Goal: Task Accomplishment & Management: Manage account settings

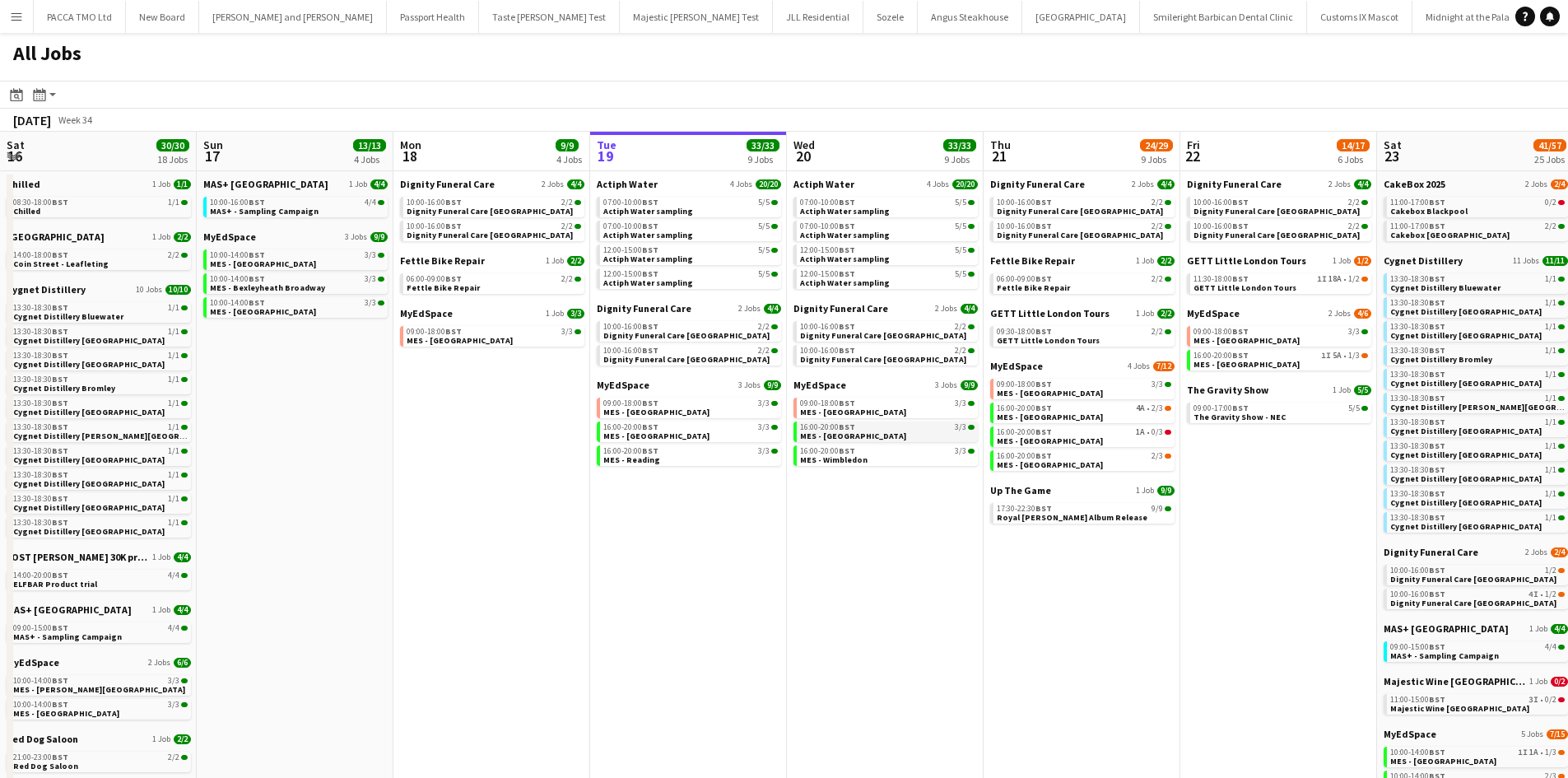
scroll to position [0, 485]
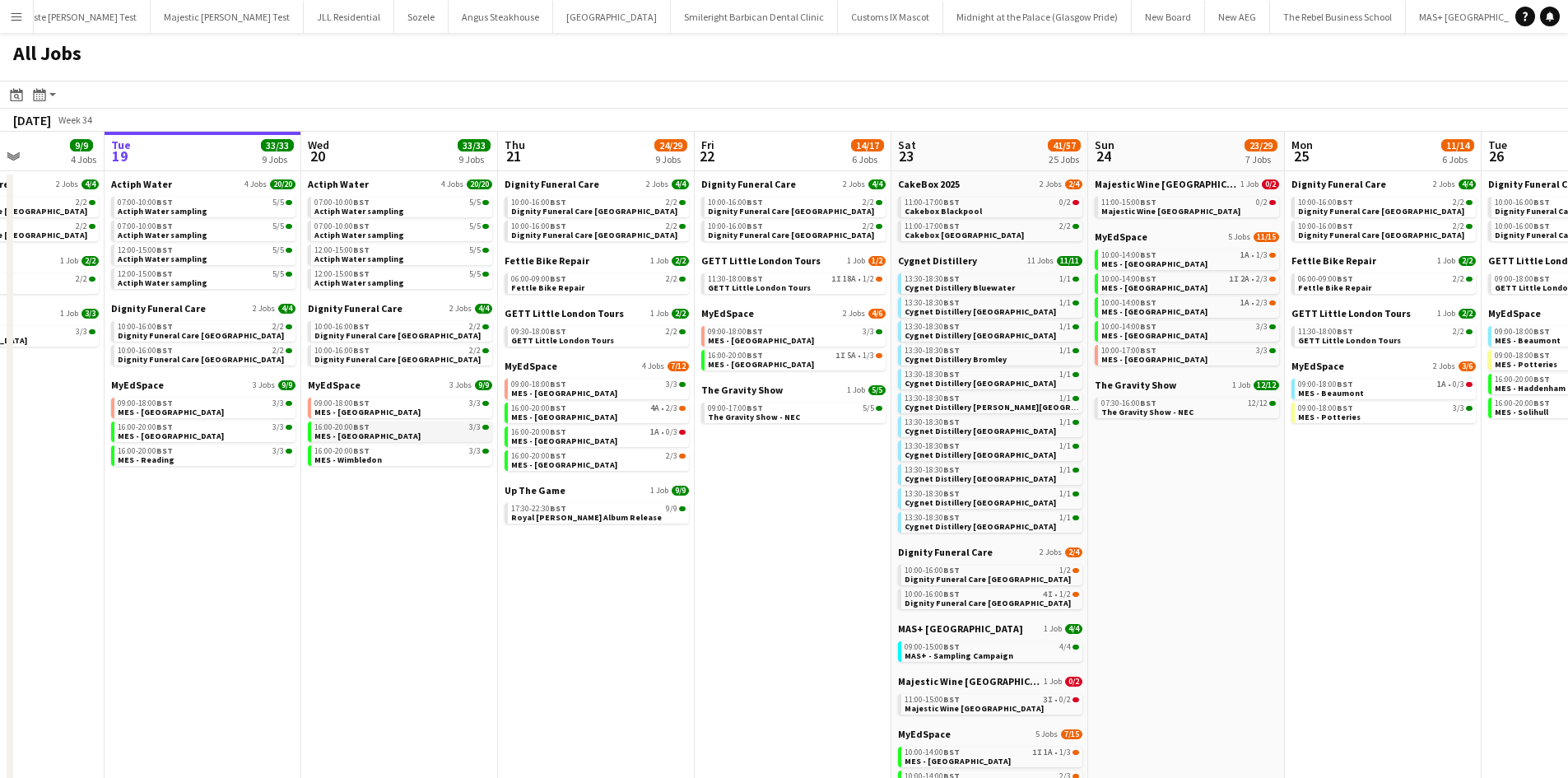
click at [389, 427] on div "16:00-20:00 BST 3/3" at bounding box center [401, 427] width 175 height 9
click at [164, 348] on span "BST" at bounding box center [164, 350] width 16 height 10
click at [164, 451] on span "BST" at bounding box center [164, 450] width 16 height 10
click at [979, 209] on link "11:00-17:00 BST 0/2 Cakebox Blackpool" at bounding box center [991, 207] width 175 height 19
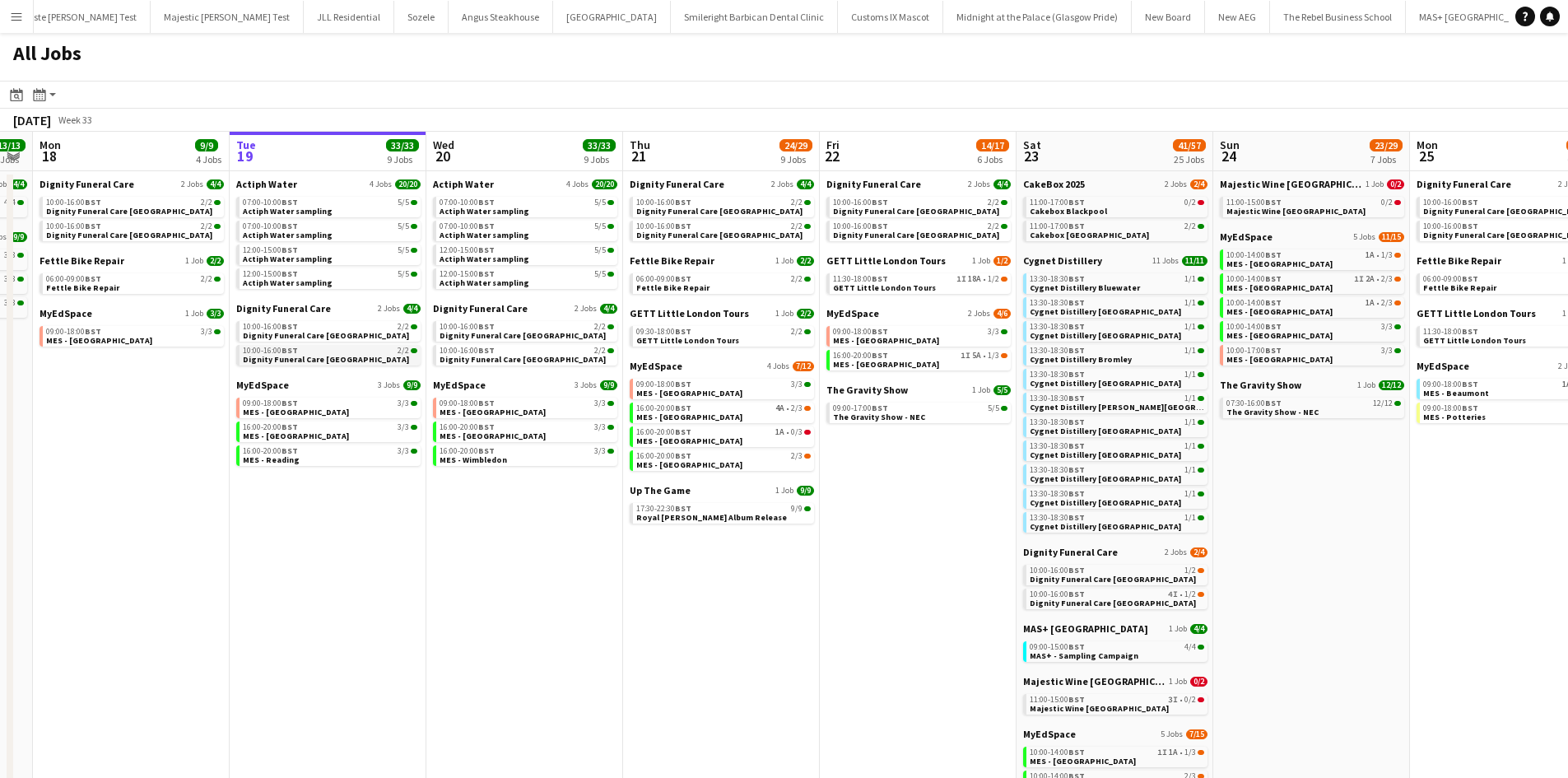
click at [343, 354] on span "Dignity Funeral Care Southampton" at bounding box center [325, 359] width 166 height 10
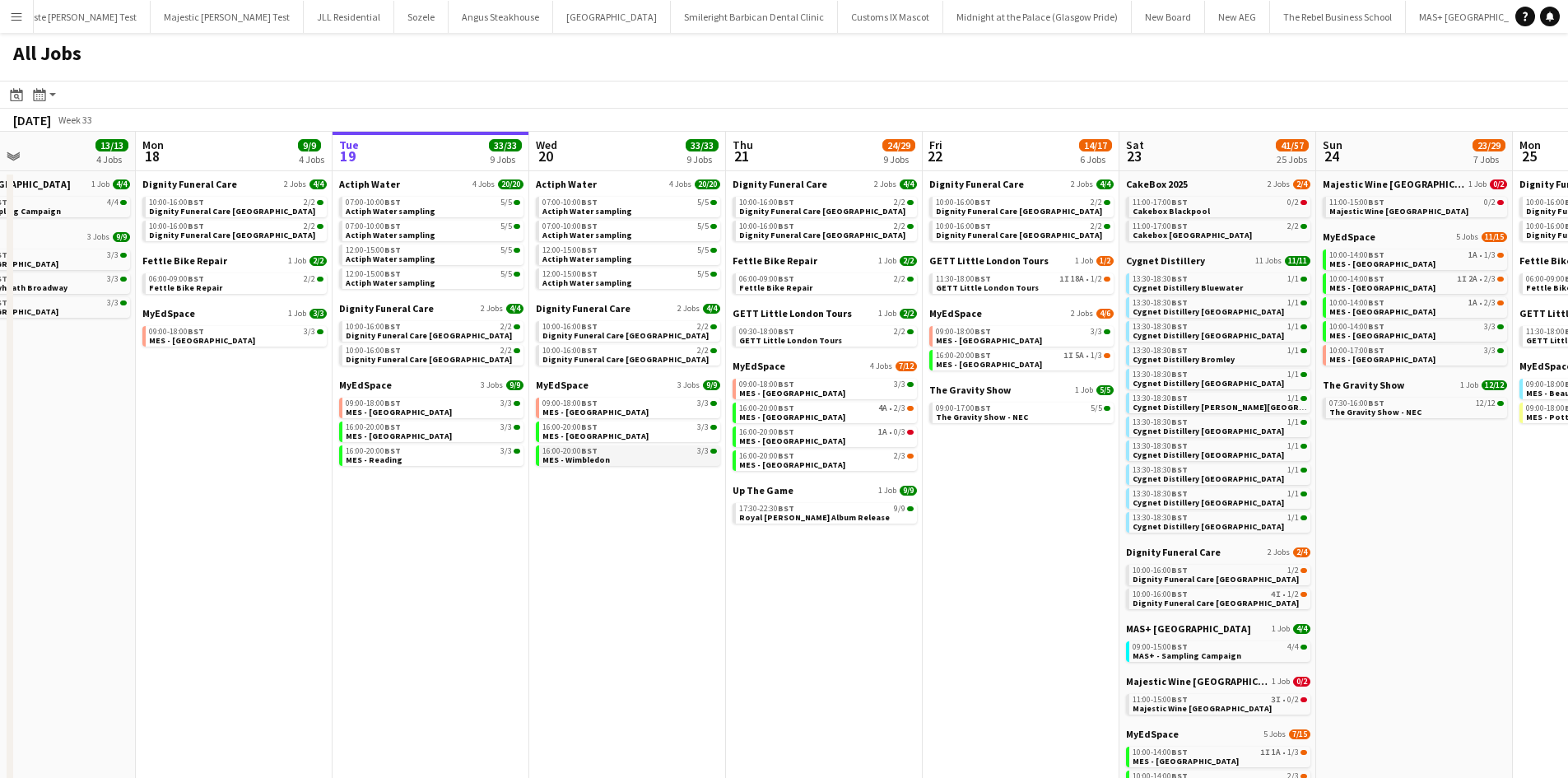
scroll to position [0, 454]
click at [641, 361] on span "Dignity Funeral Care Southampton" at bounding box center [626, 359] width 166 height 10
click at [422, 361] on span "Dignity Funeral Care Southampton" at bounding box center [429, 359] width 166 height 10
click at [600, 234] on span "Actiph Water sampling" at bounding box center [588, 235] width 90 height 10
click at [595, 337] on span "Dignity Funeral Care Aberdeen" at bounding box center [626, 335] width 166 height 10
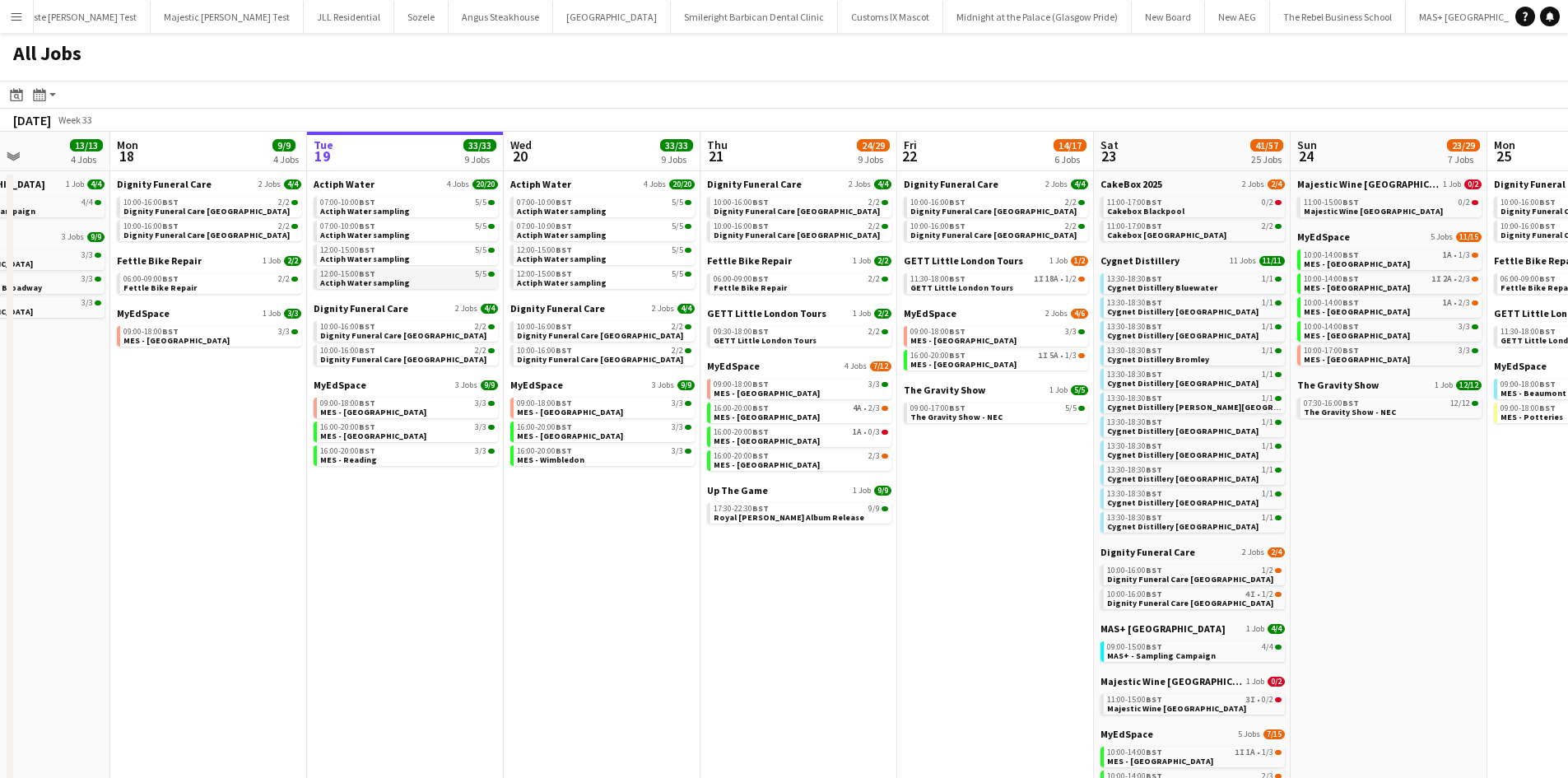
scroll to position [0, 480]
click at [406, 430] on div "16:00-20:00 BST 3/3" at bounding box center [406, 427] width 175 height 9
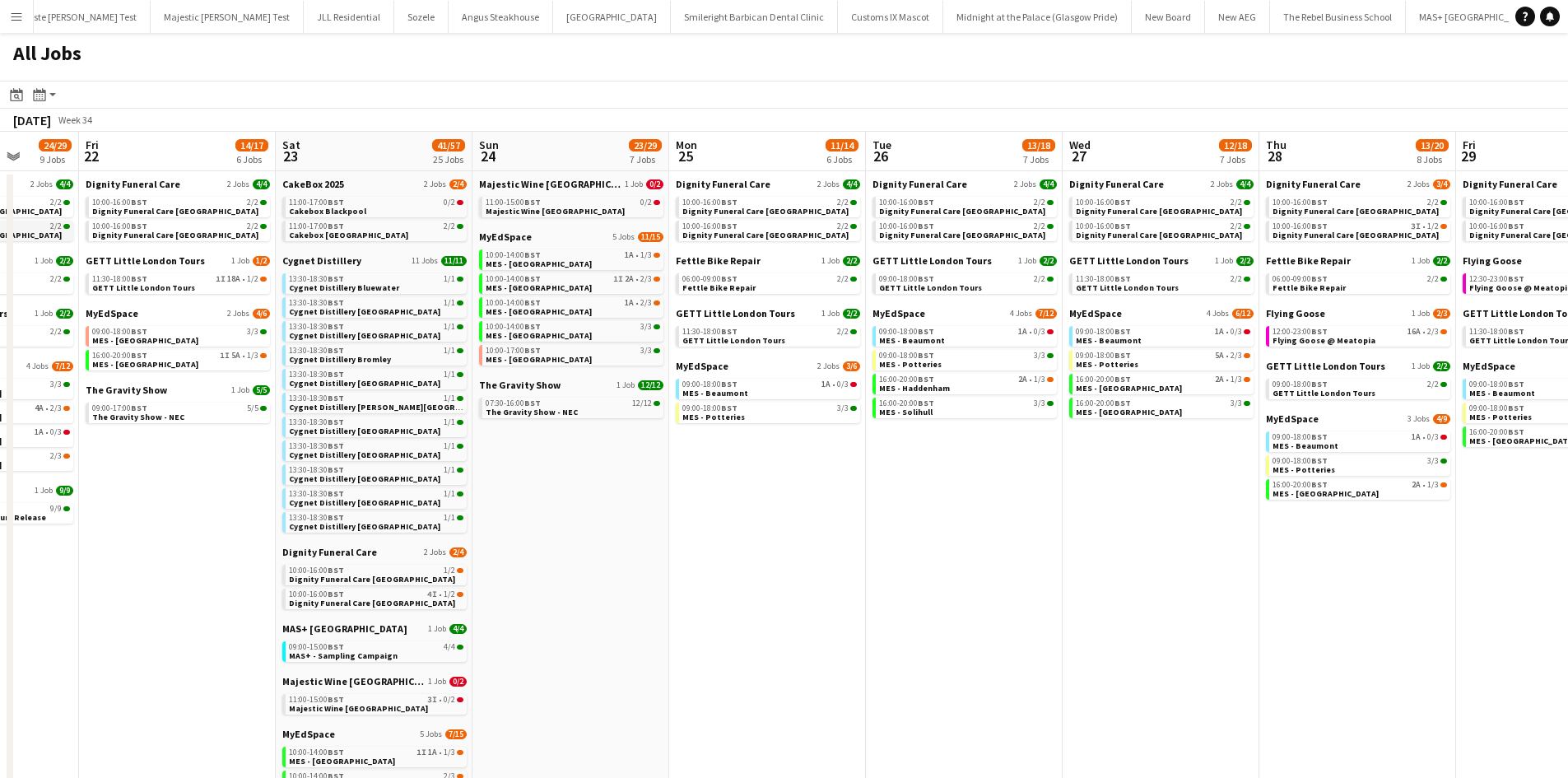
scroll to position [0, 530]
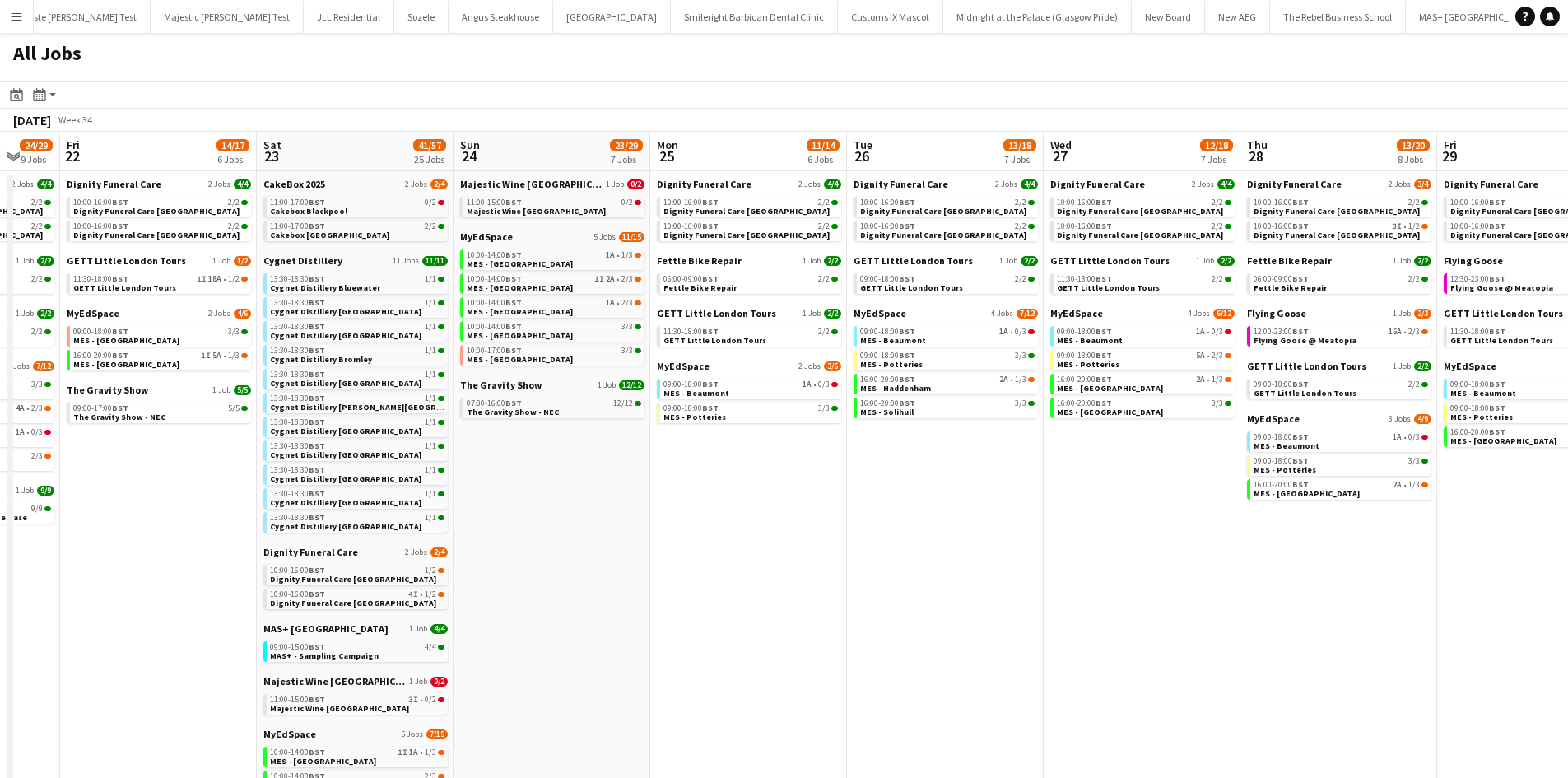
drag, startPoint x: 871, startPoint y: 235, endPoint x: 1242, endPoint y: 102, distance: 394.1
click at [1242, 102] on app-toolbar "Date picker AUG 2025 AUG 2025 Monday M Tuesday T Wednesday W Thursday T Friday …" at bounding box center [784, 95] width 1568 height 28
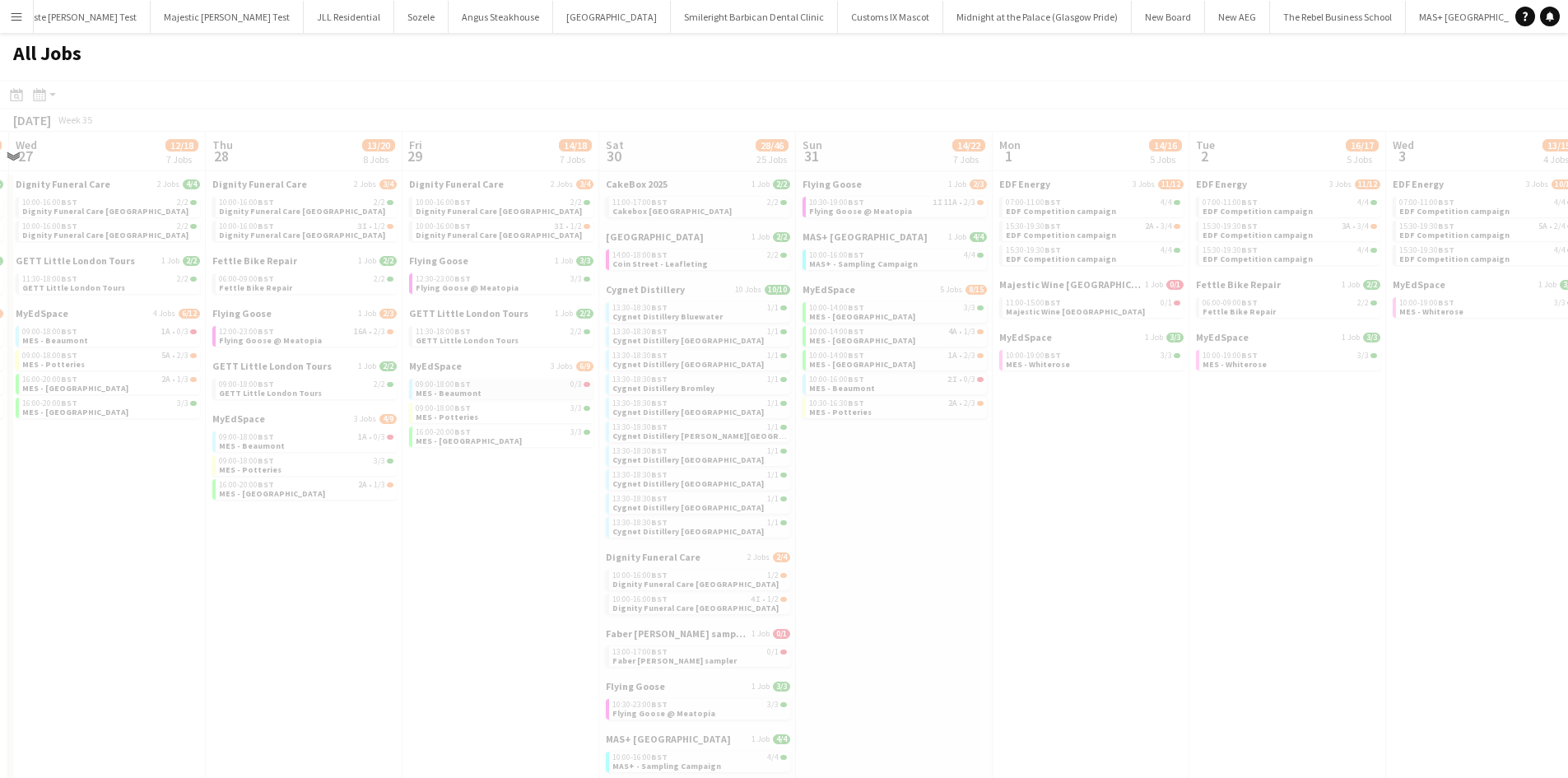
scroll to position [0, 589]
click at [1044, 253] on div at bounding box center [784, 628] width 1568 height 1095
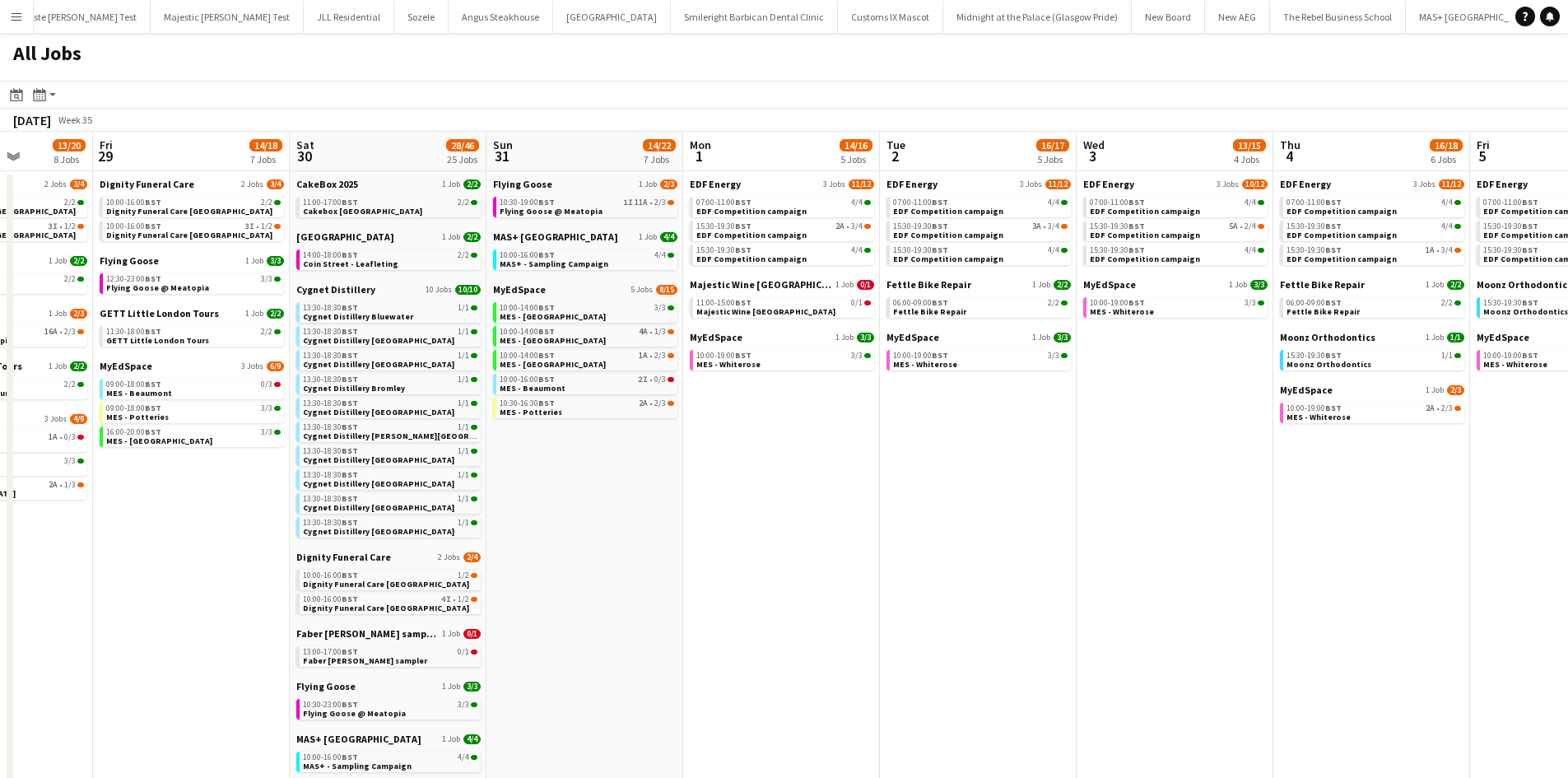
scroll to position [0, 497]
click at [1209, 234] on link "15:30-19:30 BST 5A • 2/4 EDF Competition campaign" at bounding box center [1177, 230] width 175 height 19
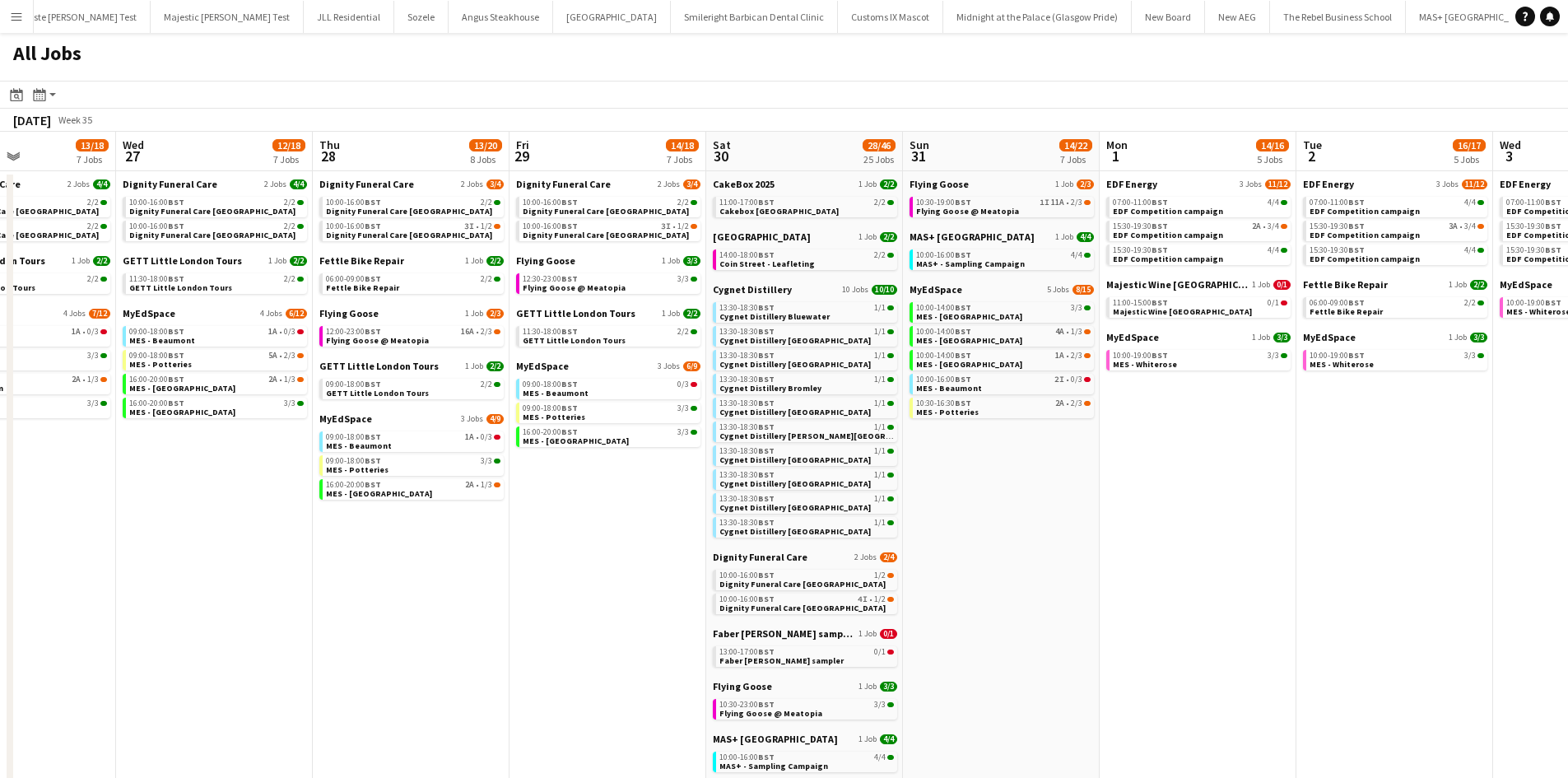
scroll to position [0, 460]
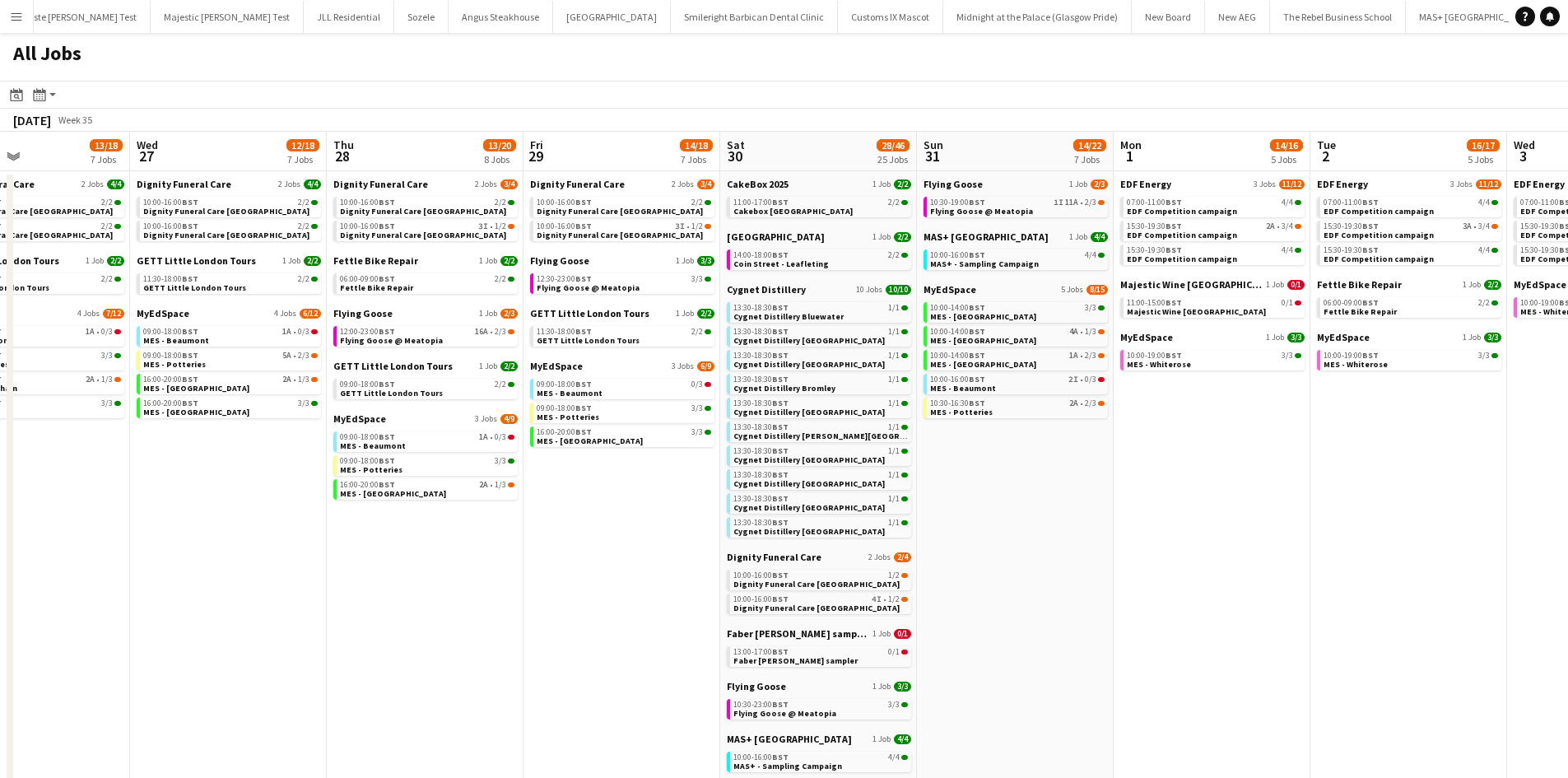
drag, startPoint x: 489, startPoint y: 439, endPoint x: 602, endPoint y: 448, distance: 113.4
click at [602, 448] on app-calendar-viewport "Sun 24 23/29 7 Jobs Mon 25 11/14 6 Jobs Tue 26 13/18 7 Jobs Wed 27 12/18 7 Jobs…" at bounding box center [784, 629] width 1568 height 996
click at [600, 444] on span "MES - Birmingham" at bounding box center [589, 441] width 106 height 10
click at [1428, 224] on div "15:30-19:30 BST 3A • 3/4" at bounding box center [1411, 226] width 175 height 9
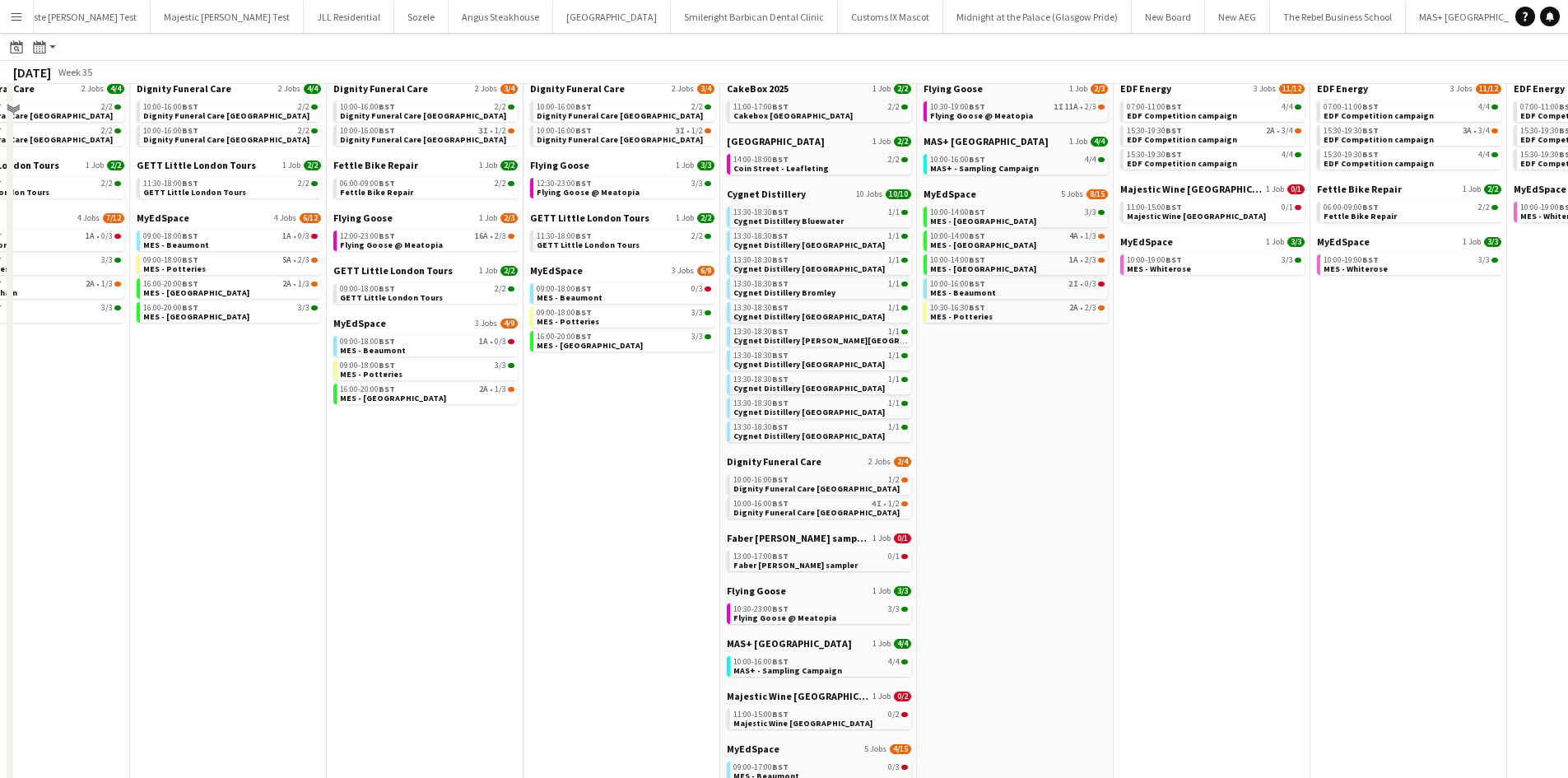
scroll to position [164, 0]
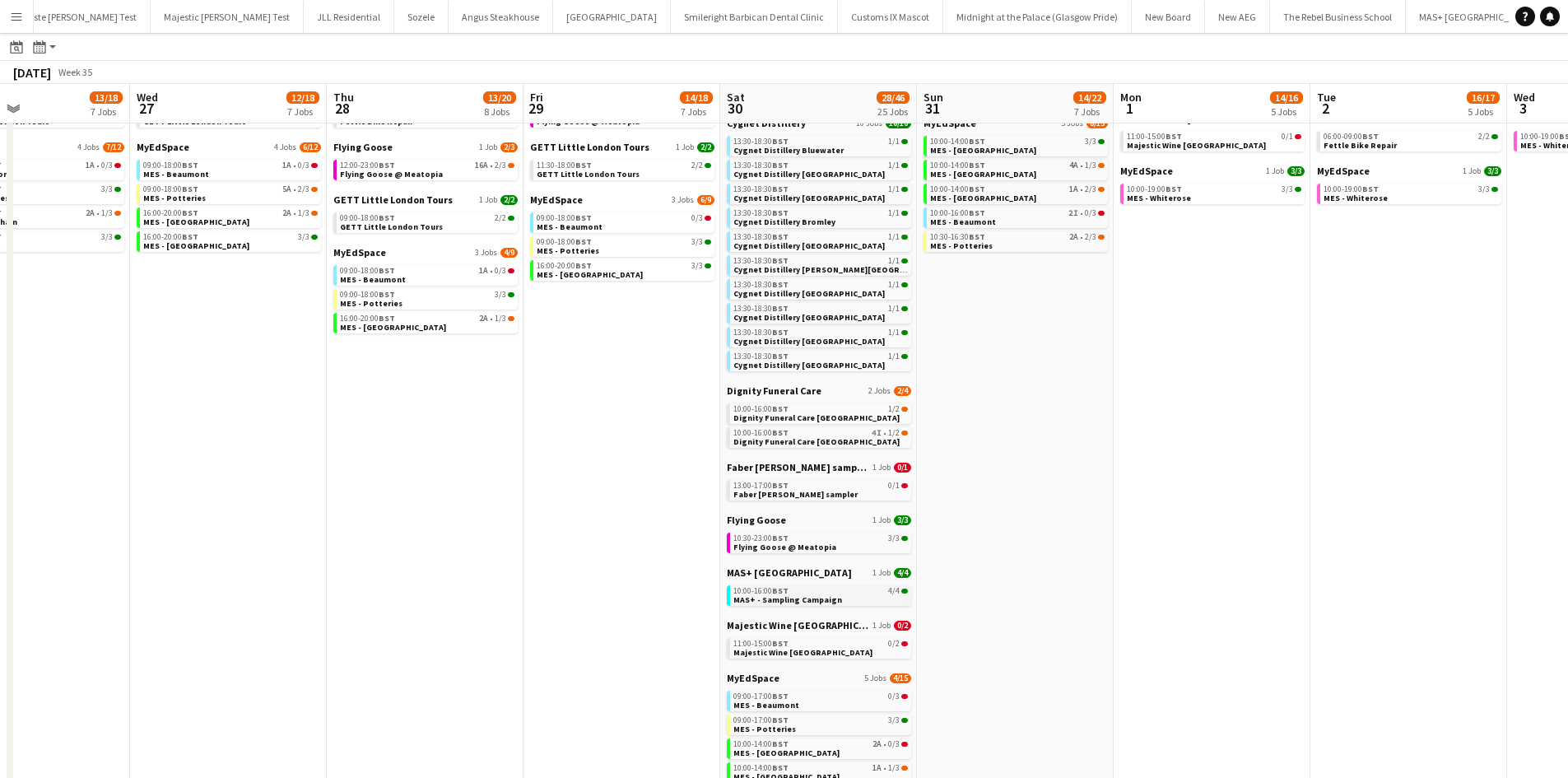
click at [795, 589] on div "10:00-16:00 BST 4/4" at bounding box center [820, 591] width 175 height 9
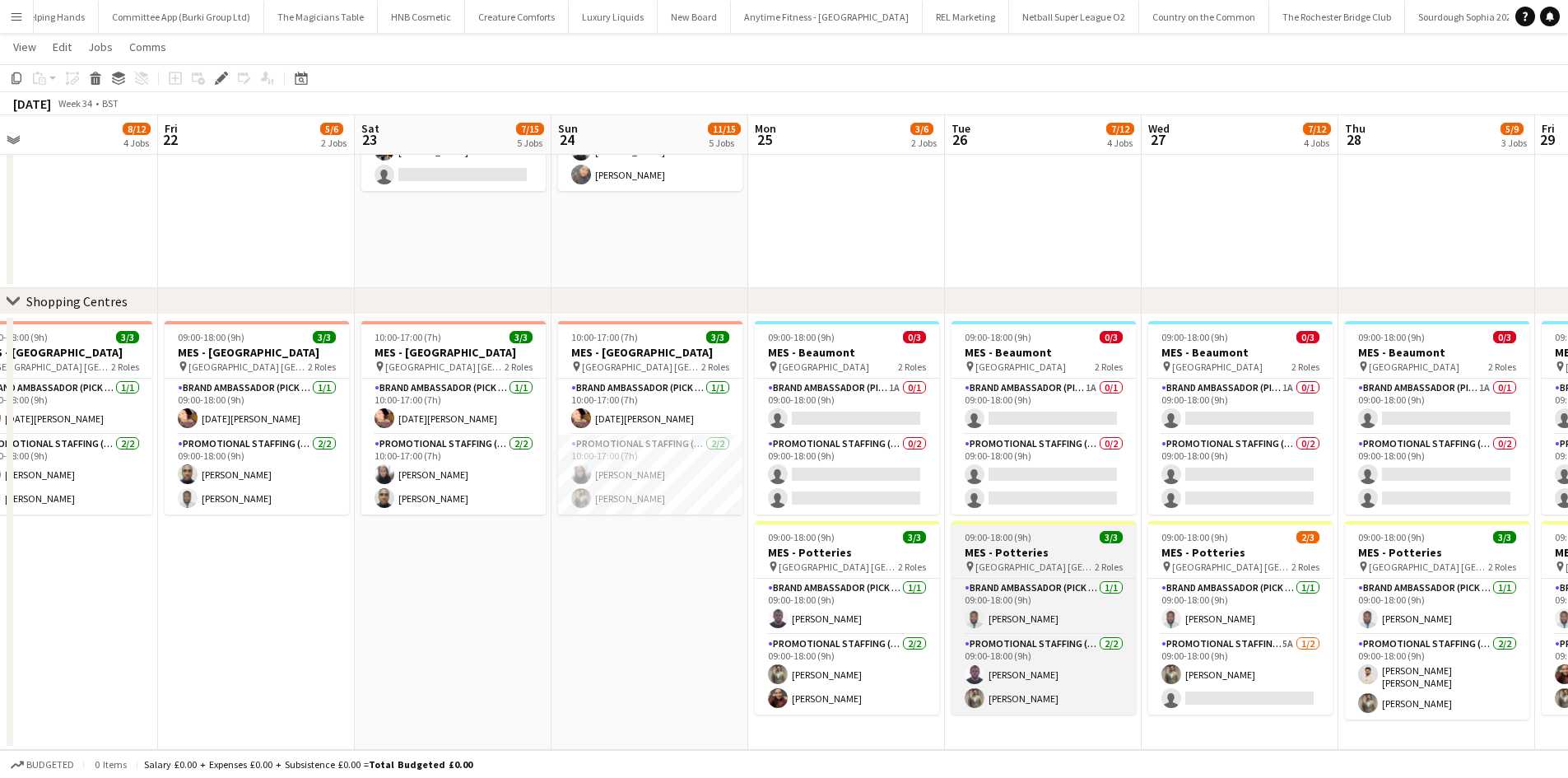
scroll to position [0, 630]
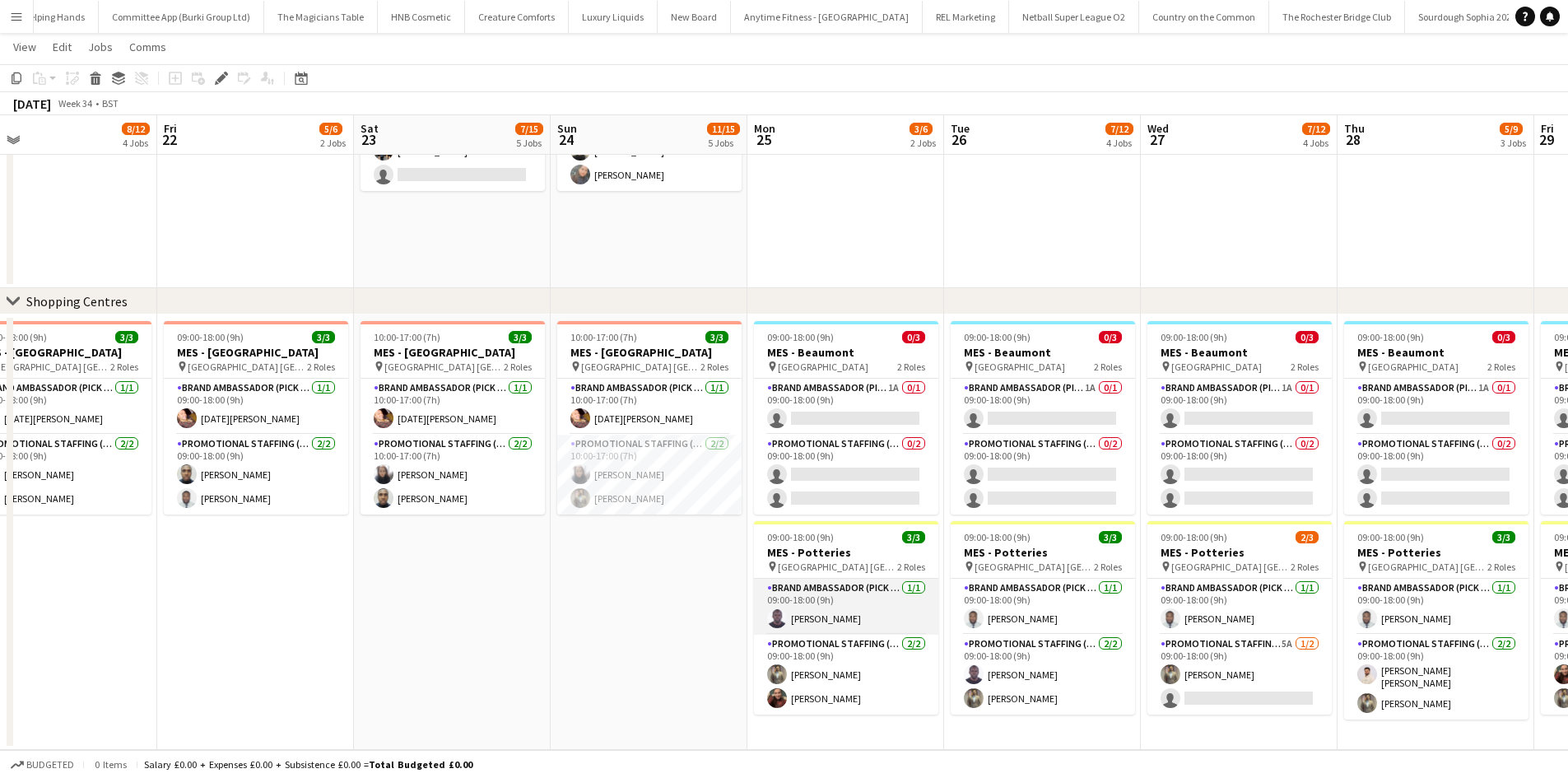
click at [906, 613] on app-card-role "Brand Ambassador (Pick up) [DATE] 09:00-18:00 (9h) [PERSON_NAME]" at bounding box center [846, 606] width 184 height 56
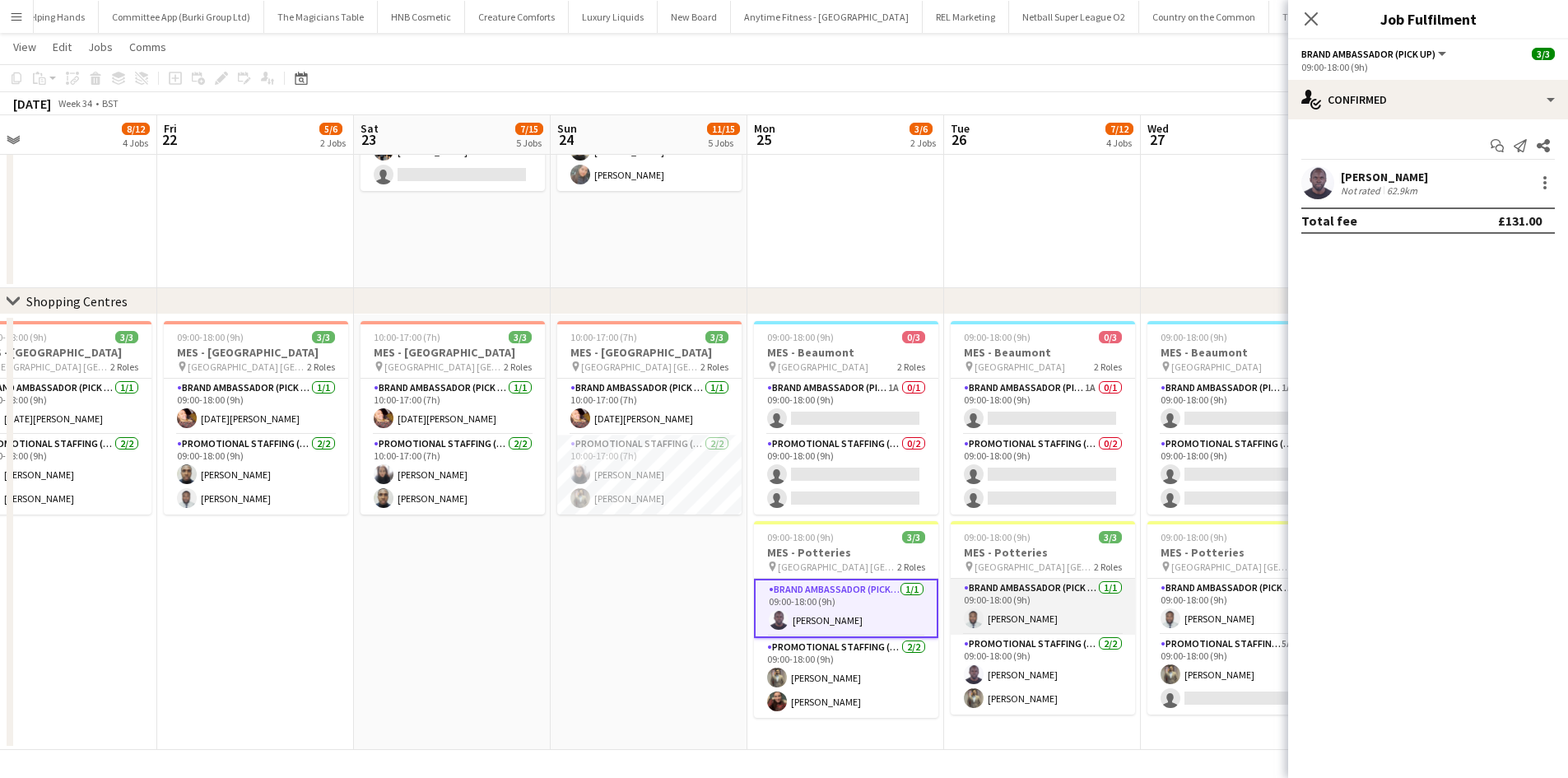
click at [1013, 611] on app-card-role "Brand Ambassador (Pick up) [DATE] 09:00-18:00 (9h) [PERSON_NAME]" at bounding box center [1042, 606] width 184 height 56
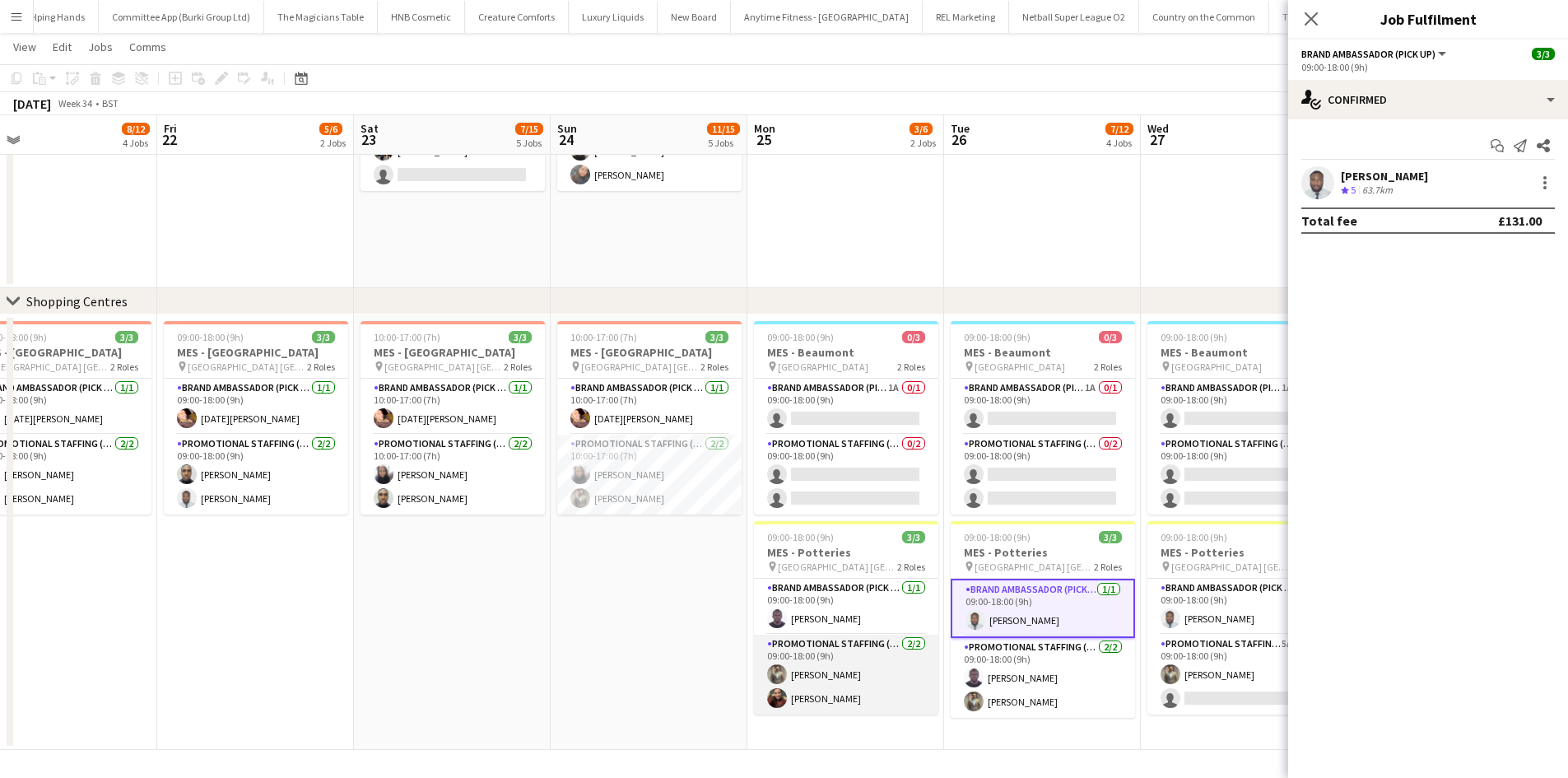
click at [832, 650] on app-card-role "Promotional Staffing (Brand Ambassadors) [DATE] 09:00-18:00 (9h) [PERSON_NAME] …" at bounding box center [846, 674] width 184 height 80
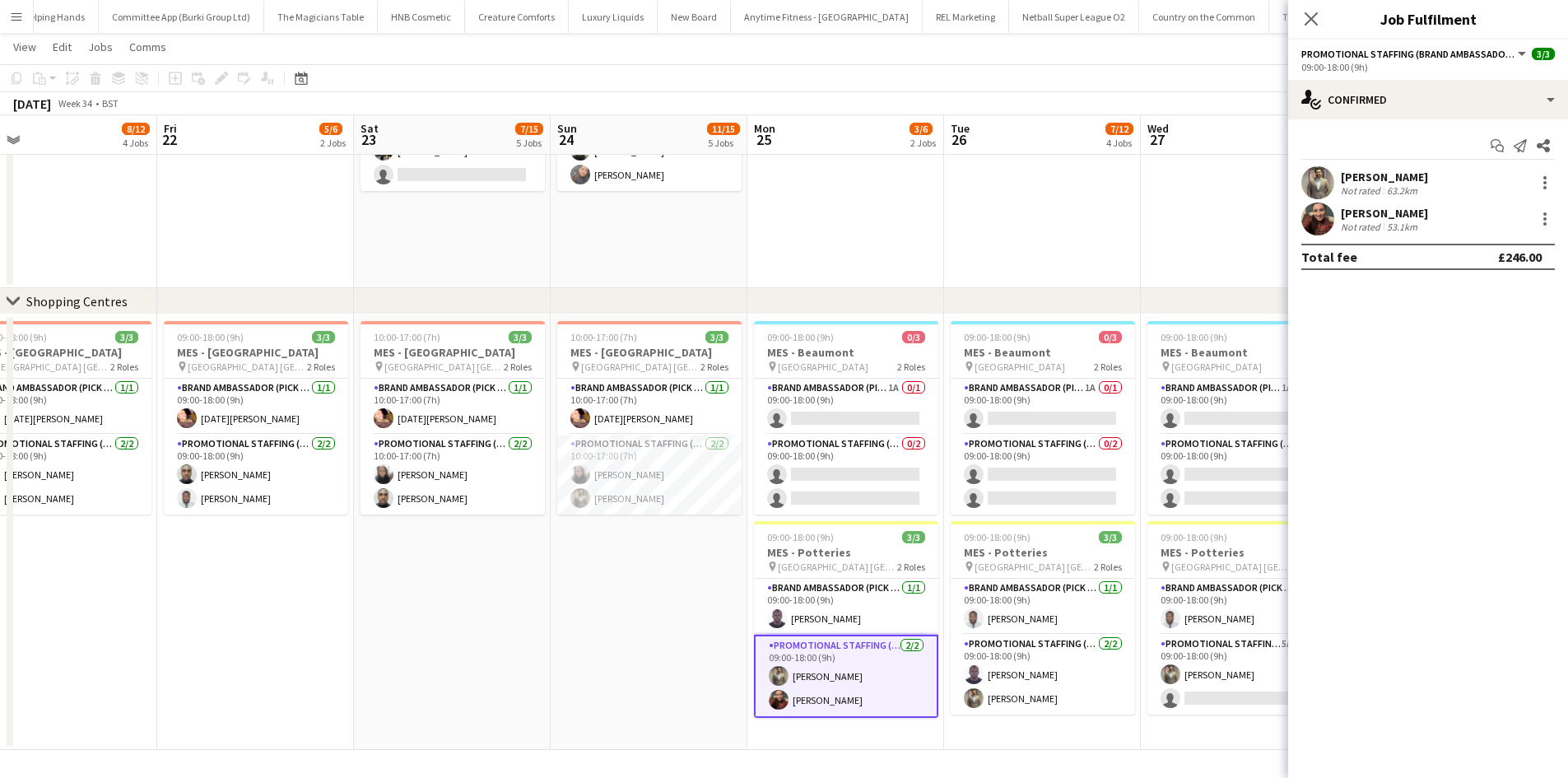
click at [1337, 178] on div "[PERSON_NAME] Not rated 63.2km" at bounding box center [1427, 182] width 280 height 33
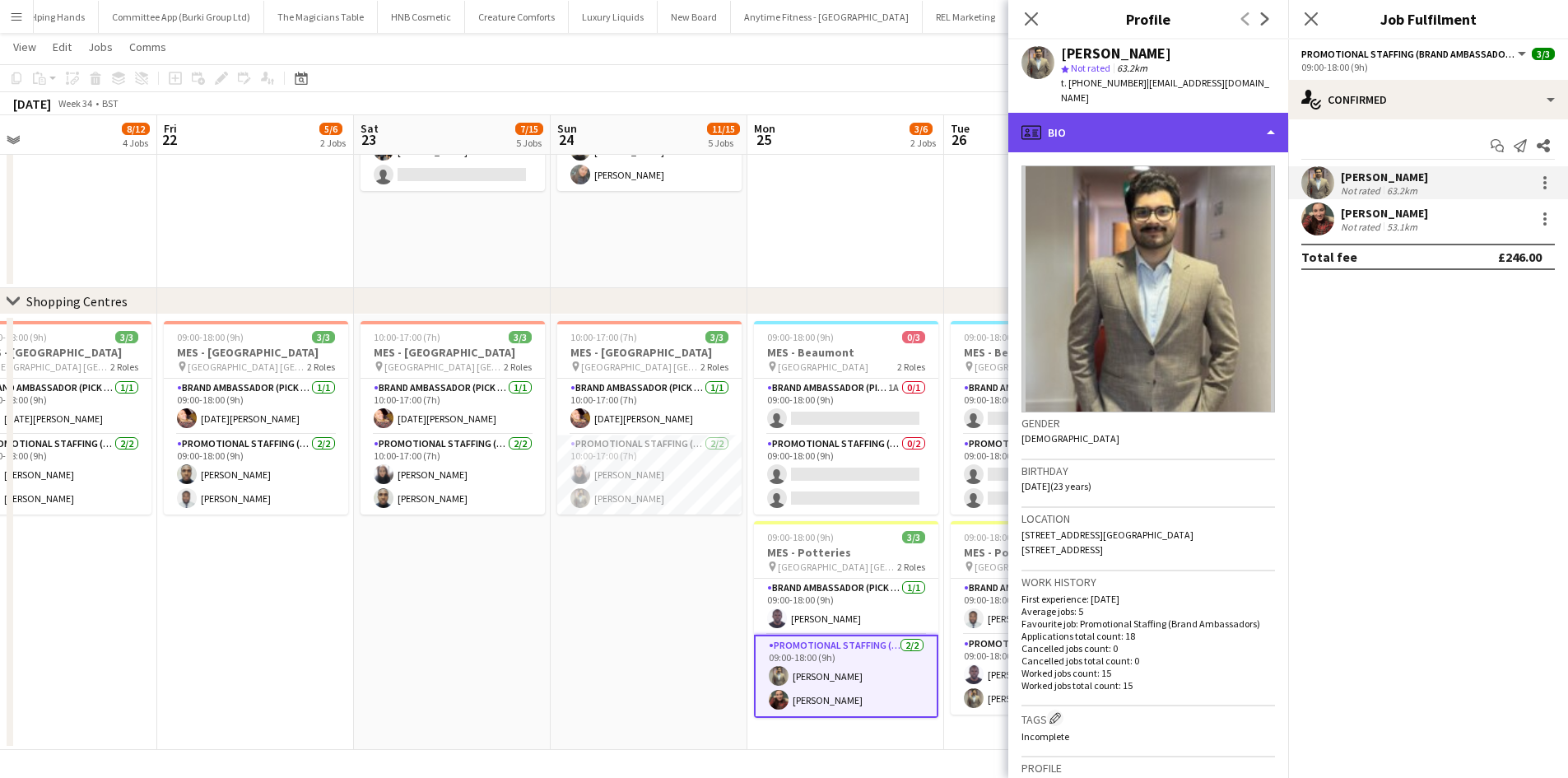
click at [1118, 113] on div "profile Bio" at bounding box center [1147, 133] width 280 height 40
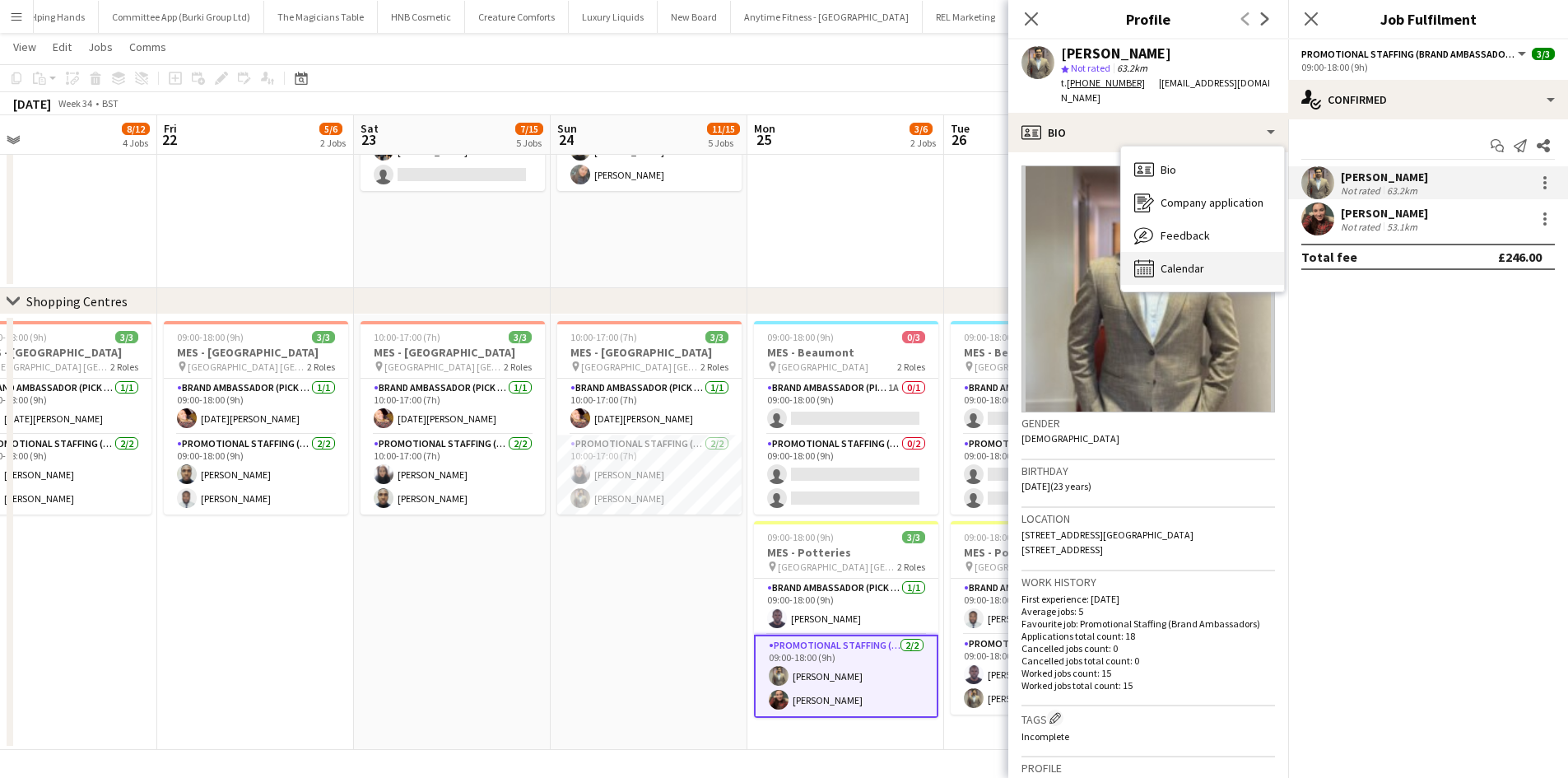
click at [1180, 265] on span "Calendar" at bounding box center [1182, 268] width 44 height 15
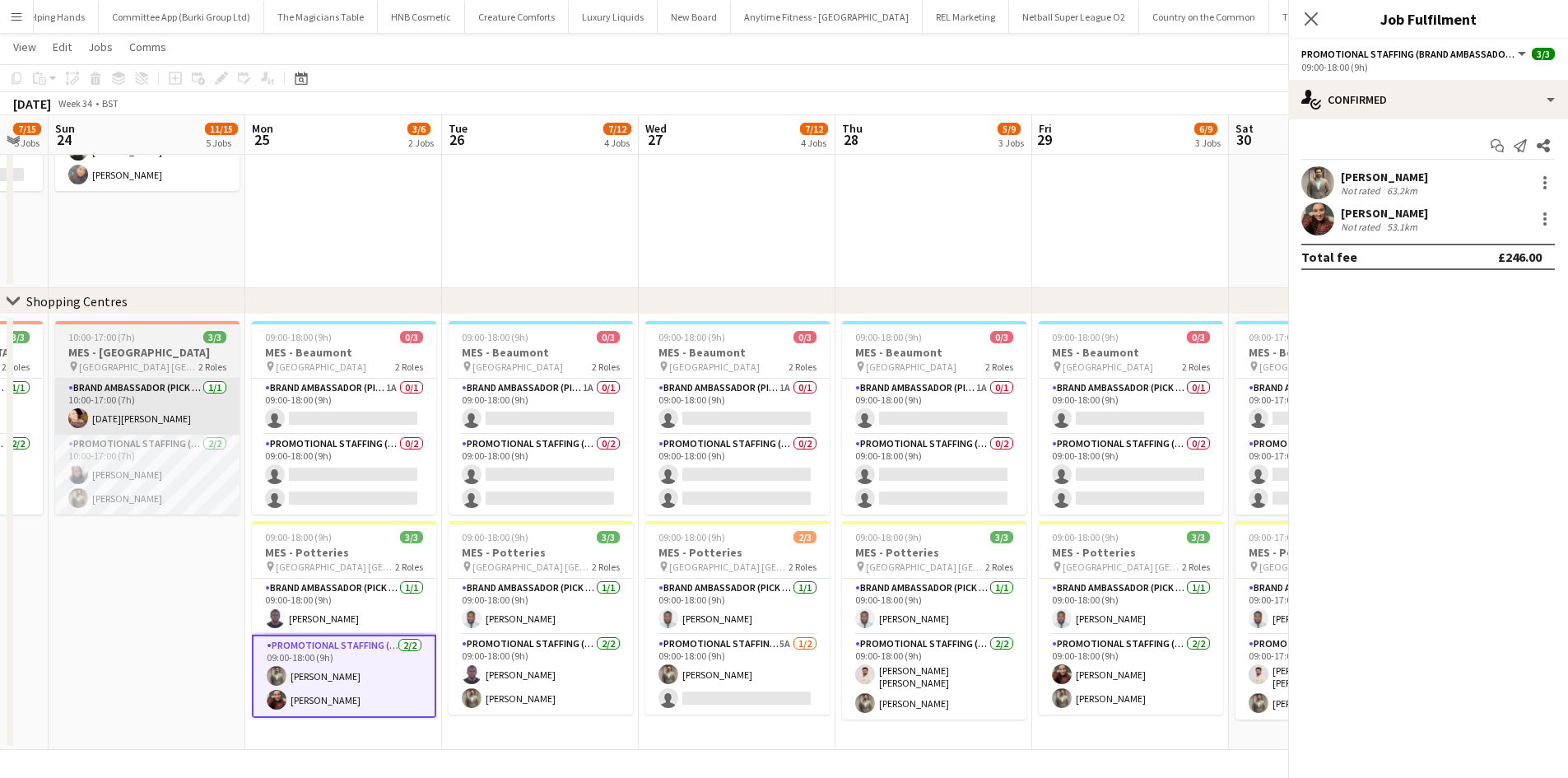
scroll to position [0, 739]
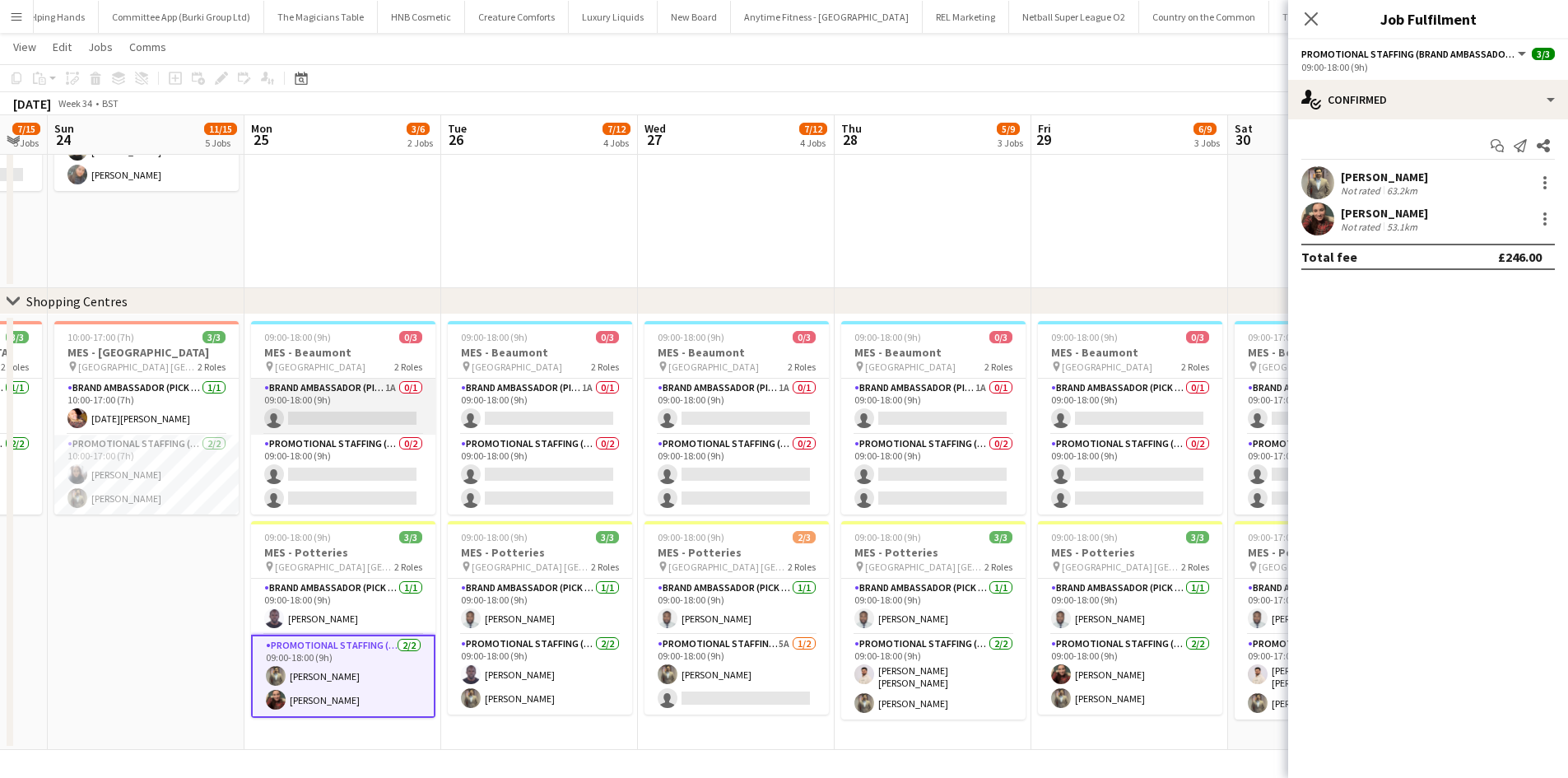
click at [333, 409] on app-card-role "Brand Ambassador (Pick up) 1A 0/1 09:00-18:00 (9h) single-neutral-actions" at bounding box center [343, 406] width 184 height 56
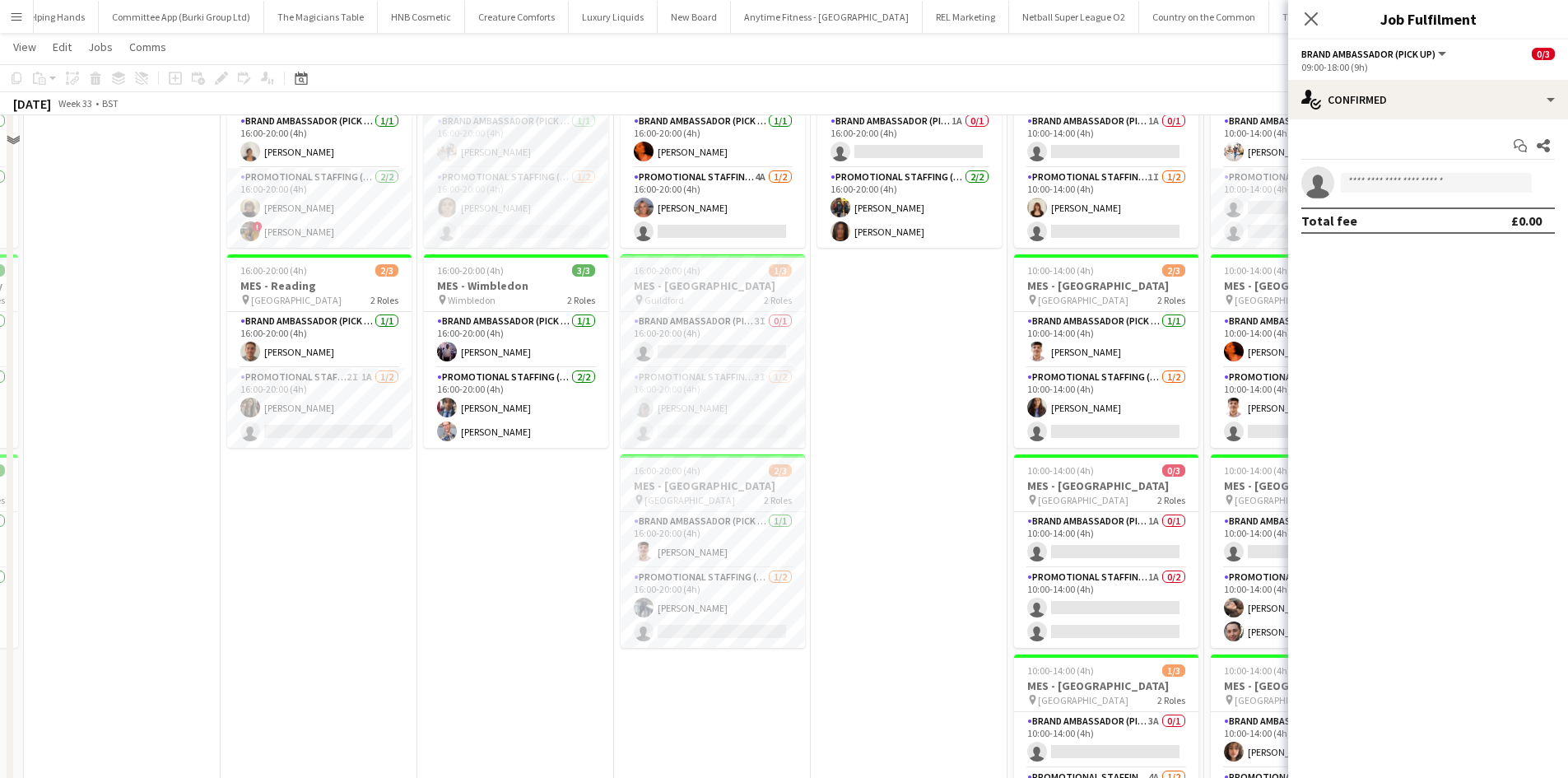
scroll to position [95, 0]
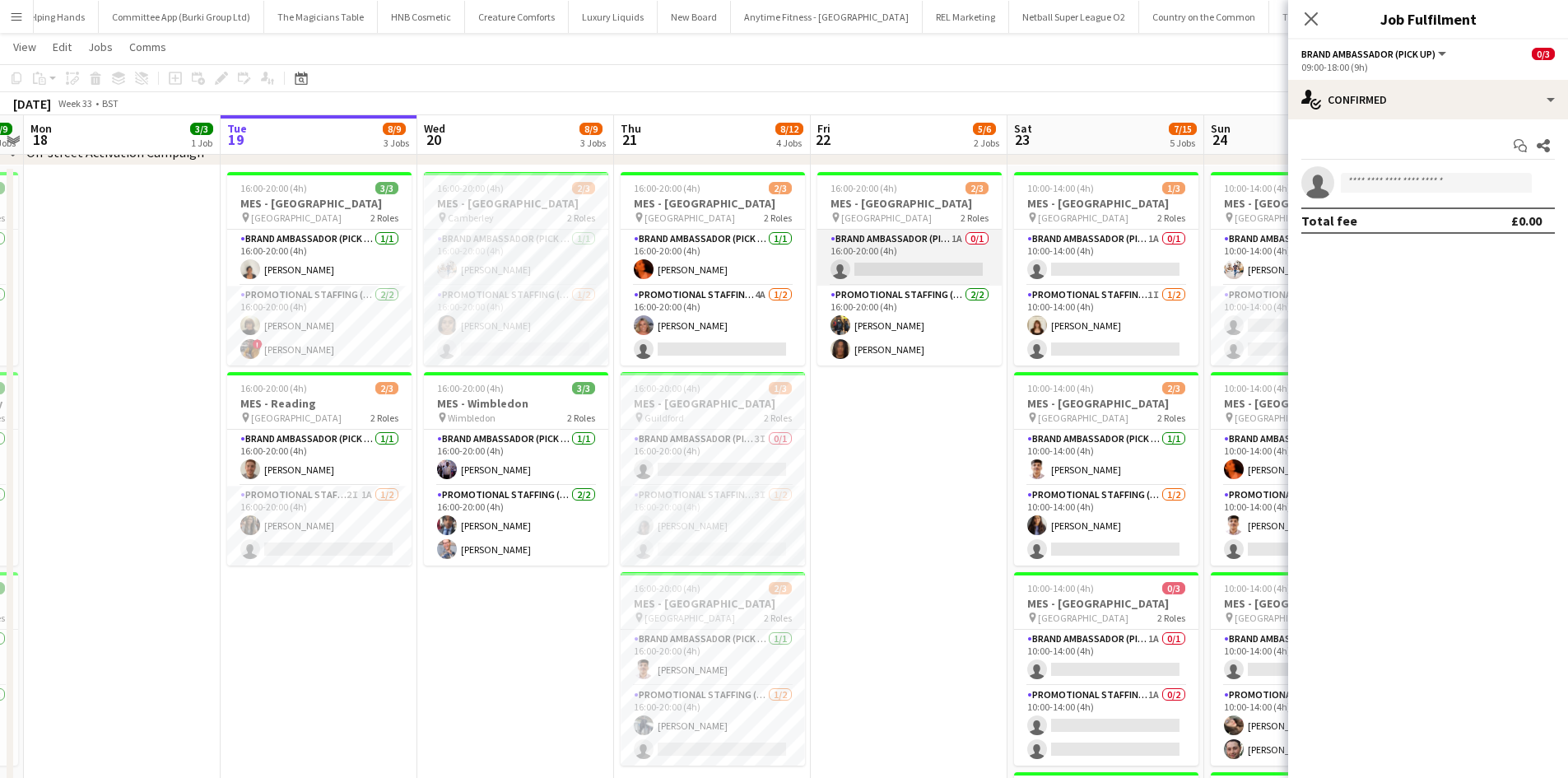
click at [896, 283] on app-card-role "Brand Ambassador (Pick up) 1A 0/1 16:00-20:00 (4h) single-neutral-actions" at bounding box center [910, 257] width 184 height 56
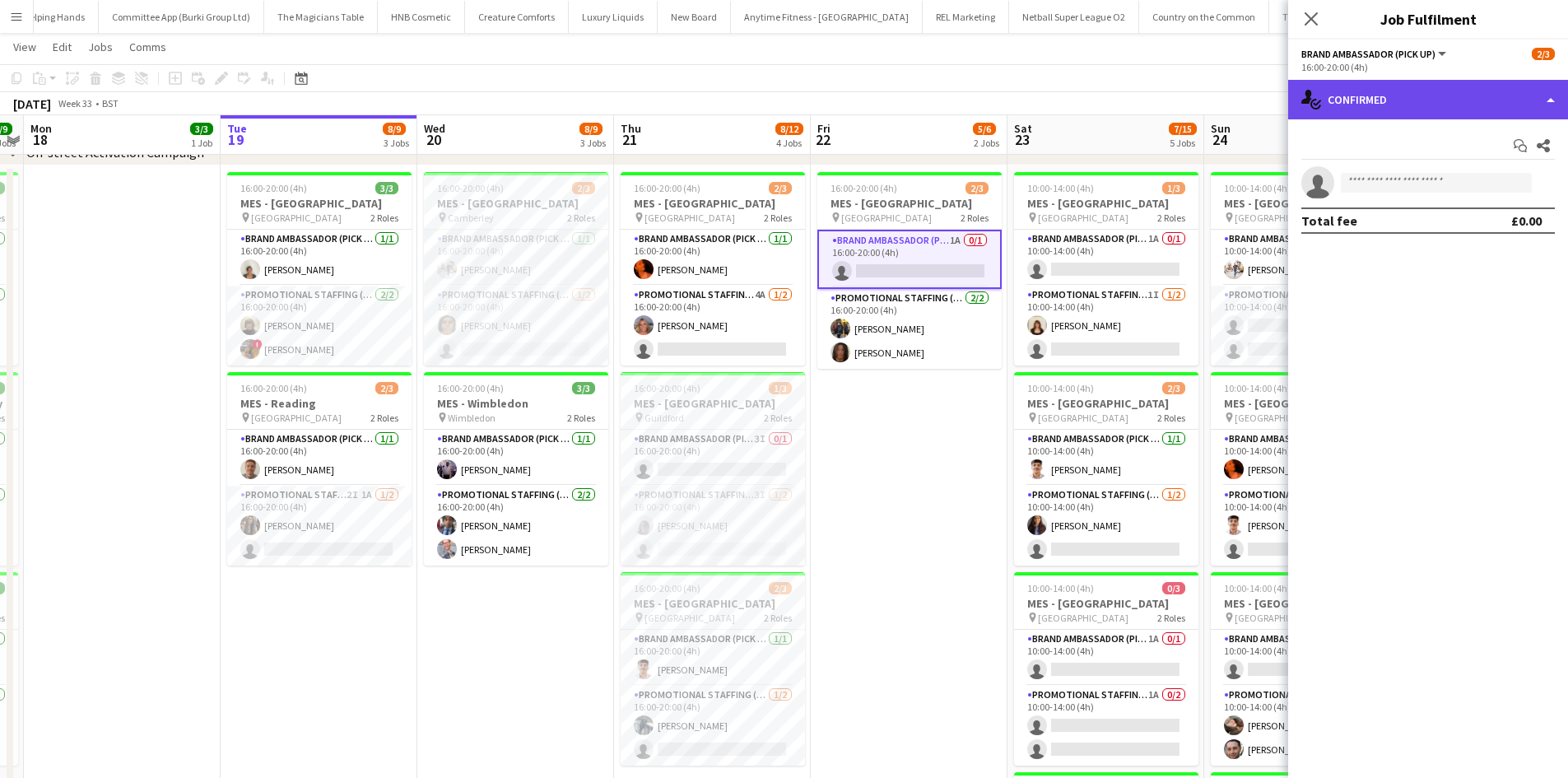
click at [1374, 93] on div "single-neutral-actions-check-2 Confirmed" at bounding box center [1427, 100] width 280 height 40
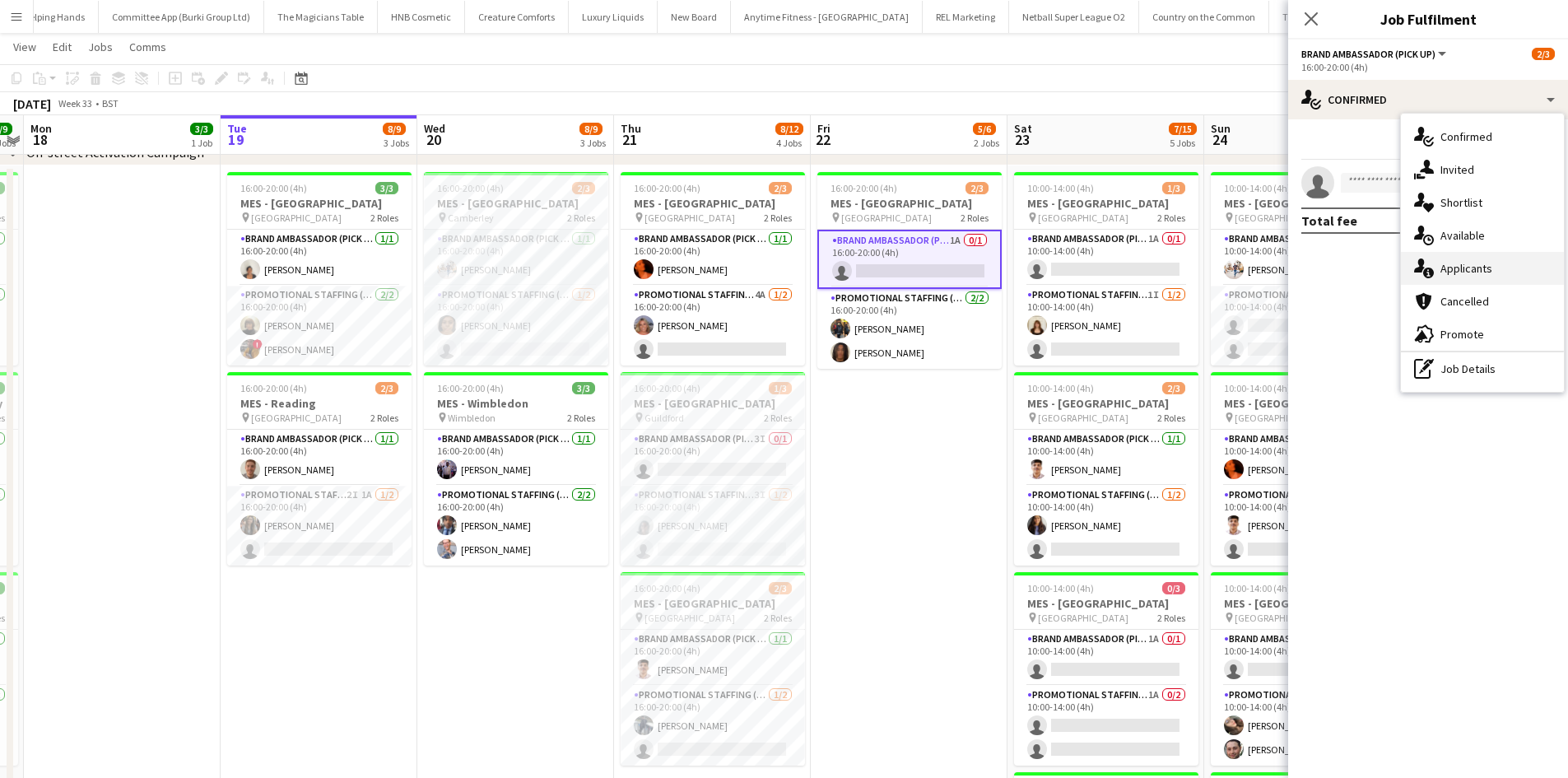
click at [1458, 268] on div "single-neutral-actions-information Applicants" at bounding box center [1481, 269] width 163 height 33
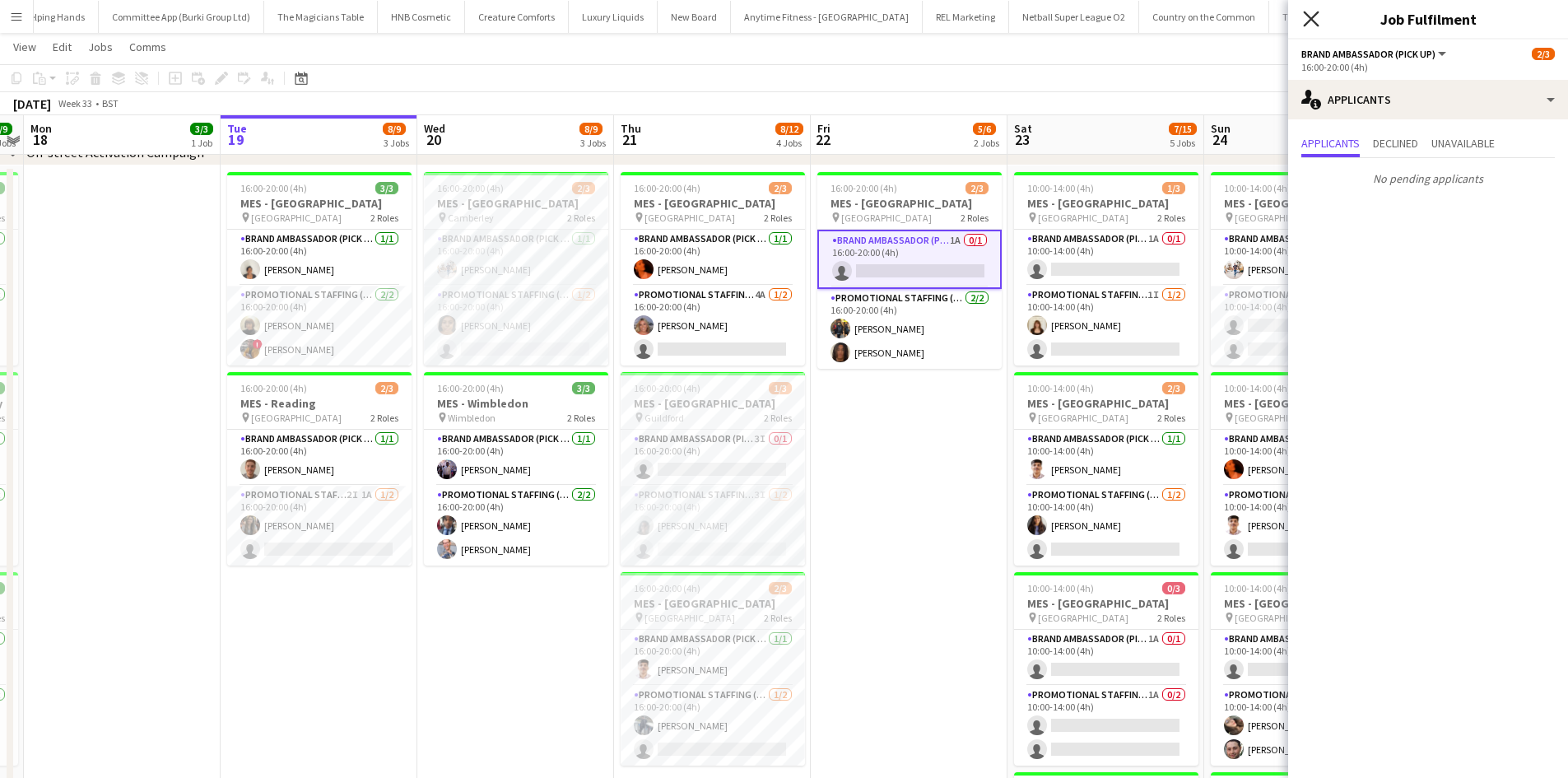
click at [1314, 21] on icon "Close pop-in" at bounding box center [1311, 18] width 15 height 15
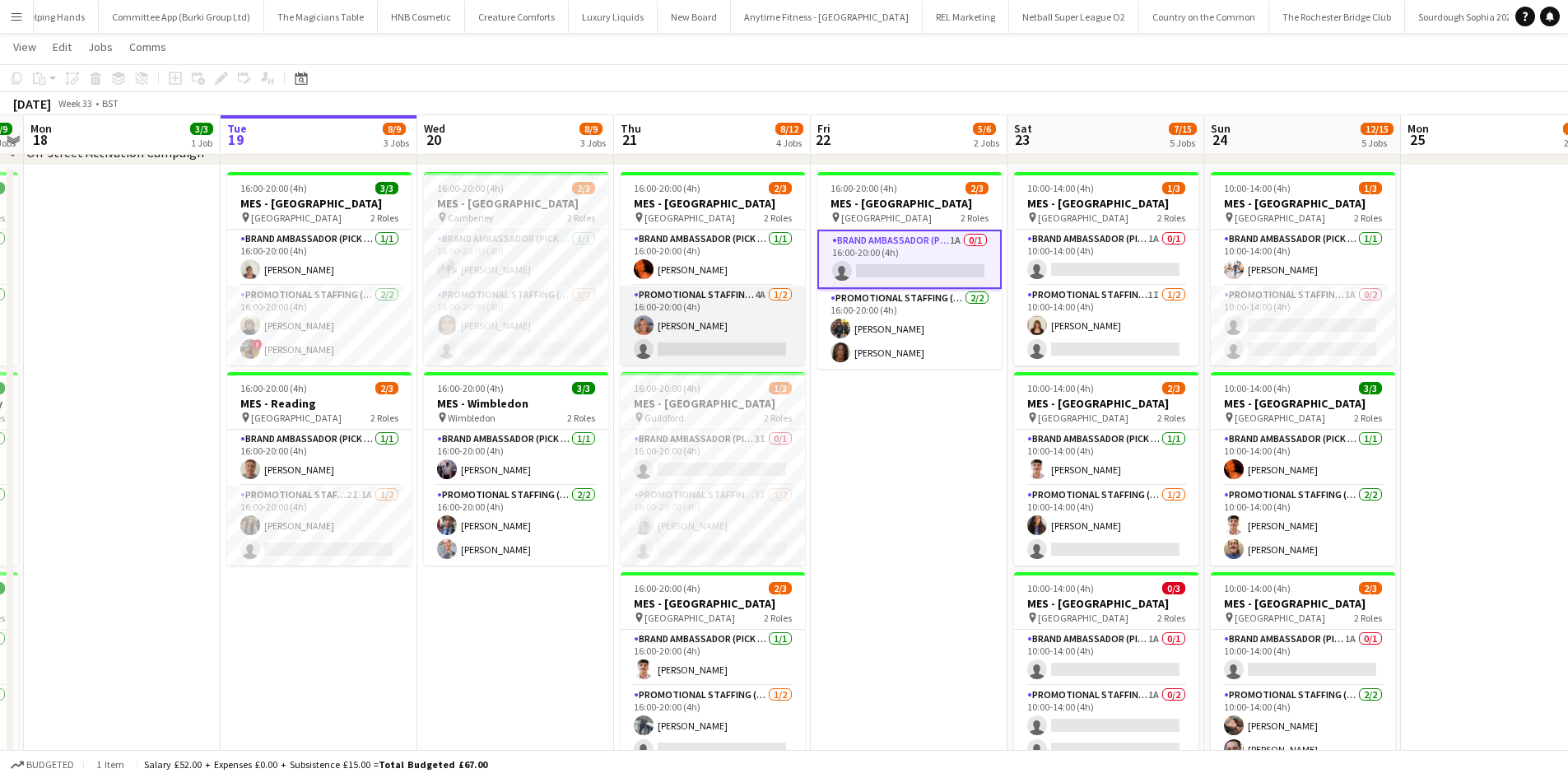
click at [723, 314] on app-card-role "Promotional Staffing (Brand Ambassadors) 4A 1/2 16:00-20:00 (4h) Liadan McCann …" at bounding box center [713, 325] width 184 height 80
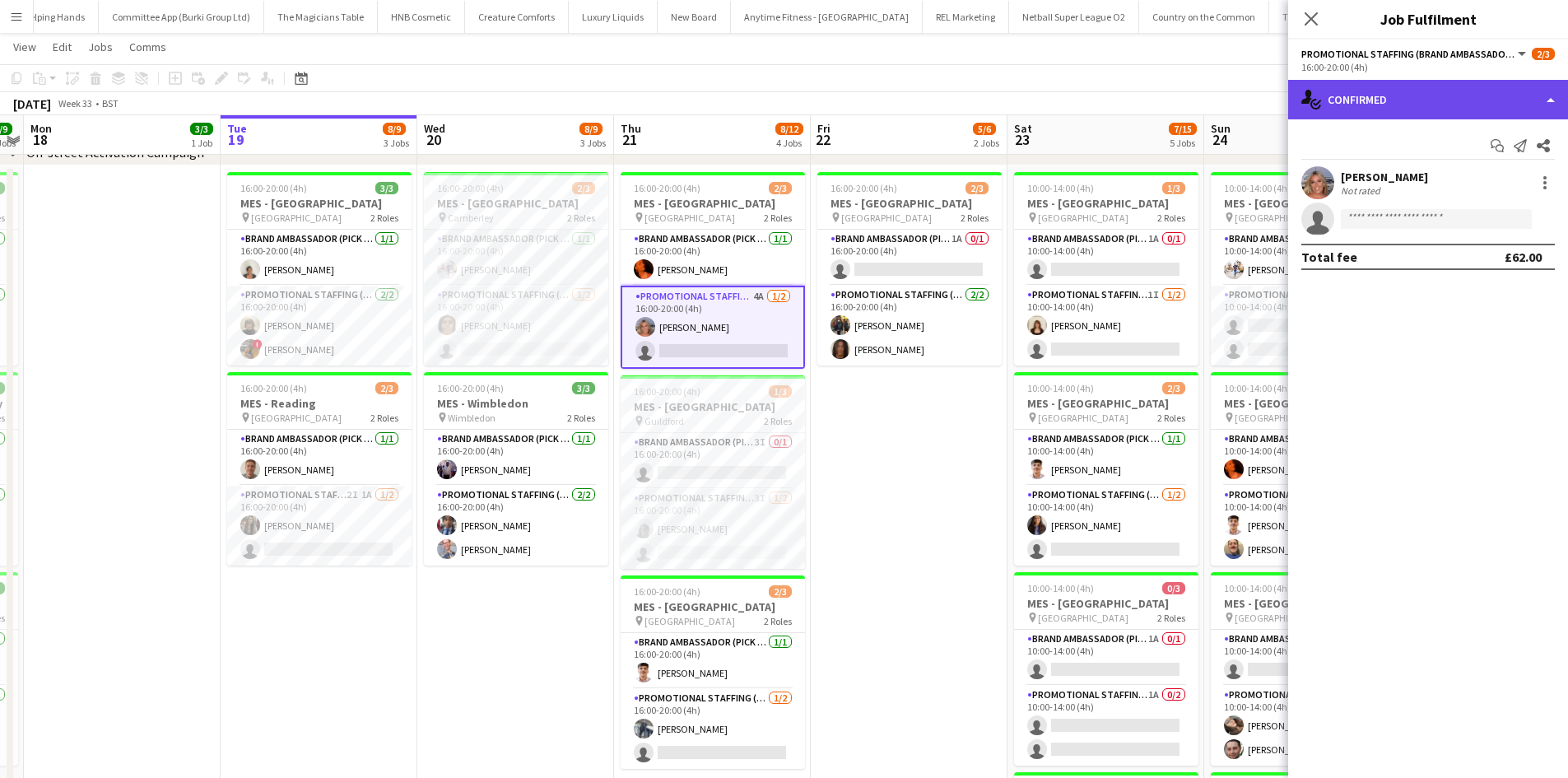
click at [1376, 105] on div "single-neutral-actions-check-2 Confirmed" at bounding box center [1427, 100] width 280 height 40
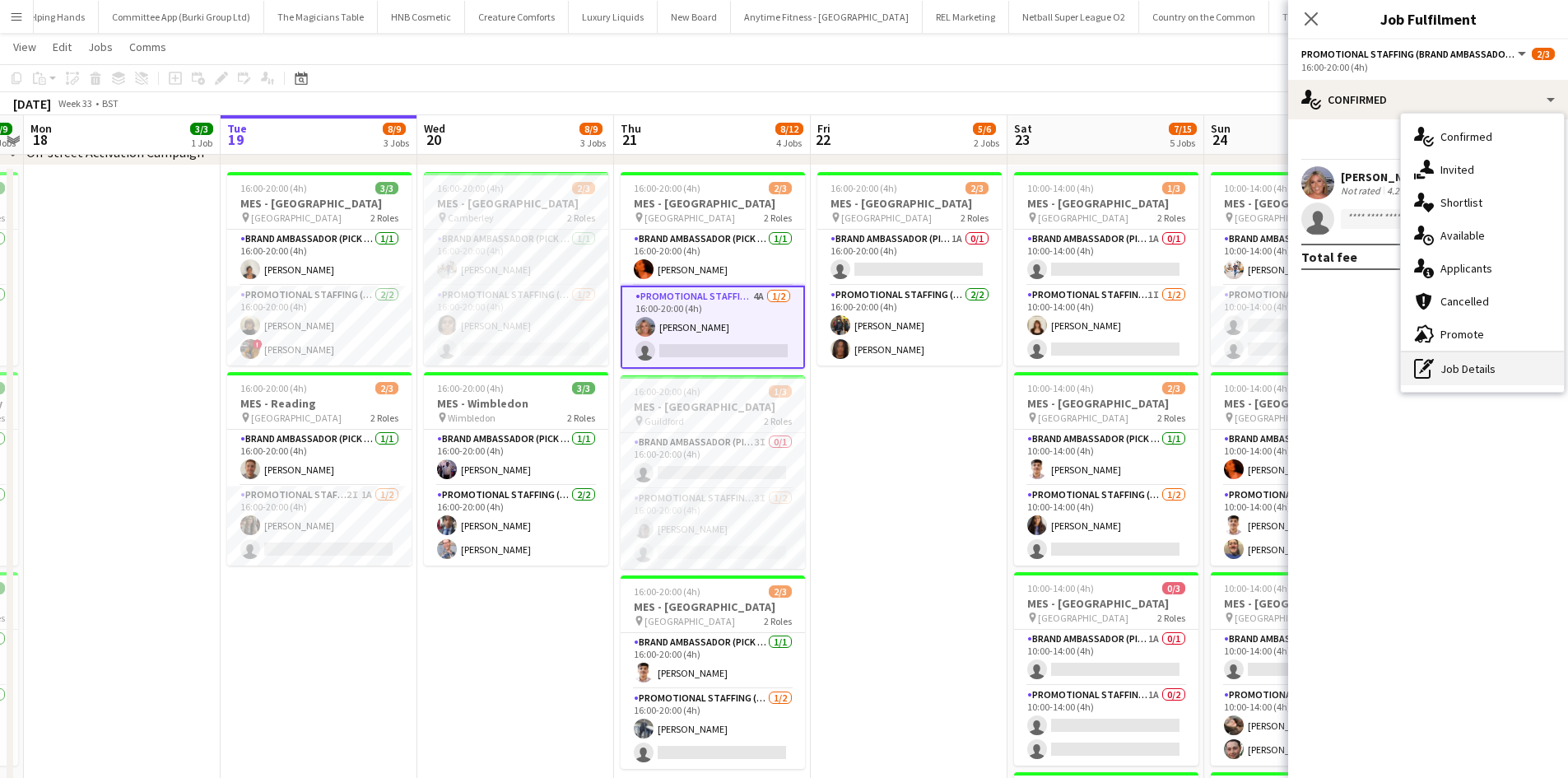
click at [1466, 356] on div "pen-write Job Details" at bounding box center [1481, 368] width 163 height 33
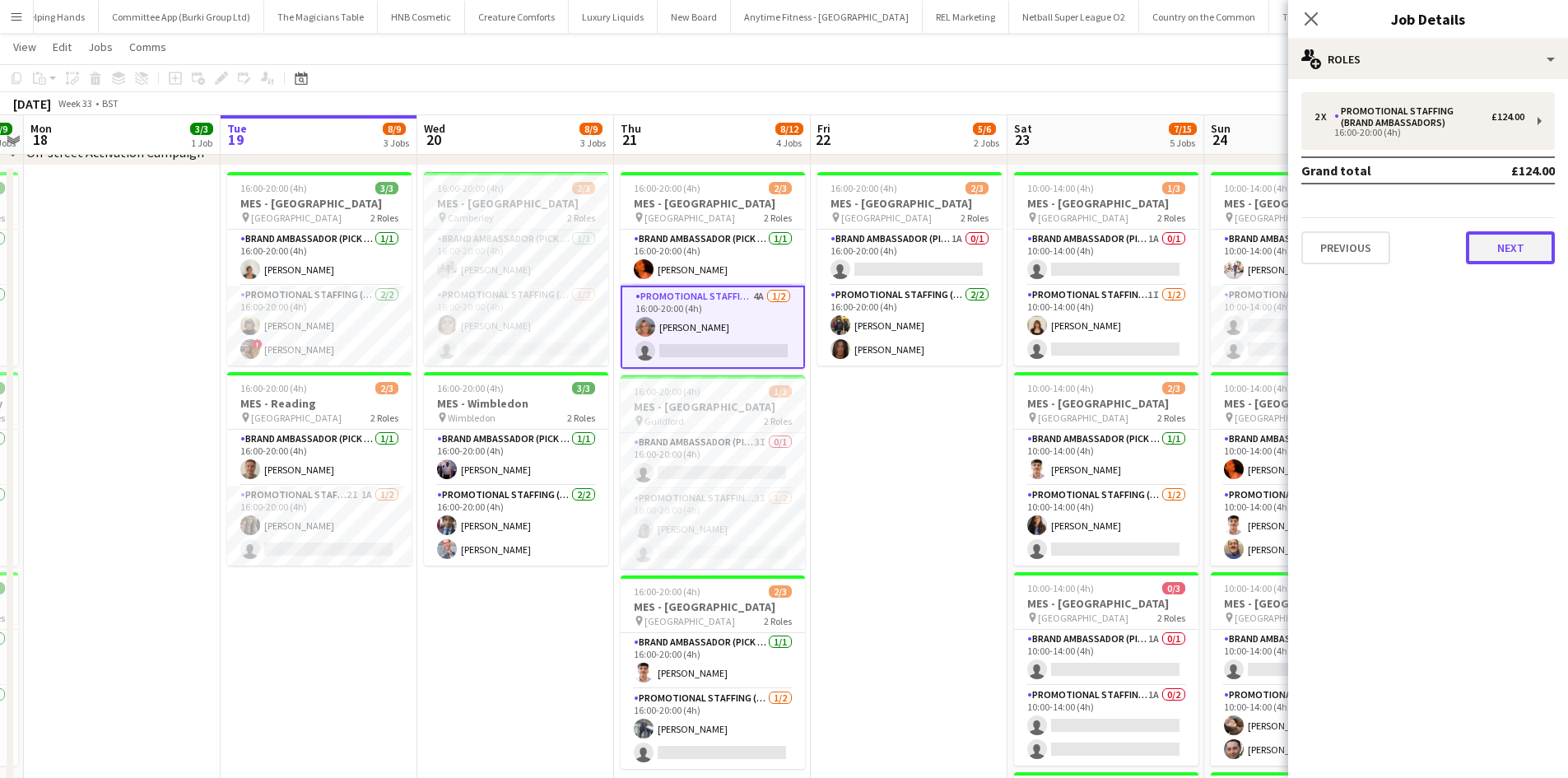
click at [1488, 256] on button "Next" at bounding box center [1509, 248] width 89 height 33
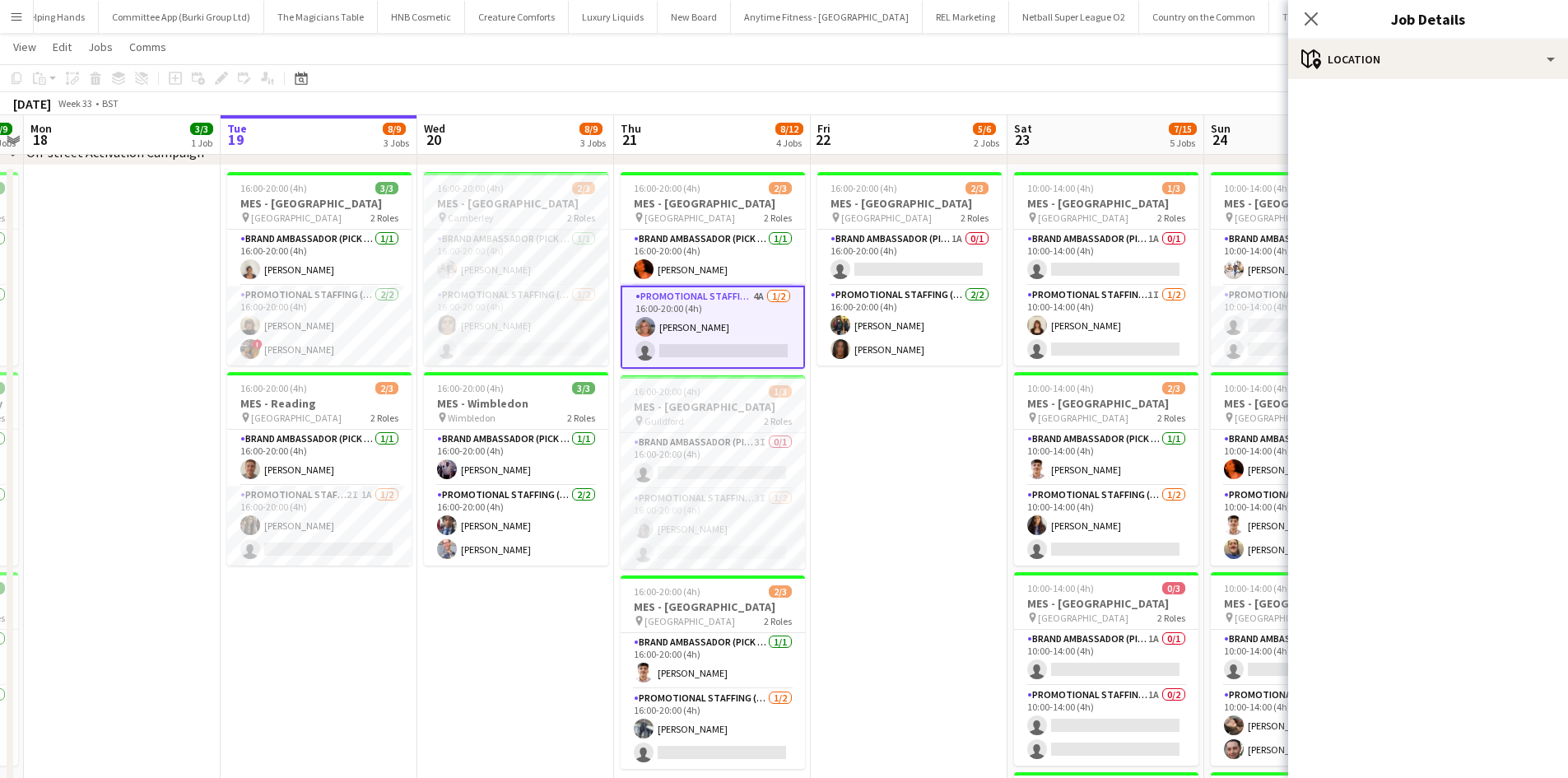
click at [1302, 36] on div "Close pop-in" at bounding box center [1311, 19] width 46 height 38
click at [528, 460] on app-card-role "Brand Ambassador (Pick up) 1/1 16:00-20:00 (4h) osahon ogunyemi" at bounding box center [515, 457] width 184 height 56
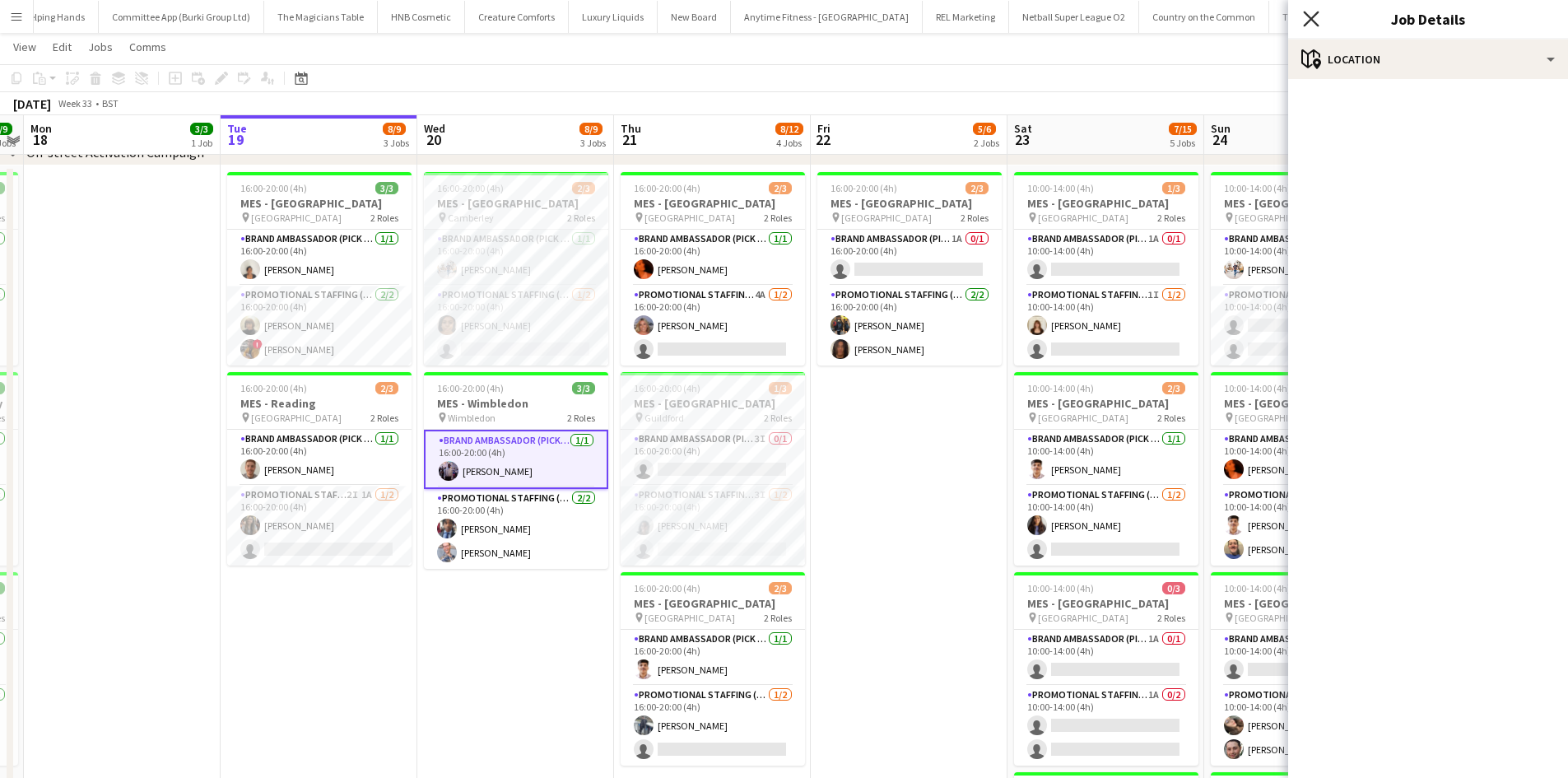
click at [1304, 12] on icon at bounding box center [1311, 18] width 15 height 15
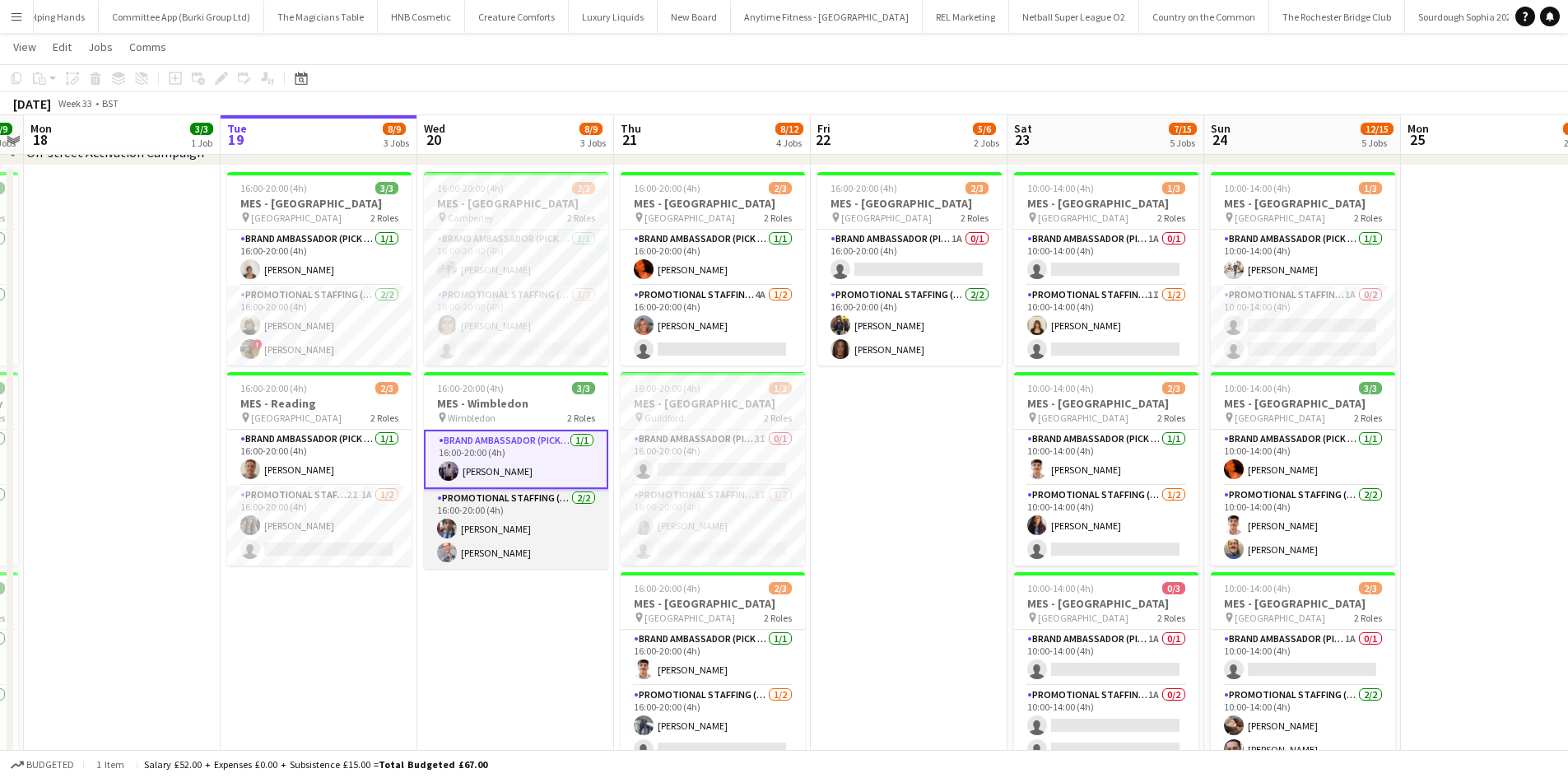
click at [448, 556] on app-user-avatar at bounding box center [447, 552] width 20 height 20
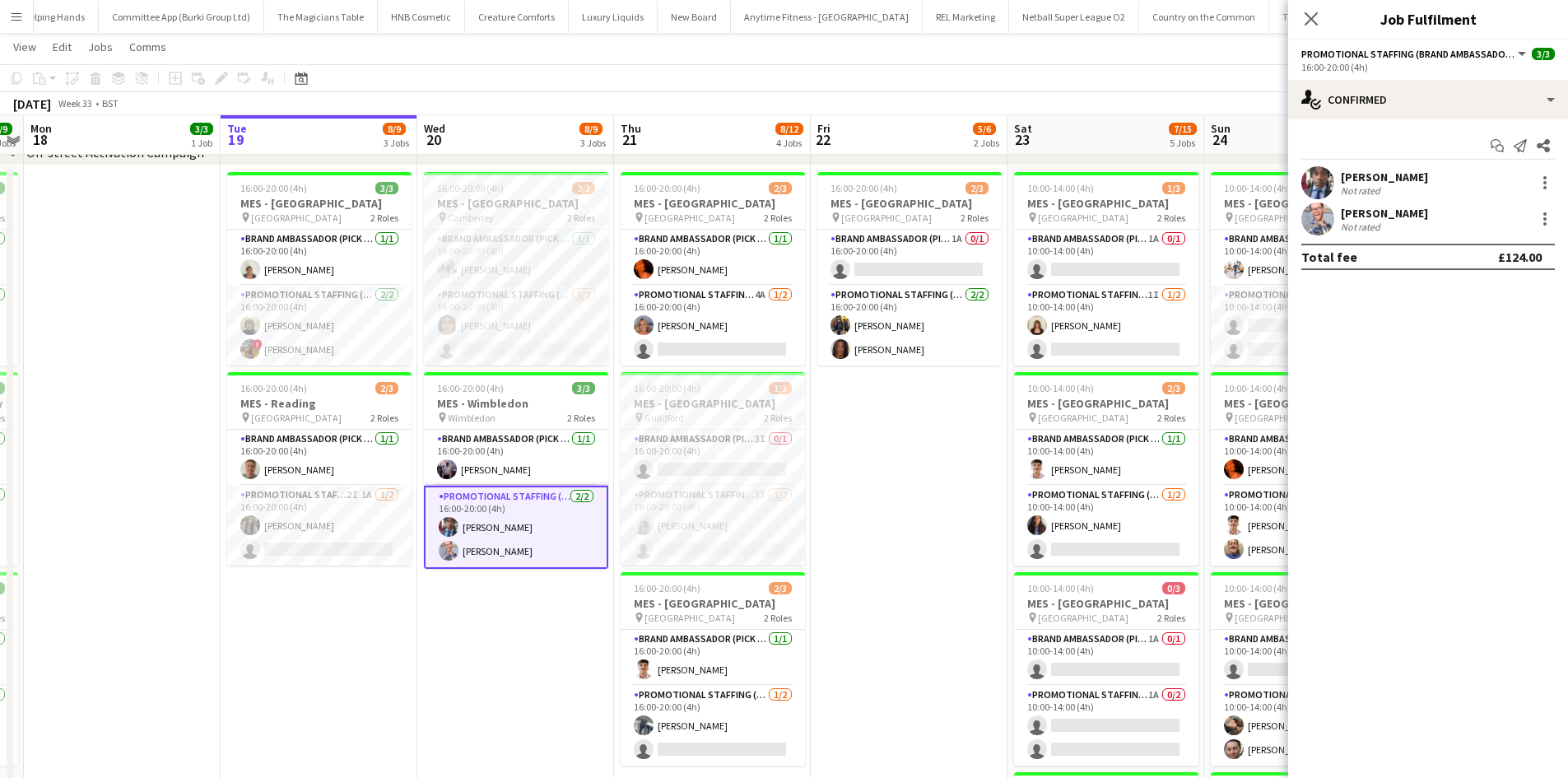
click at [1338, 188] on div "Seyi Ogunyemi Not rated" at bounding box center [1427, 182] width 280 height 33
click at [1356, 194] on div "Not rated" at bounding box center [1362, 190] width 43 height 12
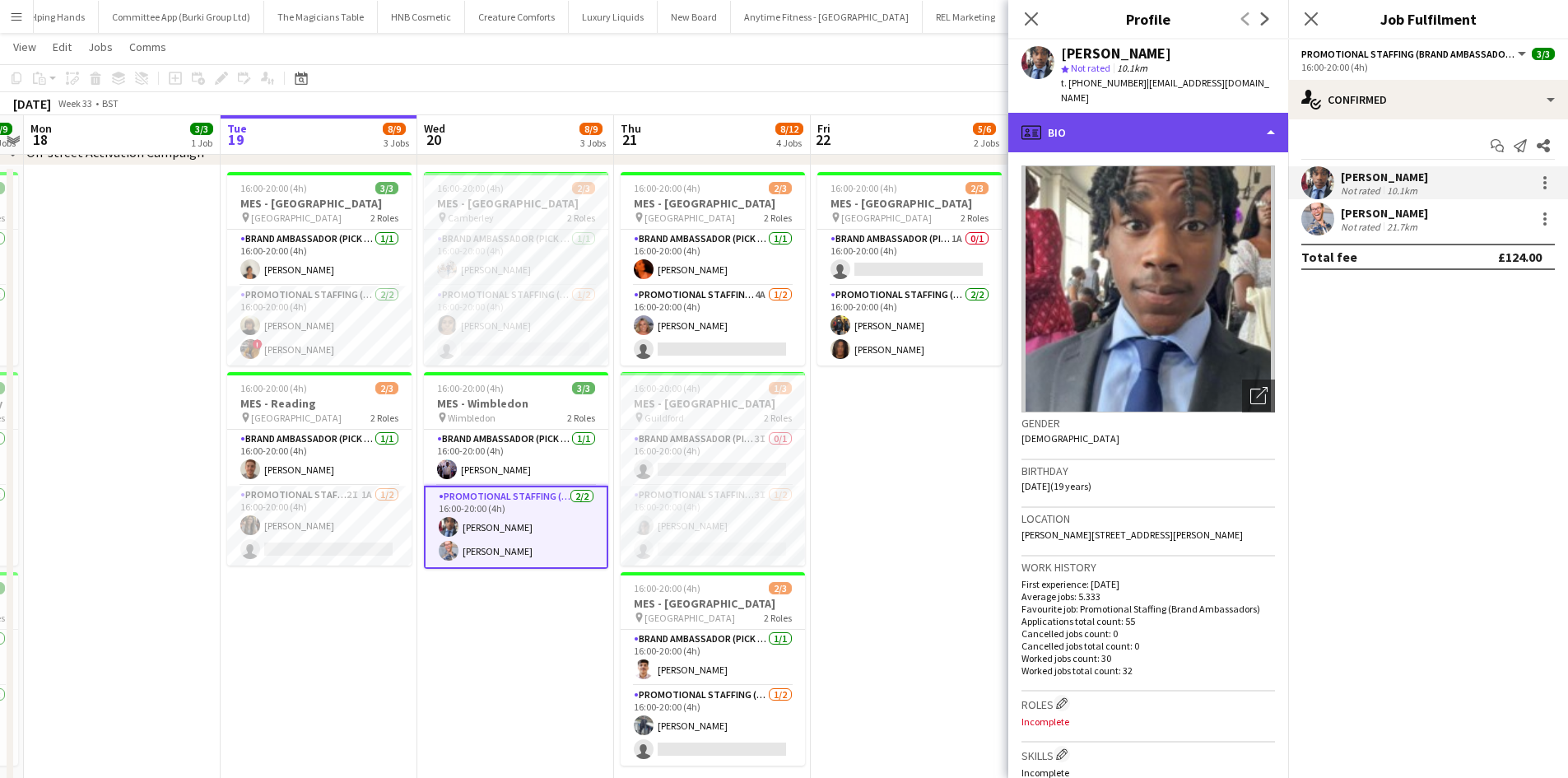
click at [1207, 127] on div "profile Bio" at bounding box center [1147, 133] width 280 height 40
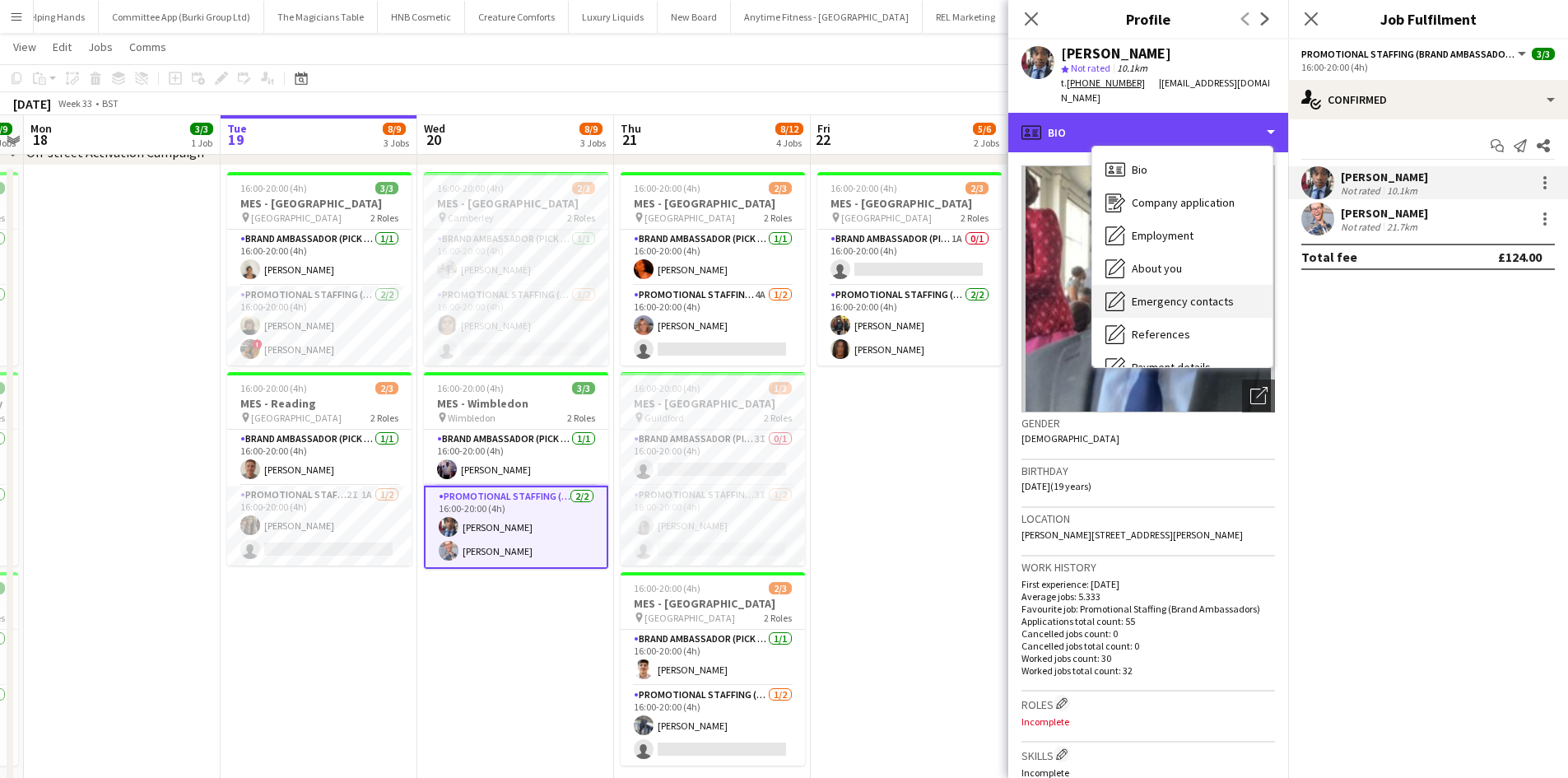
scroll to position [220, 0]
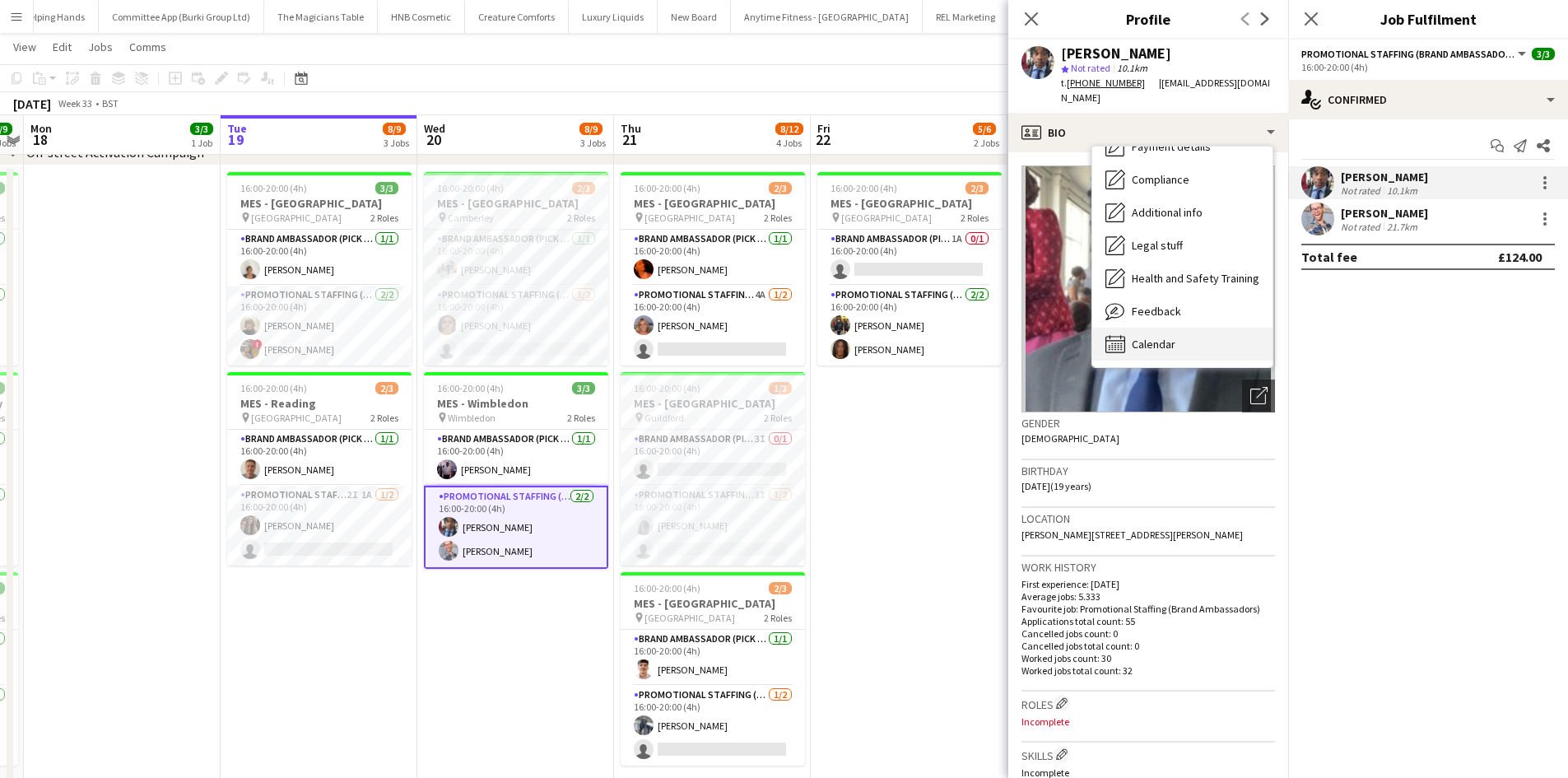
click at [1220, 352] on div "Calendar Calendar" at bounding box center [1182, 344] width 180 height 33
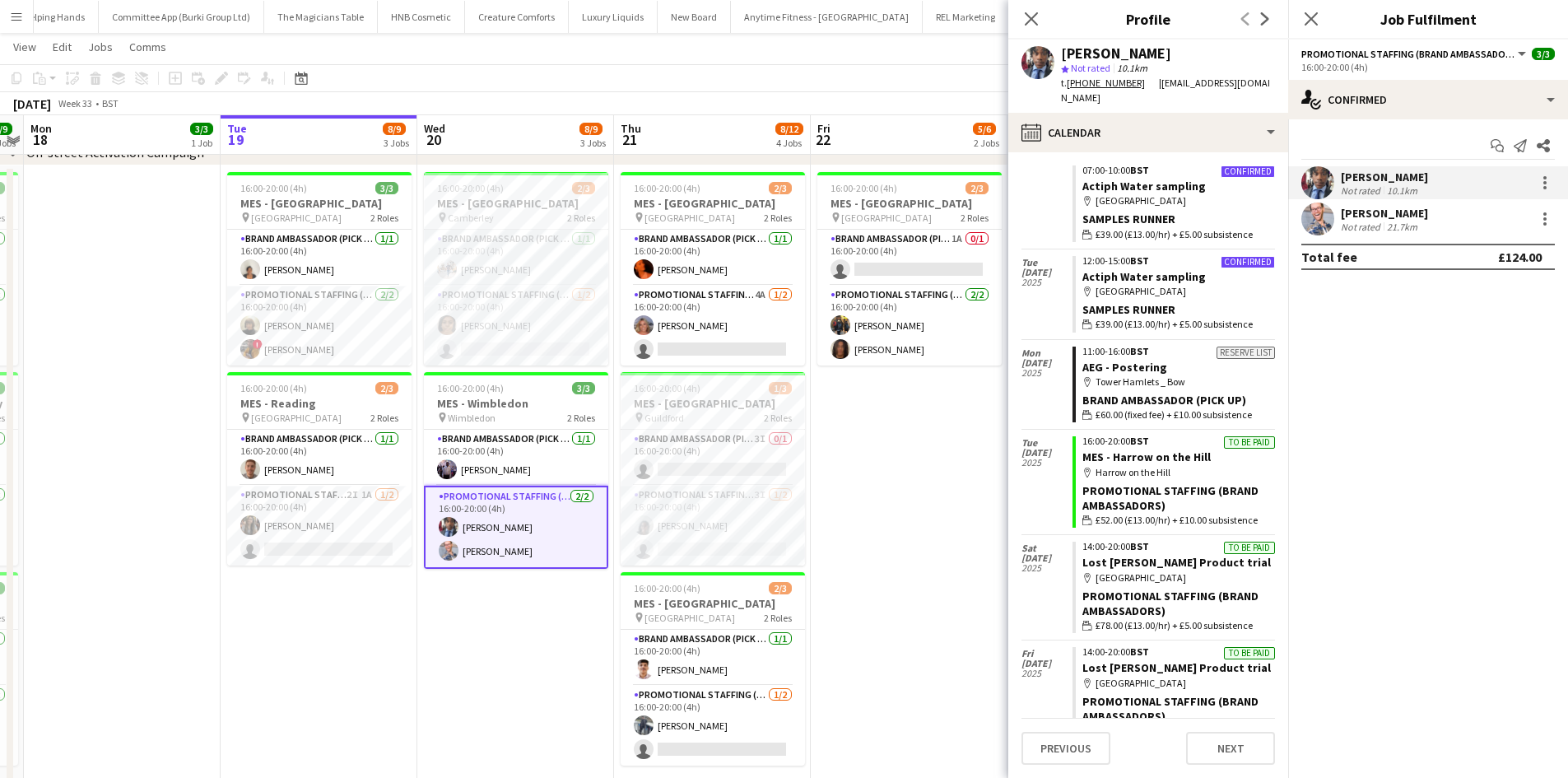
scroll to position [2024, 0]
click at [1028, 8] on div "Close pop-in" at bounding box center [1031, 19] width 46 height 38
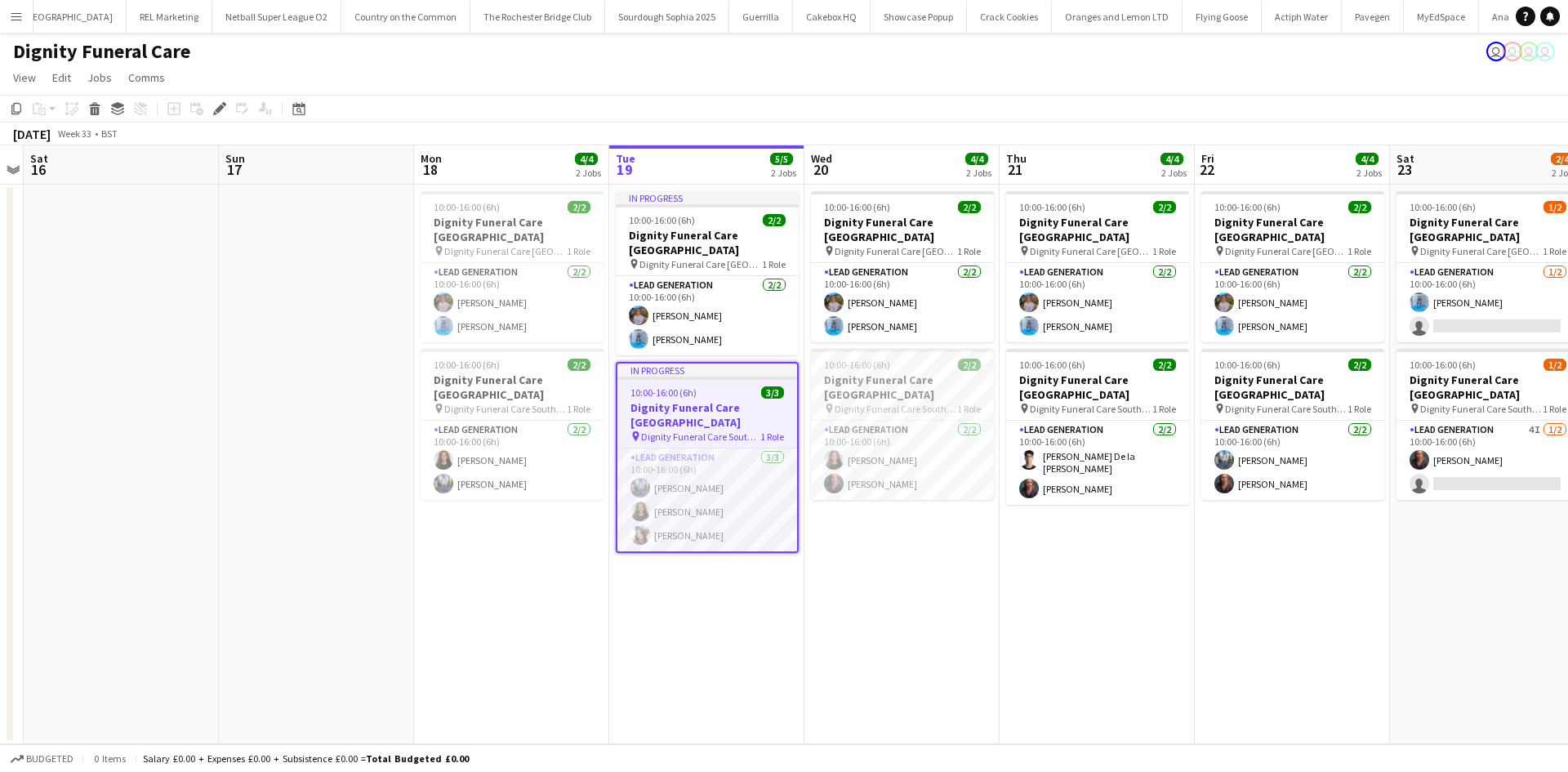
scroll to position [0, 5674]
click at [676, 488] on app-card-role "Lead Generation 3/3 10:00-16:00 (6h) Kazeem Oyetunde Katie Mills Barbara Dixon" at bounding box center [707, 500] width 179 height 102
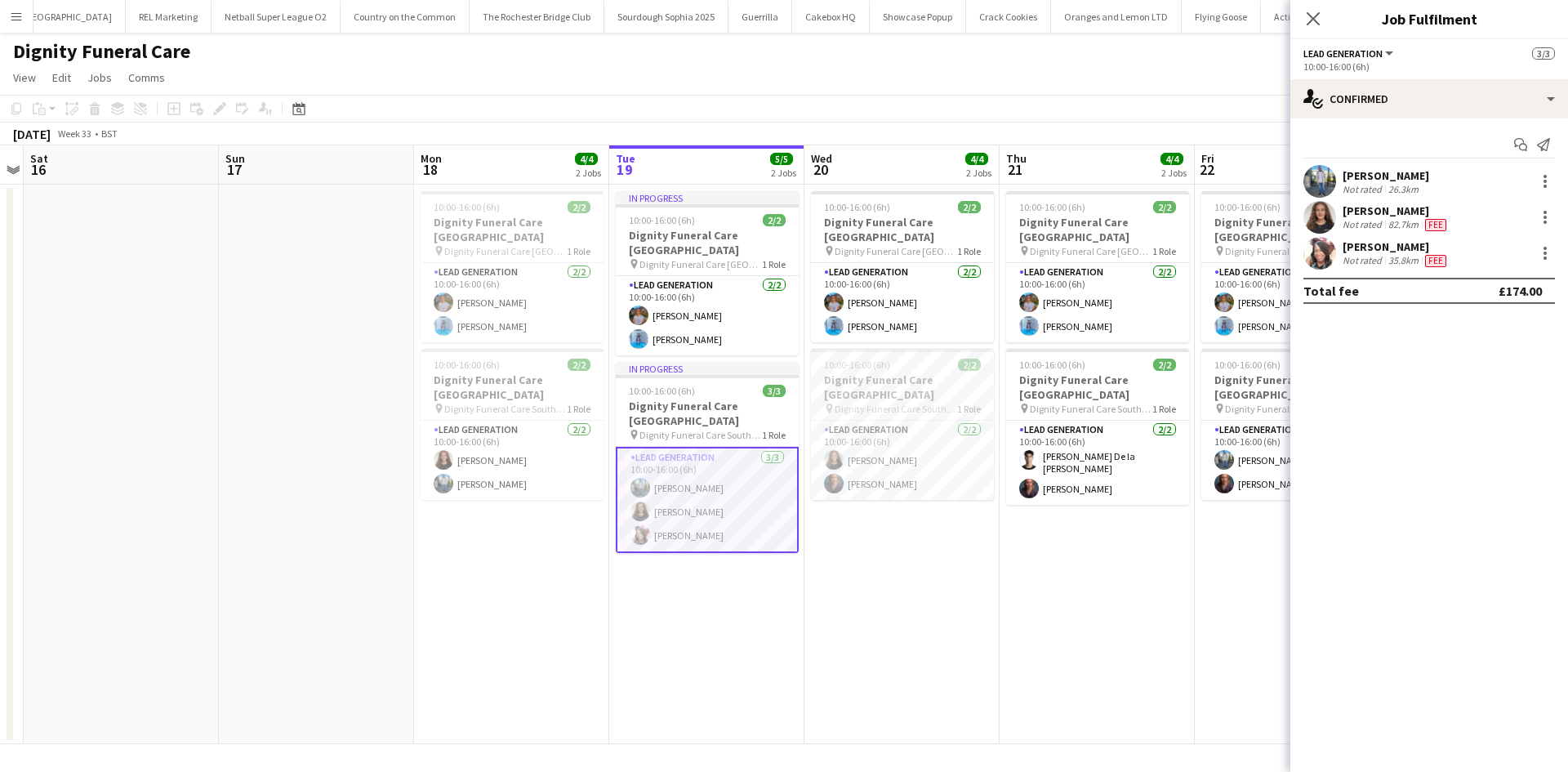
click at [1386, 252] on div "Barbara Dixon" at bounding box center [1395, 246] width 107 height 15
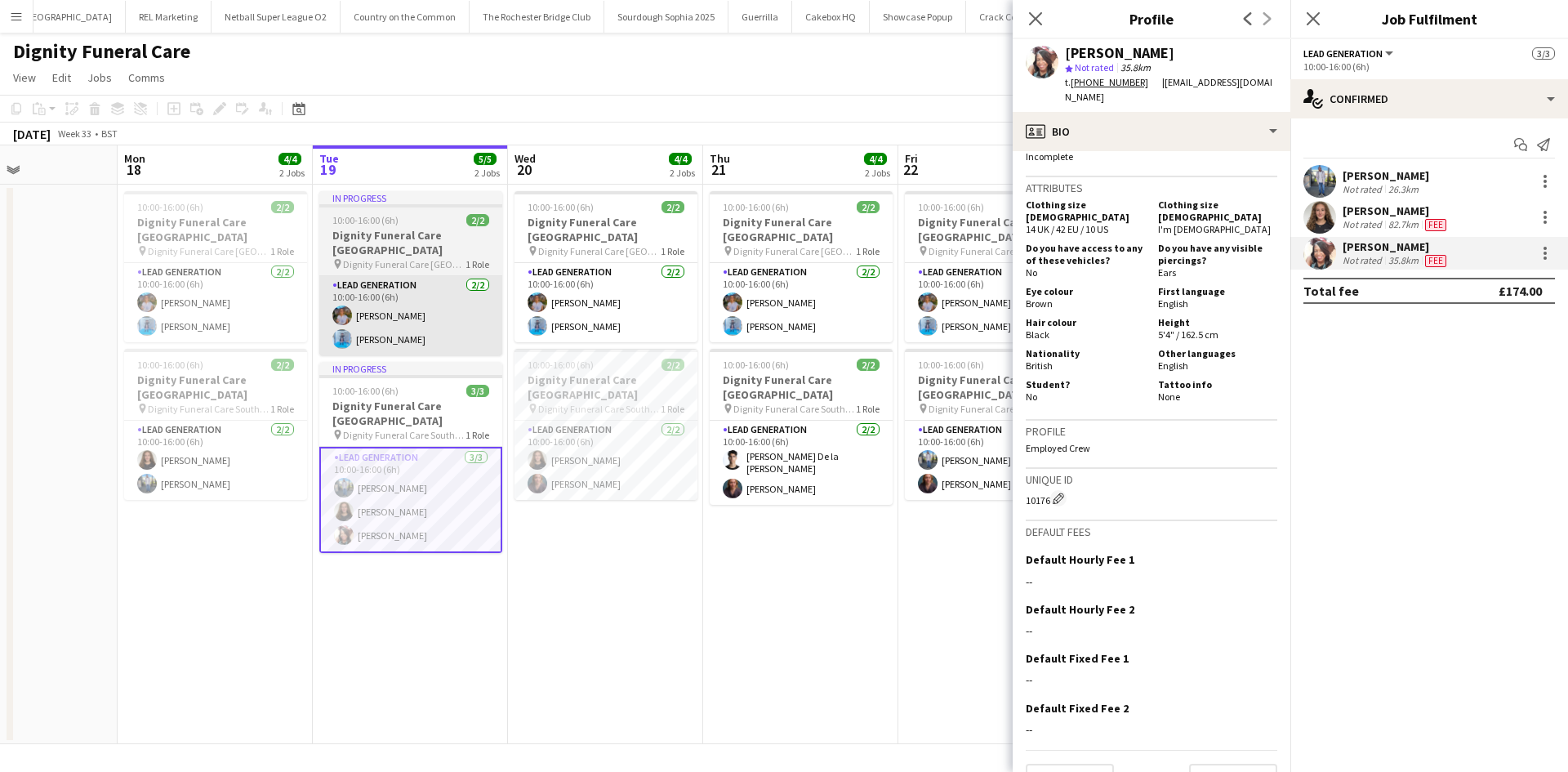
scroll to position [0, 469]
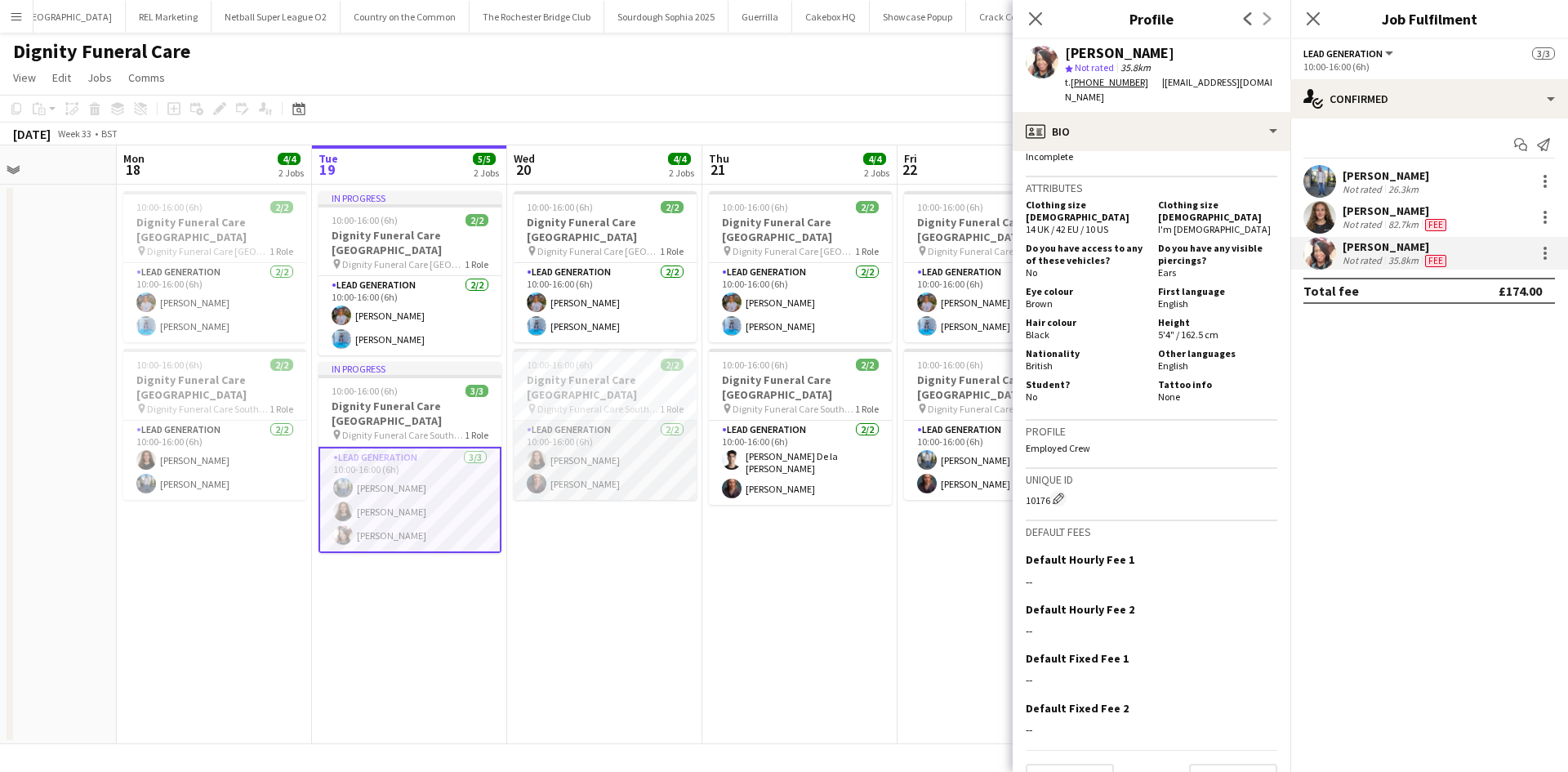
click at [607, 447] on app-card-role "Lead Generation 2/2 10:00-16:00 (6h) Katie Mills Nicole Cuthbert" at bounding box center [605, 459] width 183 height 79
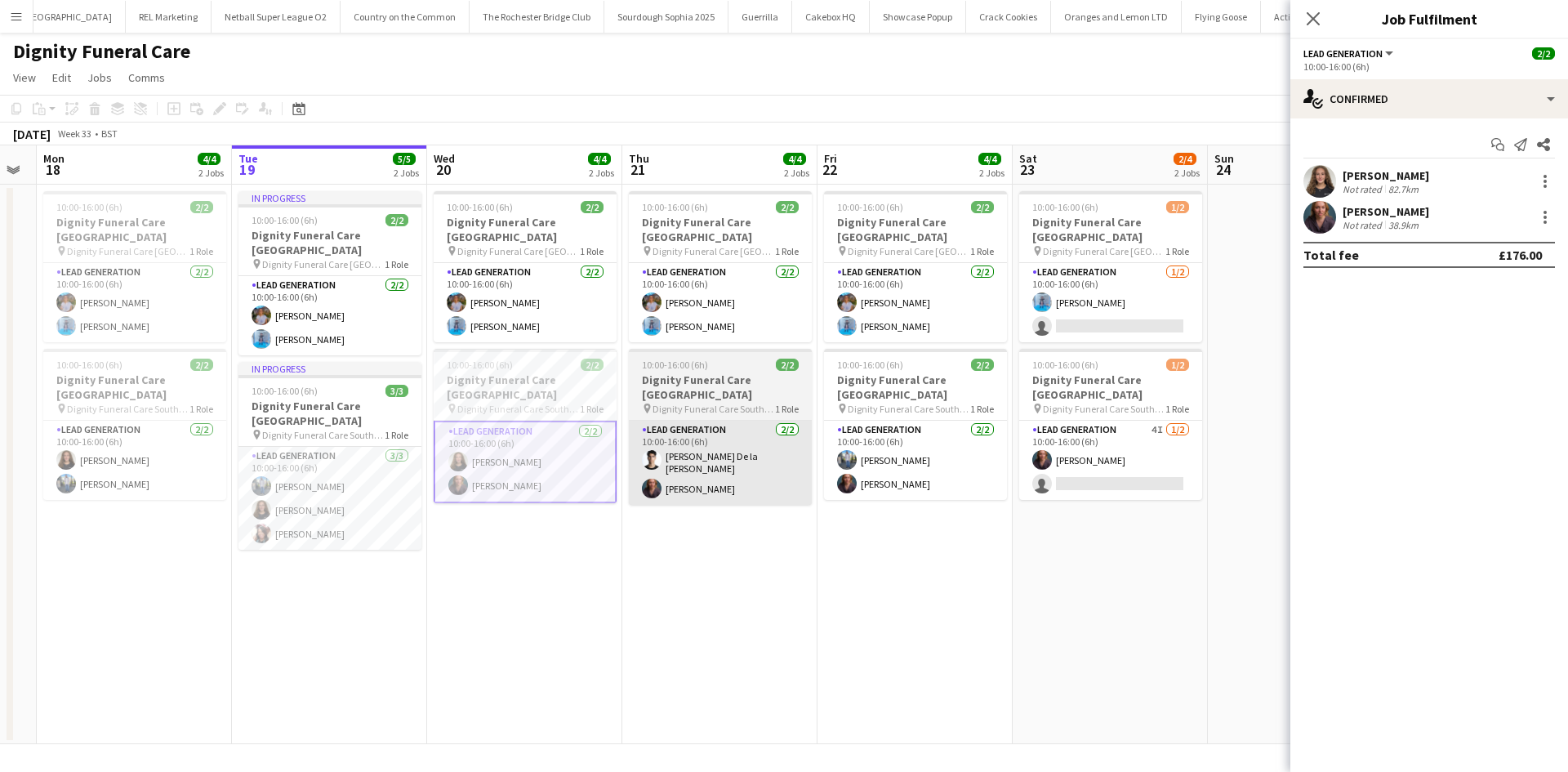
scroll to position [0, 353]
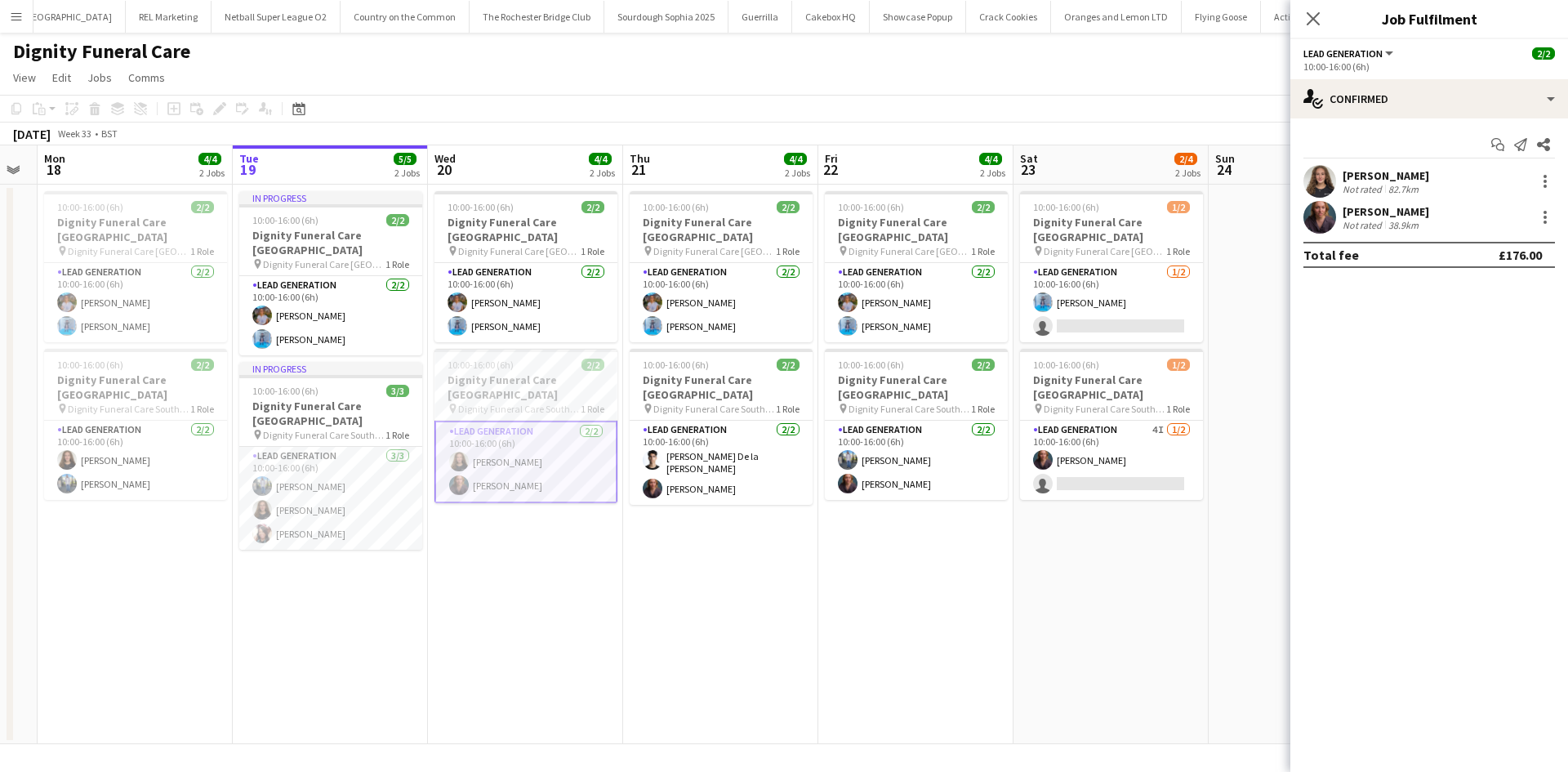
click at [524, 471] on app-card-role "Lead Generation 2/2 10:00-16:00 (6h) Katie Mills Nicole Cuthbert" at bounding box center [526, 461] width 183 height 83
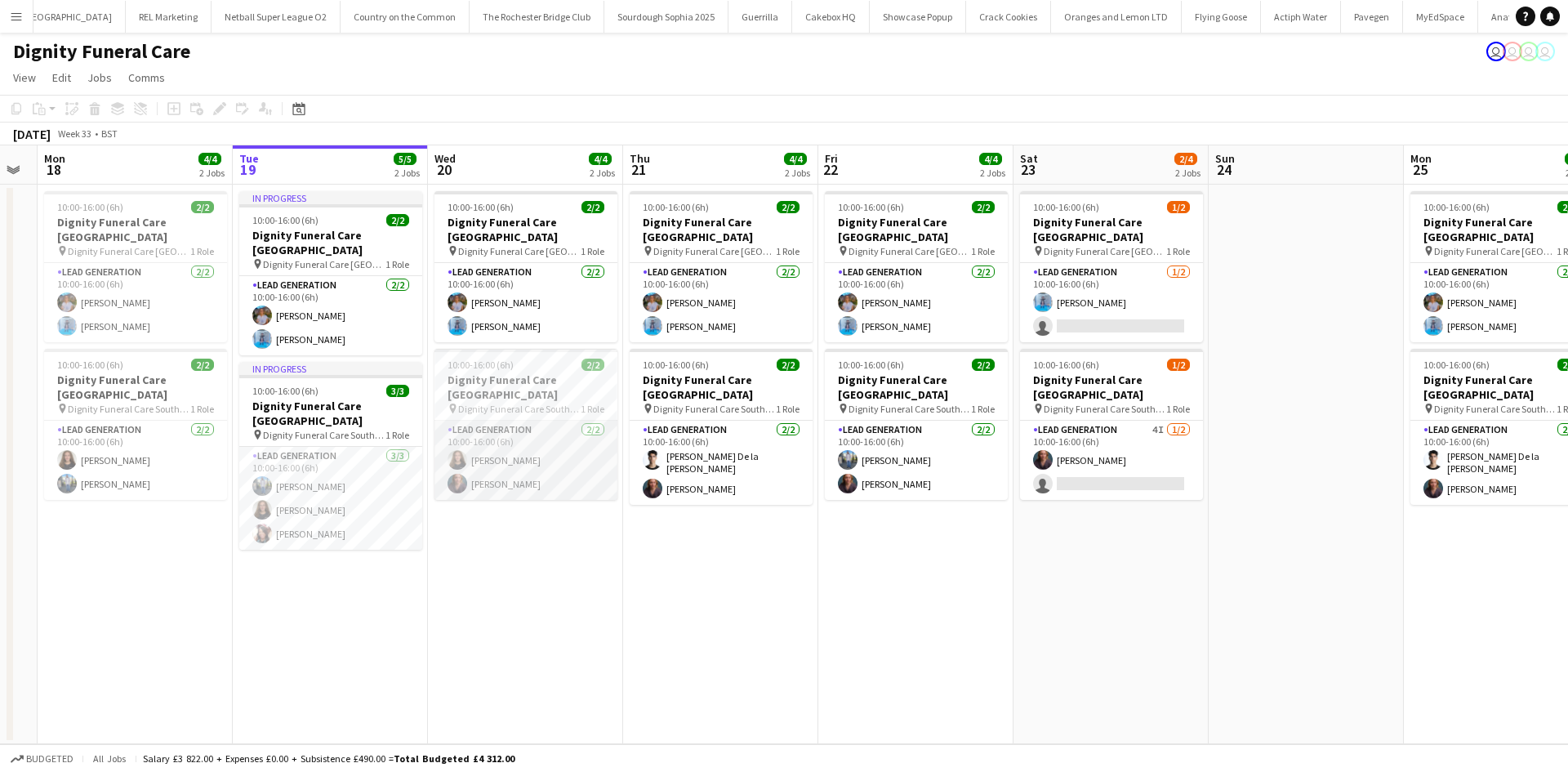
click at [500, 442] on app-card-role "Lead Generation 2/2 10:00-16:00 (6h) Katie Mills Nicole Cuthbert" at bounding box center [526, 459] width 183 height 79
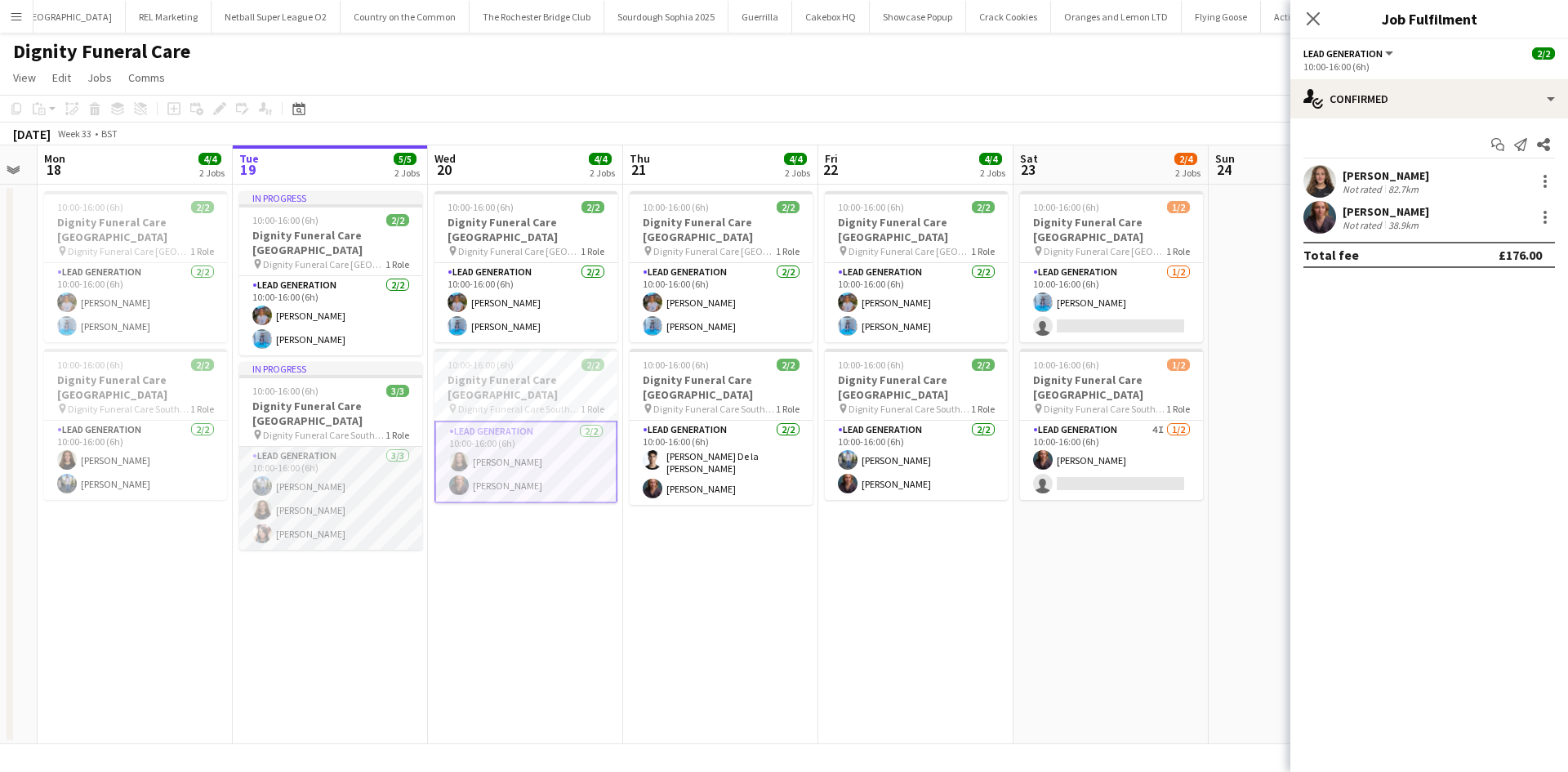
click at [398, 453] on app-card-role "Lead Generation 3/3 10:00-16:00 (6h) Kazeem Oyetunde Katie Mills Barbara Dixon" at bounding box center [331, 498] width 183 height 102
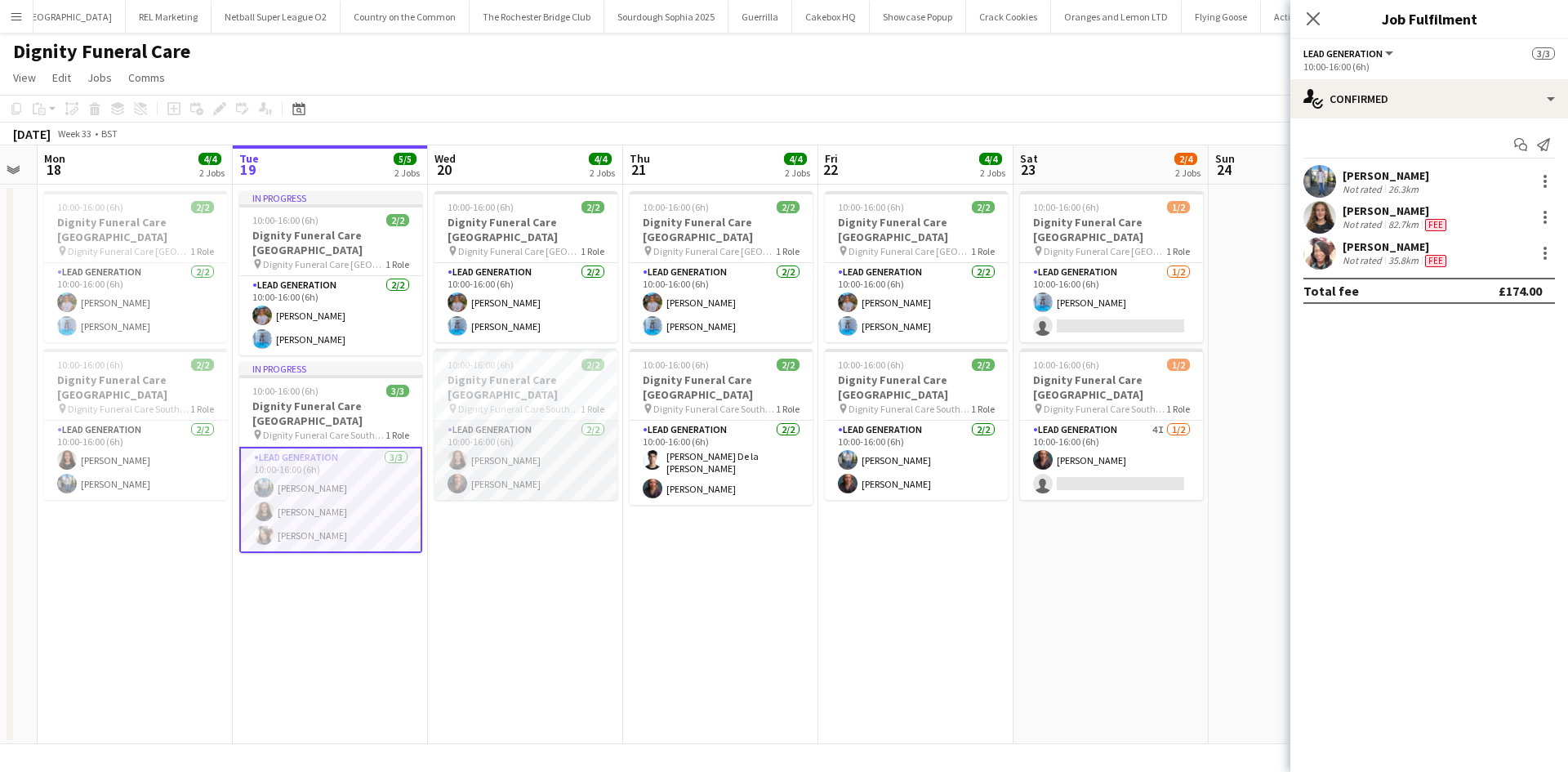
click at [559, 456] on app-card-role "Lead Generation 2/2 10:00-16:00 (6h) Katie Mills Nicole Cuthbert" at bounding box center [526, 459] width 183 height 79
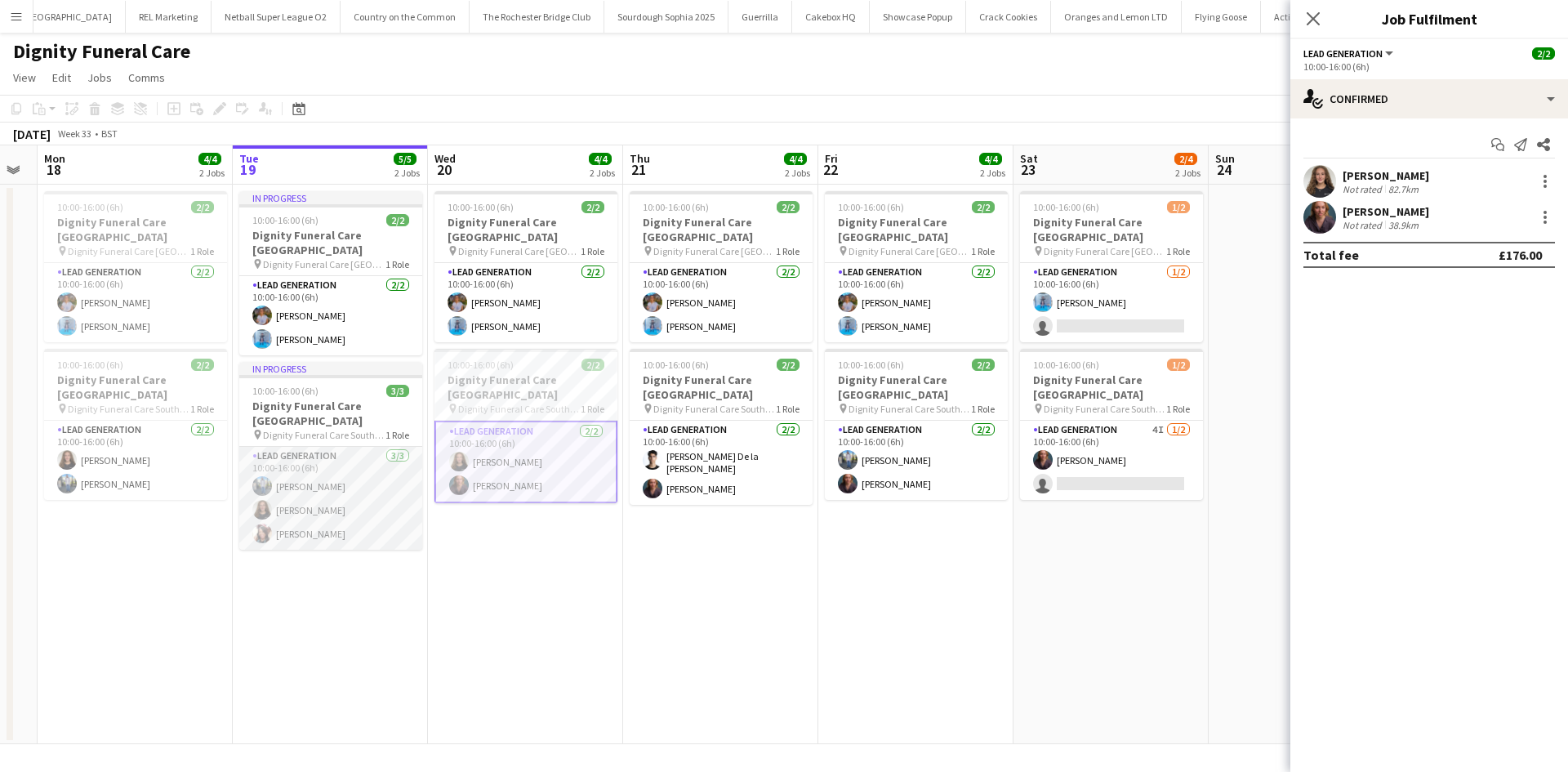
click at [372, 474] on app-card-role "Lead Generation 3/3 10:00-16:00 (6h) Kazeem Oyetunde Katie Mills Barbara Dixon" at bounding box center [331, 498] width 183 height 102
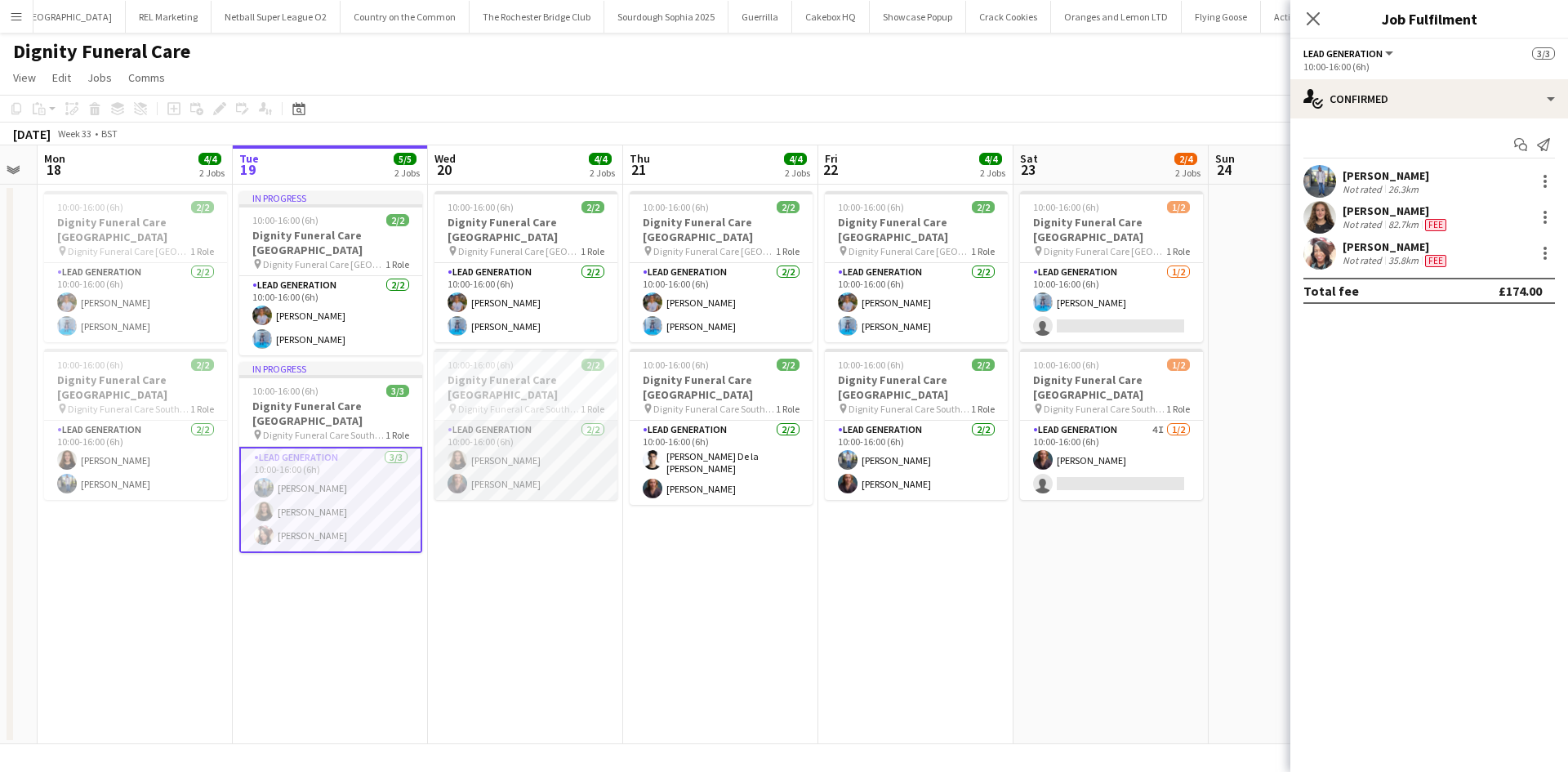
click at [501, 454] on app-card-role "Lead Generation 2/2 10:00-16:00 (6h) Katie Mills Nicole Cuthbert" at bounding box center [526, 459] width 183 height 79
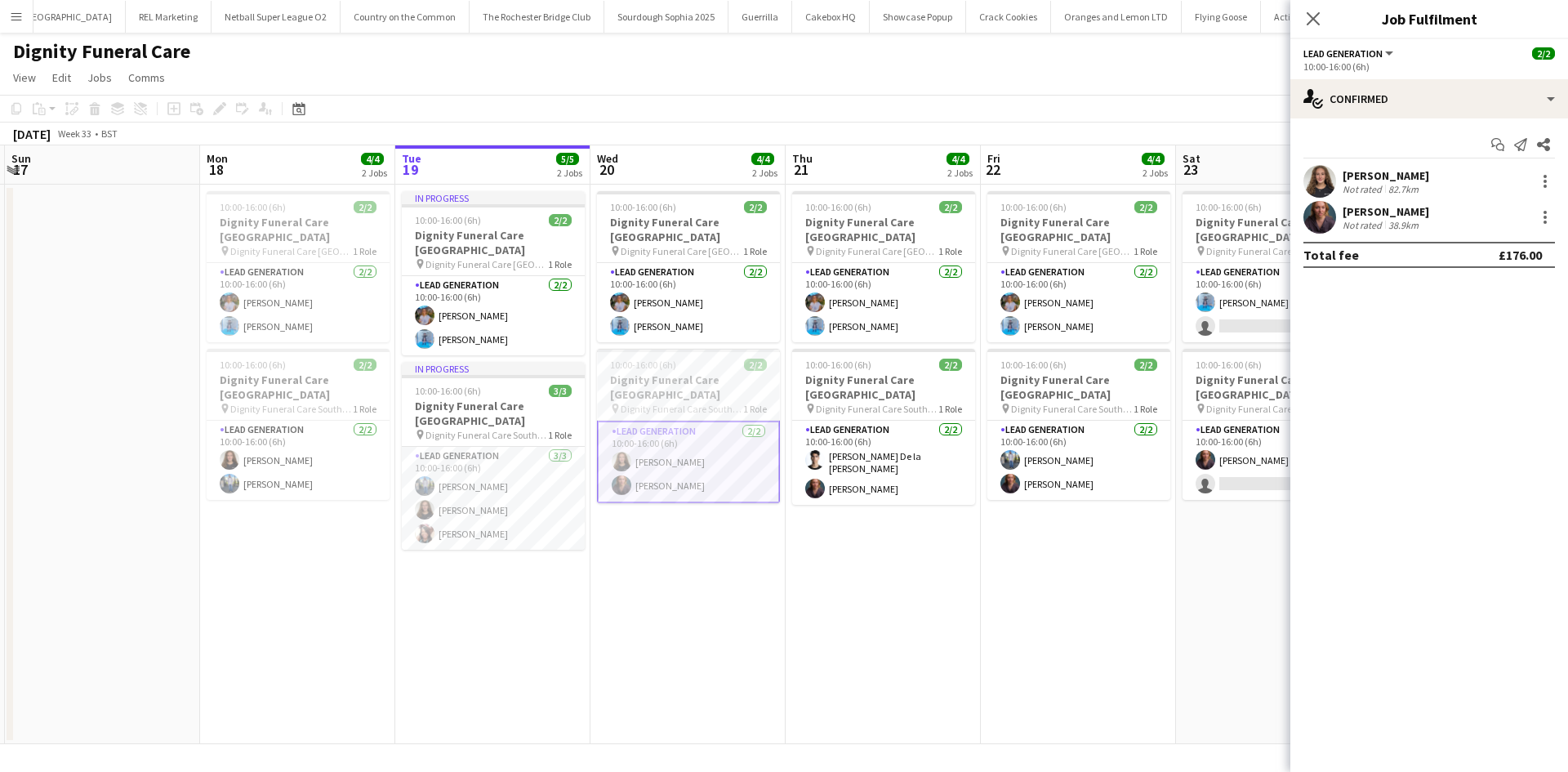
scroll to position [0, 494]
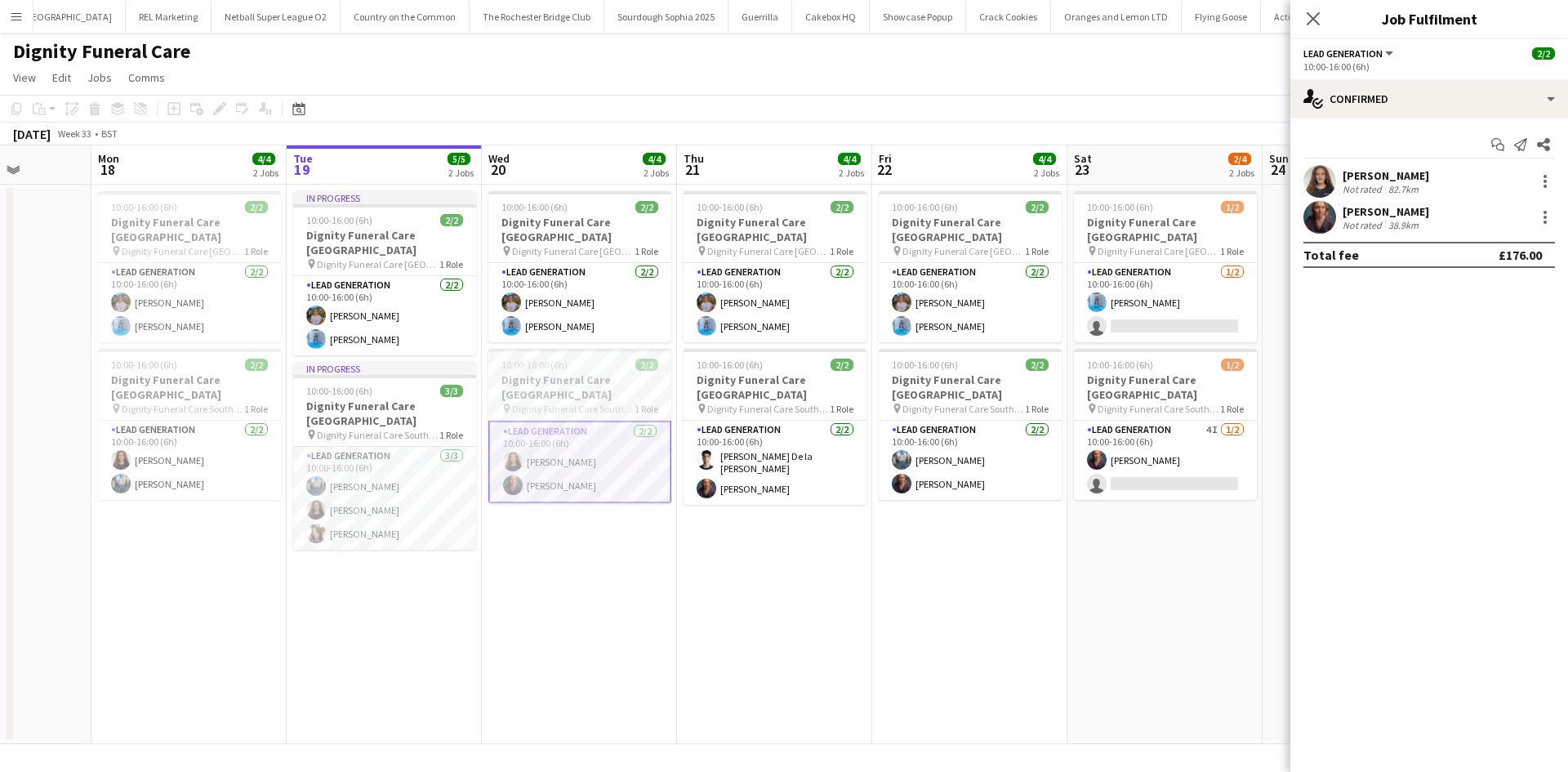
click at [527, 427] on app-card-role "Lead Generation 2/2 10:00-16:00 (6h) Katie Mills Nicole Cuthbert" at bounding box center [580, 461] width 183 height 83
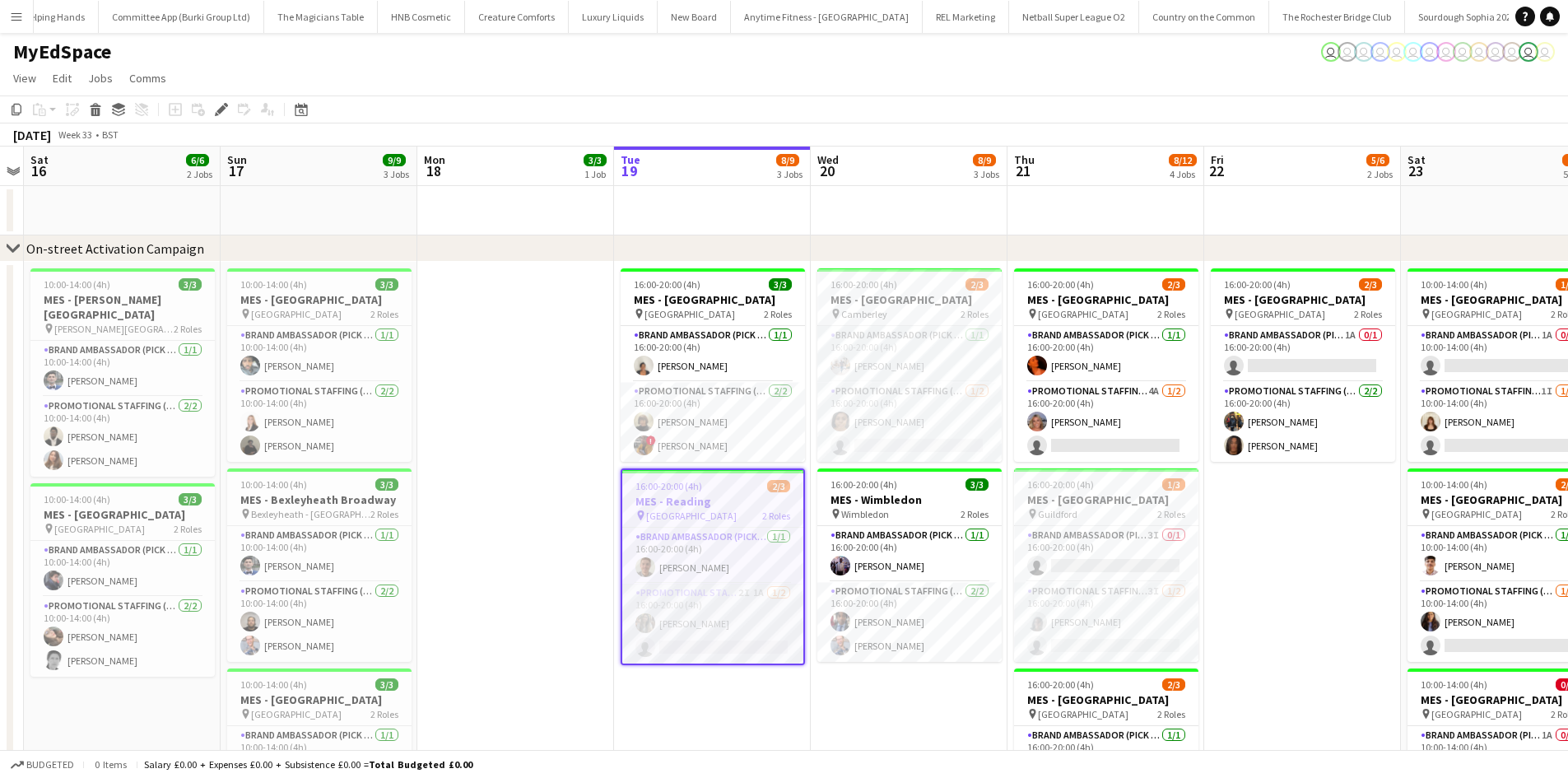
drag, startPoint x: 742, startPoint y: 569, endPoint x: 742, endPoint y: 609, distance: 40.0
click at [742, 569] on app-card-role "Brand Ambassador (Pick up) 1/1 16:00-20:00 (4h) Jack Procter" at bounding box center [713, 555] width 181 height 56
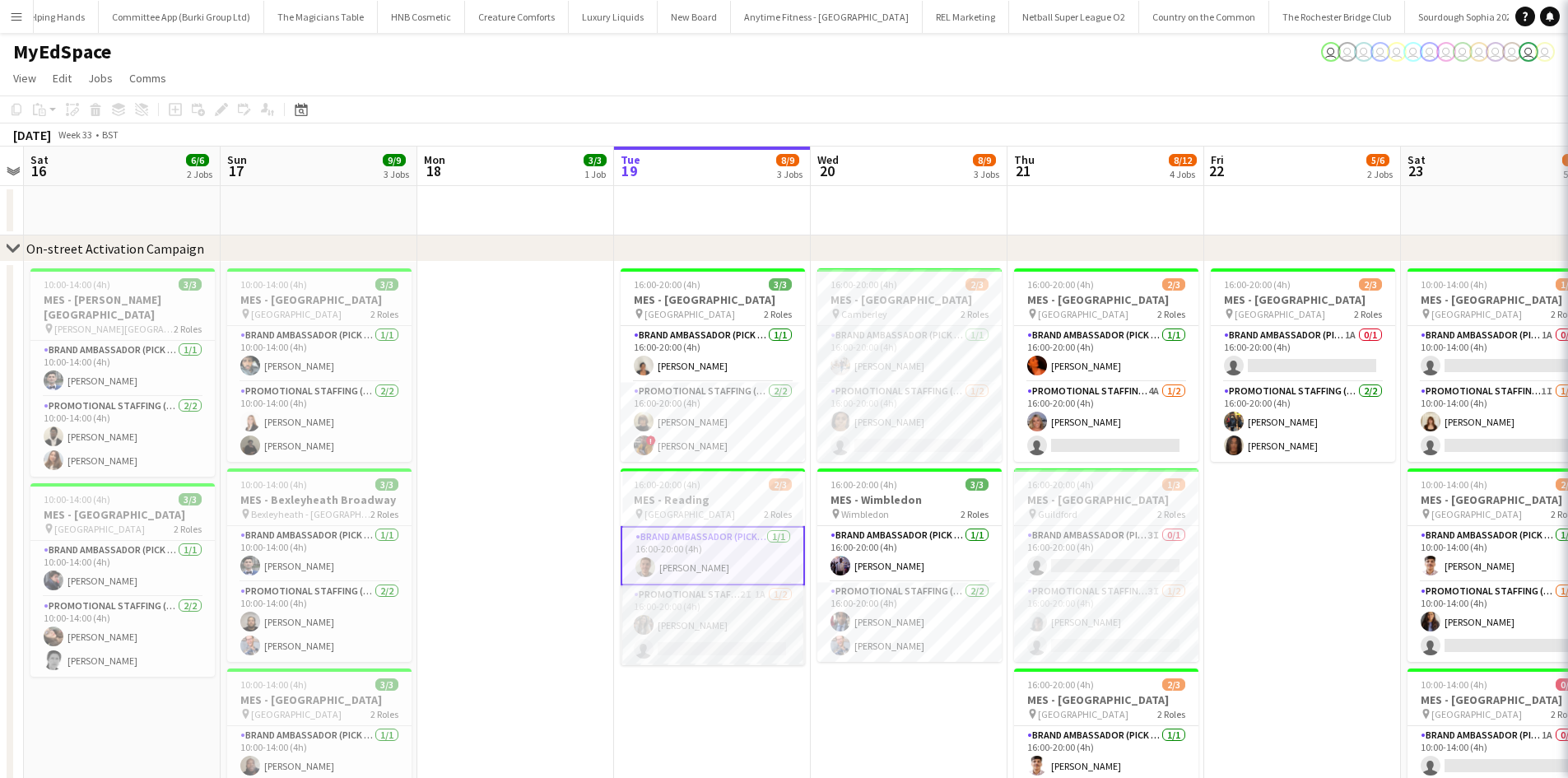
click at [742, 611] on app-card-role "Promotional Staffing (Brand Ambassadors) 2I 1A 1/2 16:00-20:00 (4h) Nimrit Batt…" at bounding box center [713, 625] width 184 height 80
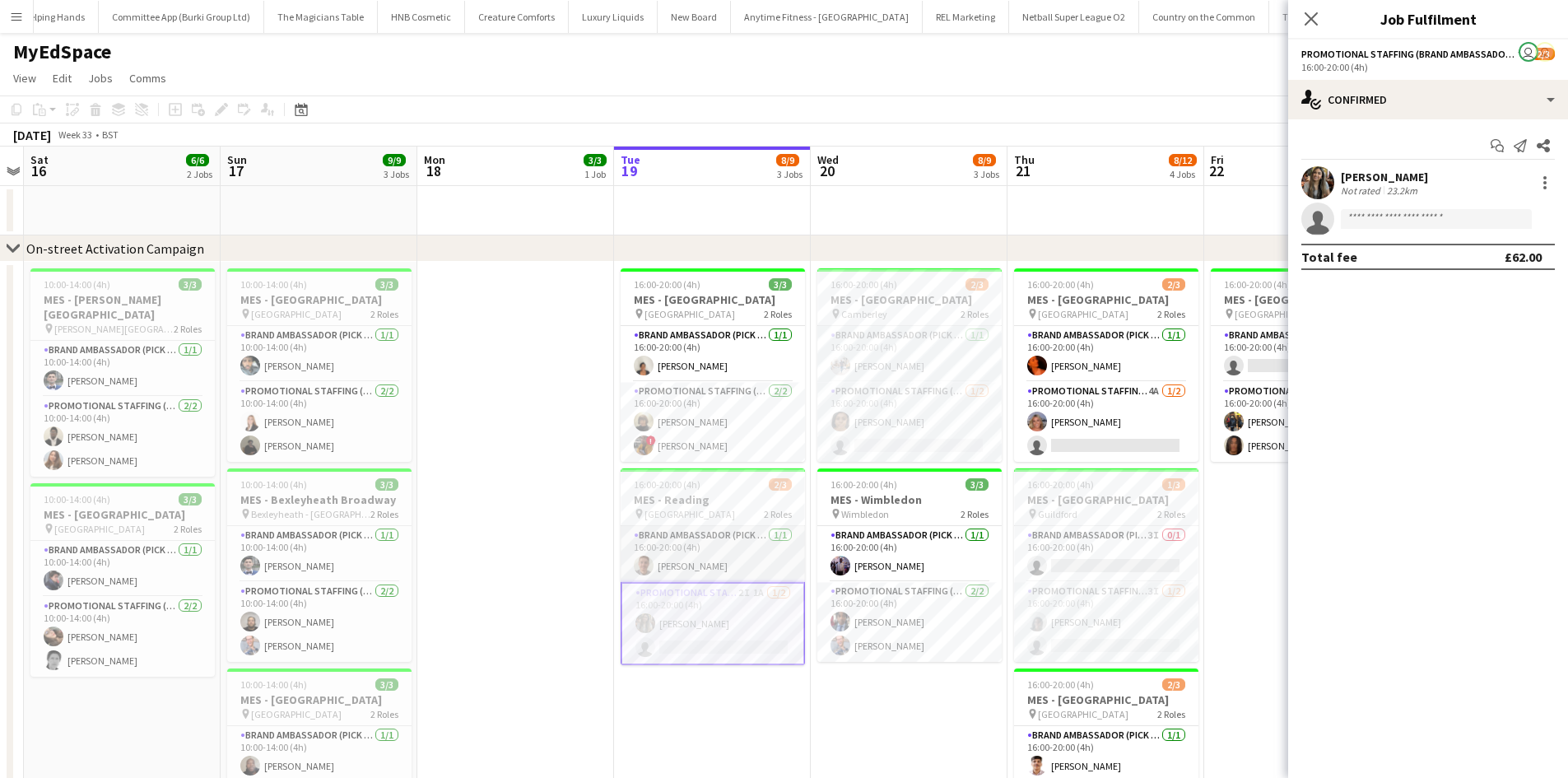
click at [730, 556] on app-card-role "Brand Ambassador (Pick up) 1/1 16:00-20:00 (4h) Jack Procter" at bounding box center [713, 553] width 184 height 56
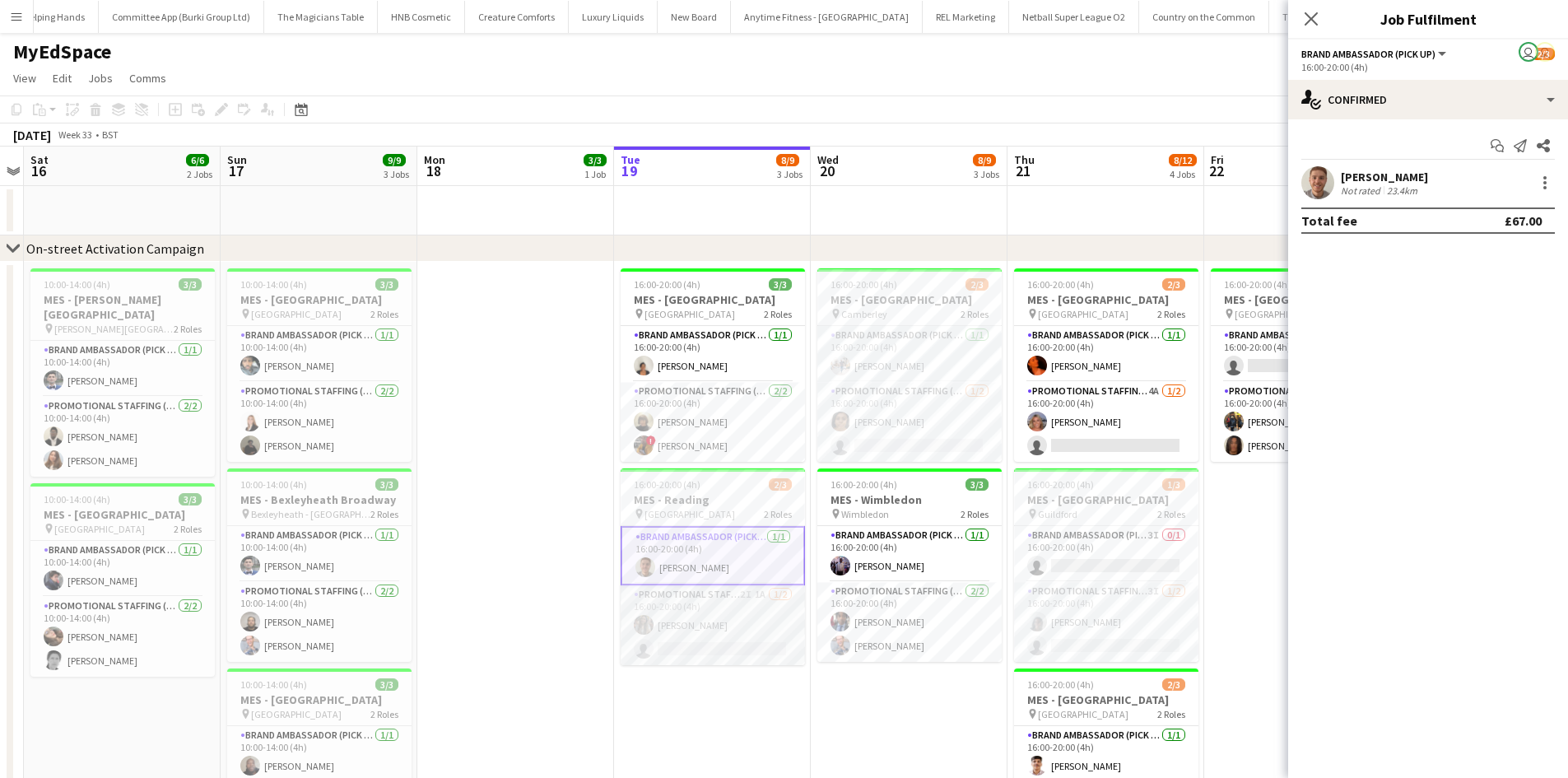
click at [741, 596] on app-card-role "Promotional Staffing (Brand Ambassadors) 2I 1A 1/2 16:00-20:00 (4h) Nimrit Batt…" at bounding box center [713, 625] width 184 height 80
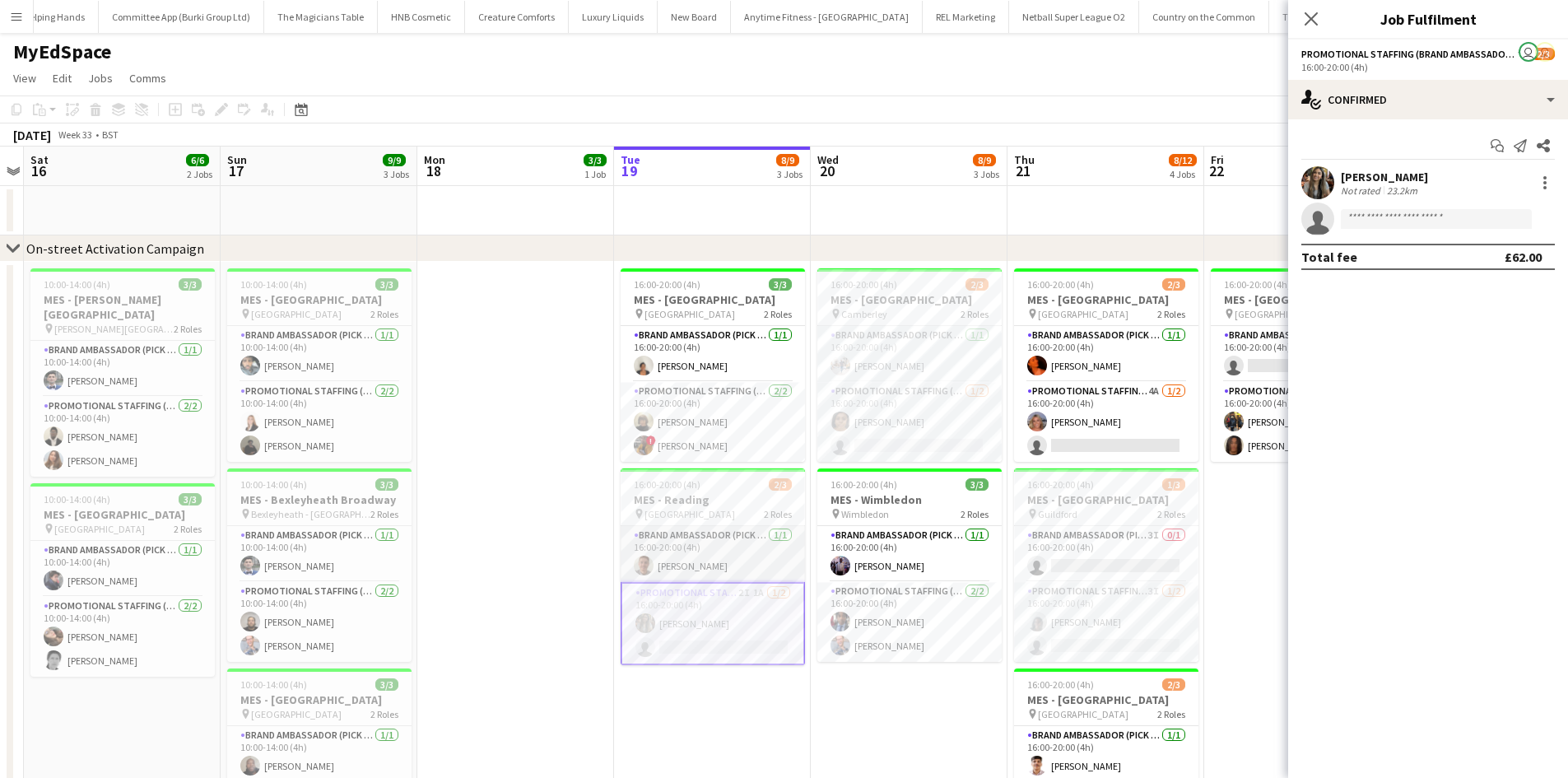
click at [738, 536] on app-card-role "Brand Ambassador (Pick up) 1/1 16:00-20:00 (4h) Jack Procter" at bounding box center [713, 553] width 184 height 56
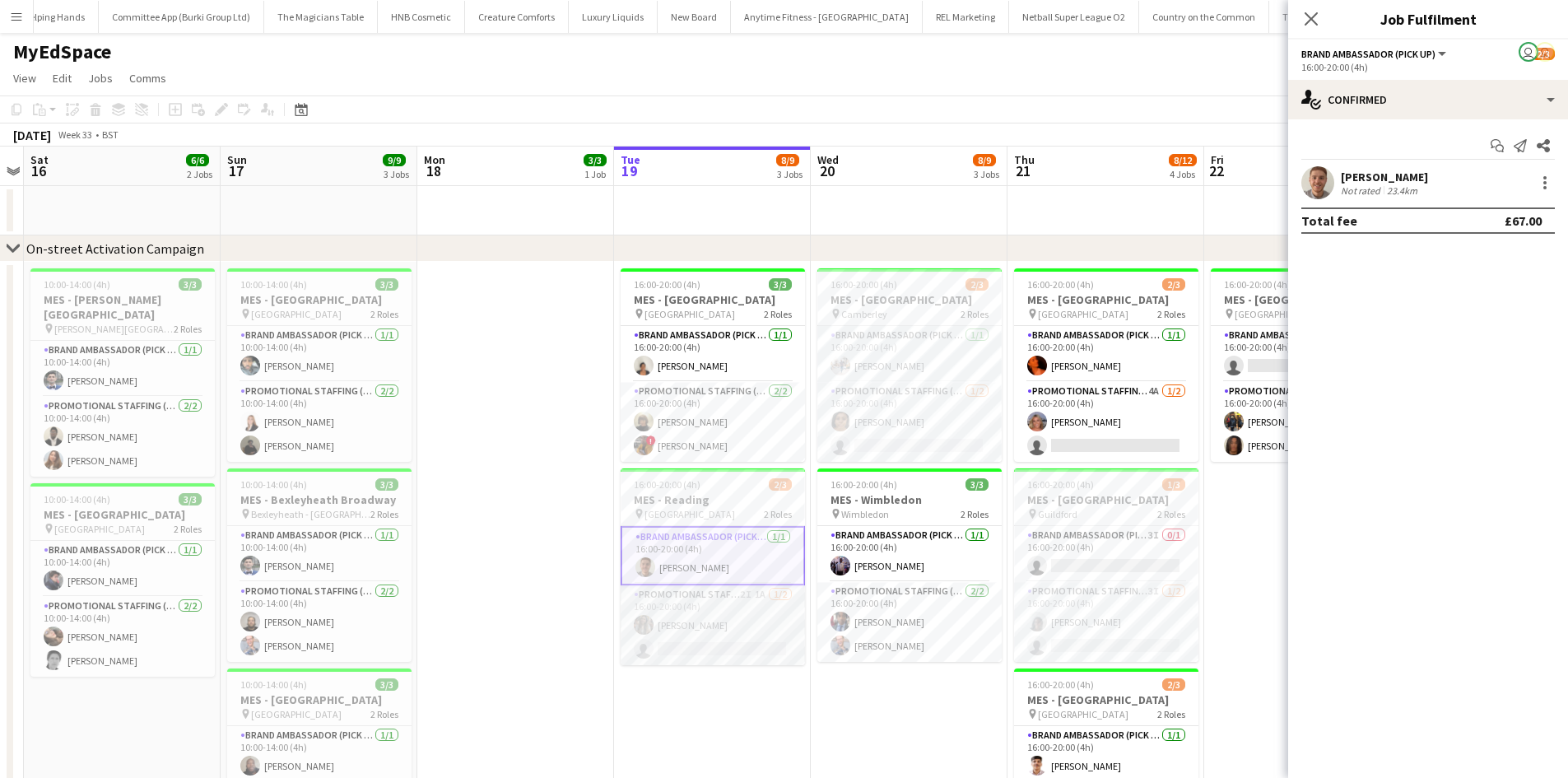
click at [744, 622] on app-card-role "Promotional Staffing (Brand Ambassadors) 2I 1A 1/2 16:00-20:00 (4h) Nimrit Batt…" at bounding box center [713, 625] width 184 height 80
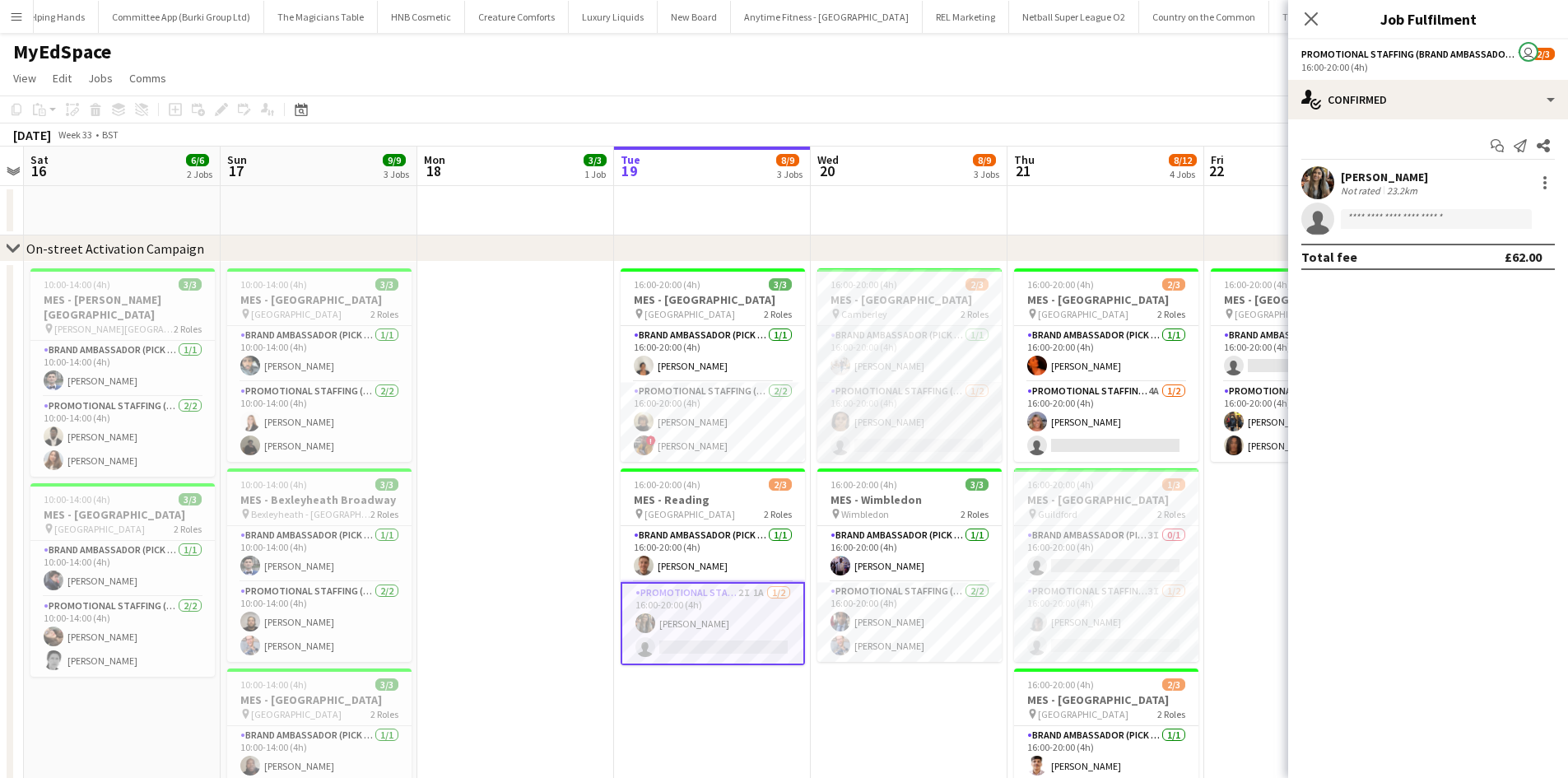
click at [845, 432] on app-card-role "Promotional Staffing (Brand Ambassadors) 1/2 16:00-20:00 (4h) Rania Wadea singl…" at bounding box center [910, 422] width 184 height 80
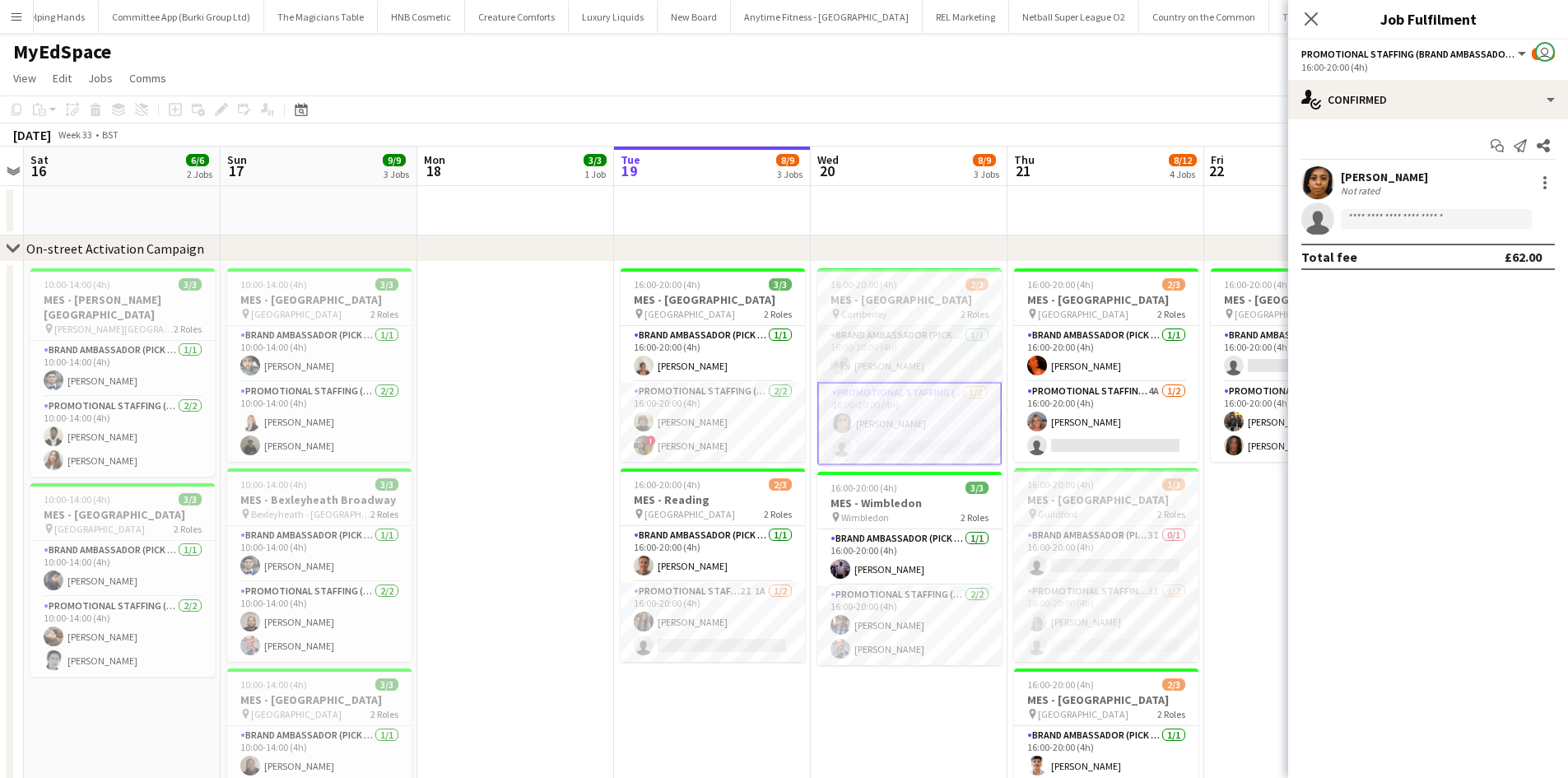
click at [881, 345] on app-card-role "Brand Ambassador (Pick up) 1/1 16:00-20:00 (4h) Matthew Stephens" at bounding box center [910, 354] width 184 height 56
click at [886, 417] on app-card-role "Promotional Staffing (Brand Ambassadors) 1/2 16:00-20:00 (4h) Rania Wadea singl…" at bounding box center [910, 425] width 184 height 80
click at [900, 568] on app-card-role "Brand Ambassador (Pick up) 1/1 16:00-20:00 (4h) osahon ogunyemi" at bounding box center [910, 557] width 184 height 56
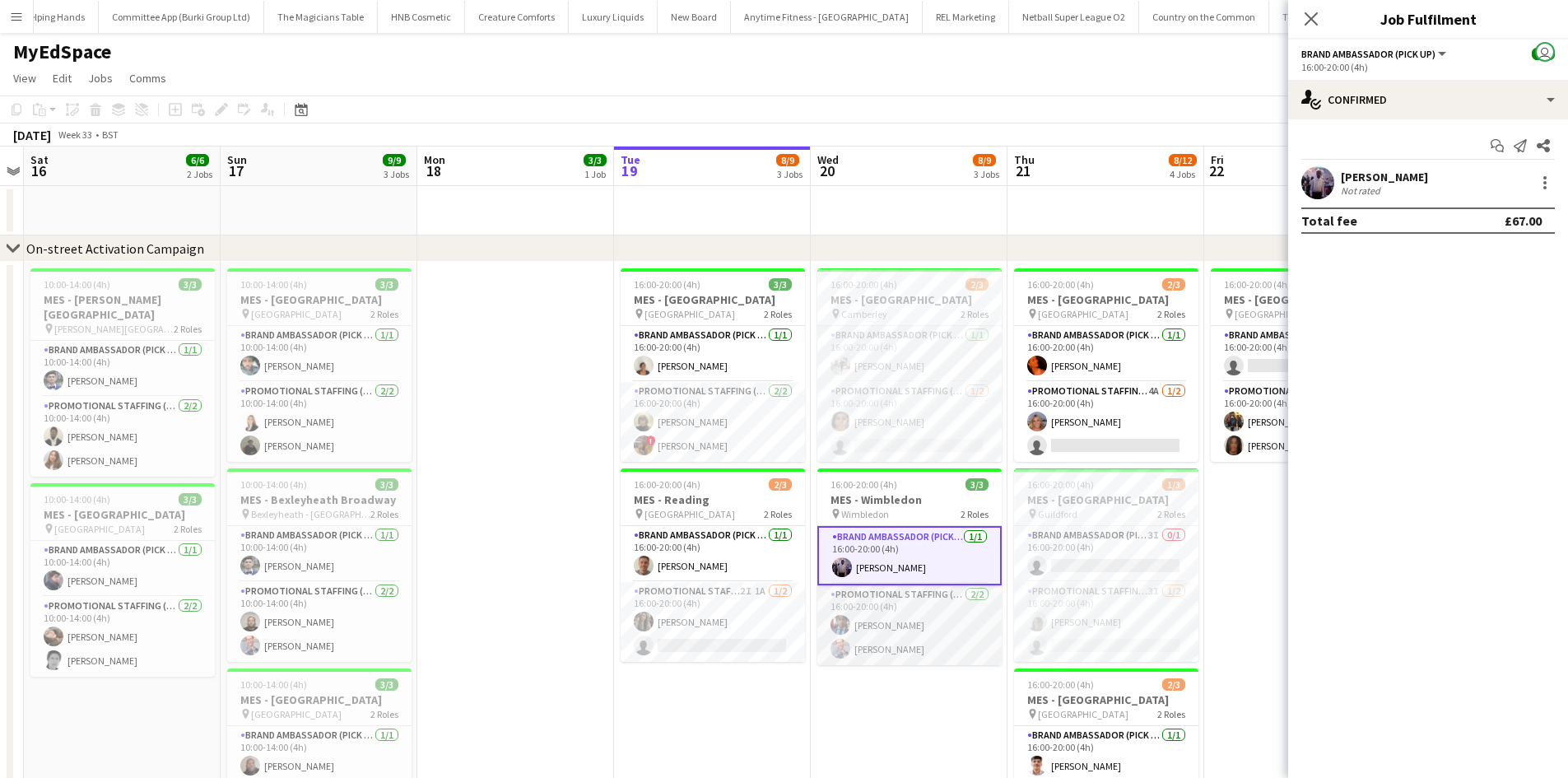
click at [904, 614] on app-card-role "Promotional Staffing (Brand Ambassadors) 2/2 16:00-20:00 (4h) Seyi Ogunyemi SIM…" at bounding box center [910, 625] width 184 height 80
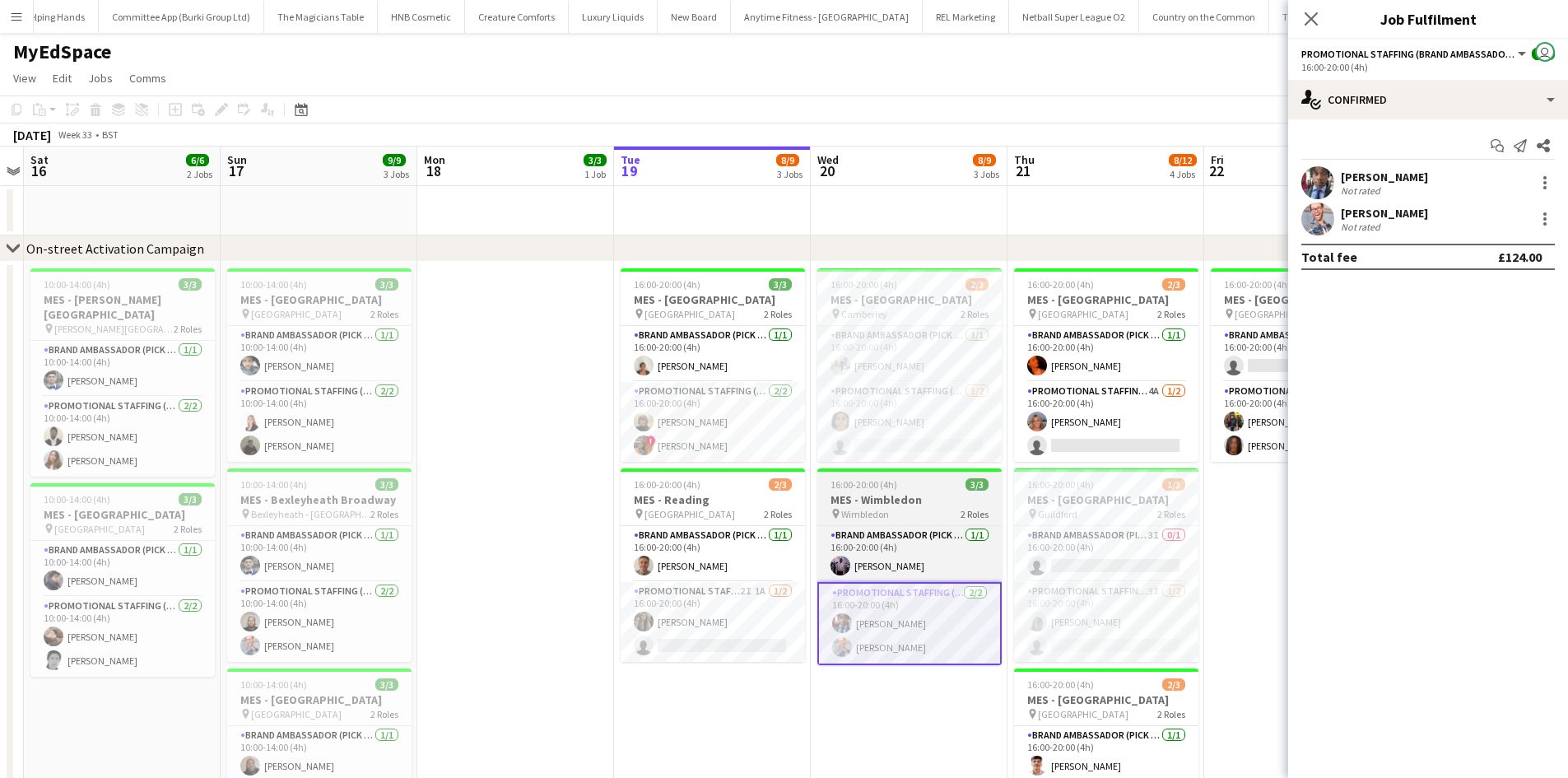
click at [893, 484] on span "16:00-20:00 (4h)" at bounding box center [863, 485] width 66 height 12
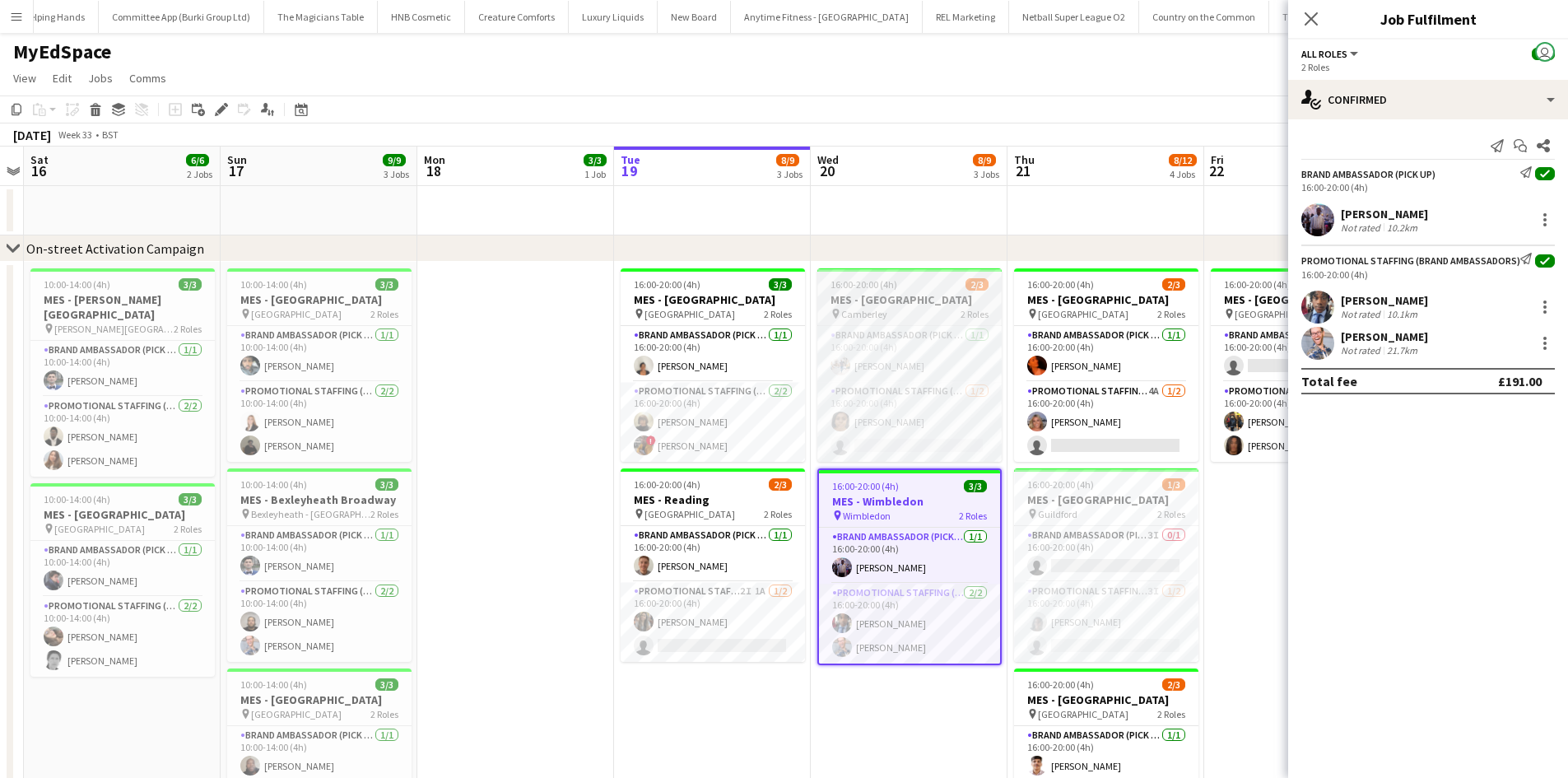
click at [920, 308] on div "pin Camberley 2 Roles" at bounding box center [910, 313] width 184 height 13
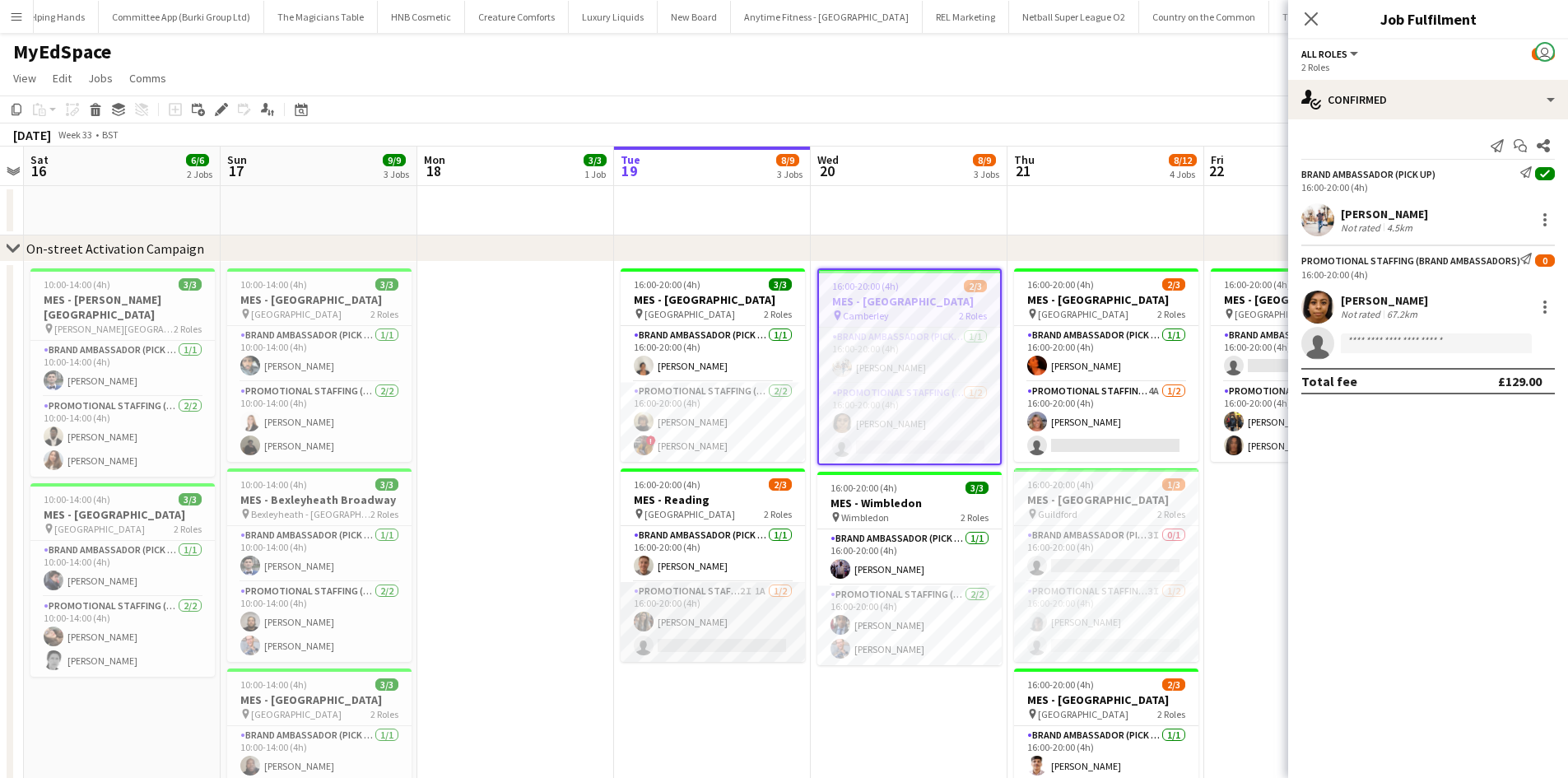
drag, startPoint x: 730, startPoint y: 649, endPoint x: 737, endPoint y: 644, distance: 8.6
click at [730, 649] on app-card-role "Promotional Staffing (Brand Ambassadors) 2I 1A 1/2 16:00-20:00 (4h) Nimrit Batt…" at bounding box center [713, 621] width 184 height 80
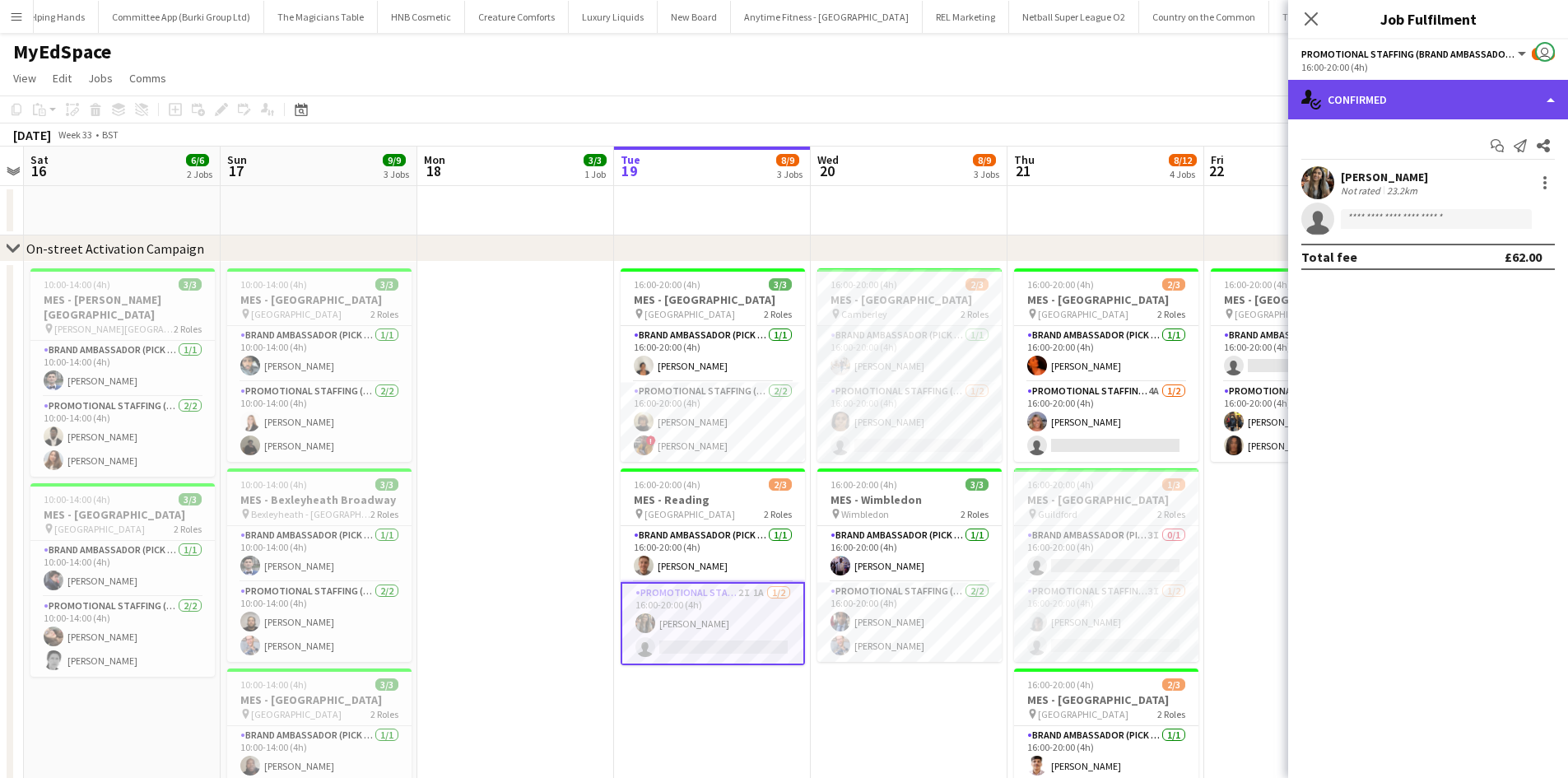
click at [1383, 112] on div "single-neutral-actions-check-2 Confirmed" at bounding box center [1427, 100] width 280 height 40
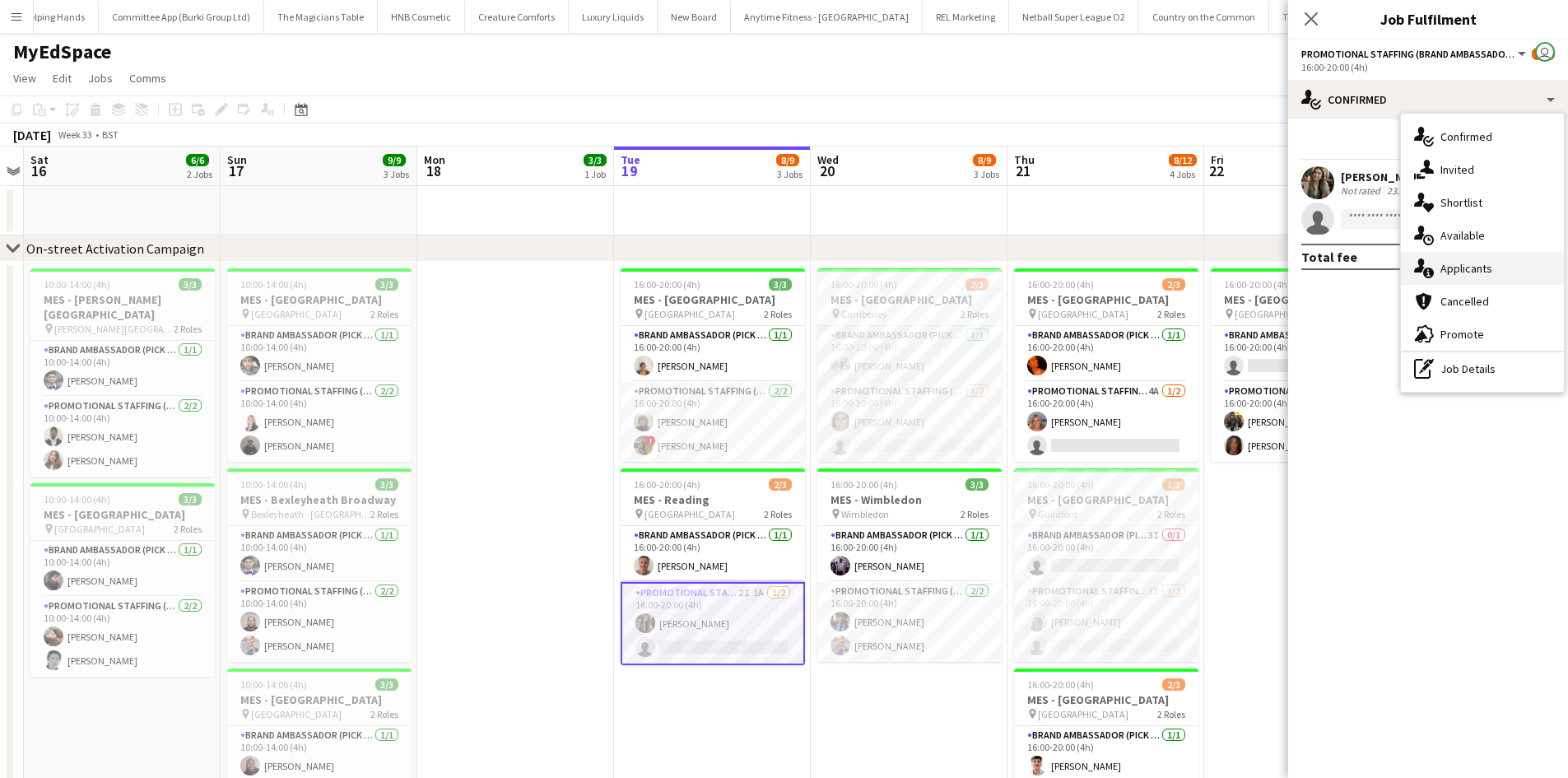
click at [1456, 273] on div "single-neutral-actions-information Applicants" at bounding box center [1481, 269] width 163 height 33
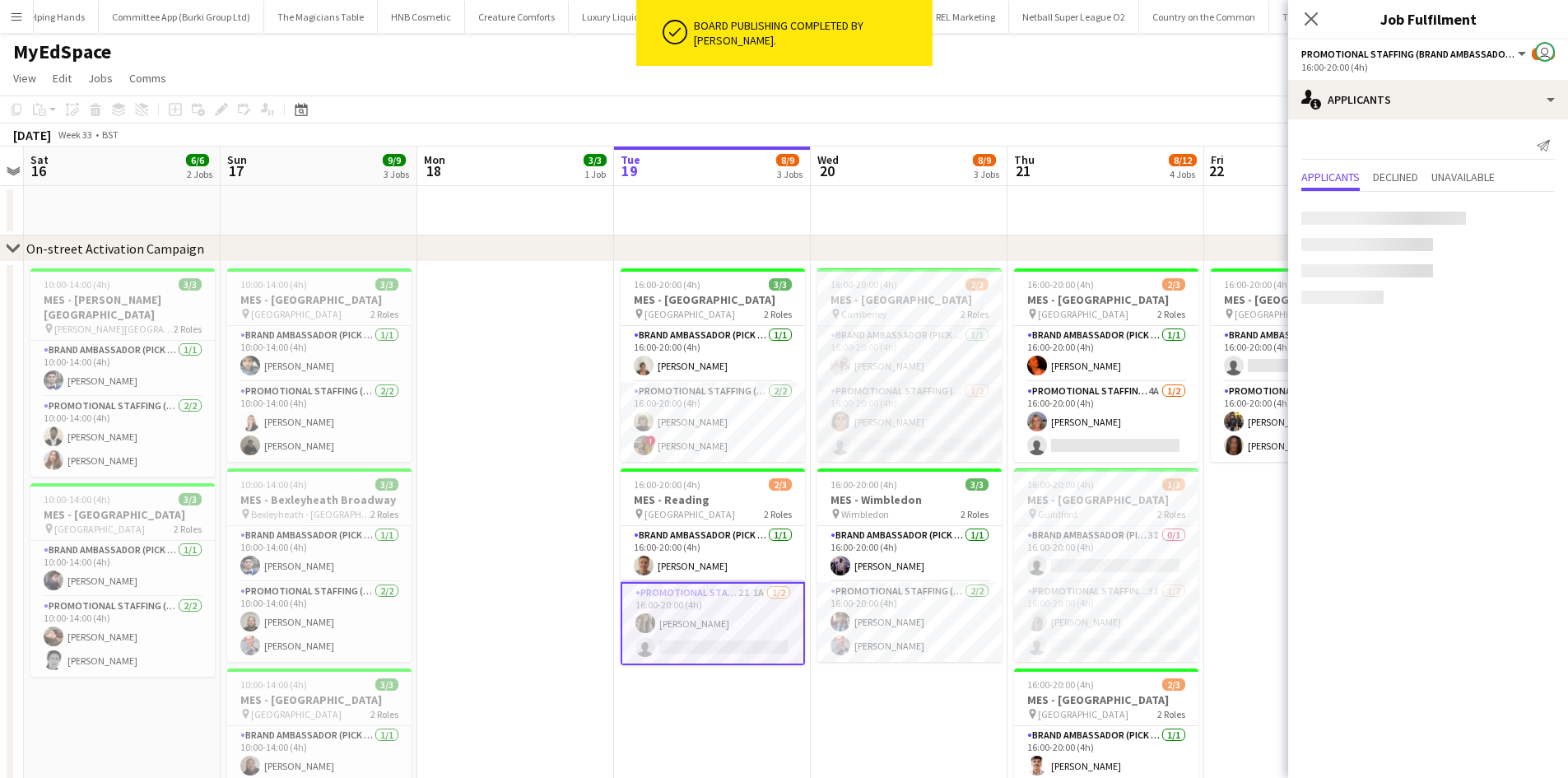
click at [880, 411] on app-card-role "Promotional Staffing (Brand Ambassadors) 1/2 16:00-20:00 (4h) Rania Wadea singl…" at bounding box center [910, 422] width 184 height 80
click at [713, 612] on app-card-role "Promotional Staffing (Brand Ambassadors) 2I 1A 1/2 16:00-20:00 (4h) Nimrit Batt…" at bounding box center [713, 621] width 184 height 80
drag, startPoint x: 743, startPoint y: 582, endPoint x: 750, endPoint y: 539, distance: 43.6
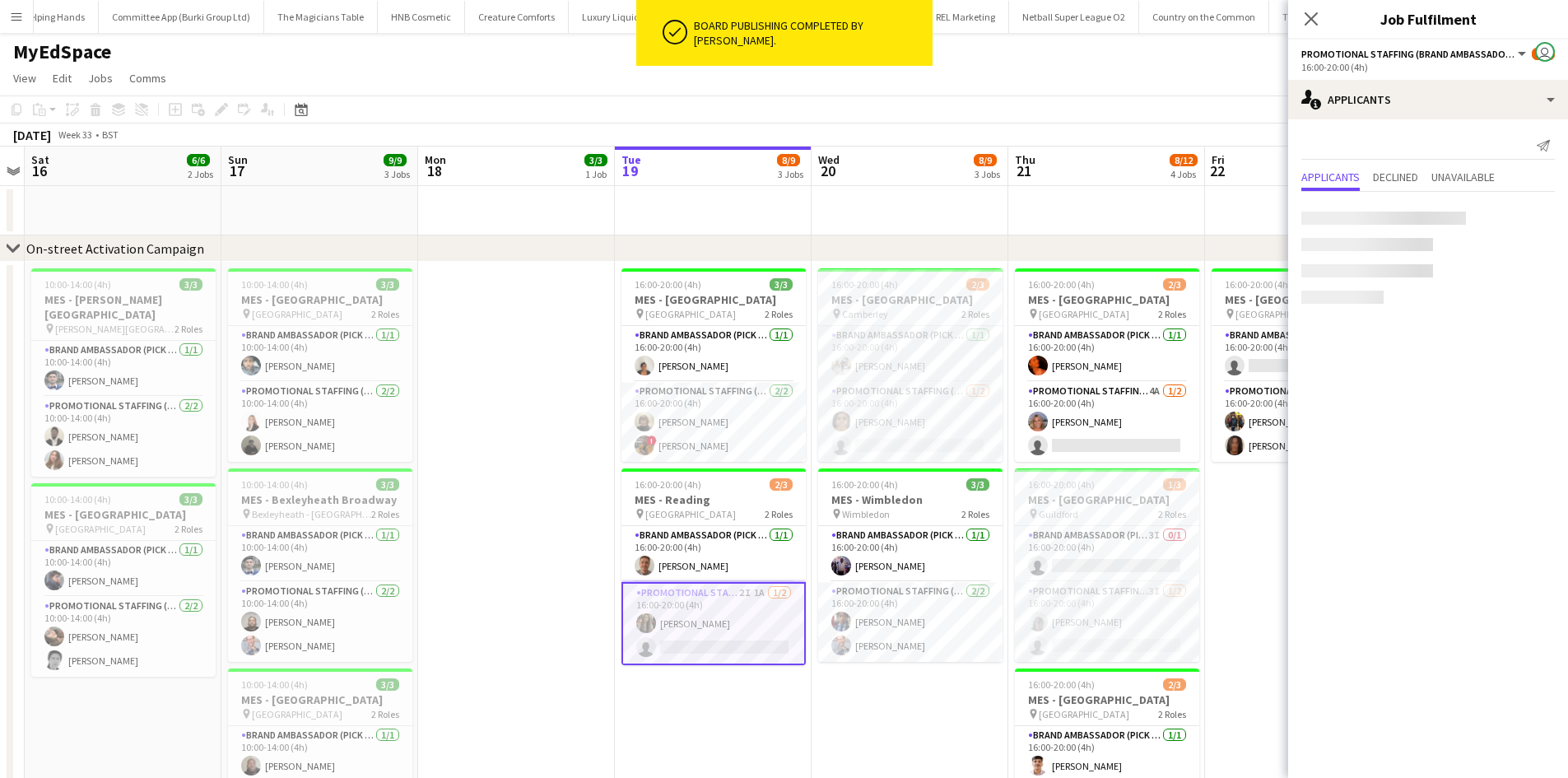
scroll to position [0, 587]
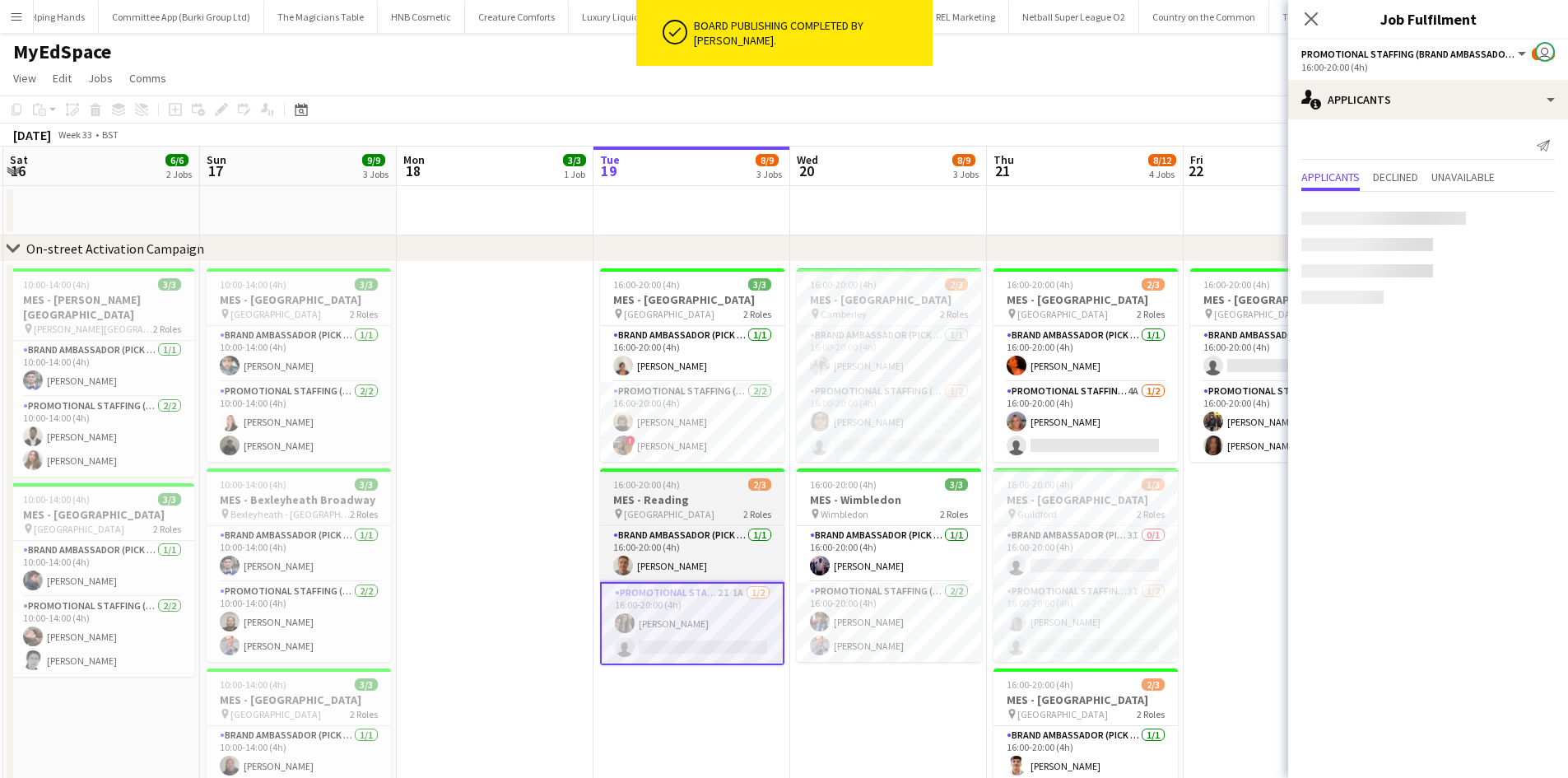
click at [711, 511] on div "pin Reading Station 2 Roles" at bounding box center [692, 513] width 184 height 13
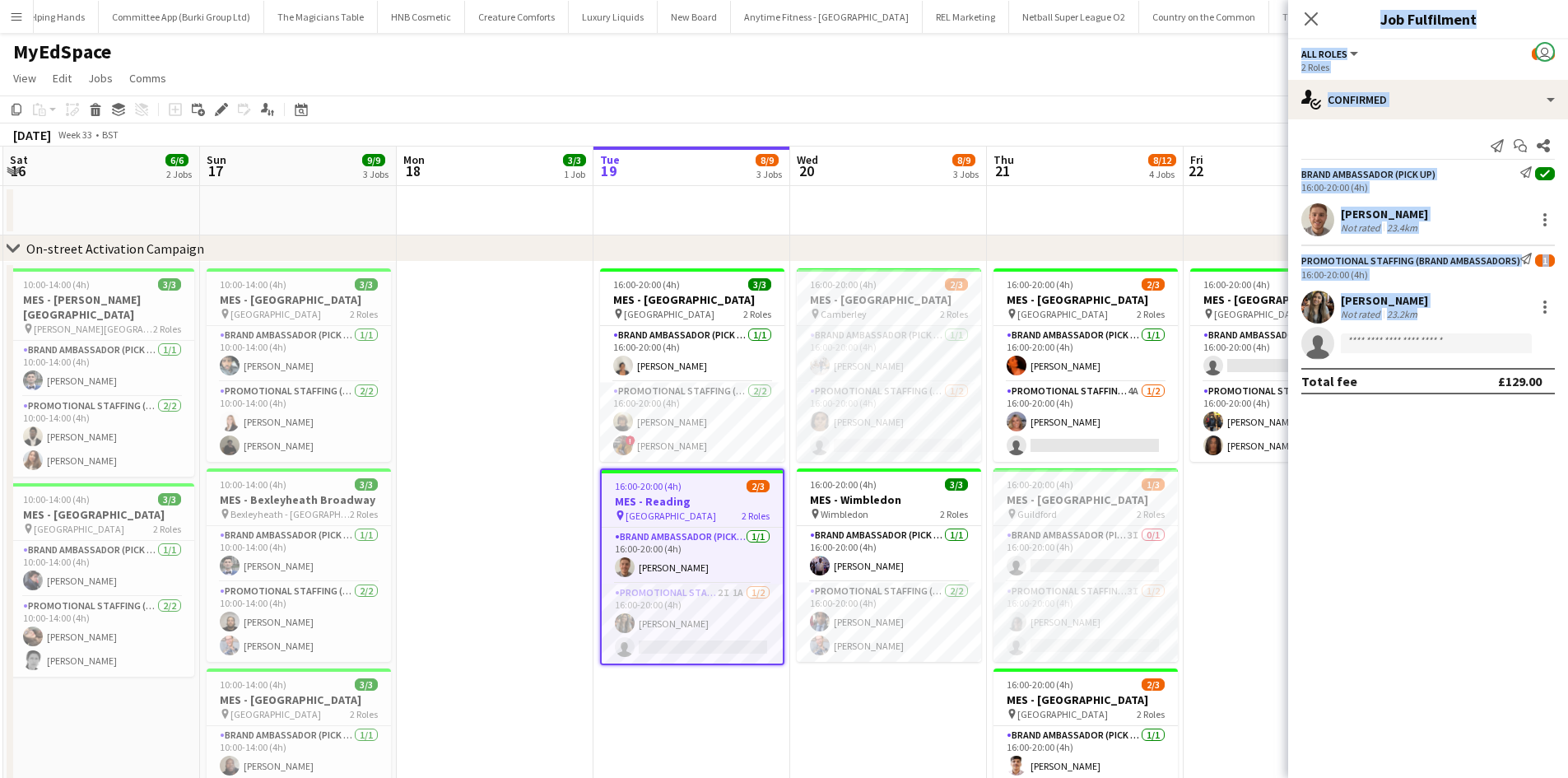
drag, startPoint x: 1671, startPoint y: 435, endPoint x: 2074, endPoint y: 630, distance: 447.7
click at [871, 553] on app-card-role "Brand Ambassador (Pick up) 1/1 16:00-20:00 (4h) osahon ogunyemi" at bounding box center [889, 553] width 184 height 56
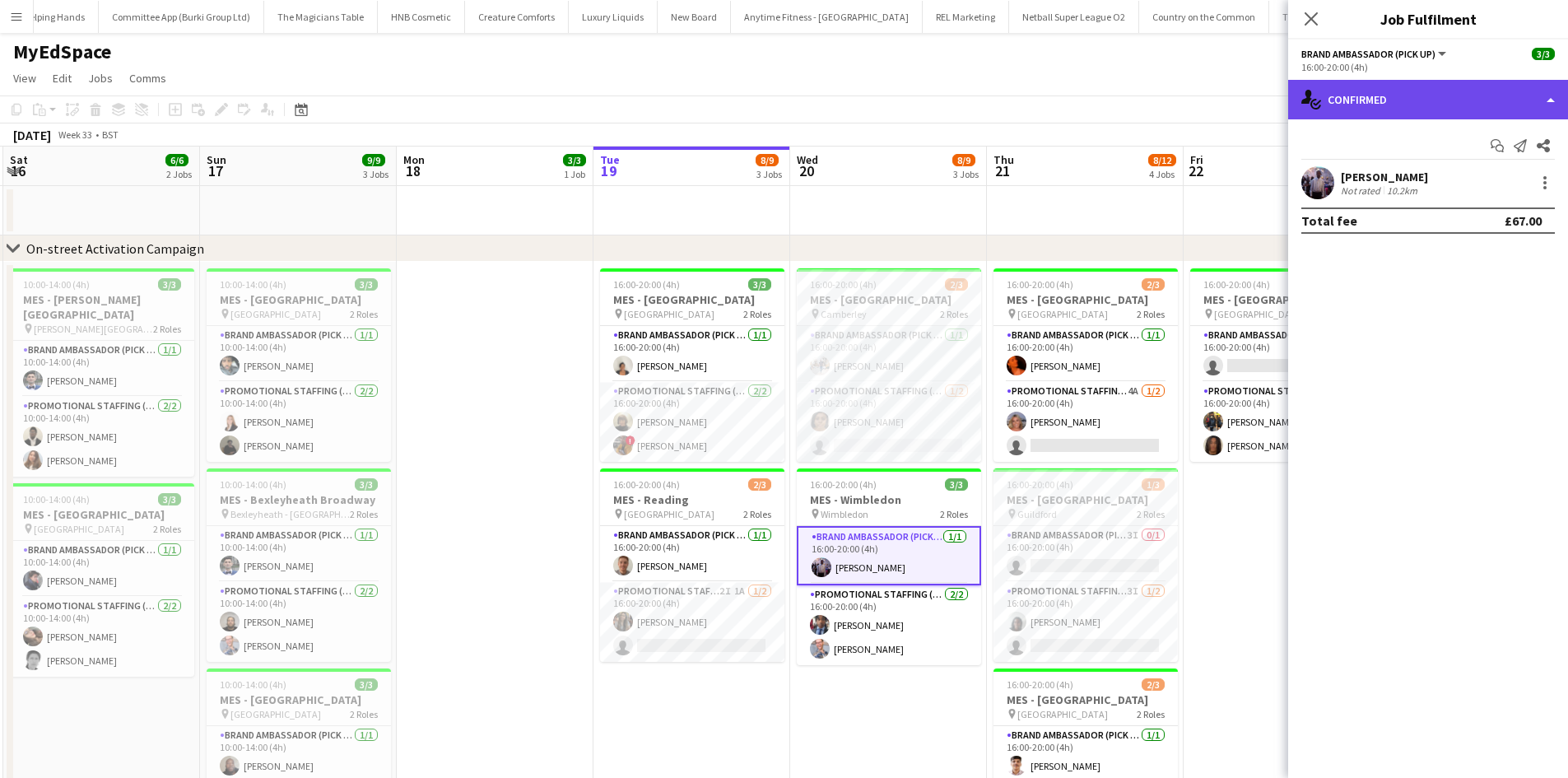
click at [1400, 105] on div "single-neutral-actions-check-2 Confirmed" at bounding box center [1427, 100] width 280 height 40
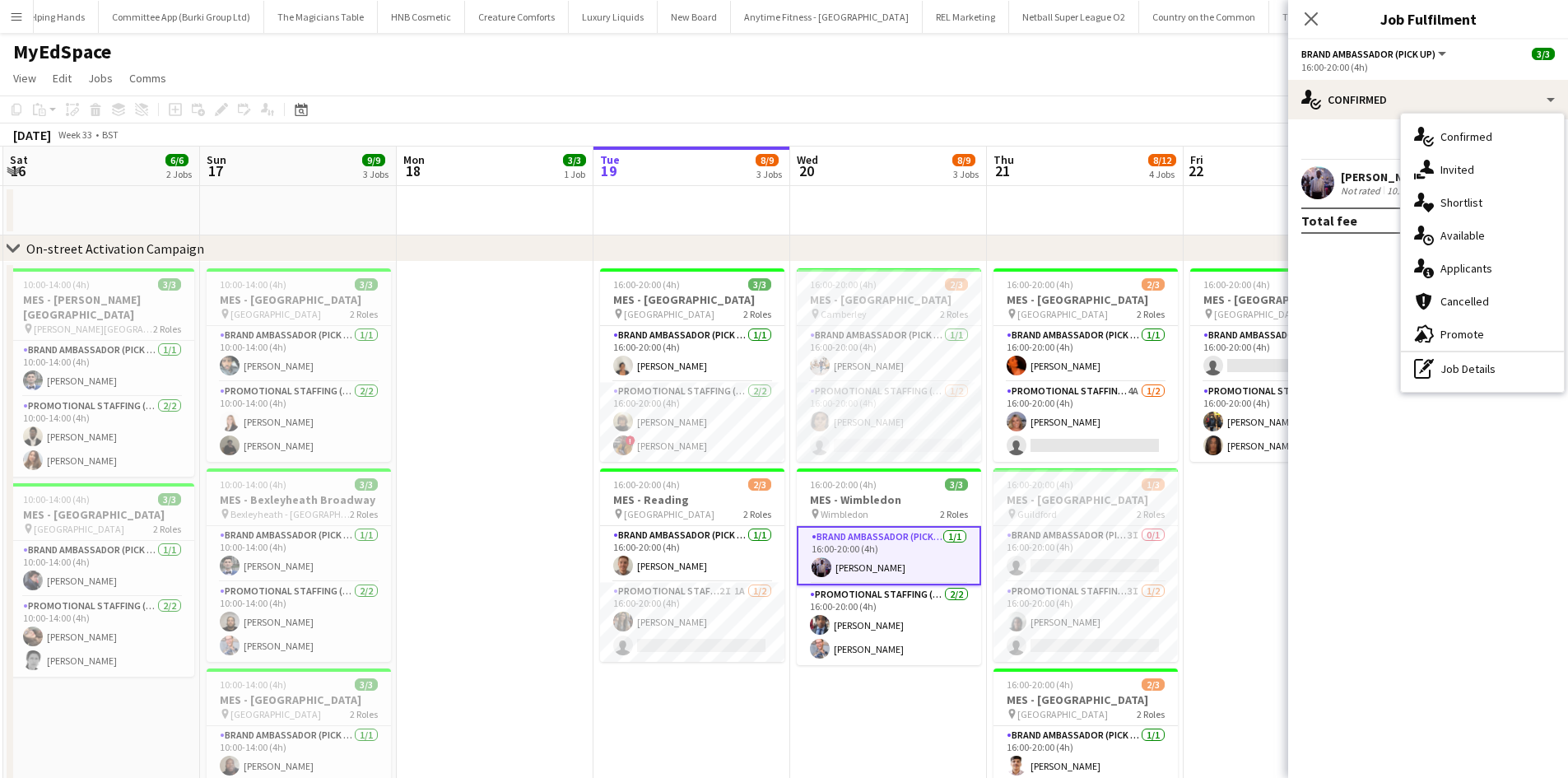
drag, startPoint x: 1444, startPoint y: 364, endPoint x: 1456, endPoint y: 365, distance: 12.0
click at [1445, 364] on div "pen-write Job Details" at bounding box center [1481, 368] width 163 height 33
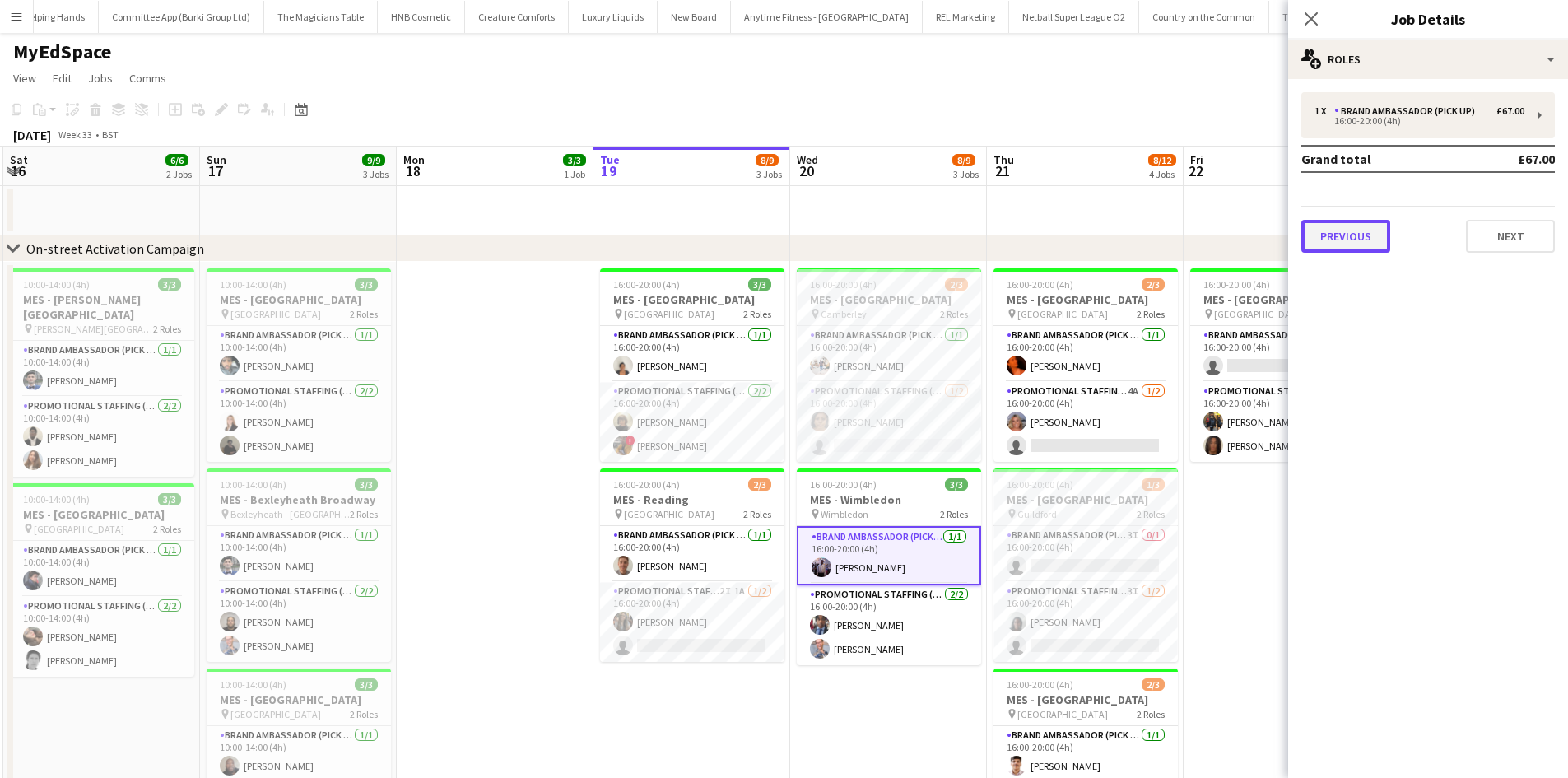
click at [1343, 225] on button "Previous" at bounding box center [1345, 236] width 89 height 33
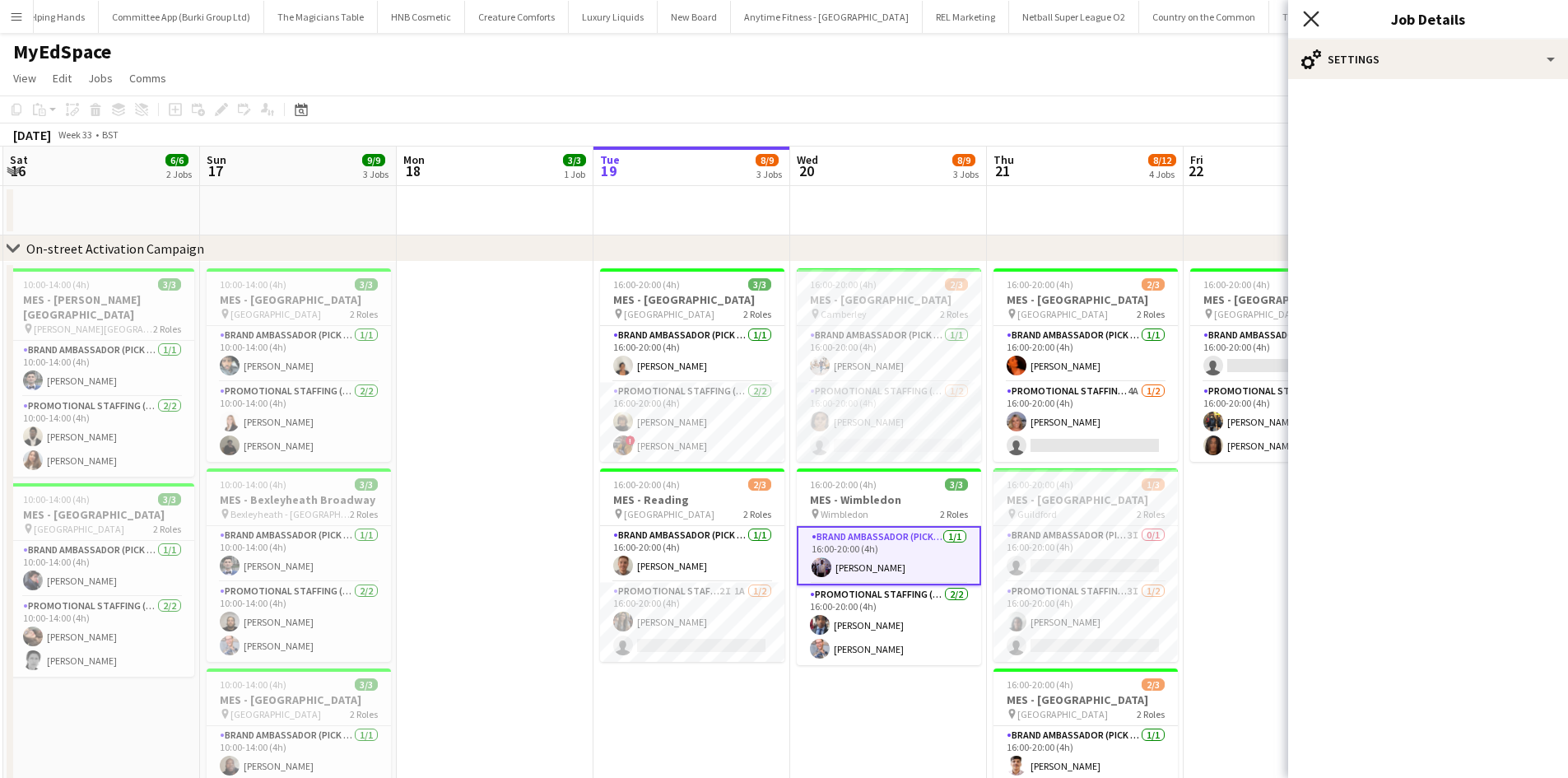
click at [1310, 15] on icon "Close pop-in" at bounding box center [1311, 18] width 15 height 15
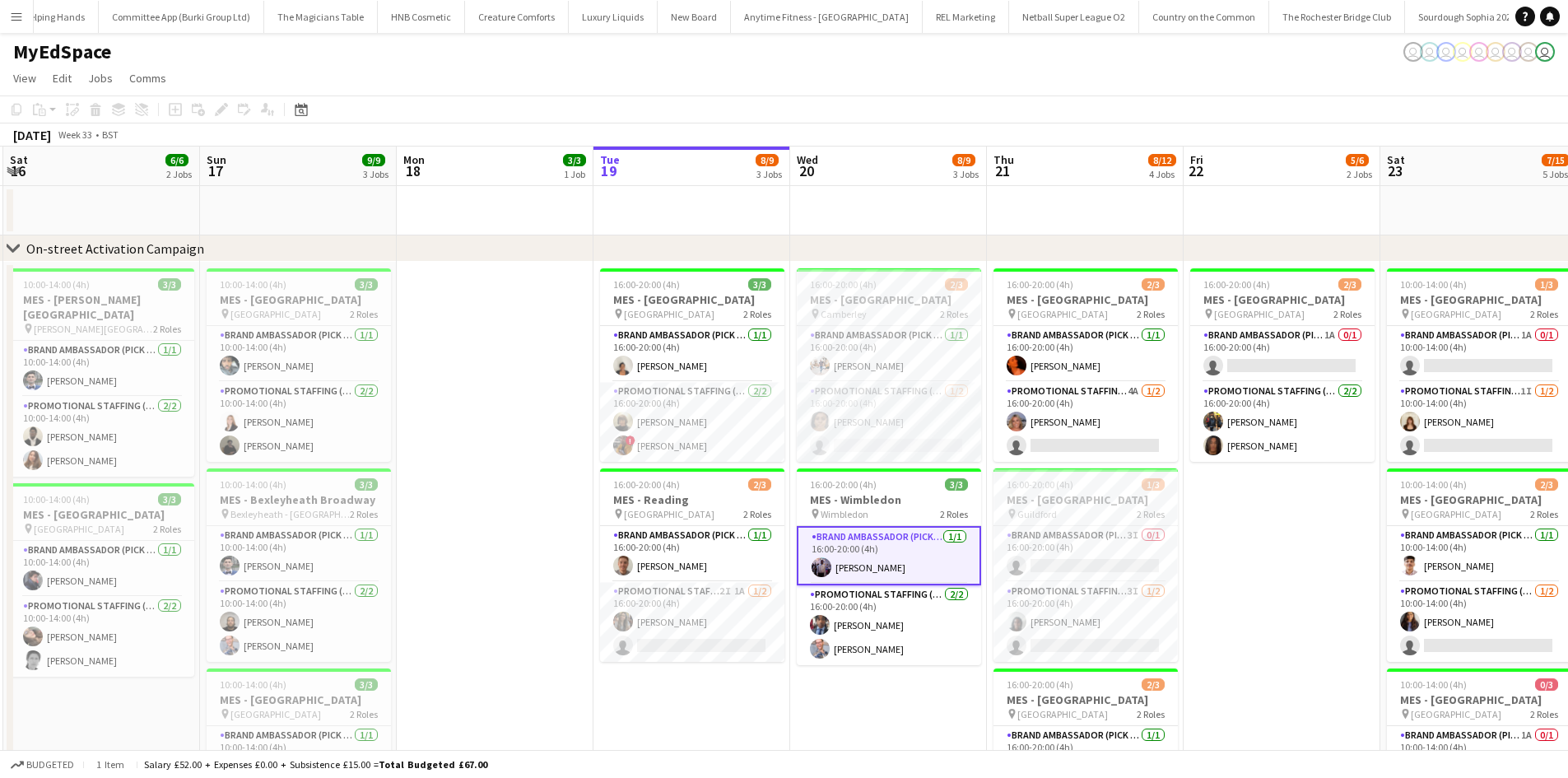
click at [890, 568] on app-card-role "Brand Ambassador (Pick up) 1/1 16:00-20:00 (4h) osahon ogunyemi" at bounding box center [889, 555] width 184 height 59
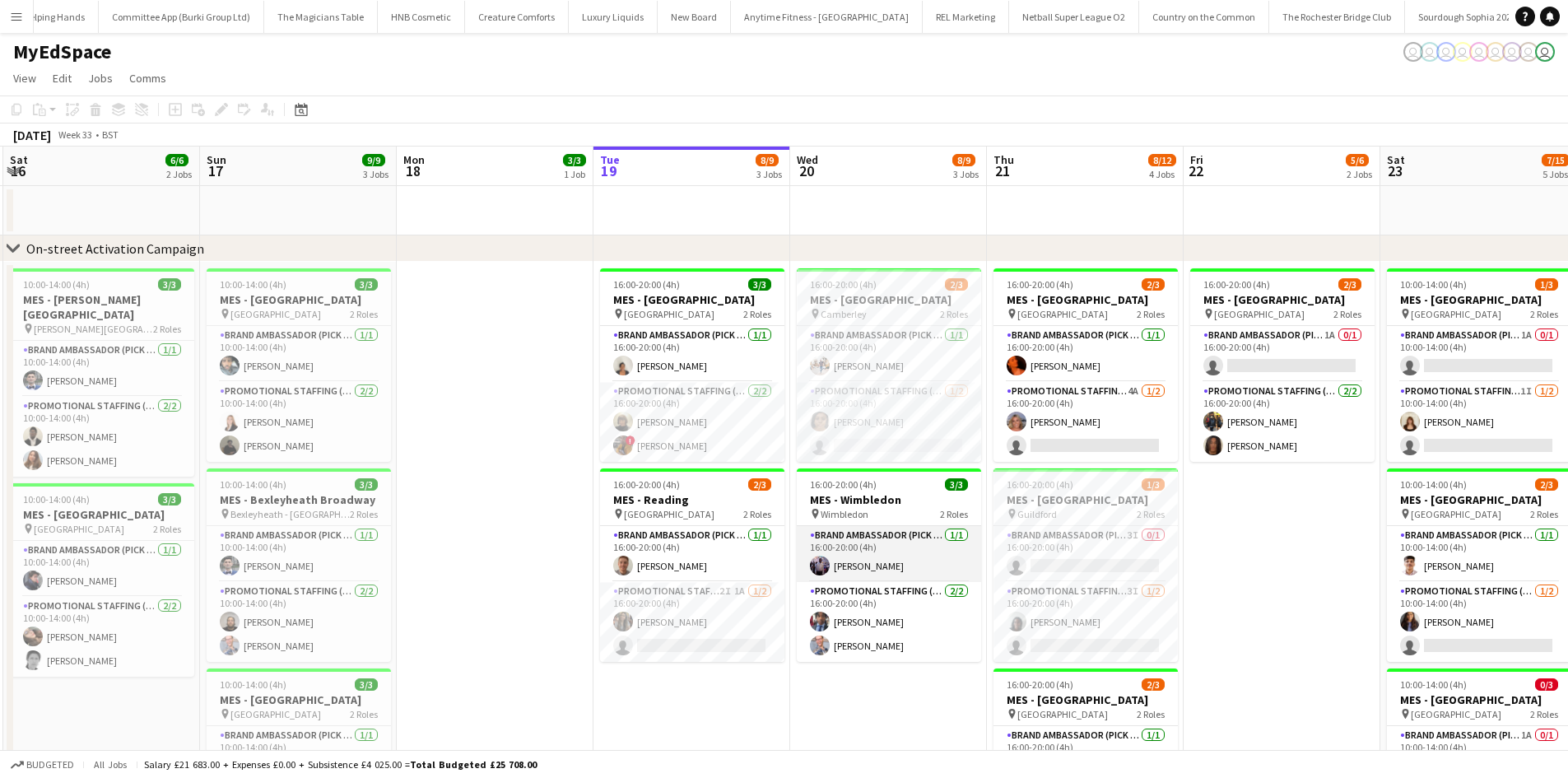
click at [890, 560] on app-card-role "Brand Ambassador (Pick up) 1/1 16:00-20:00 (4h) osahon ogunyemi" at bounding box center [889, 553] width 184 height 56
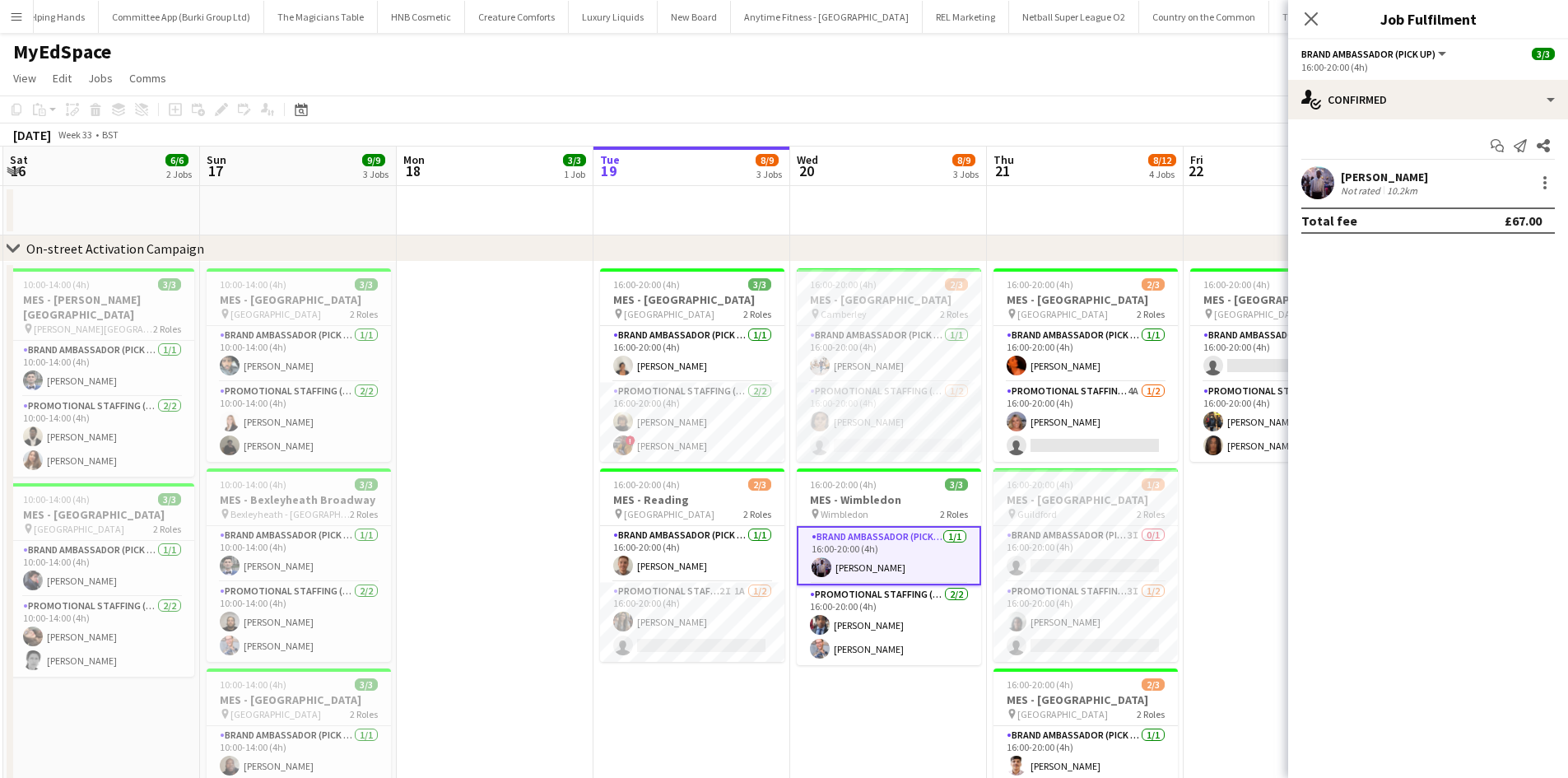
click at [1391, 181] on div "osahon ogunyemi" at bounding box center [1384, 176] width 87 height 15
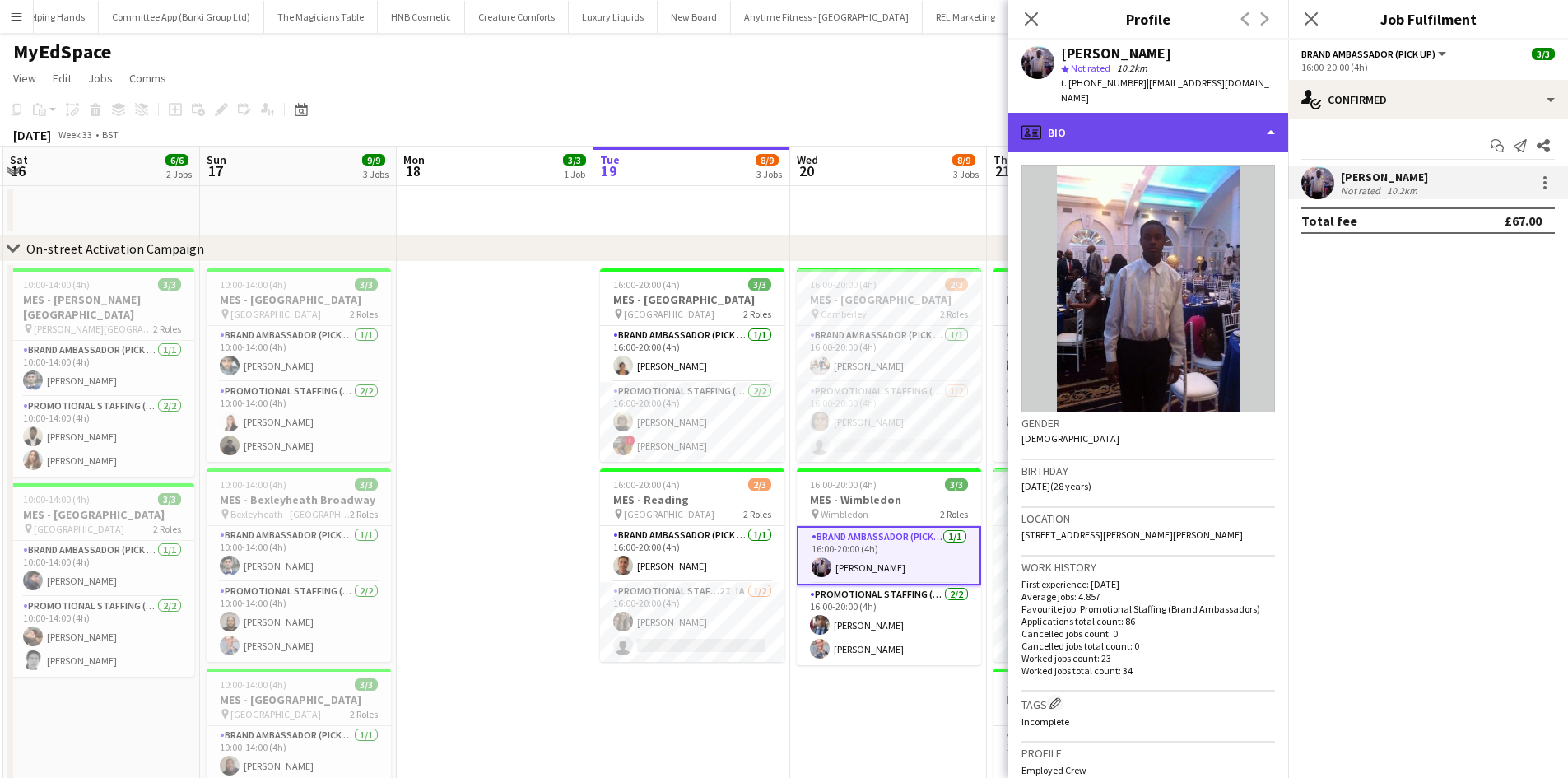
click at [1155, 117] on div "profile Bio" at bounding box center [1147, 133] width 280 height 40
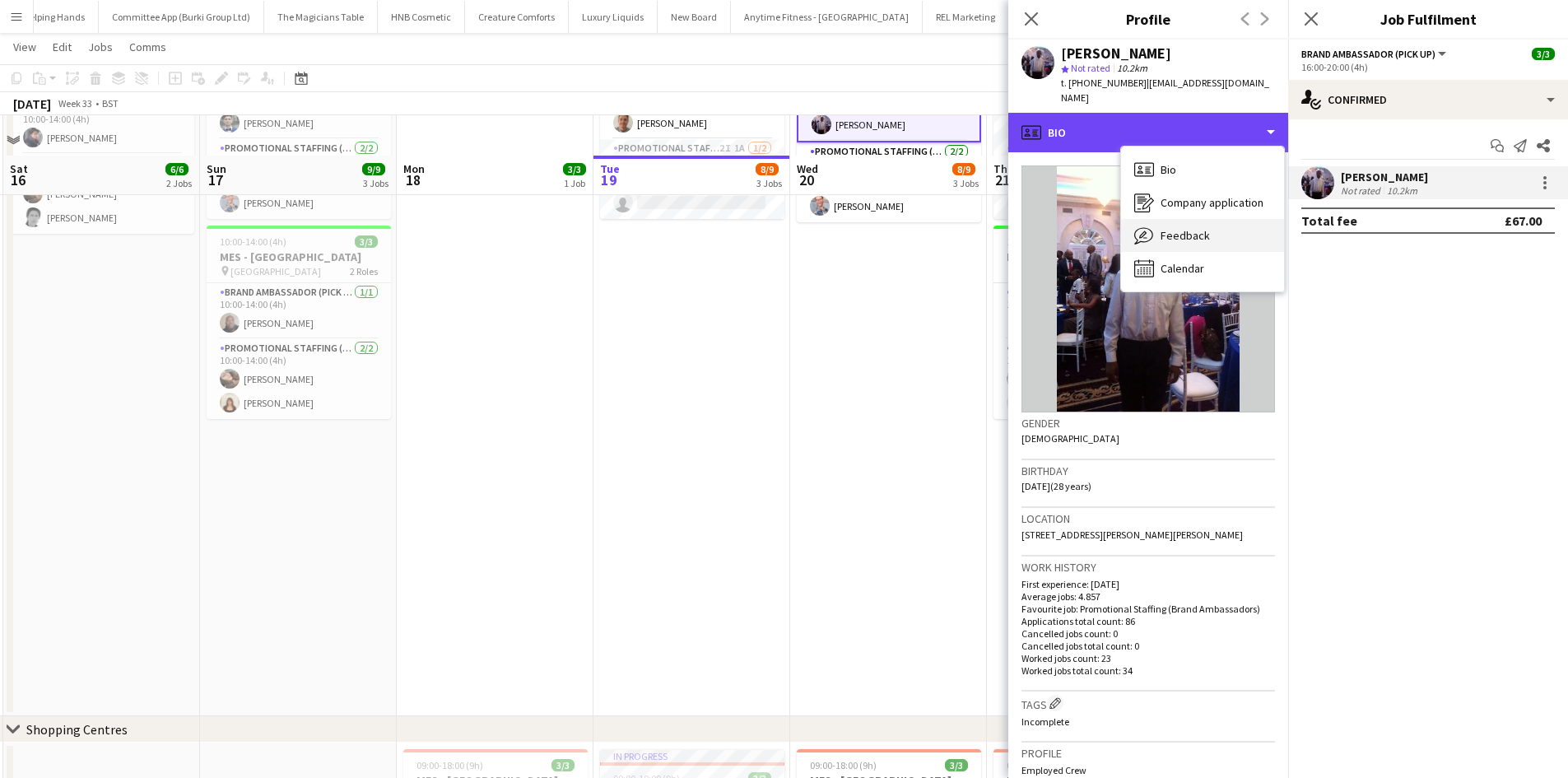
scroll to position [494, 0]
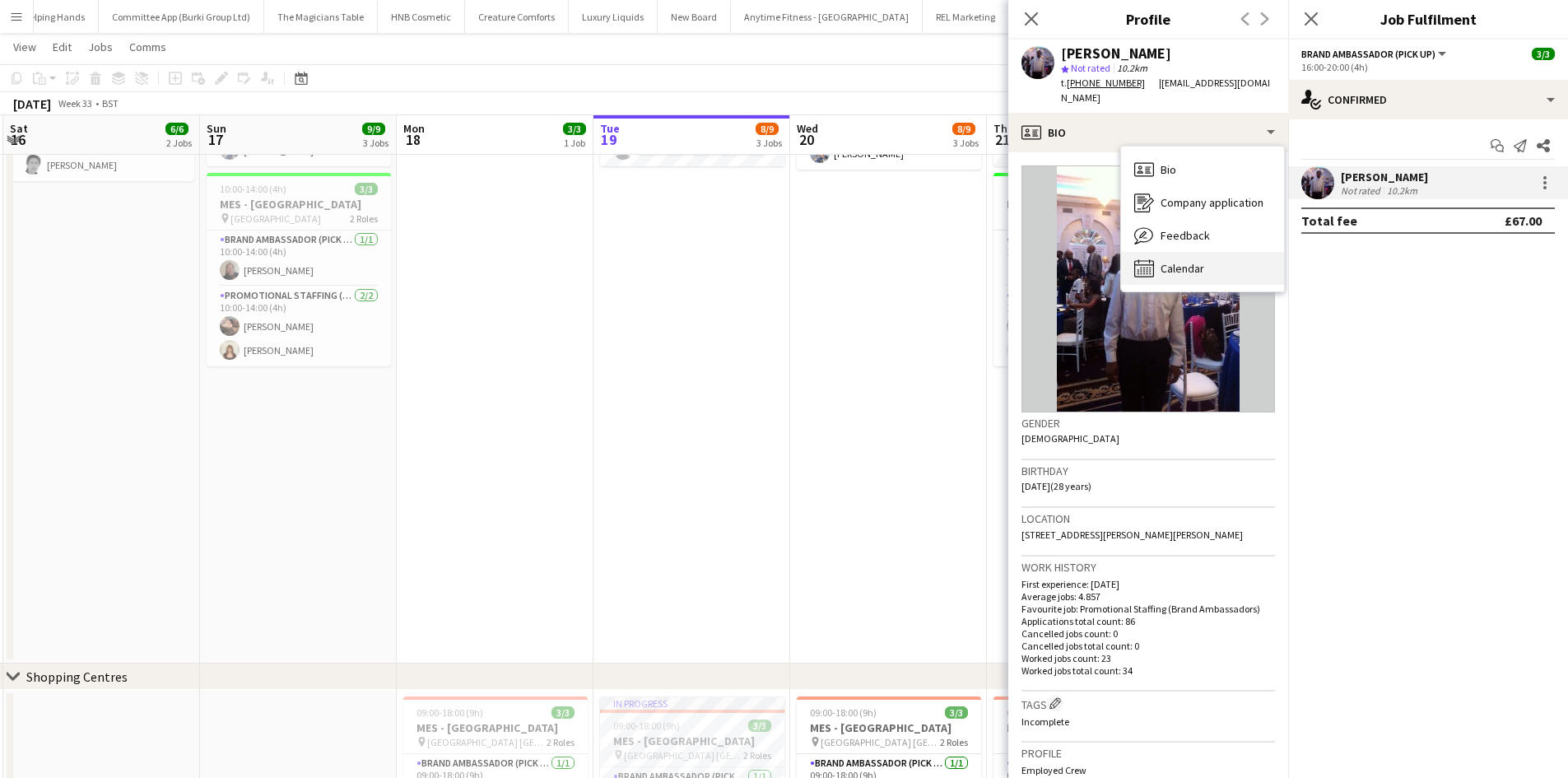
click at [1192, 261] on div "Calendar Calendar" at bounding box center [1201, 269] width 163 height 33
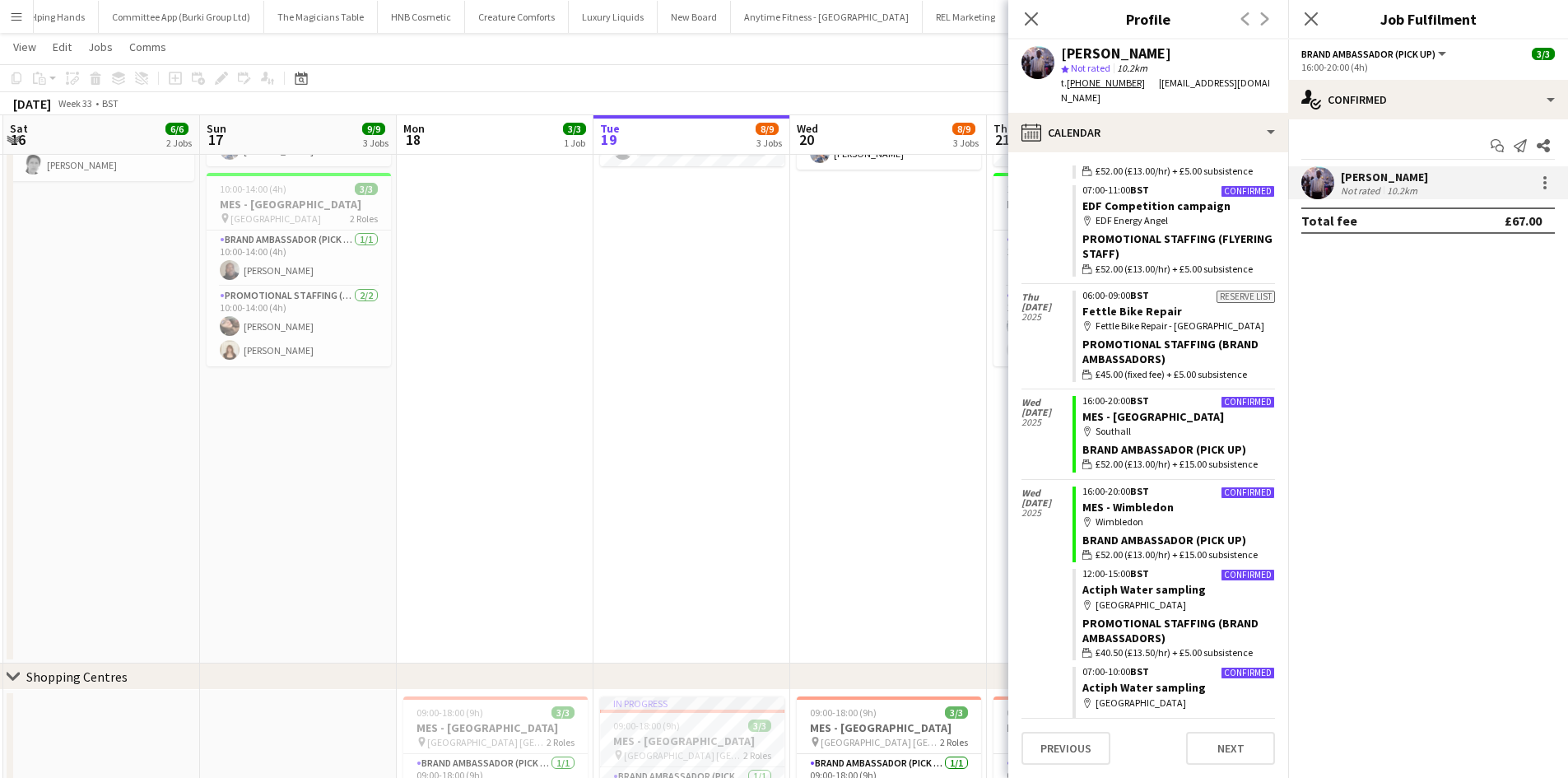
scroll to position [1084, 0]
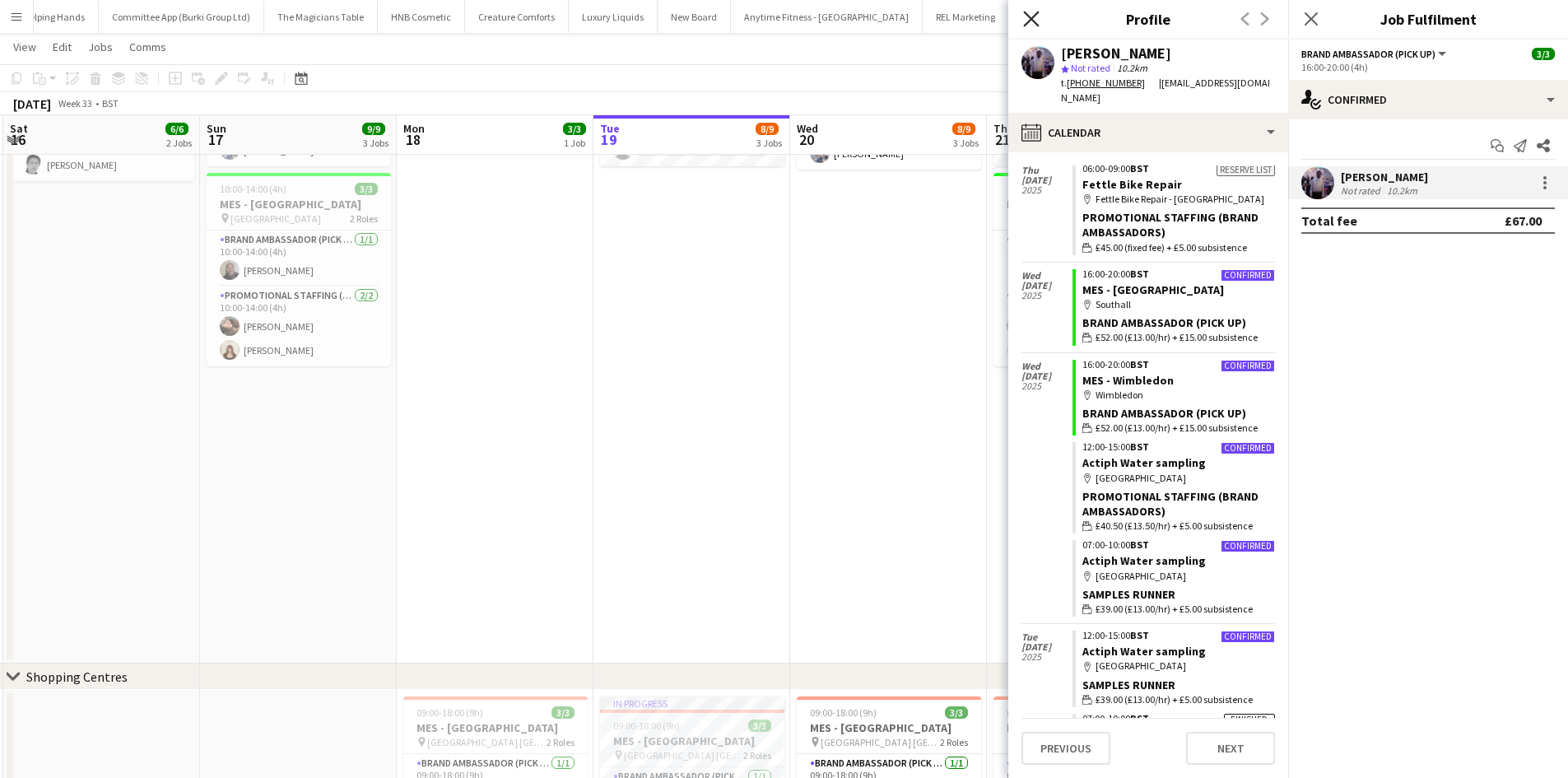
click at [1031, 27] on icon "Close pop-in" at bounding box center [1031, 18] width 15 height 15
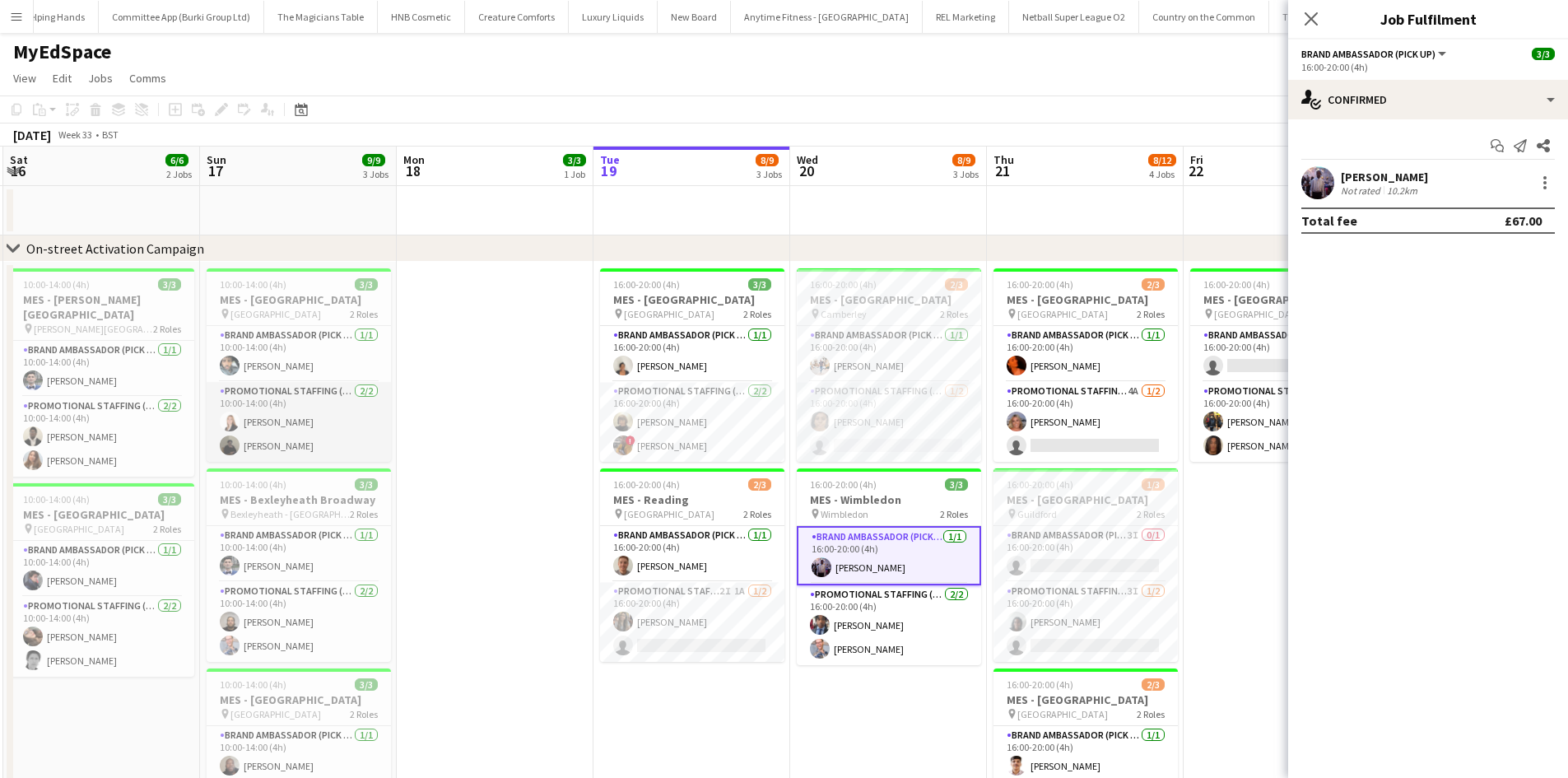
scroll to position [0, 569]
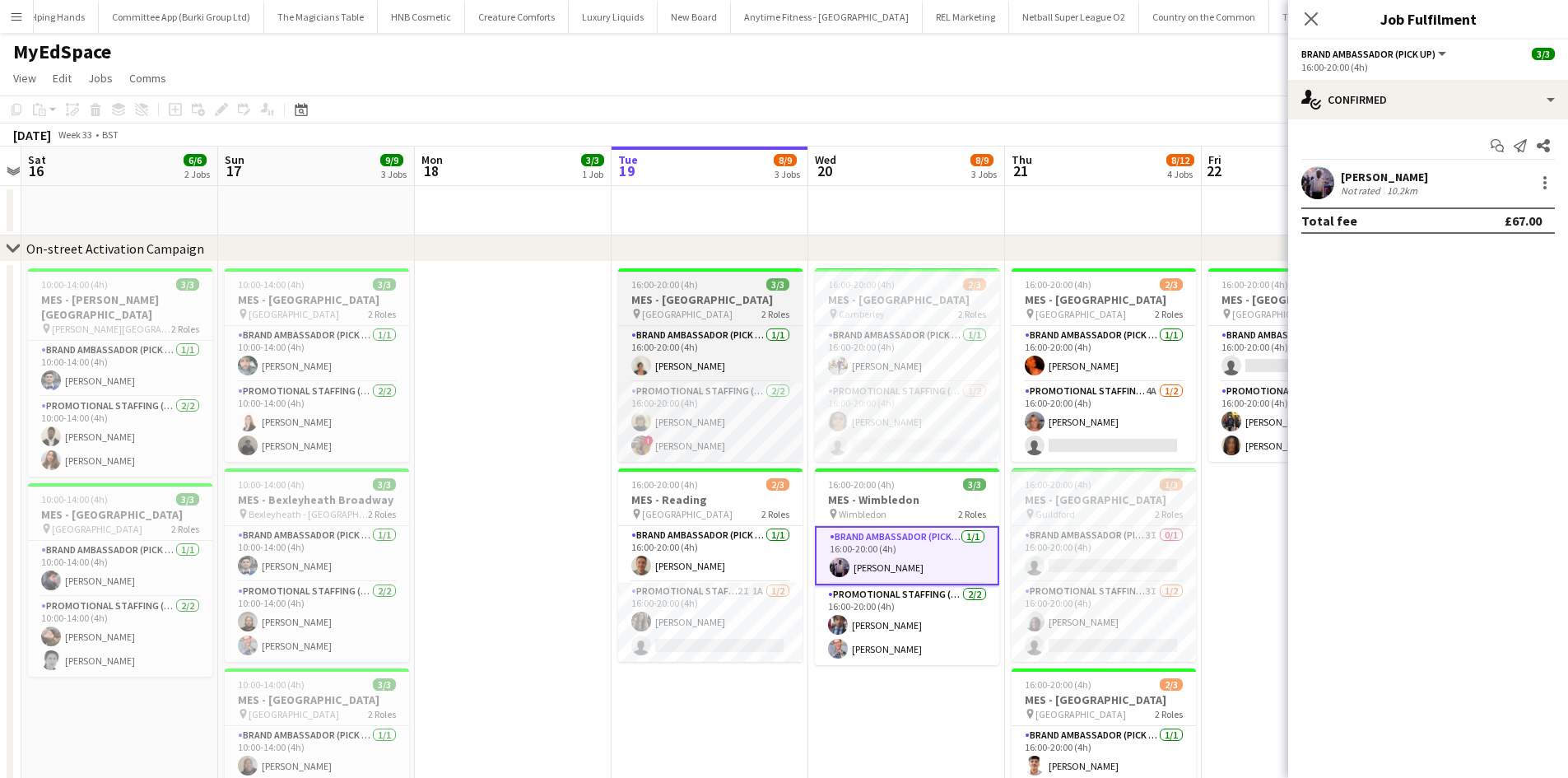
click at [659, 324] on app-job-card "16:00-20:00 (4h) 3/3 MES - Manchester pin Manchester Station 2 Roles Brand Amba…" at bounding box center [710, 365] width 184 height 194
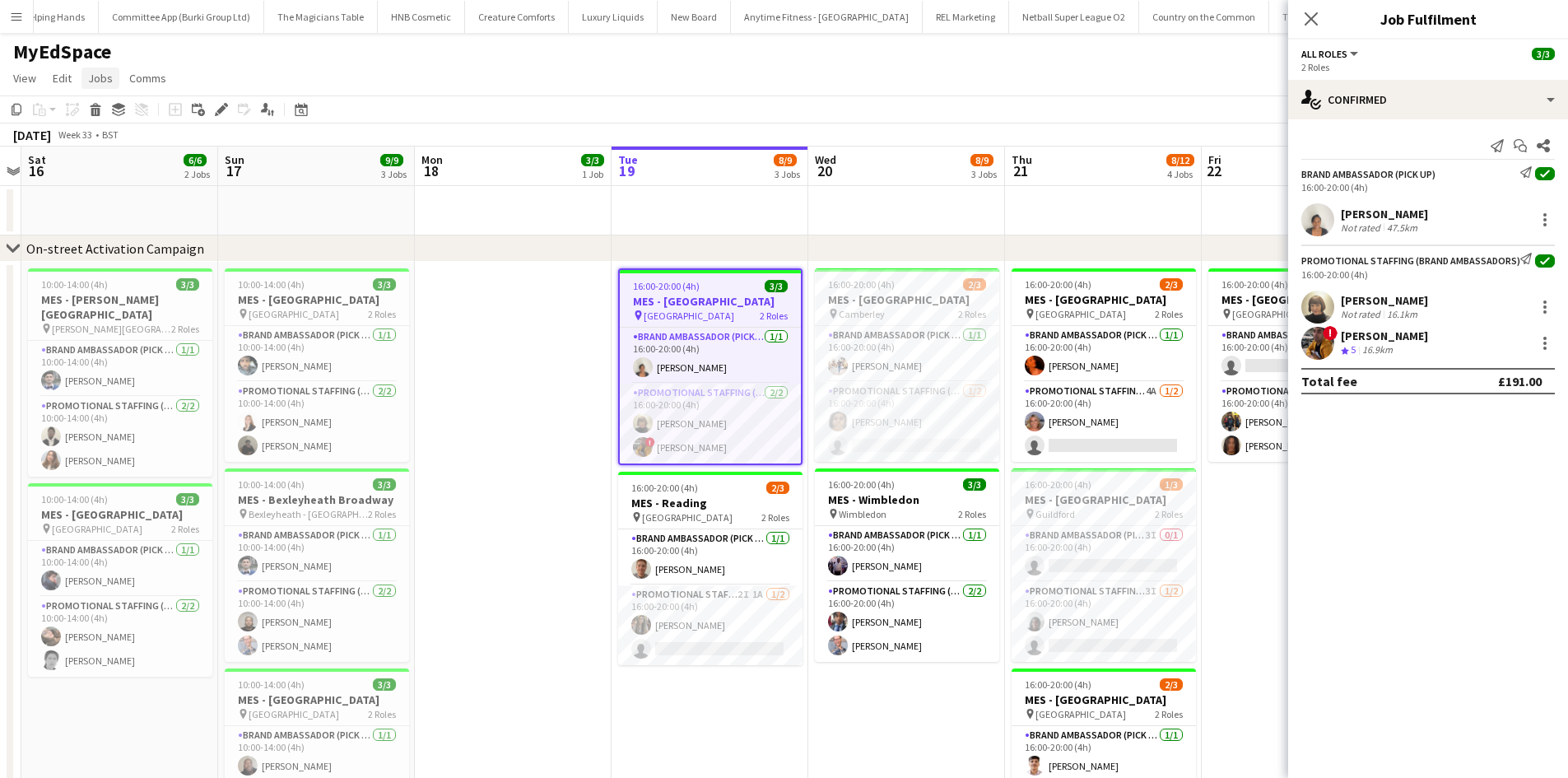
click at [112, 79] on link "Jobs" at bounding box center [101, 77] width 38 height 22
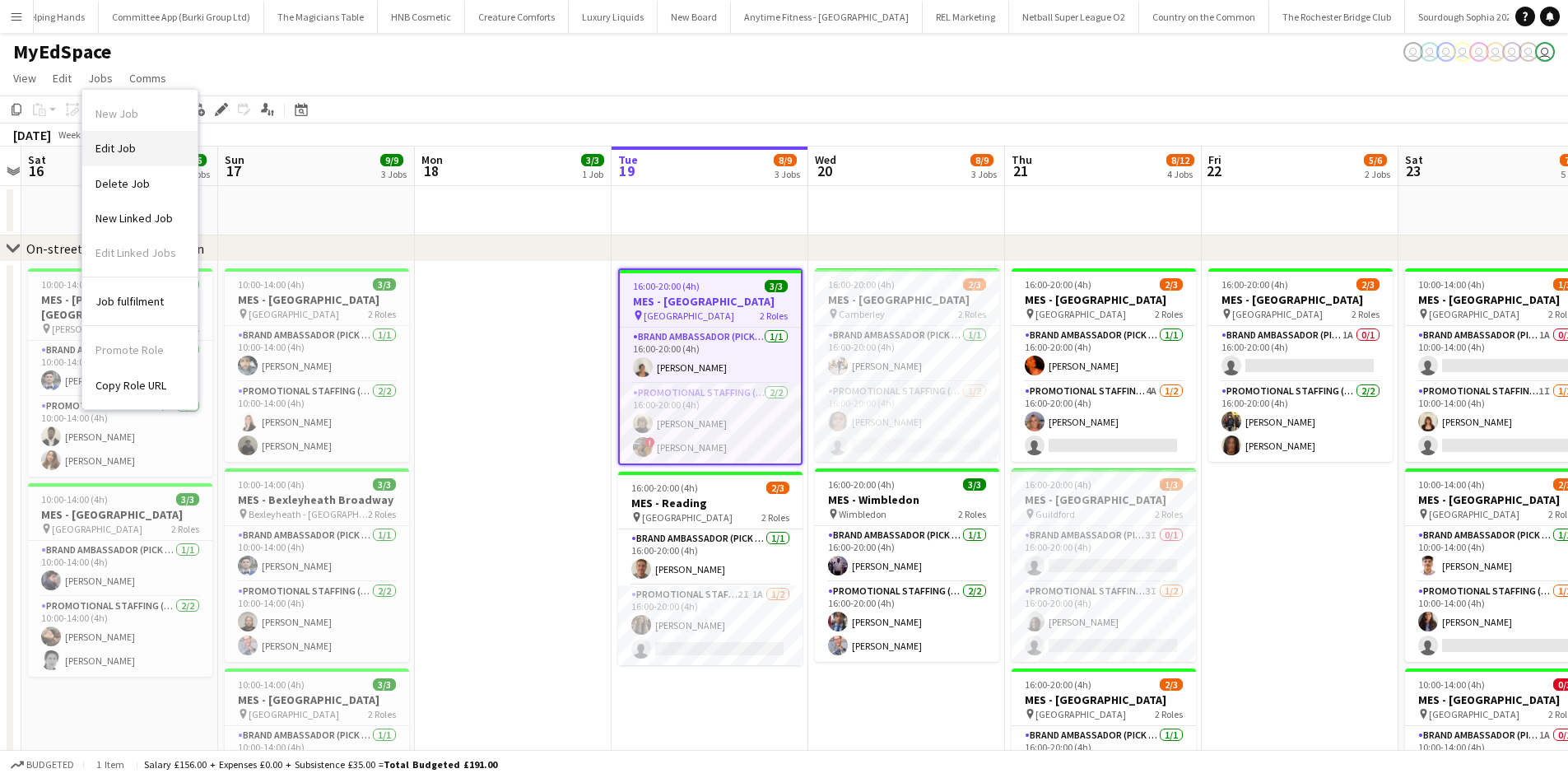
click at [142, 139] on link "Edit Job" at bounding box center [140, 148] width 115 height 34
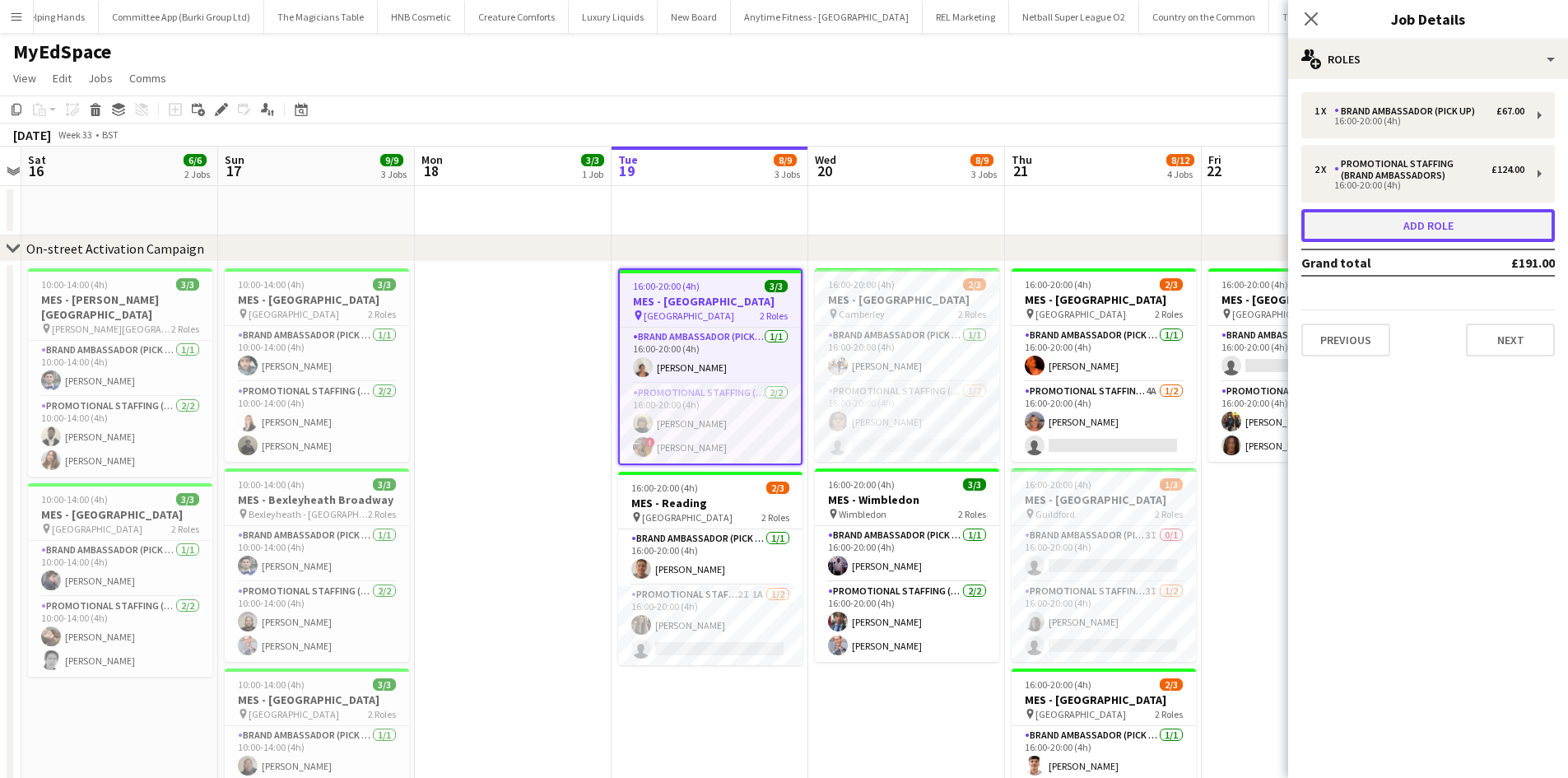
click at [1324, 225] on button "Add role" at bounding box center [1428, 225] width 254 height 33
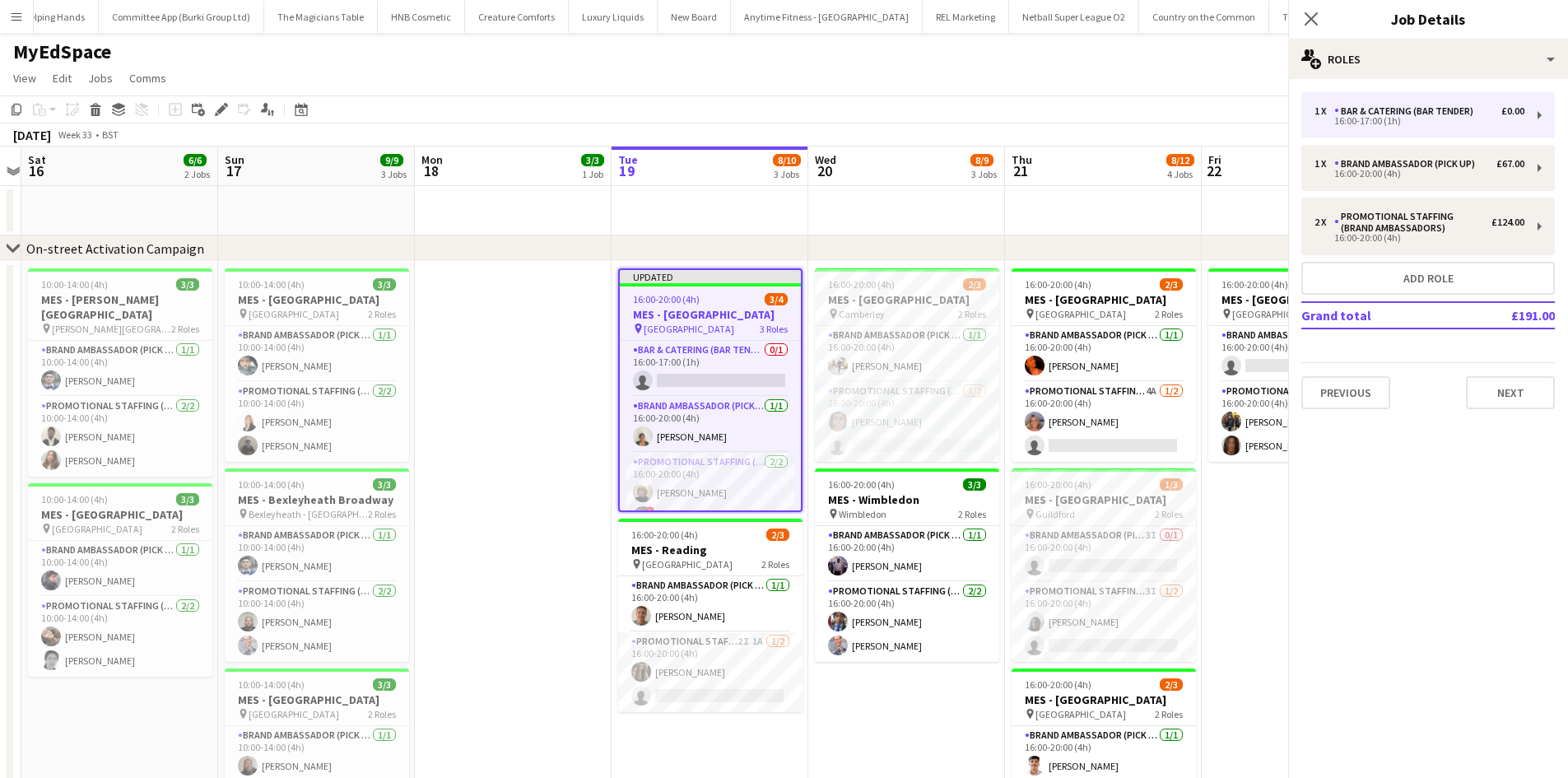
click at [1490, 351] on div "1 x Bar & Catering (Bar Tender) £0.00 16:00-17:00 (1h) 1 x Brand Ambassador (Pi…" at bounding box center [1427, 250] width 280 height 317
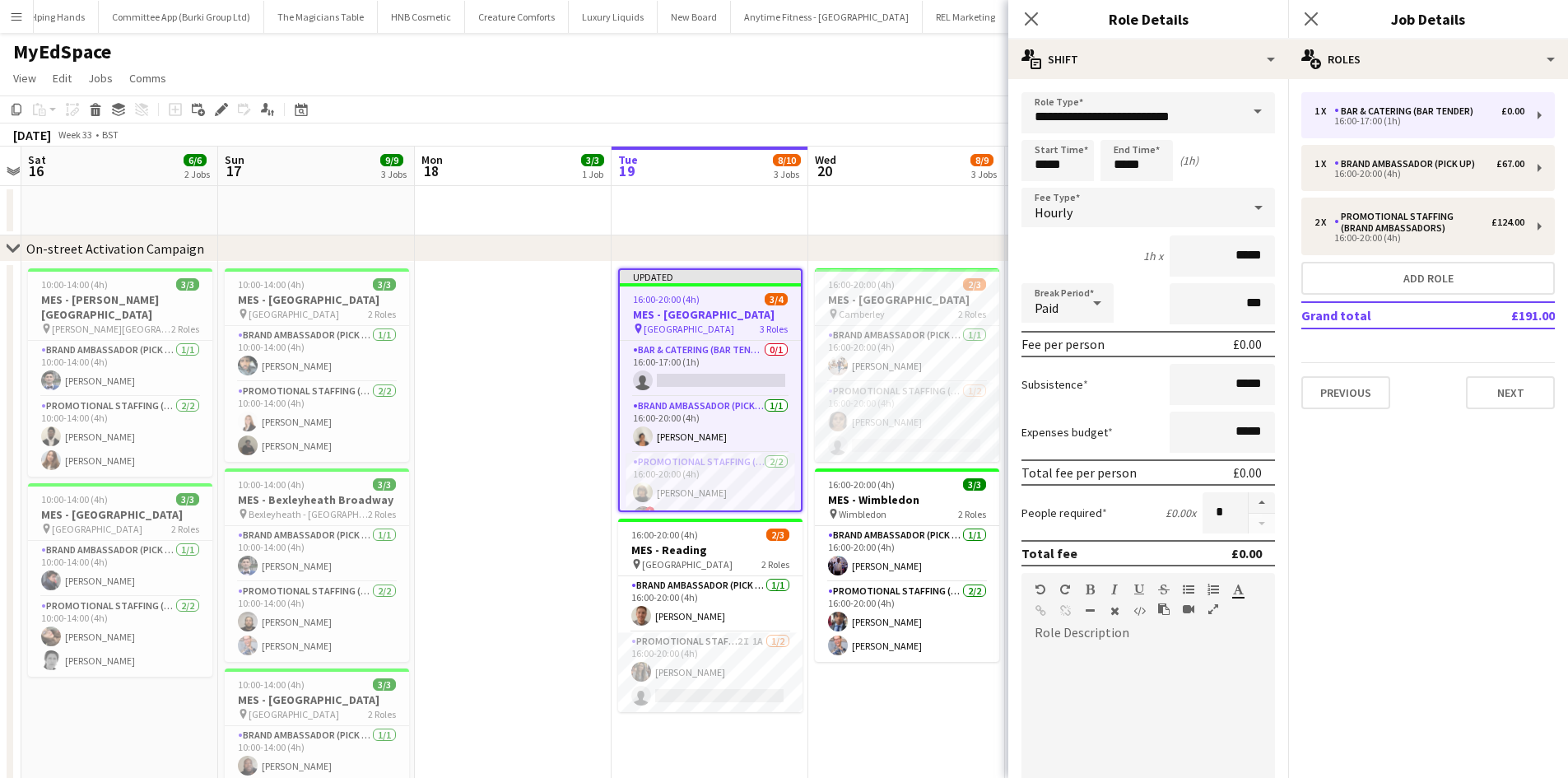
click at [1500, 368] on div "Previous Next" at bounding box center [1428, 386] width 254 height 47
click at [1508, 389] on button "Next" at bounding box center [1509, 392] width 89 height 33
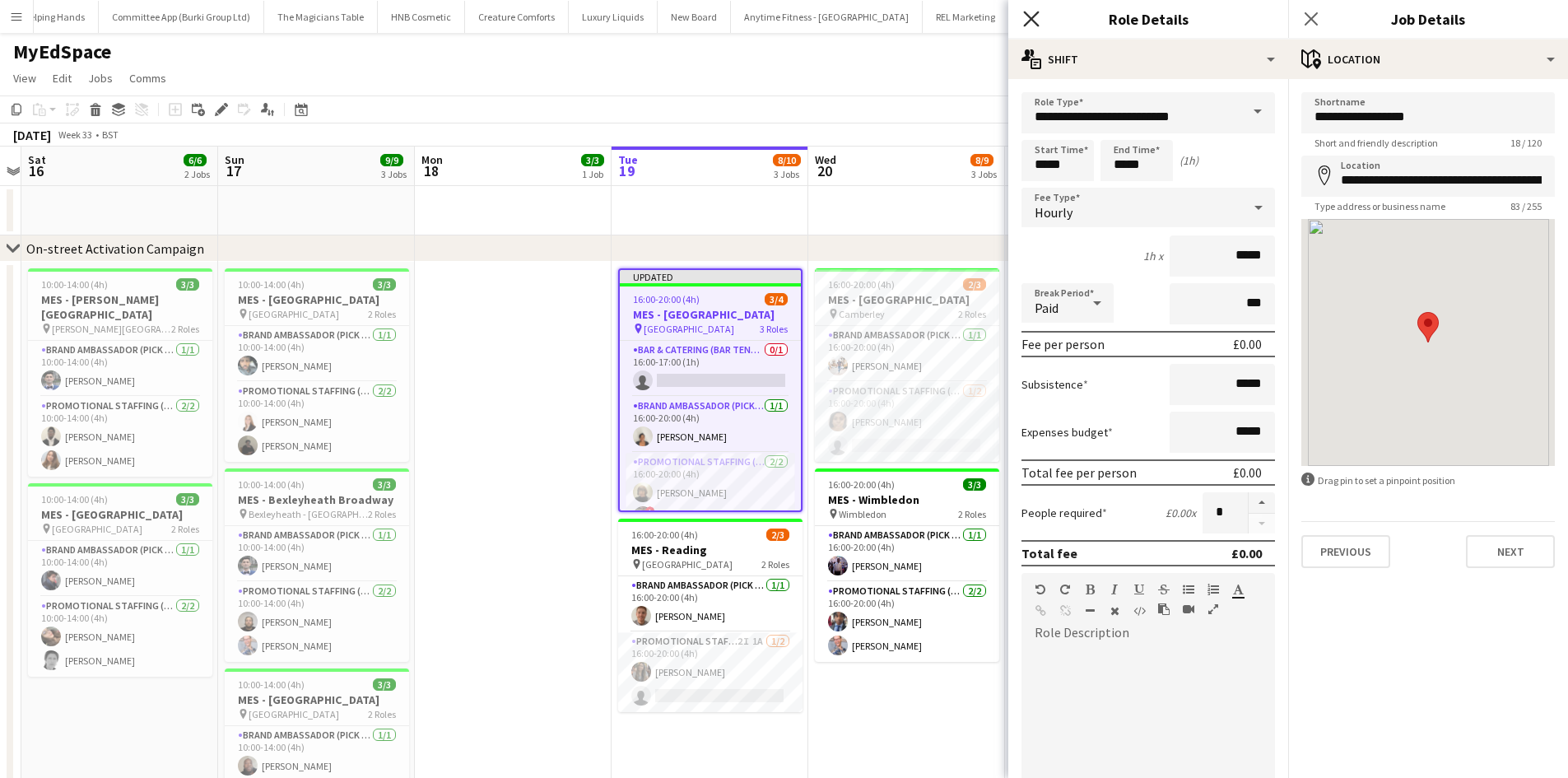
click at [1038, 24] on icon "Close pop-in" at bounding box center [1031, 18] width 15 height 15
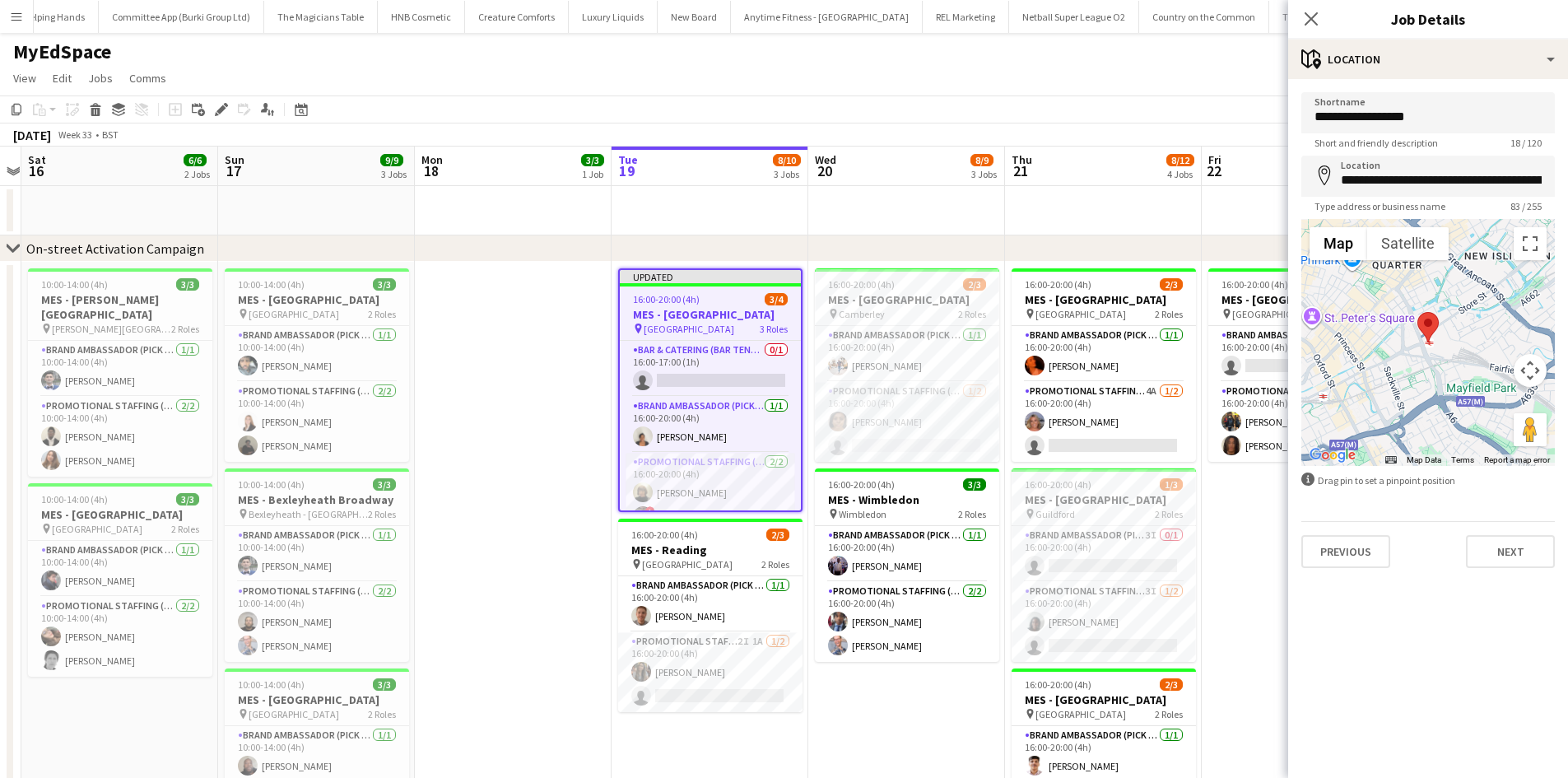
click at [1402, 341] on div at bounding box center [1428, 342] width 254 height 247
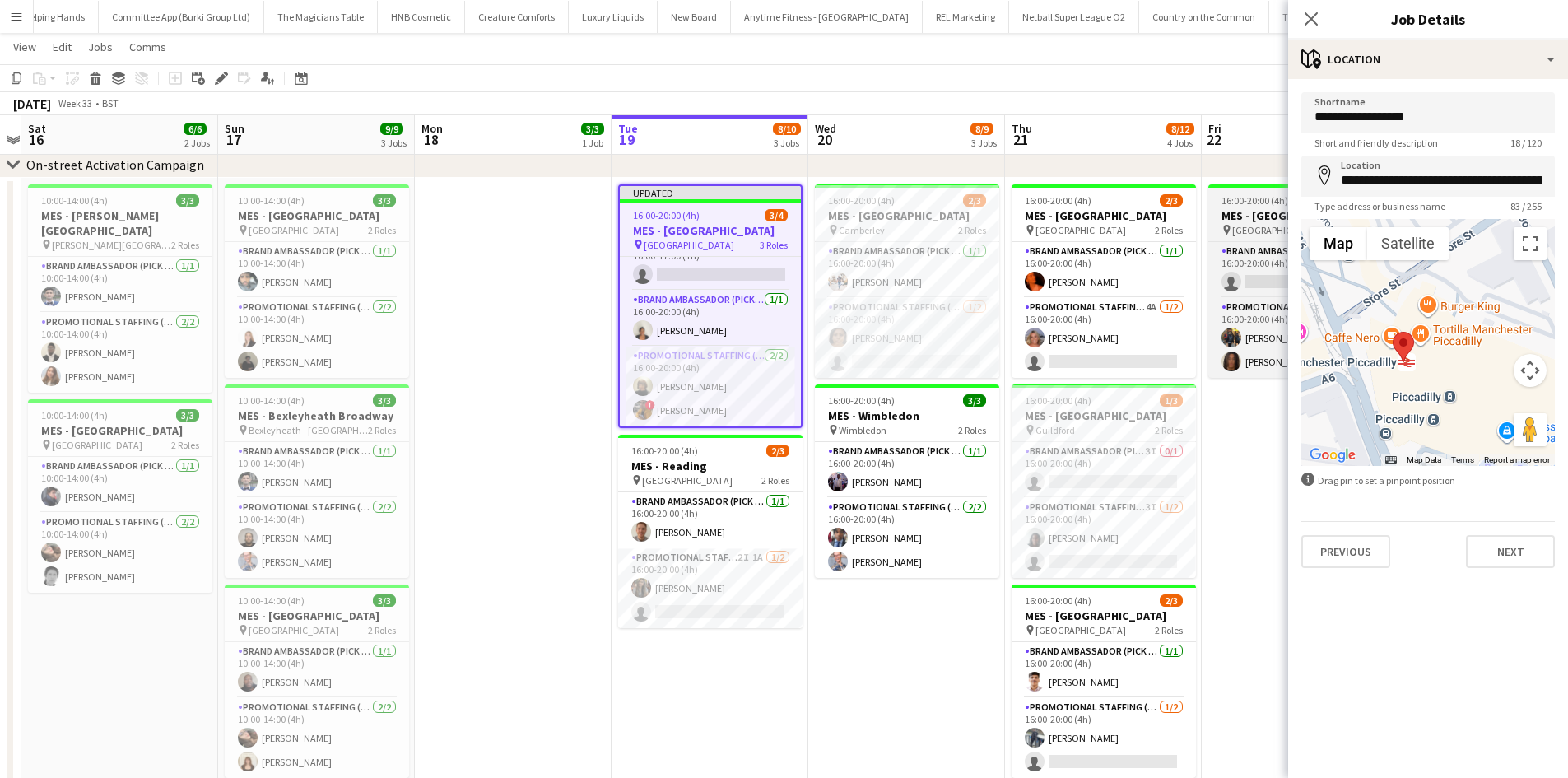
scroll to position [0, 758]
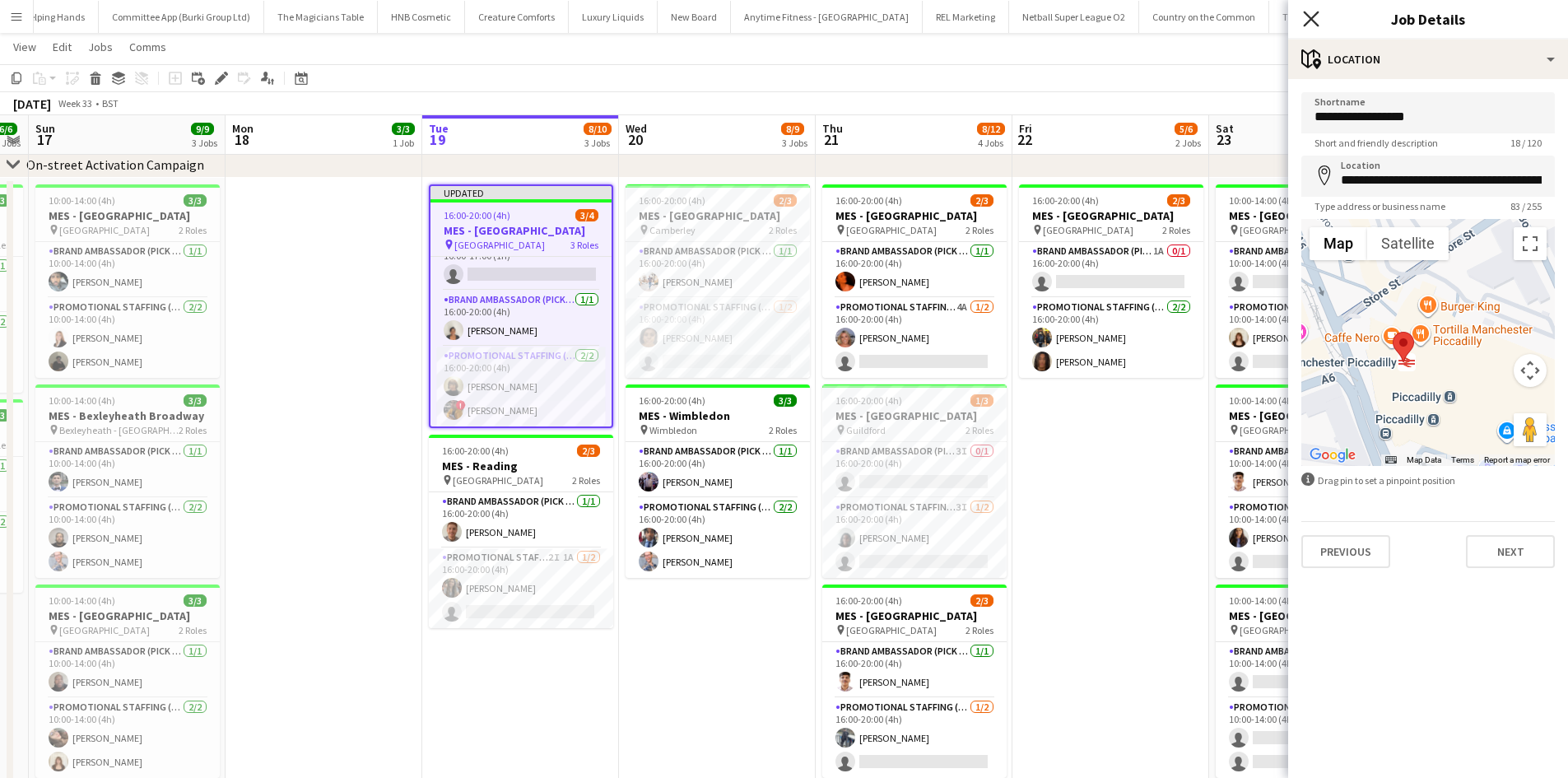
click at [1309, 23] on icon "Close pop-in" at bounding box center [1311, 18] width 15 height 15
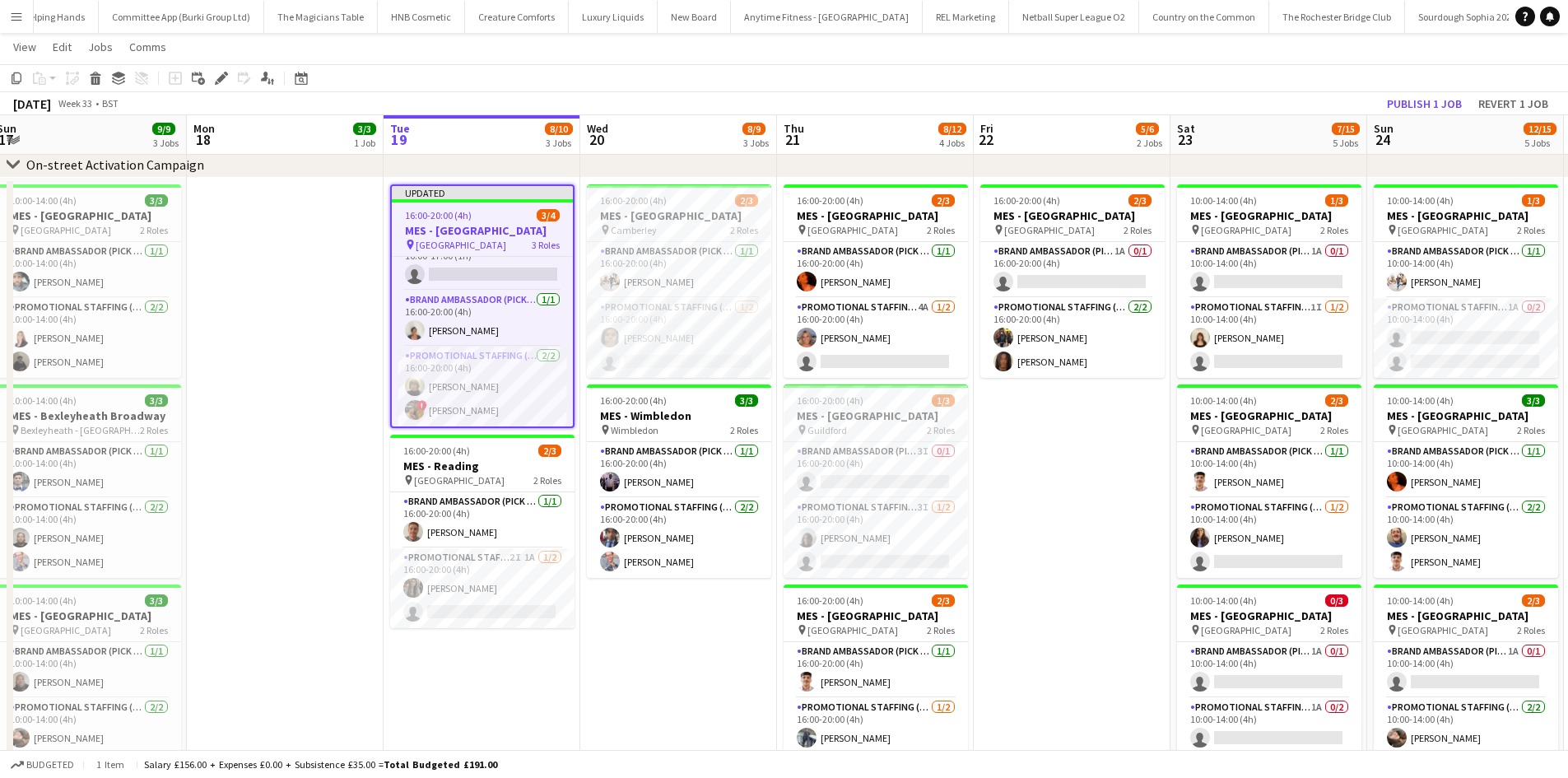
scroll to position [0, 798]
drag, startPoint x: 515, startPoint y: 587, endPoint x: 523, endPoint y: 577, distance: 12.8
click at [515, 587] on app-card-role "Promotional Staffing (Brand Ambassadors) 2I 1A 1/2 16:00-20:00 (4h) Nimrit Batt…" at bounding box center [481, 588] width 184 height 80
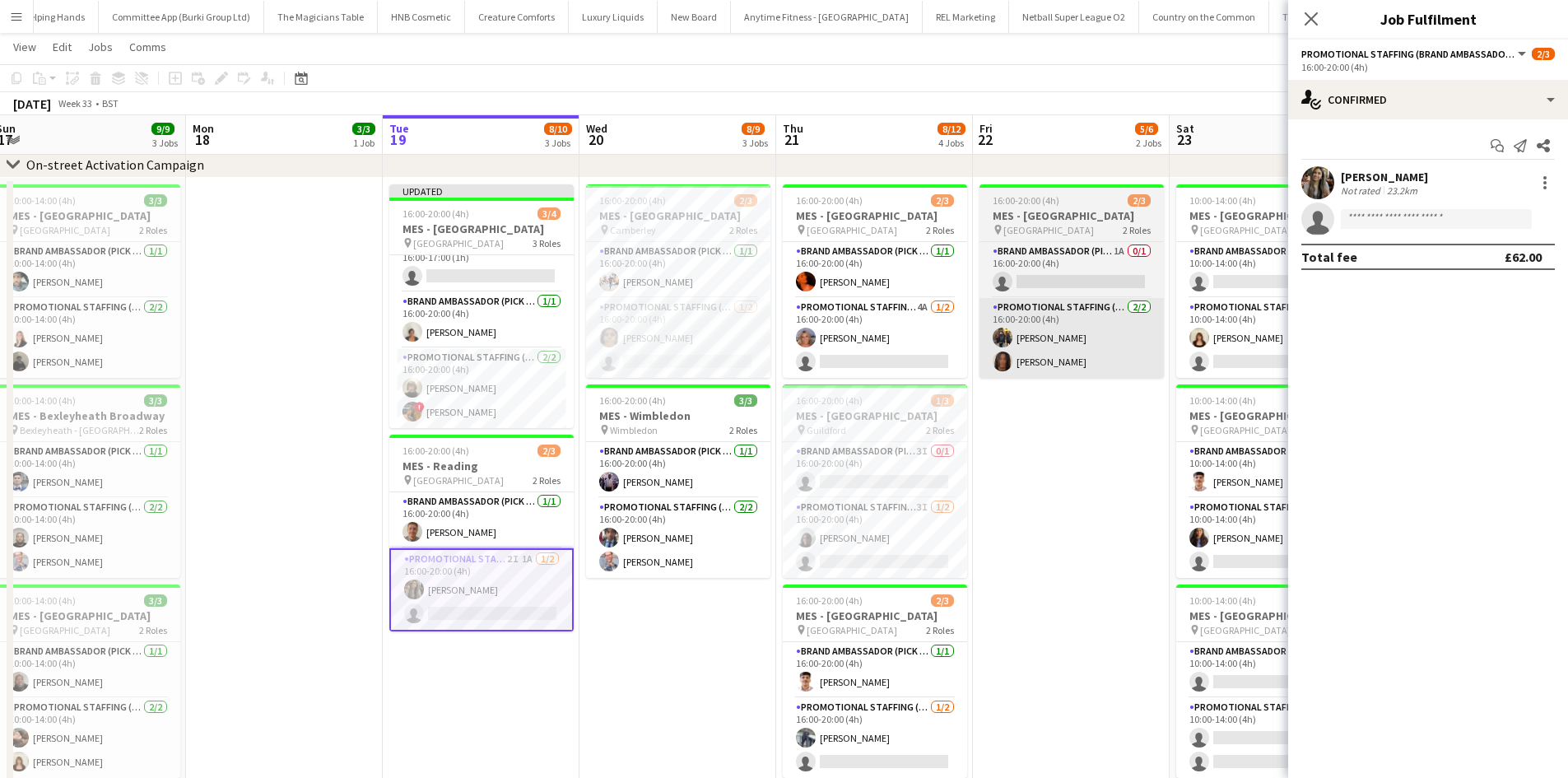
scroll to position [19, 0]
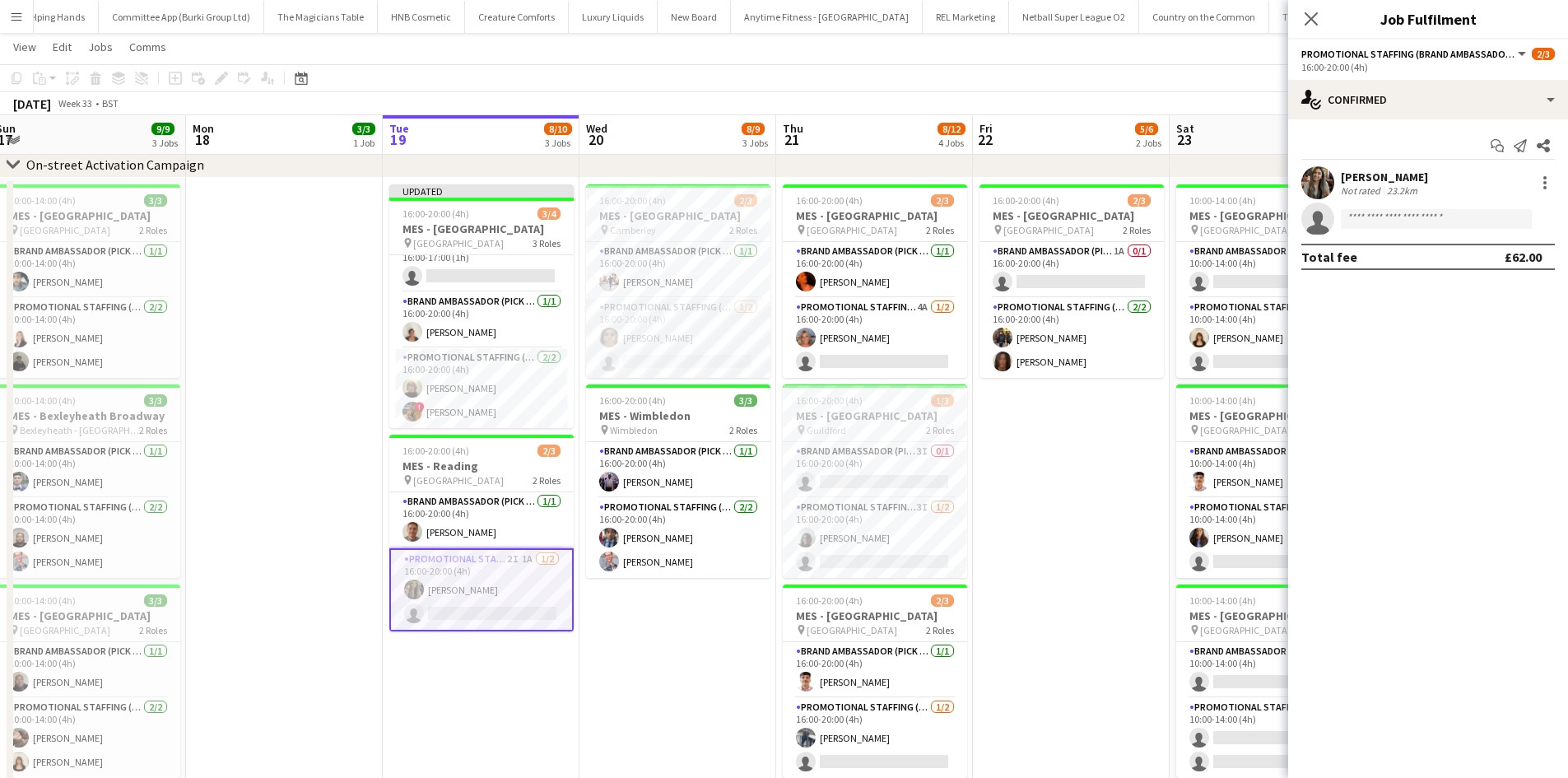
click at [1346, 157] on div "Start chat Send notification Share" at bounding box center [1428, 146] width 254 height 28
click at [1342, 181] on div "Nimrit Batth" at bounding box center [1384, 176] width 87 height 15
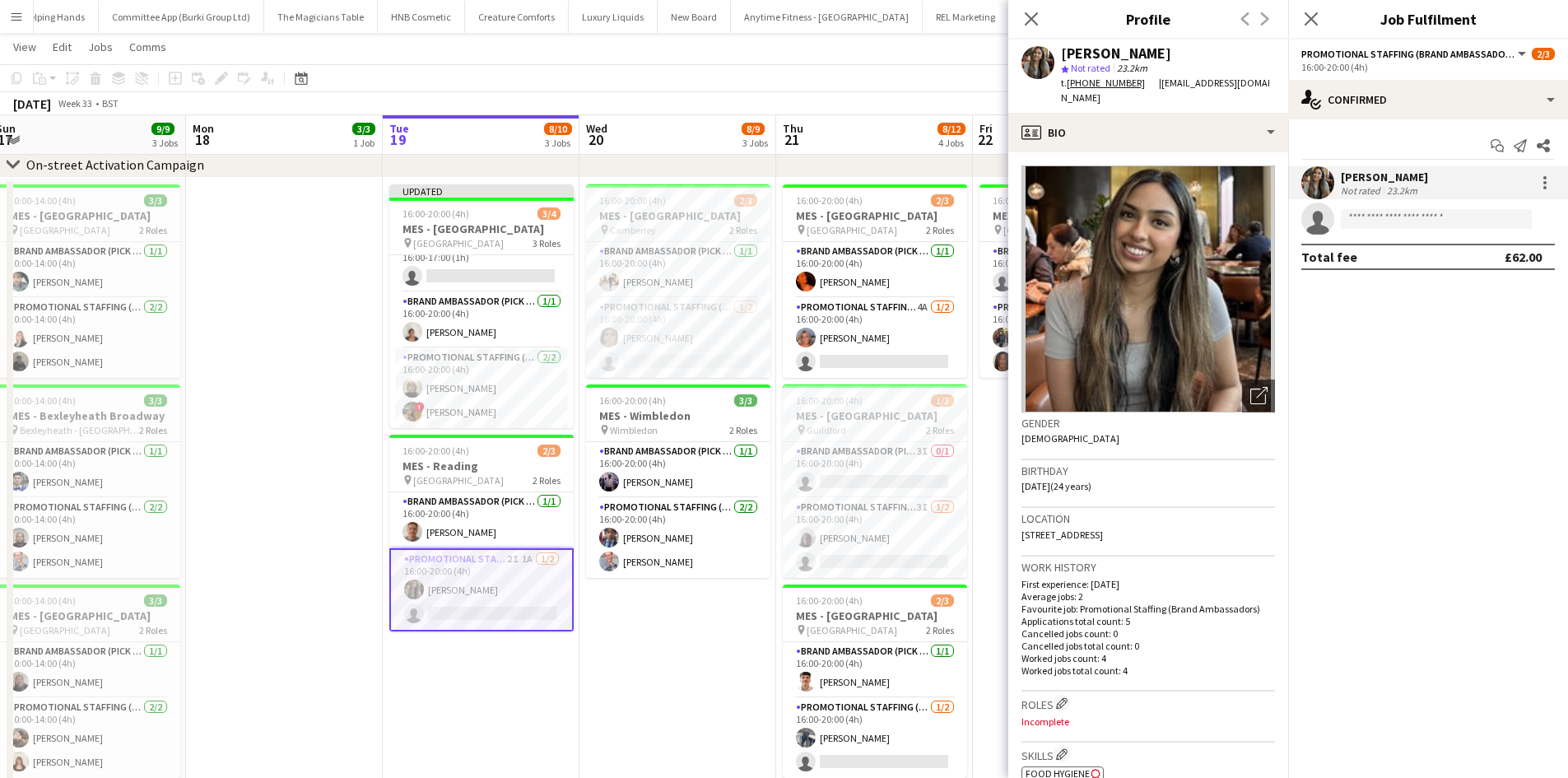
click at [5, 14] on button "Menu" at bounding box center [16, 16] width 33 height 33
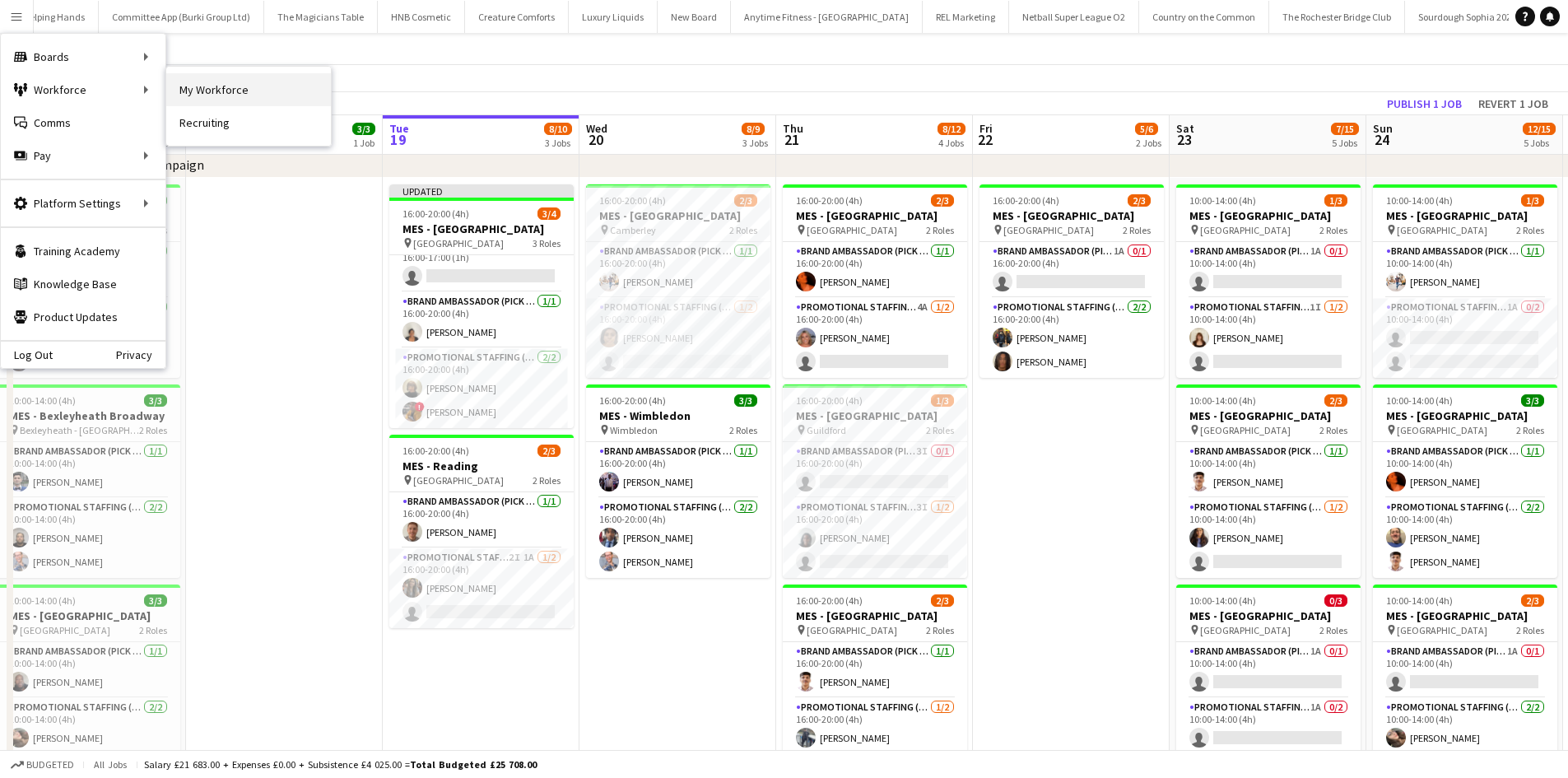
click at [202, 82] on link "My Workforce" at bounding box center [248, 90] width 164 height 33
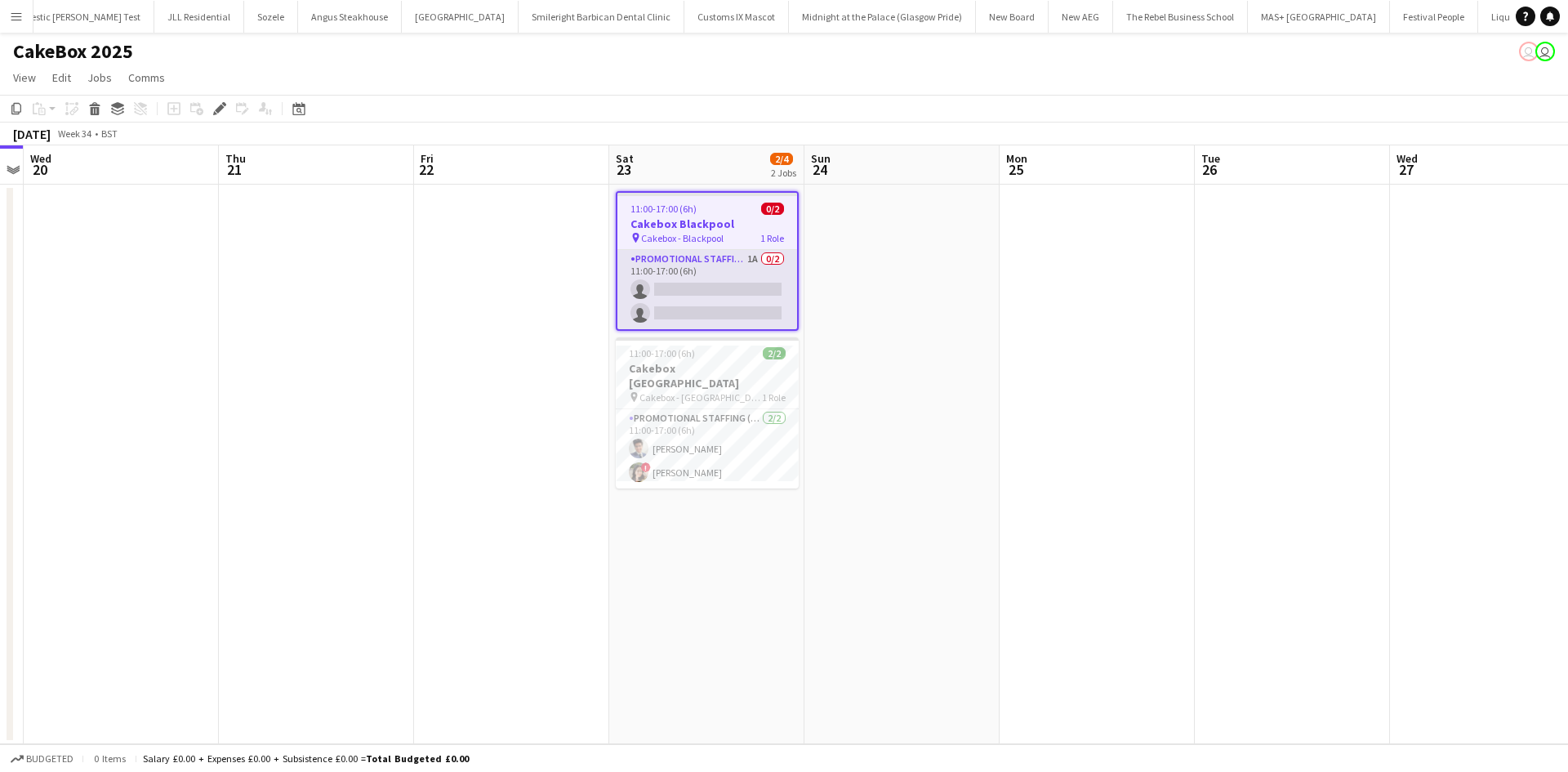
click at [769, 278] on app-card-role "Promotional Staffing (Brand Ambassadors) 1A 0/2 11:00-17:00 (6h) single-neutral…" at bounding box center [707, 290] width 179 height 79
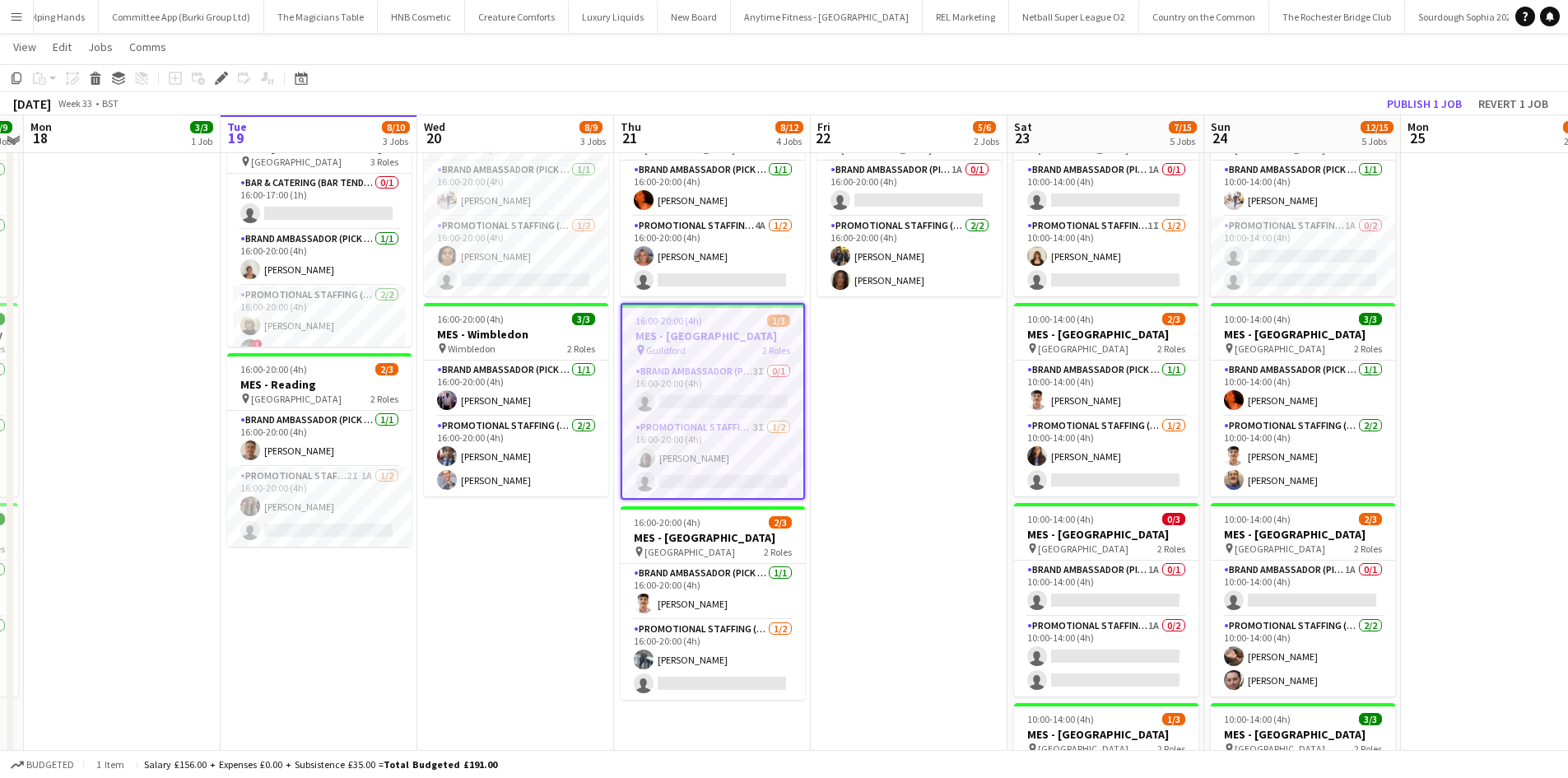
scroll to position [164, 0]
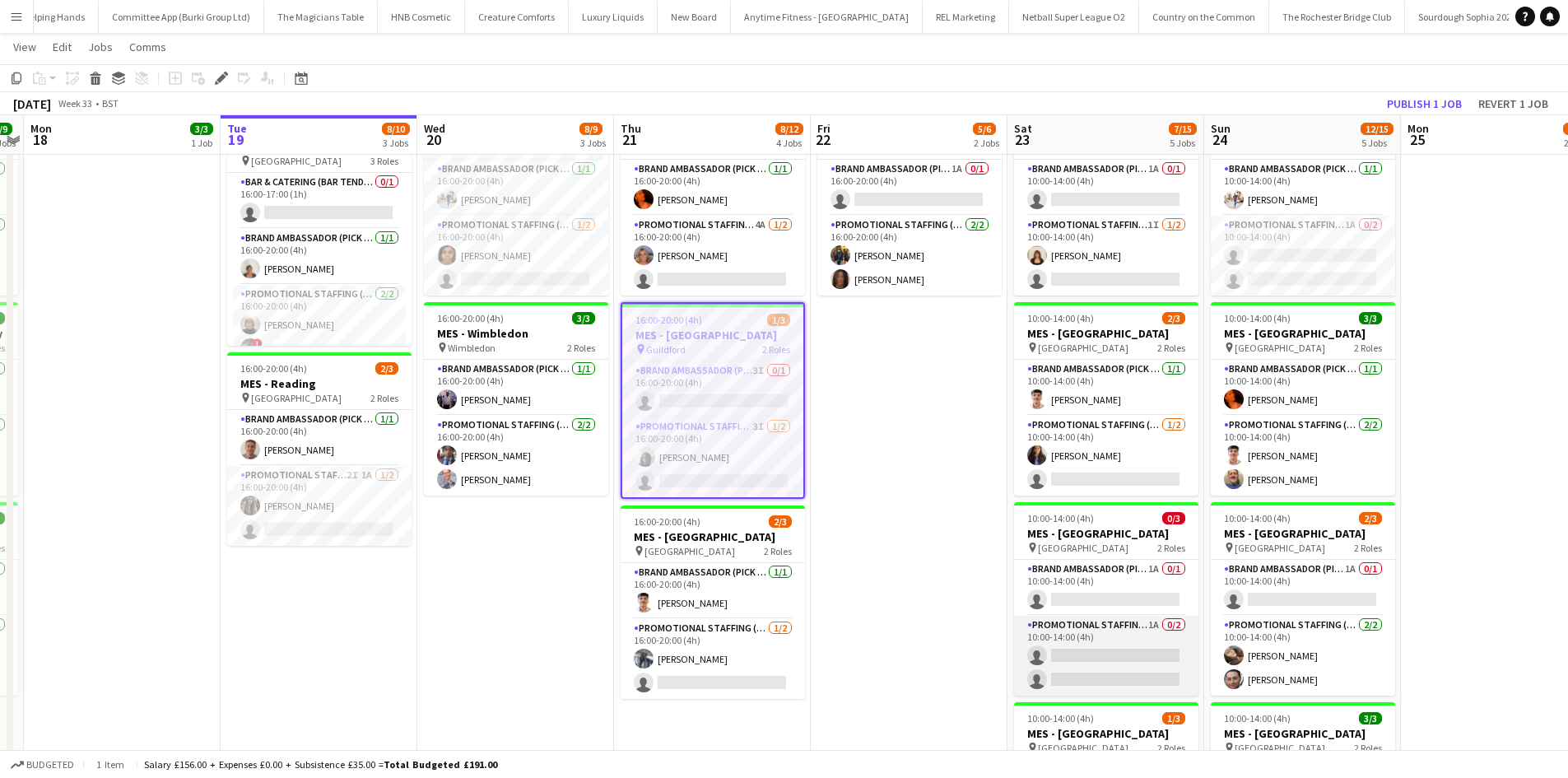
click at [1157, 643] on app-card-role "Promotional Staffing (Brand Ambassadors) 1A 0/2 10:00-14:00 (4h) single-neutral…" at bounding box center [1106, 655] width 184 height 80
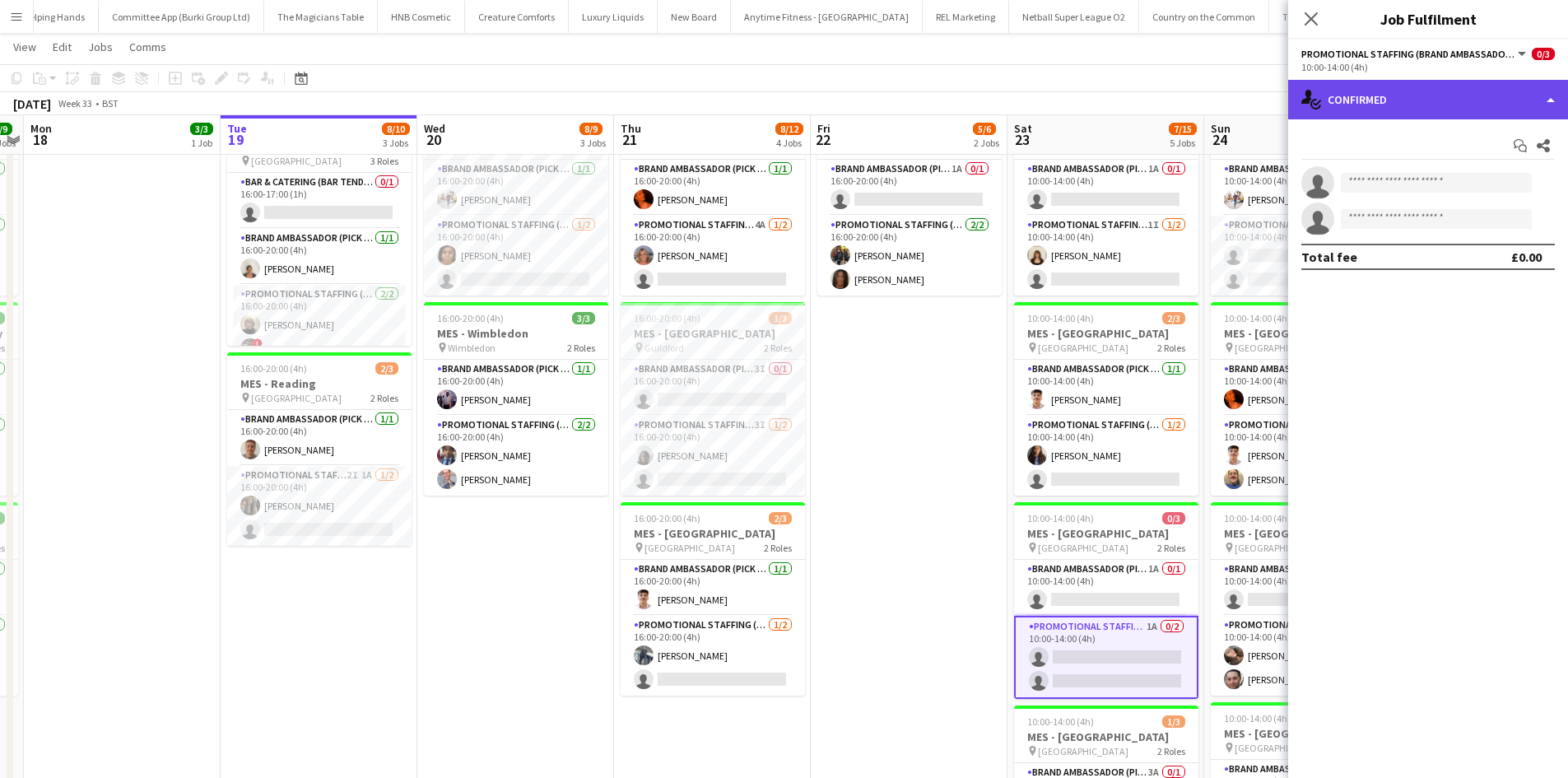
click at [1380, 114] on div "single-neutral-actions-check-2 Confirmed" at bounding box center [1427, 100] width 280 height 40
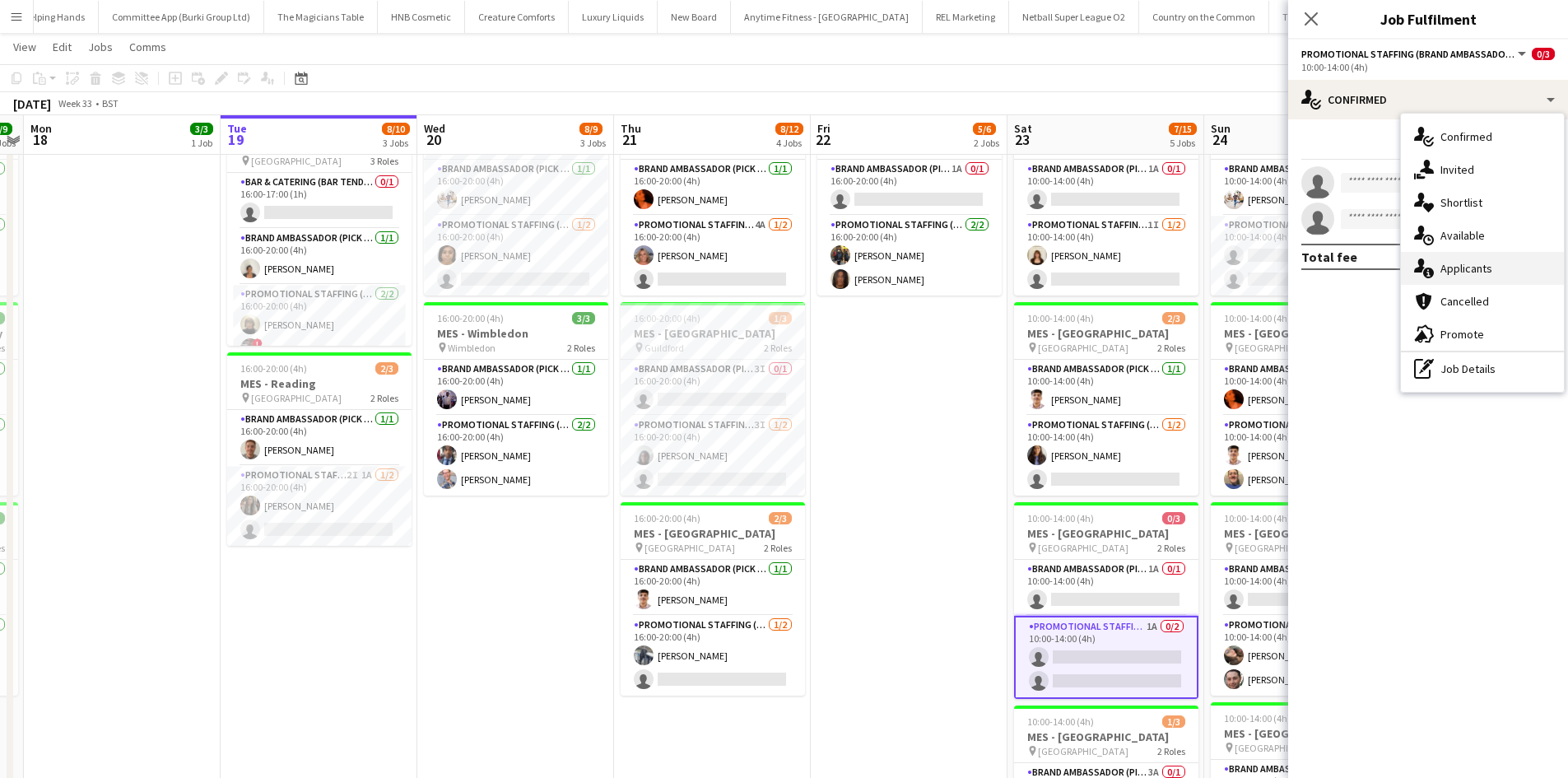
click at [1432, 265] on icon "single-neutral-actions-information" at bounding box center [1423, 268] width 20 height 20
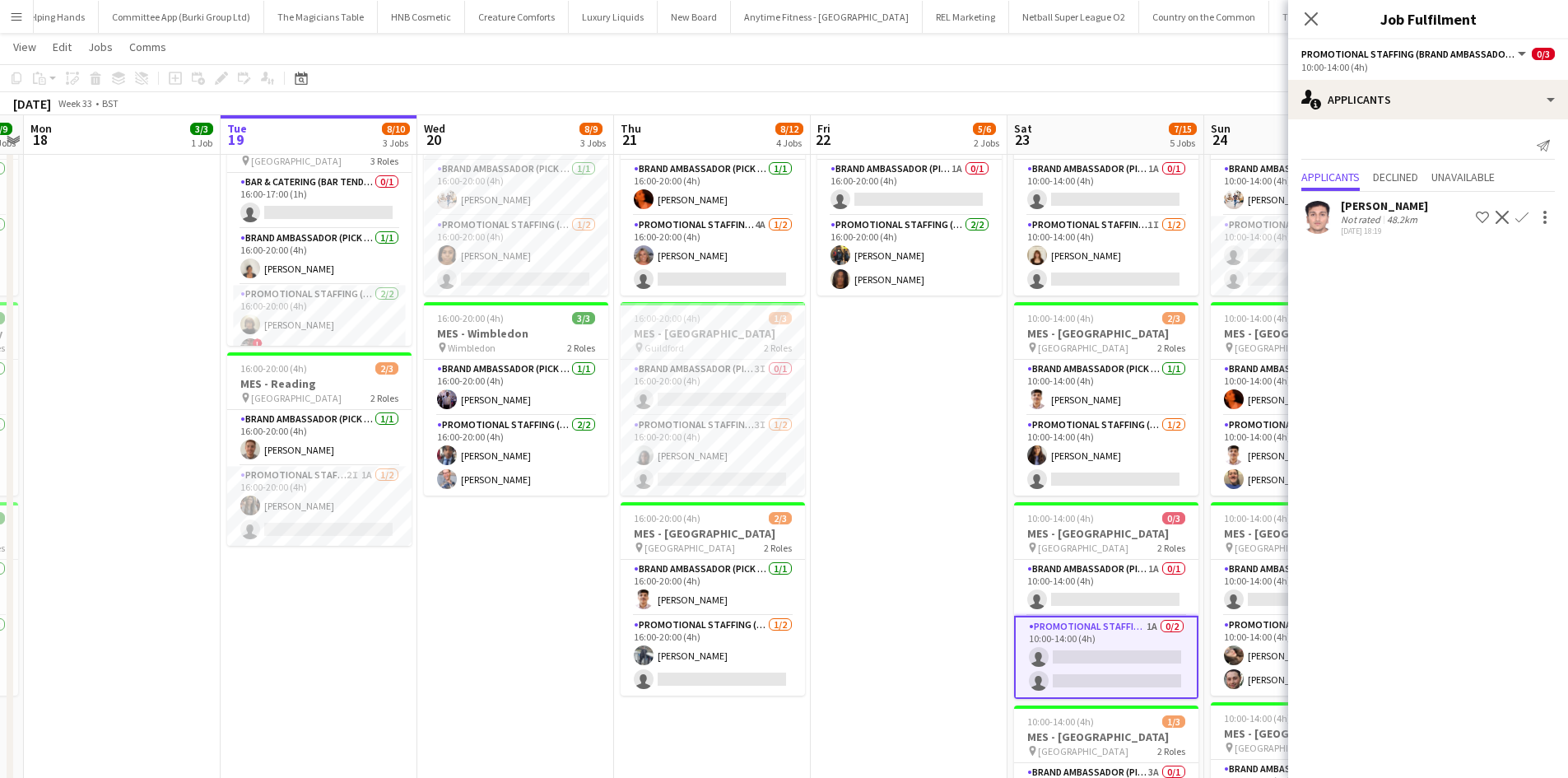
click at [1300, 10] on div "Close pop-in" at bounding box center [1311, 19] width 46 height 38
click at [1311, 15] on icon "Close pop-in" at bounding box center [1311, 18] width 15 height 15
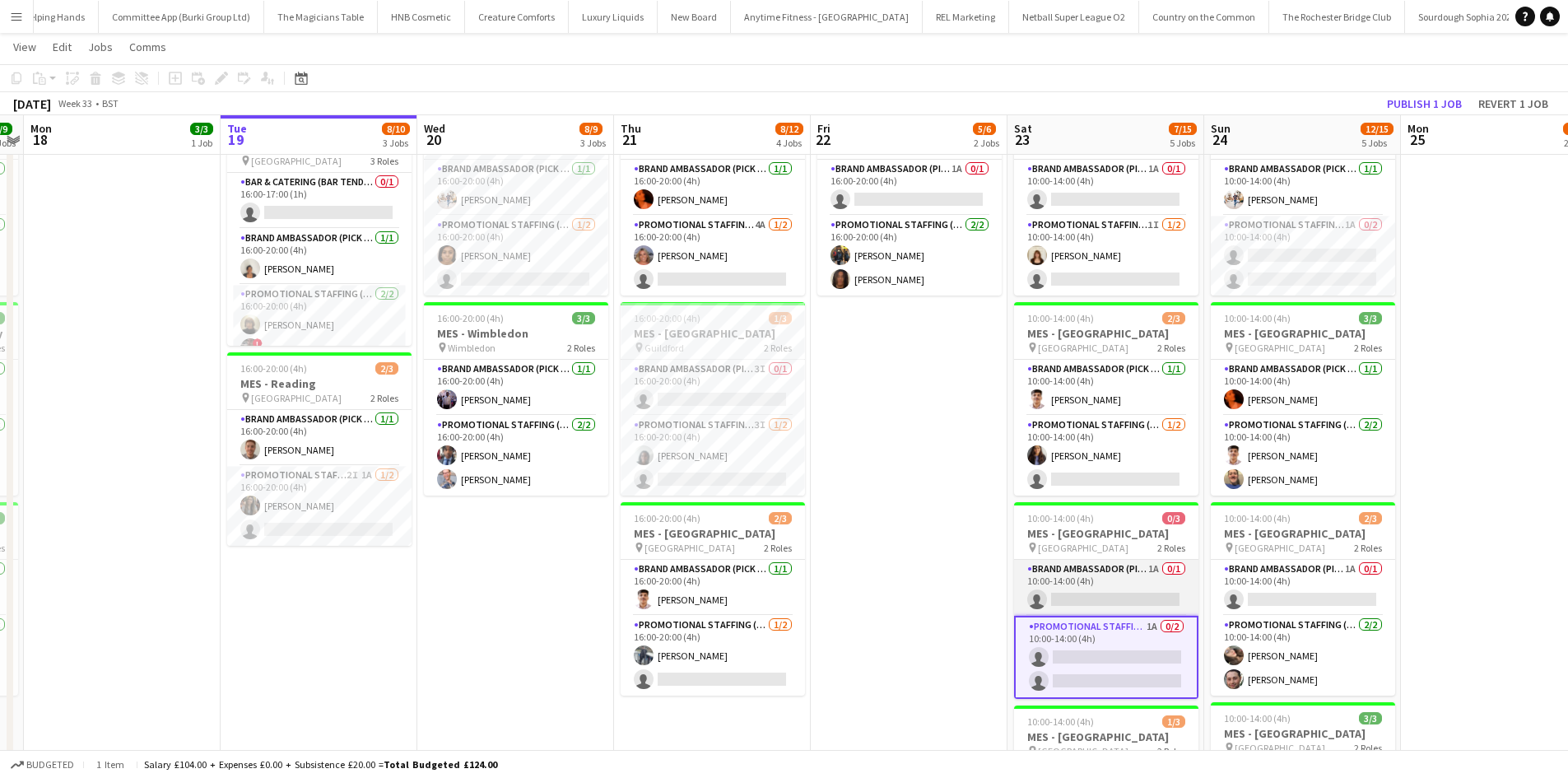
click at [1151, 592] on app-card-role "Brand Ambassador (Pick up) 1A 0/1 10:00-14:00 (4h) single-neutral-actions" at bounding box center [1106, 587] width 184 height 56
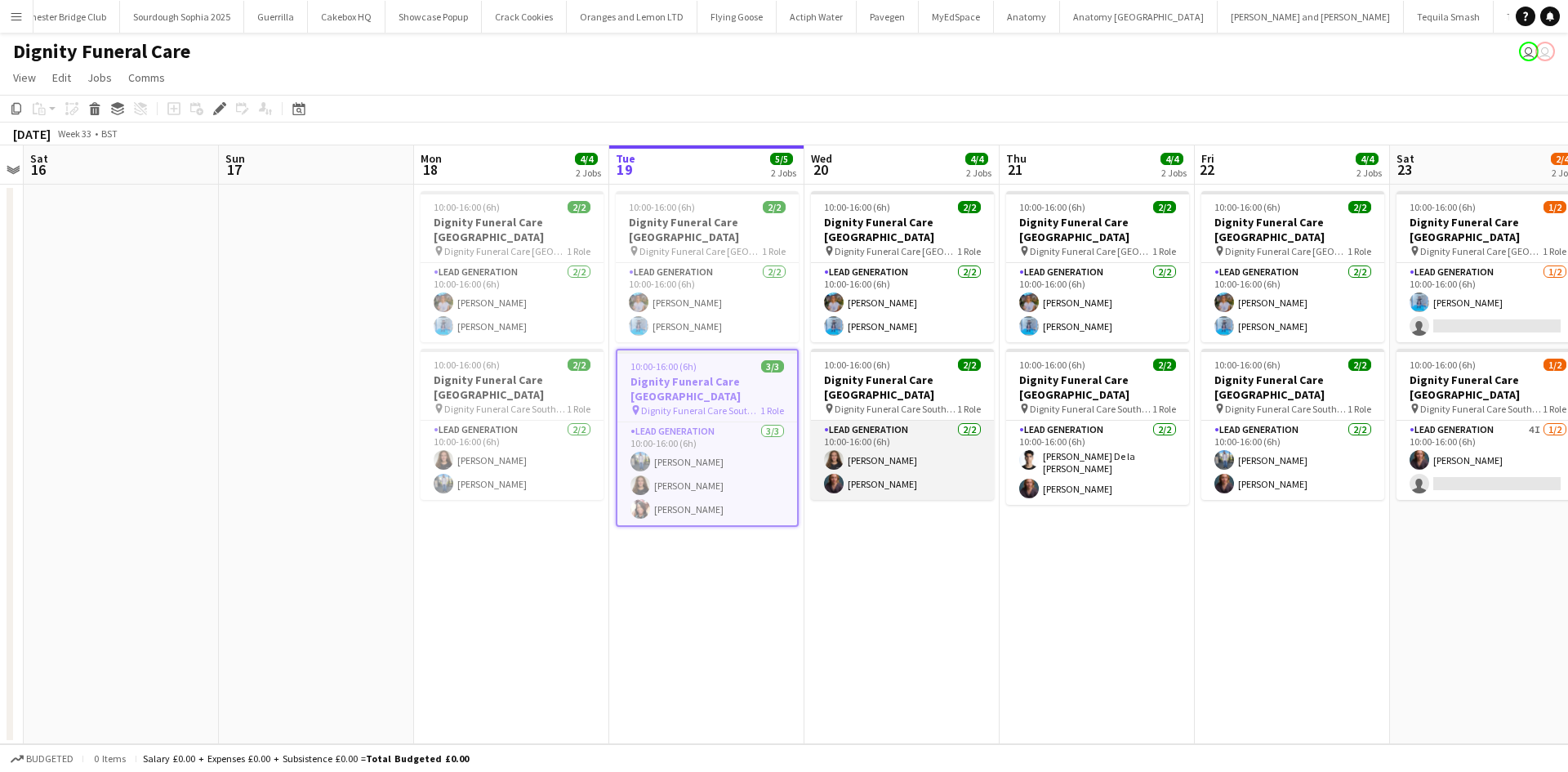
click at [859, 436] on app-card-role "Lead Generation [DATE] 10:00-16:00 (6h) [PERSON_NAME] [PERSON_NAME]" at bounding box center [903, 459] width 183 height 79
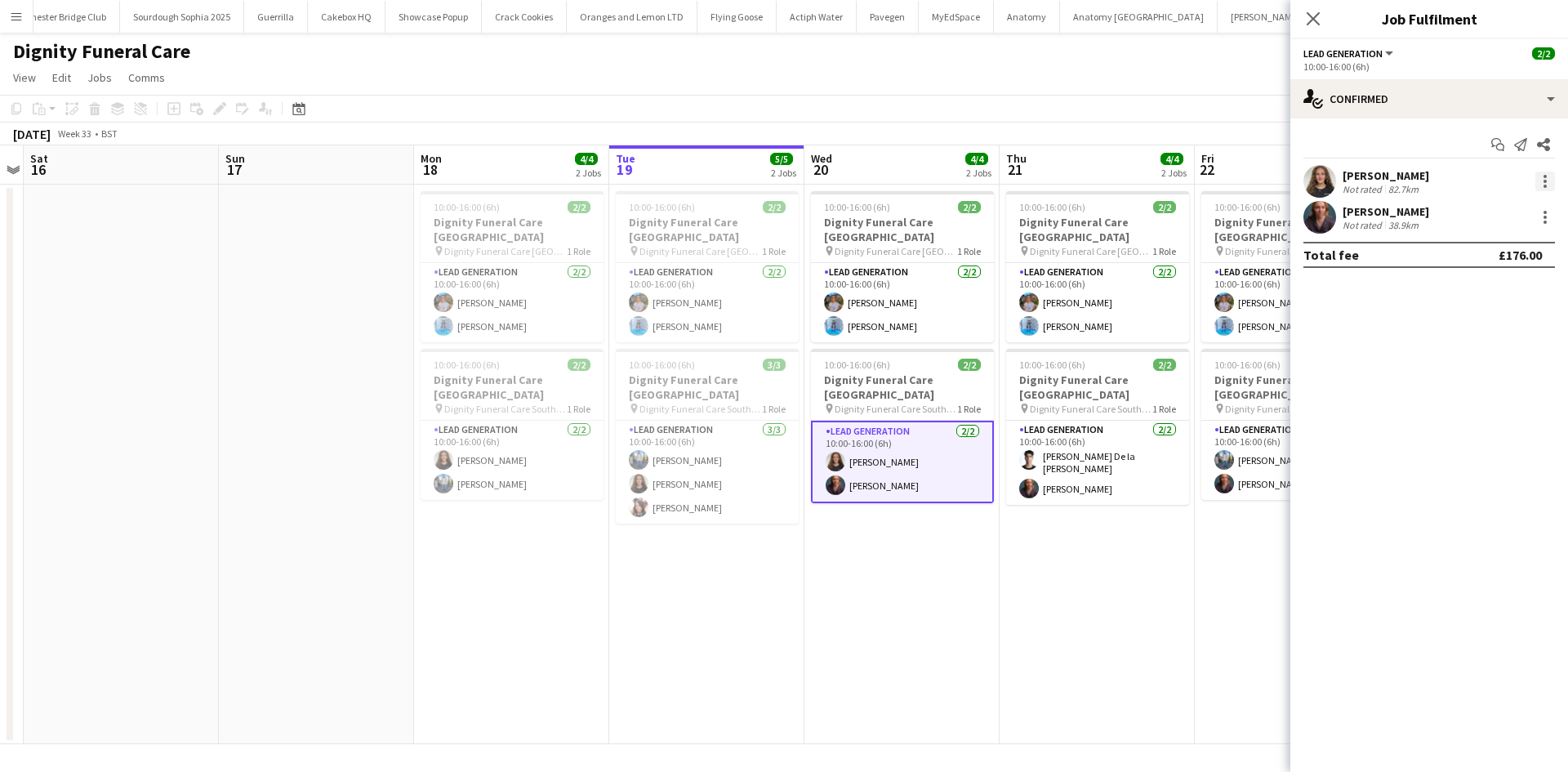
click at [1539, 181] on div at bounding box center [1545, 181] width 20 height 20
click at [1496, 358] on button "Remove" at bounding box center [1490, 368] width 127 height 39
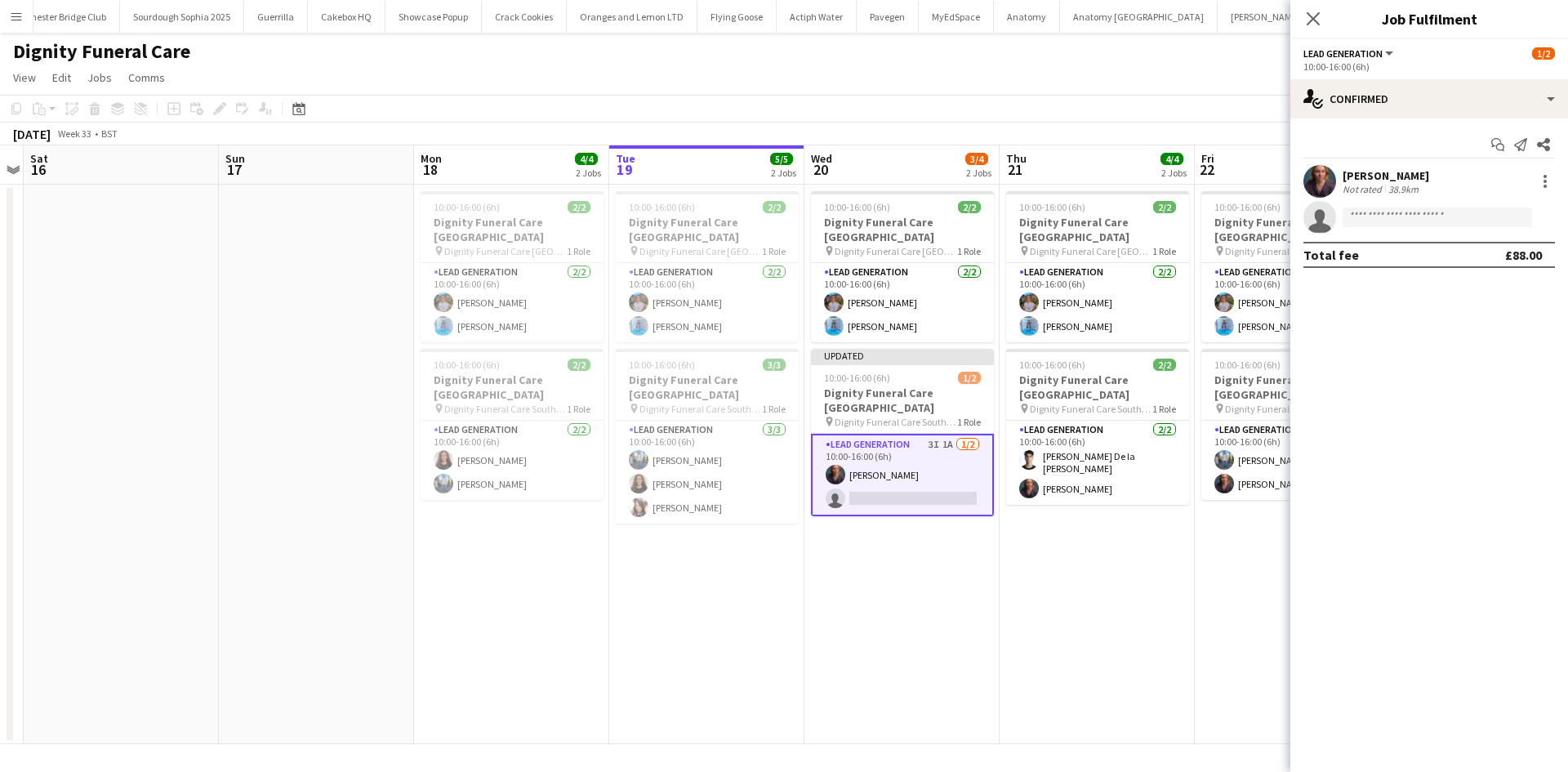
click at [1446, 203] on app-invite-slot "single-neutral-actions" at bounding box center [1429, 217] width 278 height 32
click at [1445, 208] on input at bounding box center [1437, 217] width 190 height 20
type input "*****"
click at [1384, 264] on span "+4407973417340" at bounding box center [1436, 266] width 163 height 13
click at [1406, 215] on input at bounding box center [1437, 217] width 190 height 20
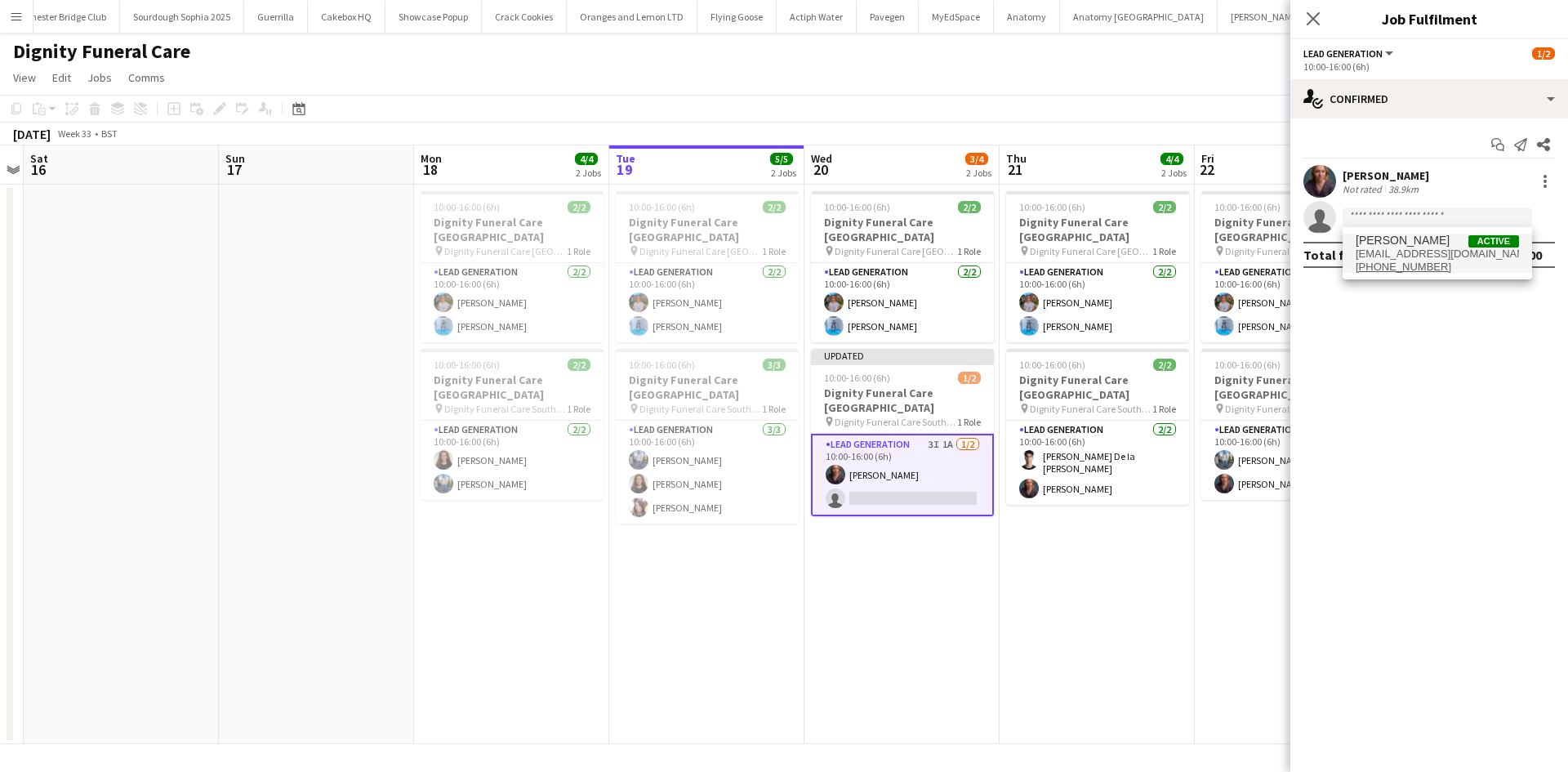
click at [1407, 247] on span "[PERSON_NAME]" at bounding box center [1402, 240] width 94 height 14
click at [1428, 206] on app-invite-slot "single-neutral-actions" at bounding box center [1429, 217] width 278 height 32
click at [1426, 215] on input at bounding box center [1437, 217] width 190 height 20
click at [1317, 18] on icon "Close pop-in" at bounding box center [1313, 18] width 15 height 15
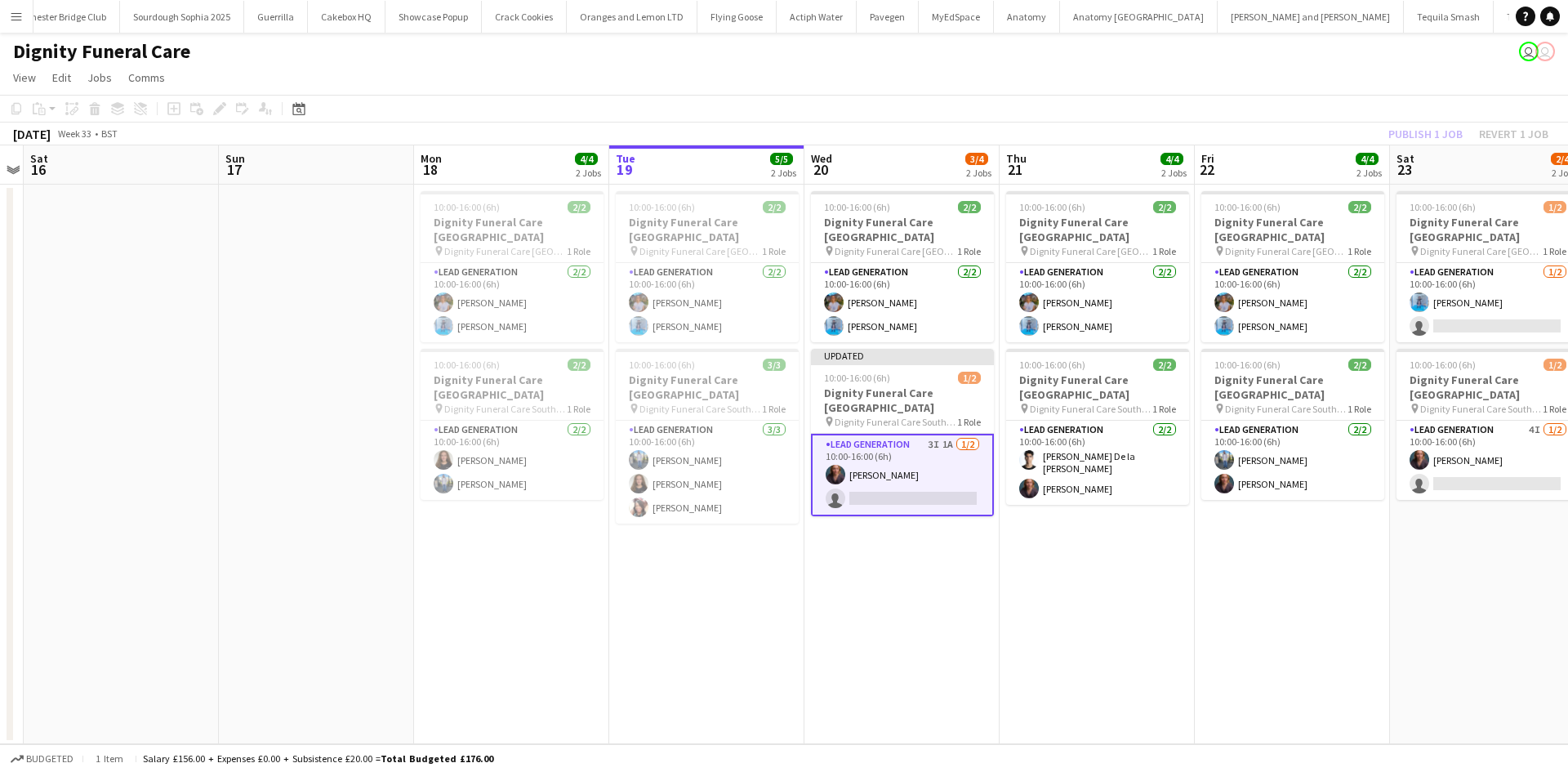
click at [1419, 127] on div "Publish 1 job Revert 1 job" at bounding box center [1468, 133] width 199 height 21
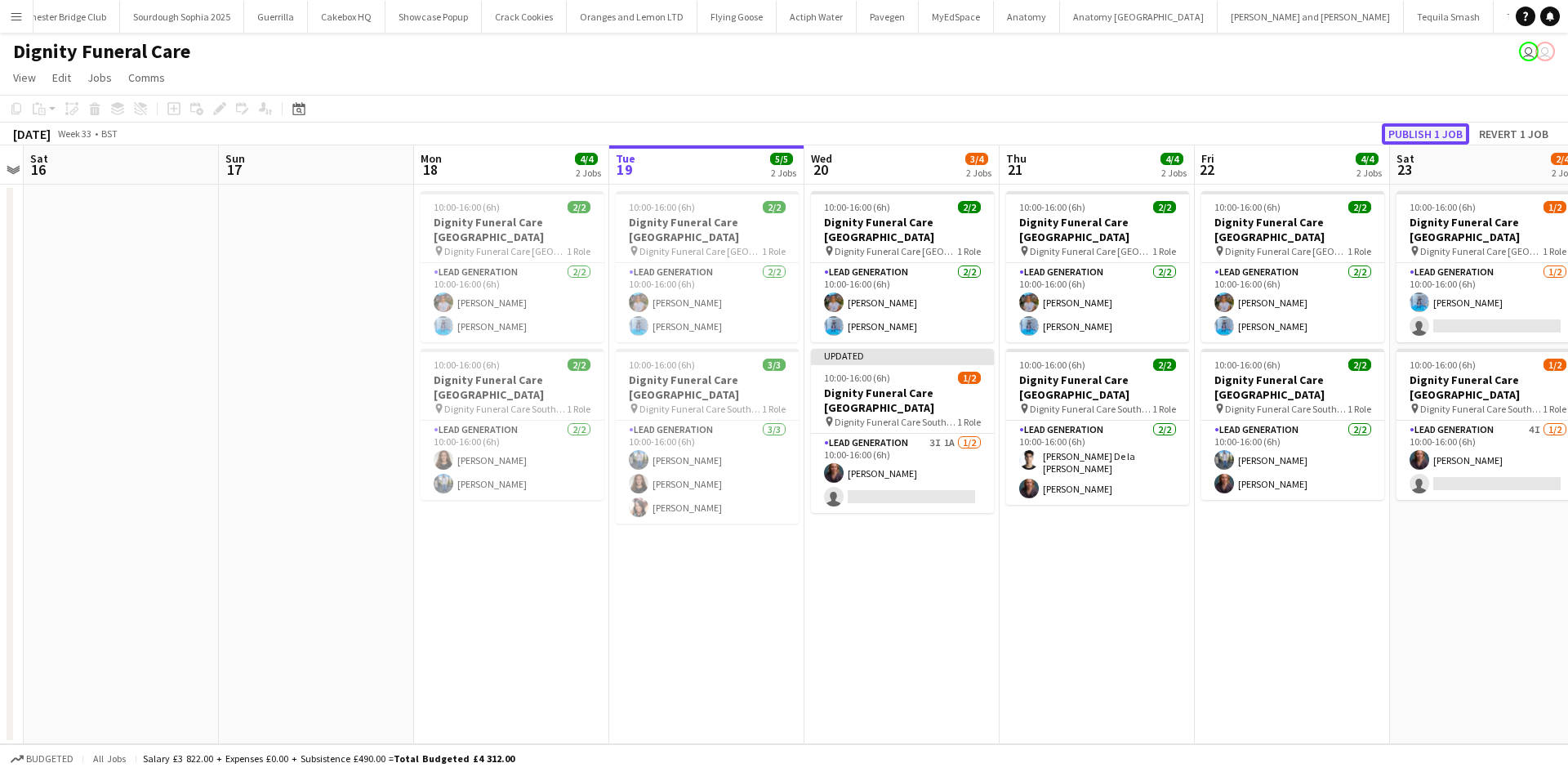
click at [1421, 131] on button "Publish 1 job" at bounding box center [1425, 133] width 87 height 21
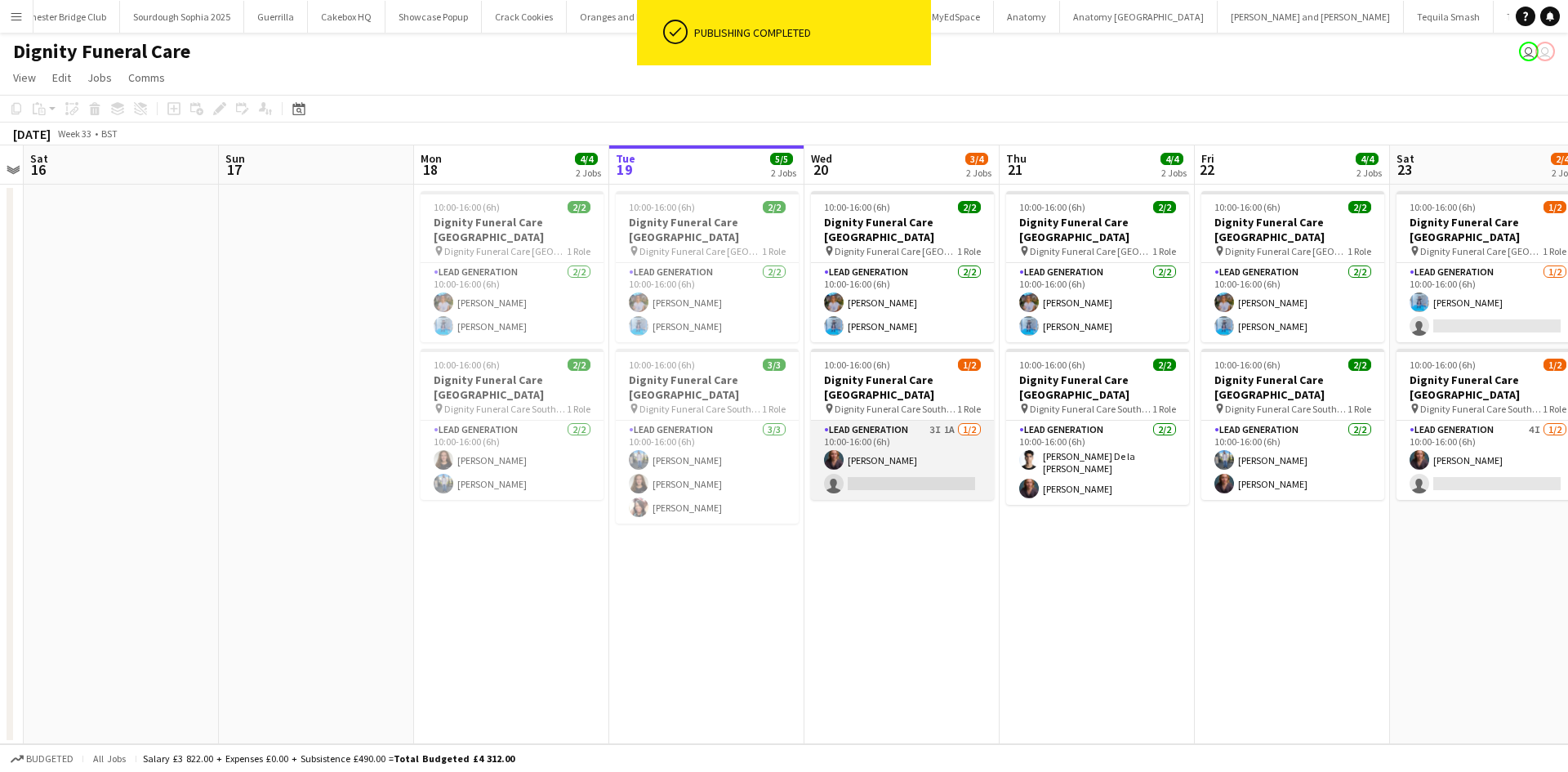
click at [930, 453] on app-card-role "Lead Generation 3I 1A 1/2 10:00-16:00 (6h) Nicole Cuthbert single-neutral-actio…" at bounding box center [903, 459] width 183 height 79
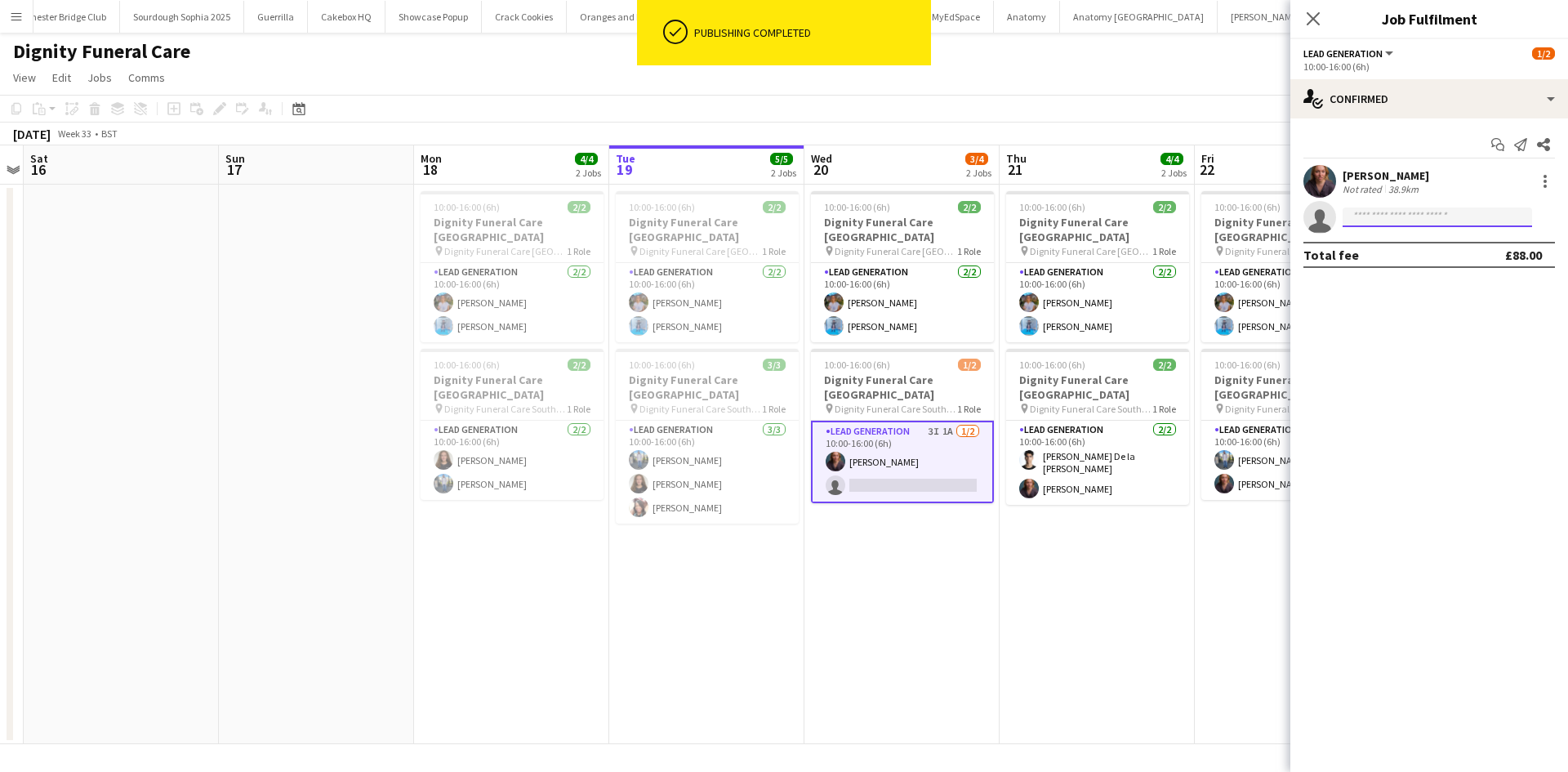
click at [1385, 224] on input at bounding box center [1437, 217] width 190 height 20
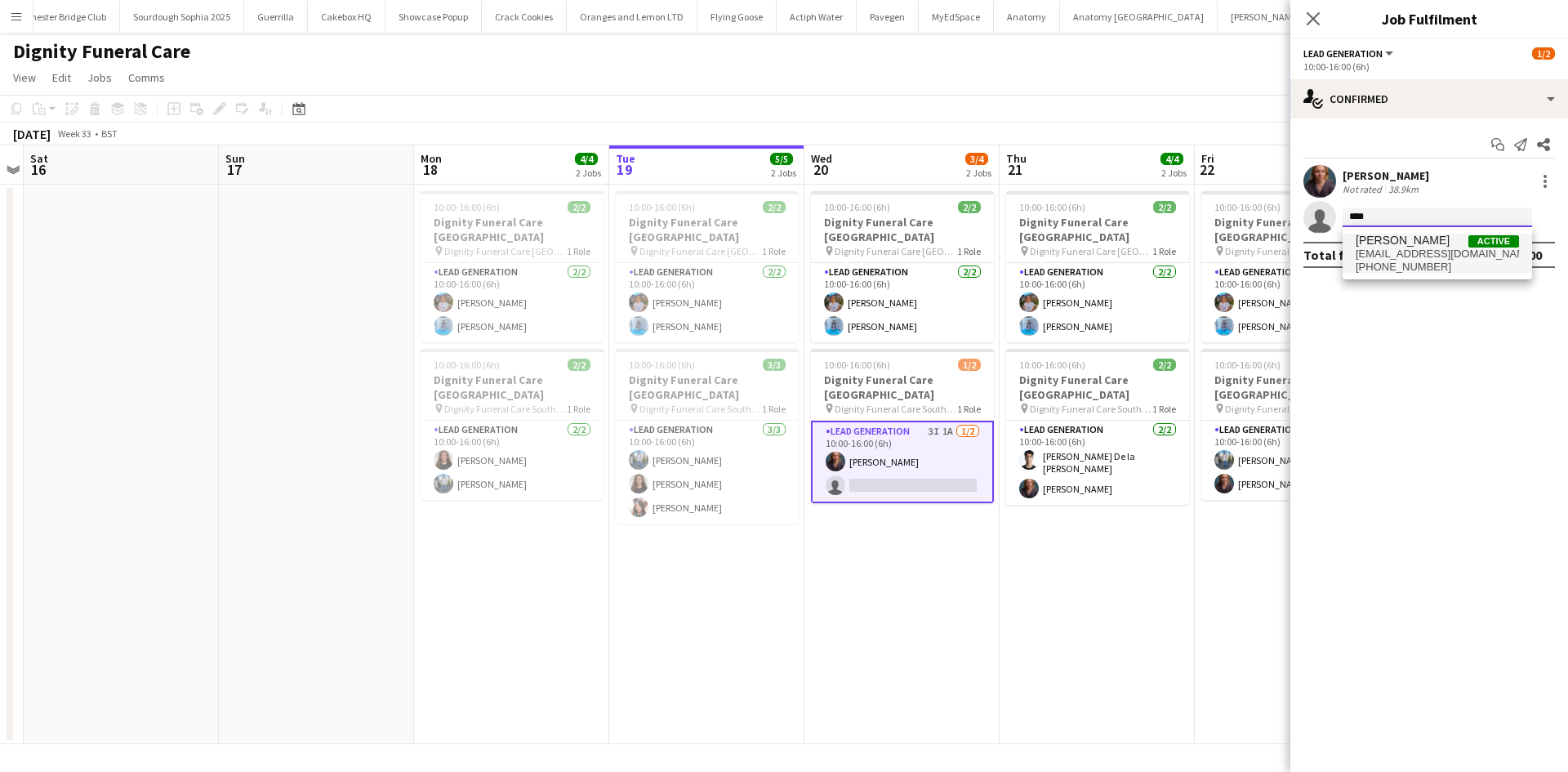
type input "****"
click at [1420, 240] on span "[PERSON_NAME]" at bounding box center [1402, 240] width 94 height 14
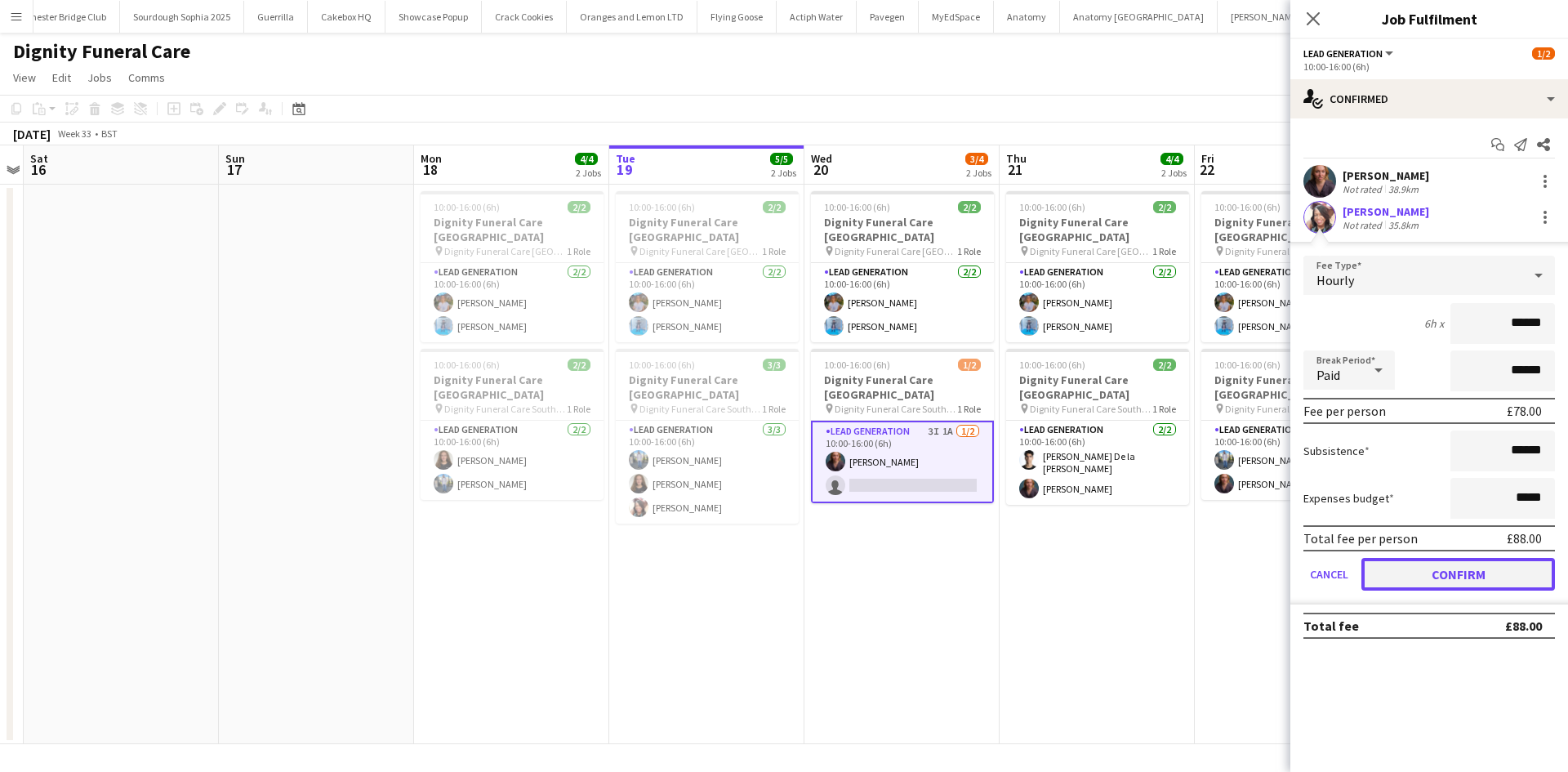
click at [1466, 577] on button "Confirm" at bounding box center [1458, 574] width 194 height 32
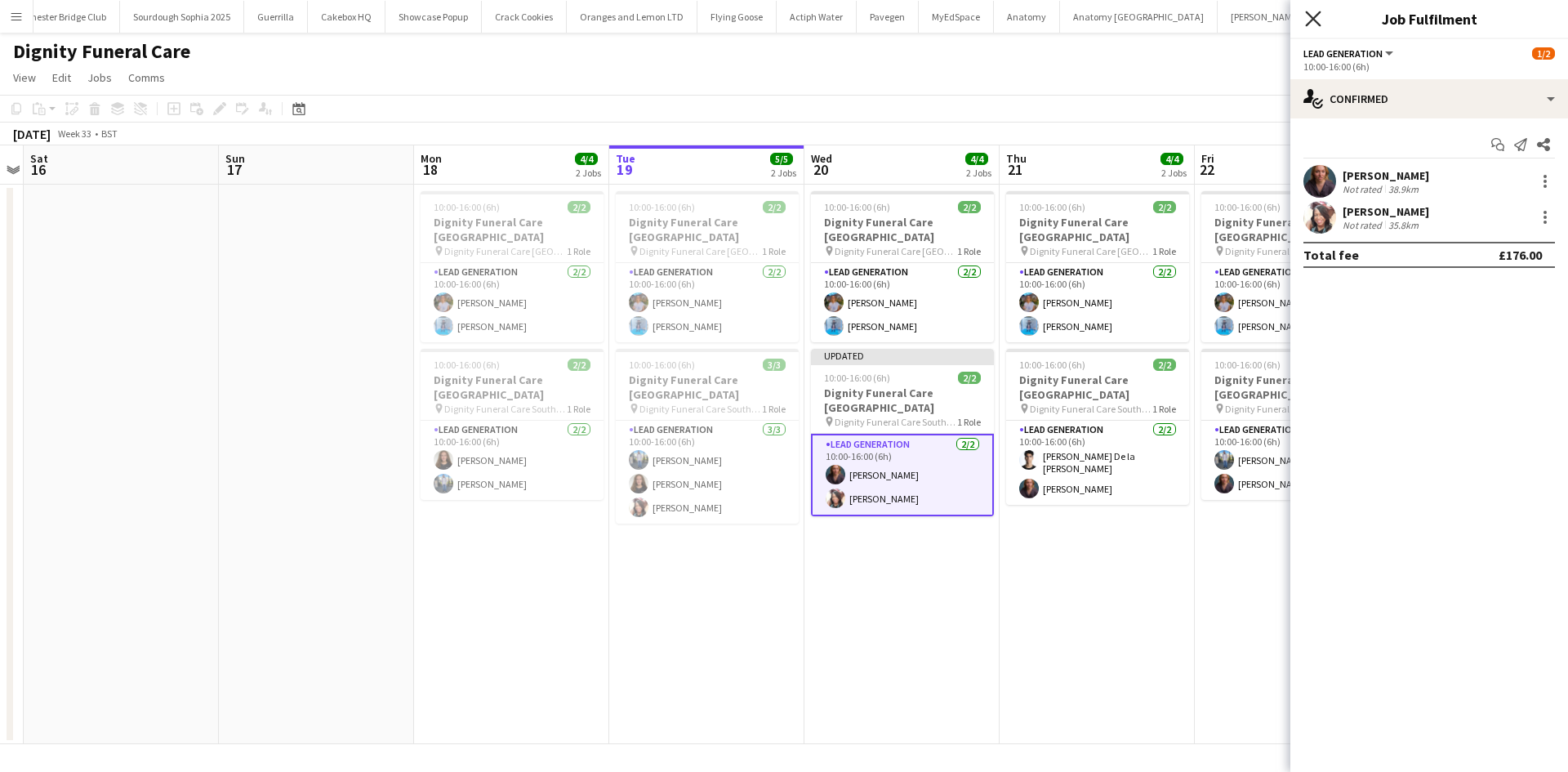
click at [1307, 15] on icon "Close pop-in" at bounding box center [1313, 18] width 15 height 15
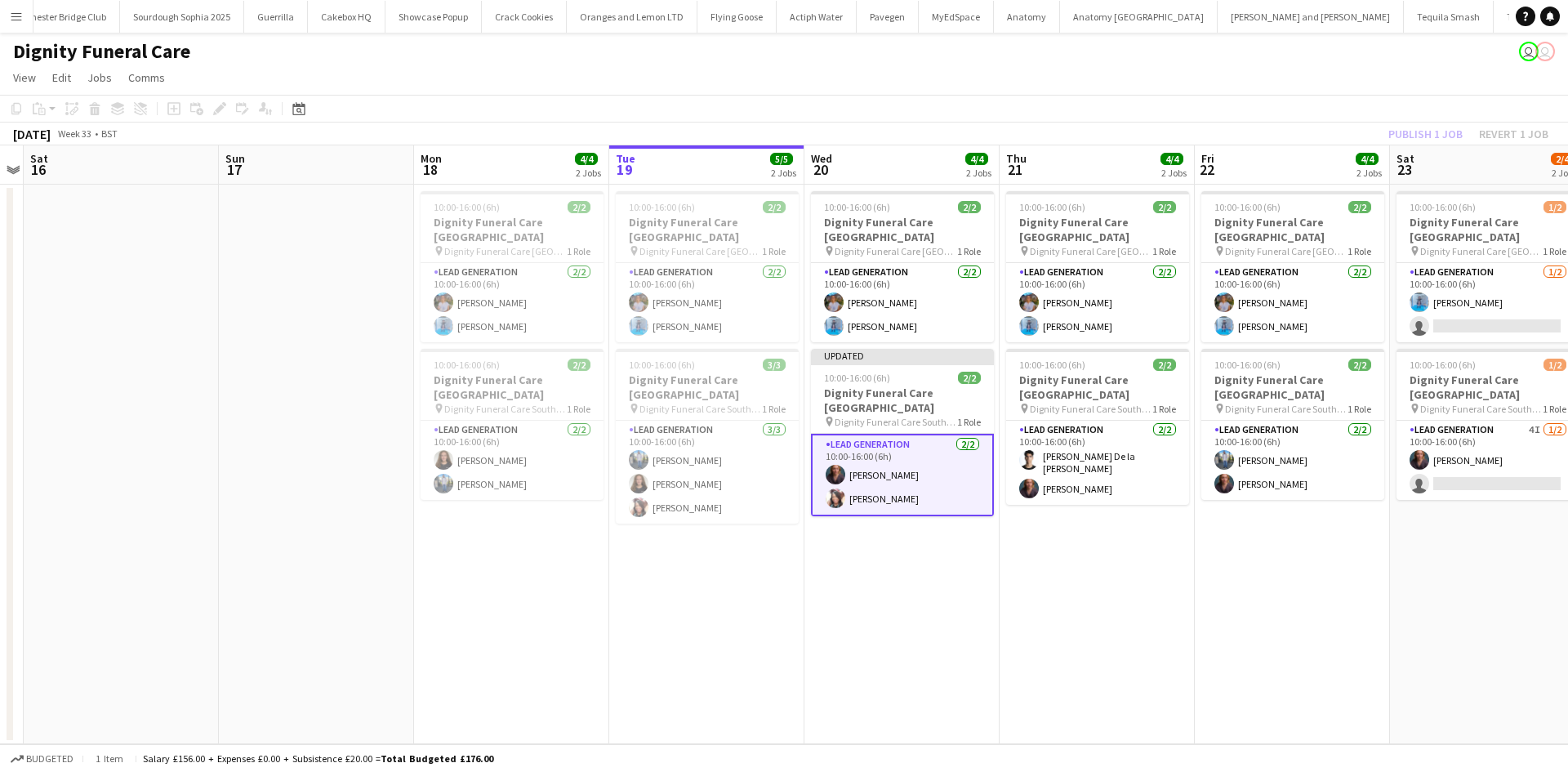
click at [1438, 132] on div "Publish 1 job Revert 1 job" at bounding box center [1468, 133] width 199 height 21
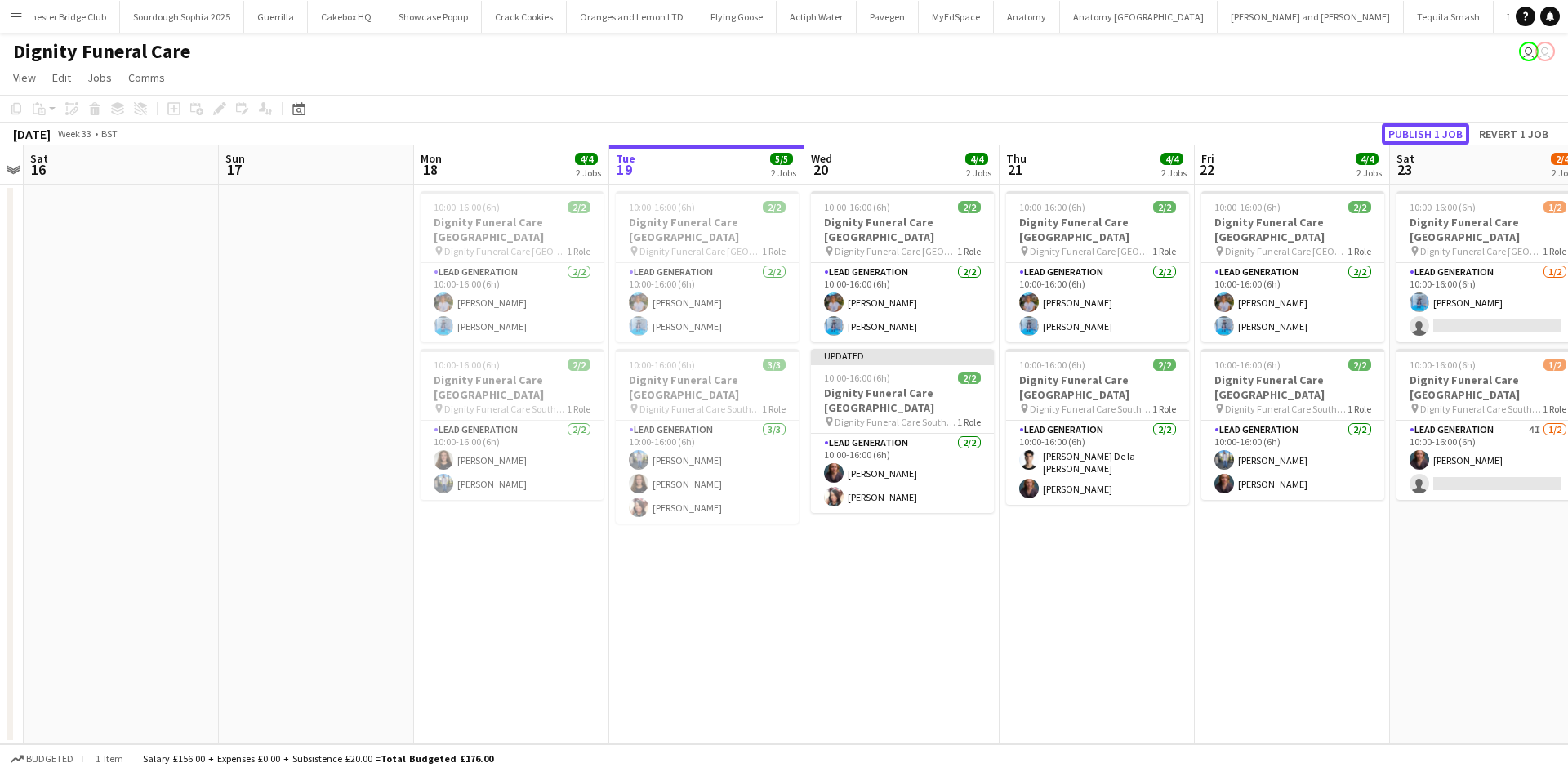
click at [1438, 132] on button "Publish 1 job" at bounding box center [1425, 133] width 87 height 21
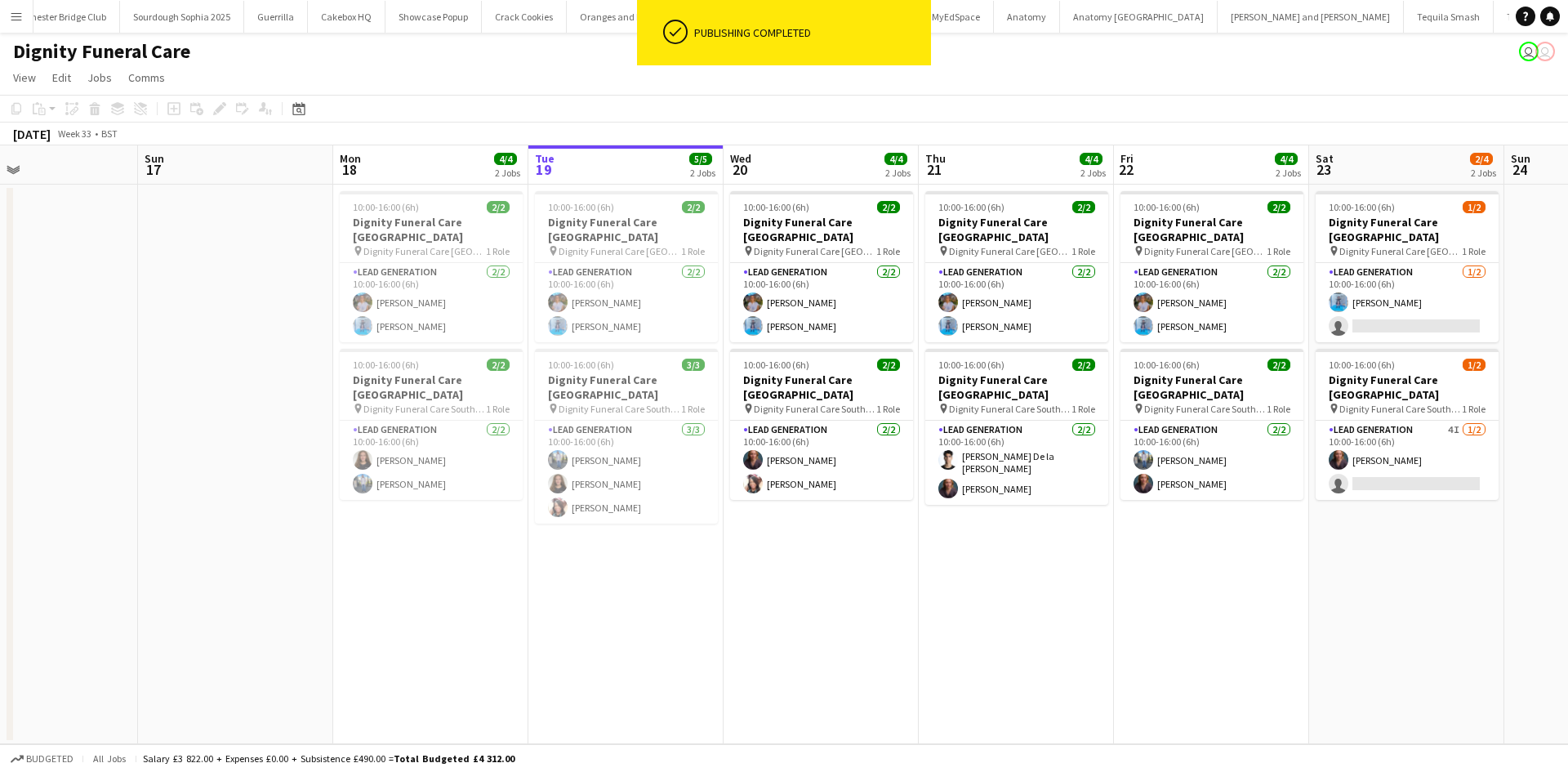
scroll to position [0, 643]
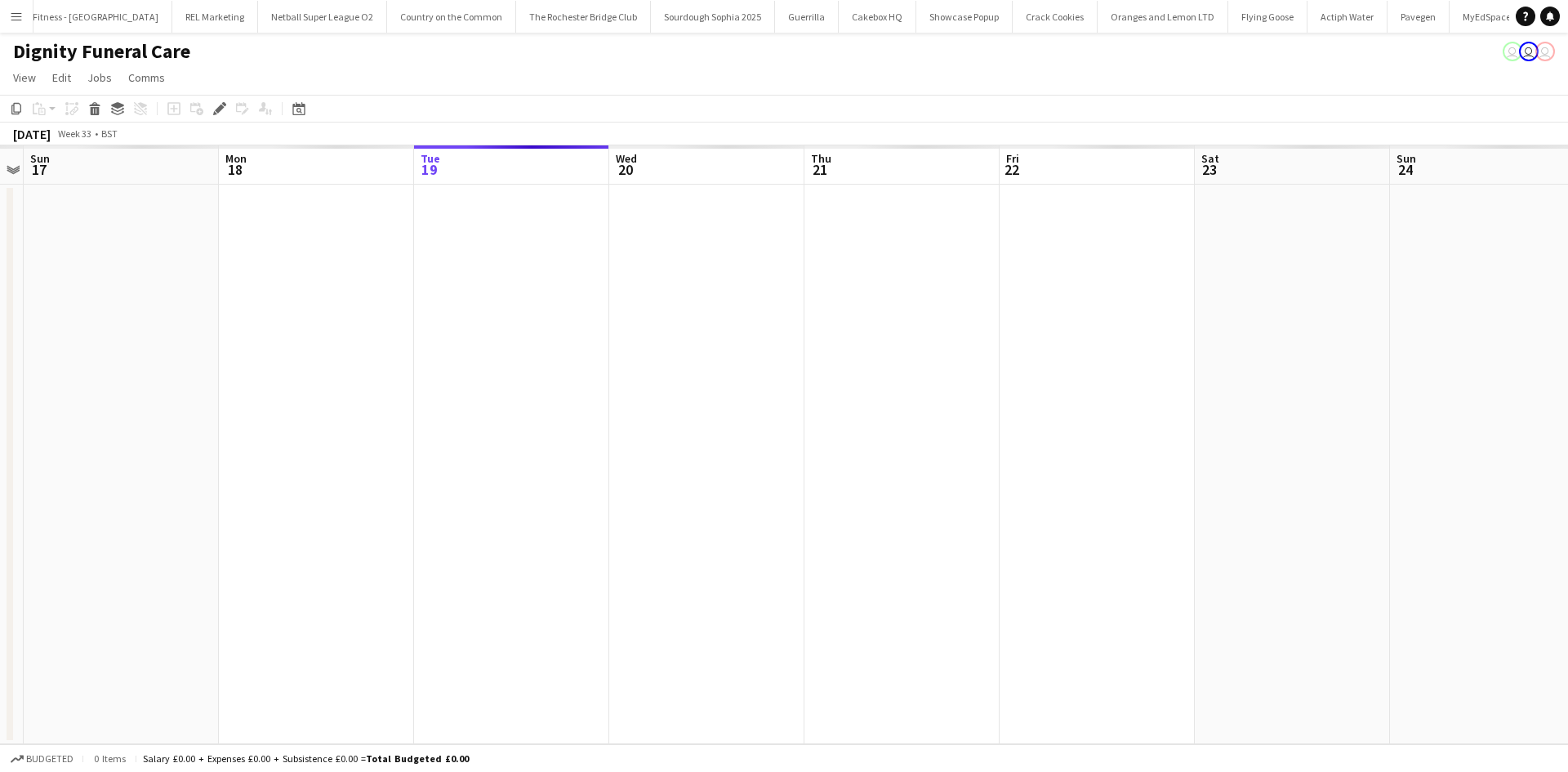
scroll to position [0, 5674]
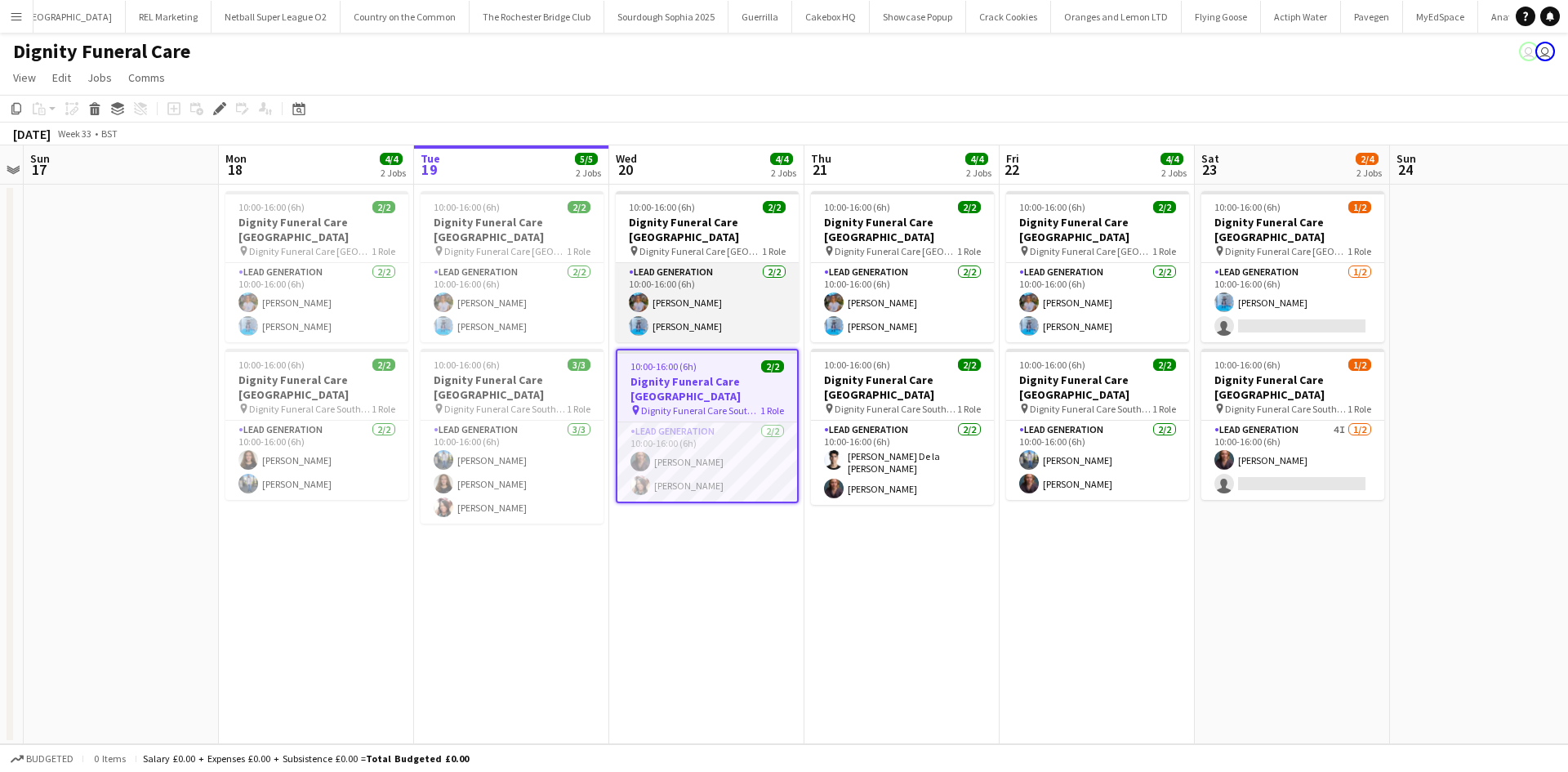
click at [699, 263] on app-card-role "Lead Generation 2/2 10:00-16:00 (6h) Donna Deans Jordan Bruce" at bounding box center [707, 302] width 183 height 79
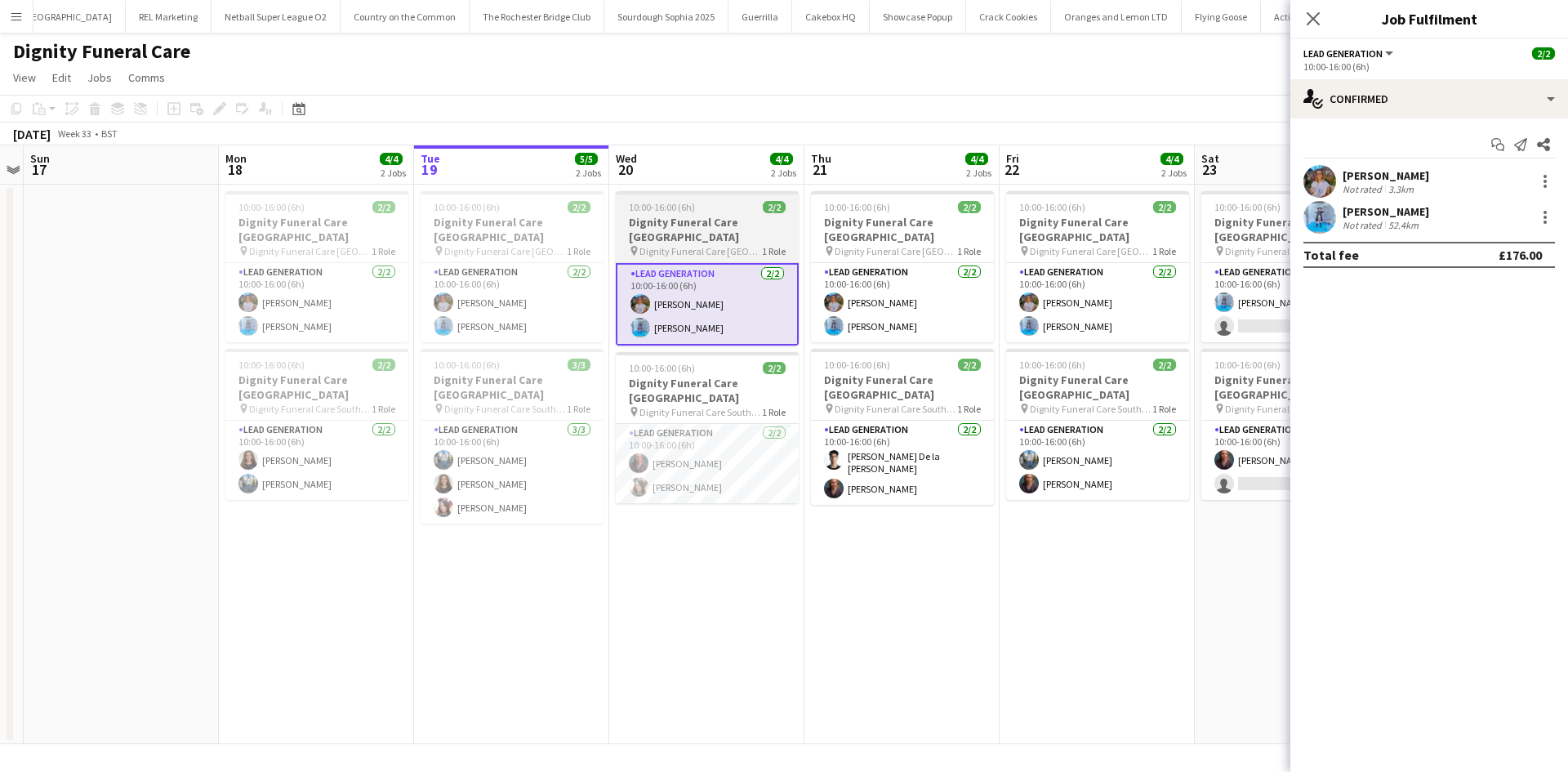
click at [726, 192] on div at bounding box center [707, 193] width 183 height 3
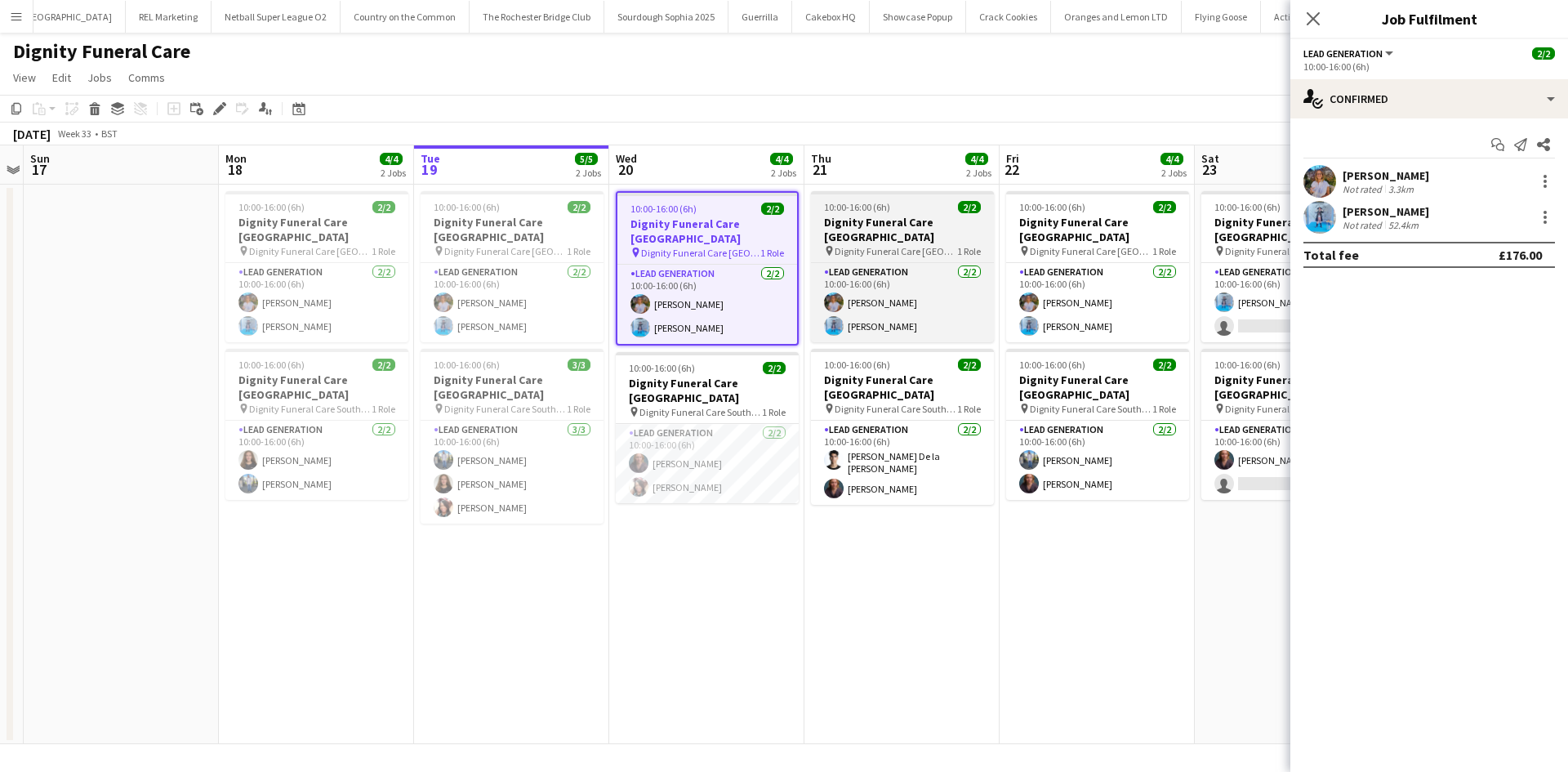
click at [849, 194] on div at bounding box center [903, 193] width 183 height 3
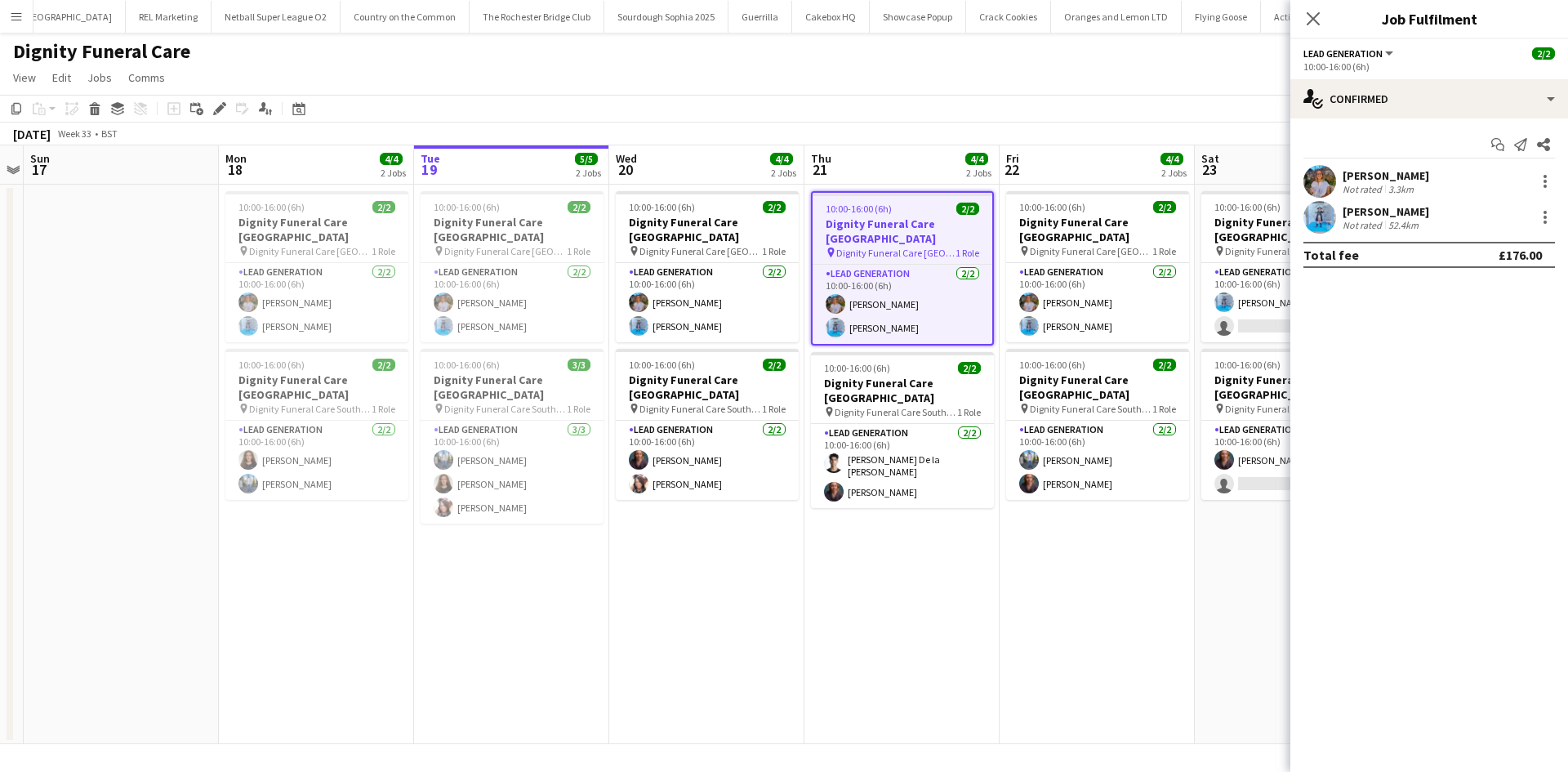
click at [26, 13] on button "Menu" at bounding box center [16, 16] width 32 height 32
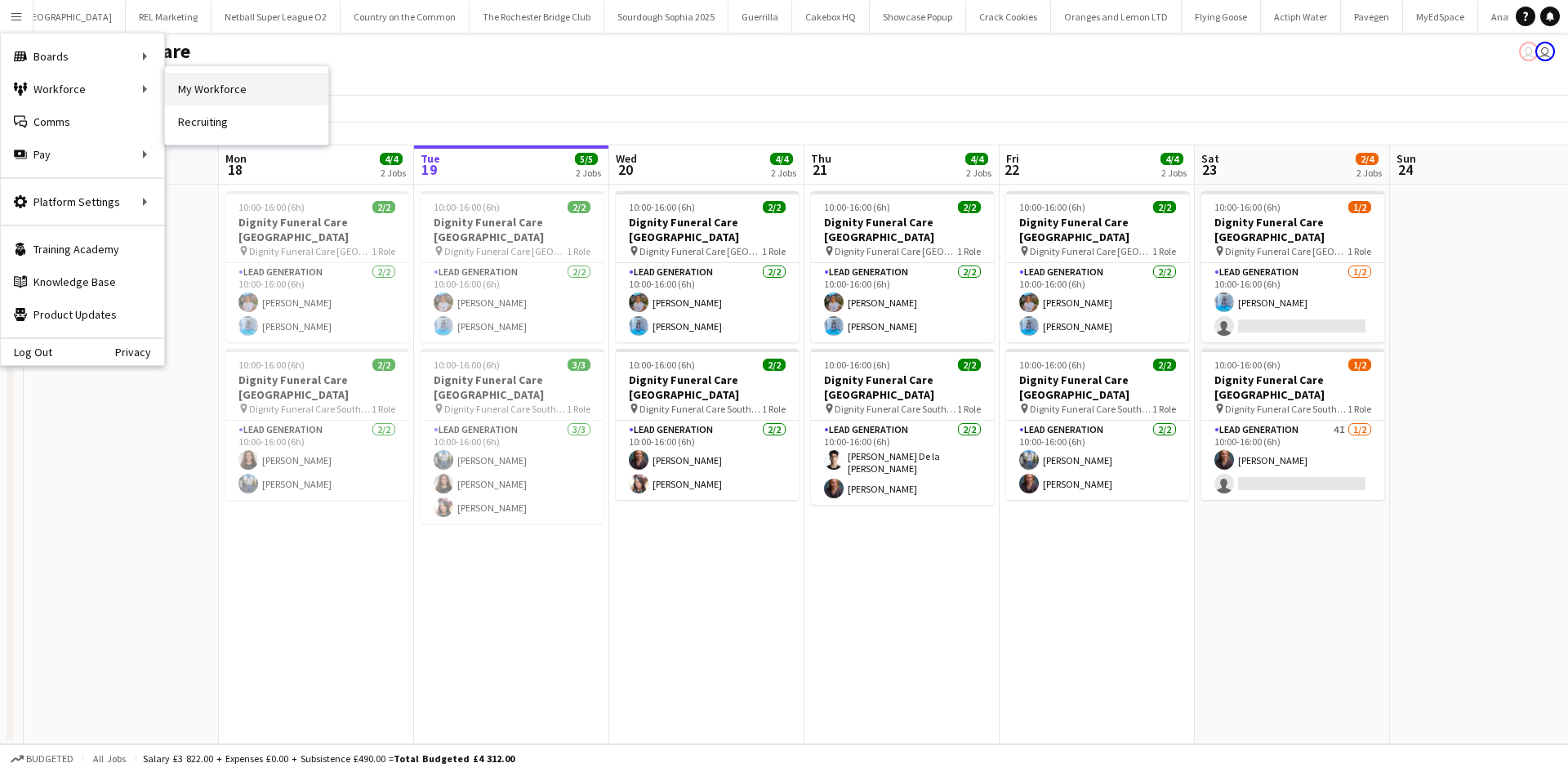
click at [193, 90] on link "My Workforce" at bounding box center [246, 89] width 163 height 32
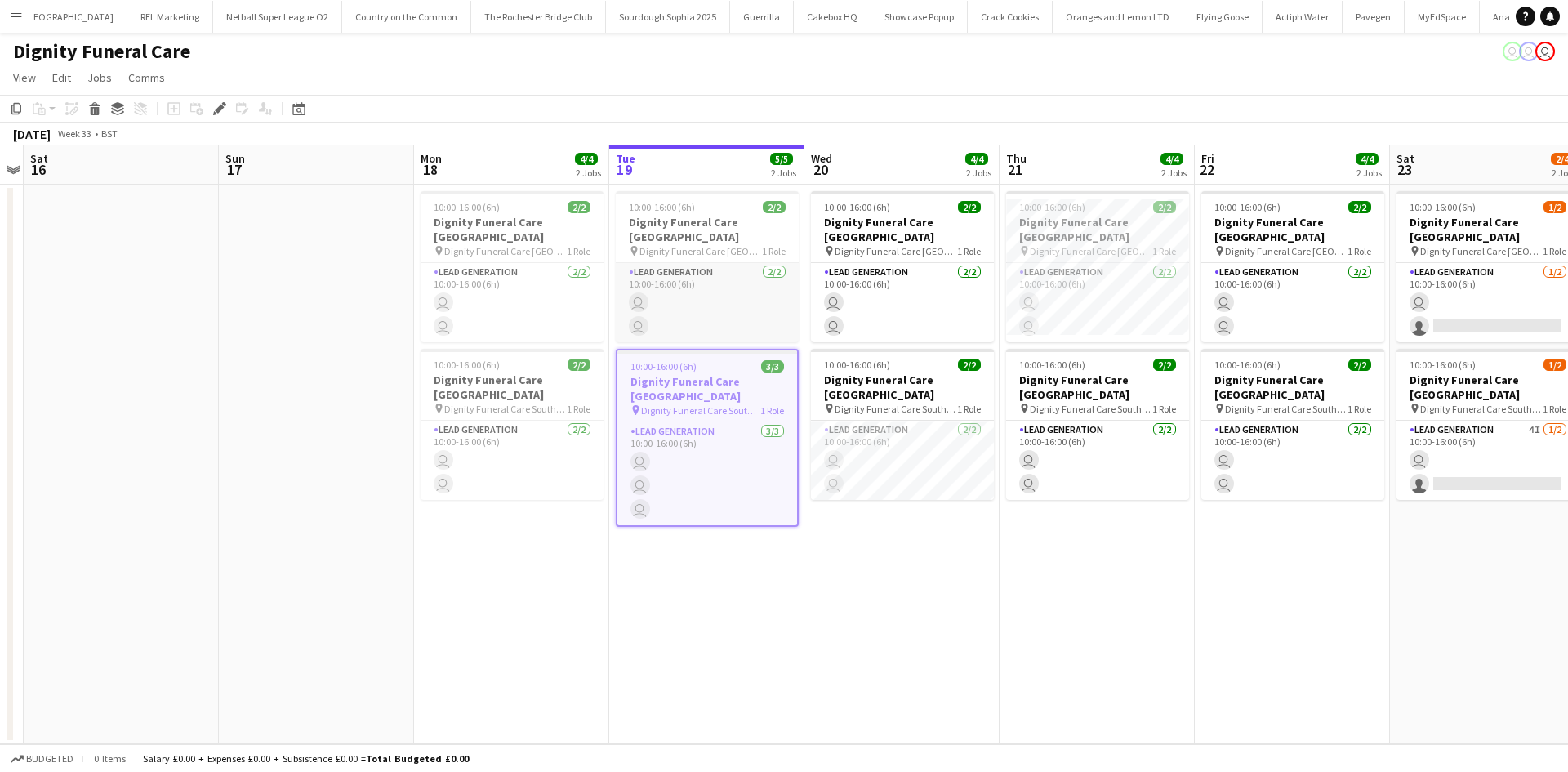
scroll to position [0, 5674]
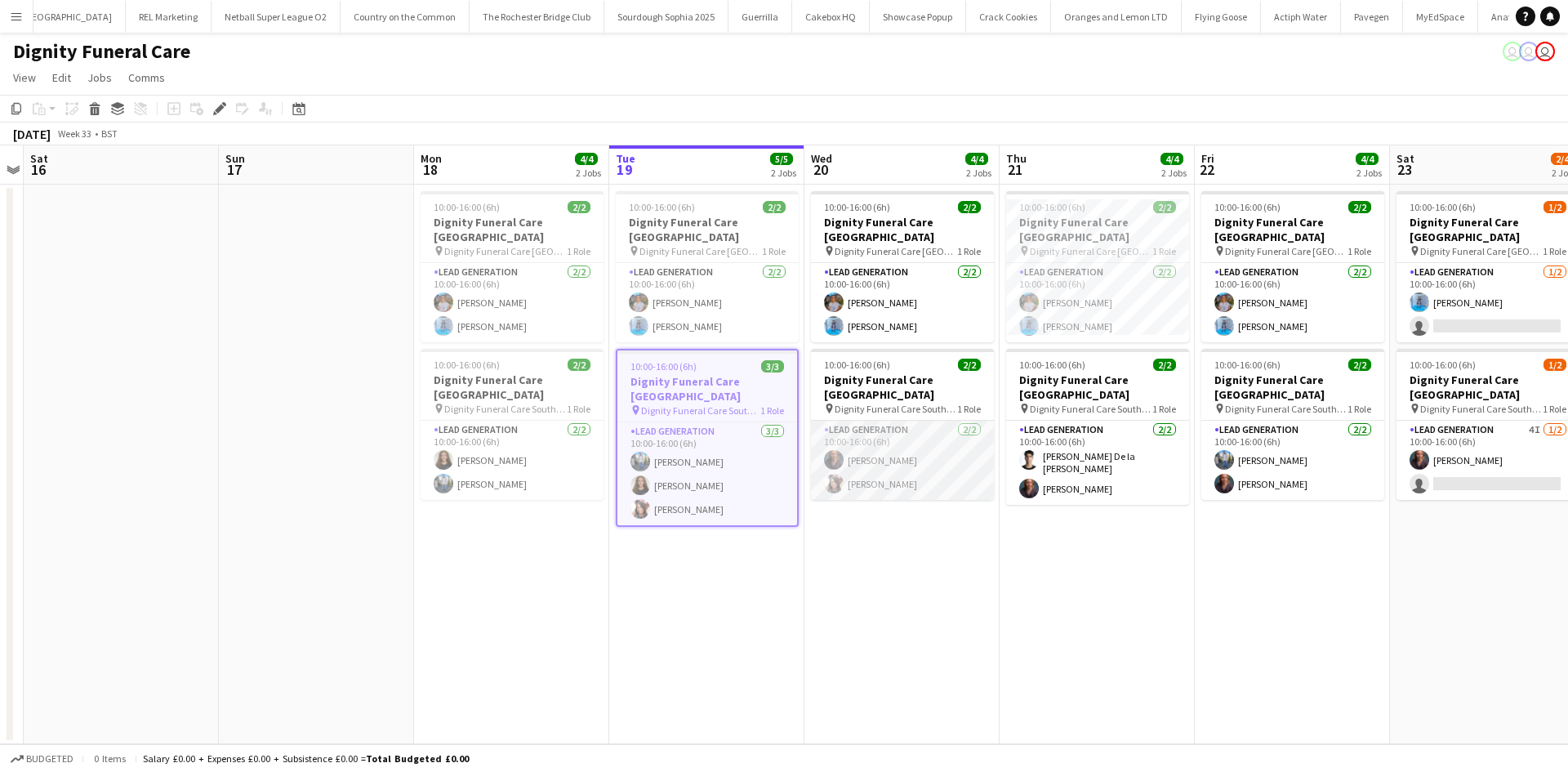
click at [864, 422] on app-card-role "Lead Generation [DATE] 10:00-16:00 (6h) [PERSON_NAME] [PERSON_NAME]" at bounding box center [903, 459] width 183 height 79
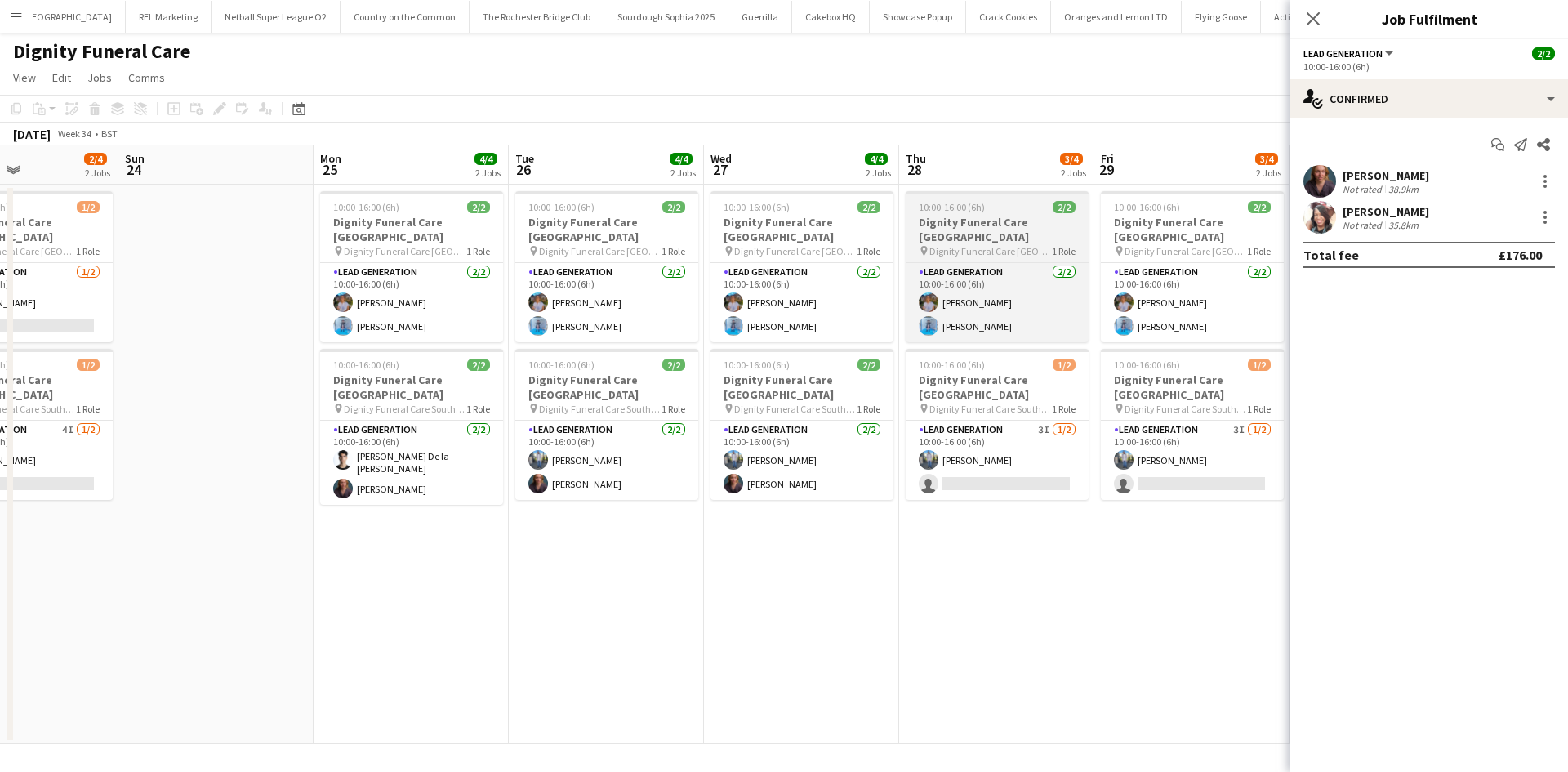
scroll to position [0, 468]
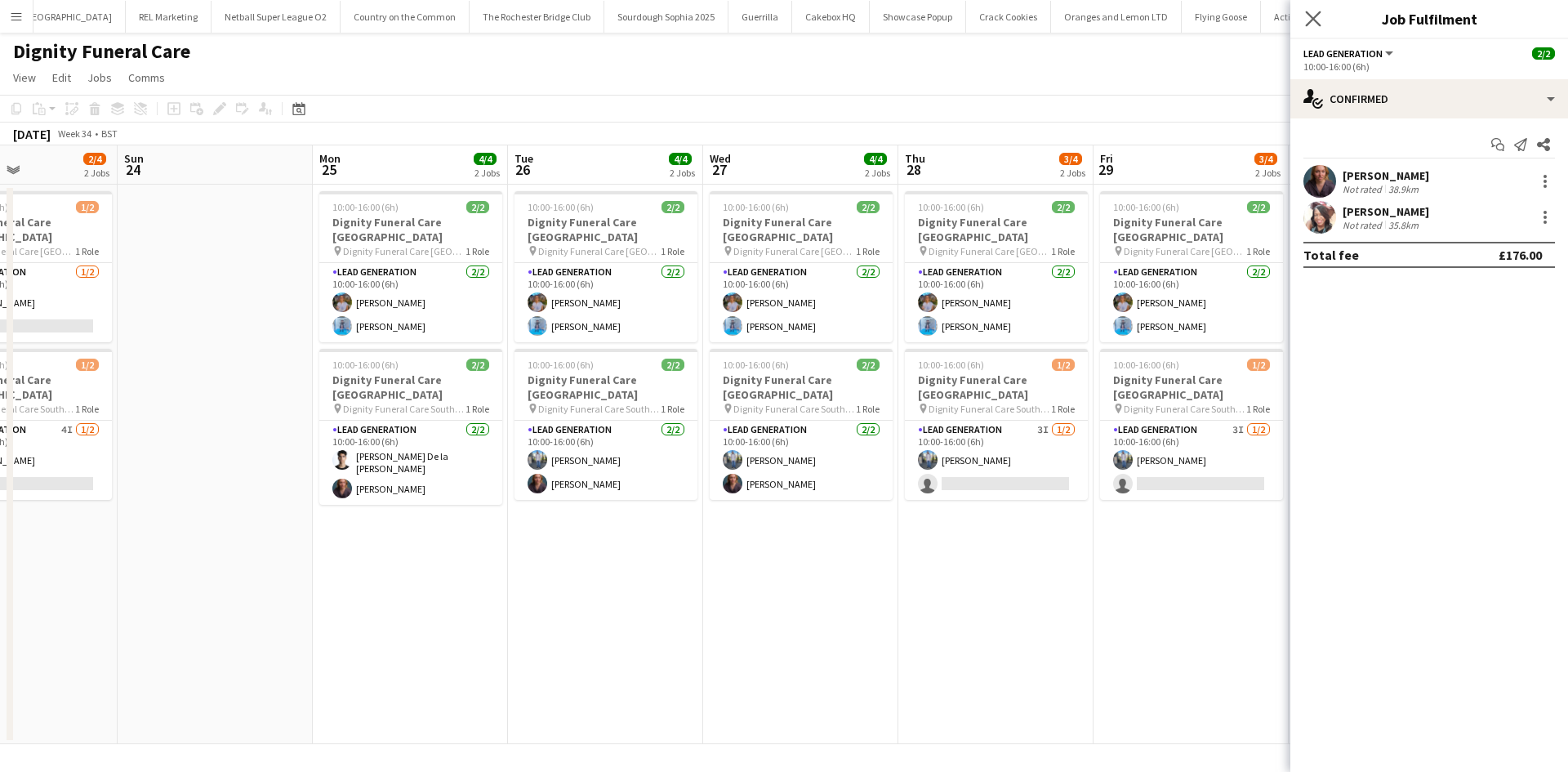
click at [1320, 18] on icon "Close pop-in" at bounding box center [1313, 18] width 15 height 15
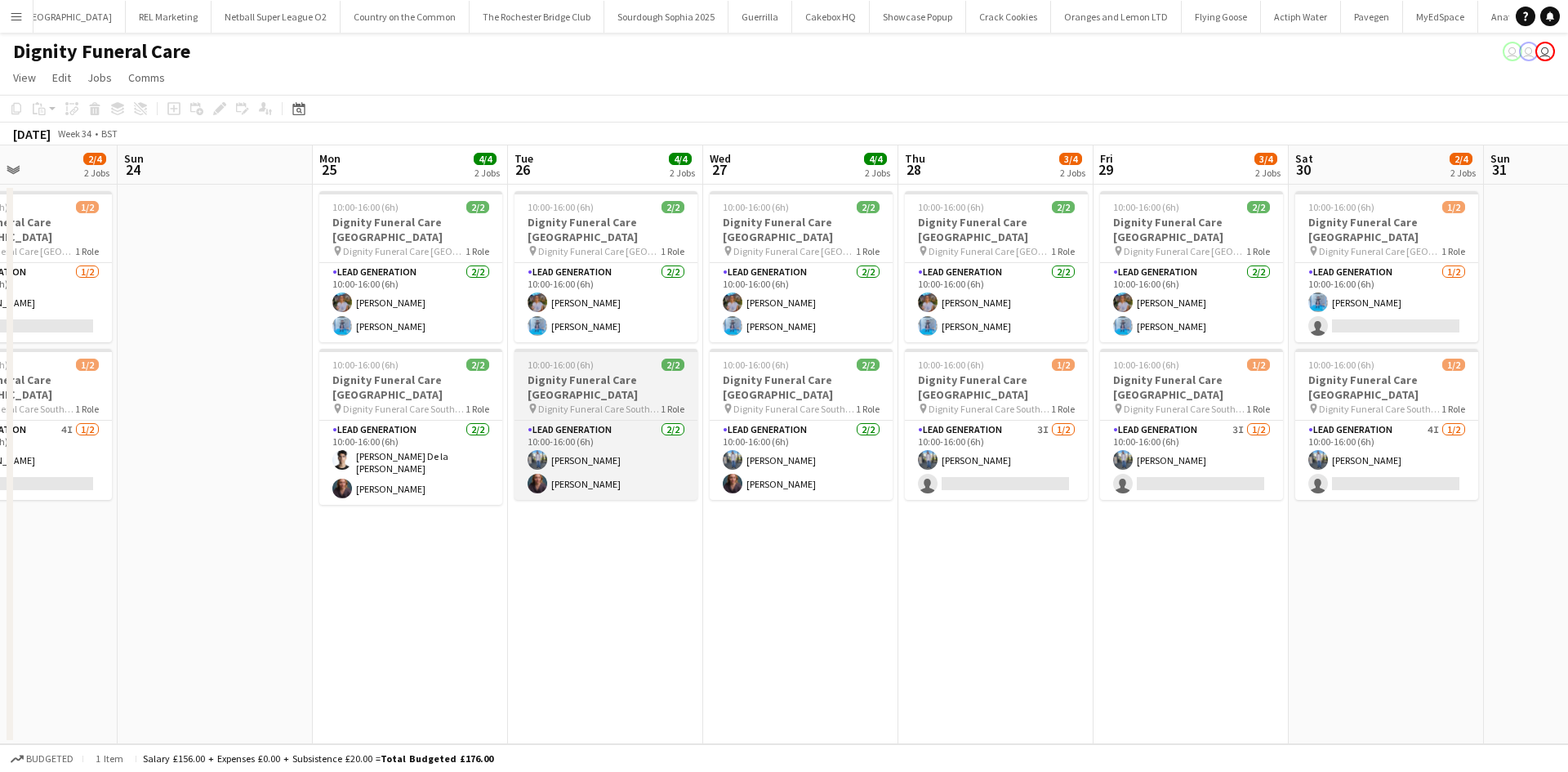
click at [606, 380] on h3 "Dignity Funeral Care [GEOGRAPHIC_DATA]" at bounding box center [606, 387] width 183 height 29
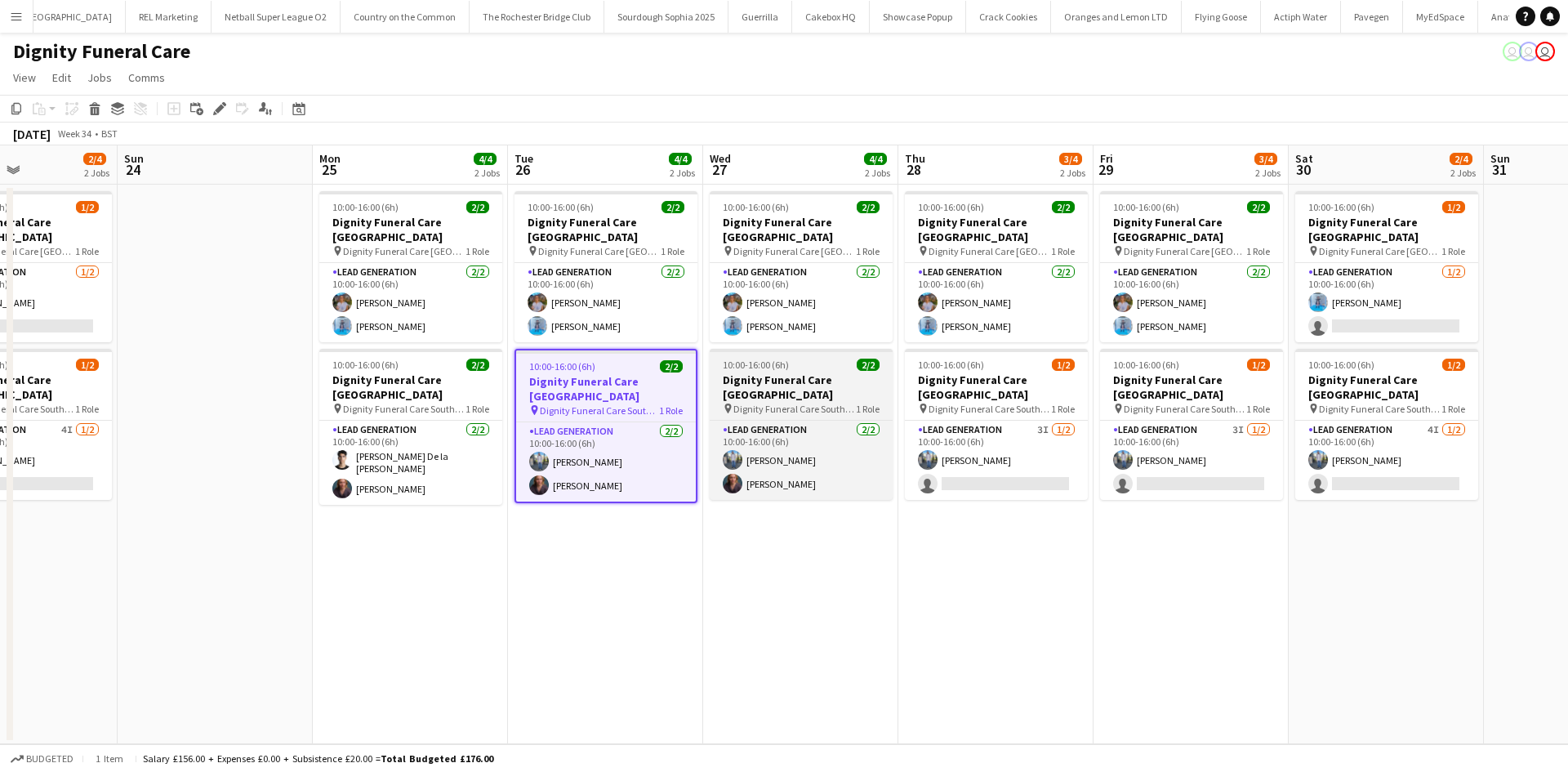
click at [740, 348] on app-job-card "10:00-16:00 (6h) 2/2 Dignity Funeral Care [GEOGRAPHIC_DATA] pin Dignity Funeral…" at bounding box center [801, 424] width 183 height 151
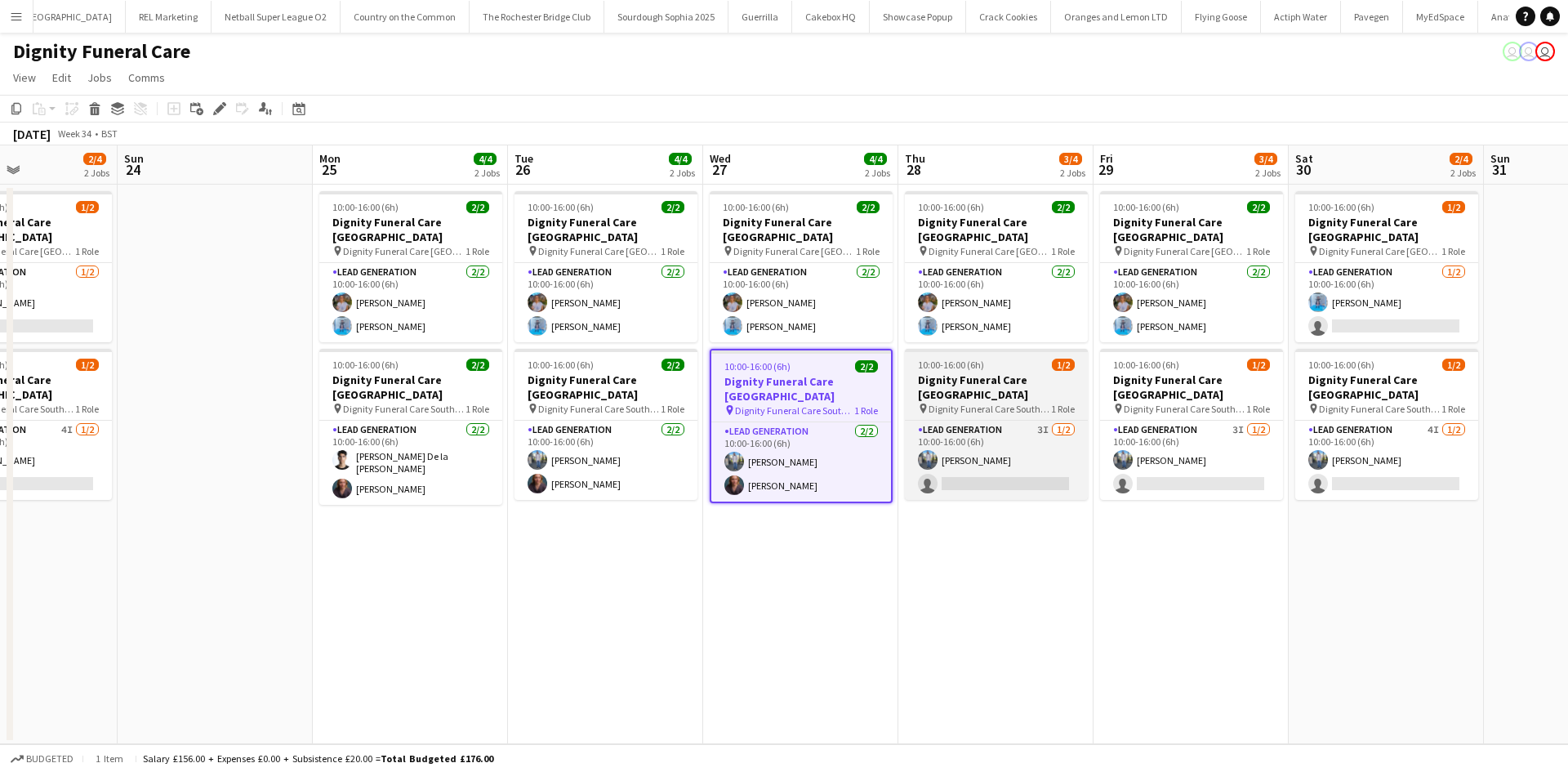
click at [964, 359] on span "10:00-16:00 (6h)" at bounding box center [951, 365] width 66 height 12
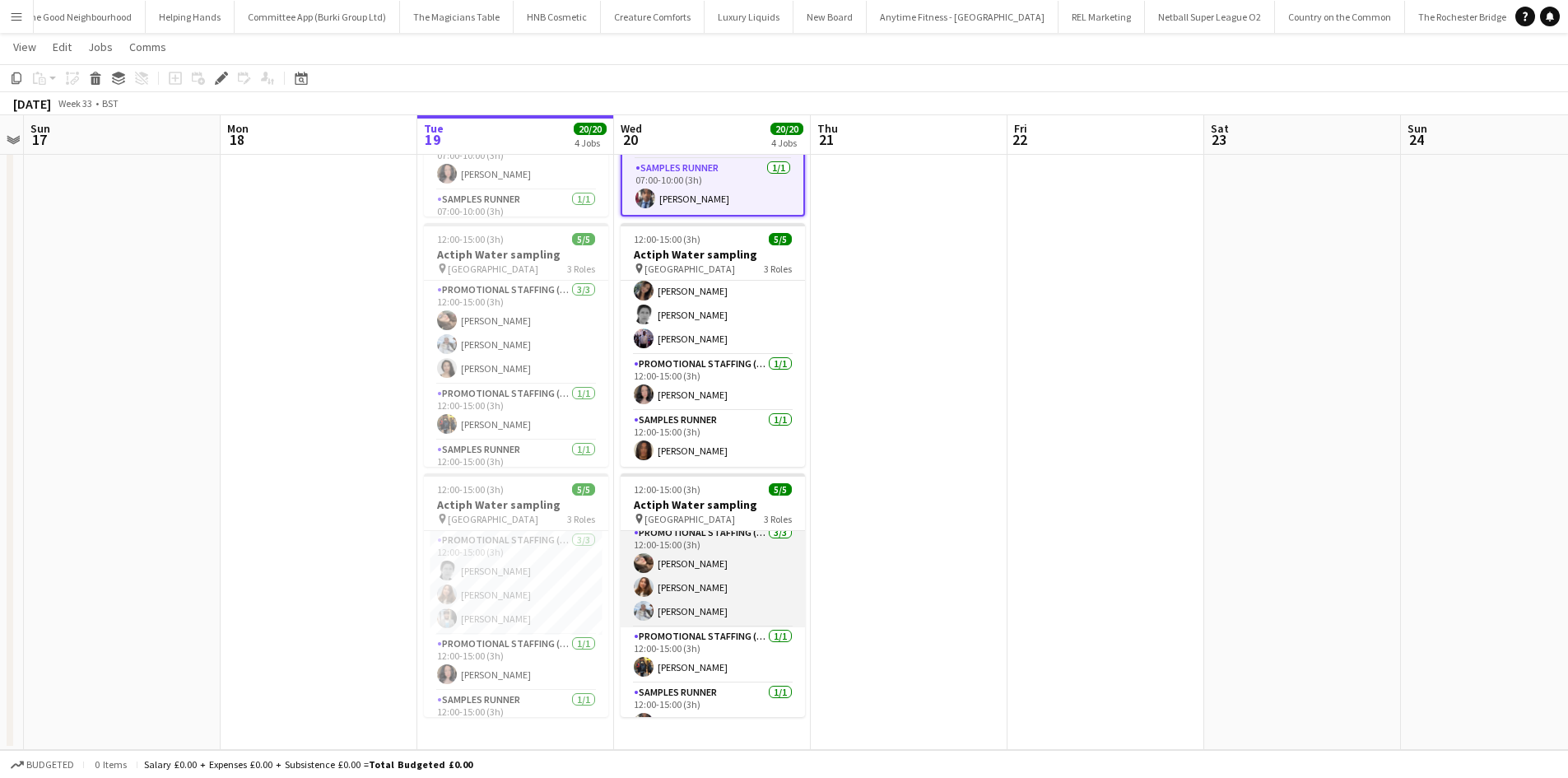
scroll to position [29, 0]
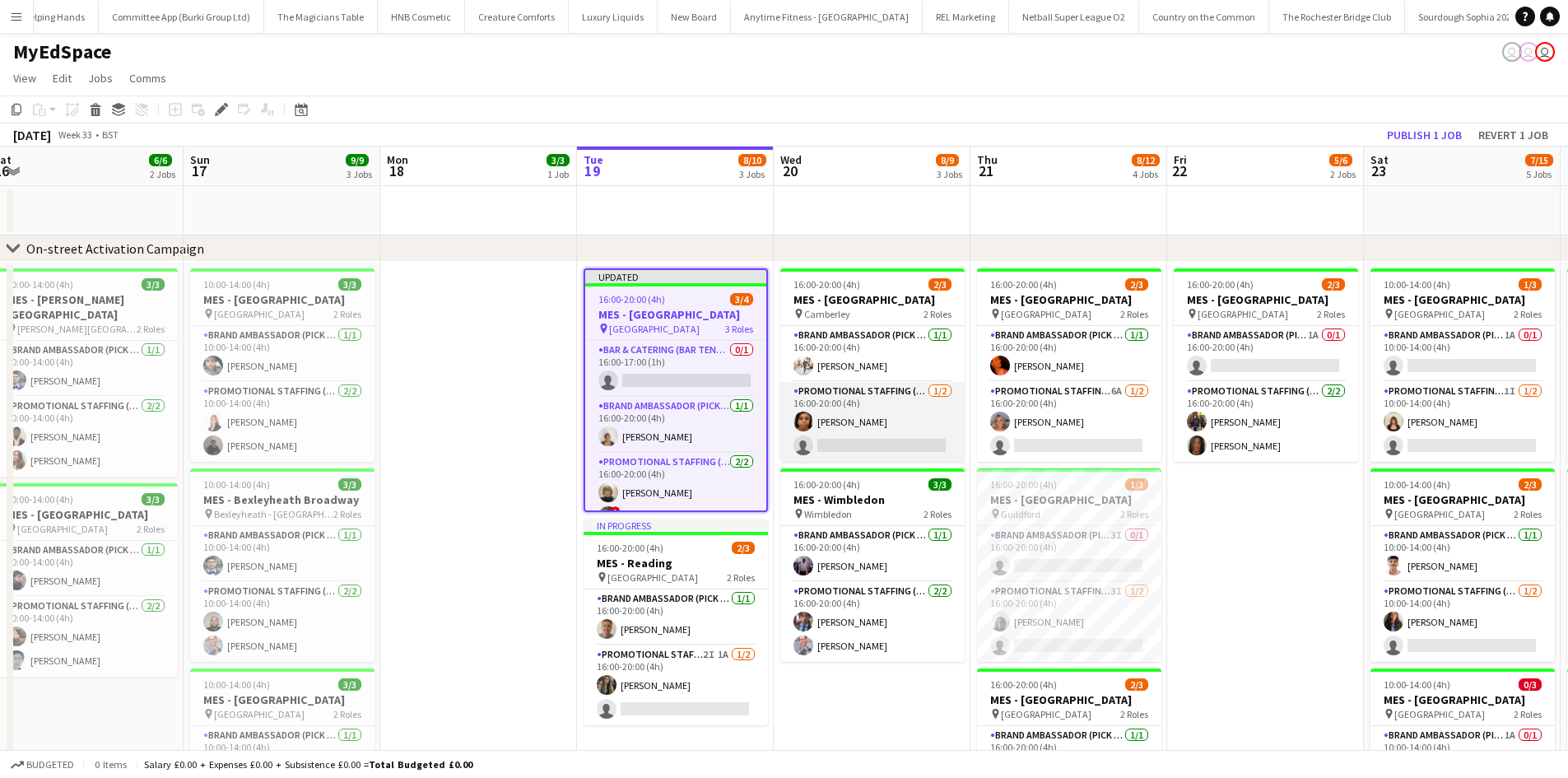
scroll to position [0, 604]
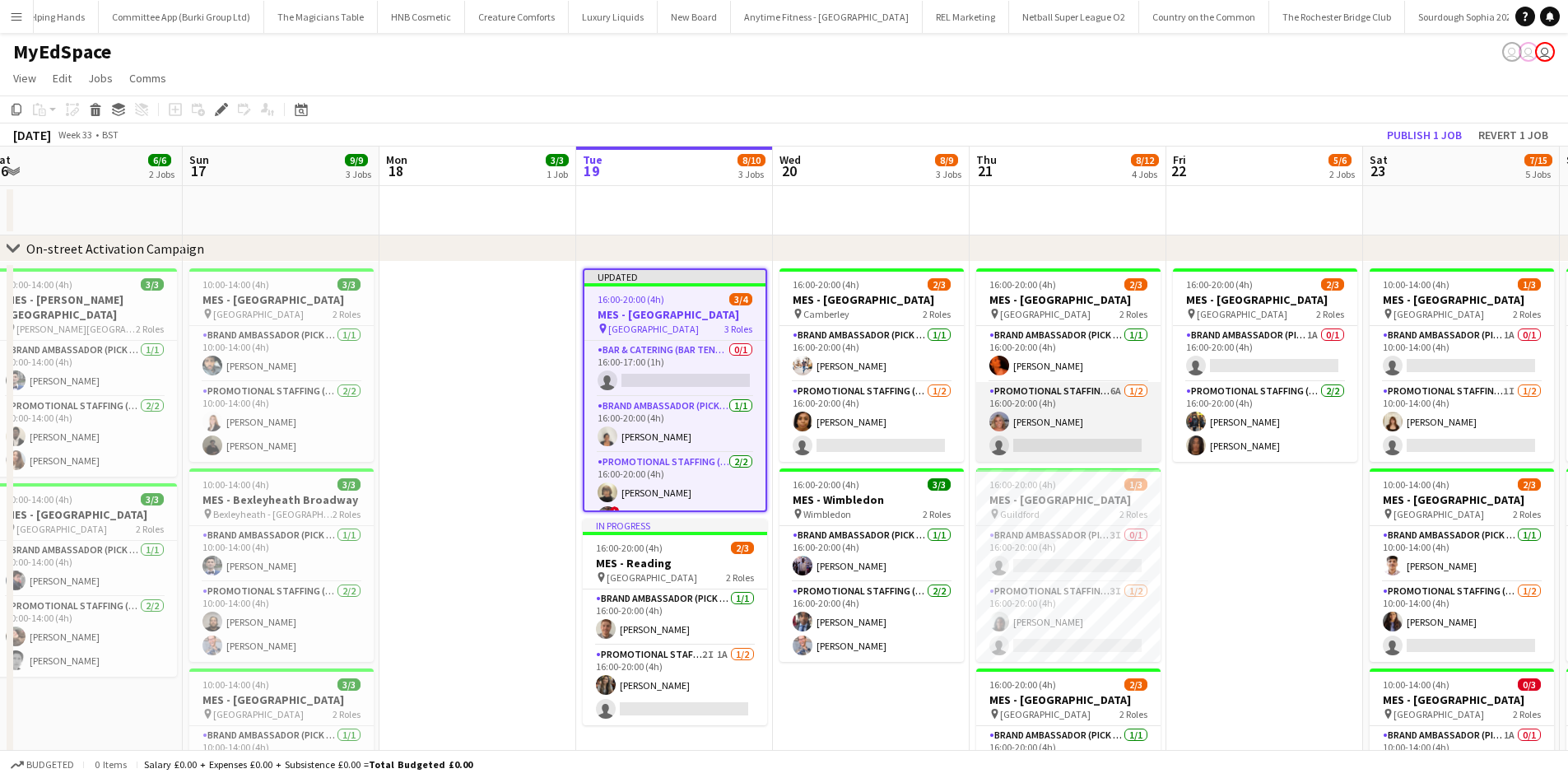
click at [1081, 413] on app-card-role "Promotional Staffing (Brand Ambassadors) 6A 1/2 16:00-20:00 (4h) Liadan McCann …" at bounding box center [1068, 422] width 184 height 80
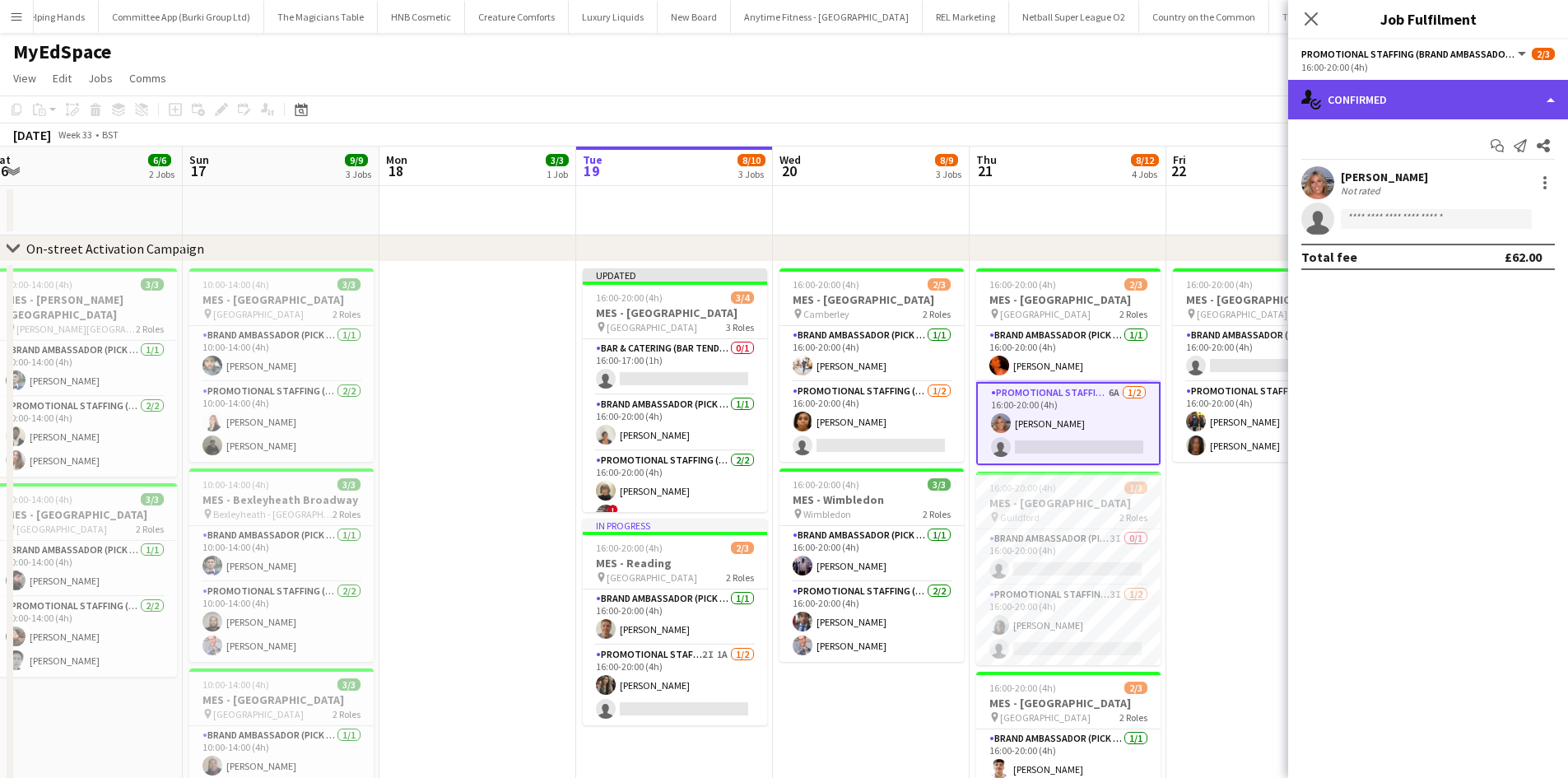
click at [1374, 110] on div "single-neutral-actions-check-2 Confirmed" at bounding box center [1427, 100] width 280 height 40
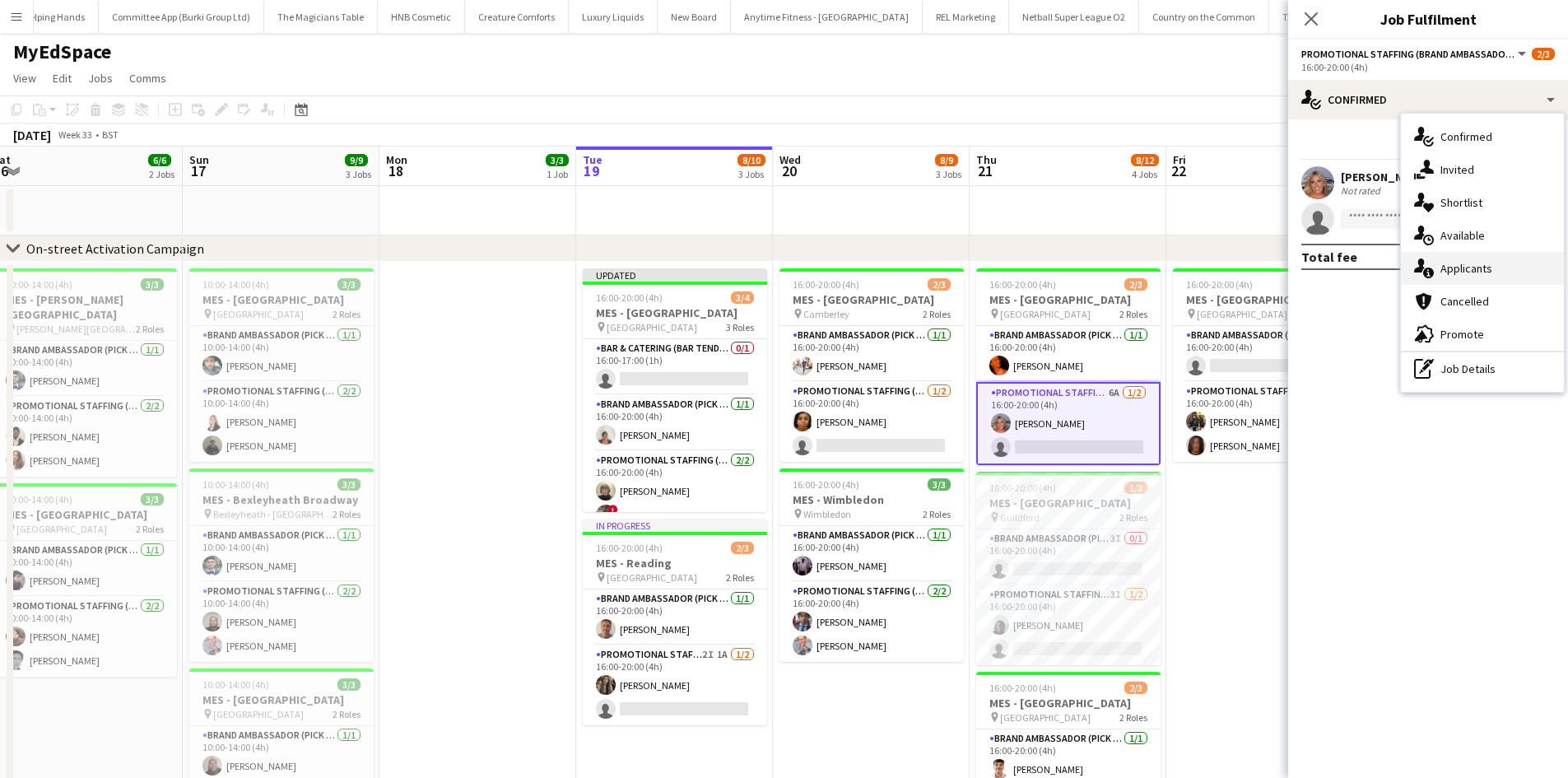
click at [1478, 263] on div "single-neutral-actions-information Applicants" at bounding box center [1481, 269] width 163 height 33
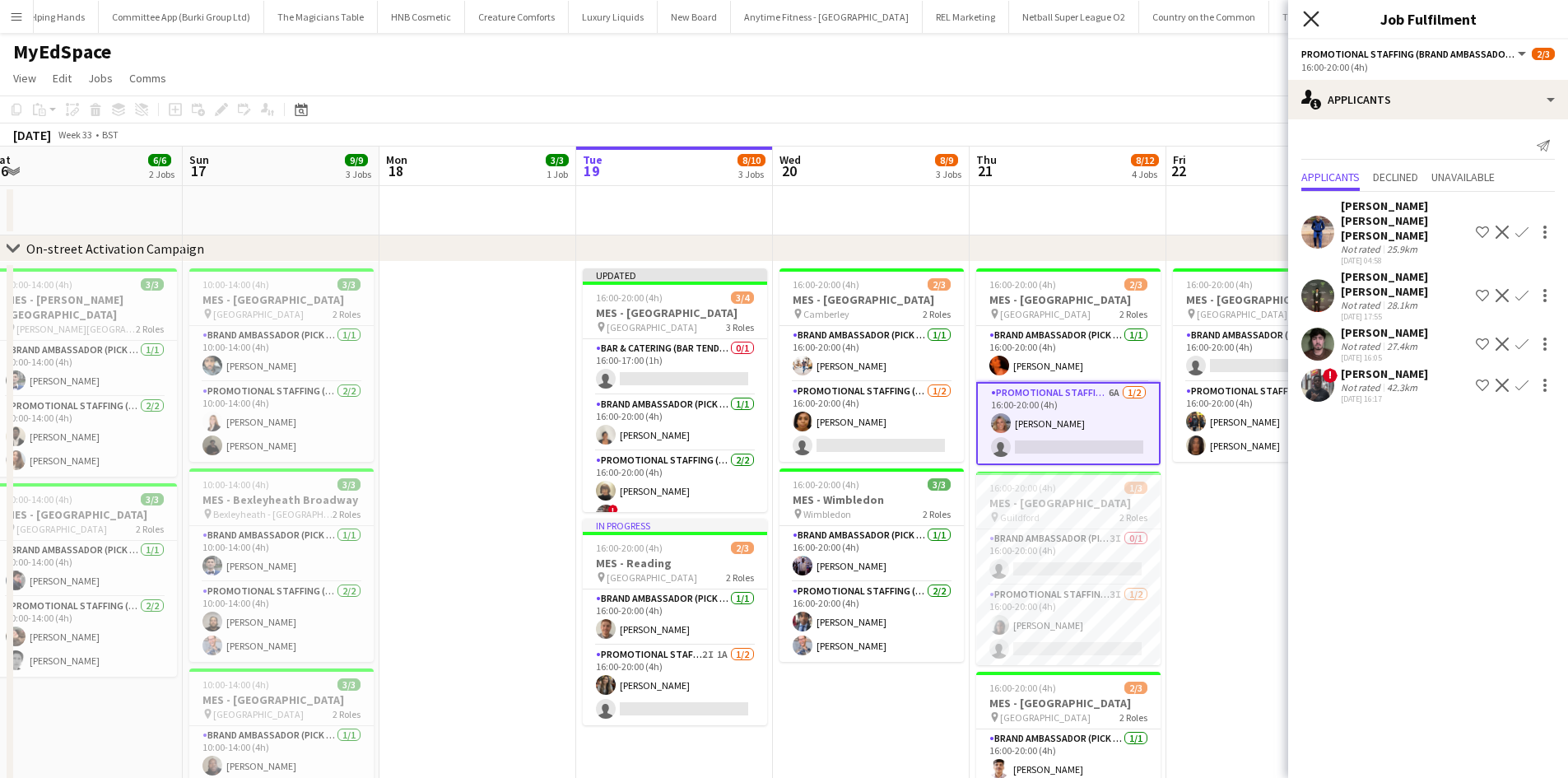
click at [1312, 16] on icon at bounding box center [1311, 18] width 15 height 15
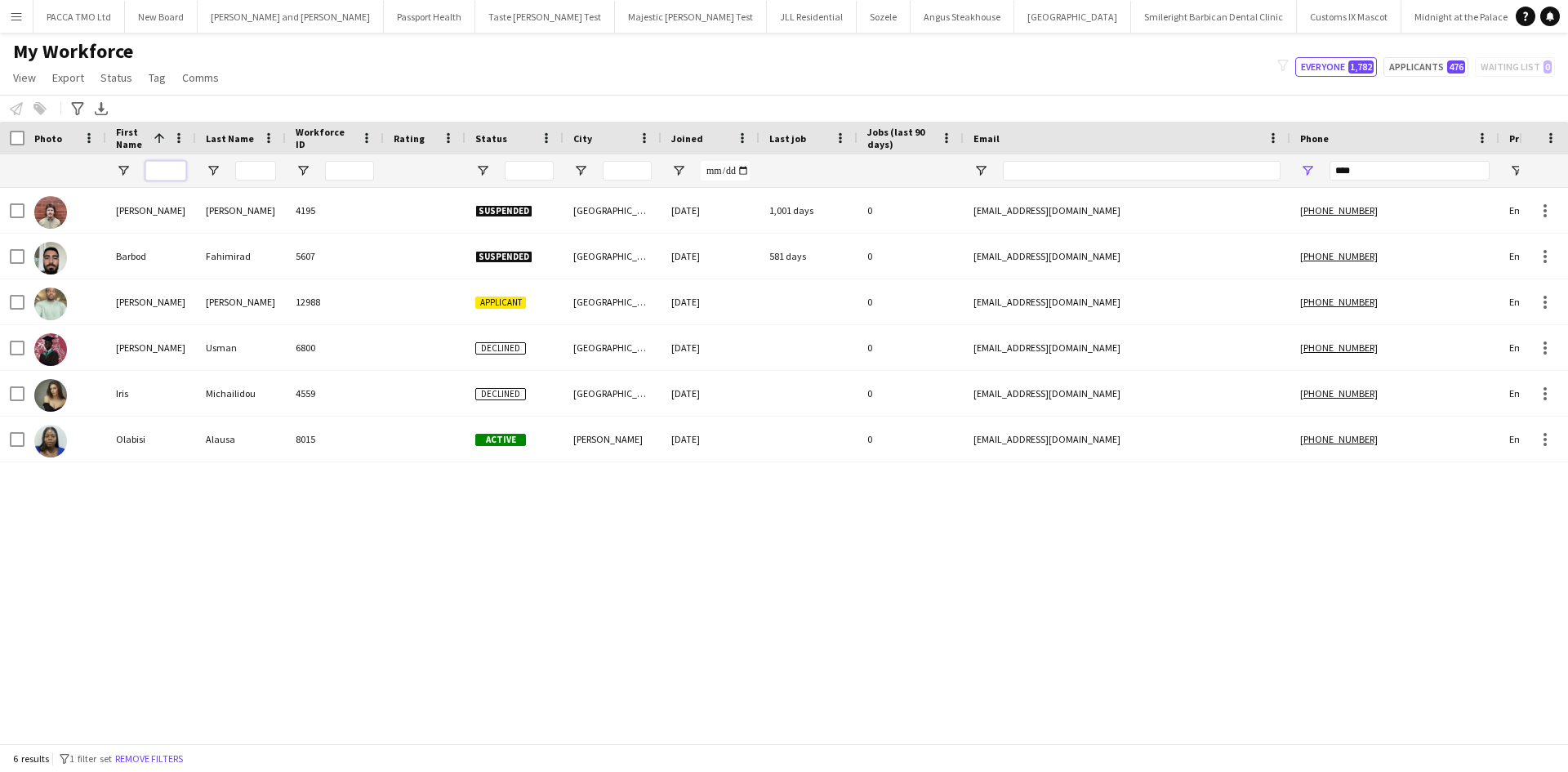
click at [166, 174] on input "First Name Filter Input" at bounding box center [166, 170] width 41 height 20
click at [1345, 161] on input "****" at bounding box center [1409, 170] width 160 height 20
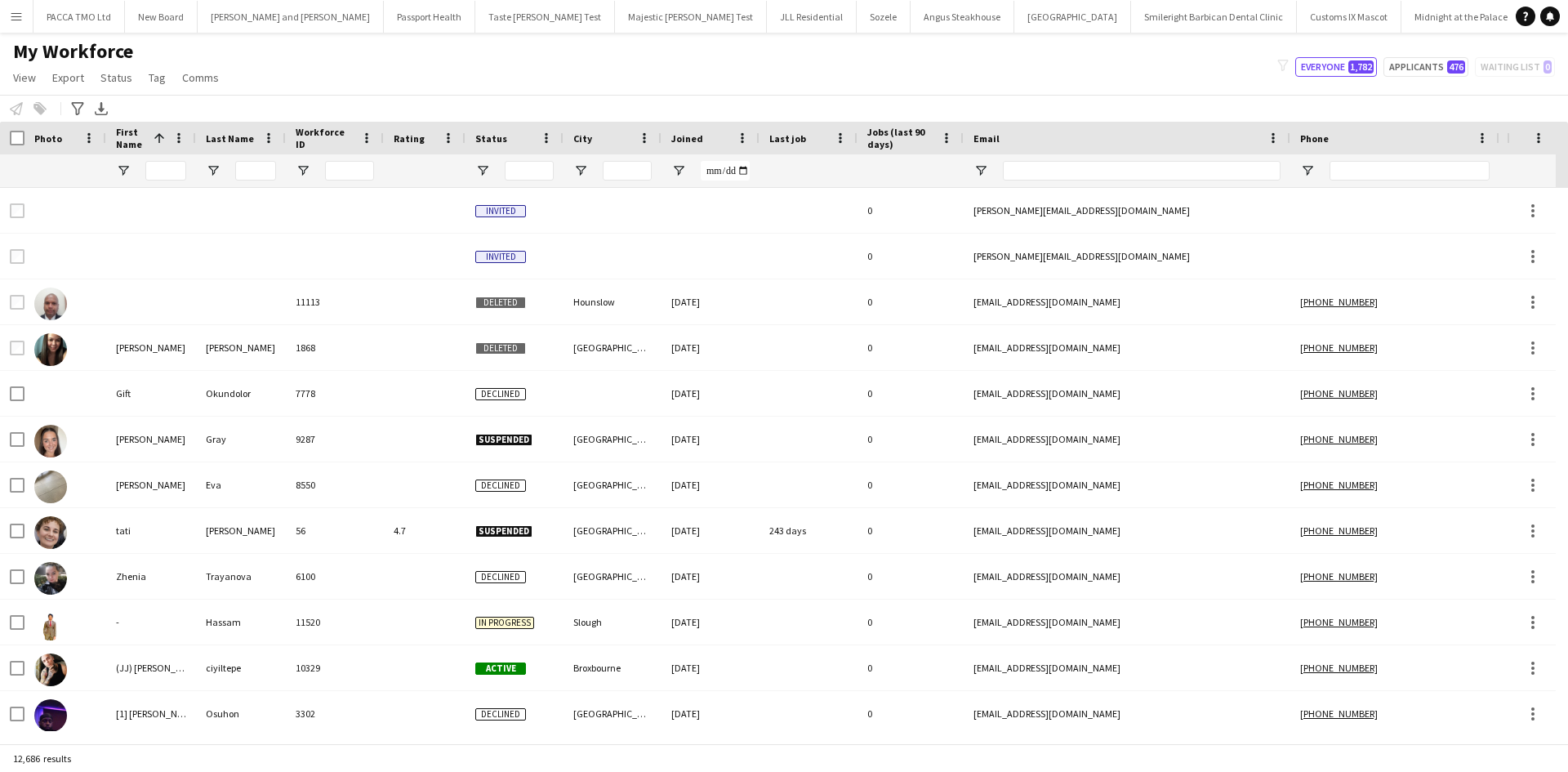
click at [143, 167] on div at bounding box center [150, 171] width 90 height 32
click at [148, 172] on input "First Name Filter Input" at bounding box center [166, 170] width 41 height 20
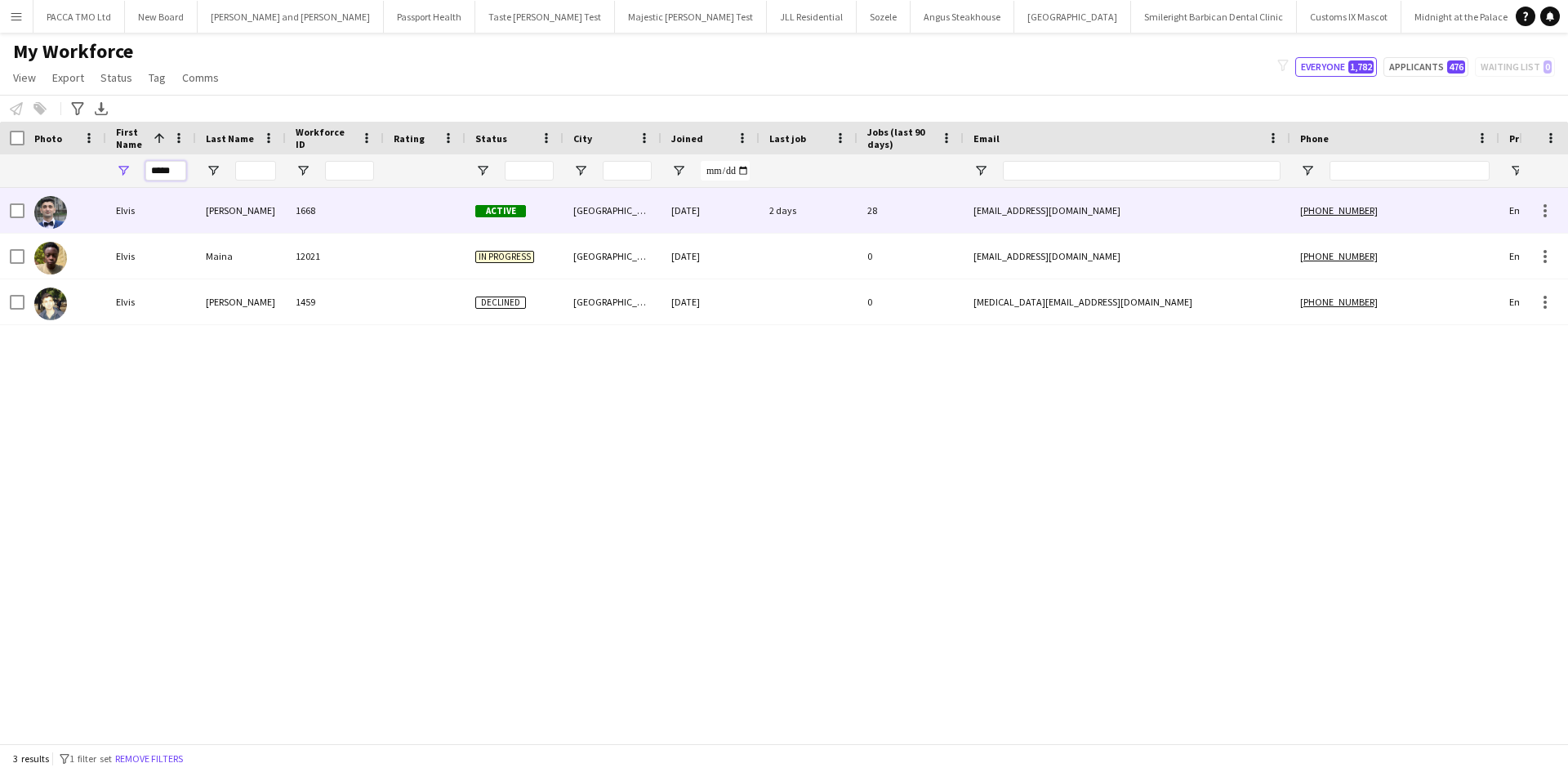
type input "*****"
click at [214, 222] on div "[PERSON_NAME]" at bounding box center [240, 210] width 90 height 45
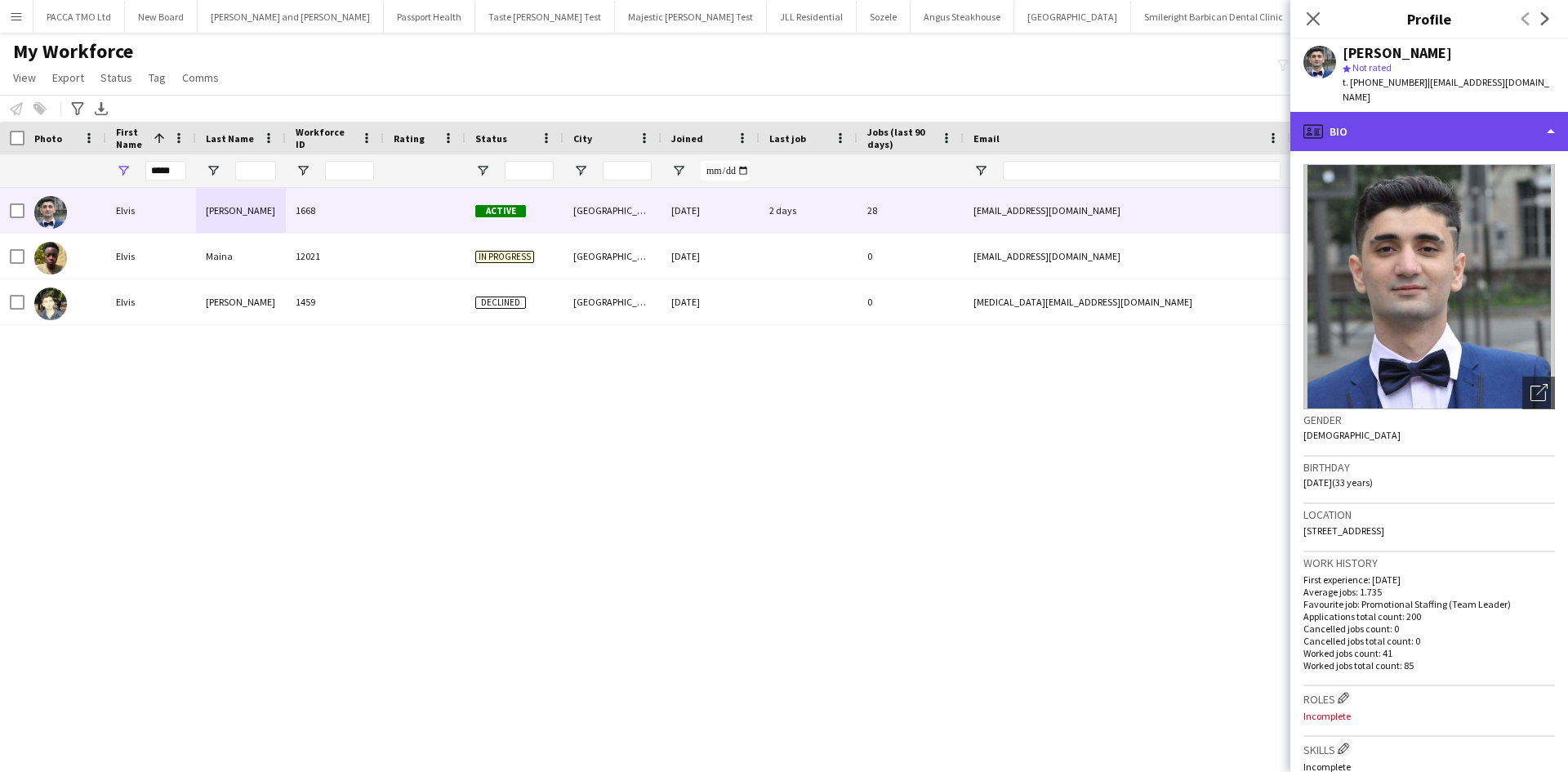
click at [1384, 112] on div "profile Bio" at bounding box center [1429, 132] width 278 height 39
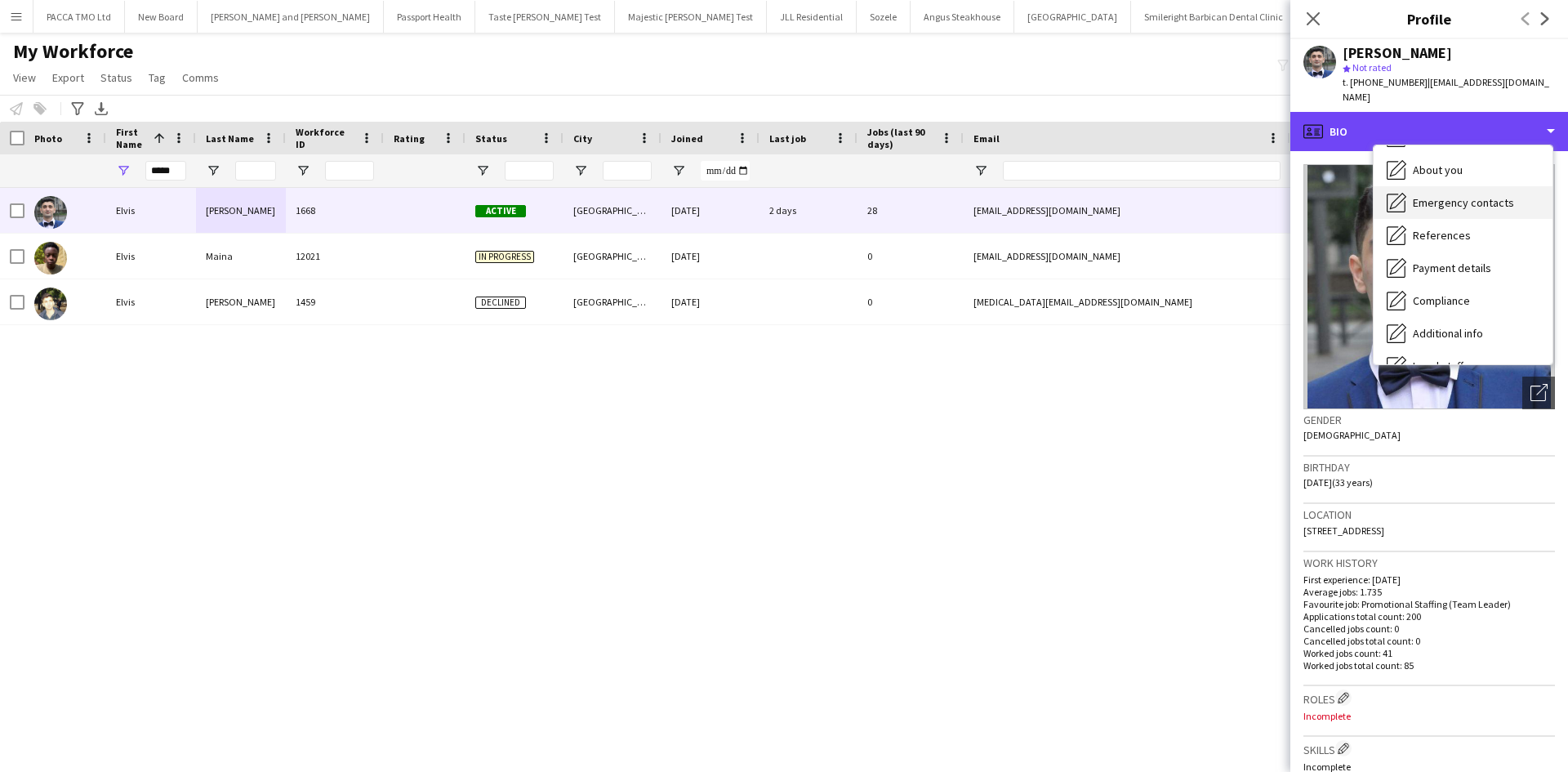
scroll to position [219, 0]
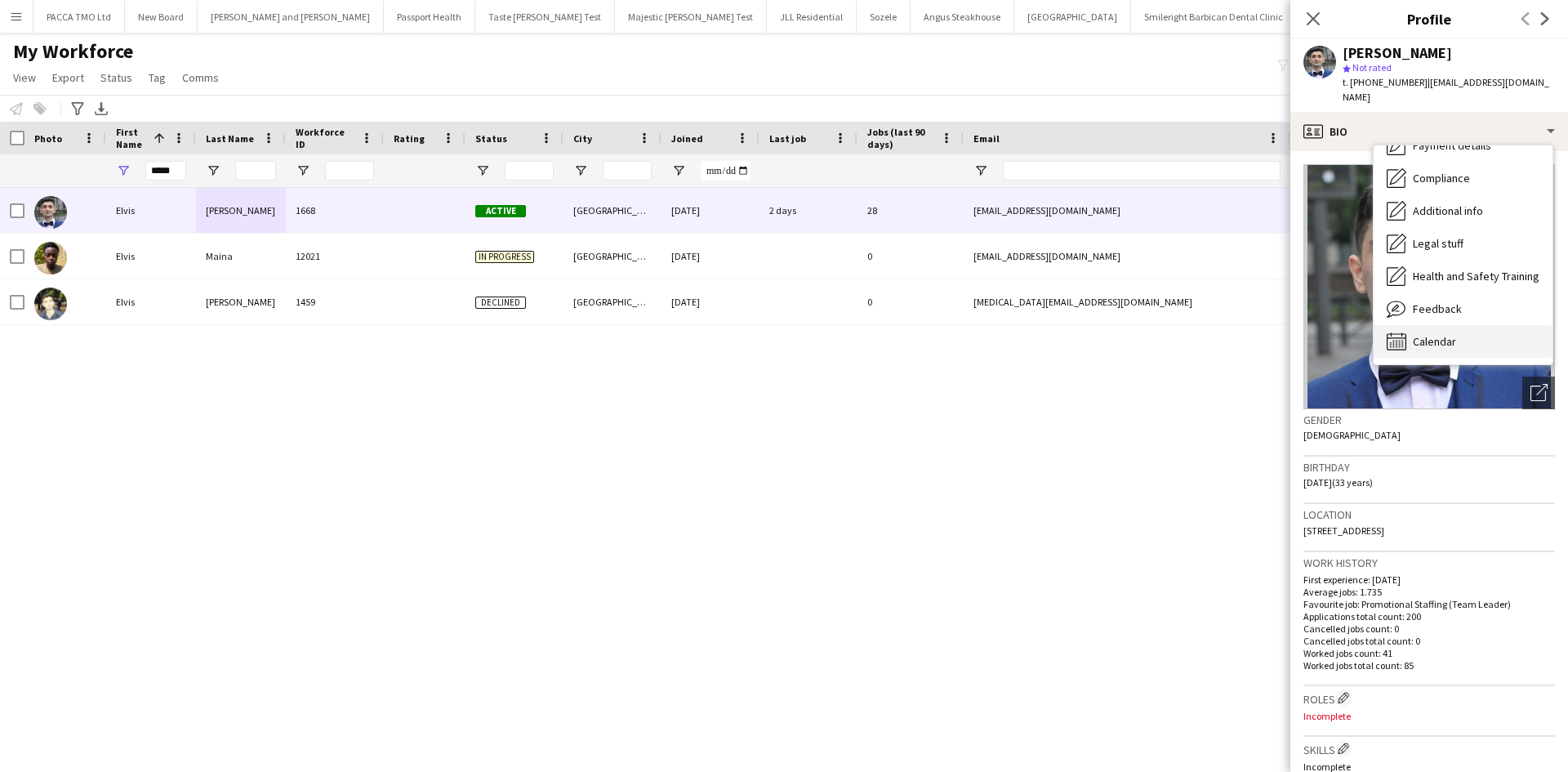
click at [1451, 334] on span "Calendar" at bounding box center [1434, 341] width 44 height 15
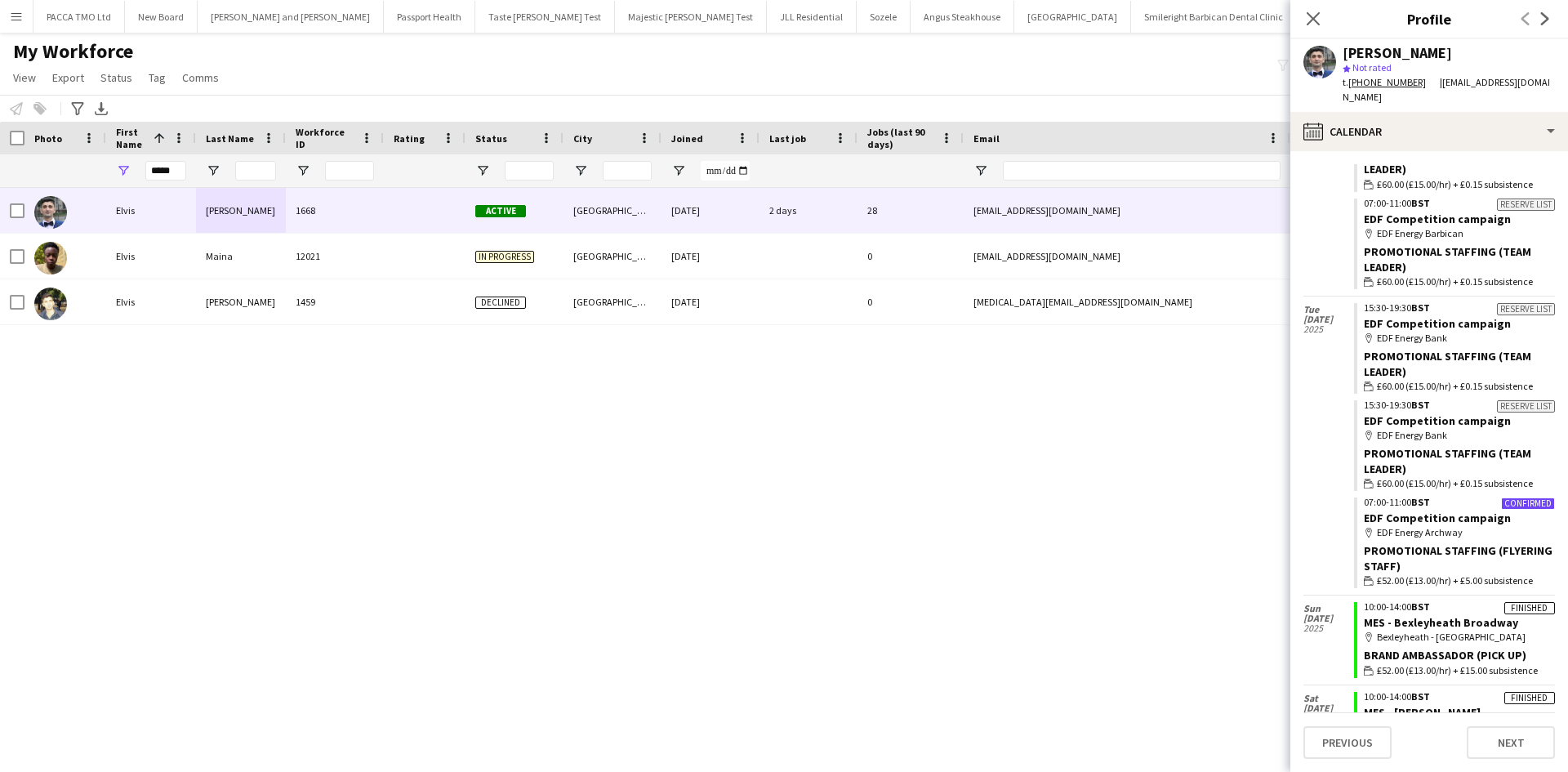
scroll to position [1846, 0]
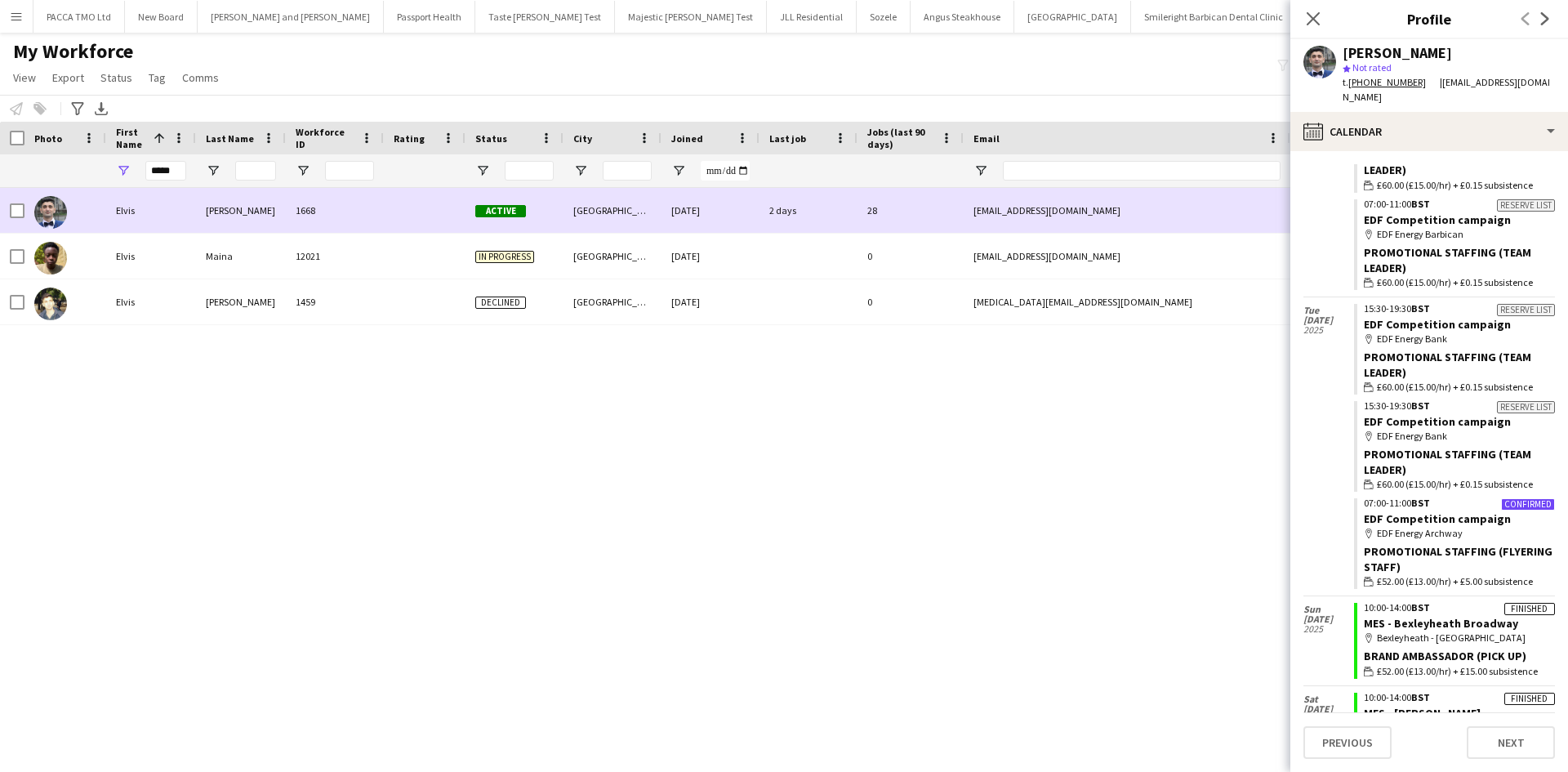
click at [220, 198] on div "[PERSON_NAME]" at bounding box center [240, 210] width 90 height 45
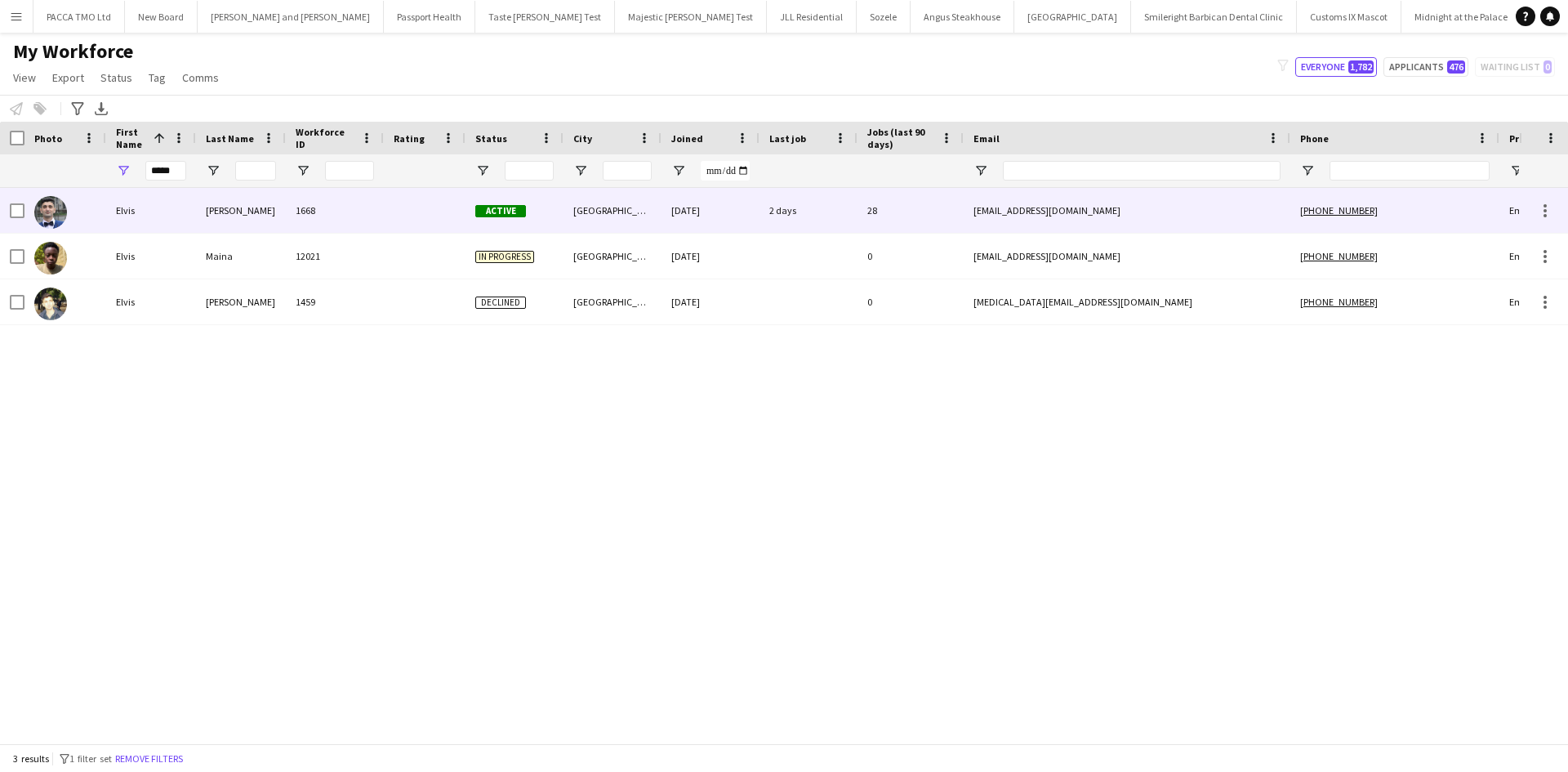
click at [289, 213] on div "1668" at bounding box center [335, 210] width 98 height 45
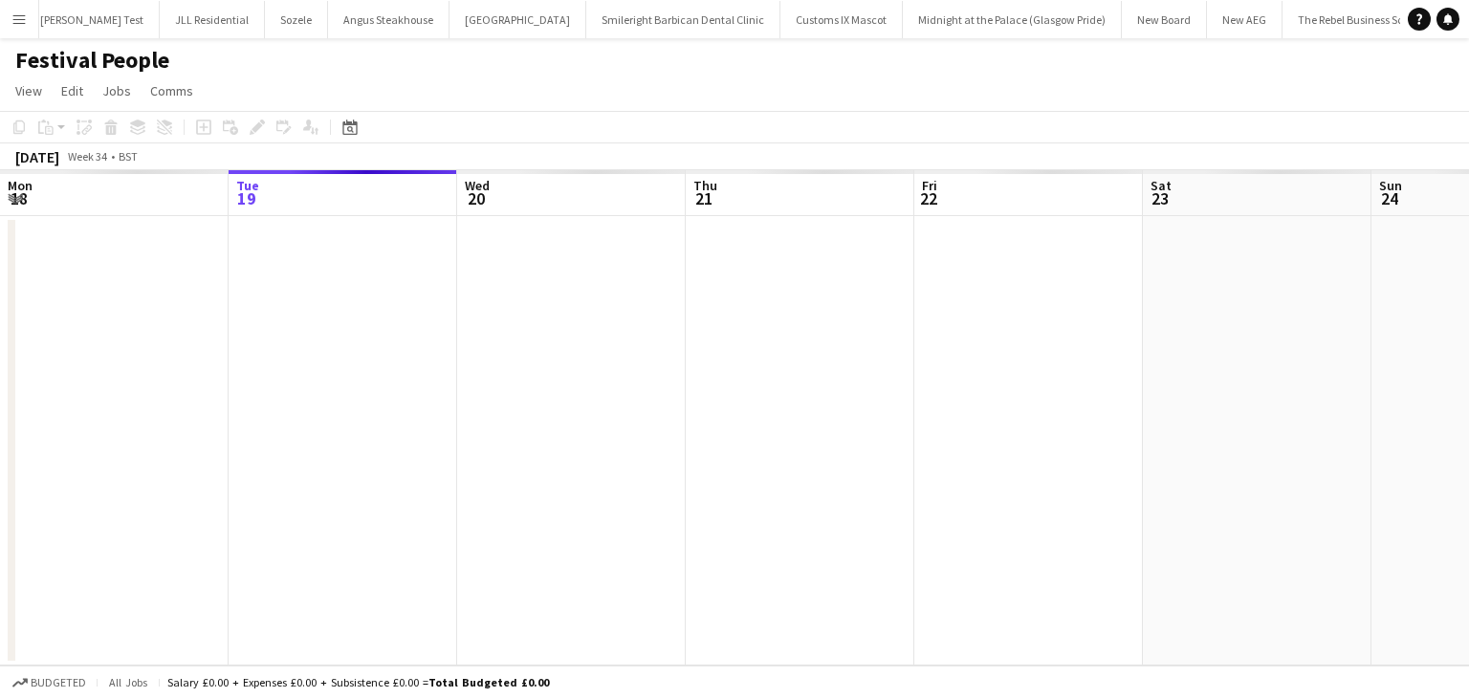
scroll to position [0, 743]
click at [33, 12] on button "Menu" at bounding box center [19, 19] width 38 height 38
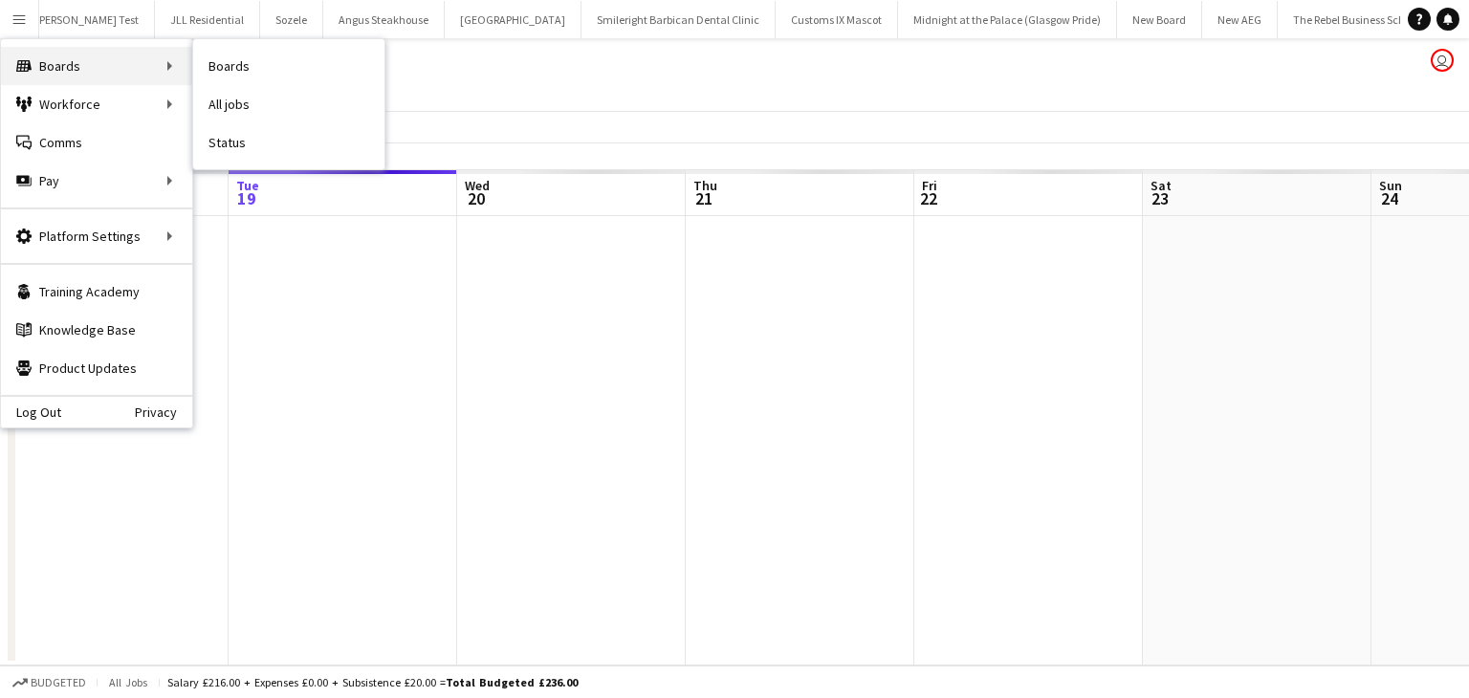
scroll to position [0, 0]
click at [245, 100] on link "My Workforce" at bounding box center [288, 104] width 191 height 38
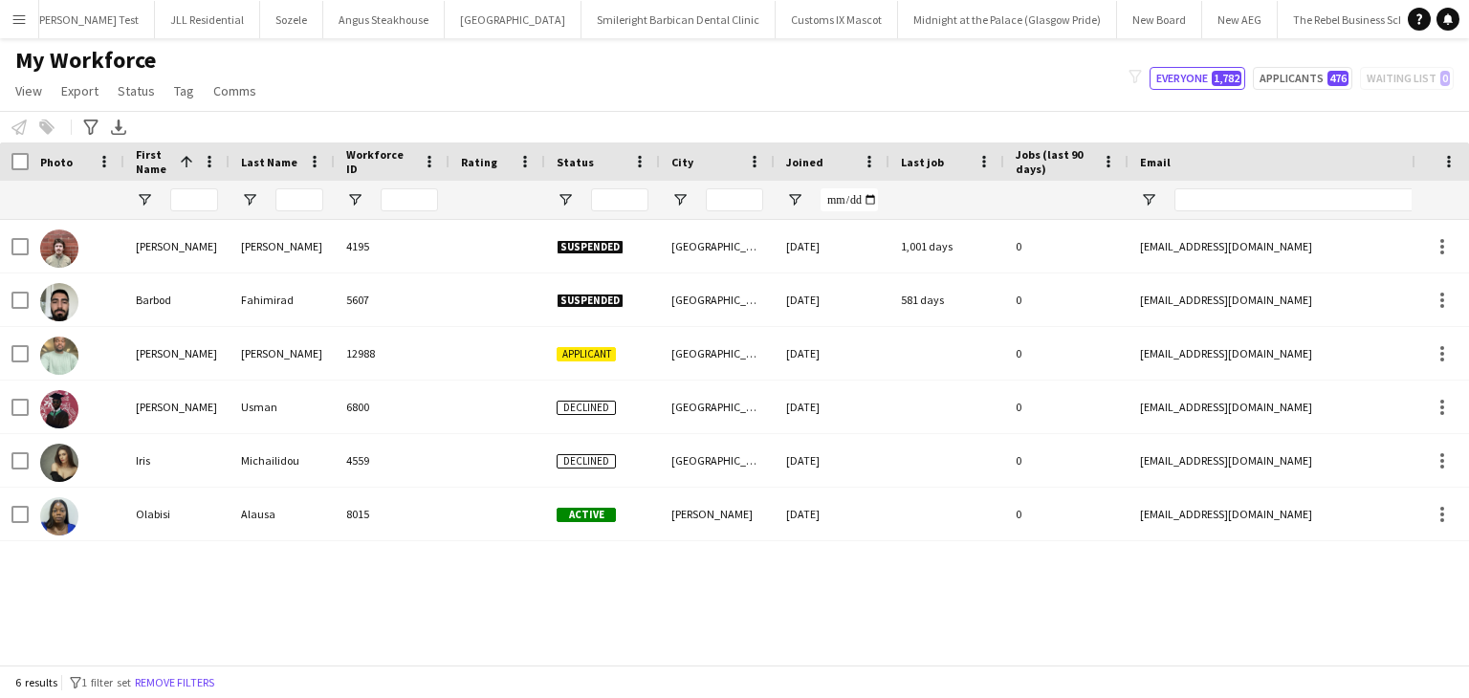
click at [13, 20] on app-icon "Menu" at bounding box center [18, 18] width 15 height 15
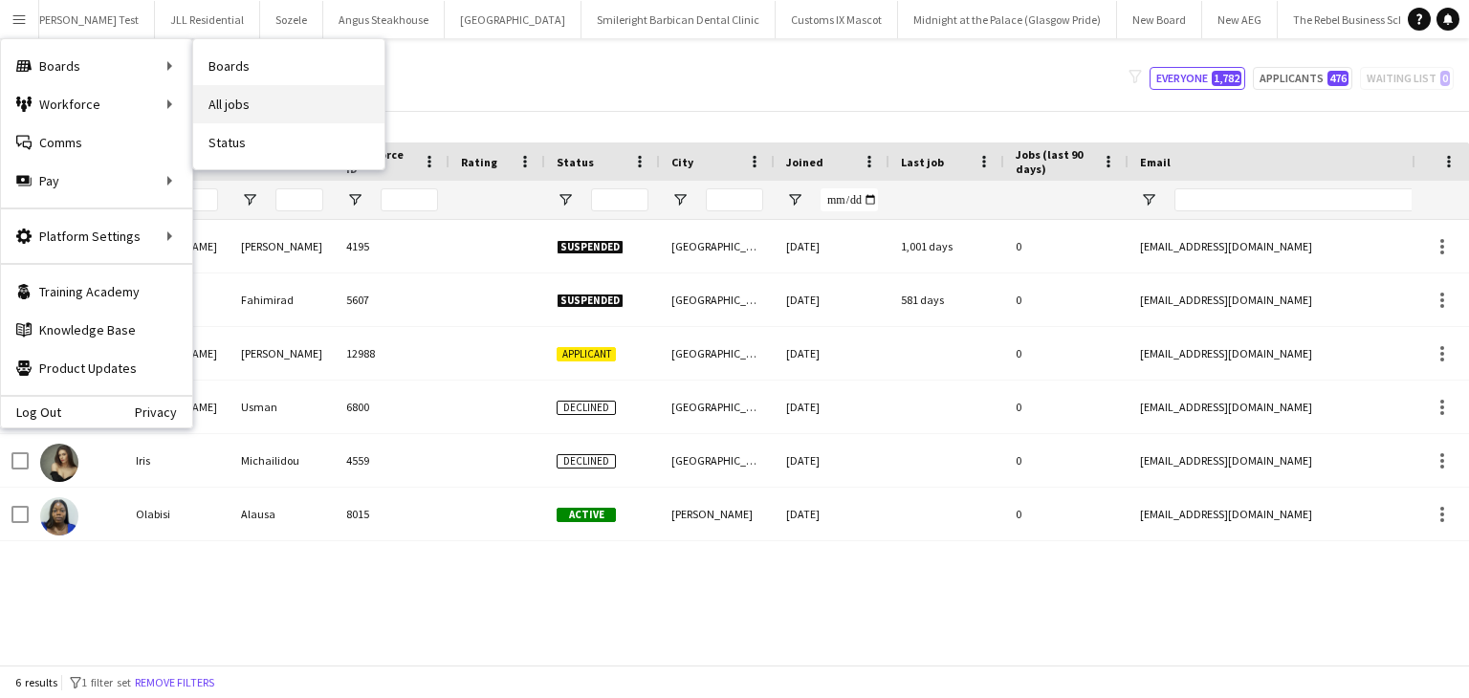
click at [224, 108] on link "All jobs" at bounding box center [288, 104] width 191 height 38
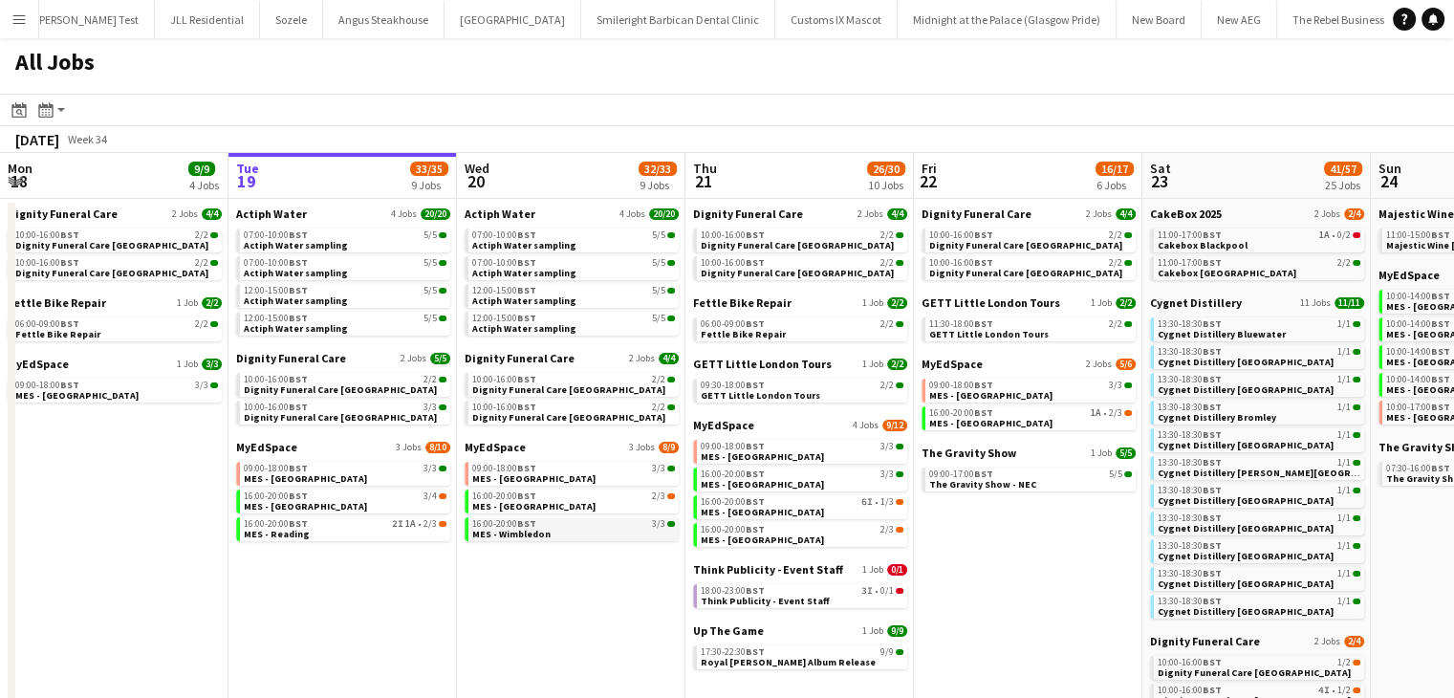
click at [541, 533] on span "MES - Wimbledon" at bounding box center [511, 534] width 78 height 12
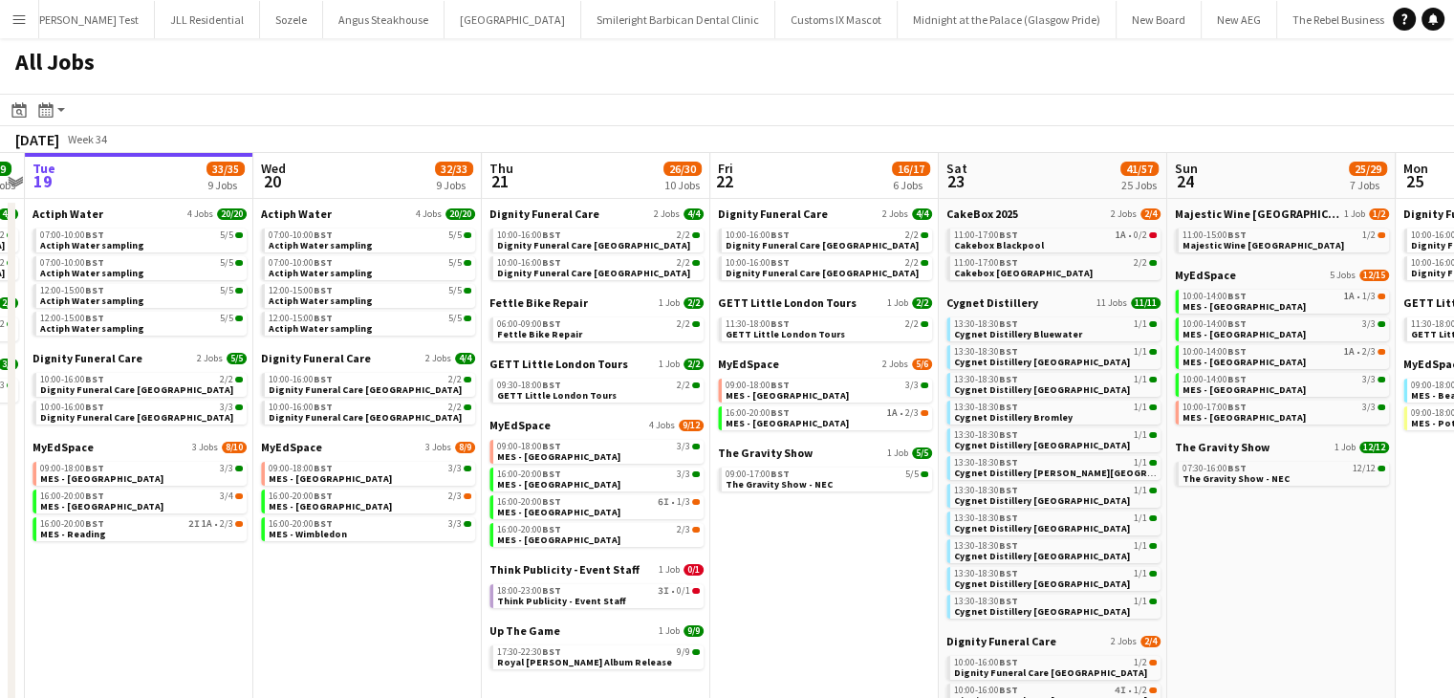
scroll to position [0, 670]
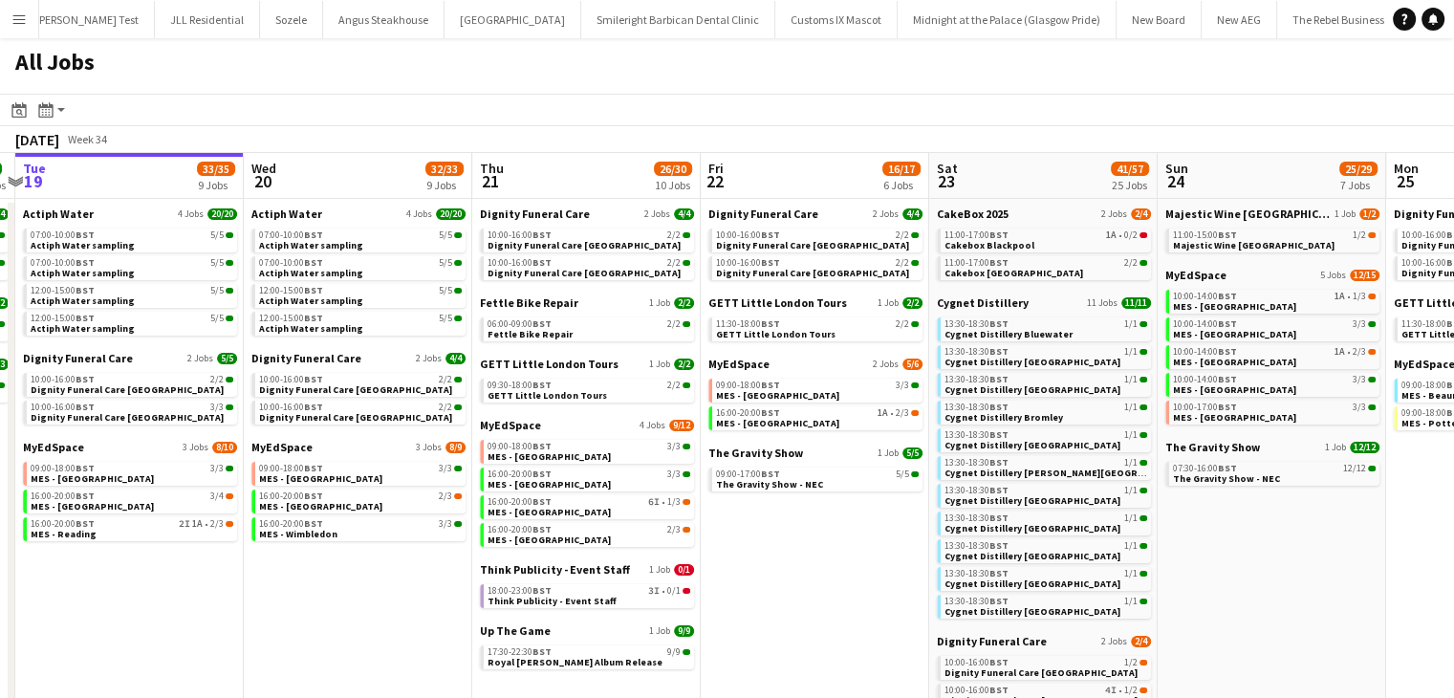
click at [501, 492] on app-calendar-brief-board "MyEdSpace 4 Jobs 9/12 09:00-18:00 BST 3/3 MES - Northfield 16:00-20:00 BST 3/3 …" at bounding box center [587, 482] width 214 height 129
click at [512, 502] on span "16:00-20:00 BST" at bounding box center [520, 502] width 64 height 10
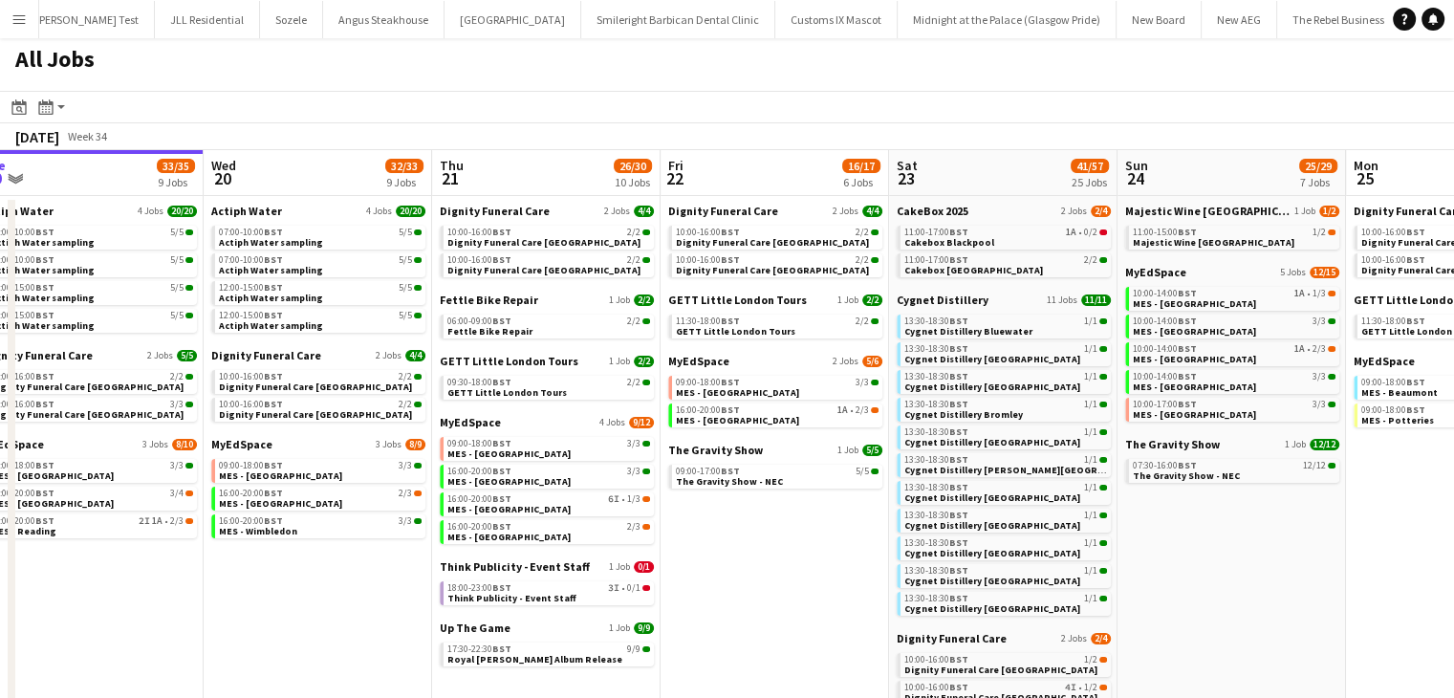
scroll to position [0, 0]
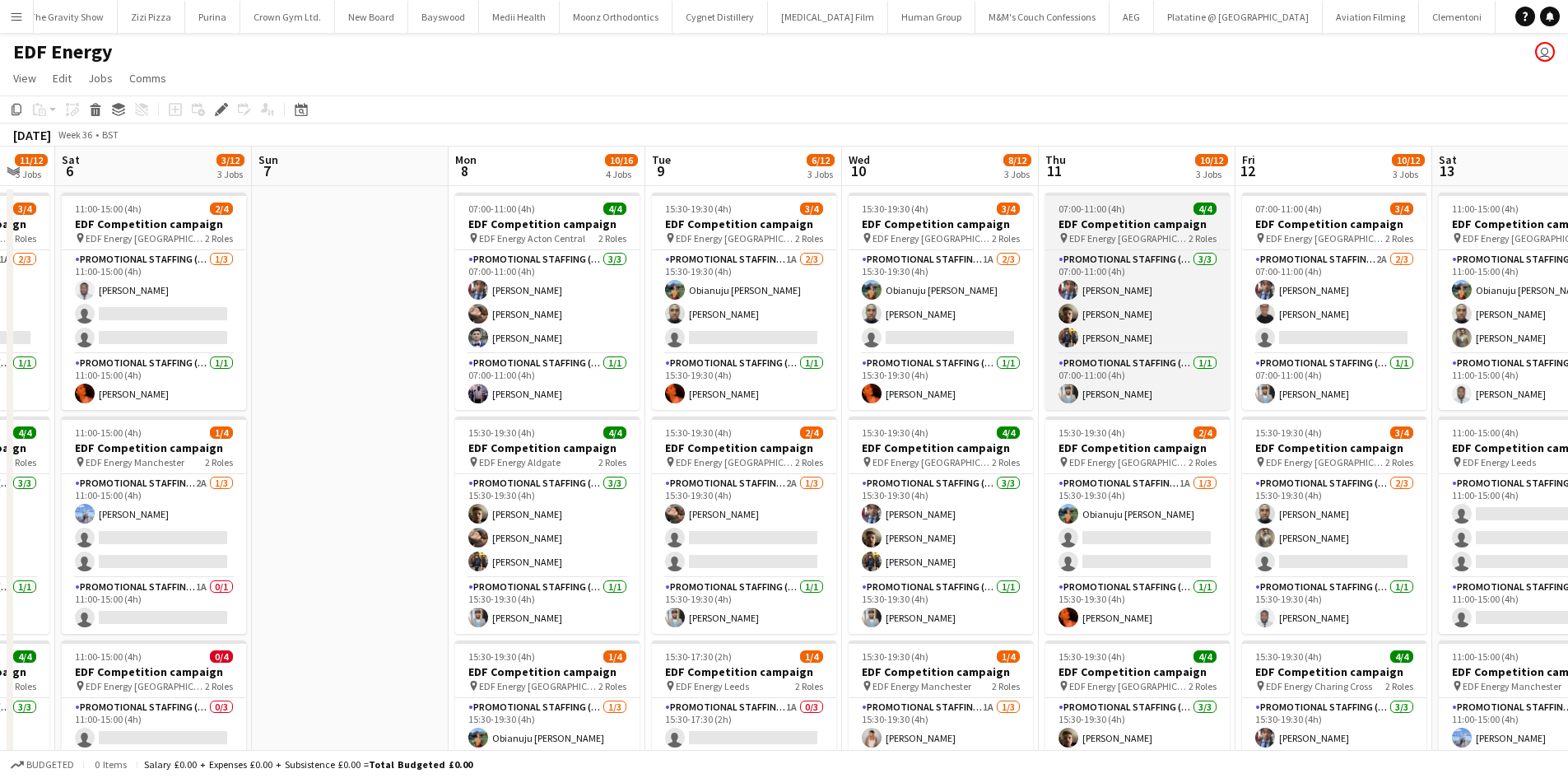
scroll to position [0, 535]
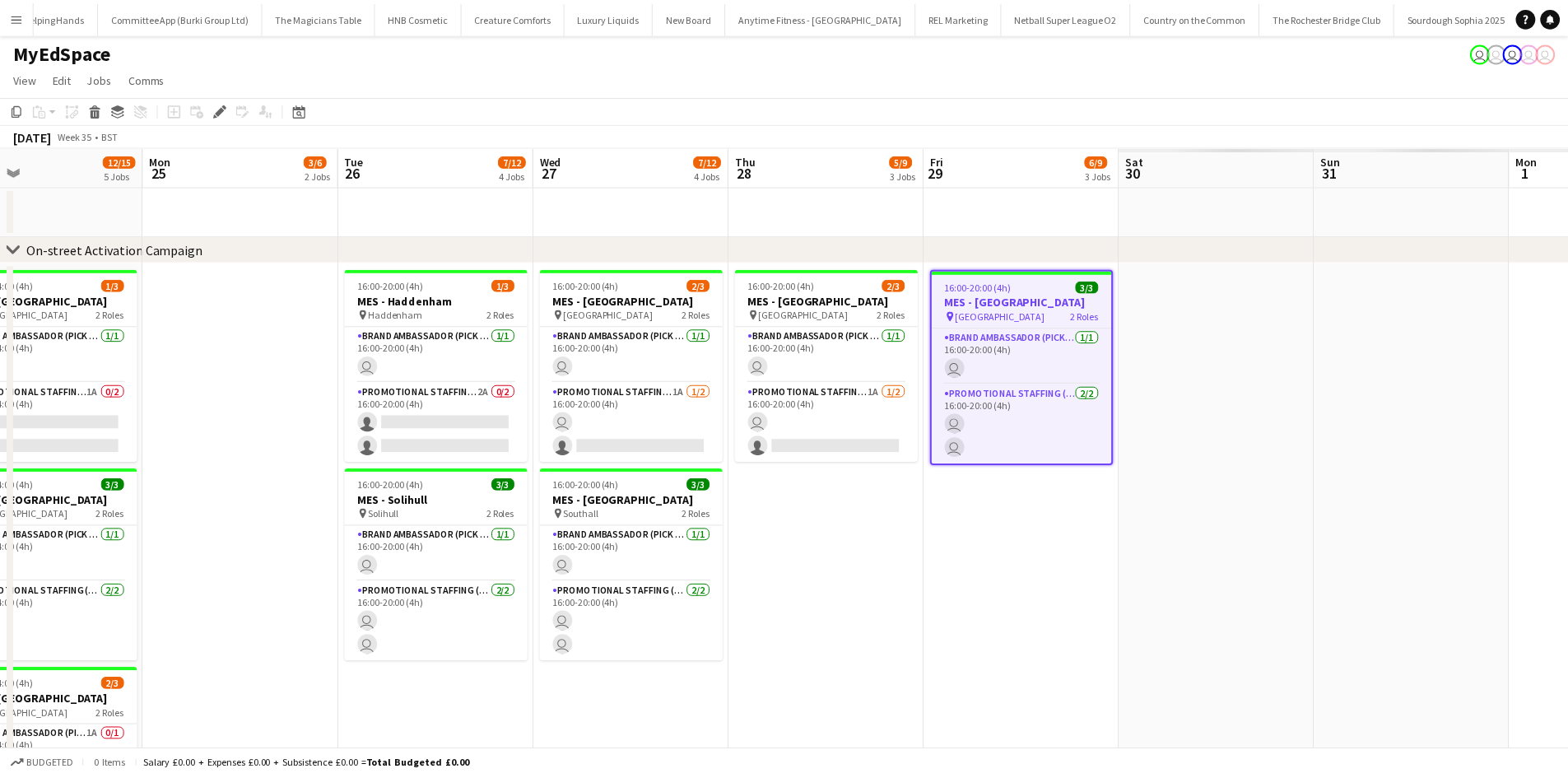
scroll to position [0, 429]
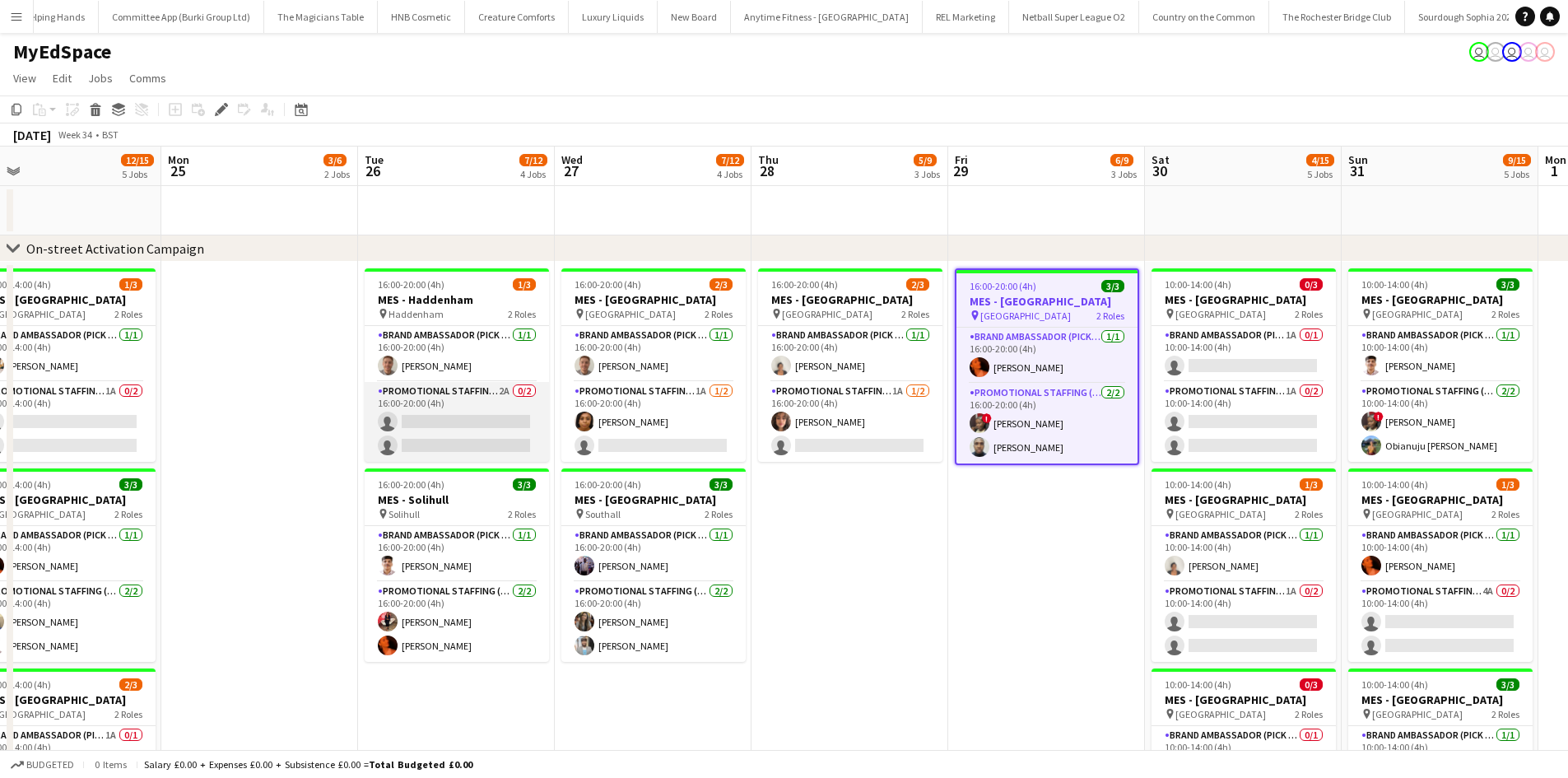
click at [473, 393] on app-card-role "Promotional Staffing (Brand Ambassadors) 2A 0/2 16:00-20:00 (4h) single-neutral…" at bounding box center [457, 422] width 184 height 80
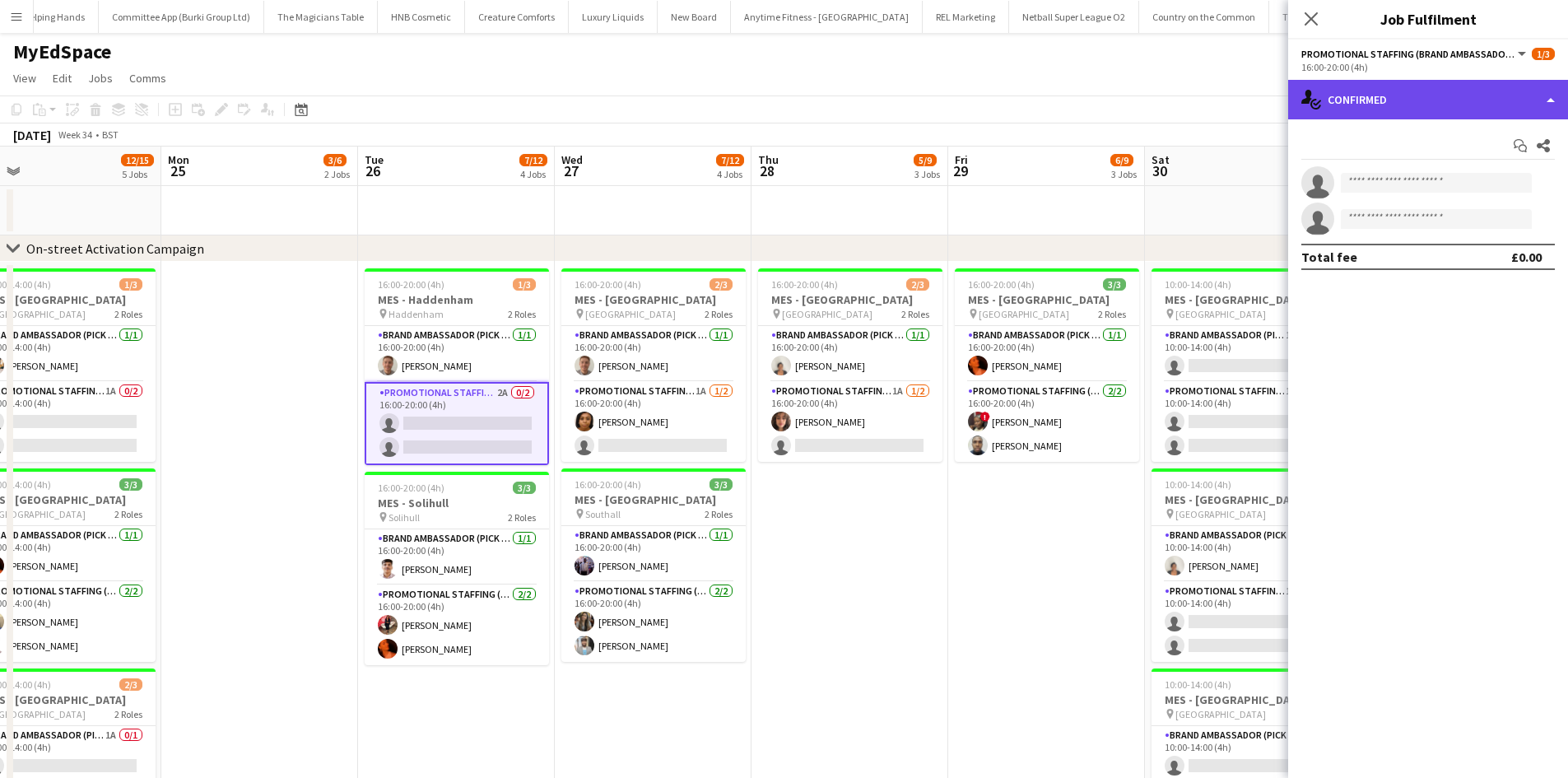
click at [1327, 101] on div "single-neutral-actions-check-2 Confirmed" at bounding box center [1427, 100] width 280 height 40
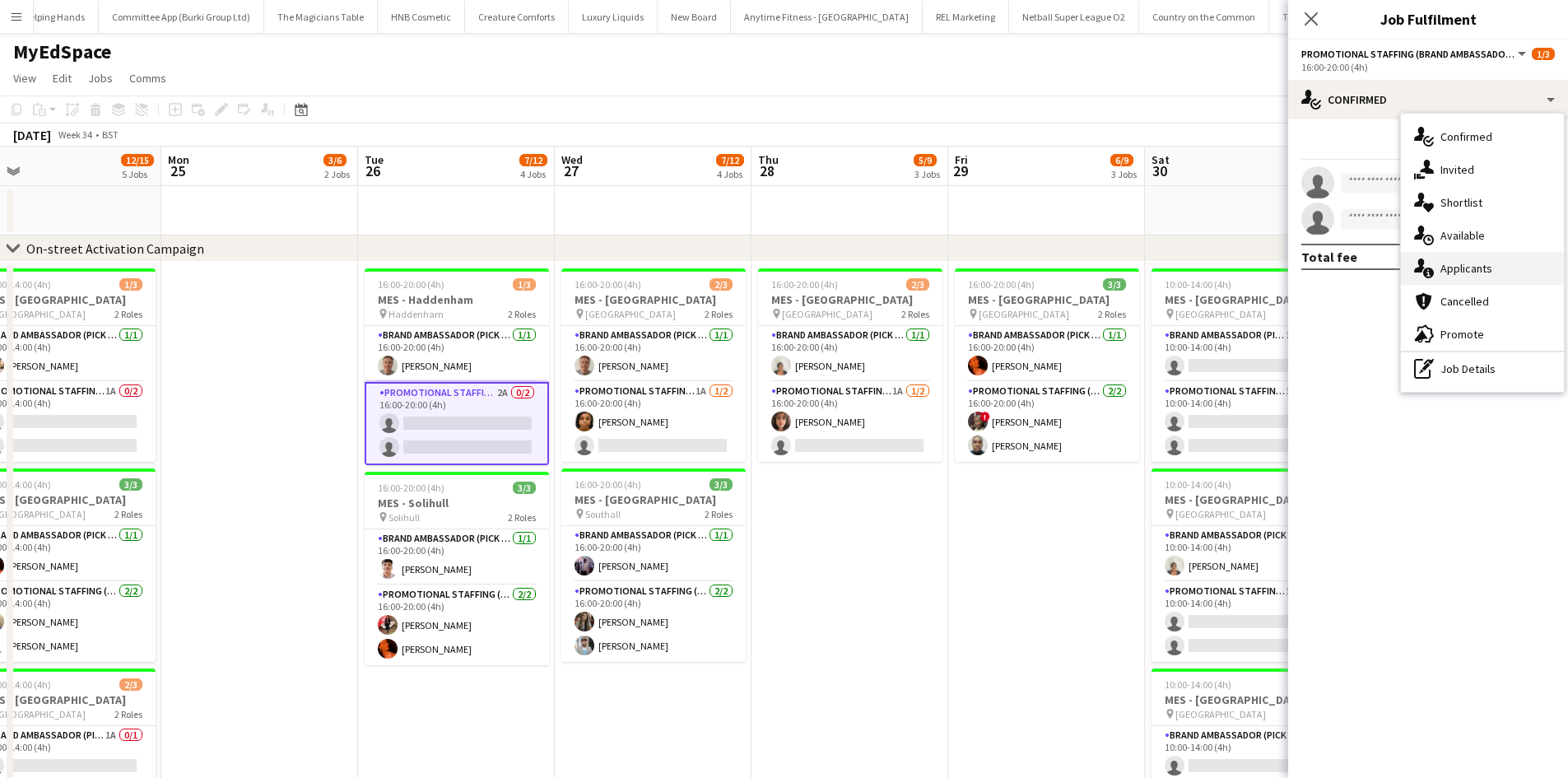
click at [1464, 268] on div "single-neutral-actions-information Applicants" at bounding box center [1481, 269] width 163 height 33
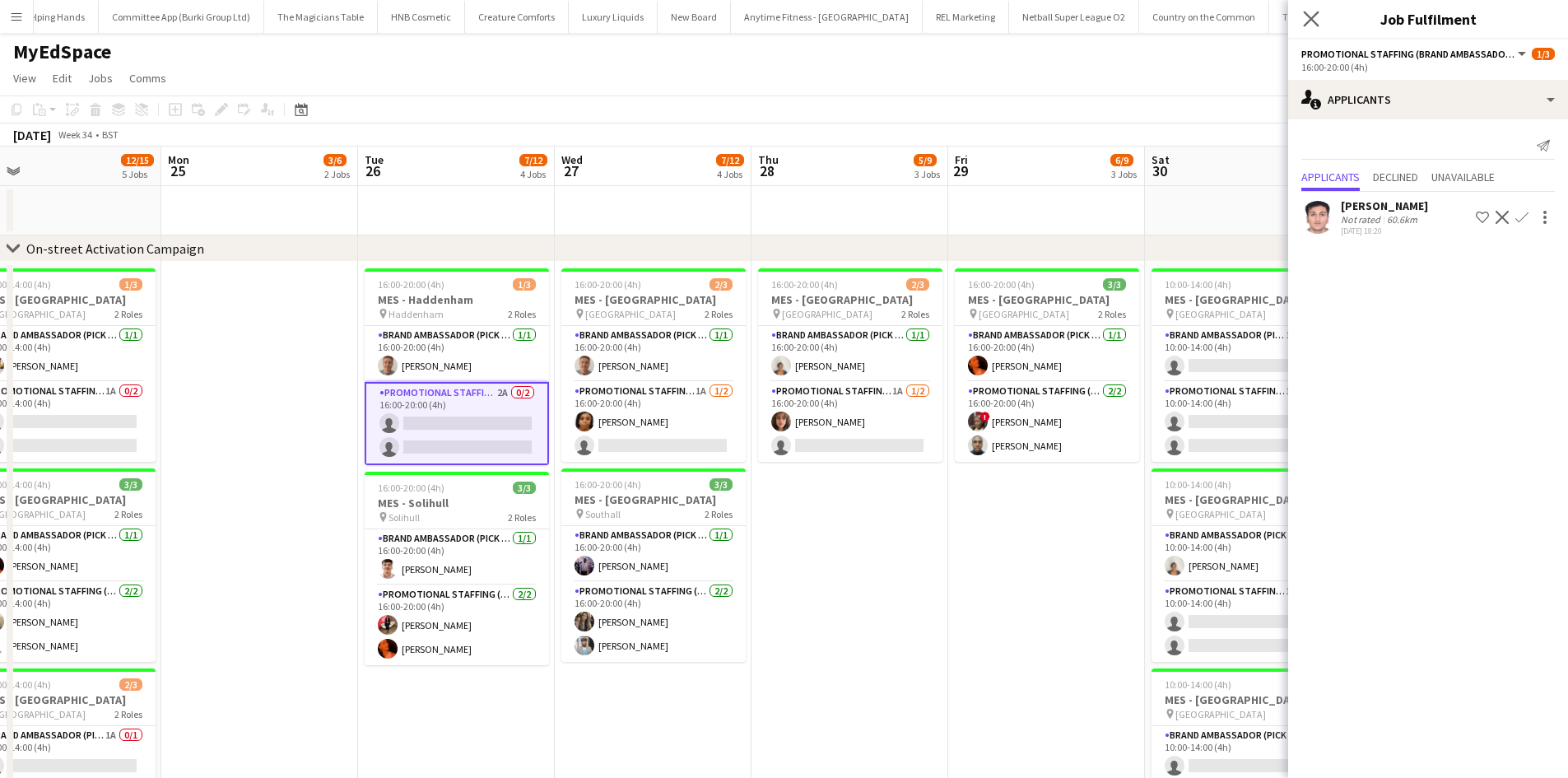
click at [1306, 28] on app-icon "Close pop-in" at bounding box center [1312, 20] width 24 height 24
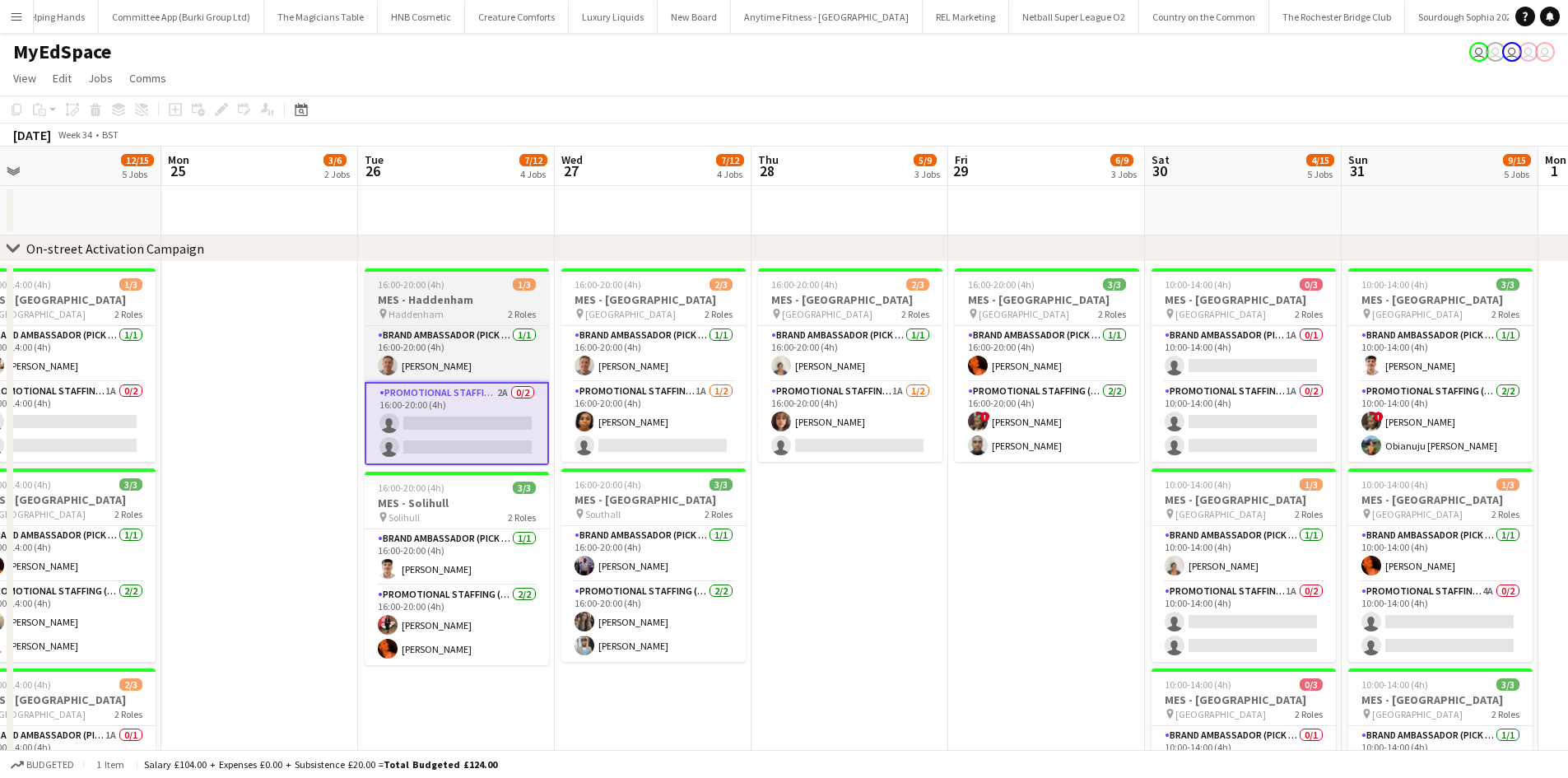
click at [471, 297] on h3 "MES - Haddenham" at bounding box center [457, 299] width 184 height 15
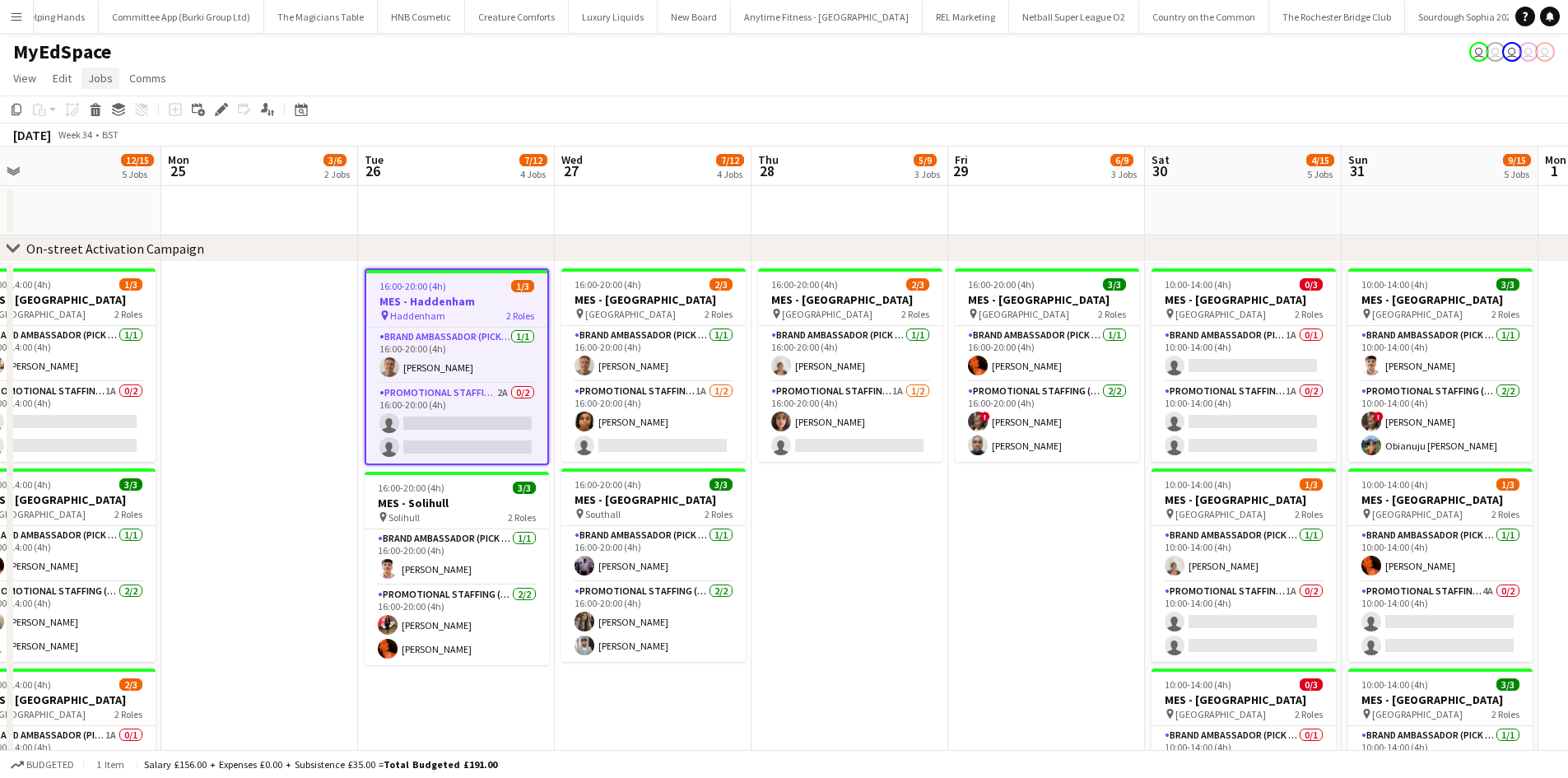
click at [113, 79] on link "Jobs" at bounding box center [101, 77] width 38 height 22
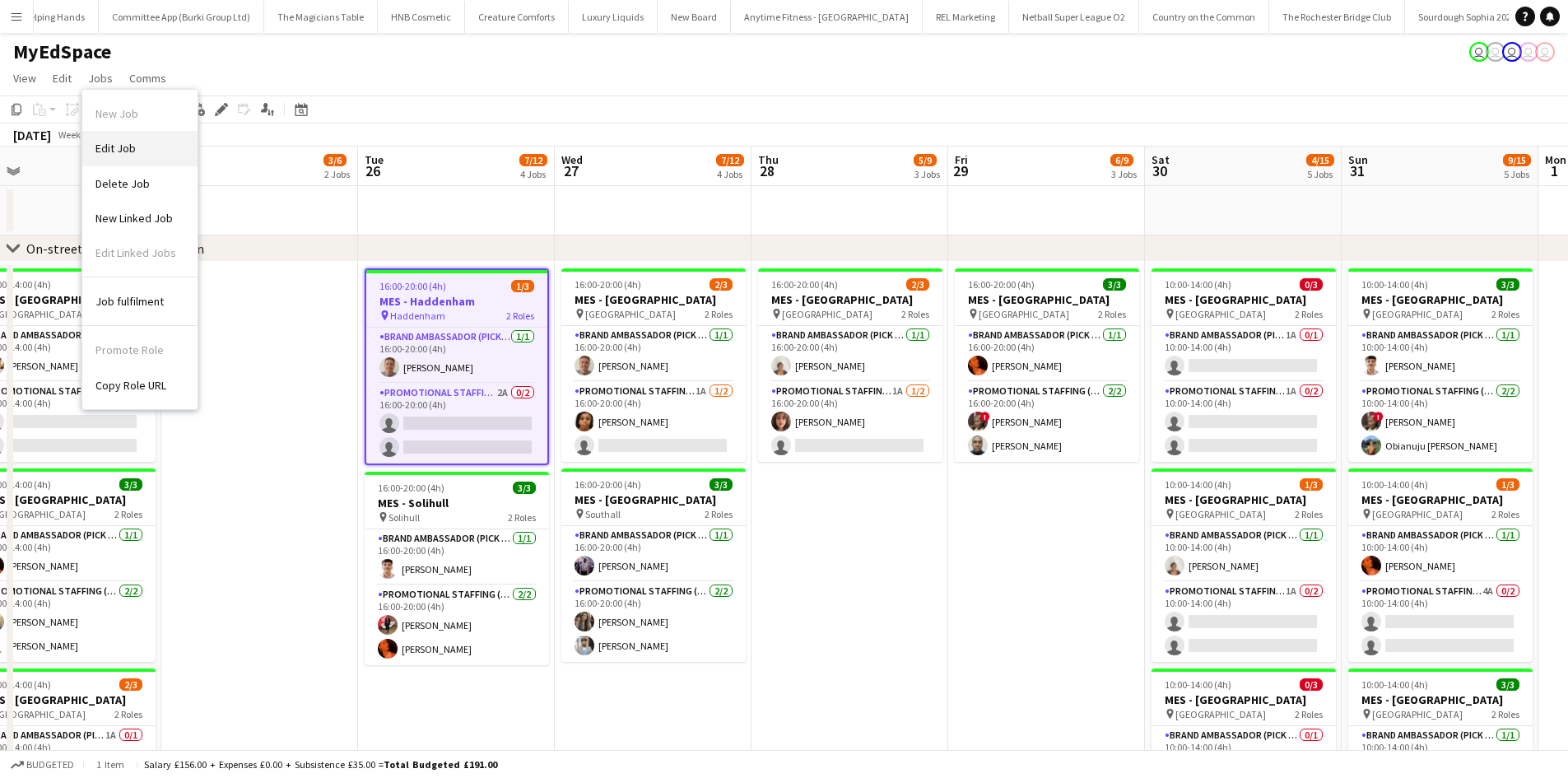
click at [126, 147] on span "Edit Job" at bounding box center [115, 148] width 40 height 15
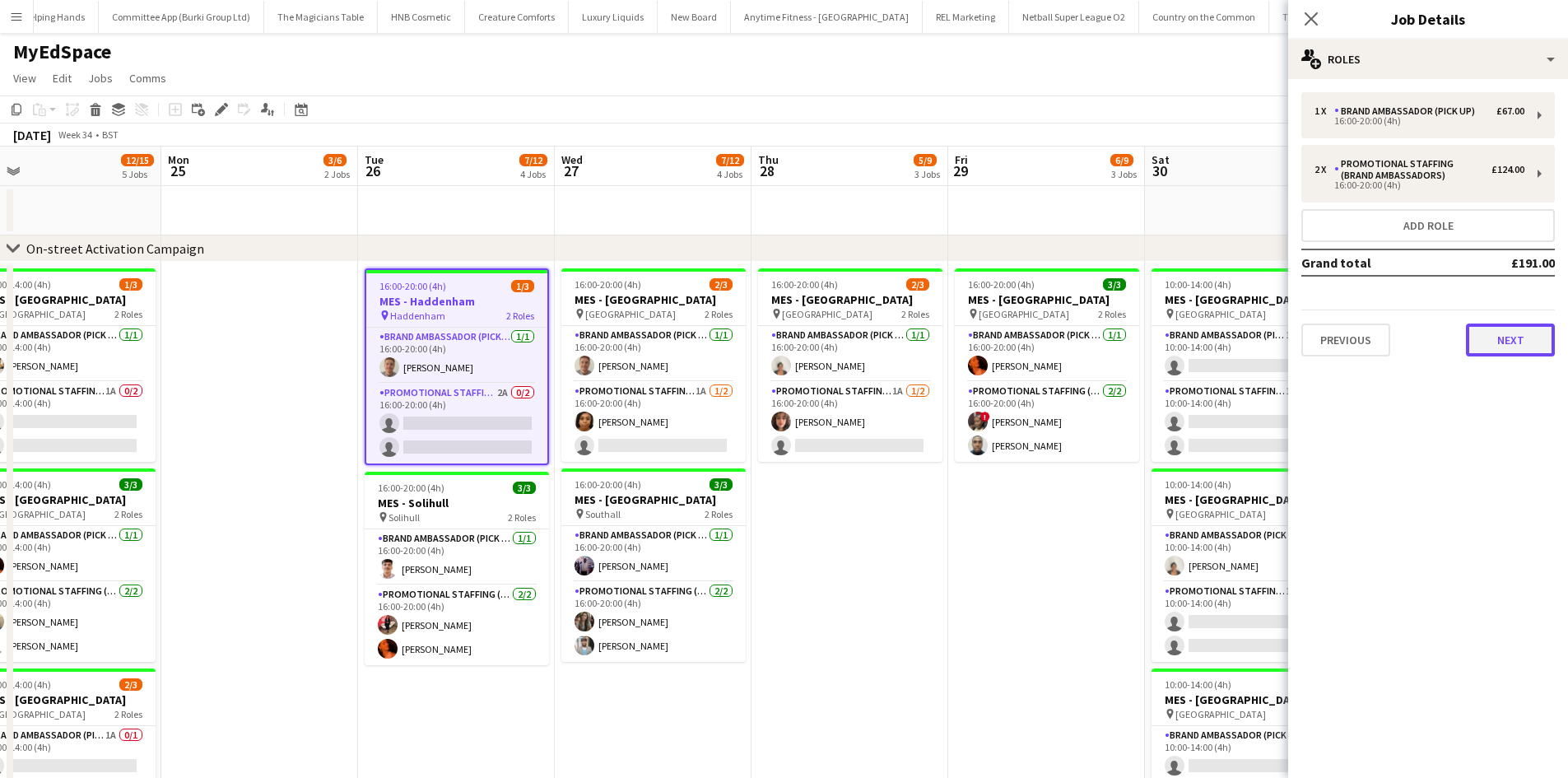
click at [1505, 329] on button "Next" at bounding box center [1509, 340] width 89 height 33
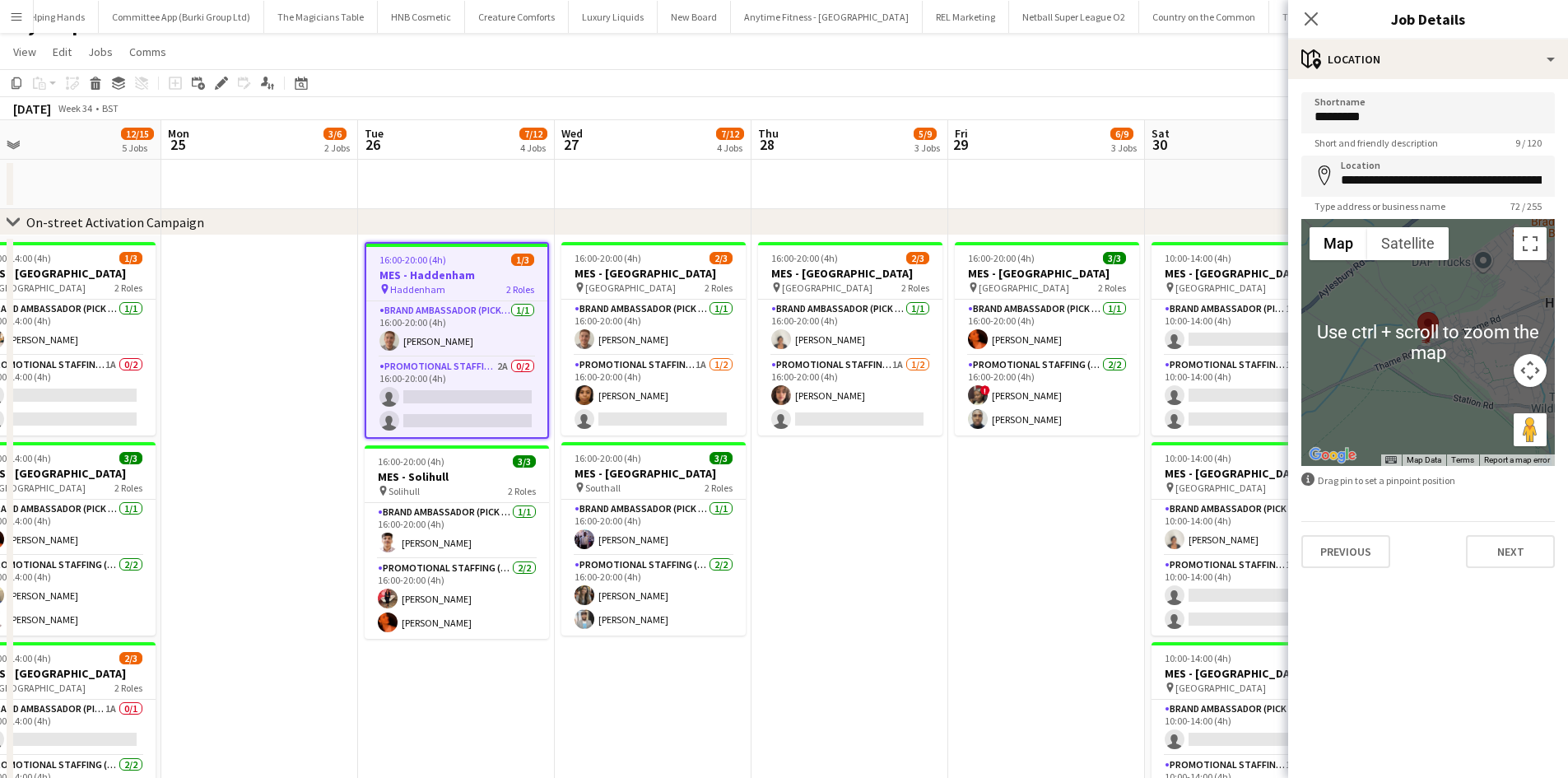
scroll to position [0, 0]
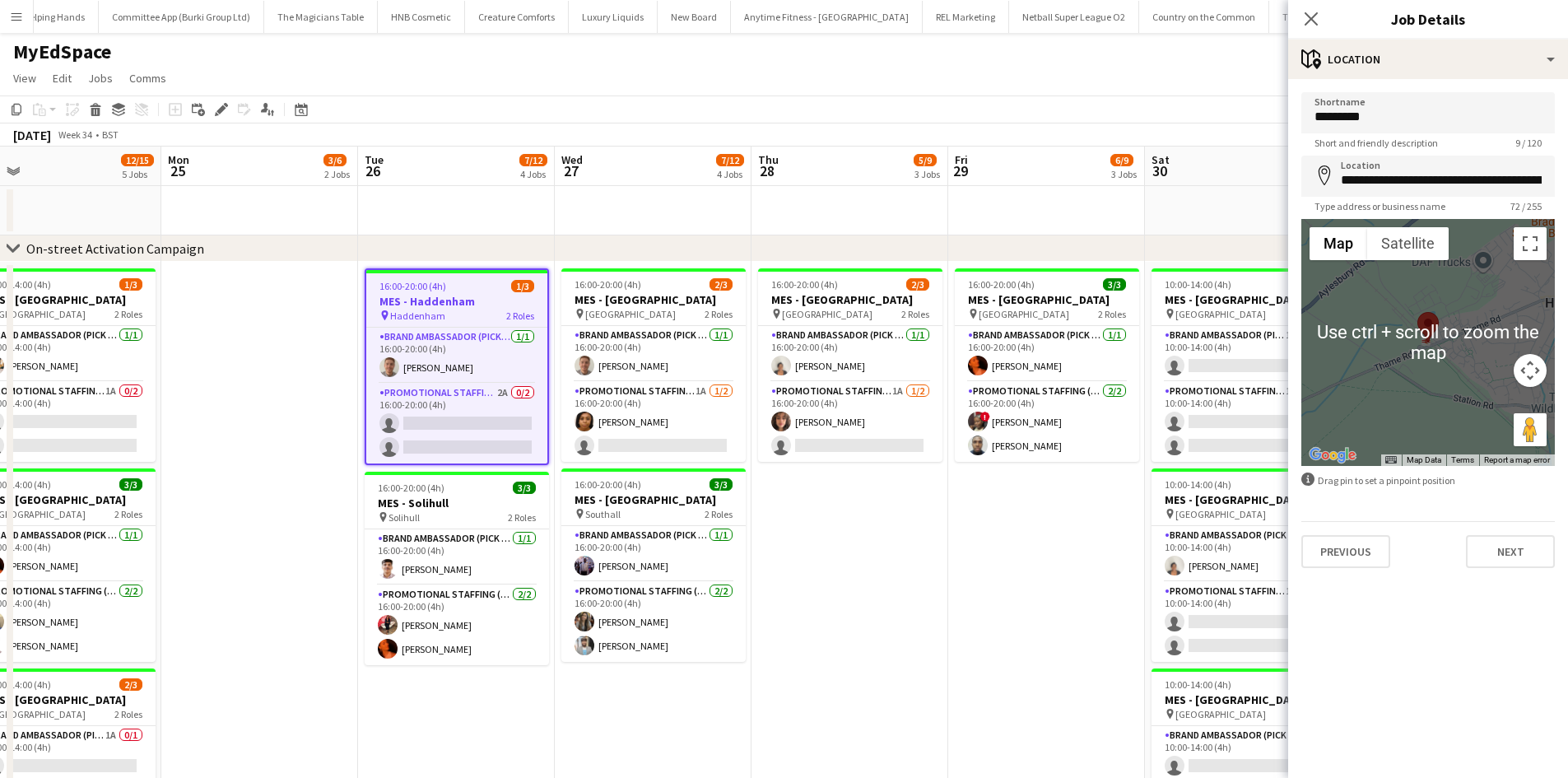
click at [1300, 19] on div "Close pop-in" at bounding box center [1311, 19] width 46 height 38
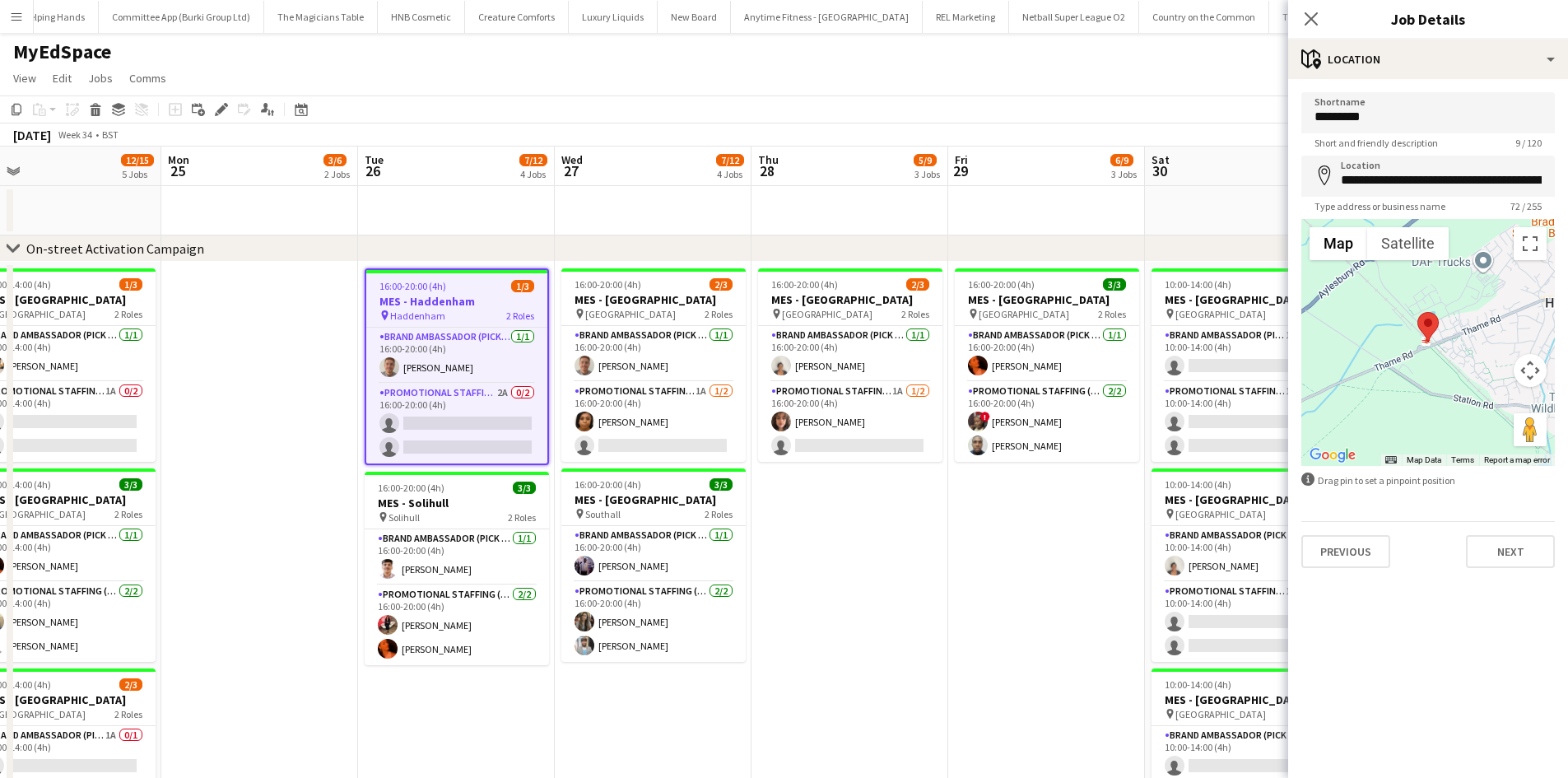
click at [1300, 18] on div "Close pop-in" at bounding box center [1311, 19] width 46 height 38
click at [1303, 15] on icon "Close pop-in" at bounding box center [1311, 18] width 15 height 15
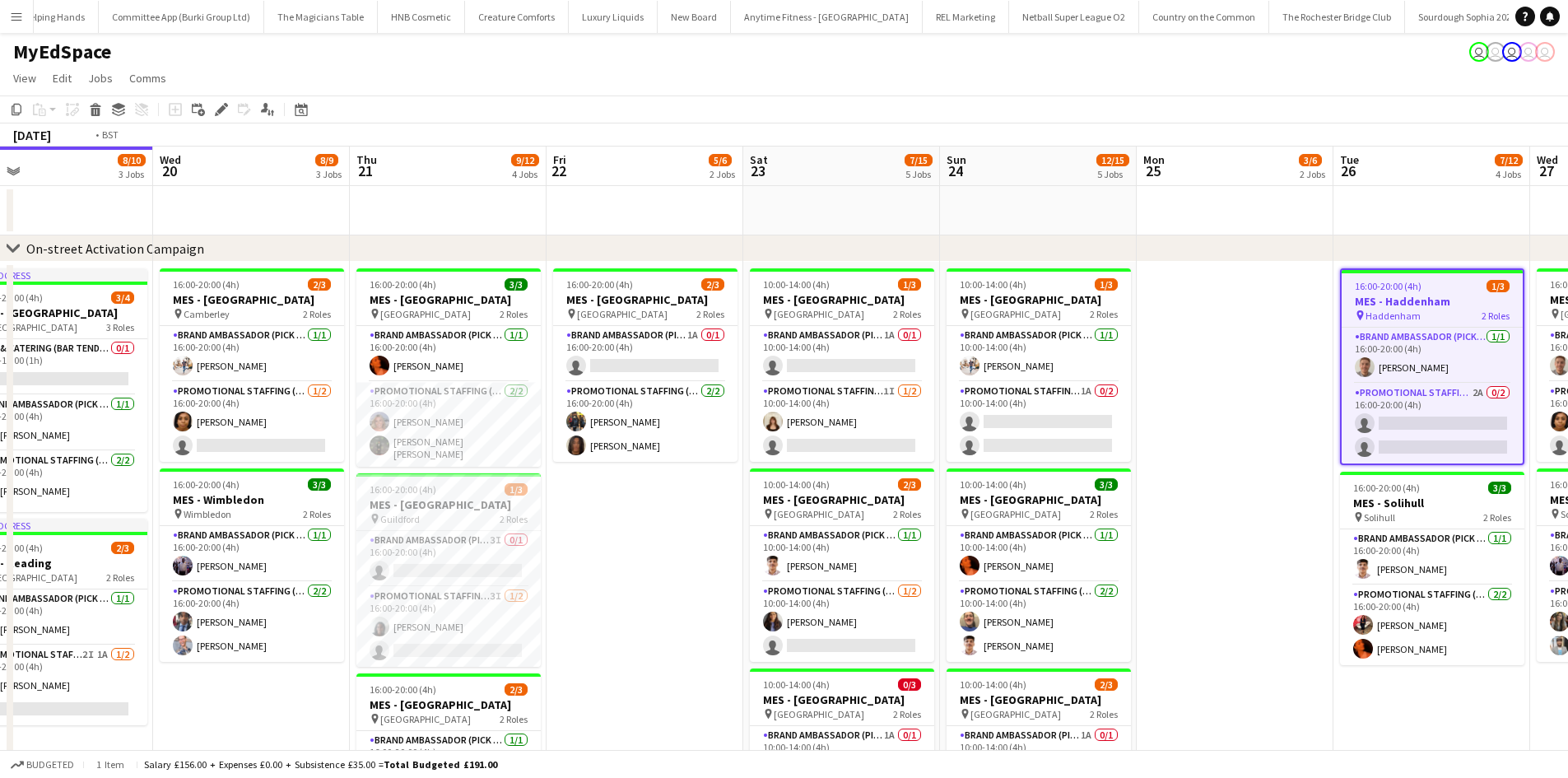
scroll to position [0, 510]
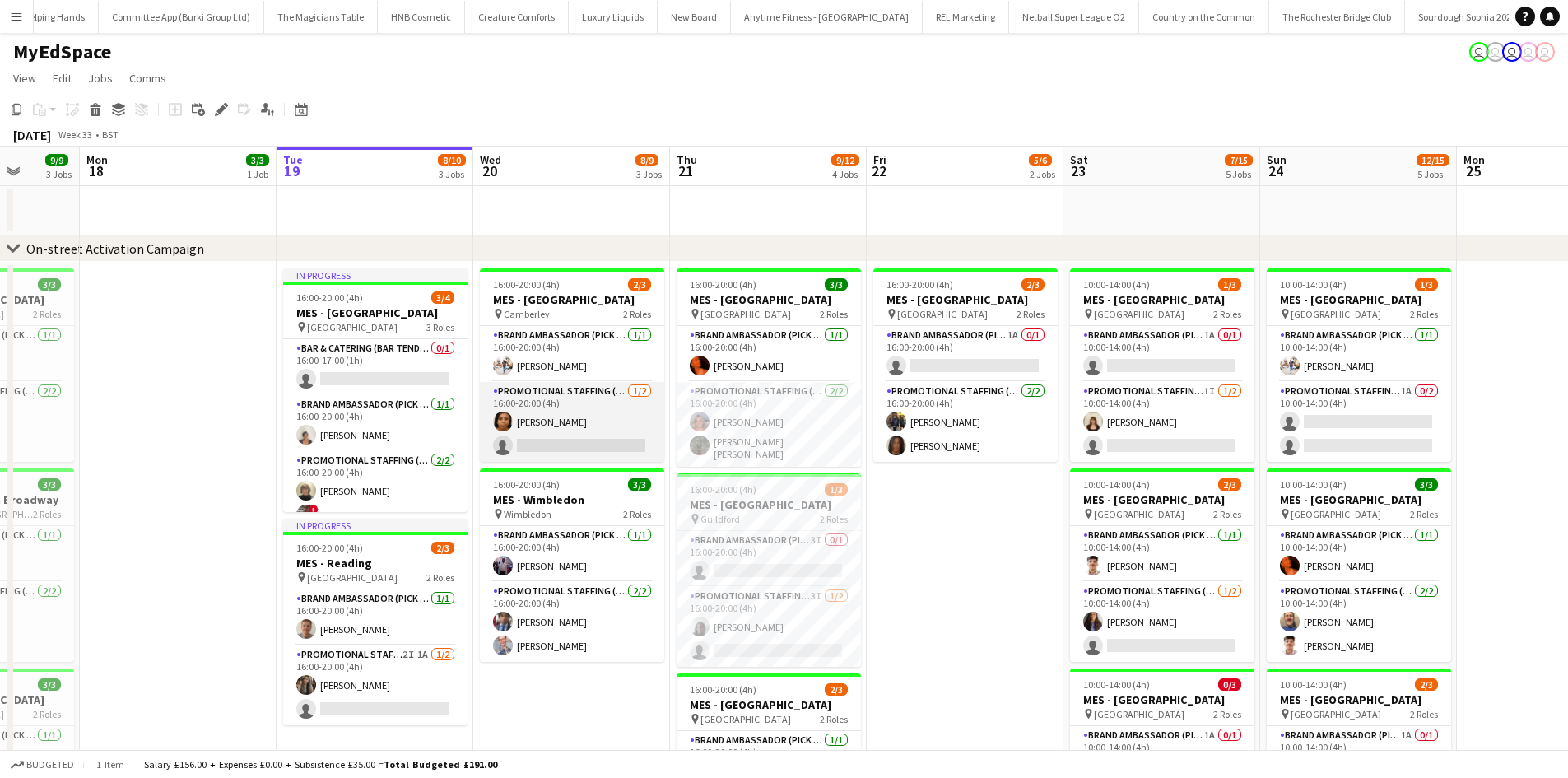
click at [602, 427] on app-card-role "Promotional Staffing (Brand Ambassadors) 1/2 16:00-20:00 (4h) Rania Wadea singl…" at bounding box center [571, 422] width 184 height 80
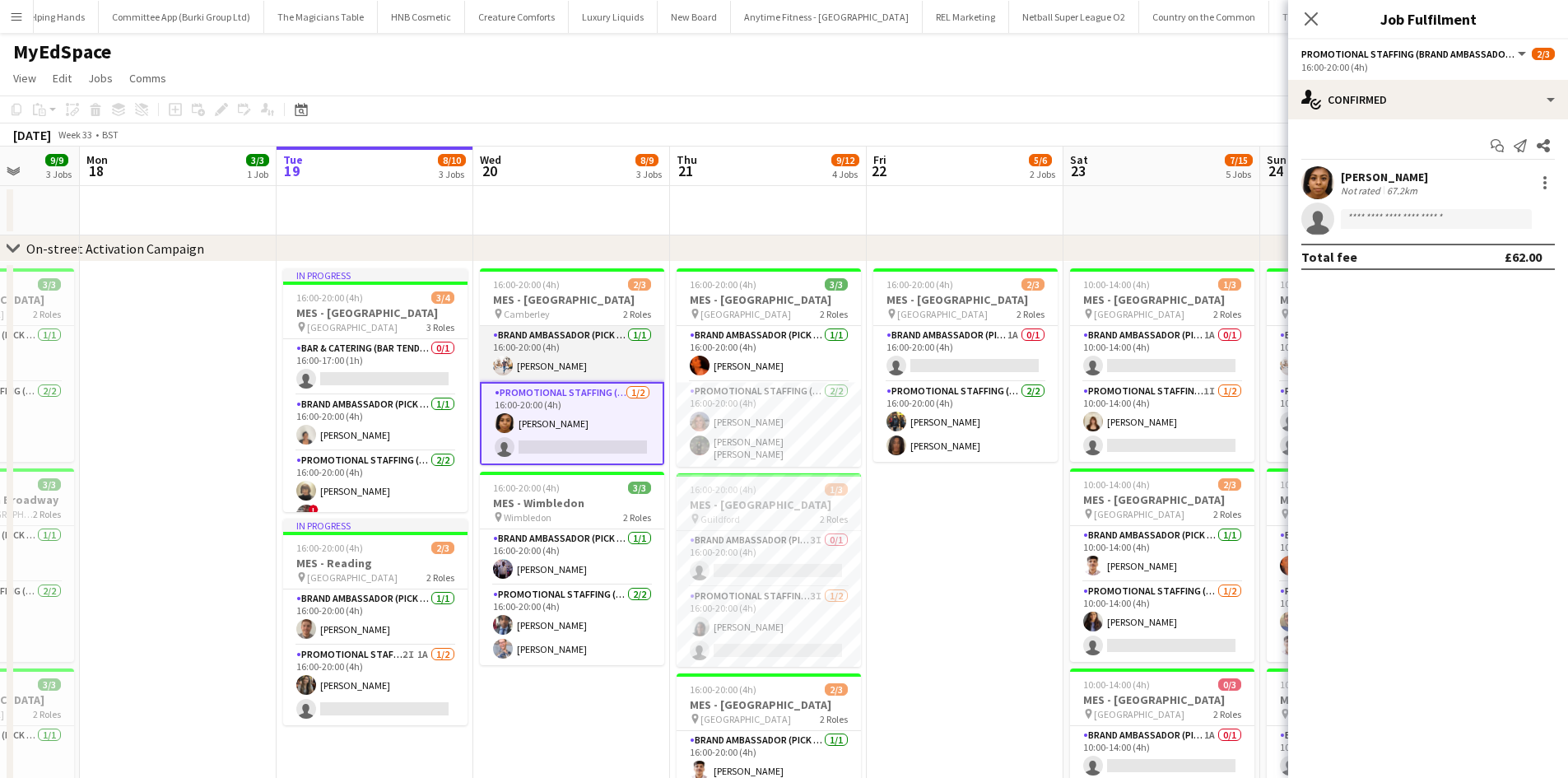
click at [568, 367] on app-card-role "Brand Ambassador (Pick up) 1/1 16:00-20:00 (4h) Matthew Stephens" at bounding box center [571, 354] width 184 height 56
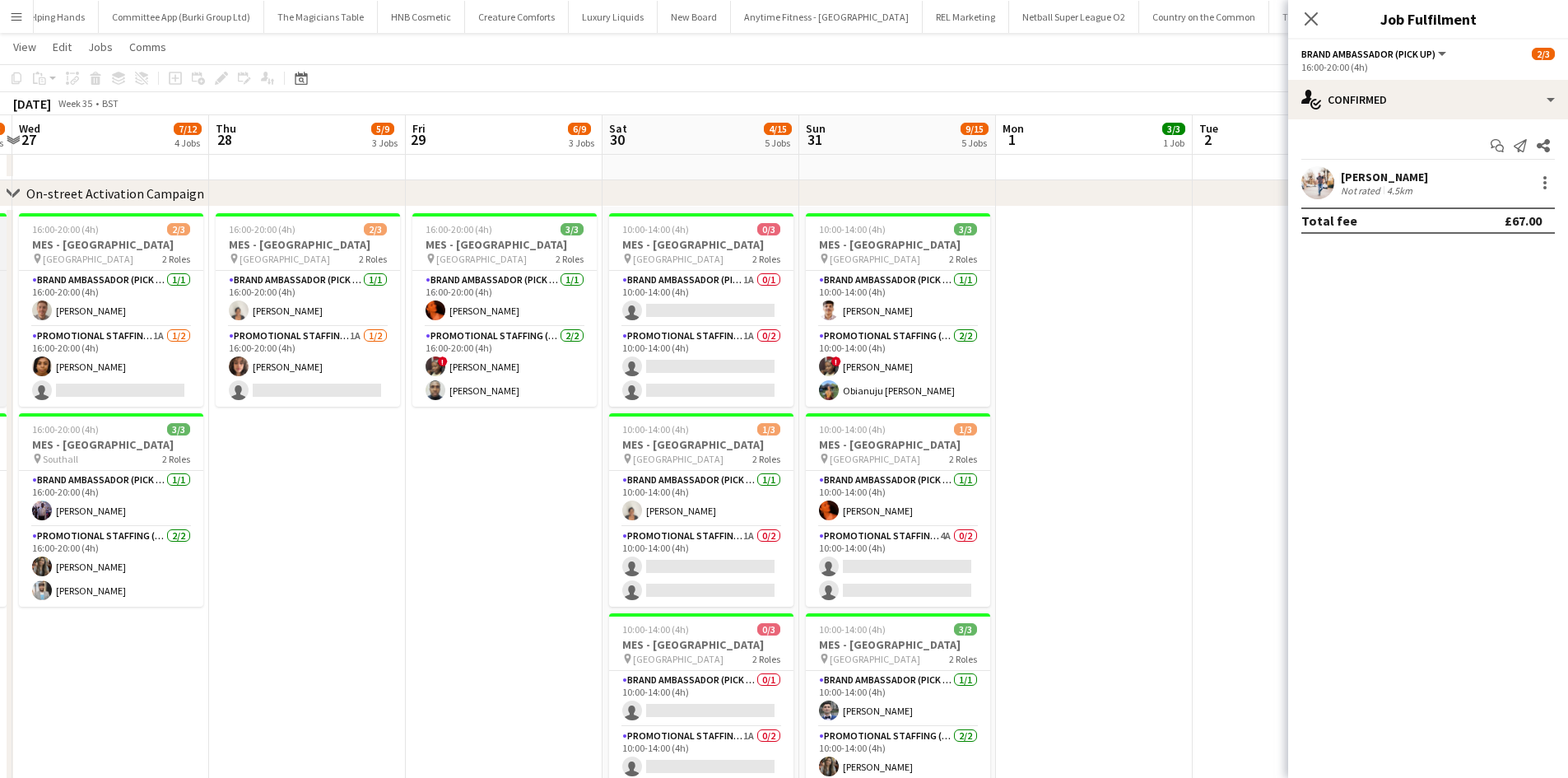
scroll to position [0, 453]
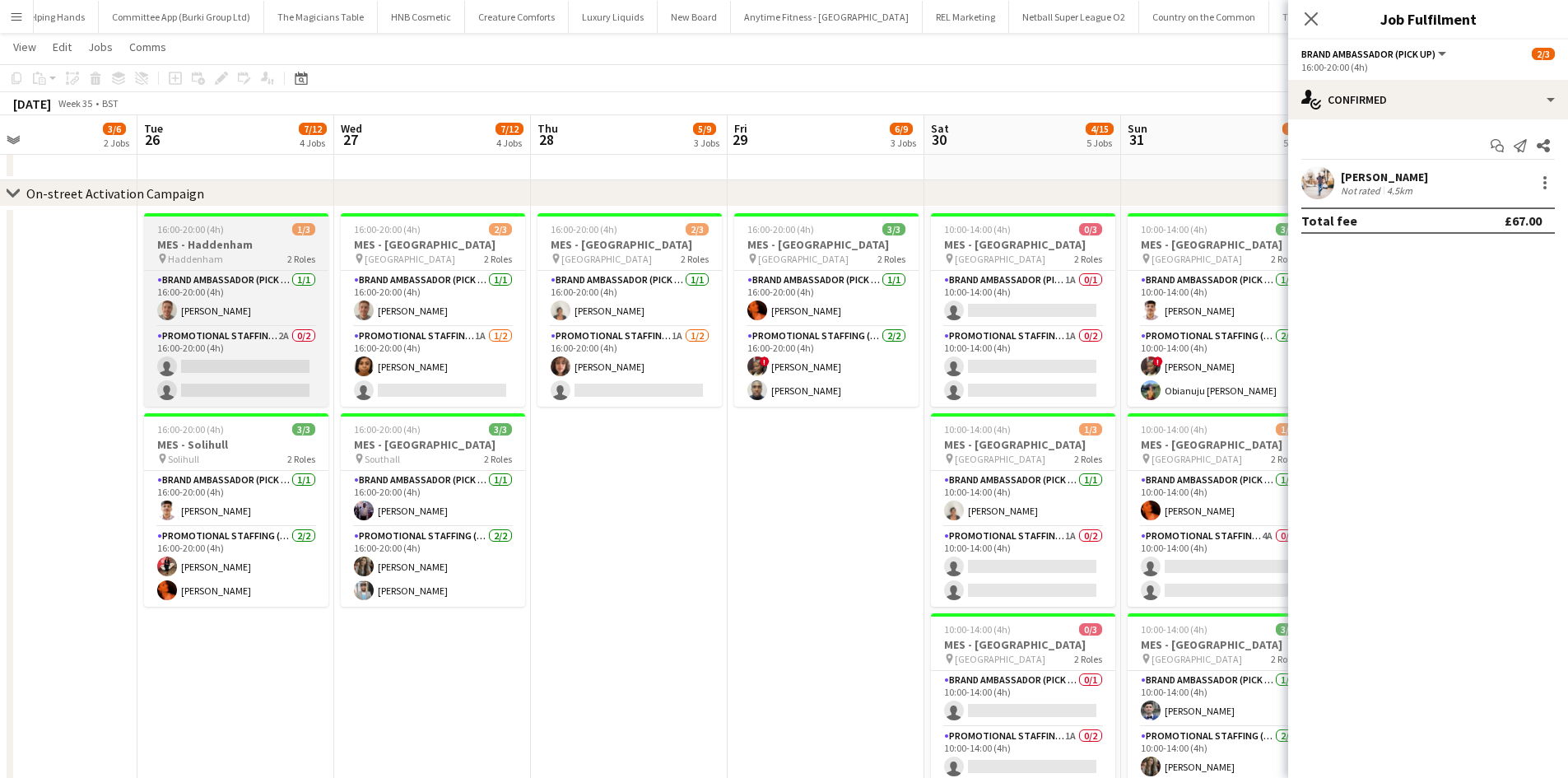
click at [251, 242] on h3 "MES - Haddenham" at bounding box center [236, 244] width 184 height 15
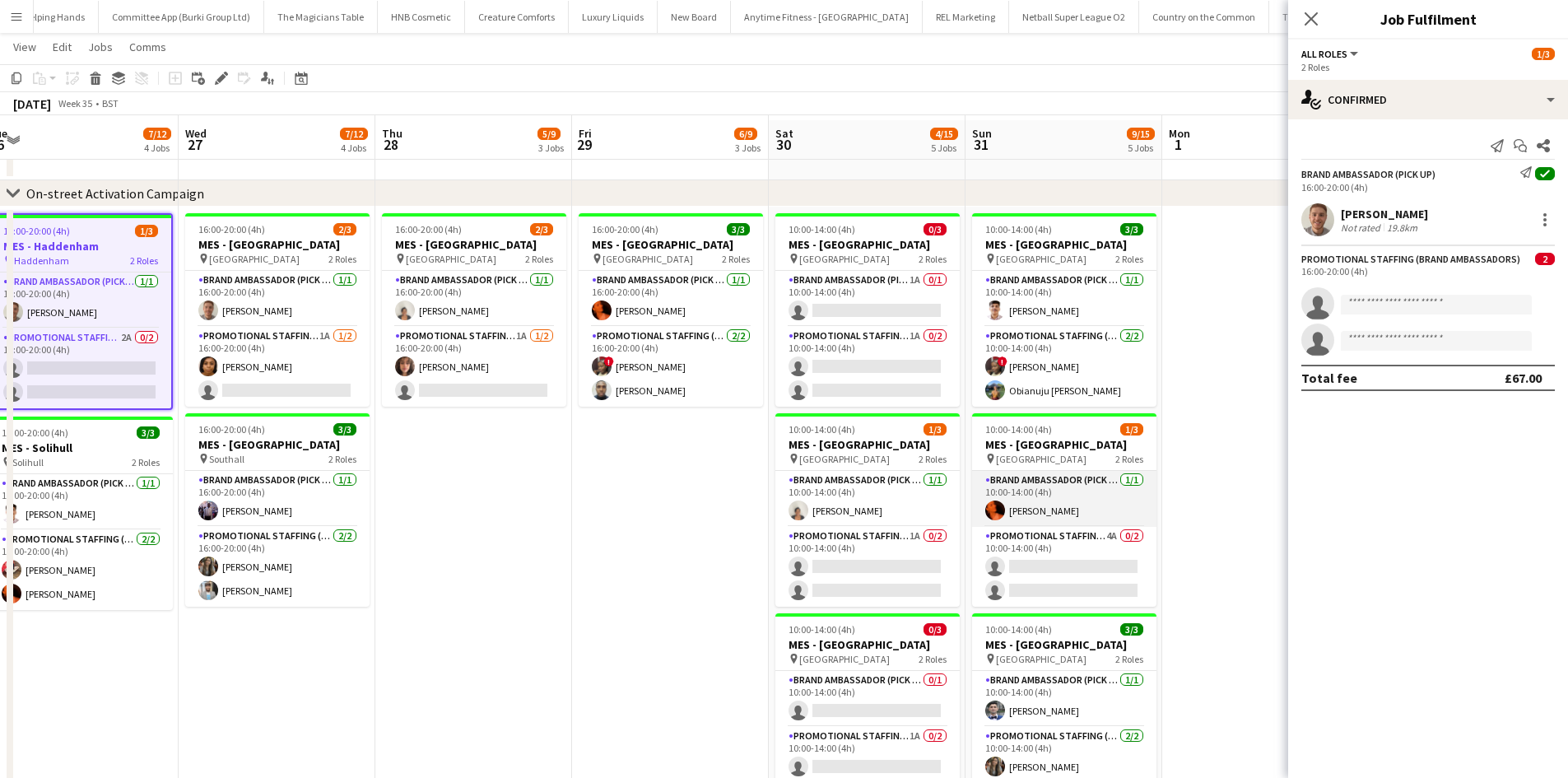
scroll to position [136, 0]
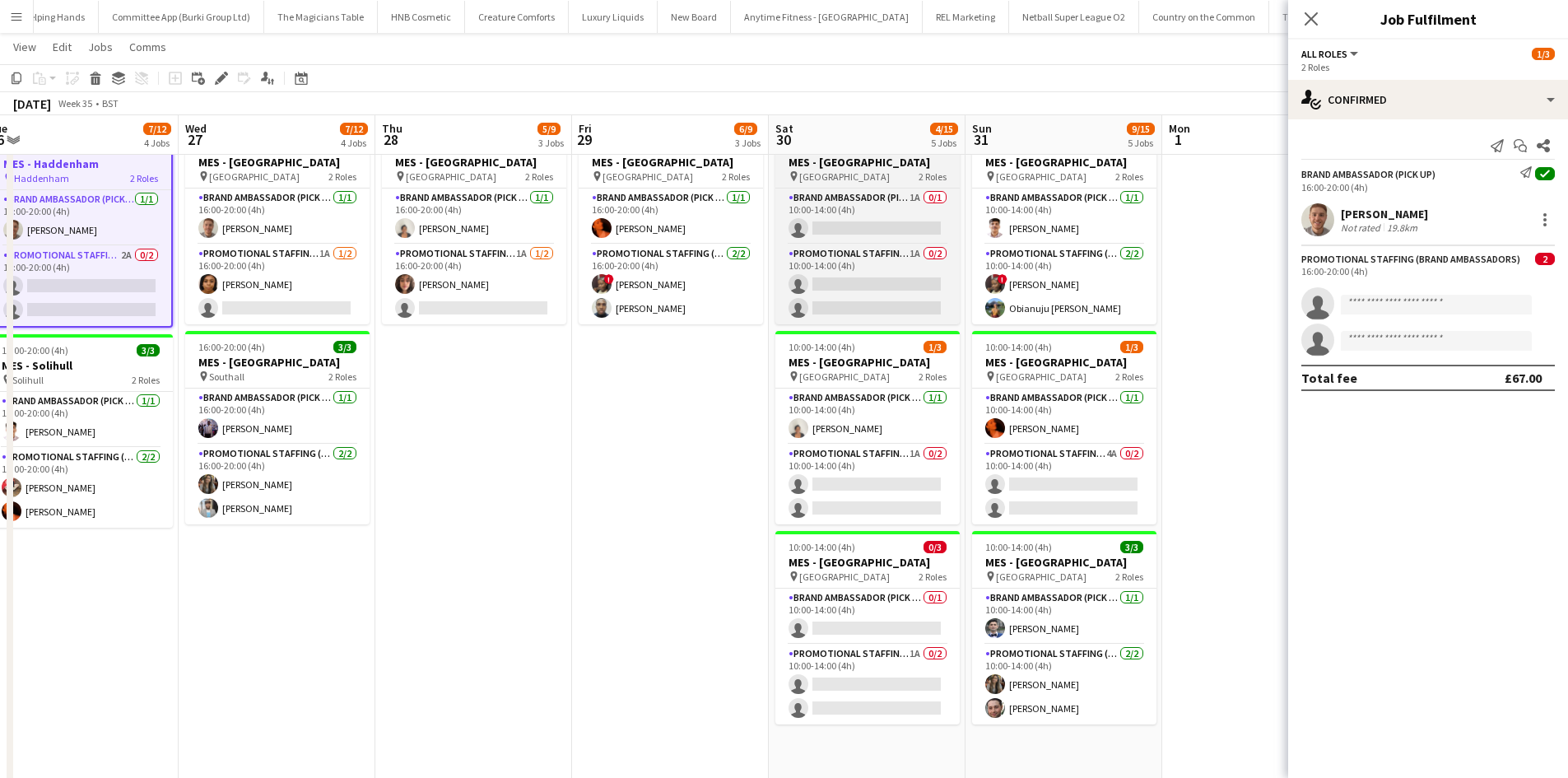
click at [869, 174] on span "Haddenham High Street" at bounding box center [843, 176] width 90 height 12
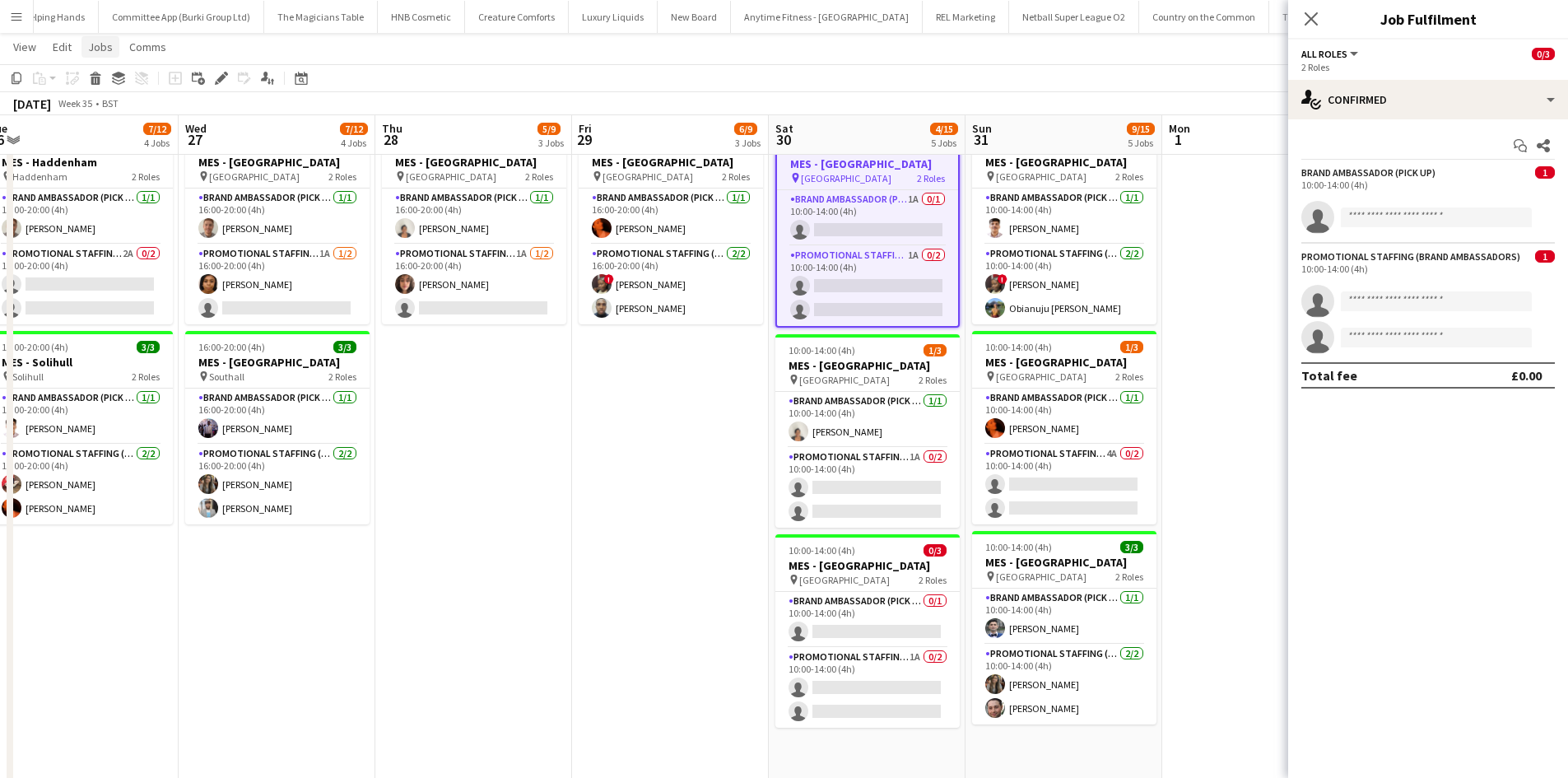
click at [111, 46] on link "Jobs" at bounding box center [101, 46] width 38 height 22
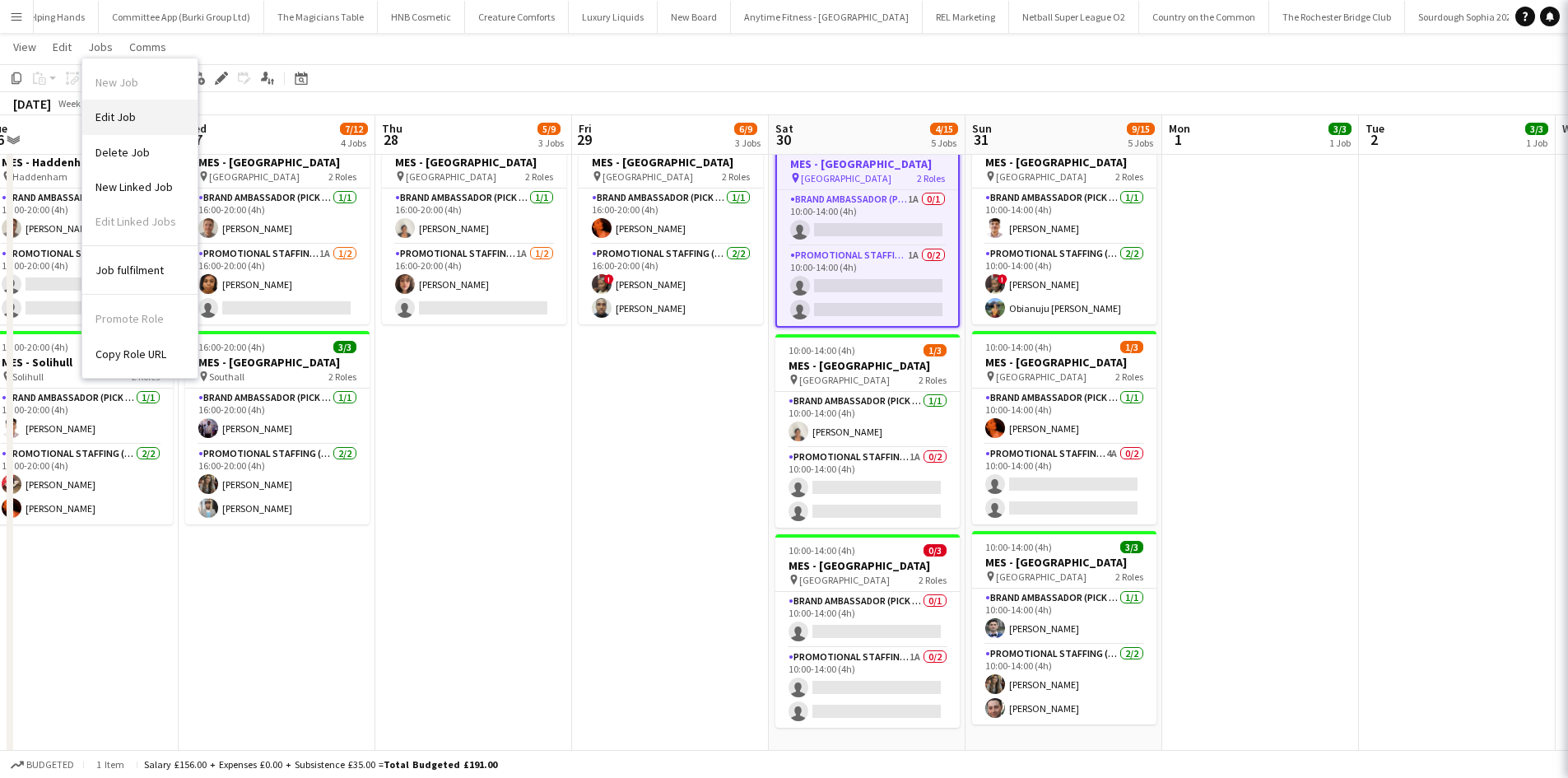
click at [146, 123] on link "Edit Job" at bounding box center [140, 117] width 115 height 34
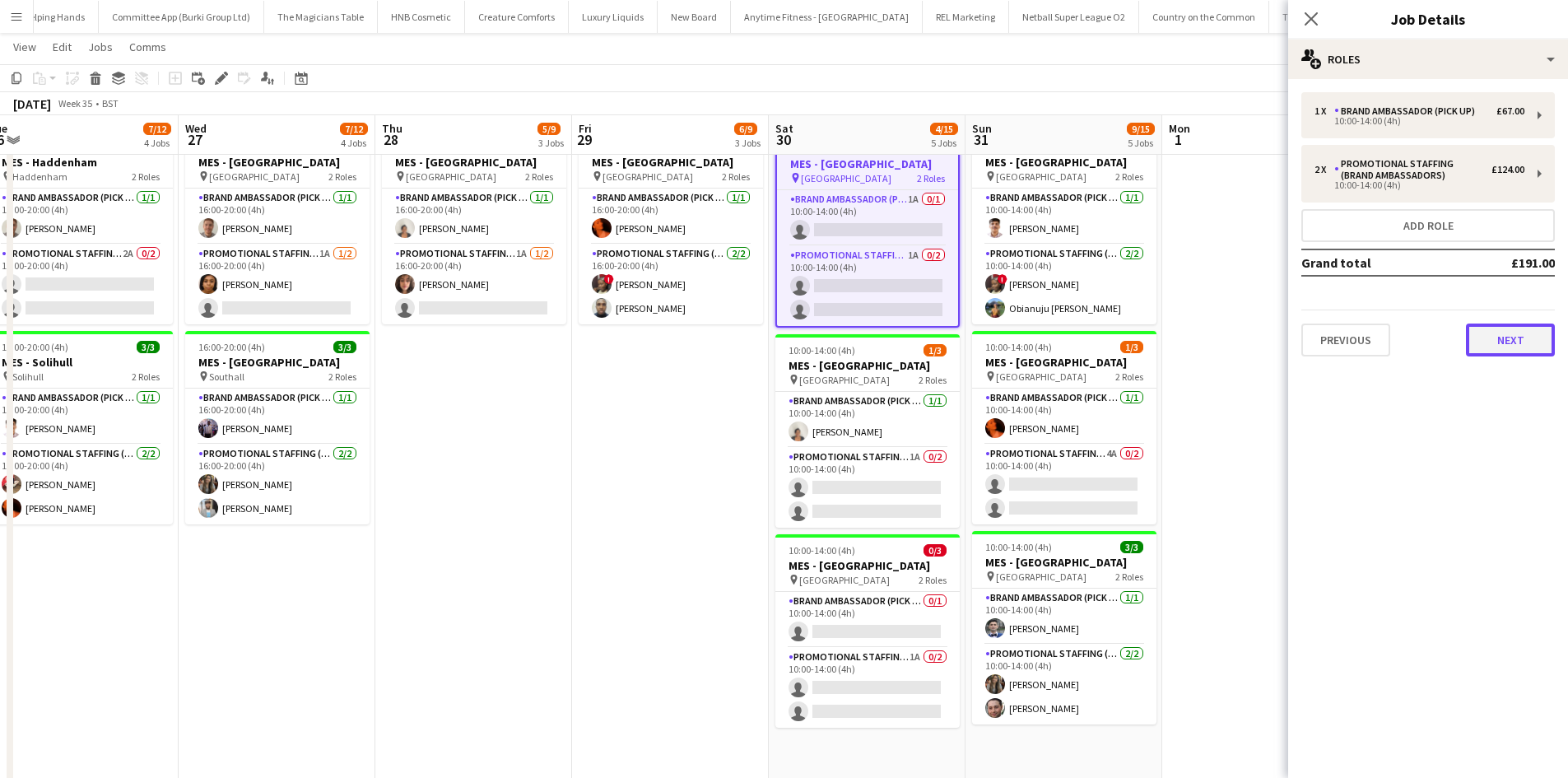
click at [1503, 343] on button "Next" at bounding box center [1509, 340] width 89 height 33
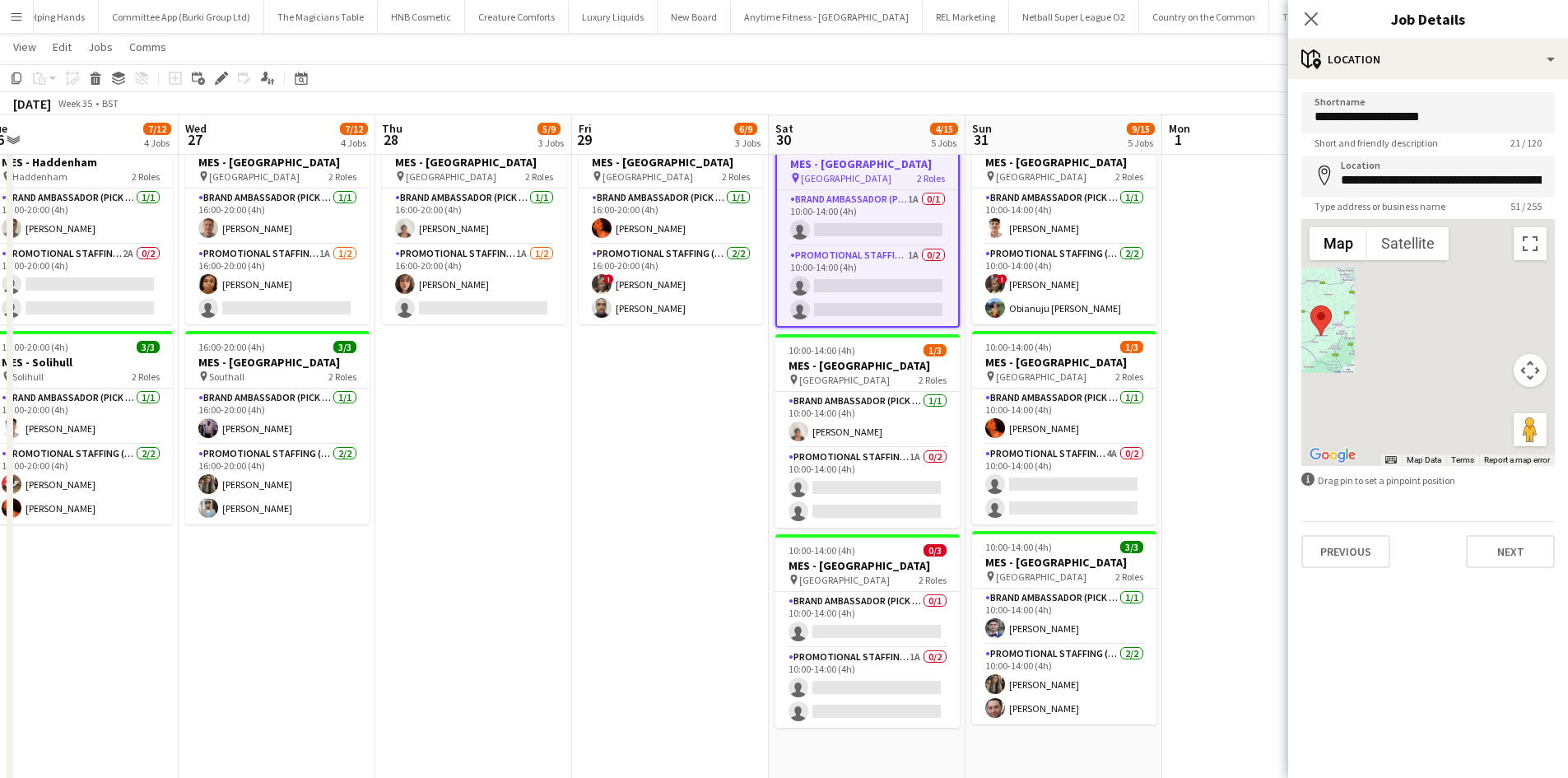
drag, startPoint x: 1494, startPoint y: 420, endPoint x: 1328, endPoint y: 343, distance: 183.0
click at [1328, 343] on div at bounding box center [1428, 342] width 254 height 247
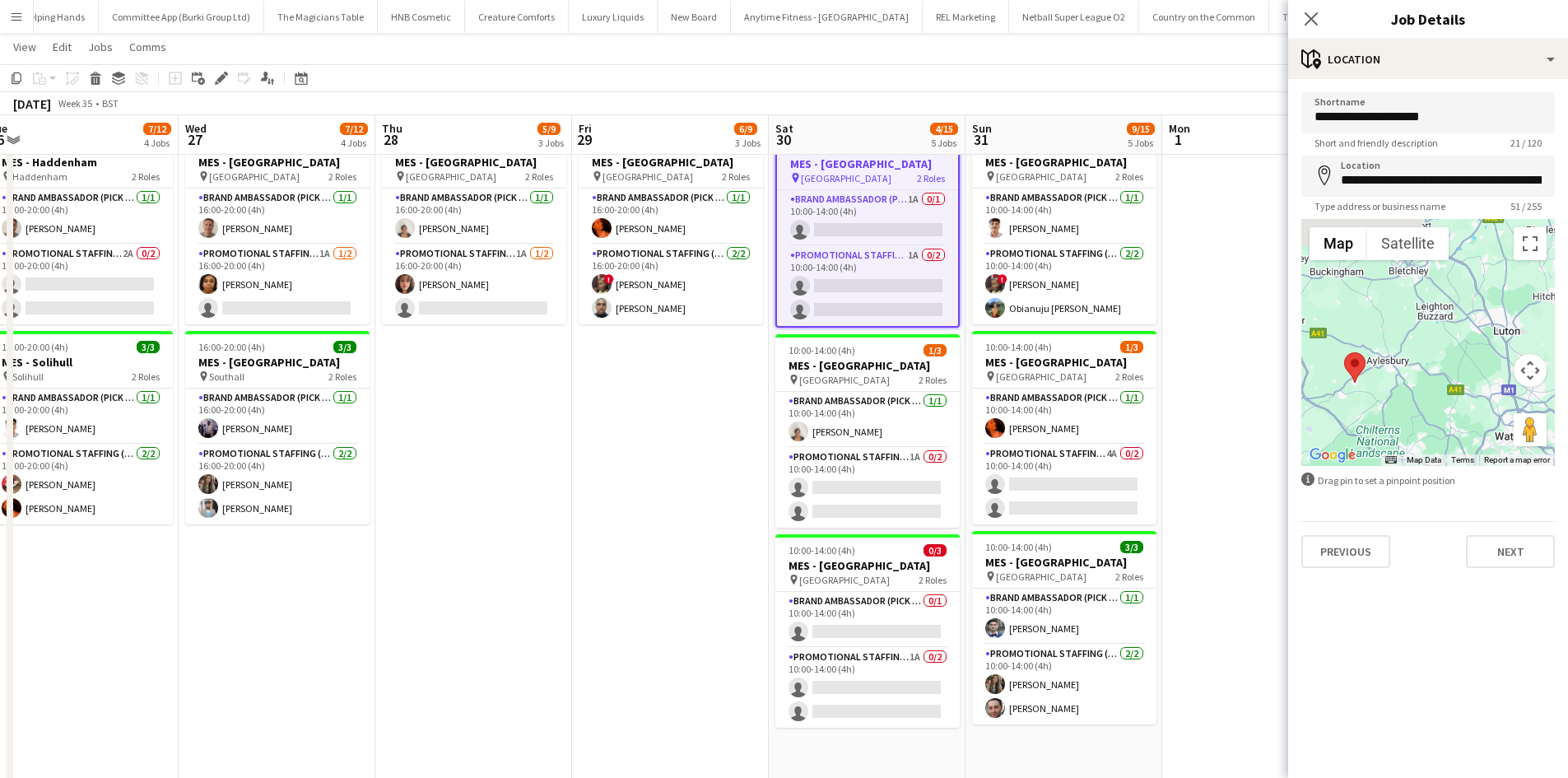
drag, startPoint x: 1417, startPoint y: 345, endPoint x: 1475, endPoint y: 408, distance: 85.6
click at [1475, 408] on div at bounding box center [1428, 342] width 254 height 247
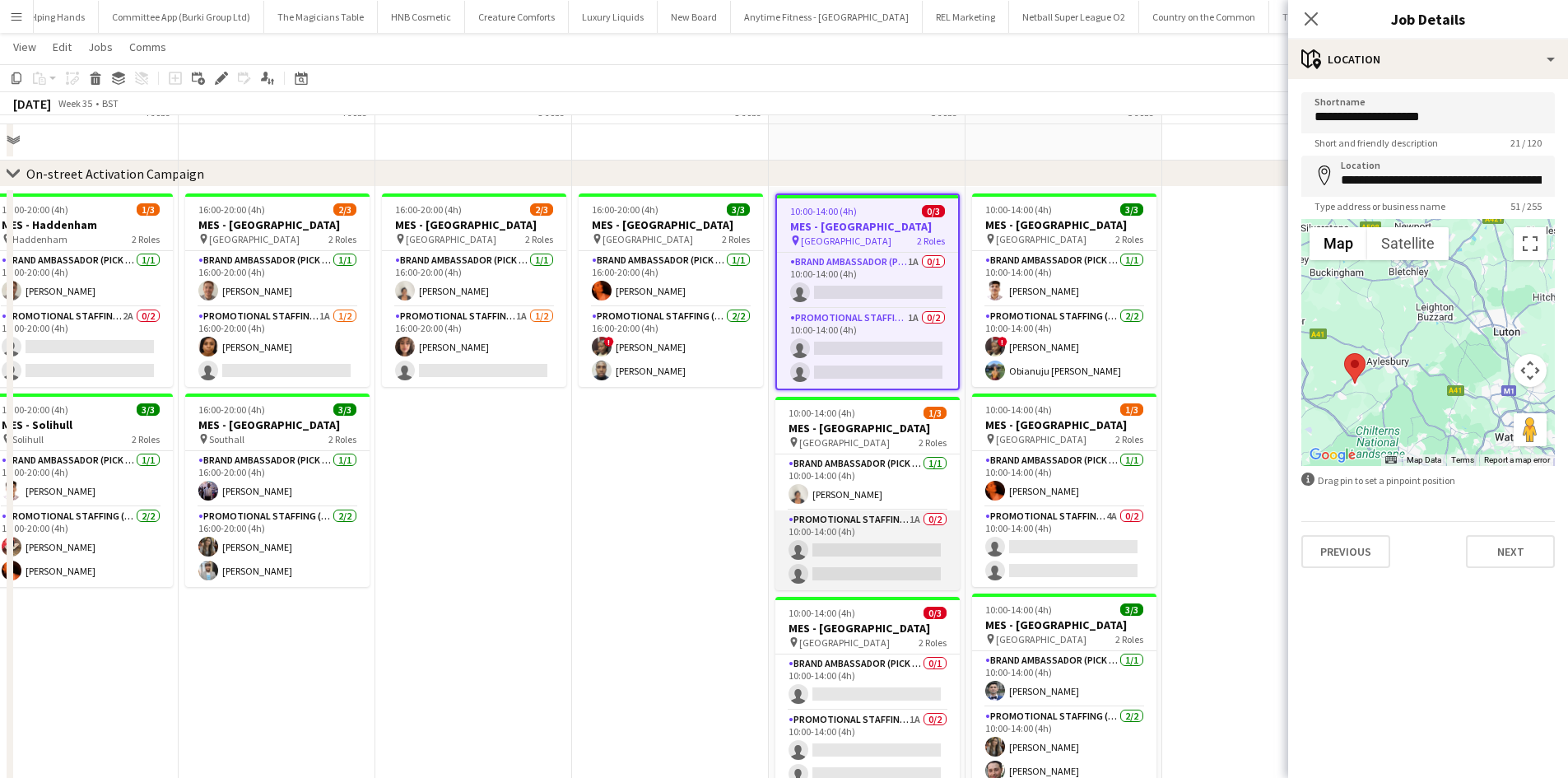
scroll to position [83, 0]
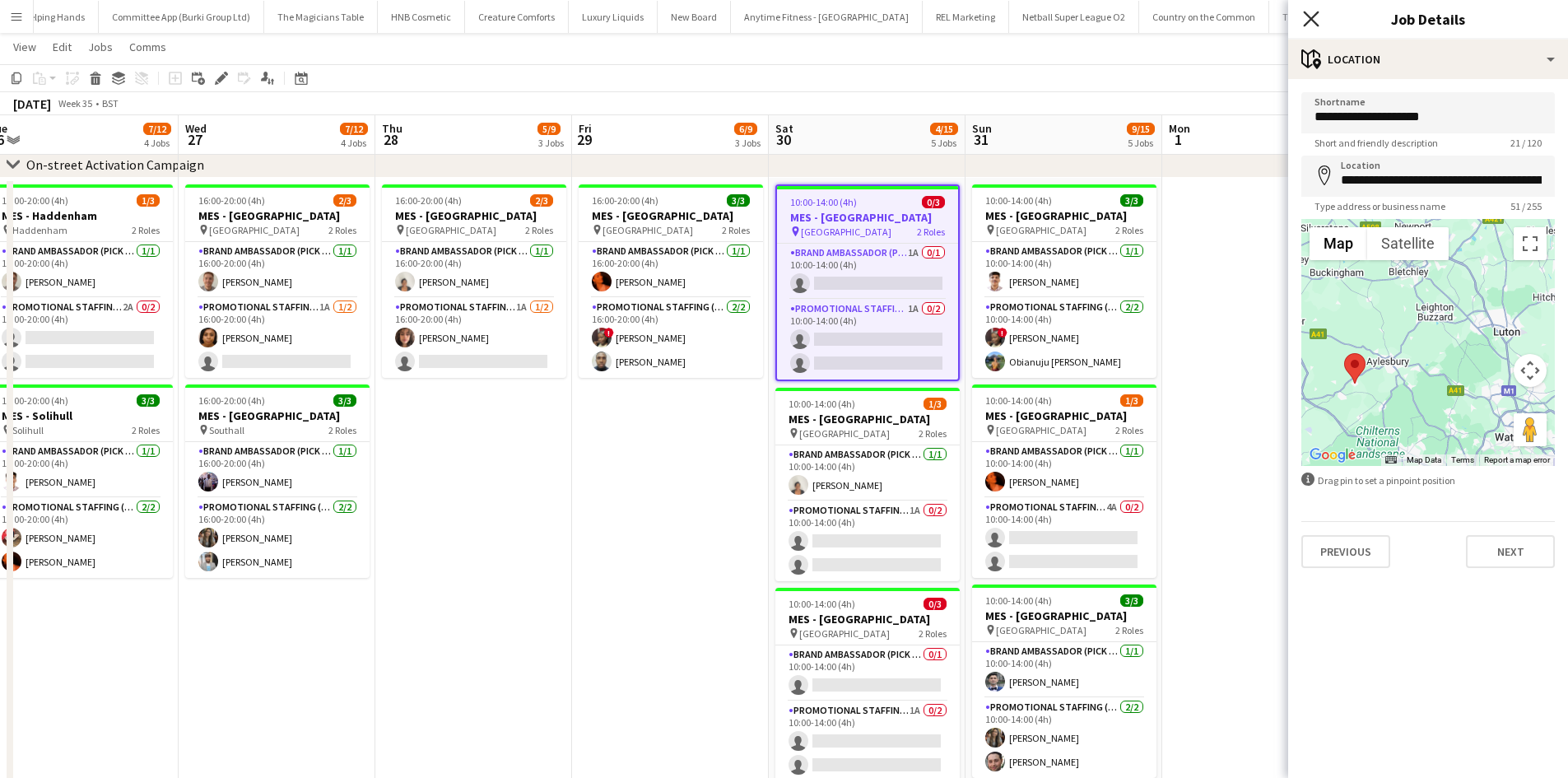
click at [1306, 22] on icon at bounding box center [1311, 18] width 15 height 15
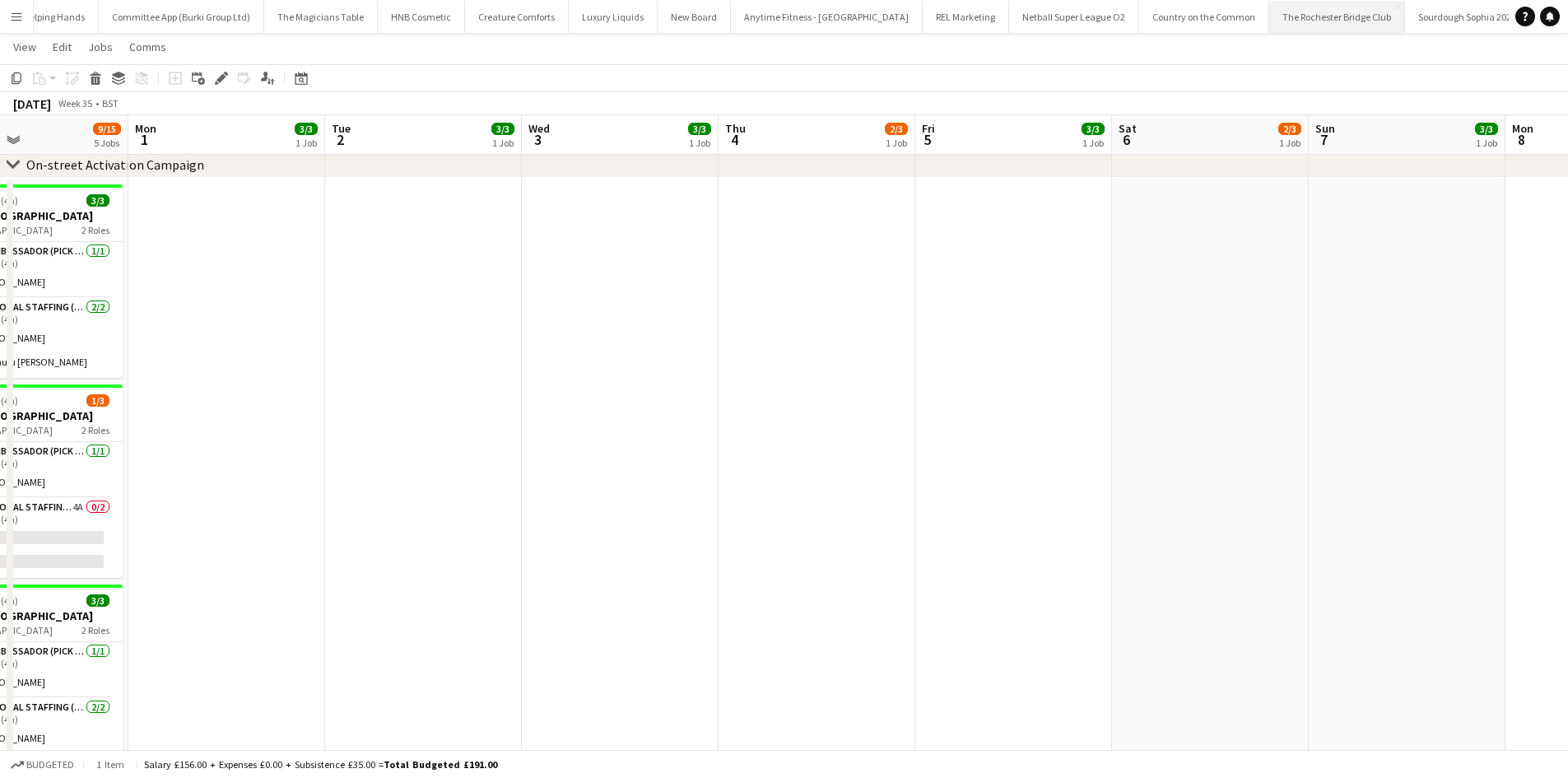
scroll to position [0, 461]
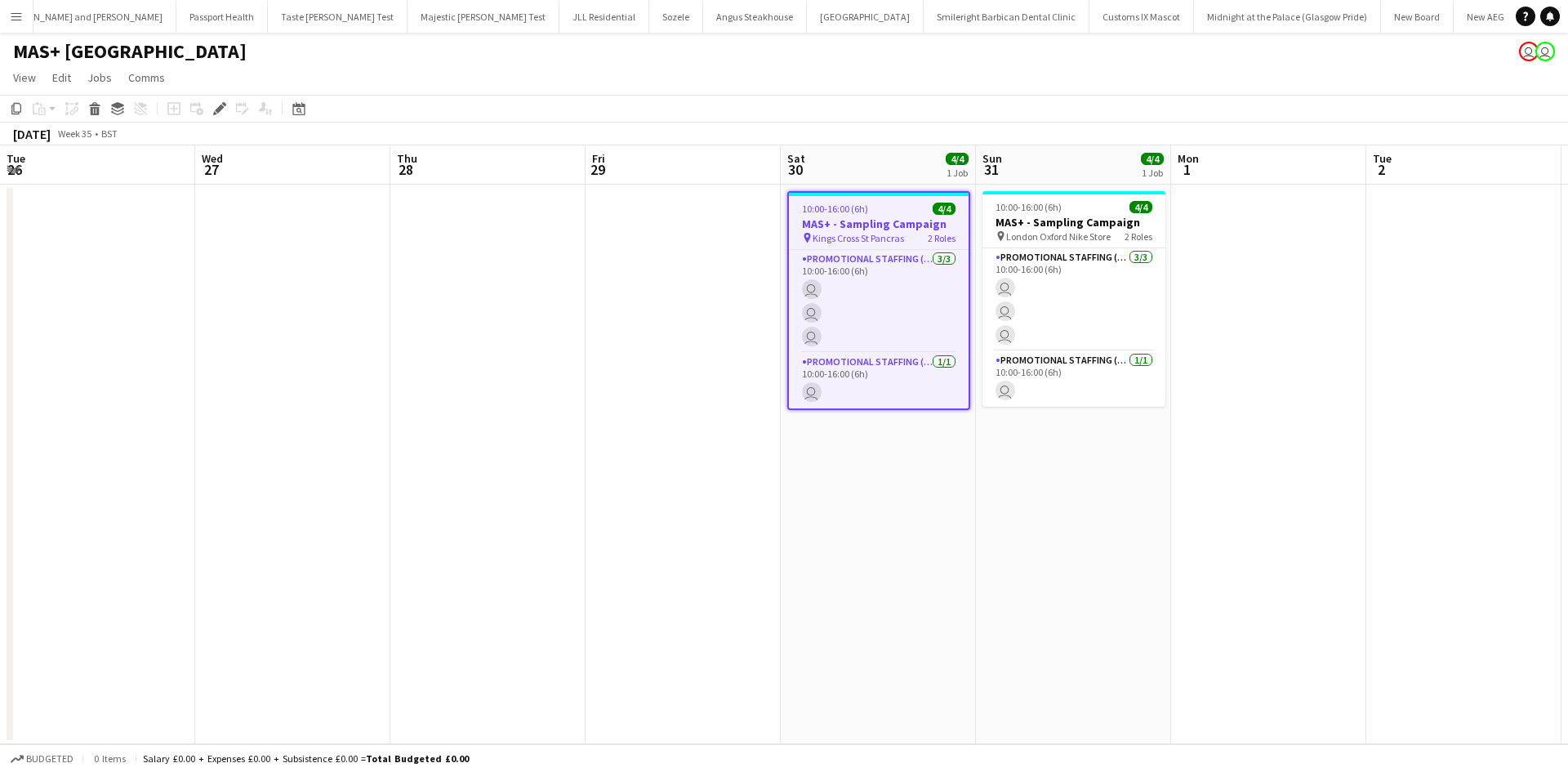
scroll to position [0, 235]
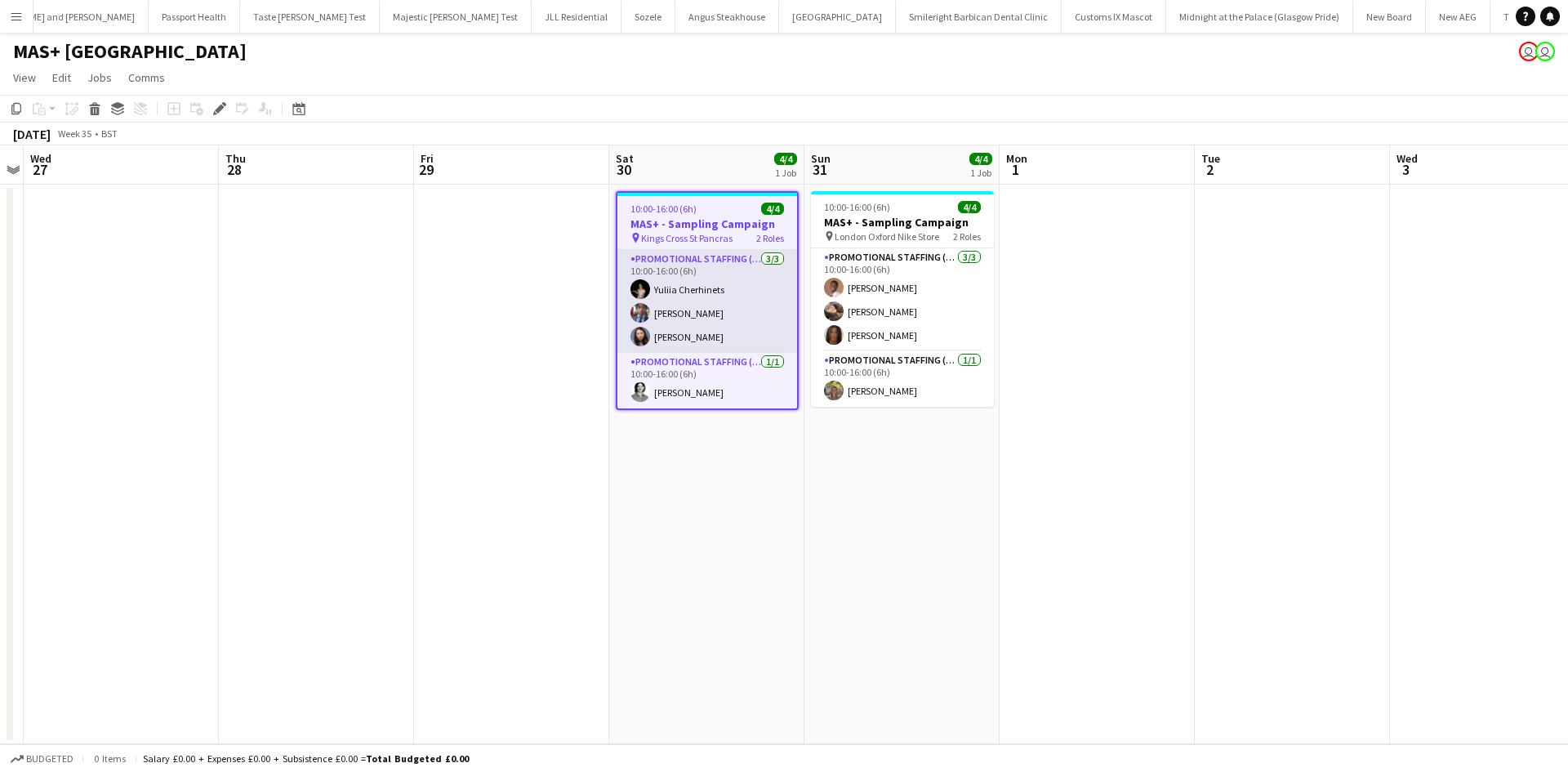
click at [736, 330] on app-card-role "Promotional Staffing (Brand Ambassadors) 3/3 10:00-16:00 (6h) Yuliia Cherhinets…" at bounding box center [707, 301] width 179 height 102
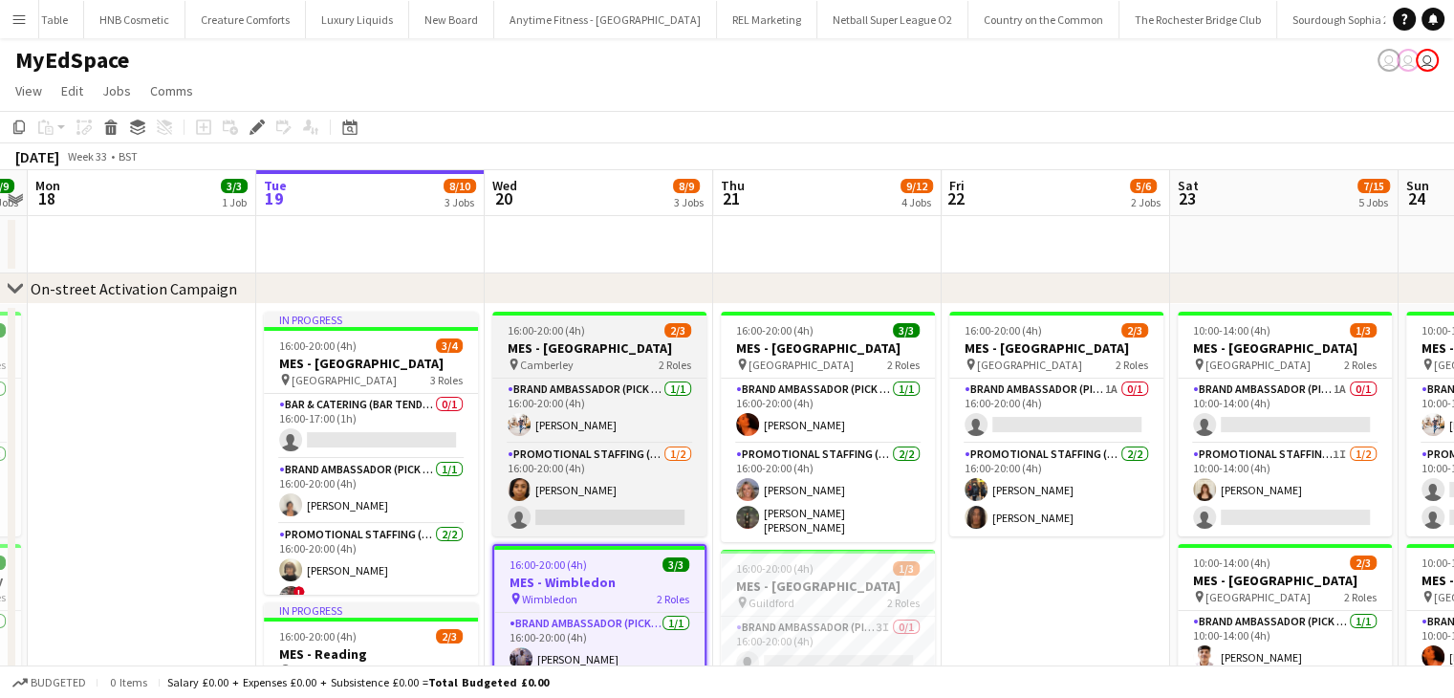
click at [574, 335] on span "16:00-20:00 (4h)" at bounding box center [546, 330] width 77 height 14
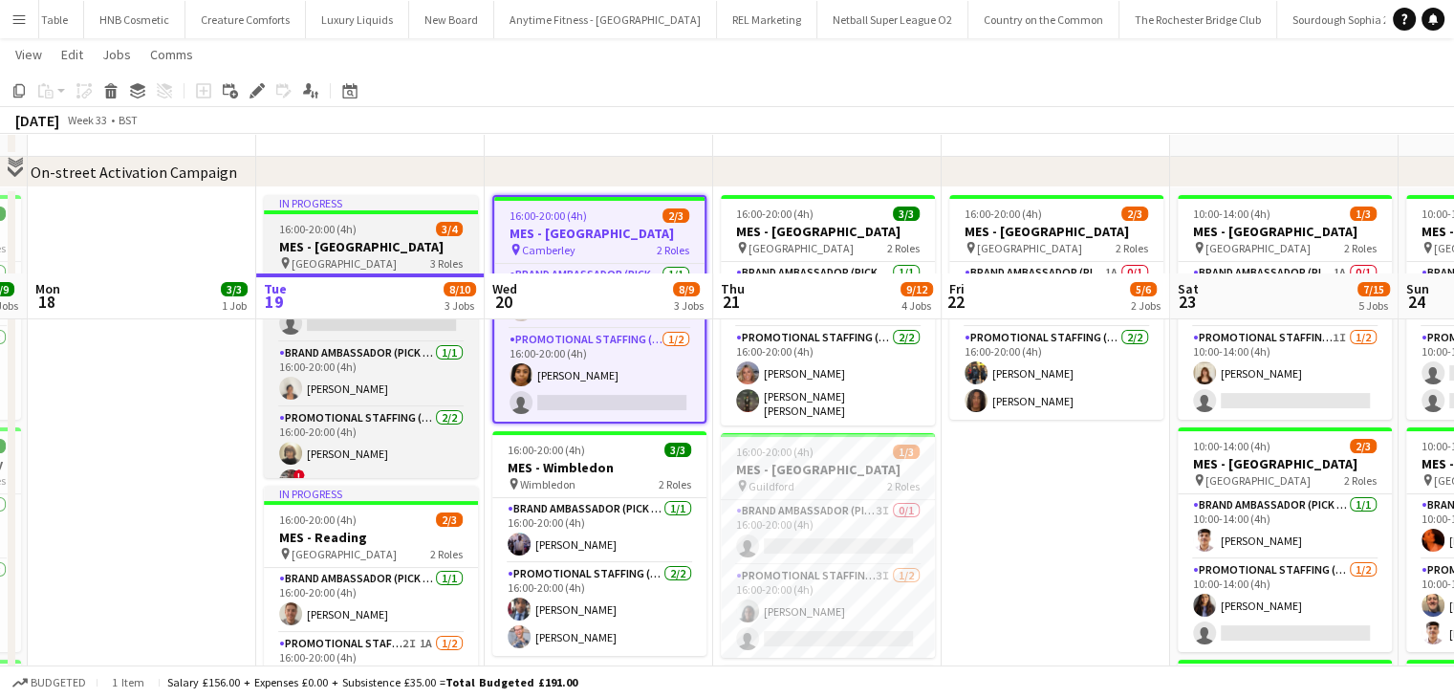
scroll to position [287, 0]
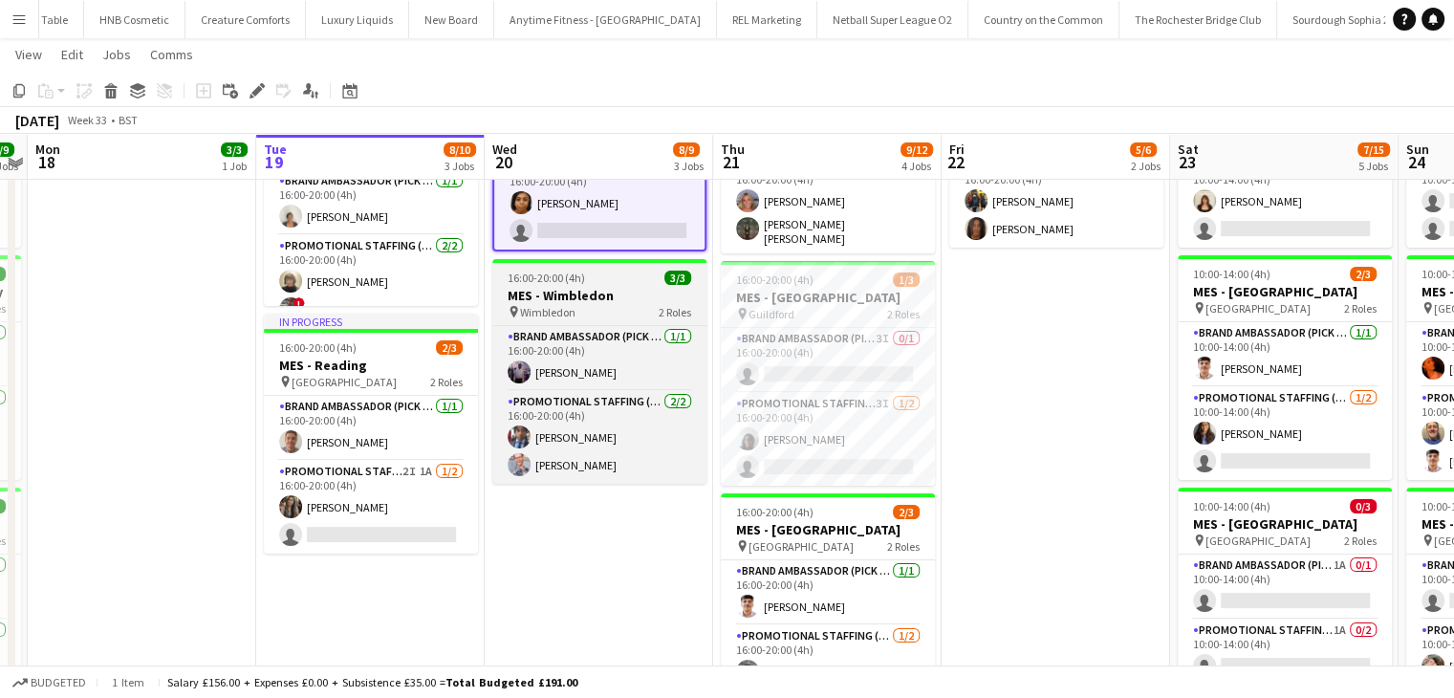
click at [564, 311] on span "Wimbledon" at bounding box center [547, 312] width 55 height 14
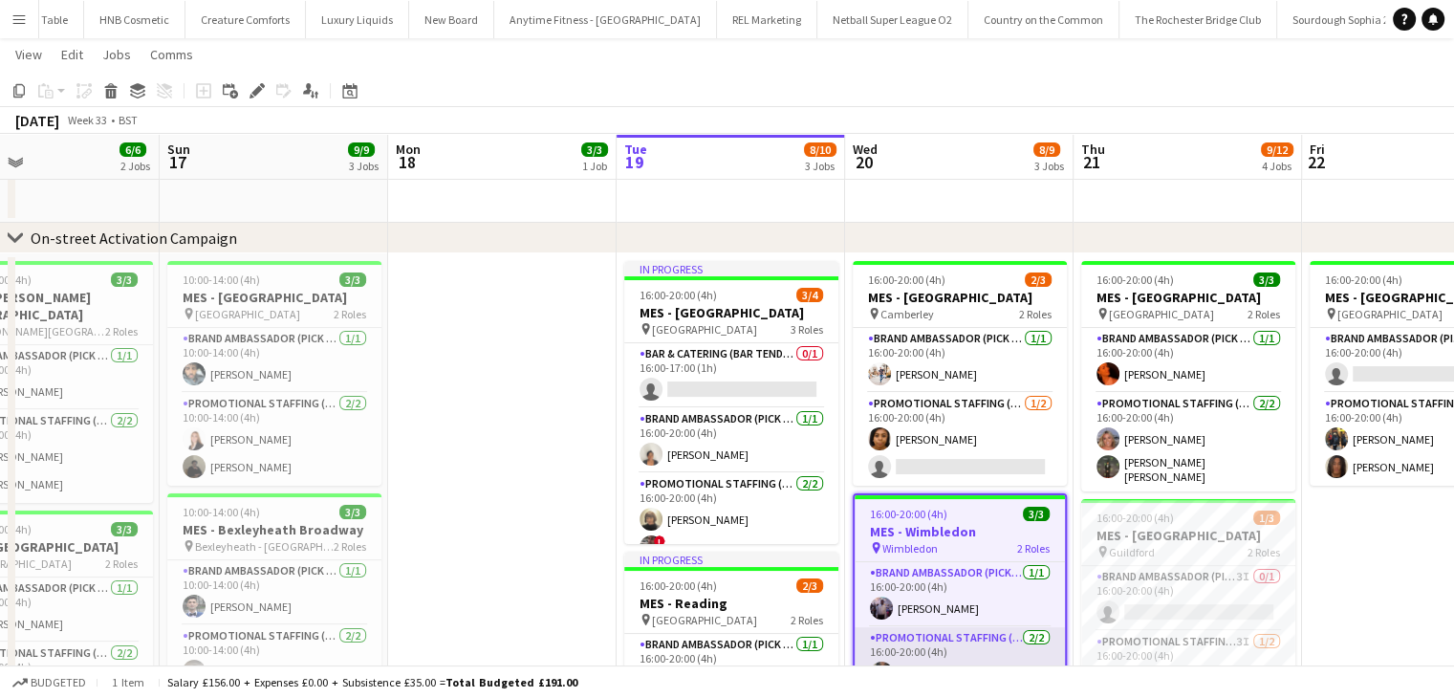
scroll to position [17, 0]
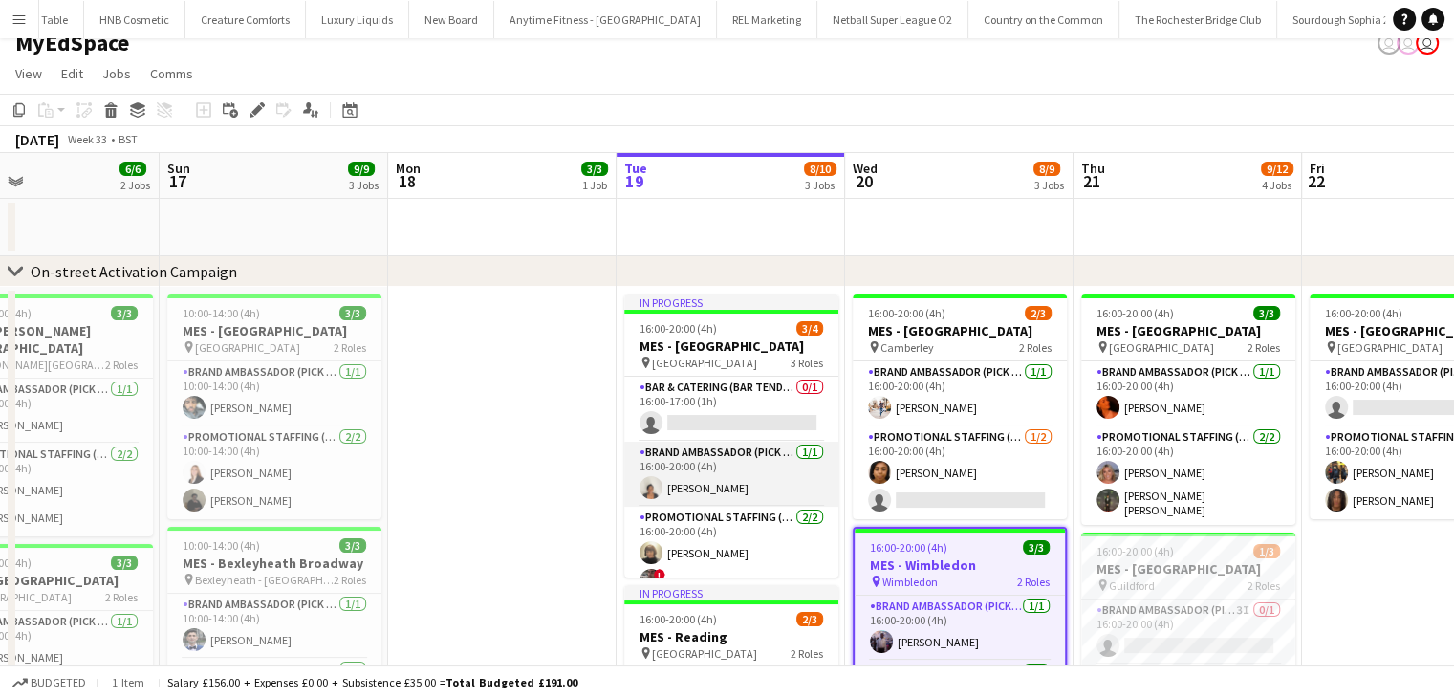
click at [747, 474] on app-card-role "Brand Ambassador (Pick up) 1/1 16:00-20:00 (4h) Thandeka Mashazi" at bounding box center [731, 474] width 214 height 65
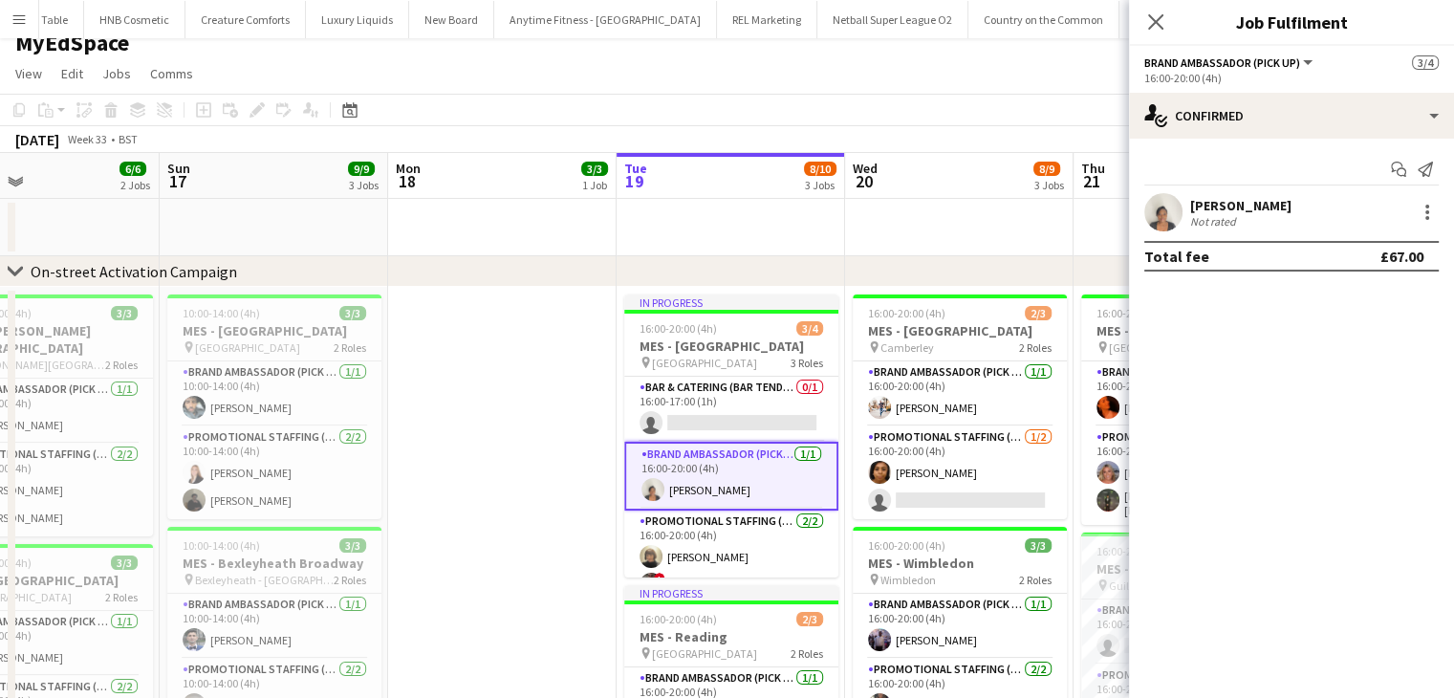
click at [1228, 217] on div "Not rated" at bounding box center [1215, 221] width 50 height 14
click at [1215, 209] on div "Thandeka Mashazi" at bounding box center [1240, 205] width 101 height 17
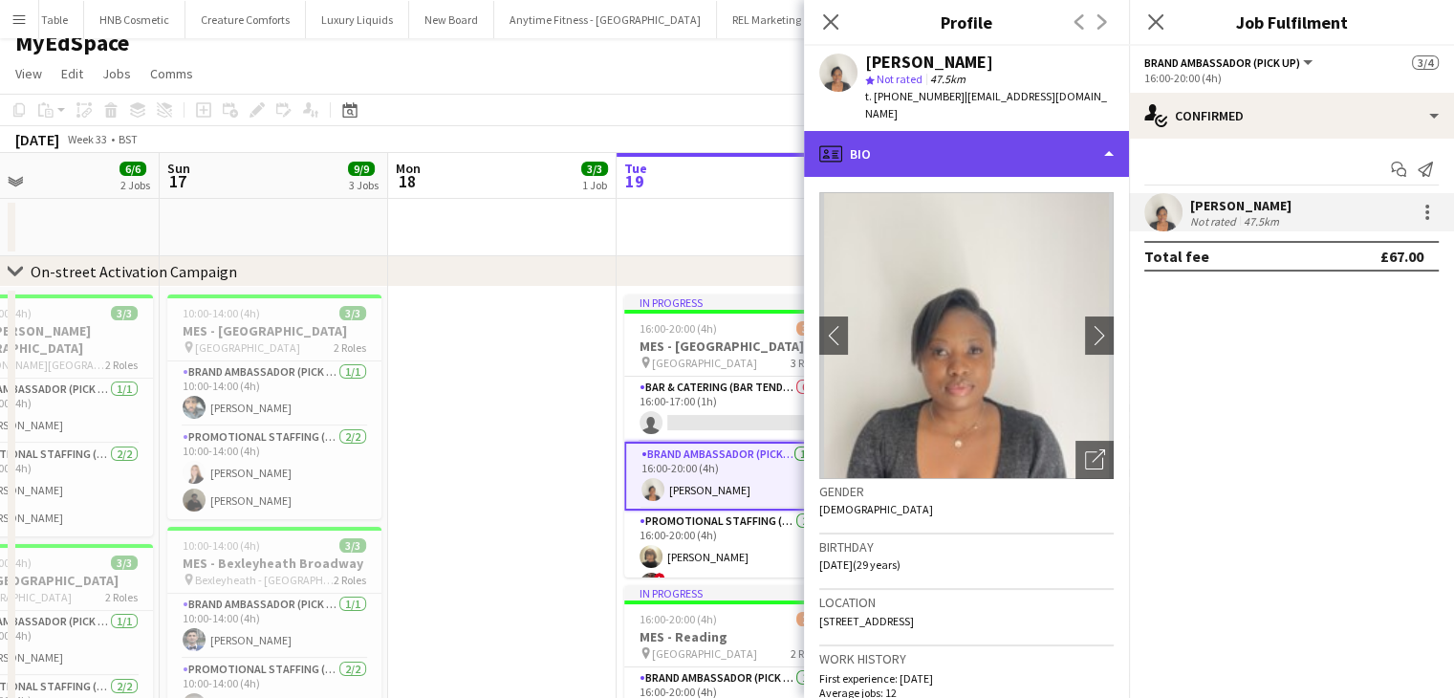
click at [1006, 155] on div "profile Bio" at bounding box center [966, 154] width 325 height 46
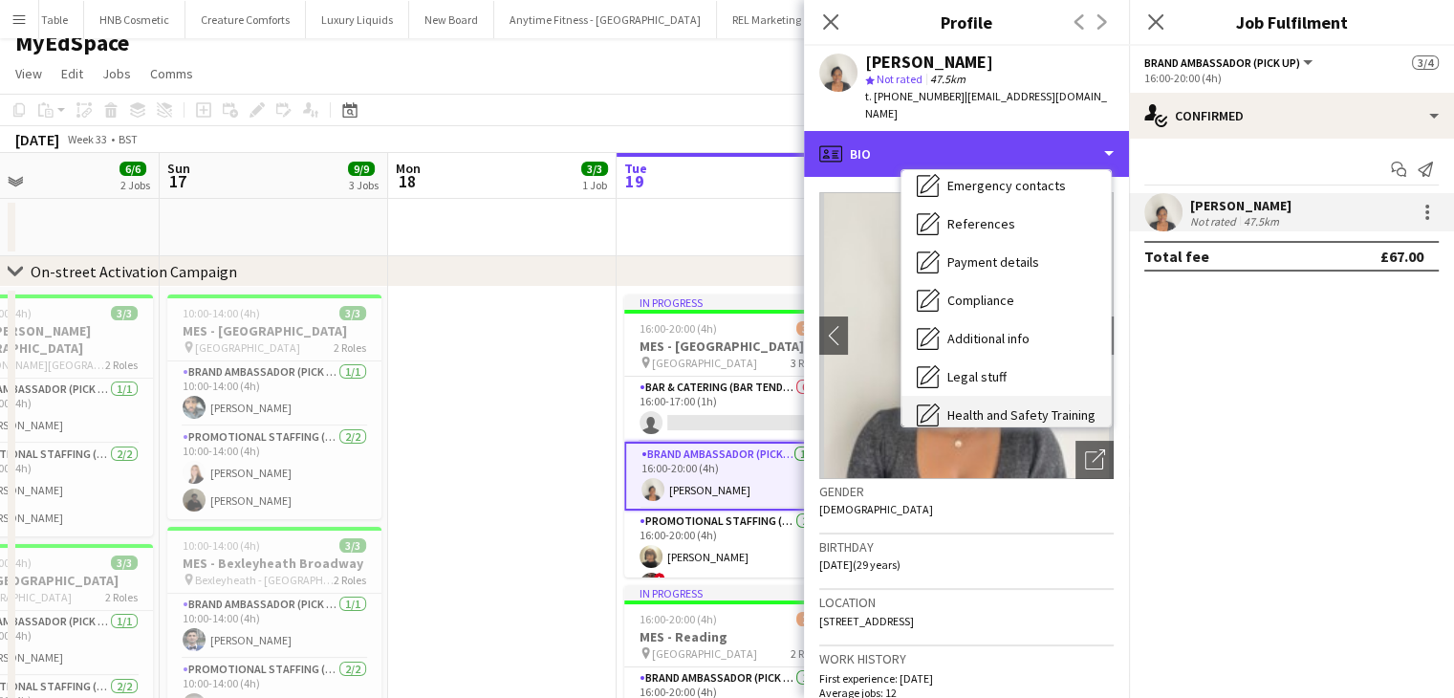
scroll to position [256, 0]
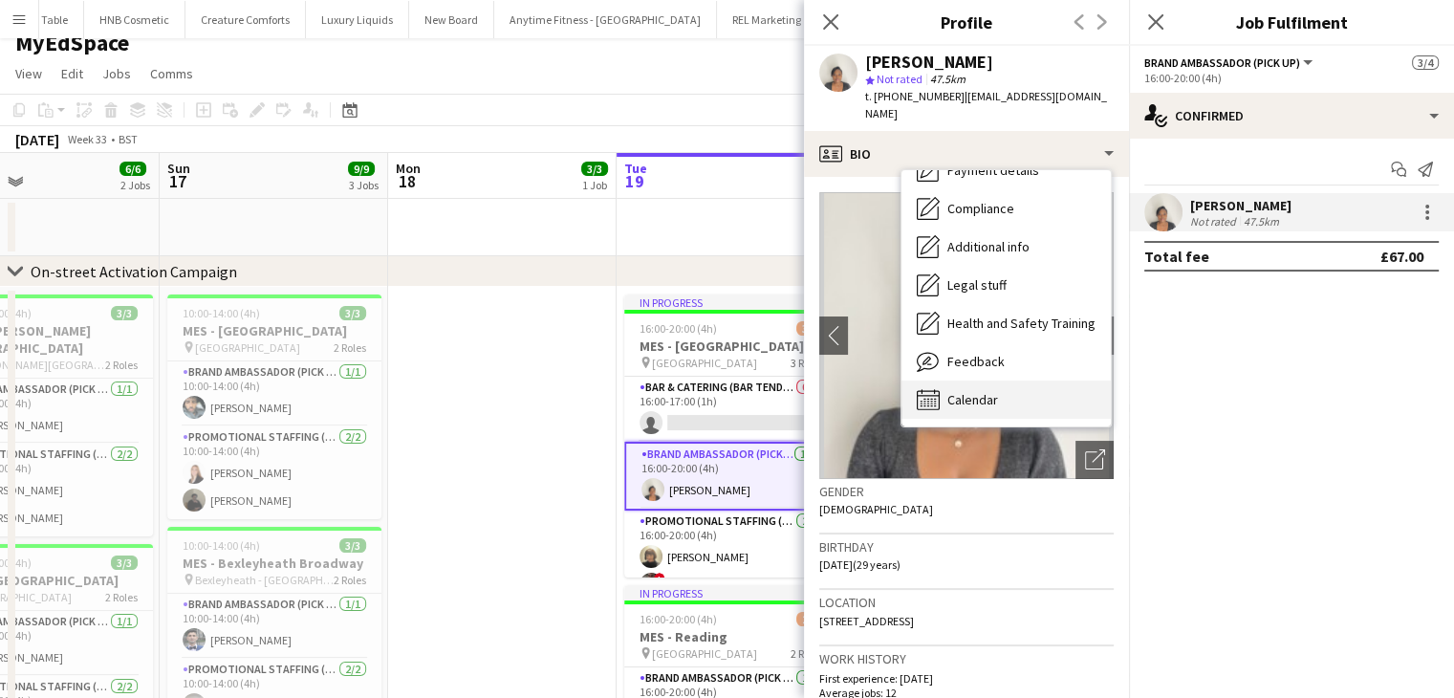
click at [1033, 393] on div "Calendar Calendar" at bounding box center [1006, 400] width 209 height 38
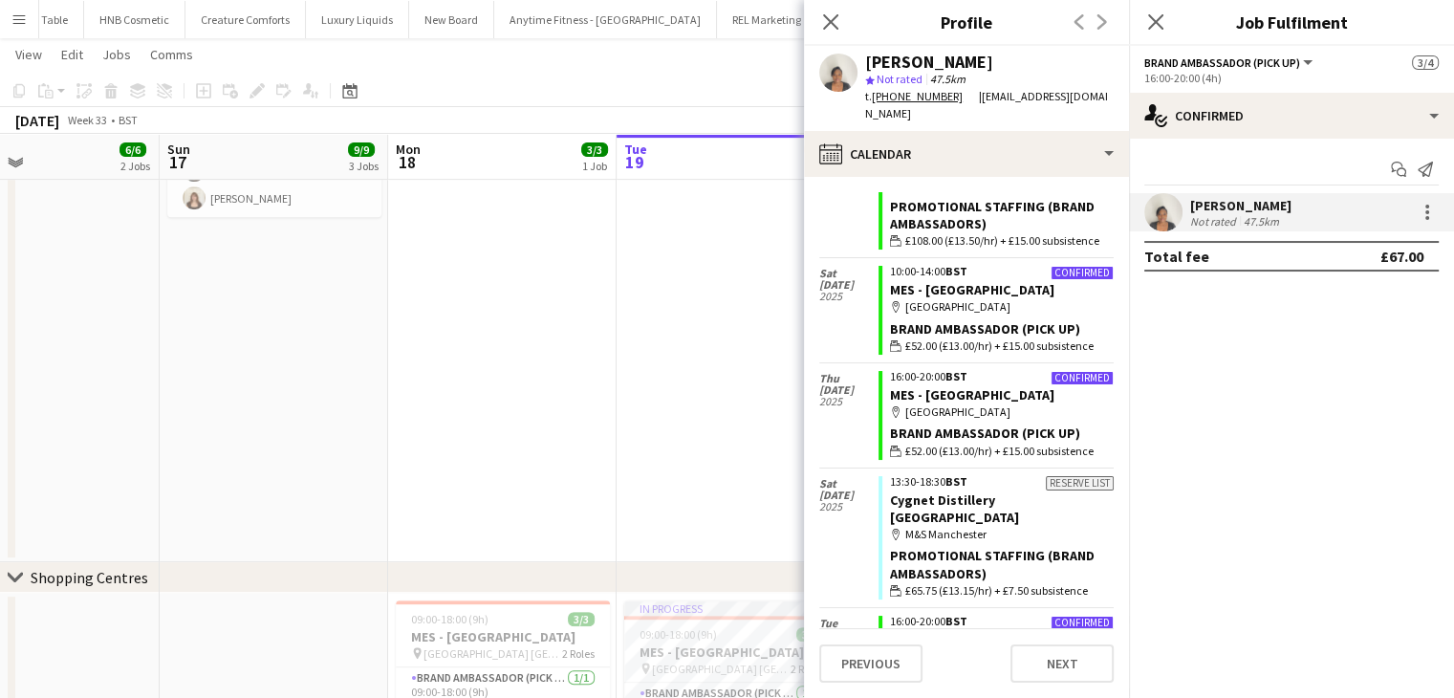
scroll to position [939, 0]
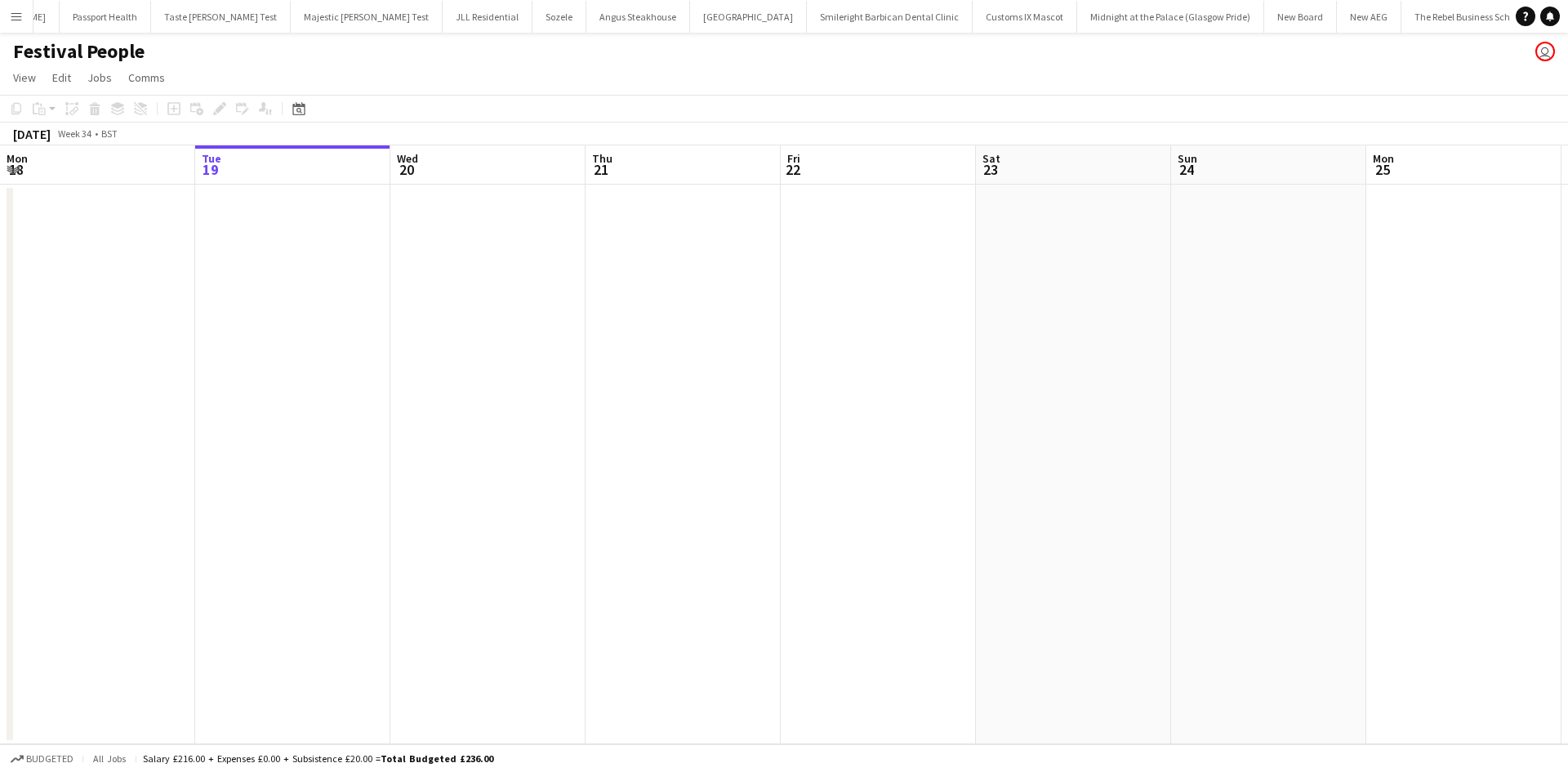
click at [25, 16] on button "Menu" at bounding box center [16, 16] width 32 height 32
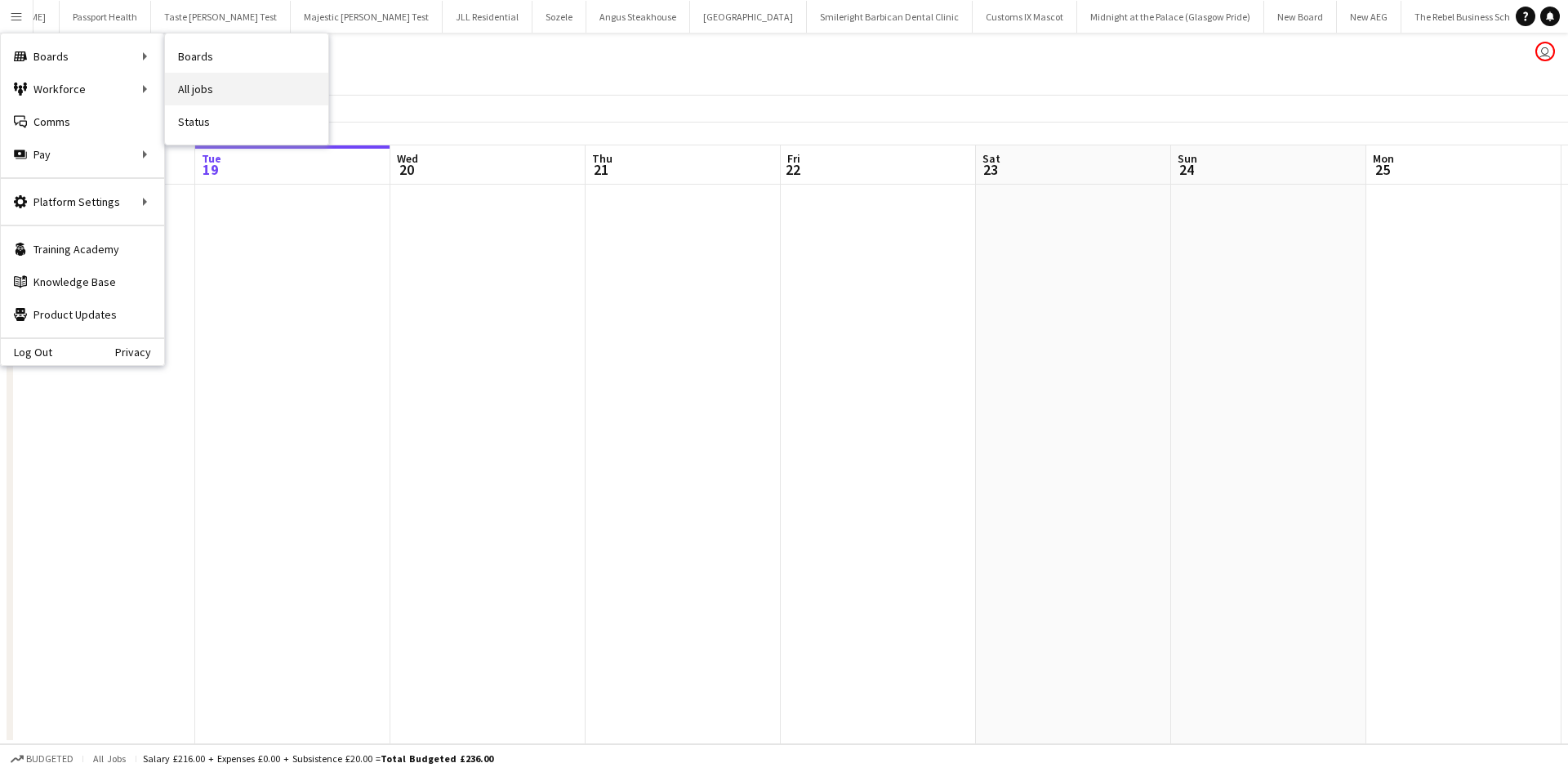
click at [194, 77] on link "All jobs" at bounding box center [246, 89] width 163 height 32
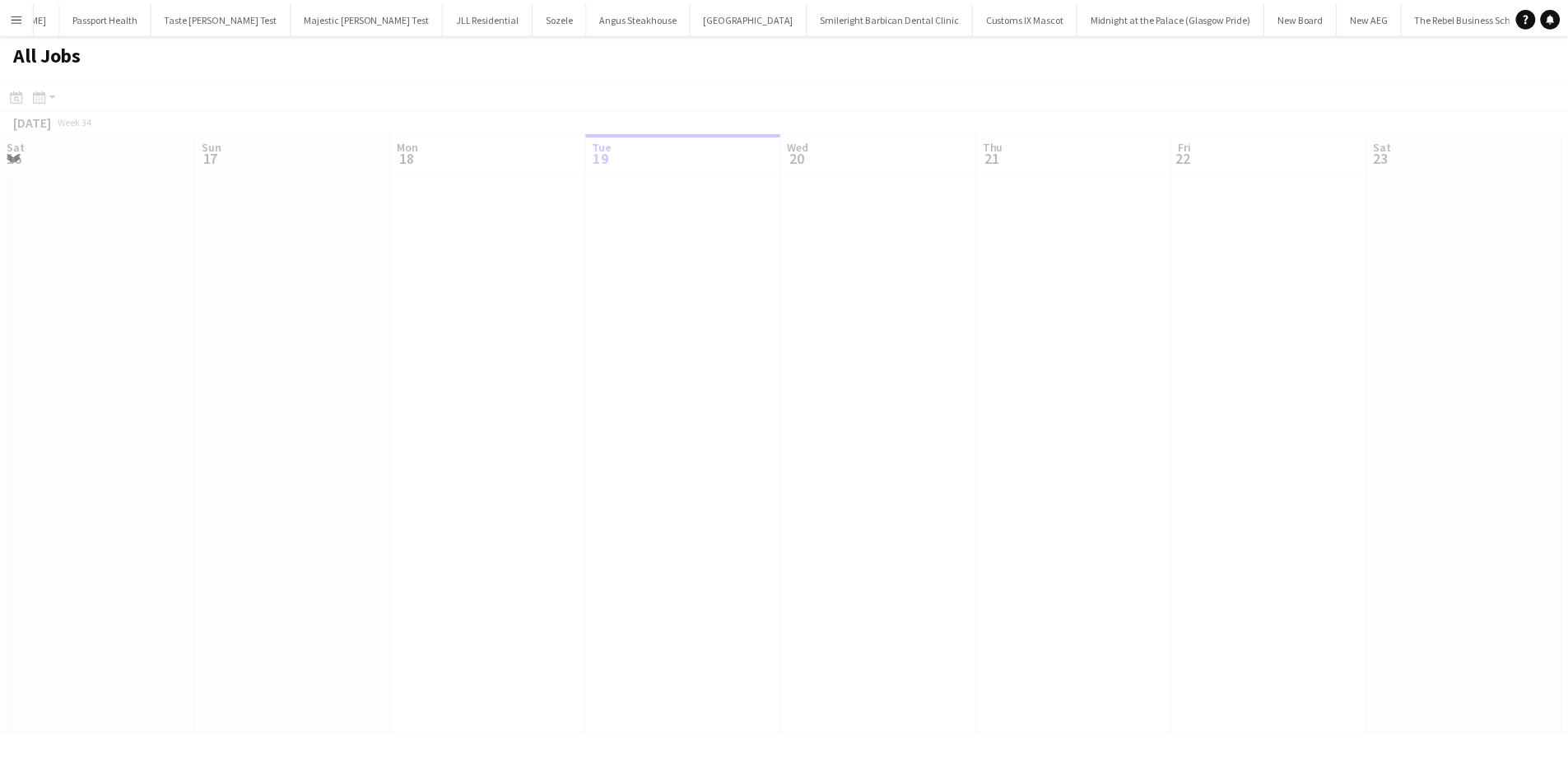
scroll to position [0, 393]
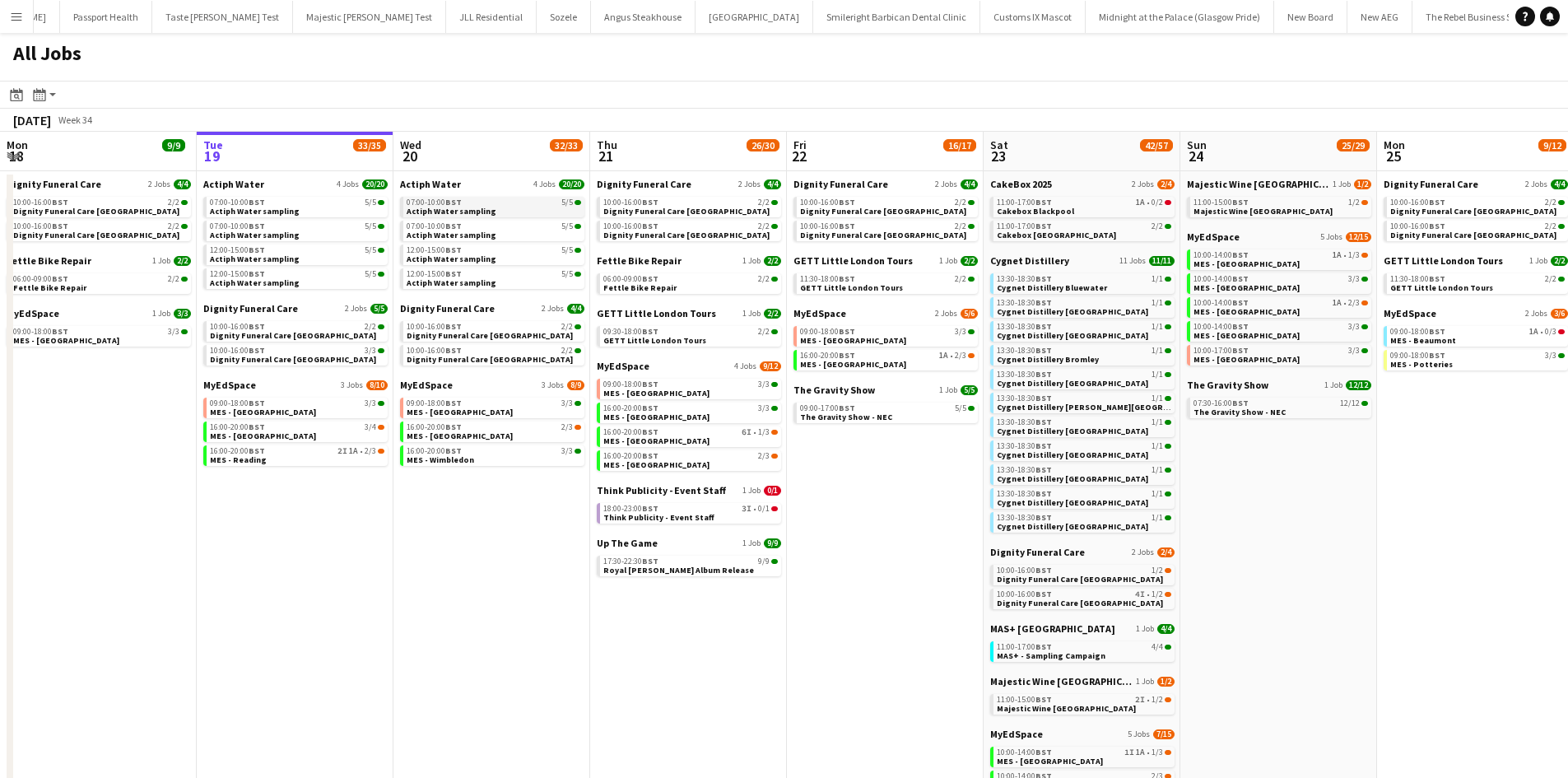
click at [476, 207] on span "Actiph Water sampling" at bounding box center [451, 211] width 90 height 10
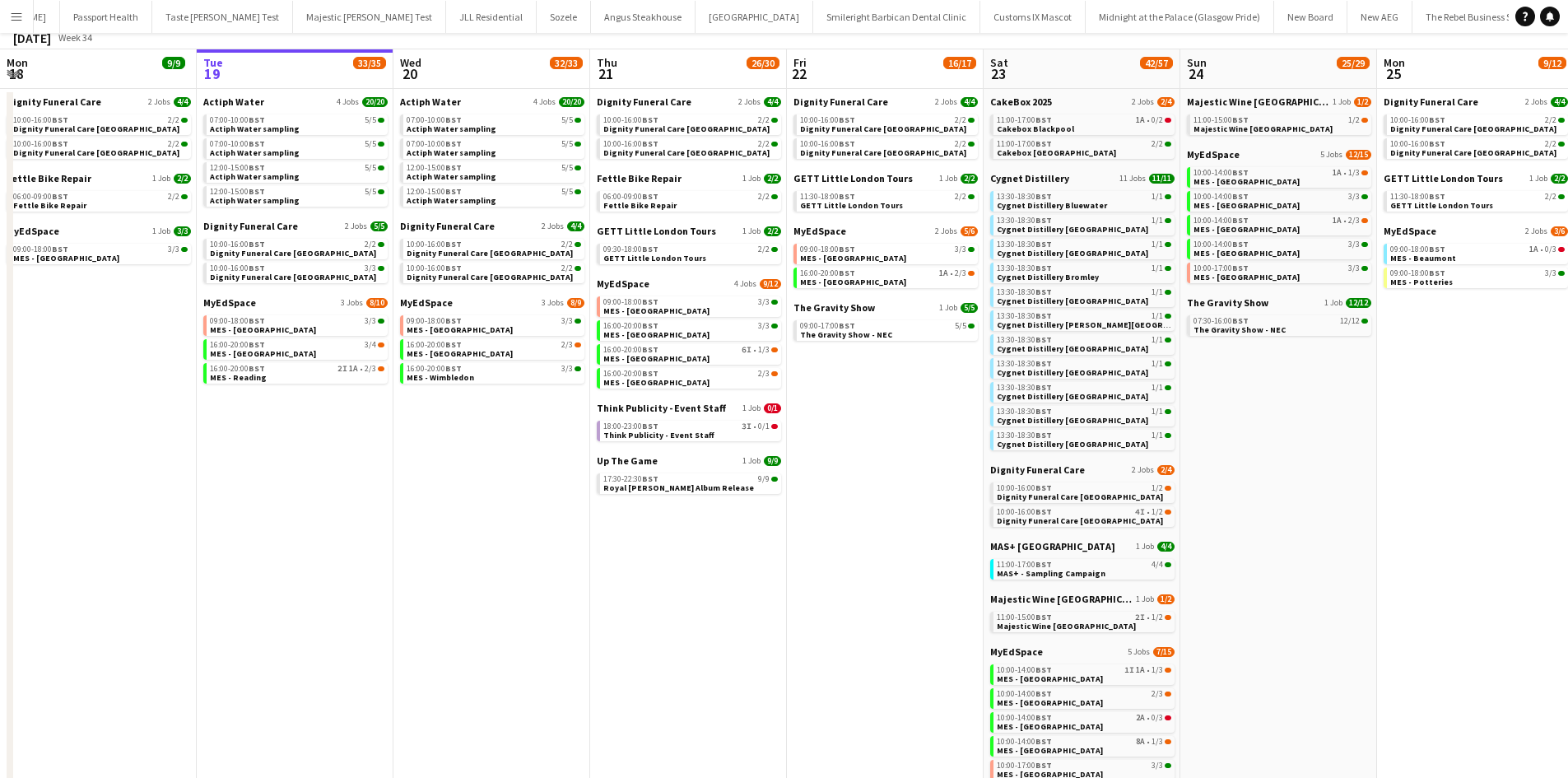
scroll to position [0, 0]
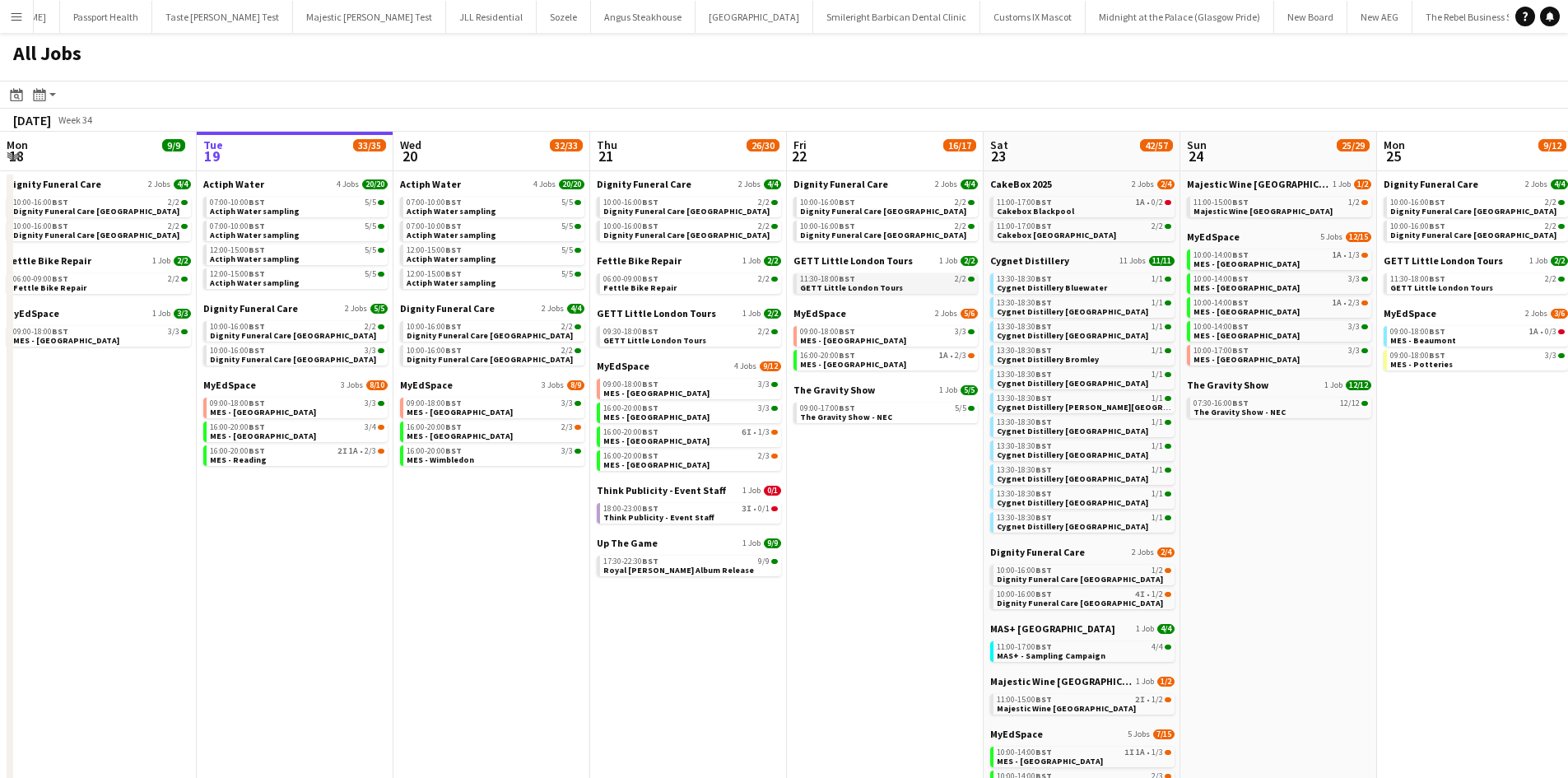
click at [938, 289] on link "11:30-18:00 BST 2/2 GETT Little London Tours" at bounding box center [886, 282] width 175 height 19
click at [633, 506] on span "18:00-23:00 BST" at bounding box center [631, 509] width 55 height 9
click at [431, 232] on span "Actiph Water sampling" at bounding box center [451, 235] width 90 height 10
click at [907, 366] on link "16:00-20:00 BST 1A • 2/3 MES - Kingston upon Thames" at bounding box center [886, 359] width 175 height 19
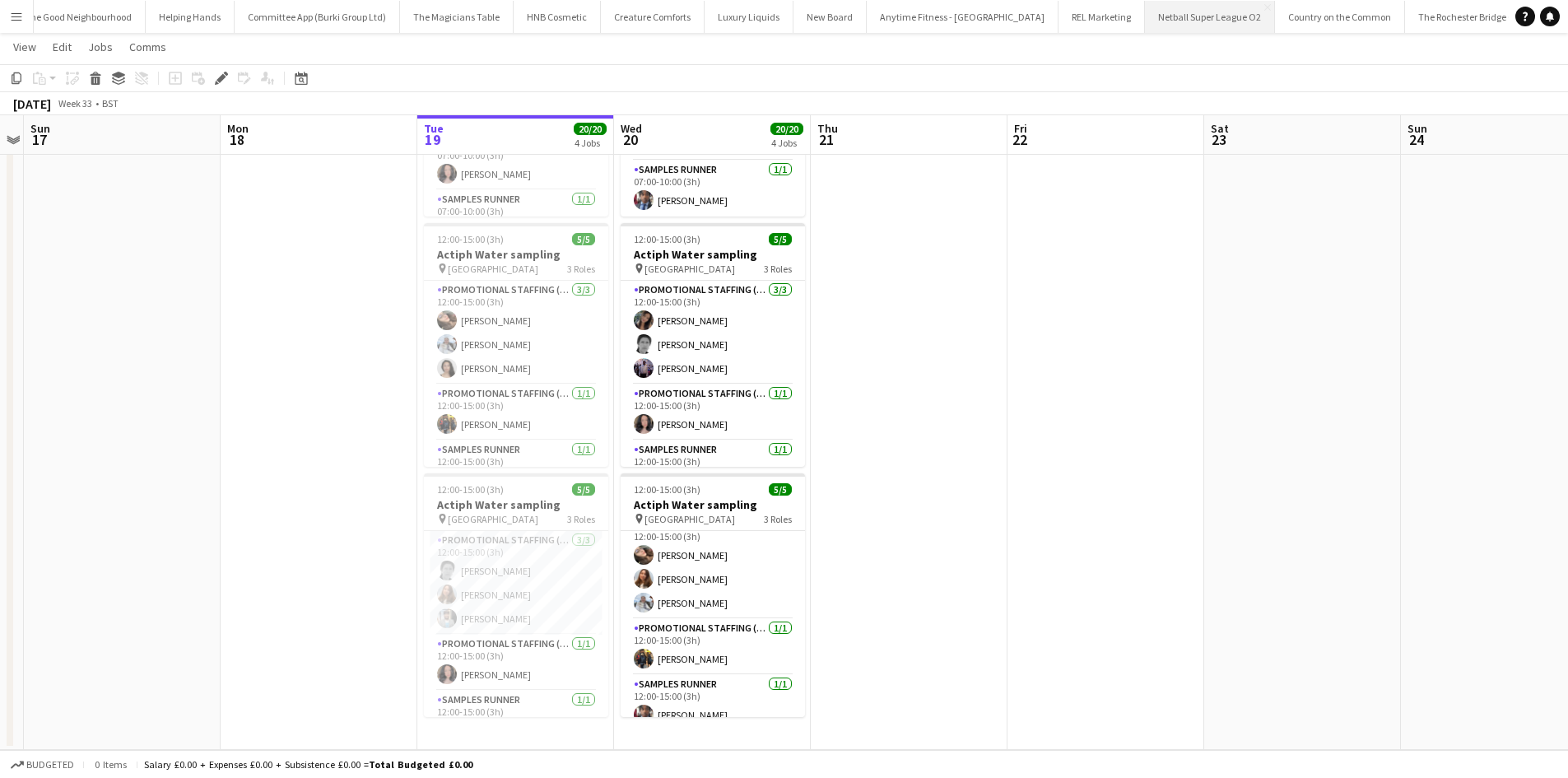
scroll to position [29, 0]
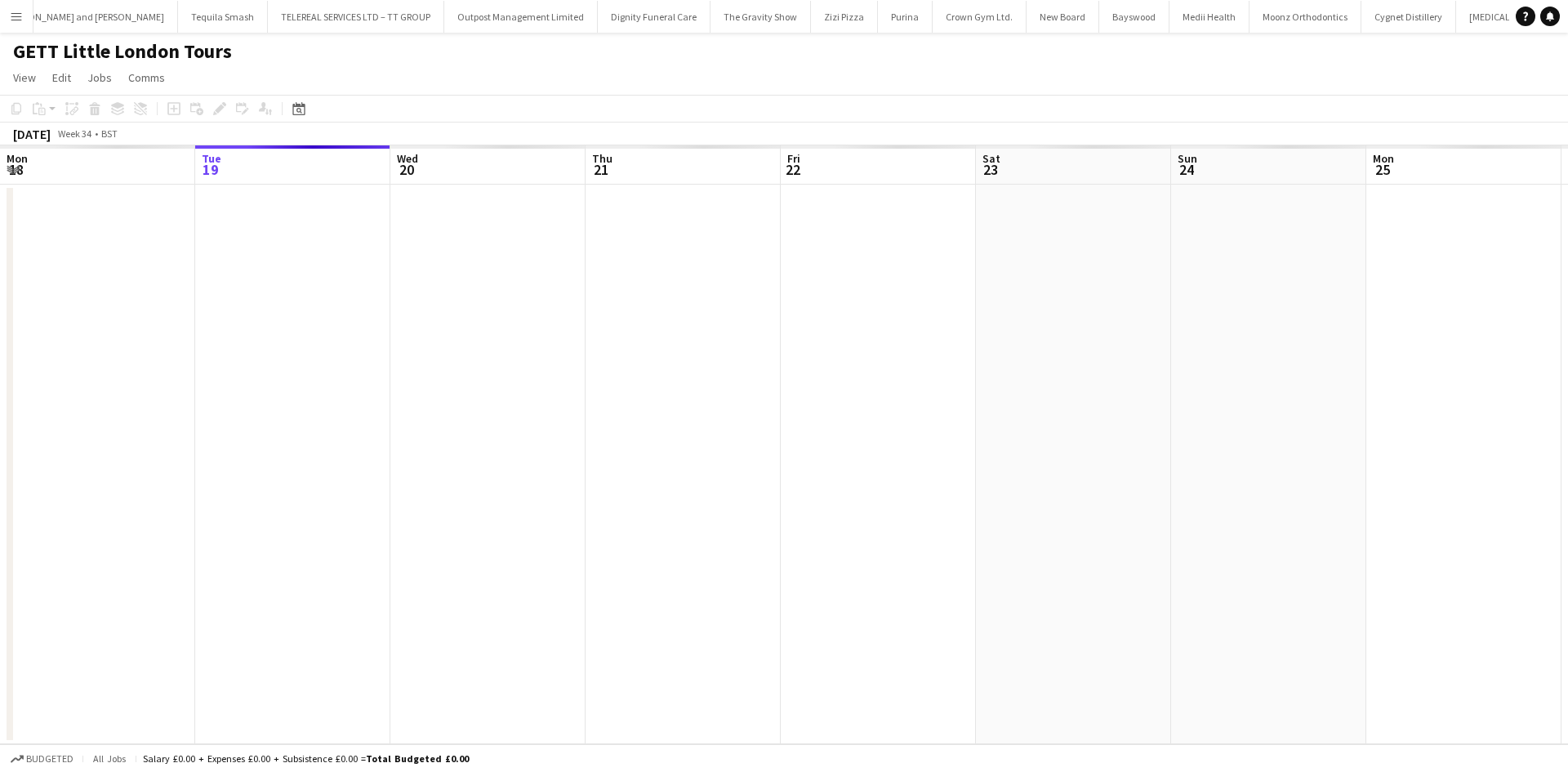
scroll to position [0, 562]
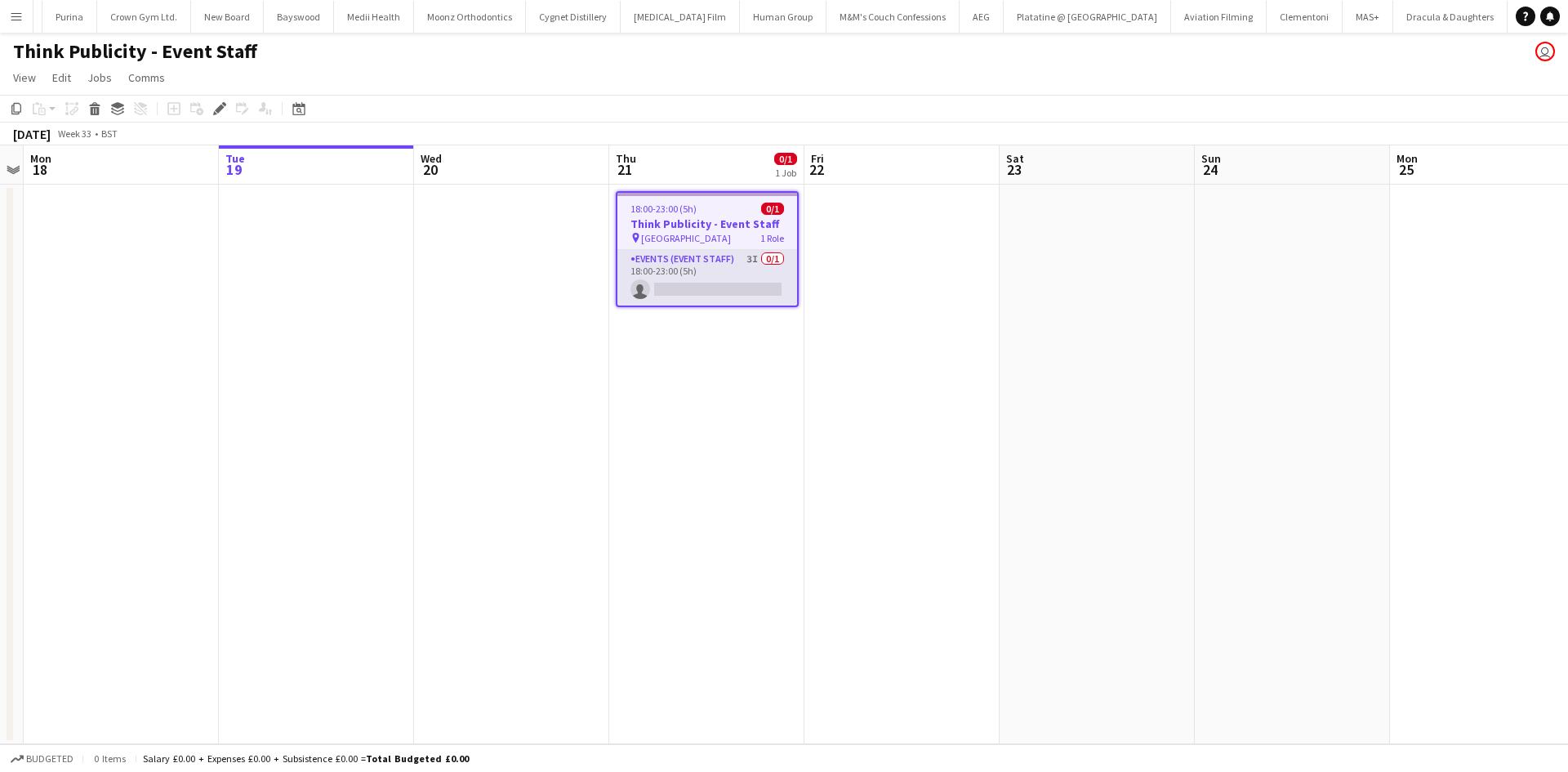
click at [685, 272] on app-card-role "Events (Event Staff) 3I 0/1 18:00-23:00 (5h) single-neutral-actions" at bounding box center [707, 278] width 179 height 56
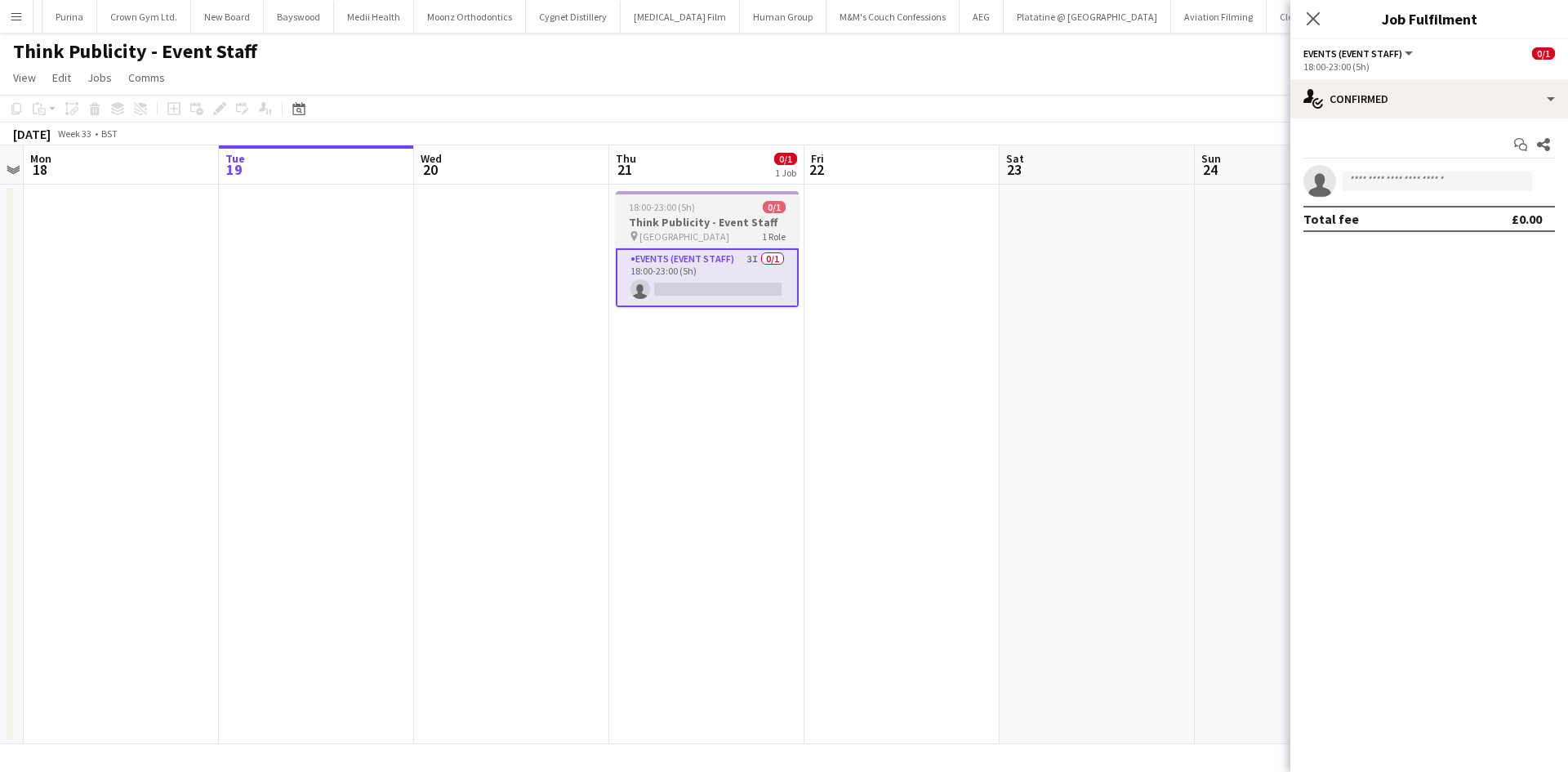
click at [669, 225] on h3 "Think Publicity - Event Staff" at bounding box center [707, 221] width 183 height 15
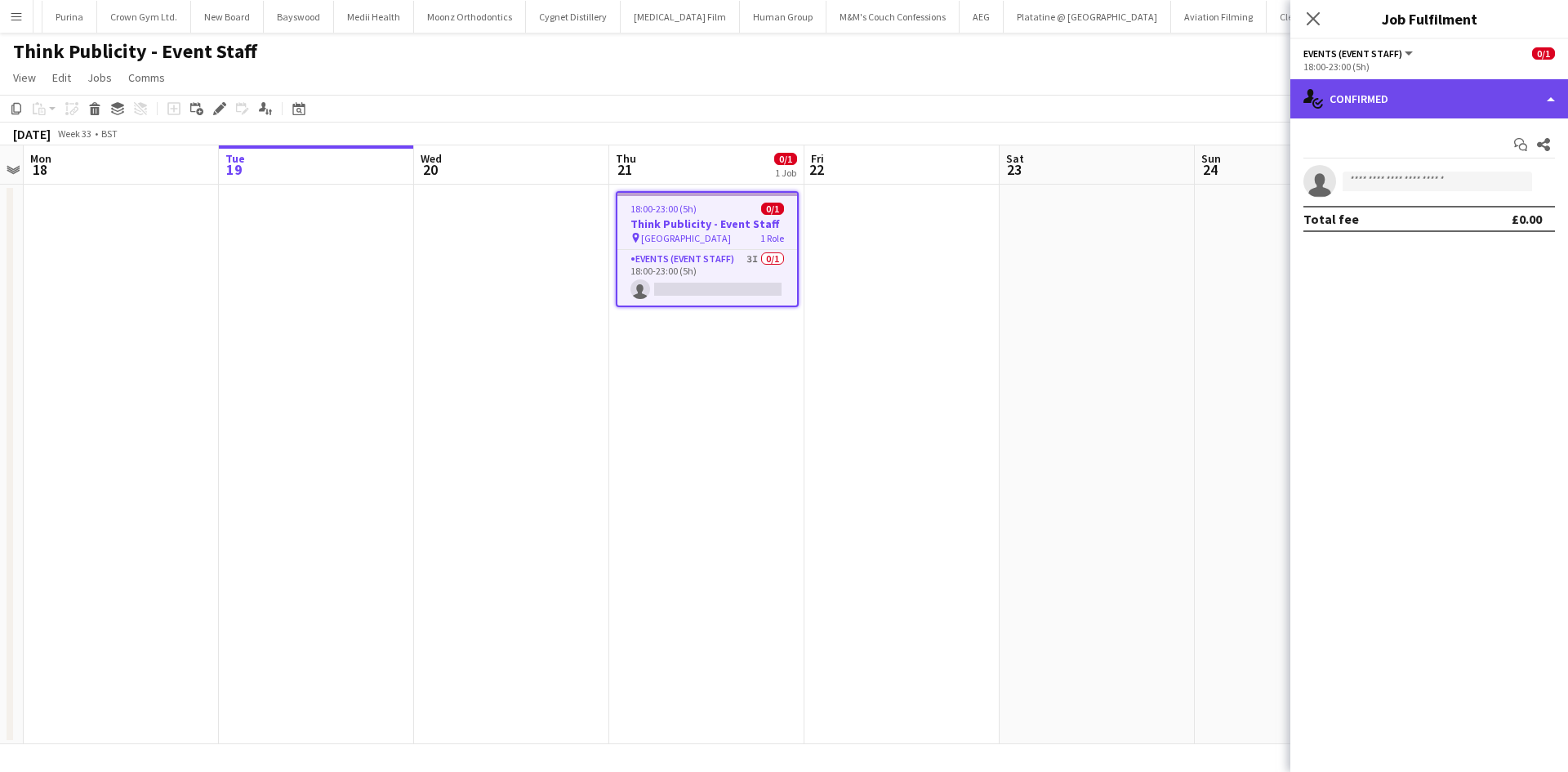
click at [1390, 101] on div "single-neutral-actions-check-2 Confirmed" at bounding box center [1429, 99] width 278 height 39
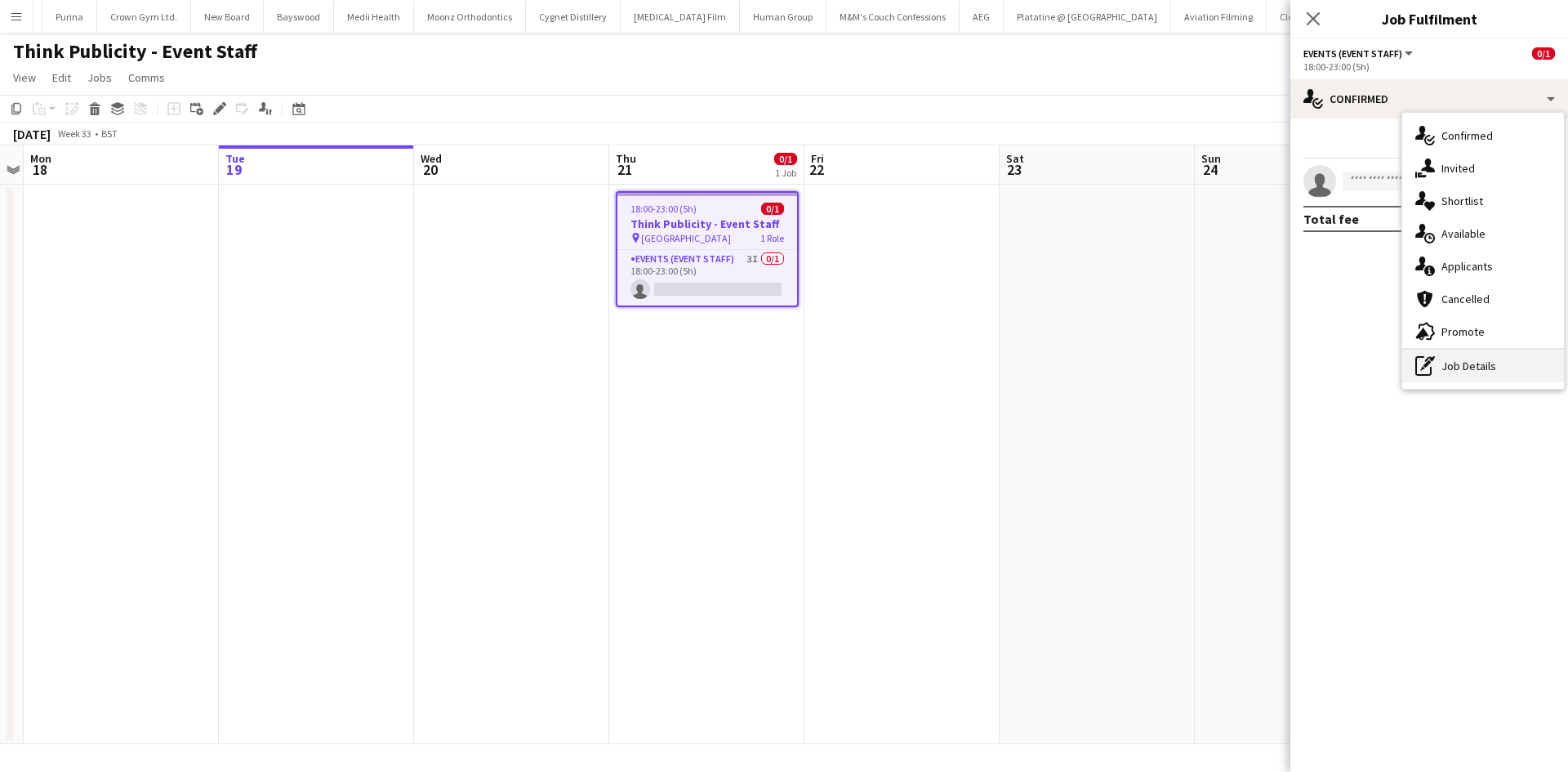
click at [1448, 357] on div "pen-write Job Details" at bounding box center [1483, 366] width 161 height 32
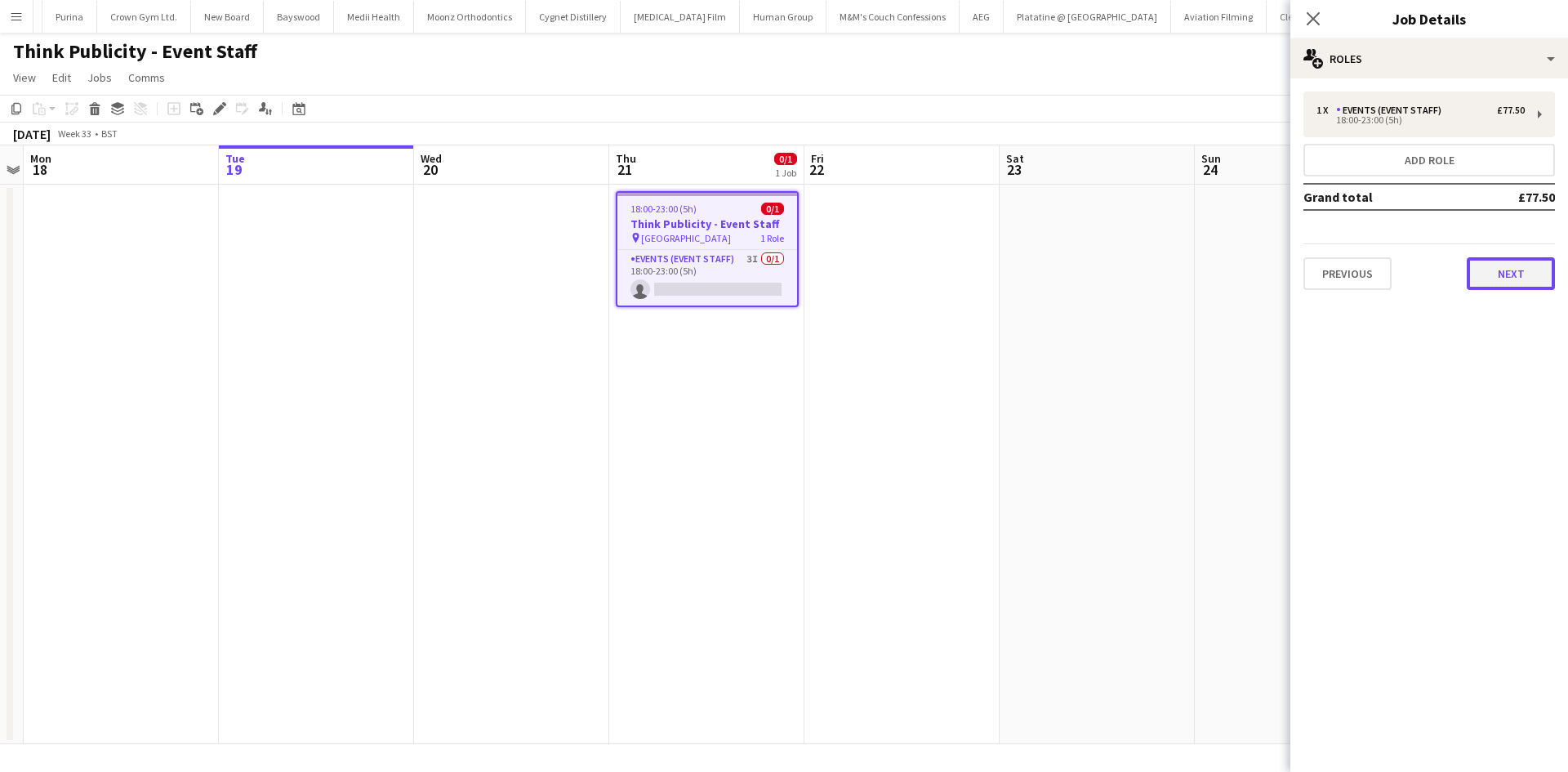
click at [1489, 271] on button "Next" at bounding box center [1510, 273] width 88 height 32
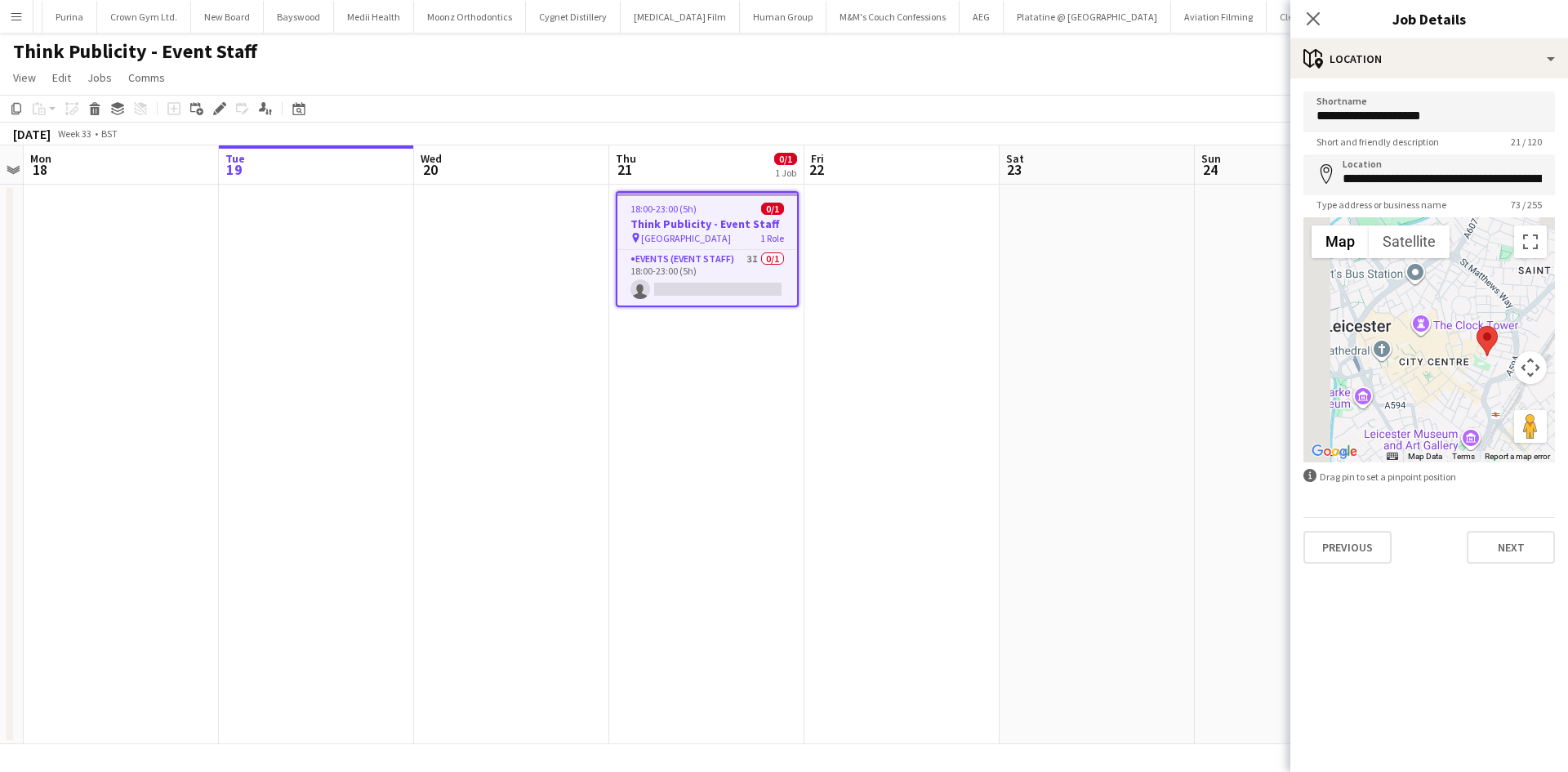
drag, startPoint x: 1408, startPoint y: 360, endPoint x: 1475, endPoint y: 379, distance: 69.6
click at [1475, 379] on div at bounding box center [1429, 339] width 252 height 245
click at [1524, 540] on button "Next" at bounding box center [1510, 547] width 88 height 32
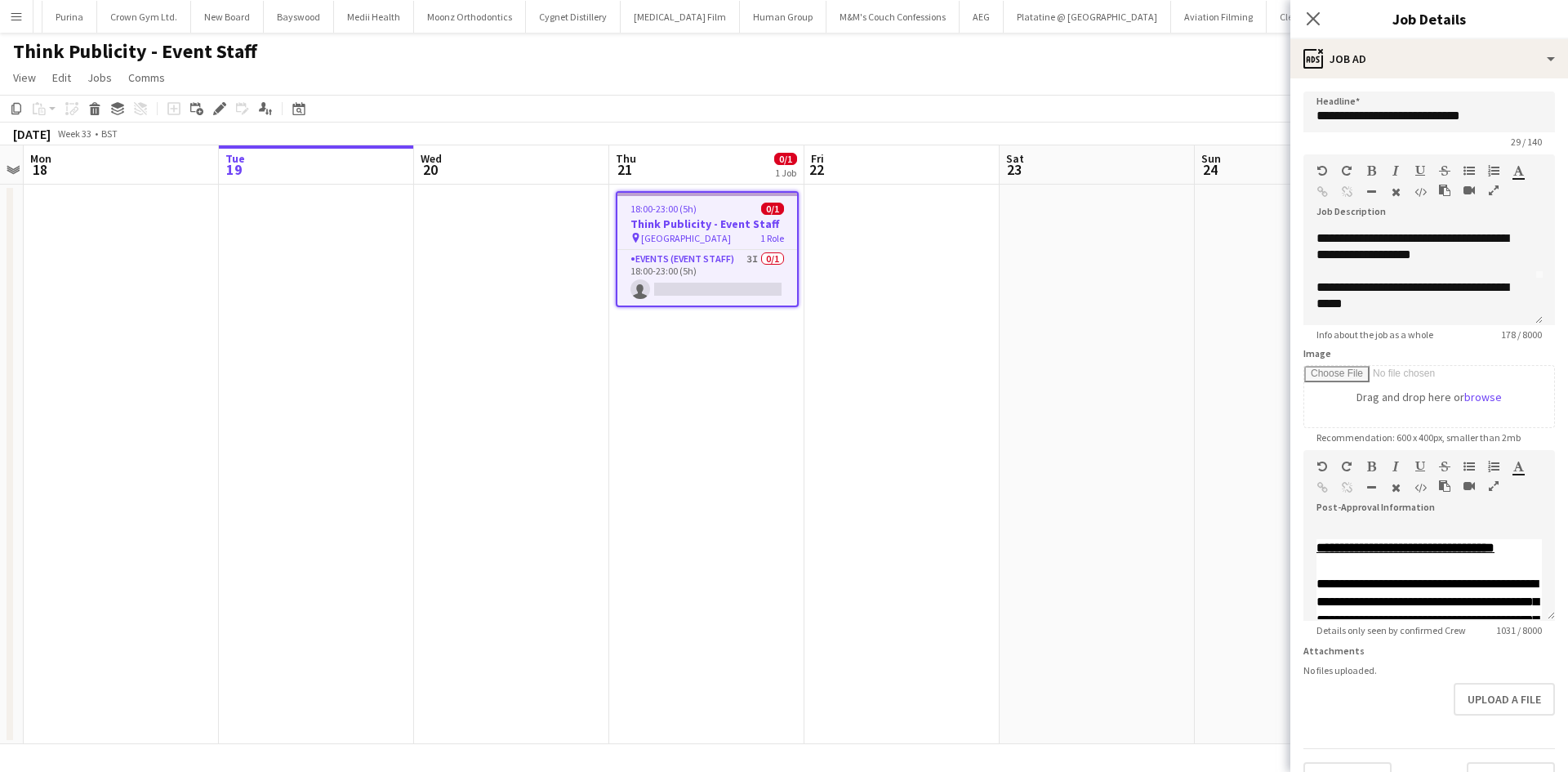
scroll to position [48, 0]
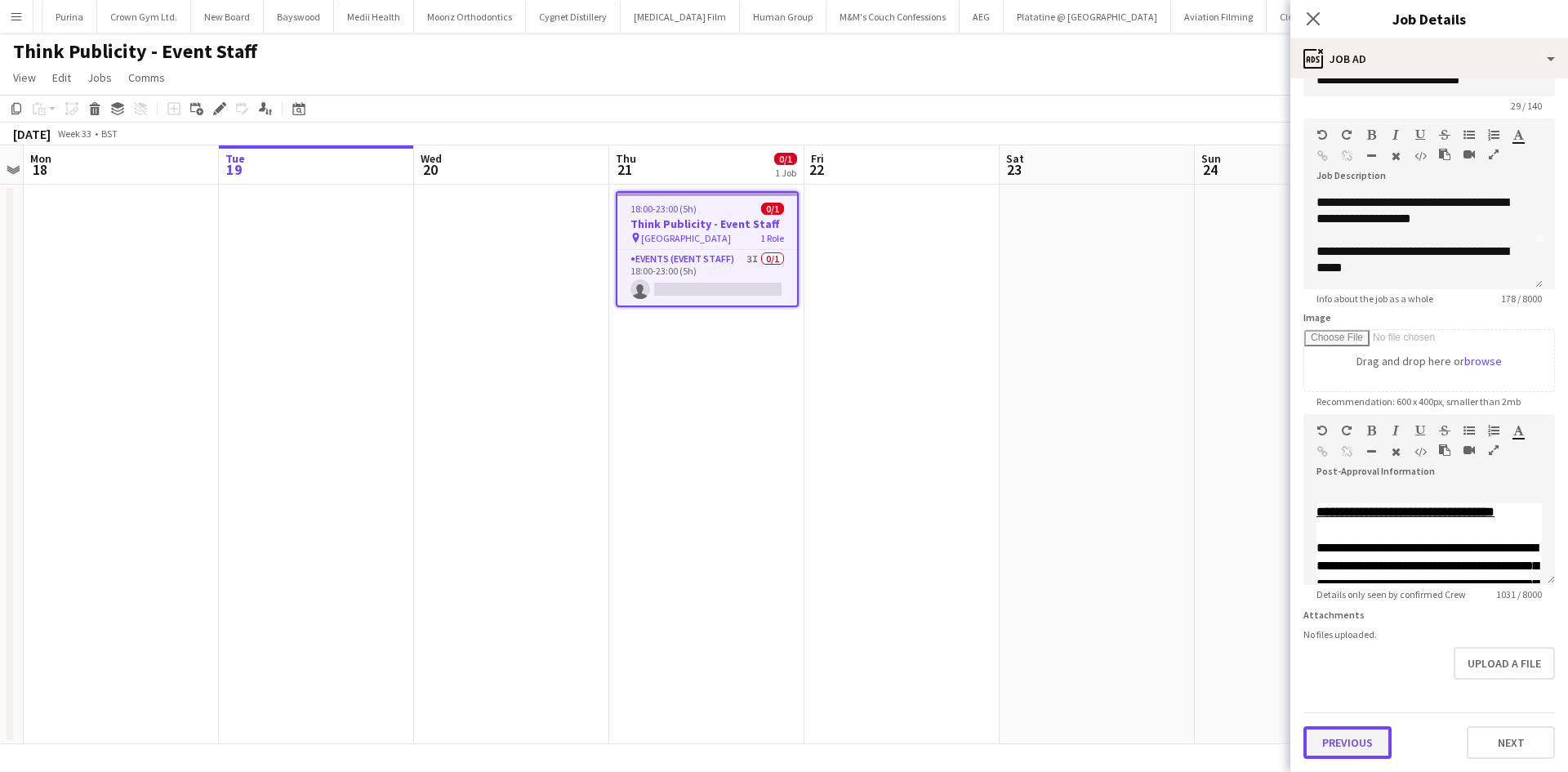
click at [1366, 741] on button "Previous" at bounding box center [1347, 742] width 88 height 32
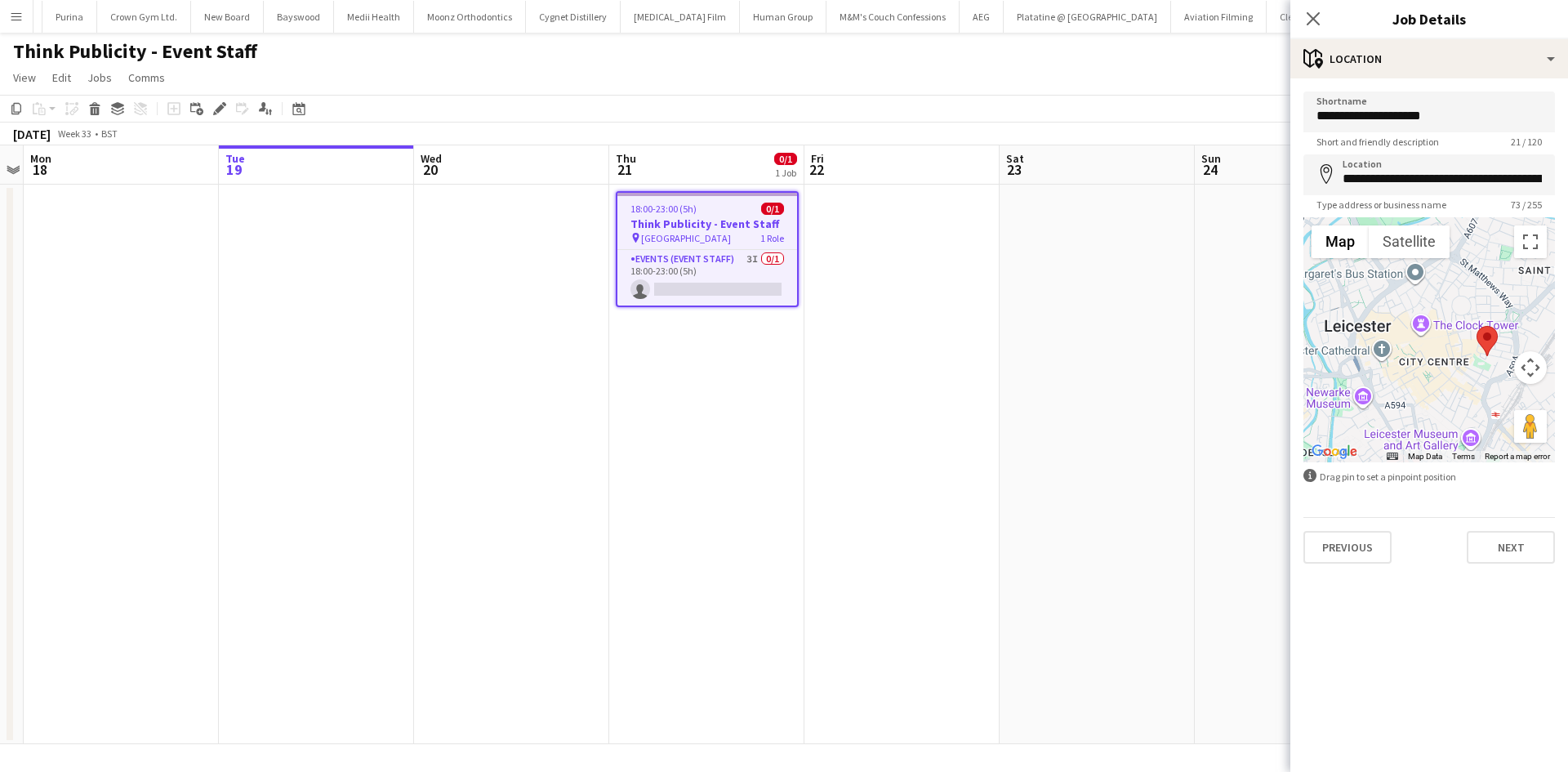
scroll to position [0, 0]
click at [1332, 551] on button "Previous" at bounding box center [1347, 547] width 88 height 32
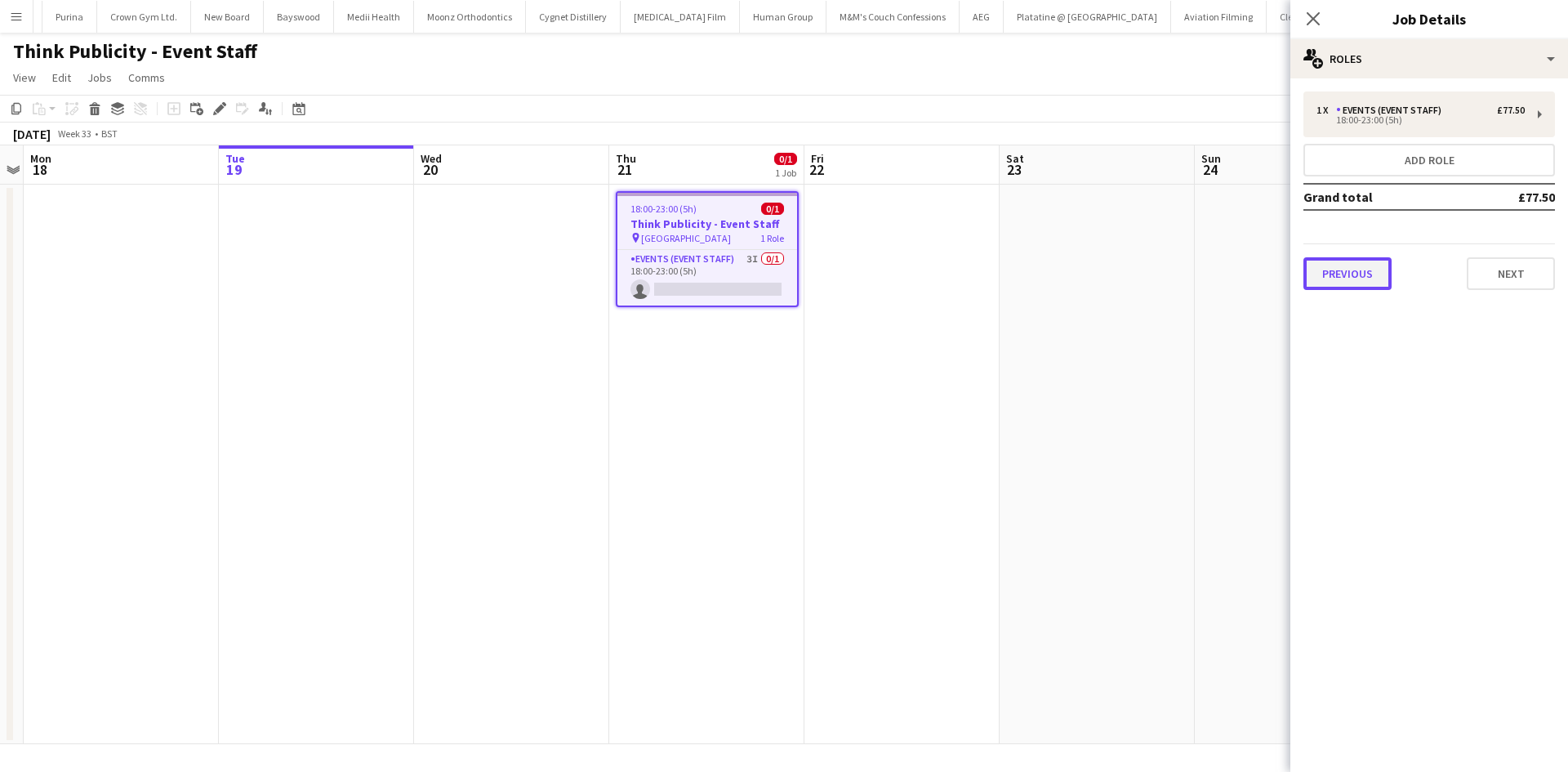
click at [1352, 284] on button "Previous" at bounding box center [1347, 273] width 88 height 32
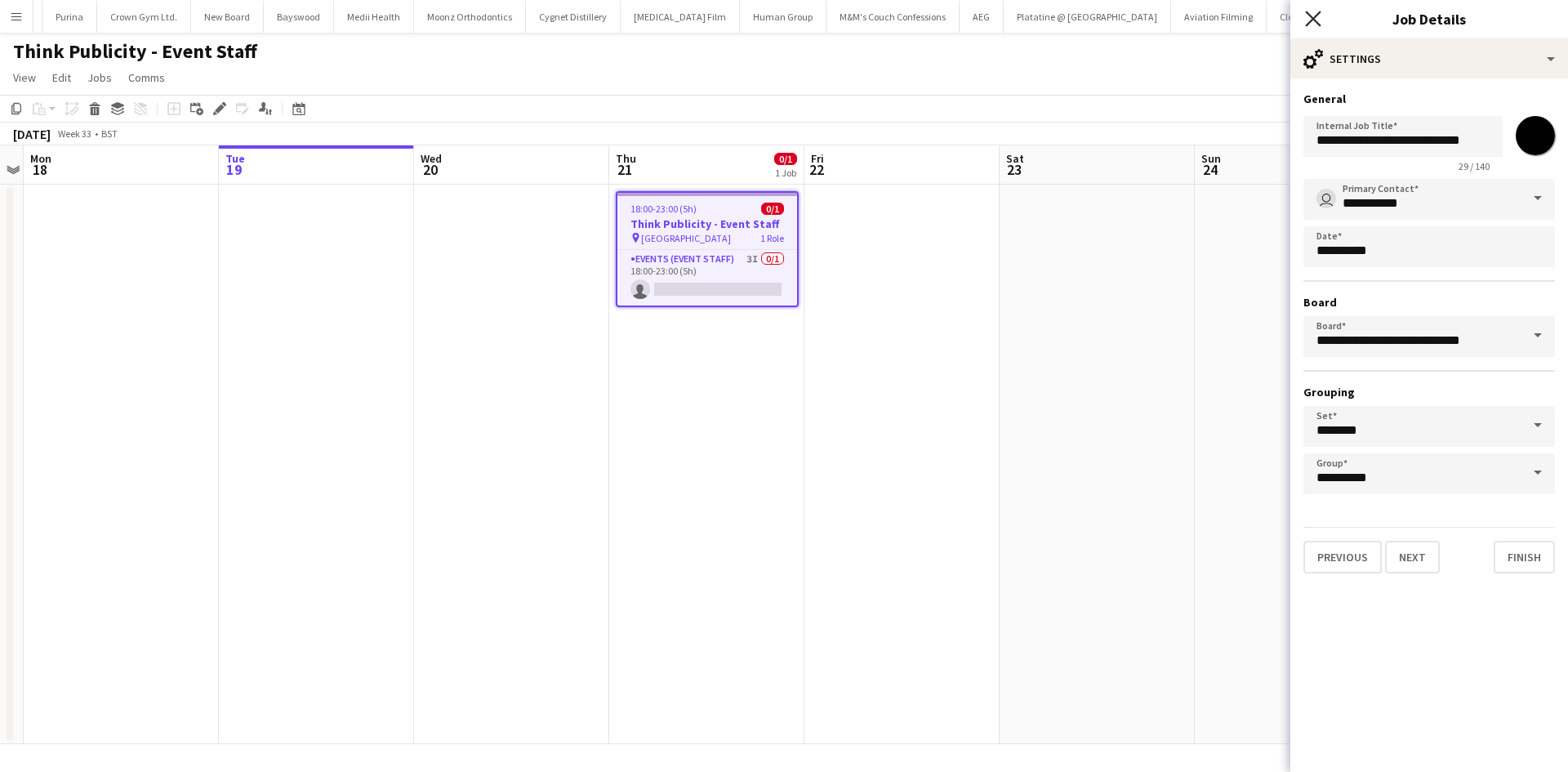
click at [1308, 16] on icon "Close pop-in" at bounding box center [1313, 18] width 15 height 15
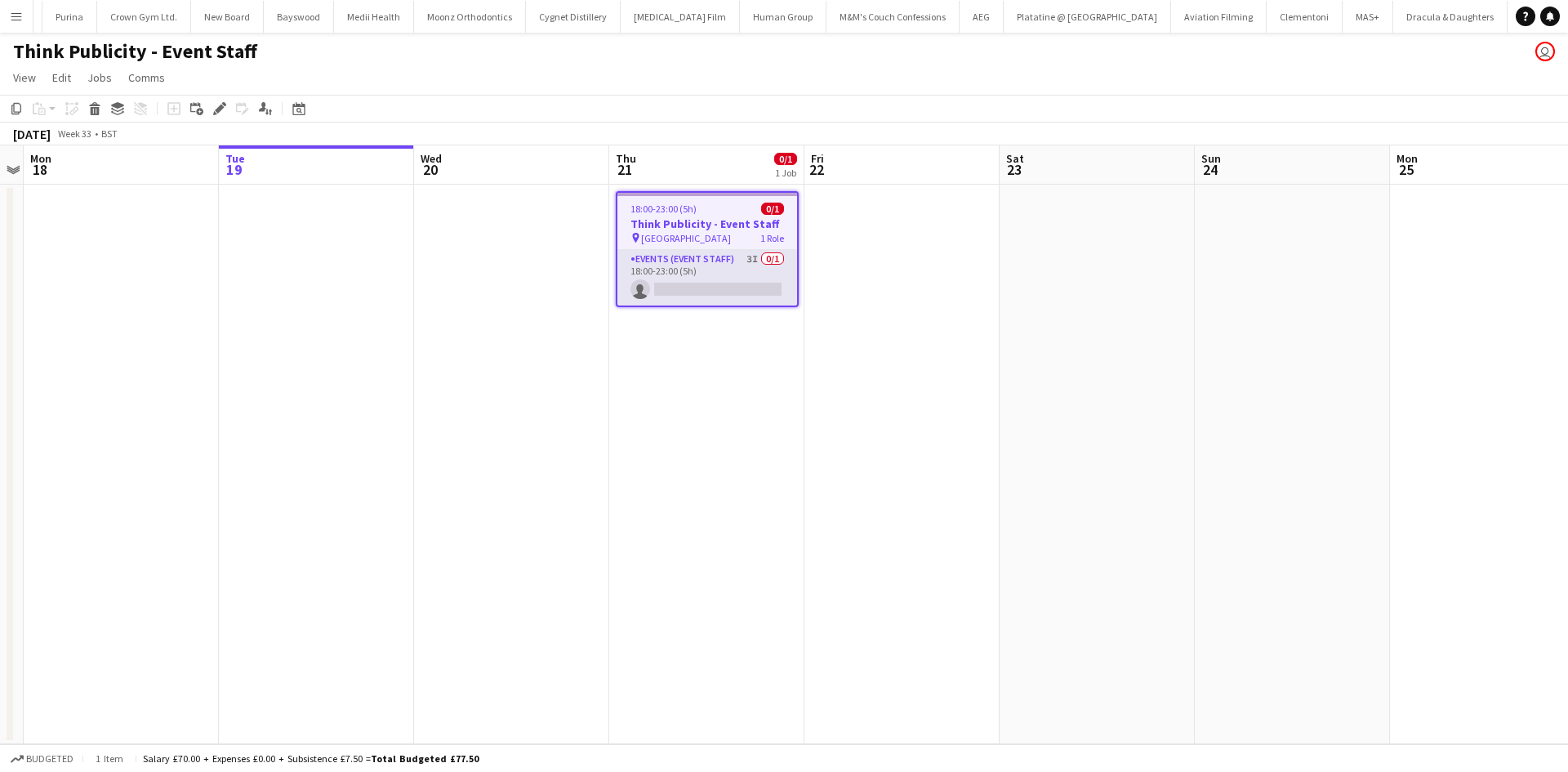
click at [729, 283] on app-card-role "Events (Event Staff) 3I 0/1 18:00-23:00 (5h) single-neutral-actions" at bounding box center [707, 278] width 179 height 56
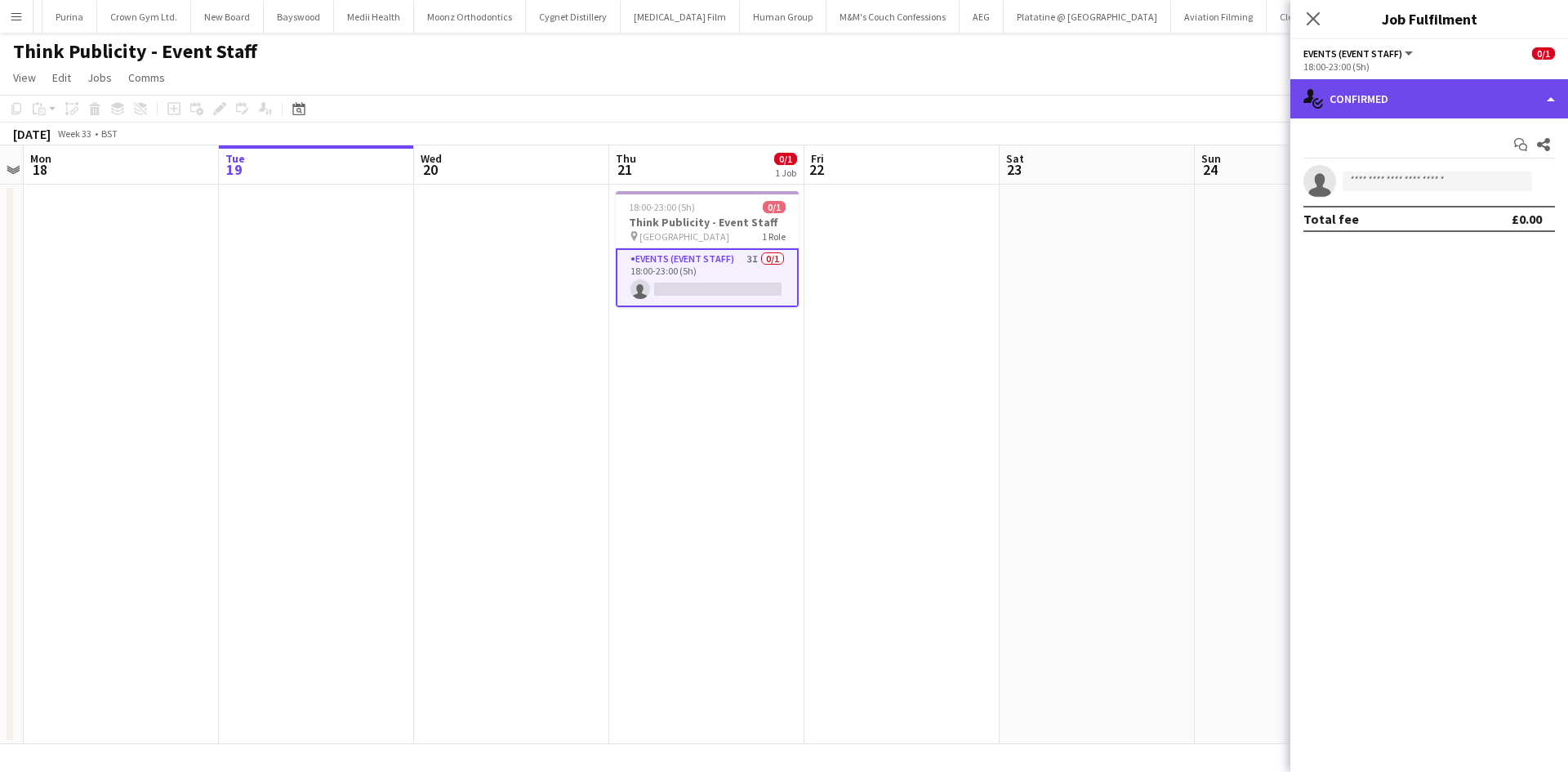
click at [1384, 99] on div "single-neutral-actions-check-2 Confirmed" at bounding box center [1429, 99] width 278 height 39
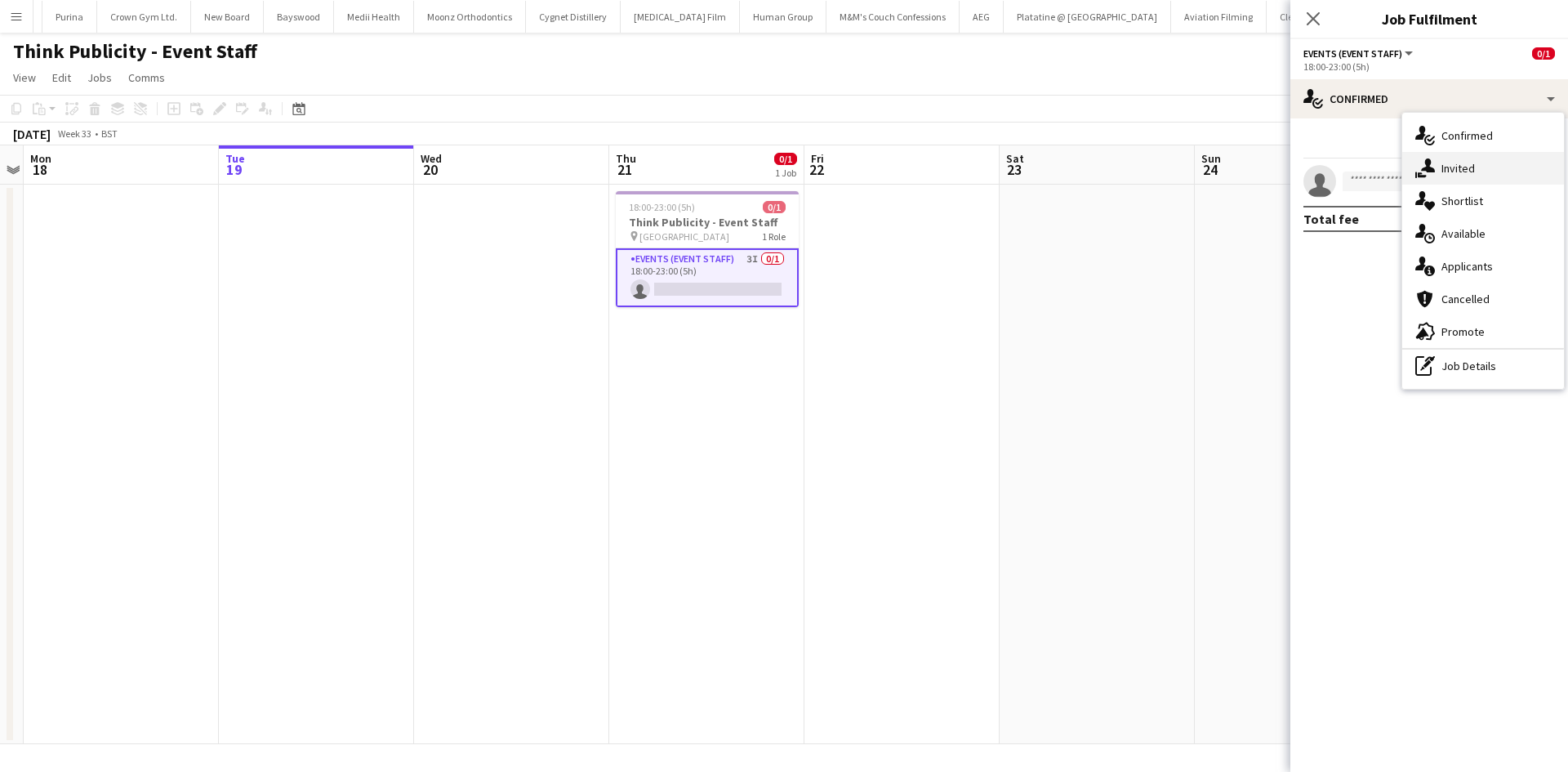
click at [1425, 174] on icon "single-neutral-actions-share-1" at bounding box center [1425, 168] width 20 height 20
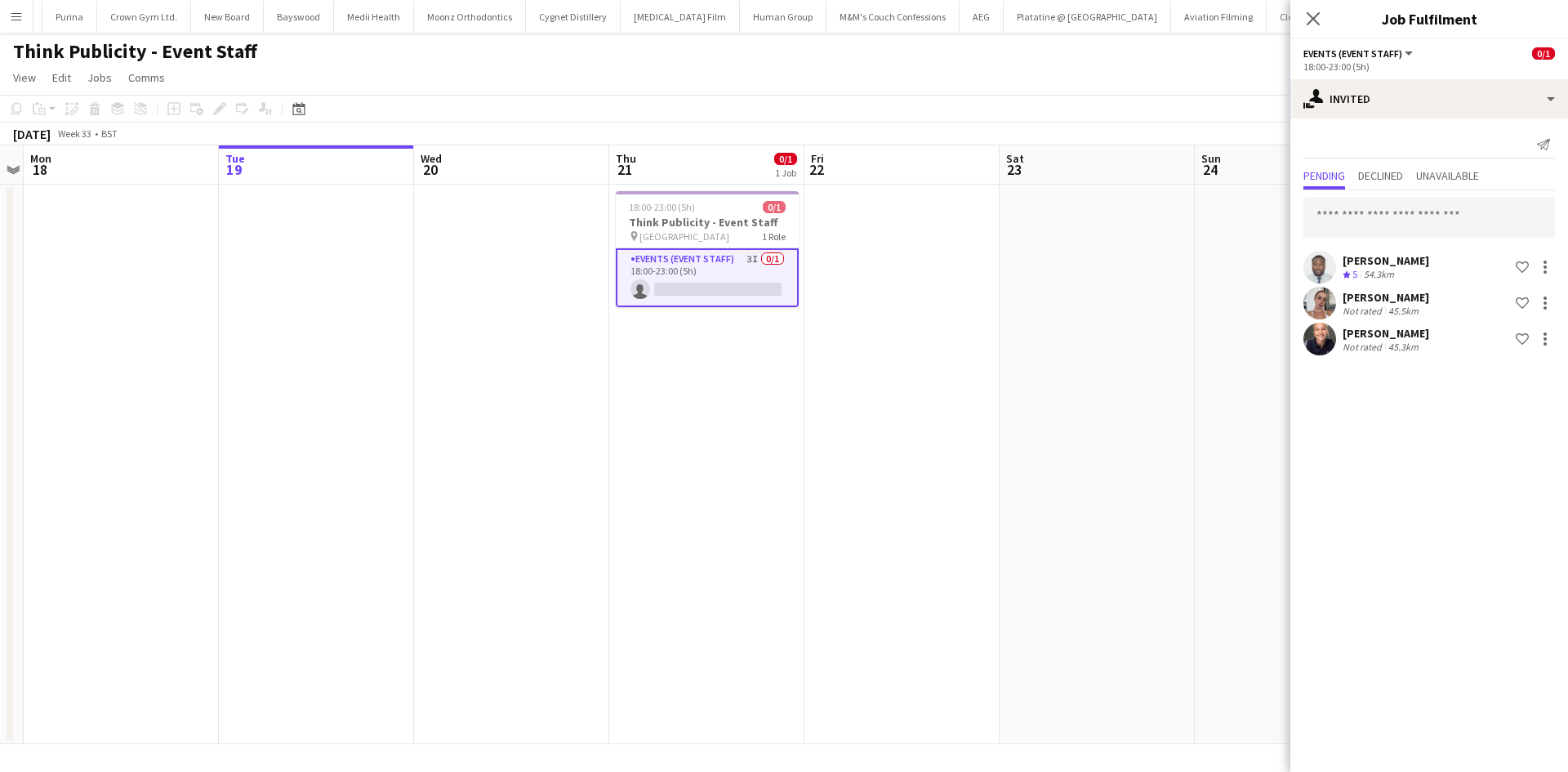
click at [1331, 302] on app-user-avatar at bounding box center [1319, 303] width 32 height 32
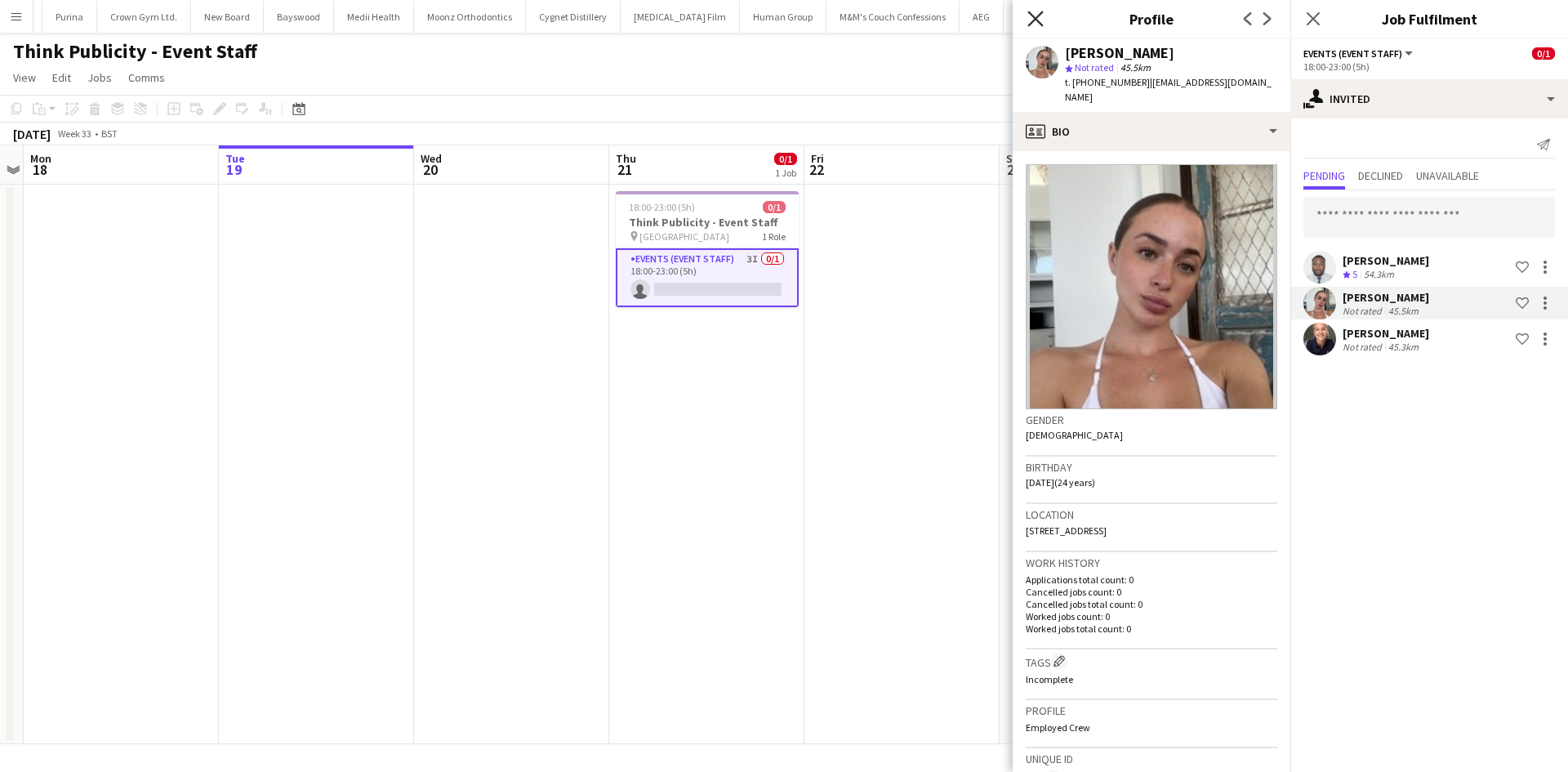
click at [1038, 17] on icon at bounding box center [1035, 18] width 15 height 15
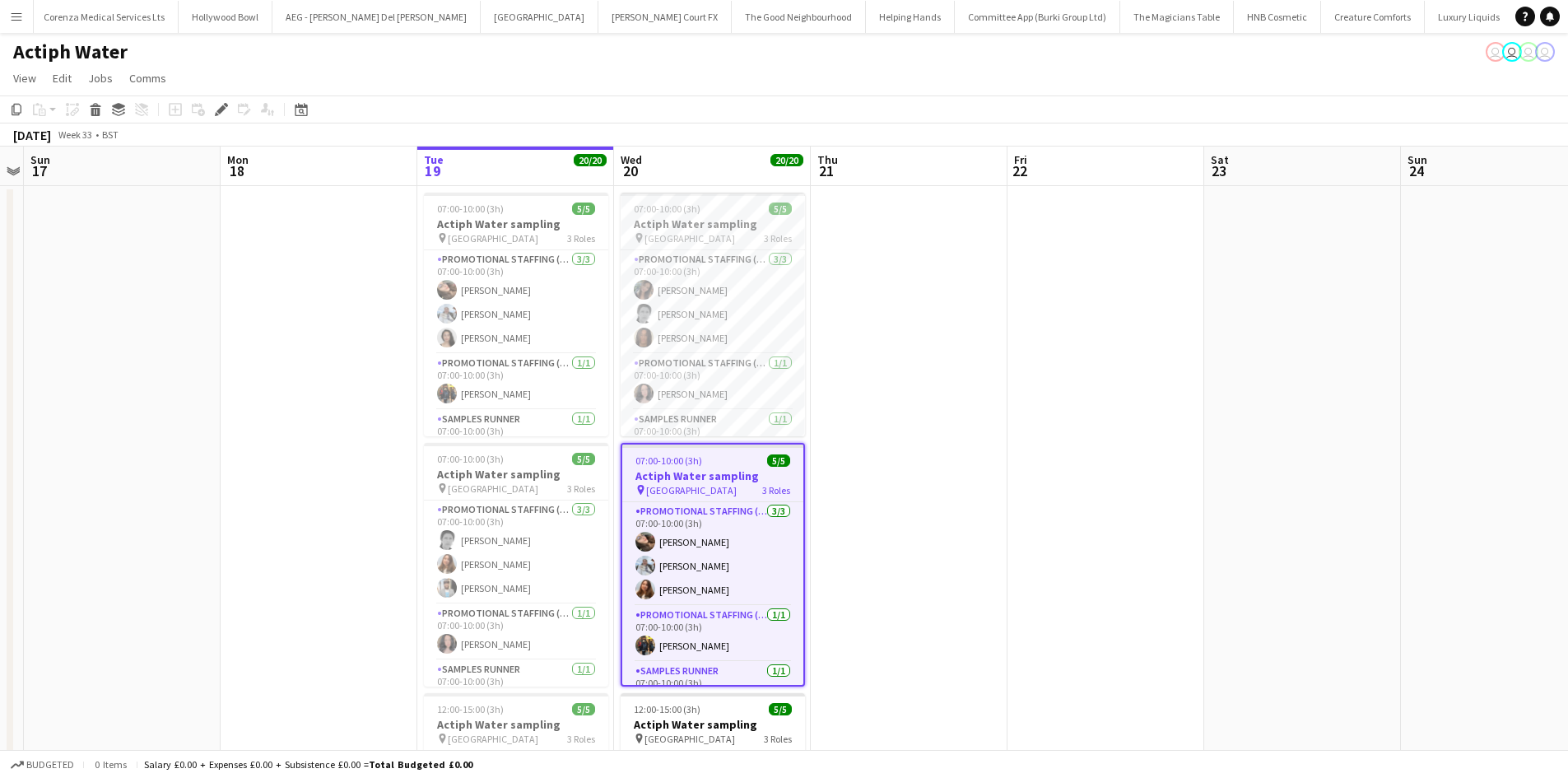
scroll to position [0, 4786]
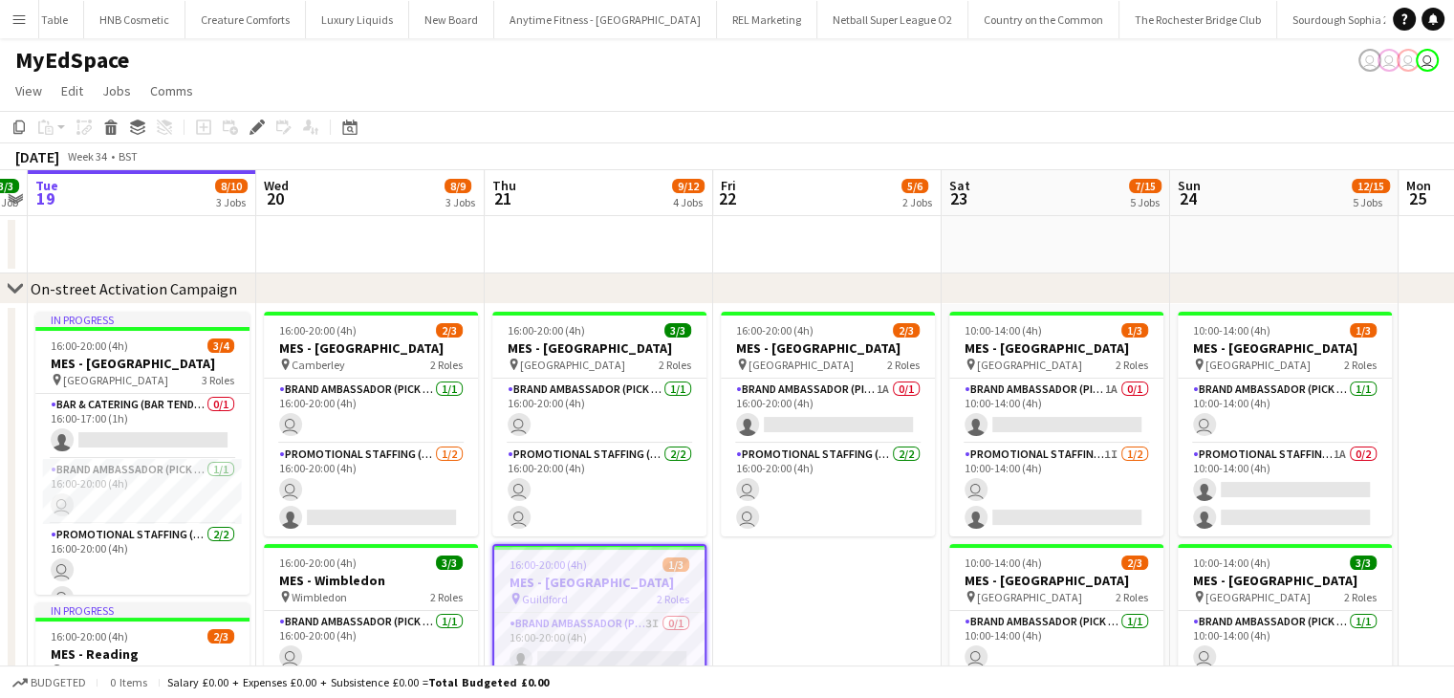
scroll to position [126, 0]
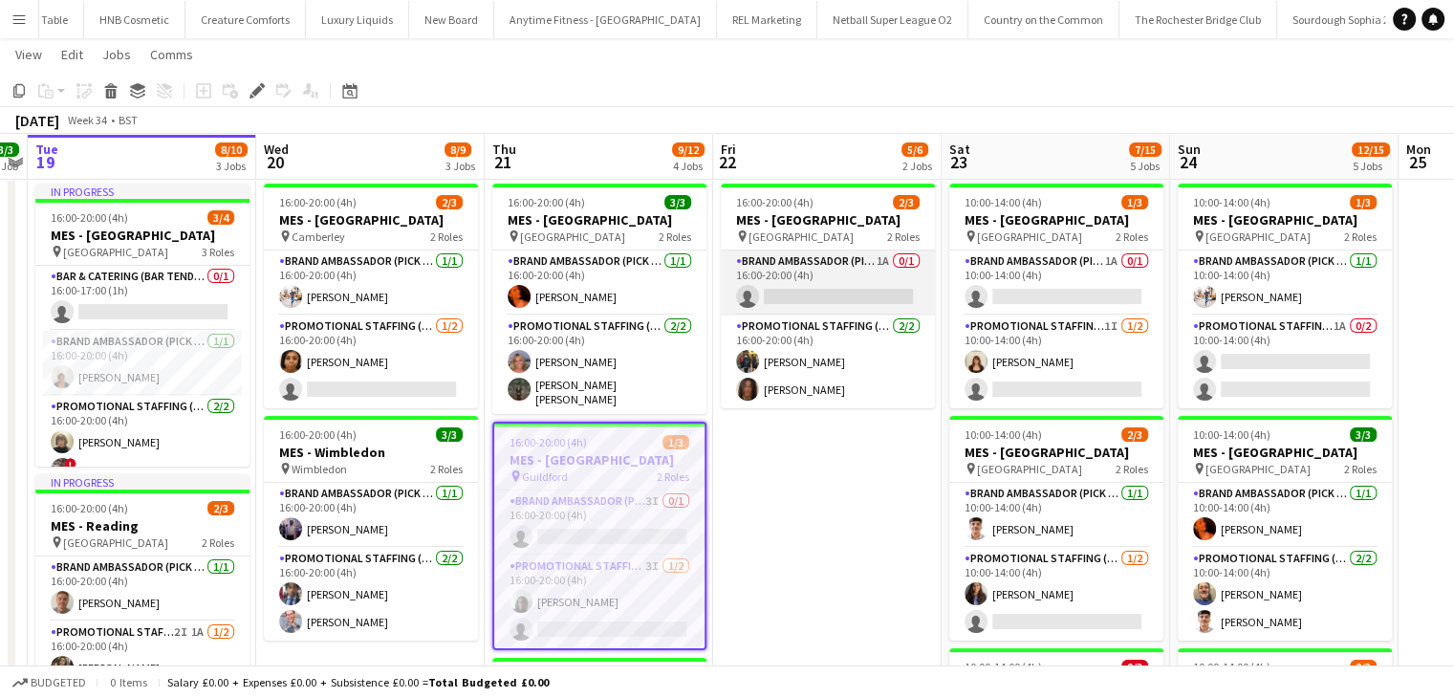
click at [803, 303] on app-card-role "Brand Ambassador (Pick up) 1A 0/1 16:00-20:00 (4h) single-neutral-actions" at bounding box center [828, 283] width 214 height 65
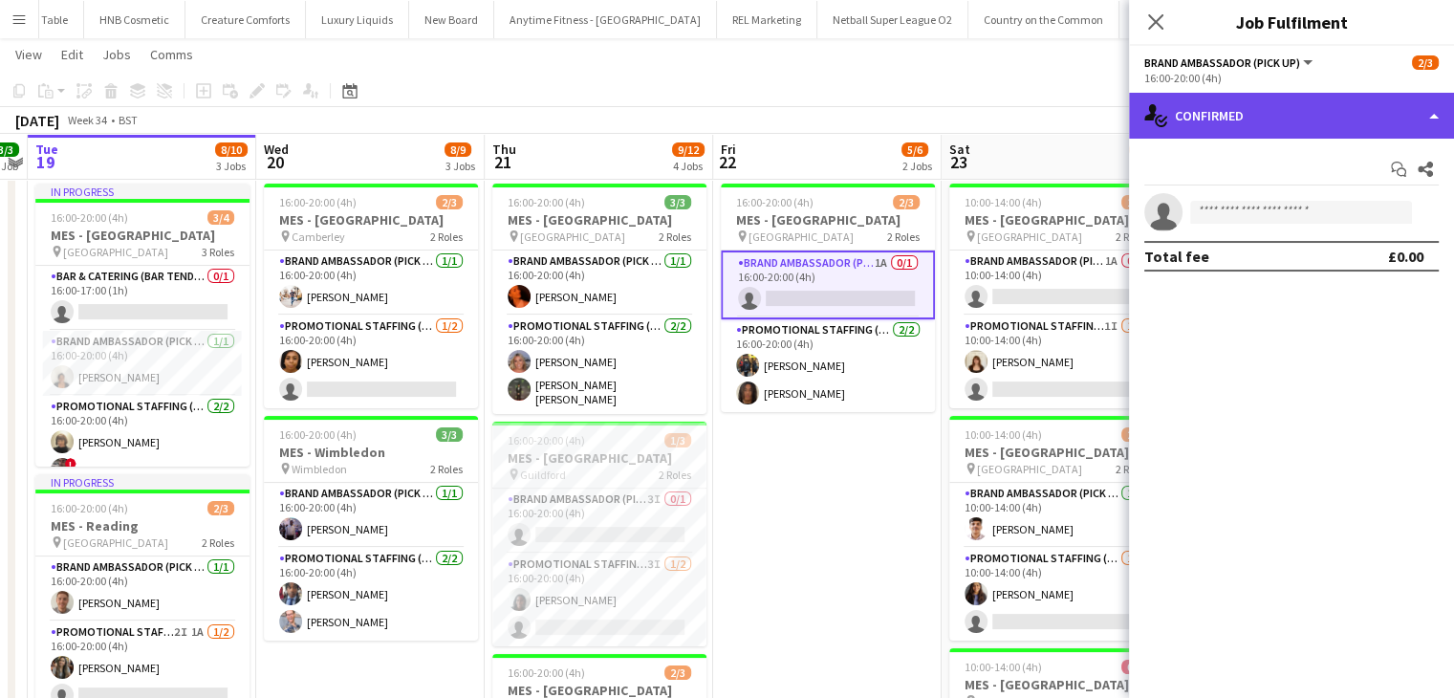
click at [1415, 118] on div "single-neutral-actions-check-2 Confirmed" at bounding box center [1291, 116] width 325 height 46
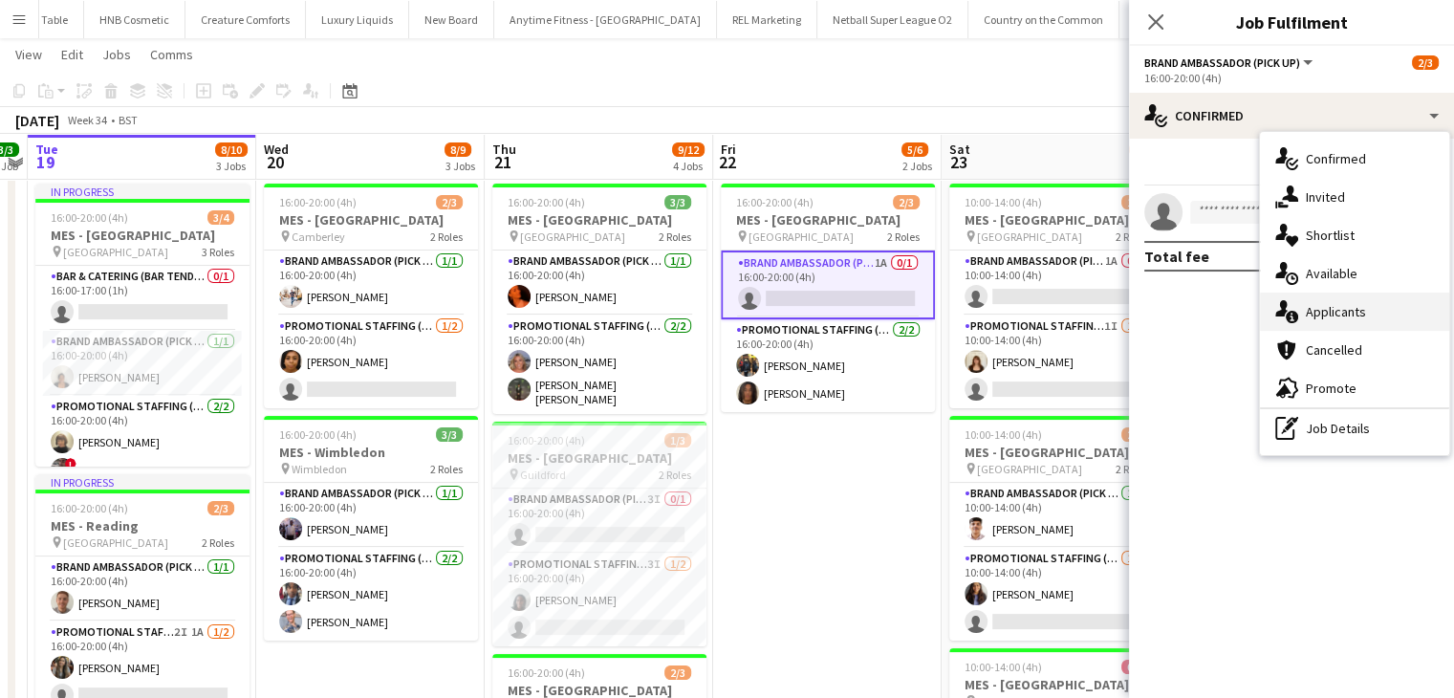
click at [1353, 313] on div "single-neutral-actions-information Applicants" at bounding box center [1354, 312] width 189 height 38
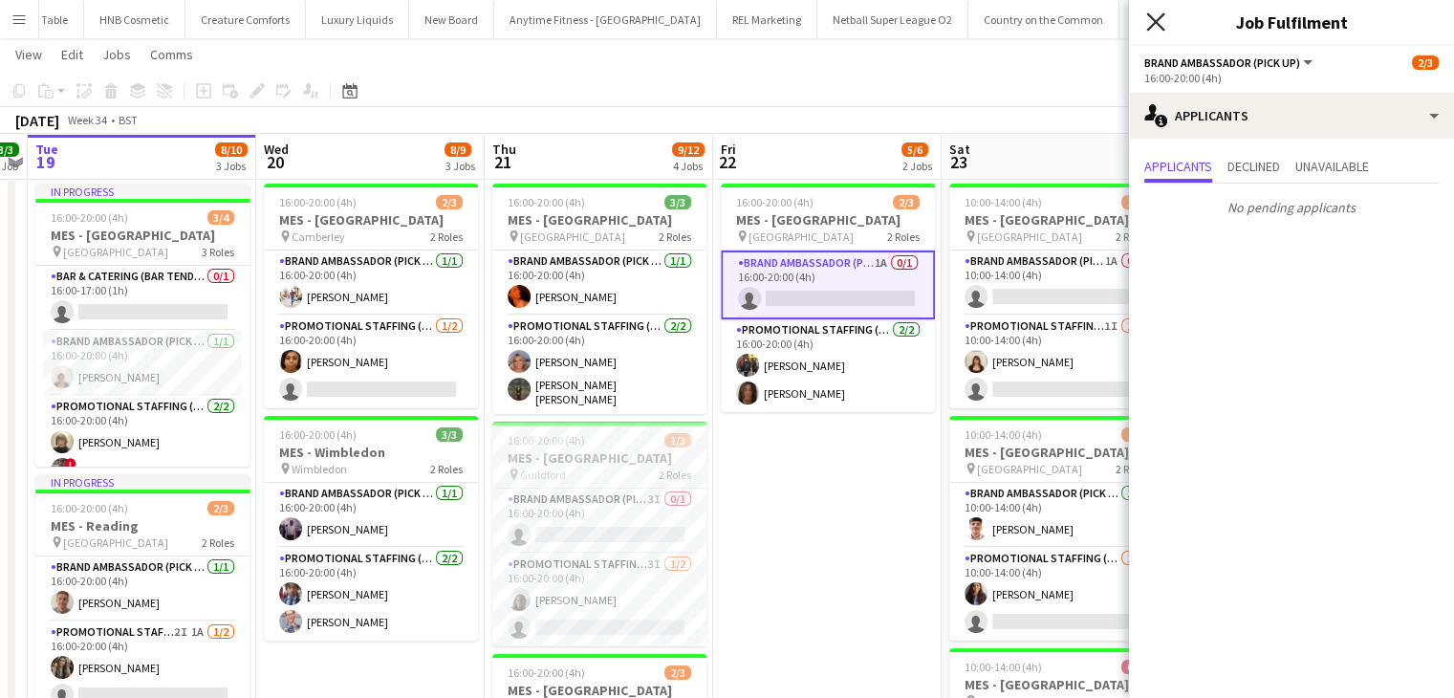
click at [1157, 21] on icon at bounding box center [1155, 21] width 18 height 18
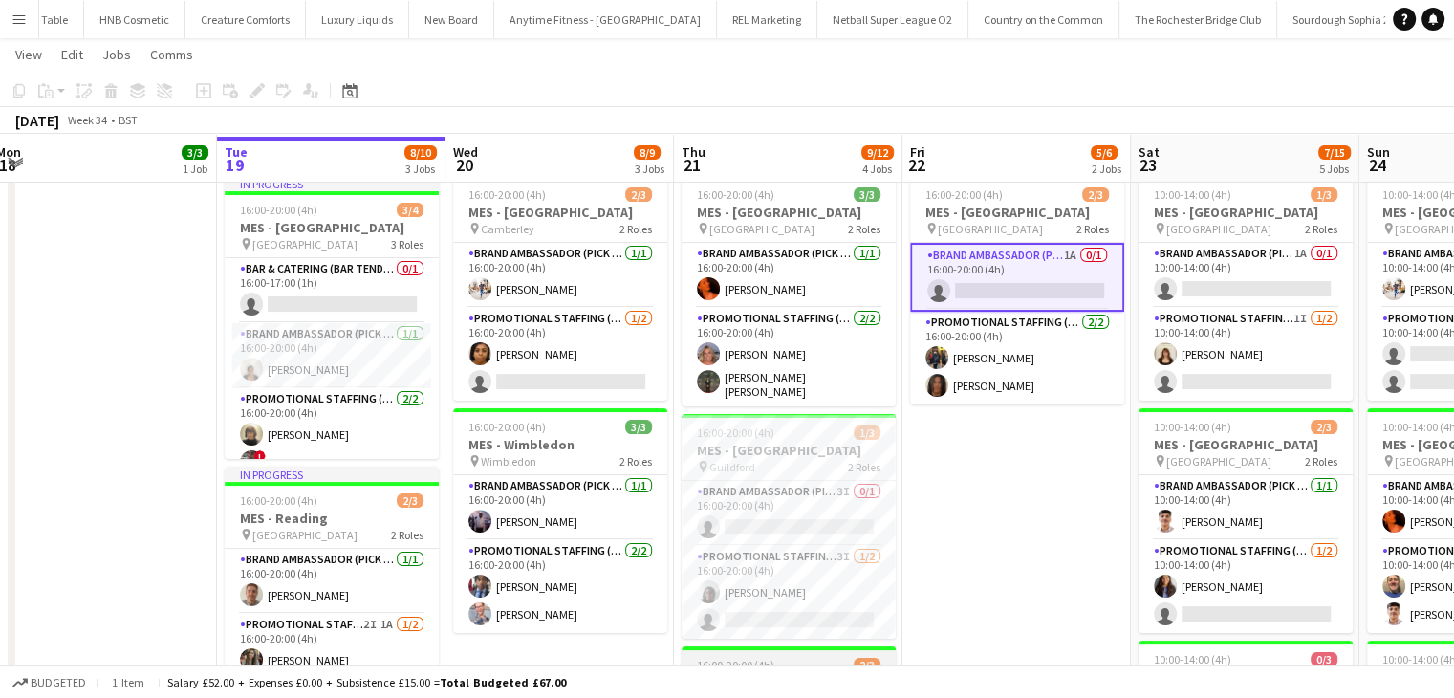
scroll to position [134, 0]
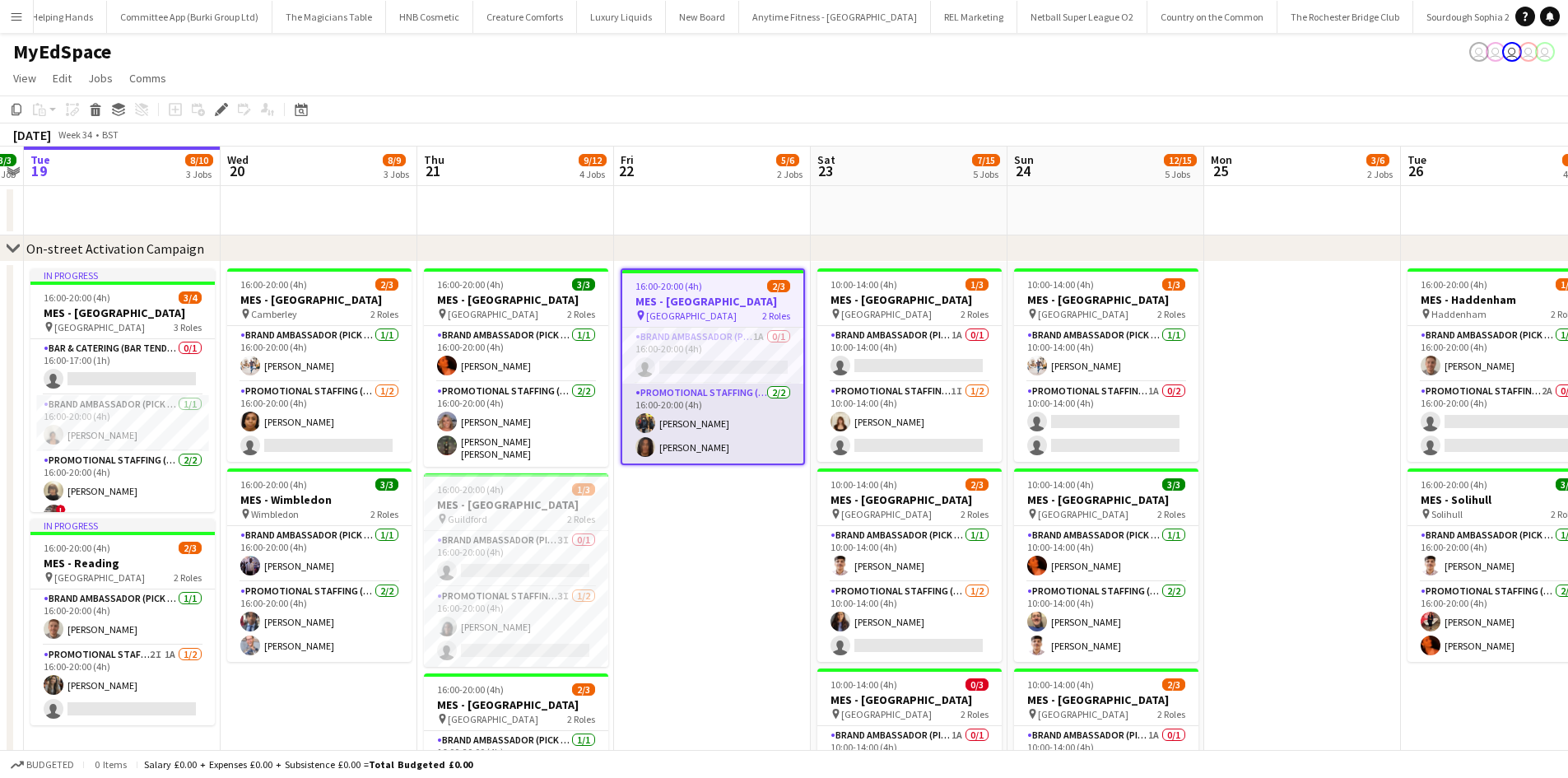
scroll to position [0, 4922]
click at [763, 422] on app-card-role "Promotional Staffing (Brand Ambassadors) 2/2 16:00-20:00 (4h) Martin Brady Jazz…" at bounding box center [713, 423] width 181 height 80
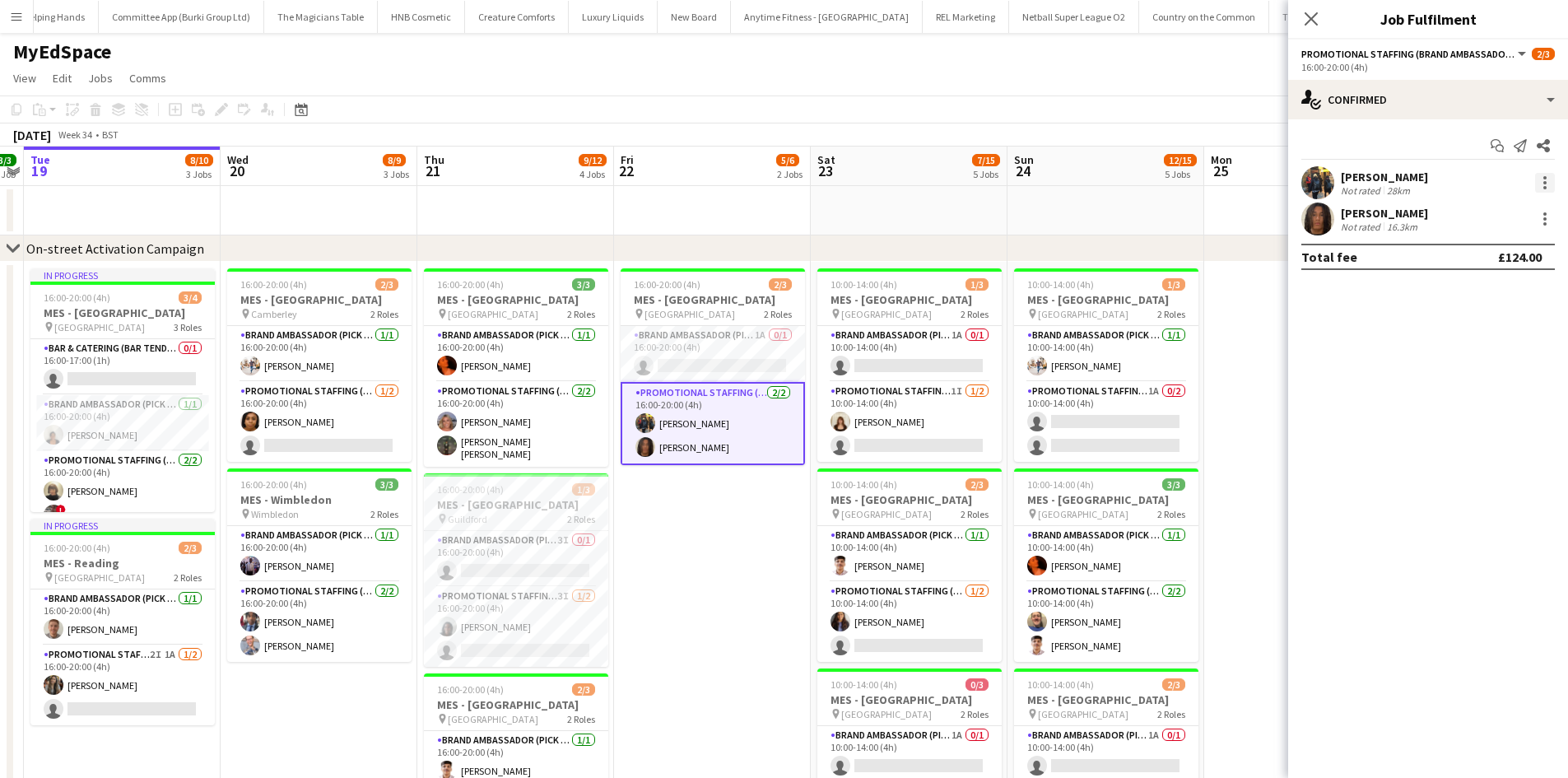
click at [1536, 181] on div at bounding box center [1544, 182] width 20 height 20
click at [1503, 364] on span "Remove" at bounding box center [1490, 371] width 102 height 15
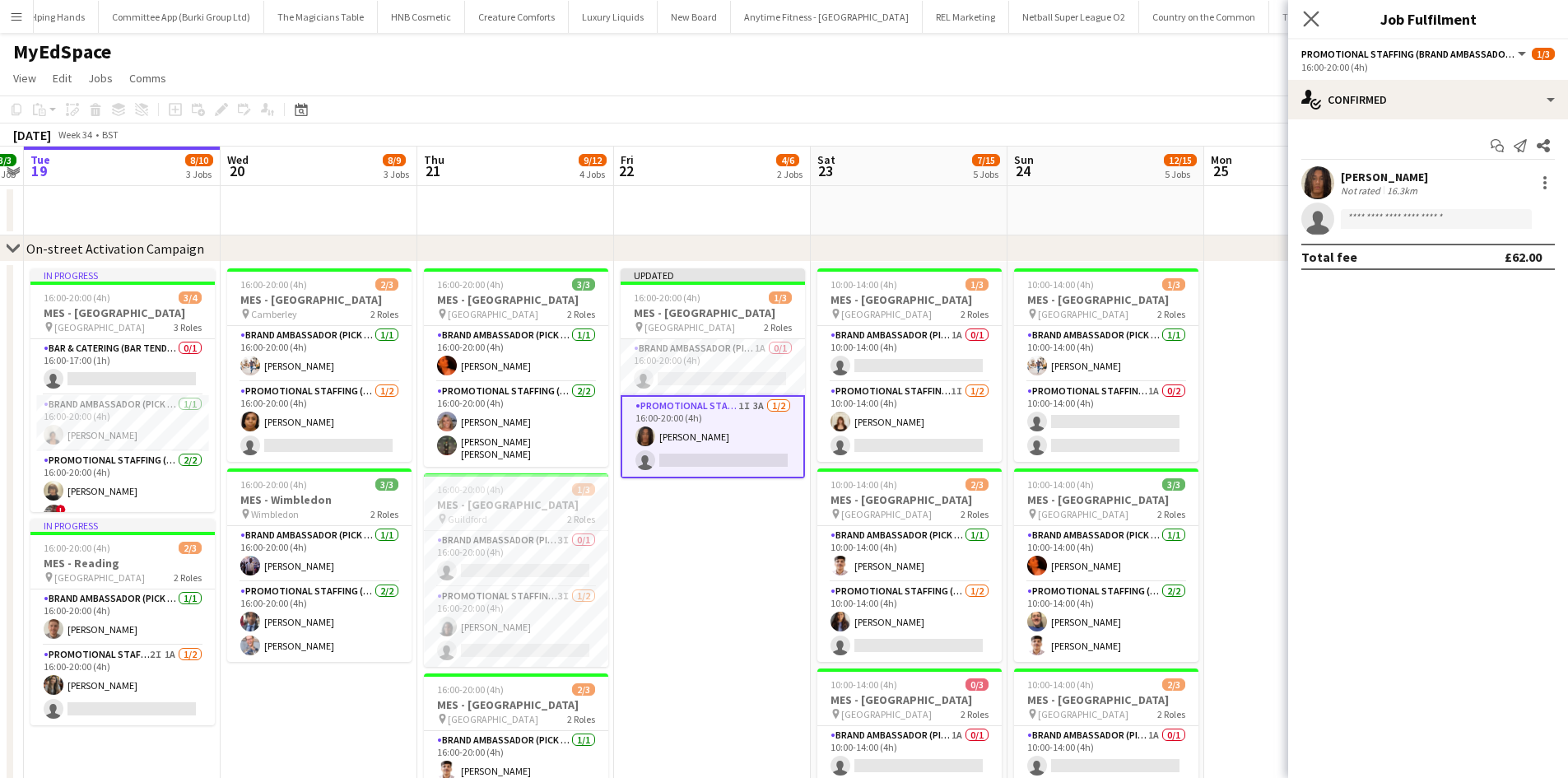
click at [1302, 22] on app-icon "Close pop-in" at bounding box center [1312, 20] width 24 height 24
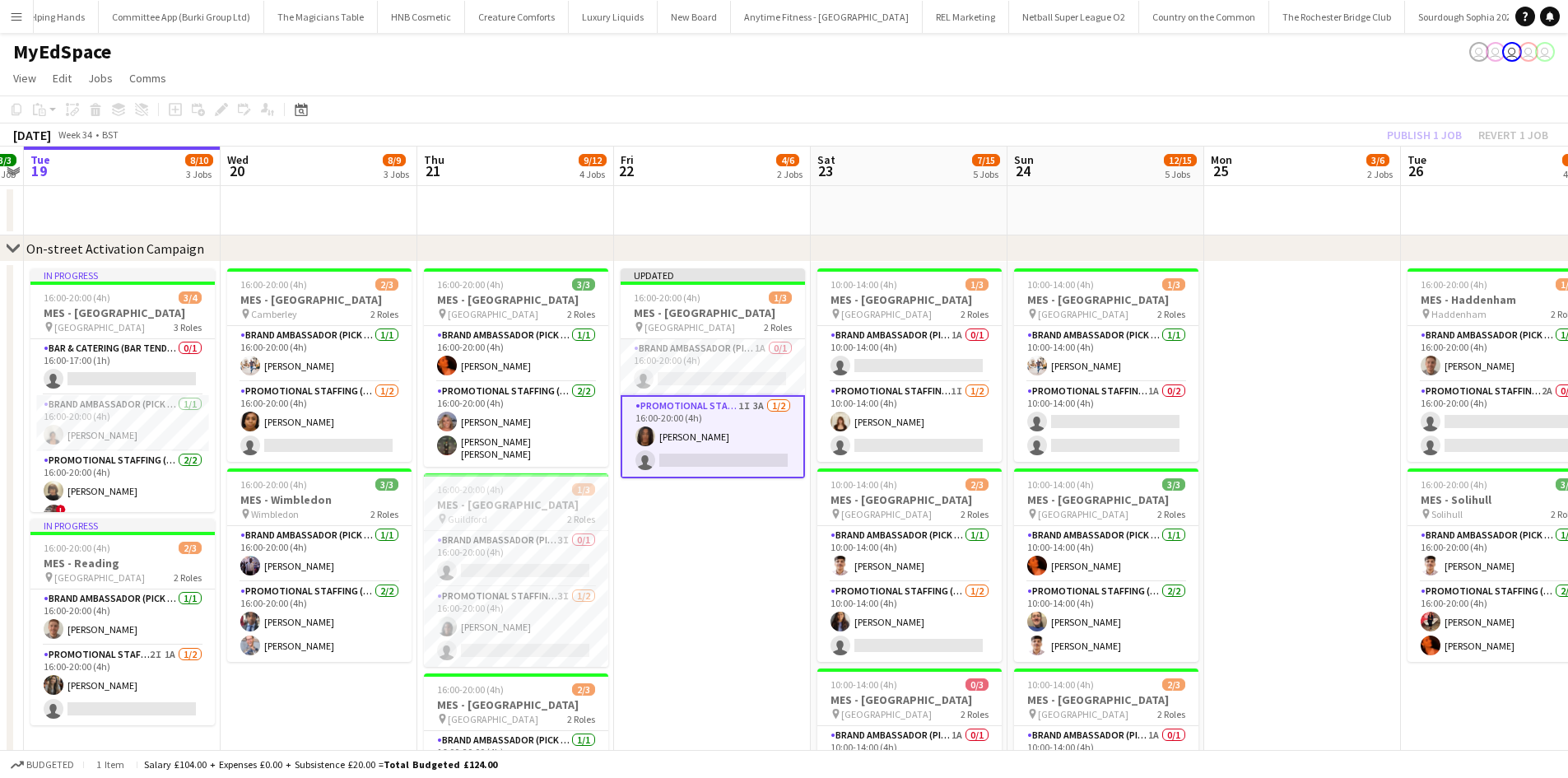
click at [1392, 127] on div "Publish 1 job Revert 1 job" at bounding box center [1466, 134] width 201 height 22
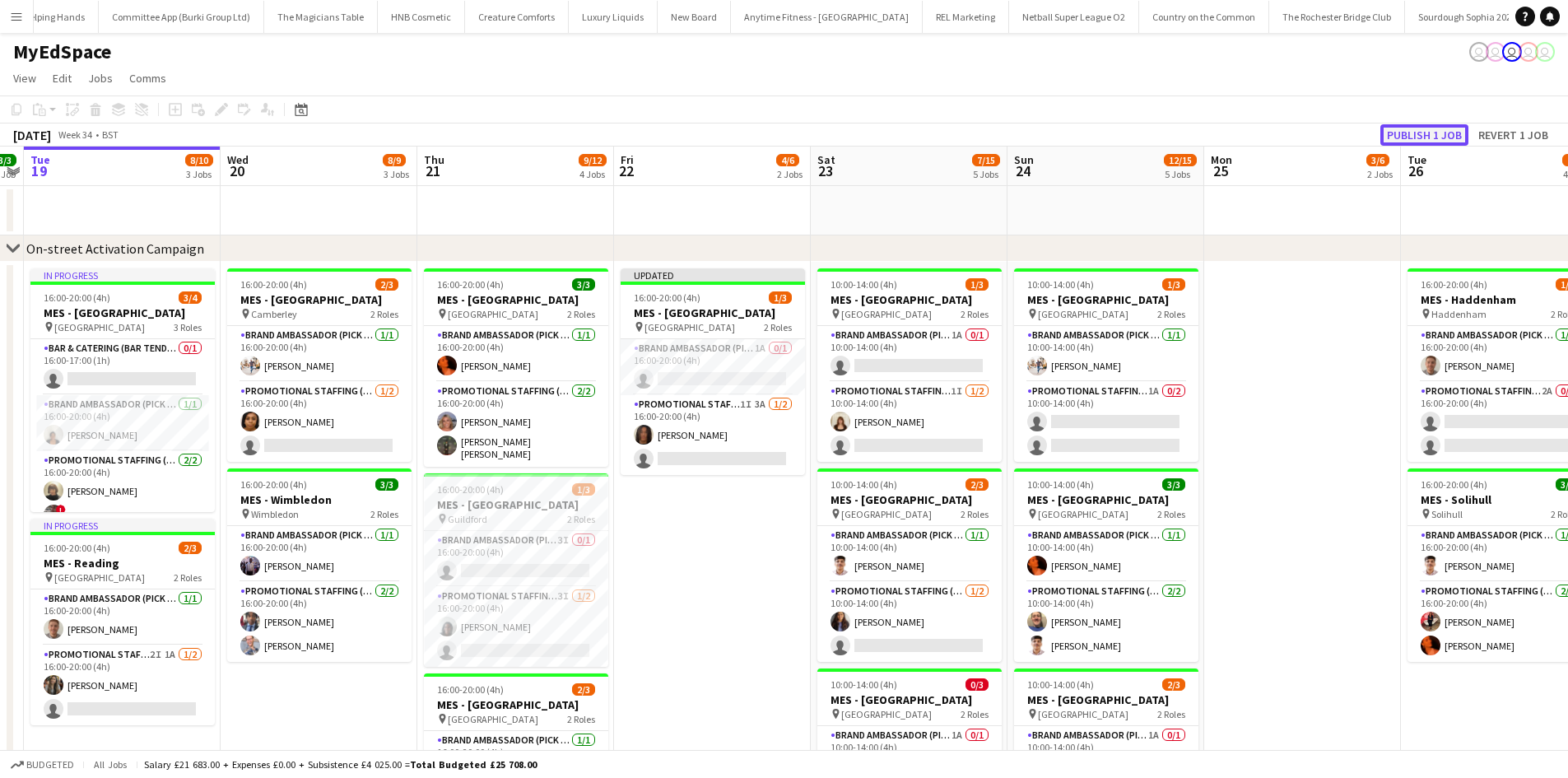
click at [1396, 128] on button "Publish 1 job" at bounding box center [1424, 134] width 88 height 22
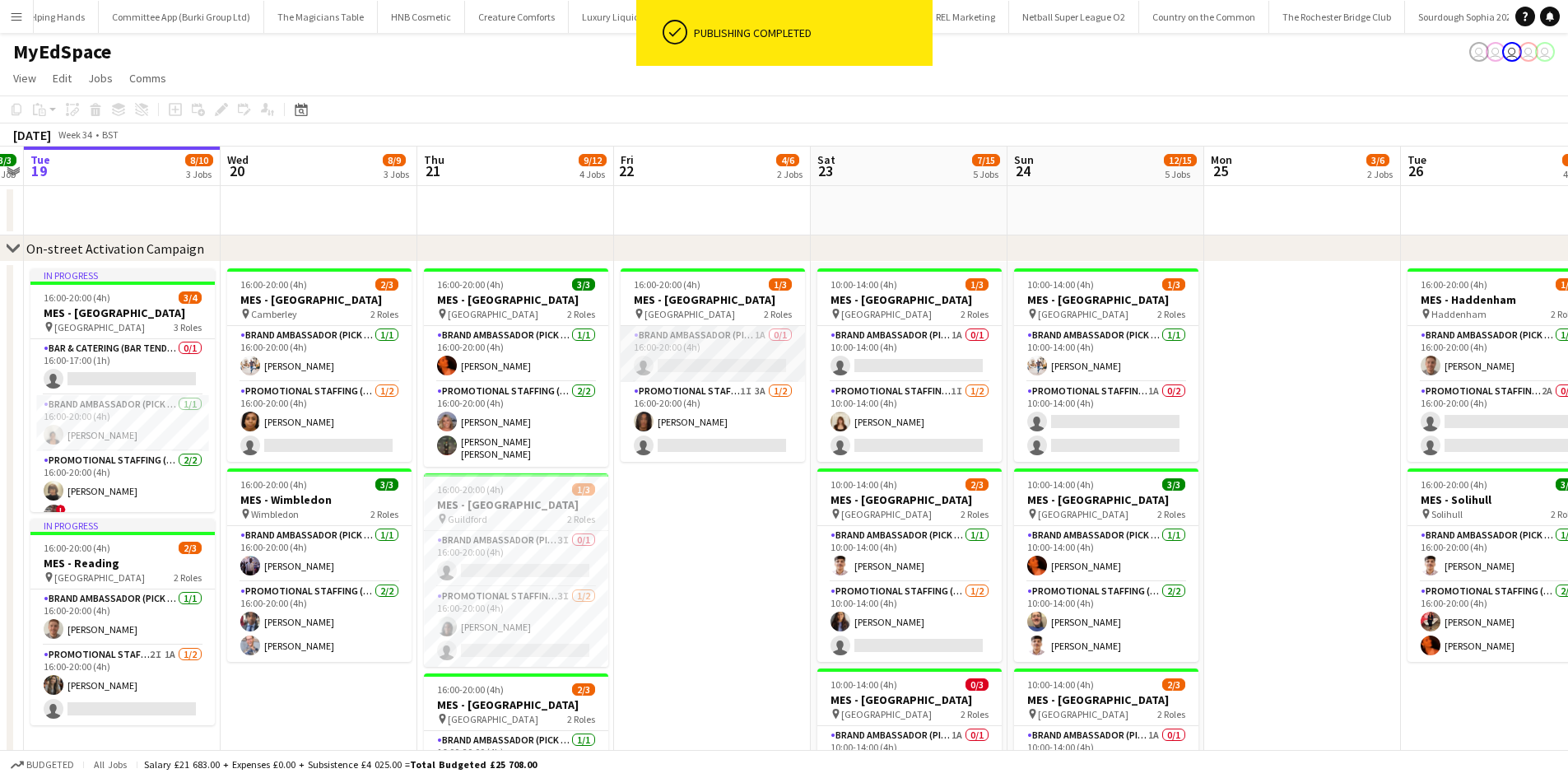
click at [761, 374] on app-card-role "Brand Ambassador (Pick up) 1A 0/1 16:00-20:00 (4h) single-neutral-actions" at bounding box center [713, 354] width 184 height 56
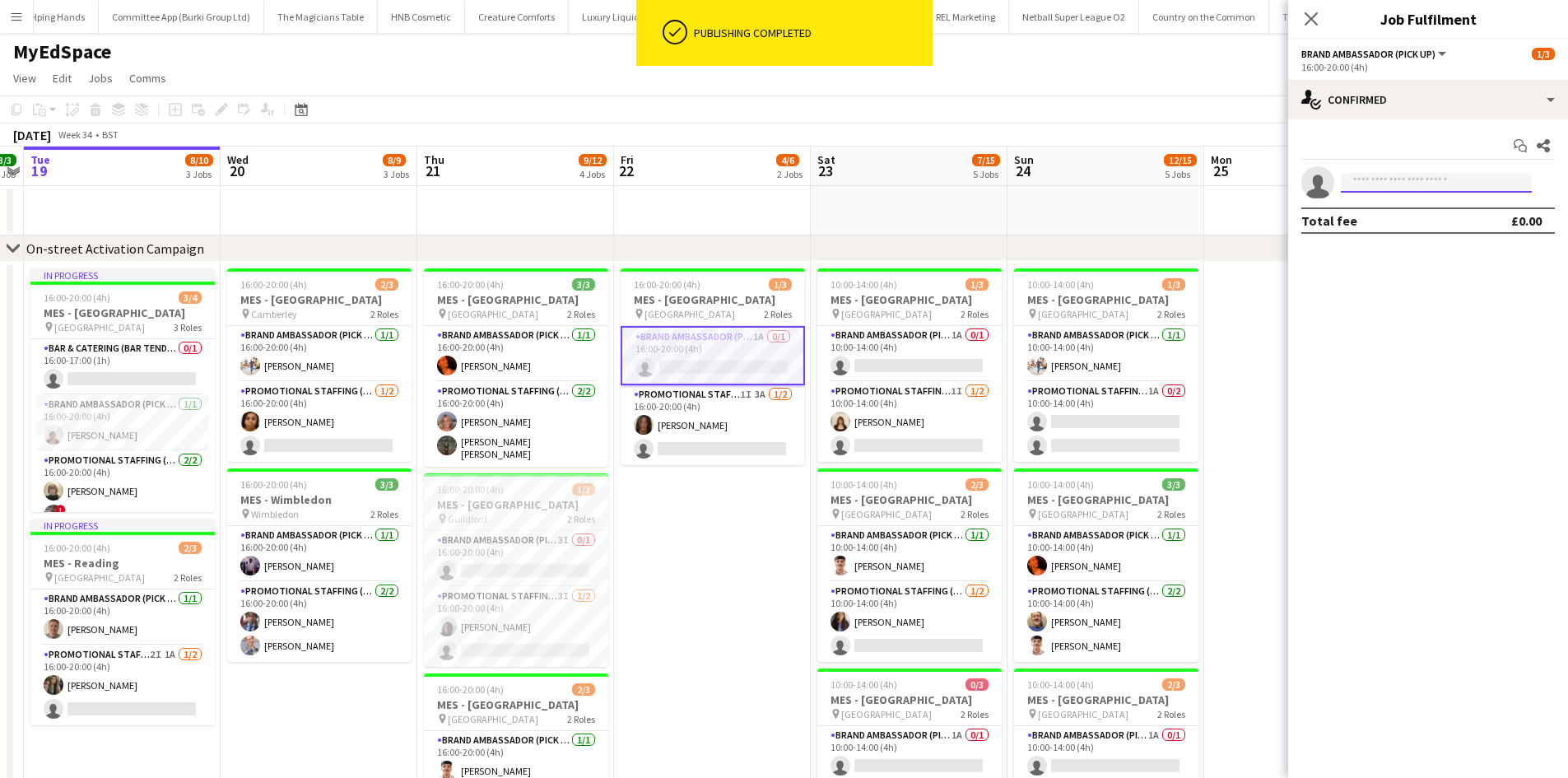
click at [1400, 185] on input at bounding box center [1436, 182] width 191 height 20
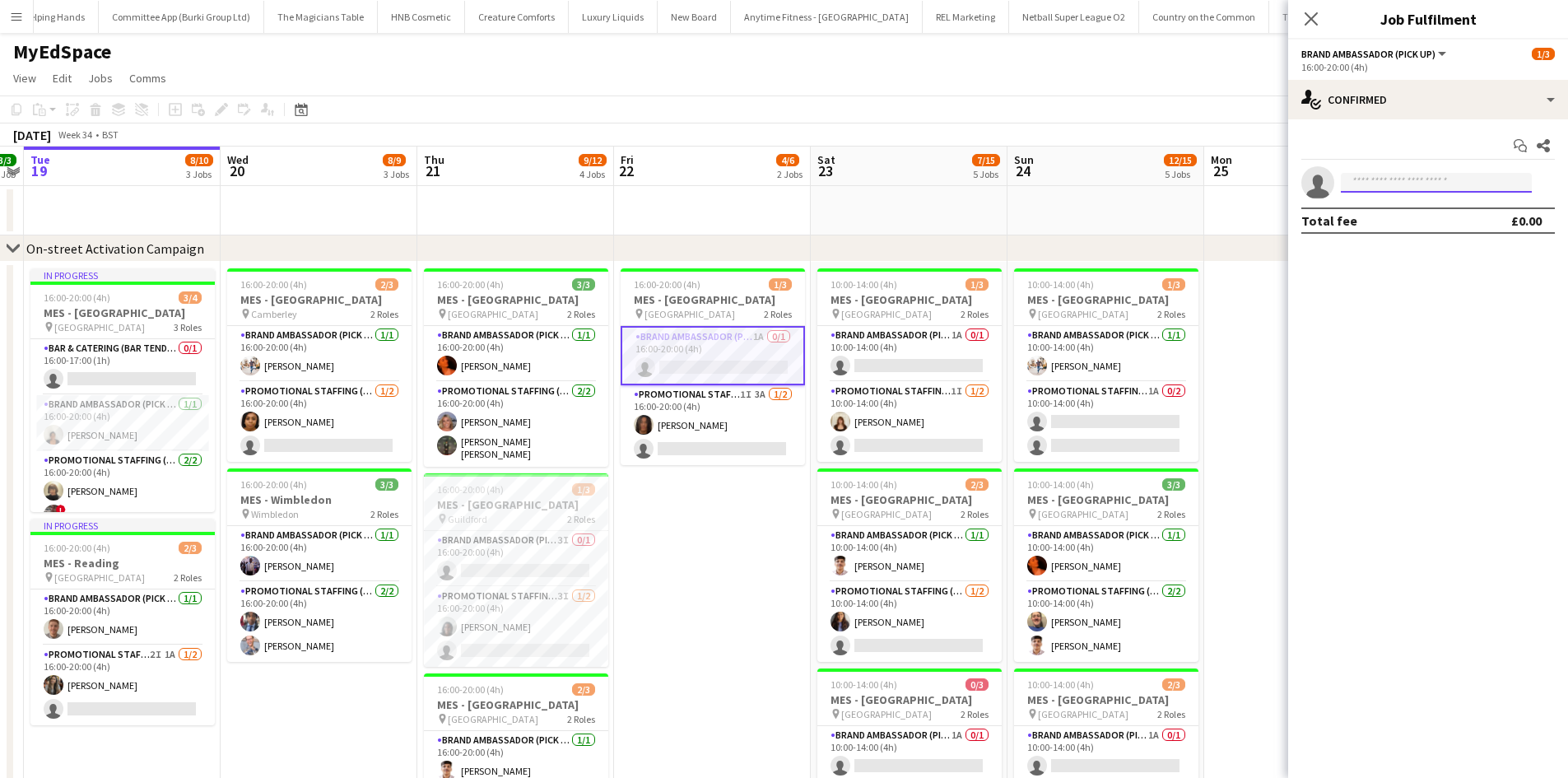
type input "*"
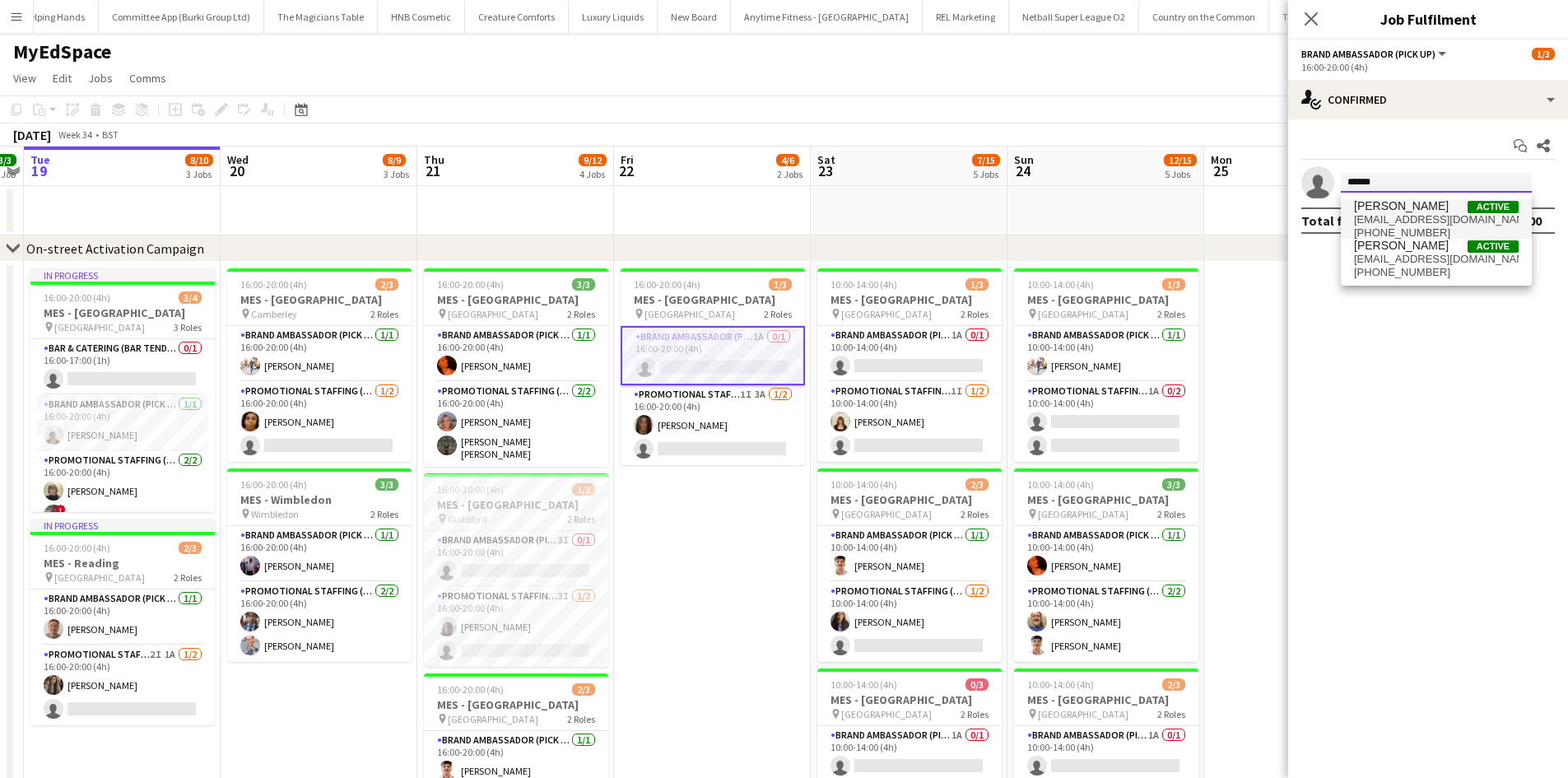
type input "******"
click at [1392, 201] on span "[PERSON_NAME]" at bounding box center [1401, 206] width 95 height 14
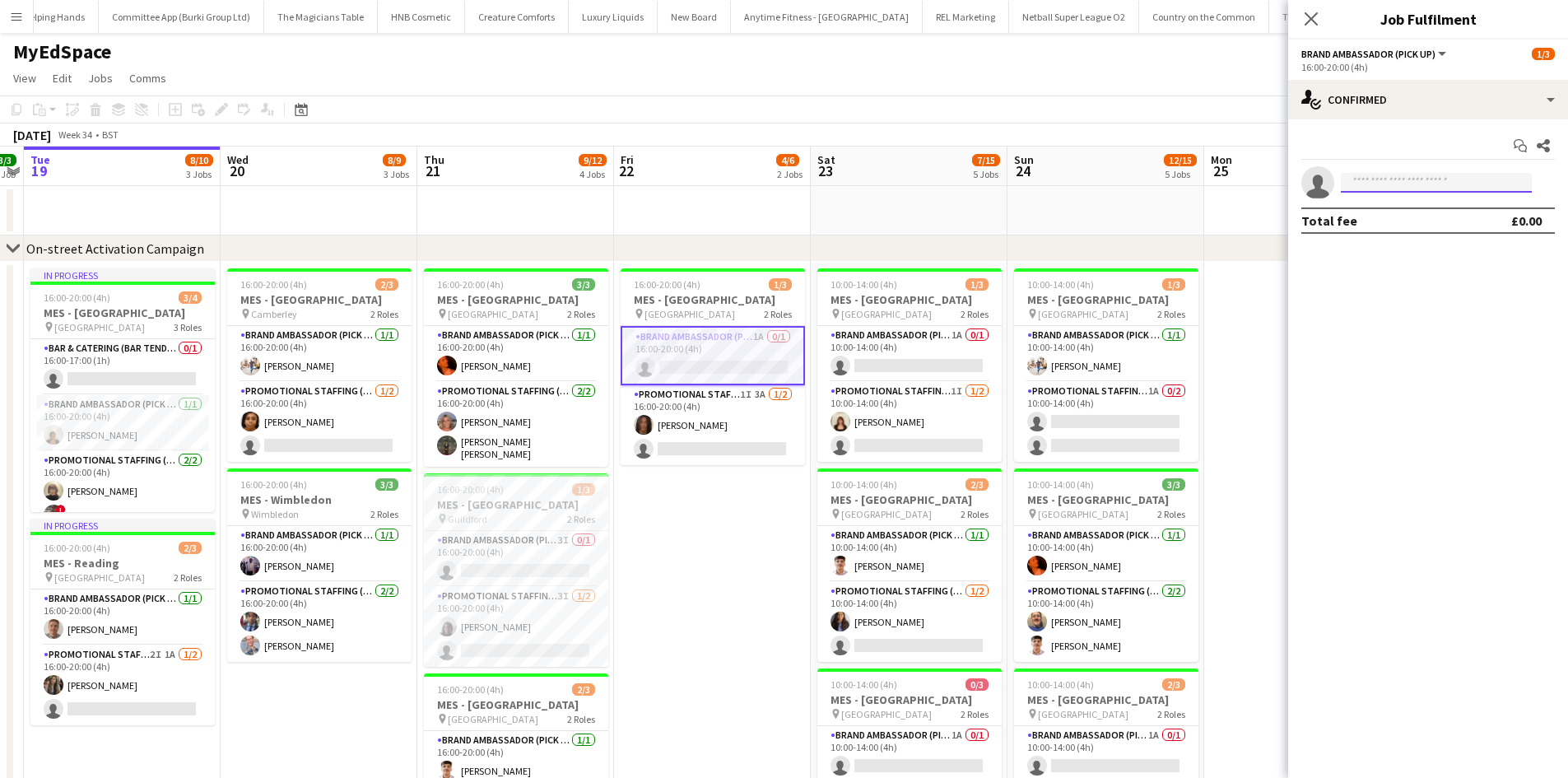
click at [1392, 188] on input at bounding box center [1436, 182] width 191 height 20
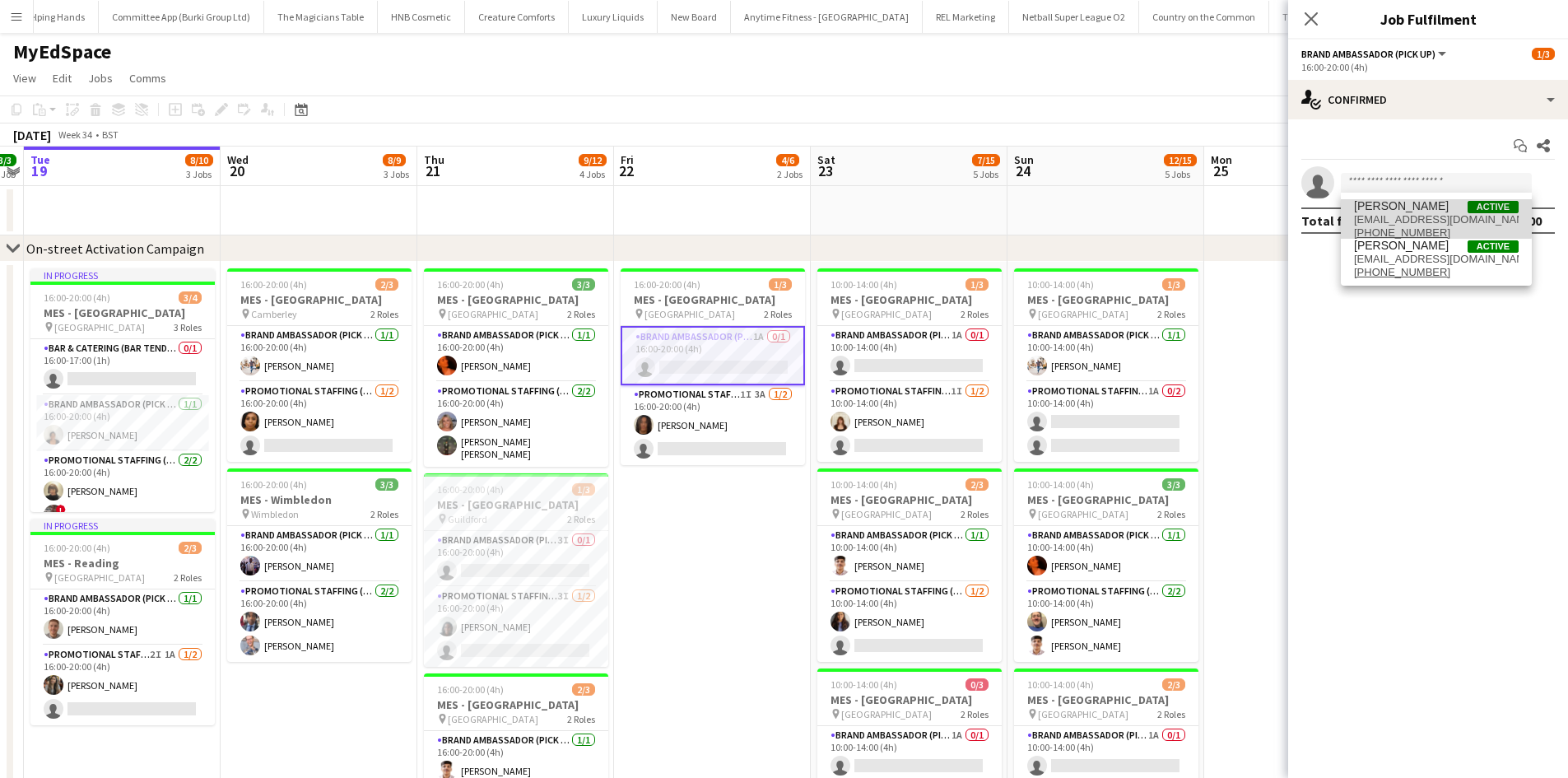
click at [1393, 211] on span "[PERSON_NAME]" at bounding box center [1401, 206] width 95 height 14
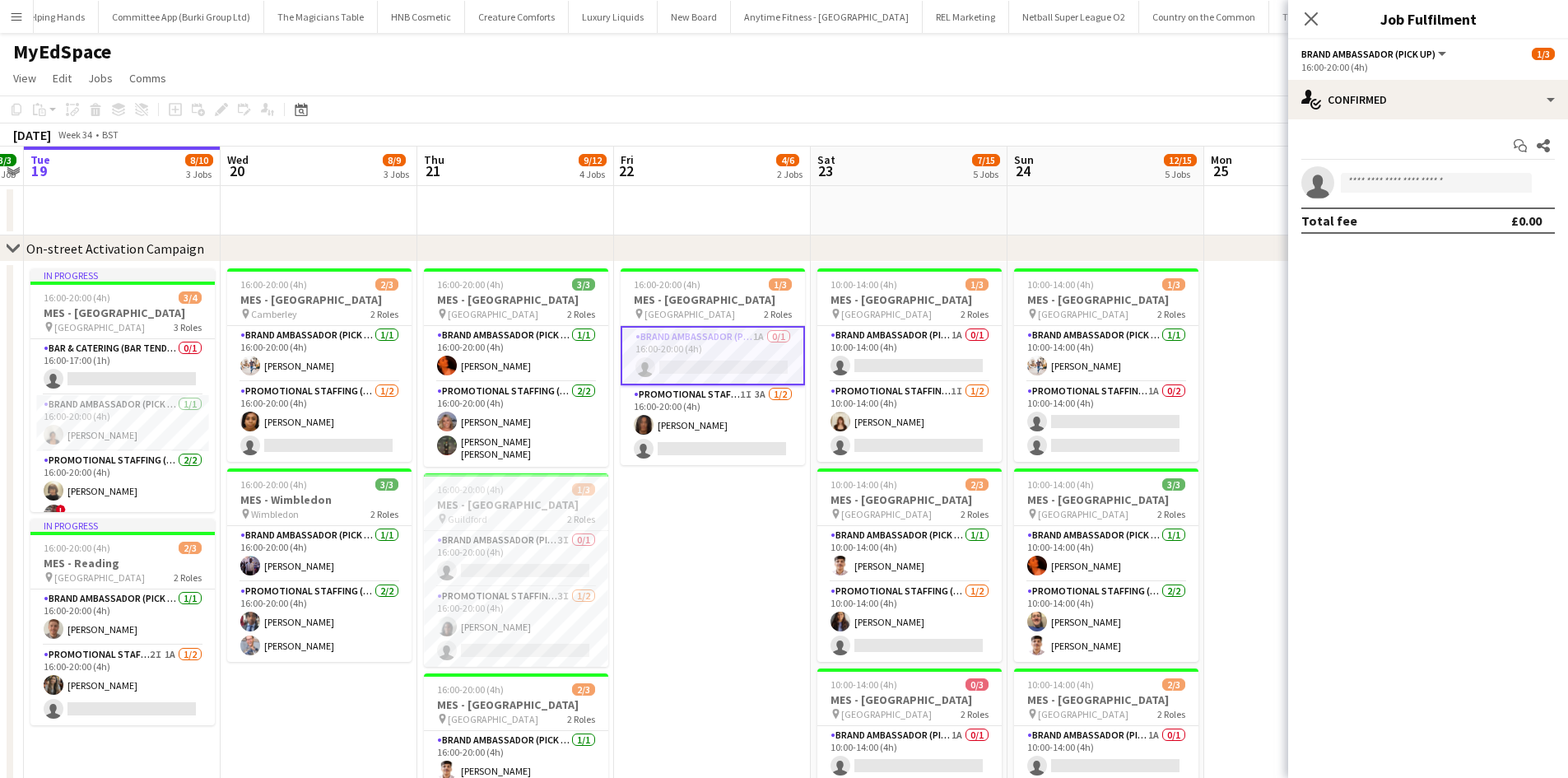
click at [1393, 211] on div "Total fee £0.00" at bounding box center [1428, 220] width 254 height 27
click at [1309, 20] on icon at bounding box center [1311, 18] width 15 height 15
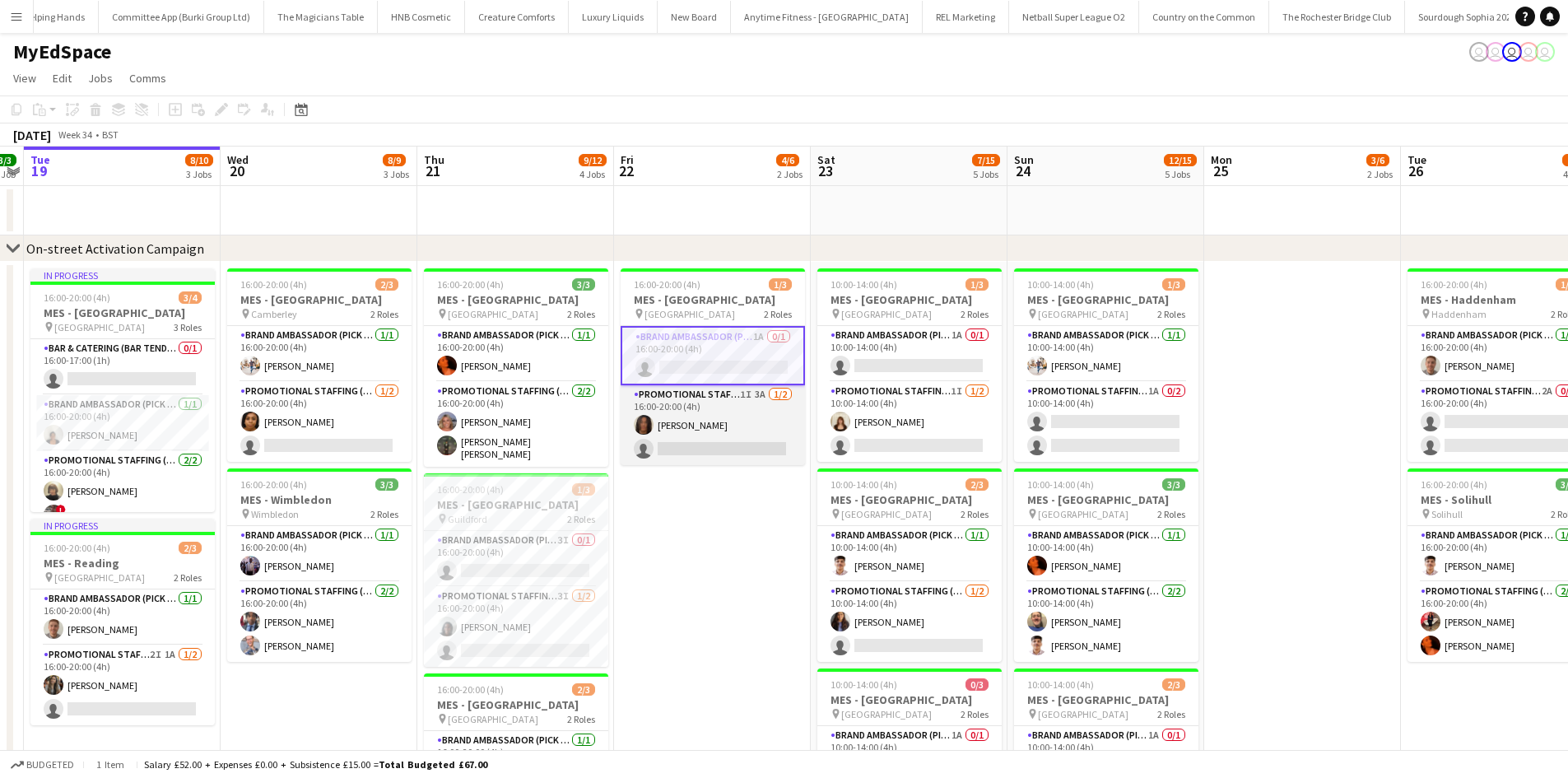
click at [761, 395] on app-card-role "Promotional Staffing (Brand Ambassadors) 1I 3A 1/2 16:00-20:00 (4h) Jazz Harper…" at bounding box center [713, 425] width 184 height 80
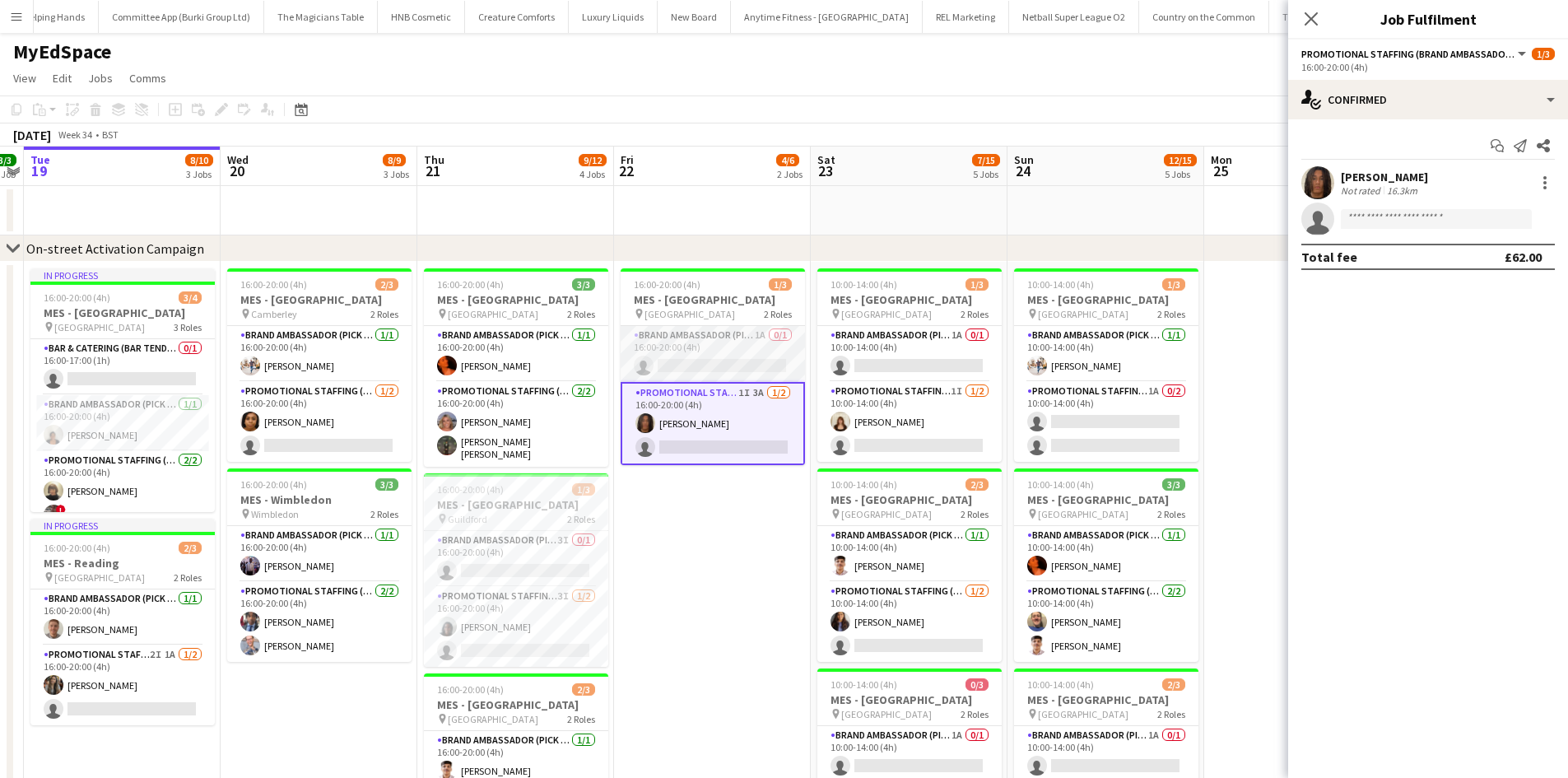
click at [767, 359] on app-card-role "Brand Ambassador (Pick up) 1A 0/1 16:00-20:00 (4h) single-neutral-actions" at bounding box center [713, 354] width 184 height 56
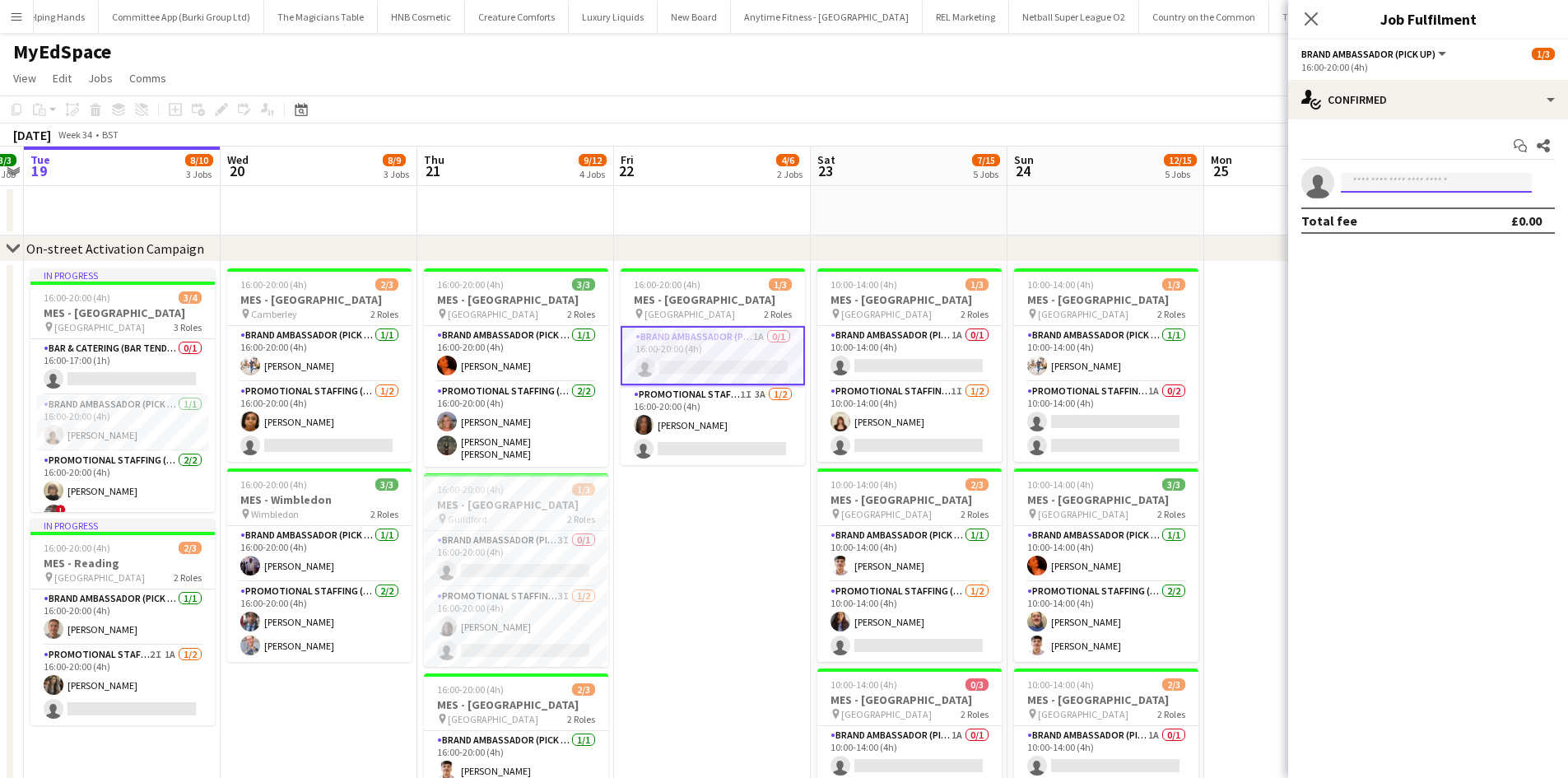
click at [1422, 177] on input at bounding box center [1436, 182] width 191 height 20
type input "*****"
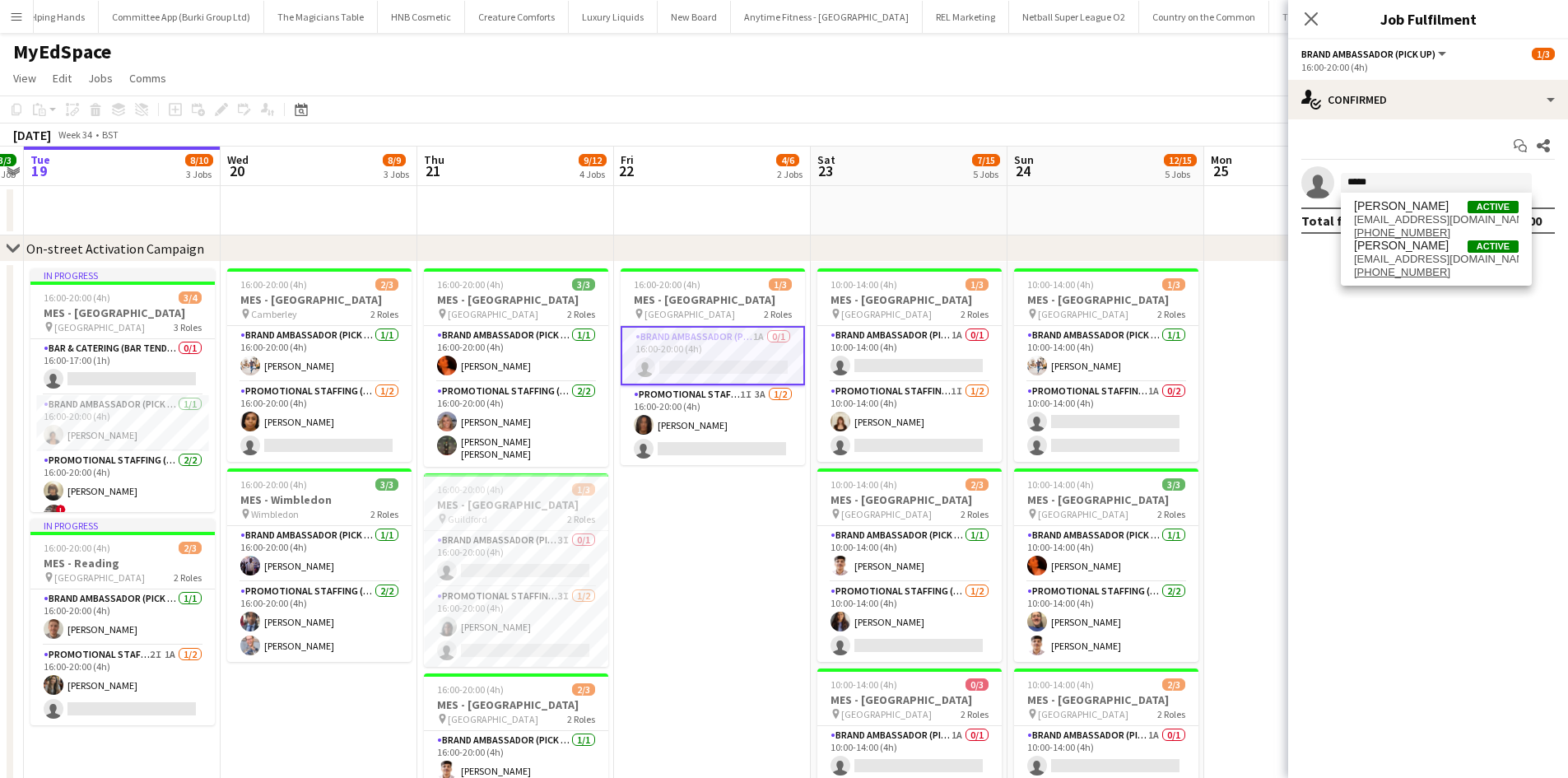
click at [1417, 219] on div "Total fee £0.00" at bounding box center [1428, 220] width 254 height 27
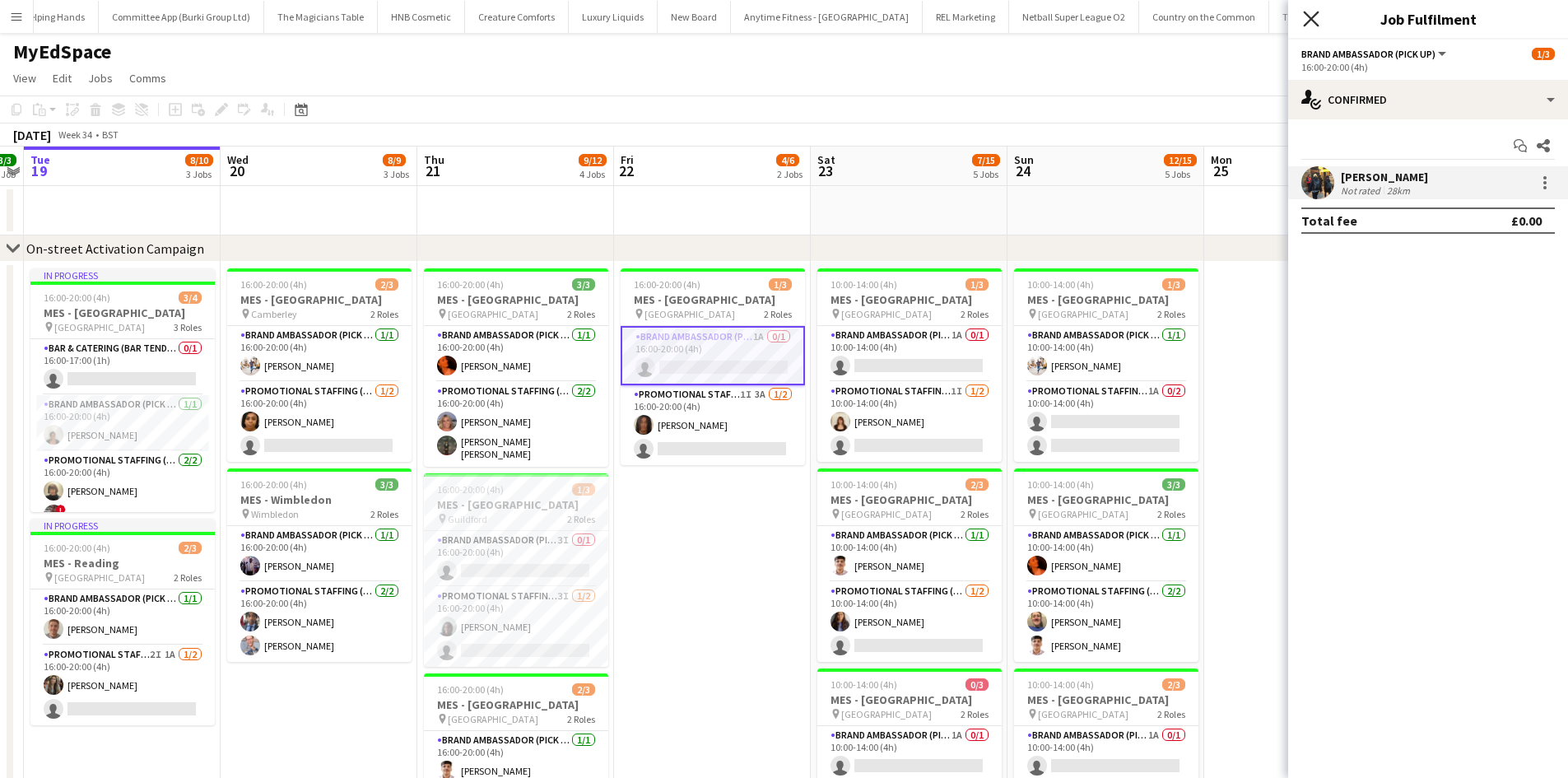
click at [1315, 17] on icon "Close pop-in" at bounding box center [1311, 18] width 15 height 15
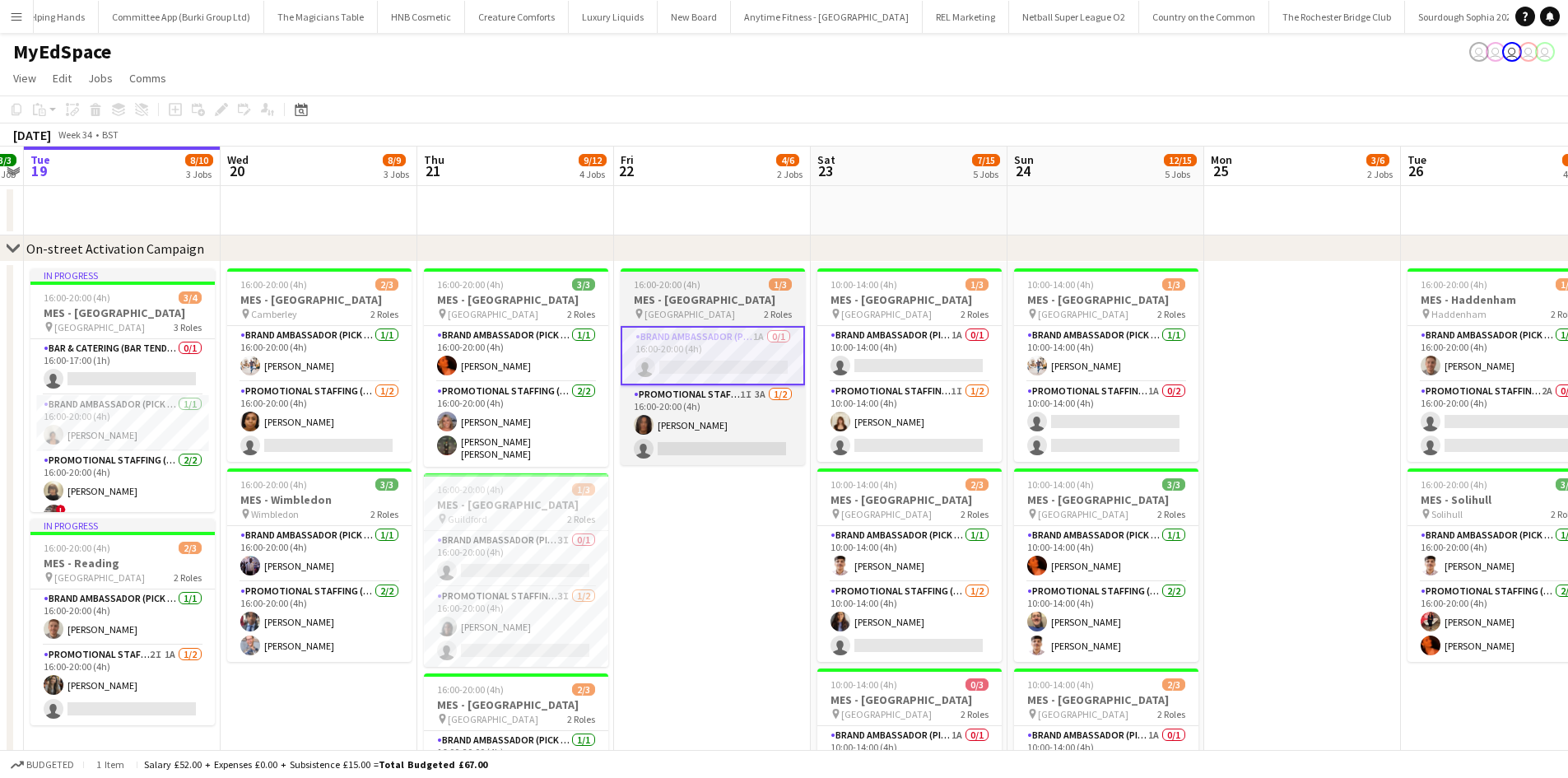
click at [765, 337] on app-card-role "Brand Ambassador (Pick up) 1A 0/1 16:00-20:00 (4h) single-neutral-actions" at bounding box center [713, 355] width 184 height 59
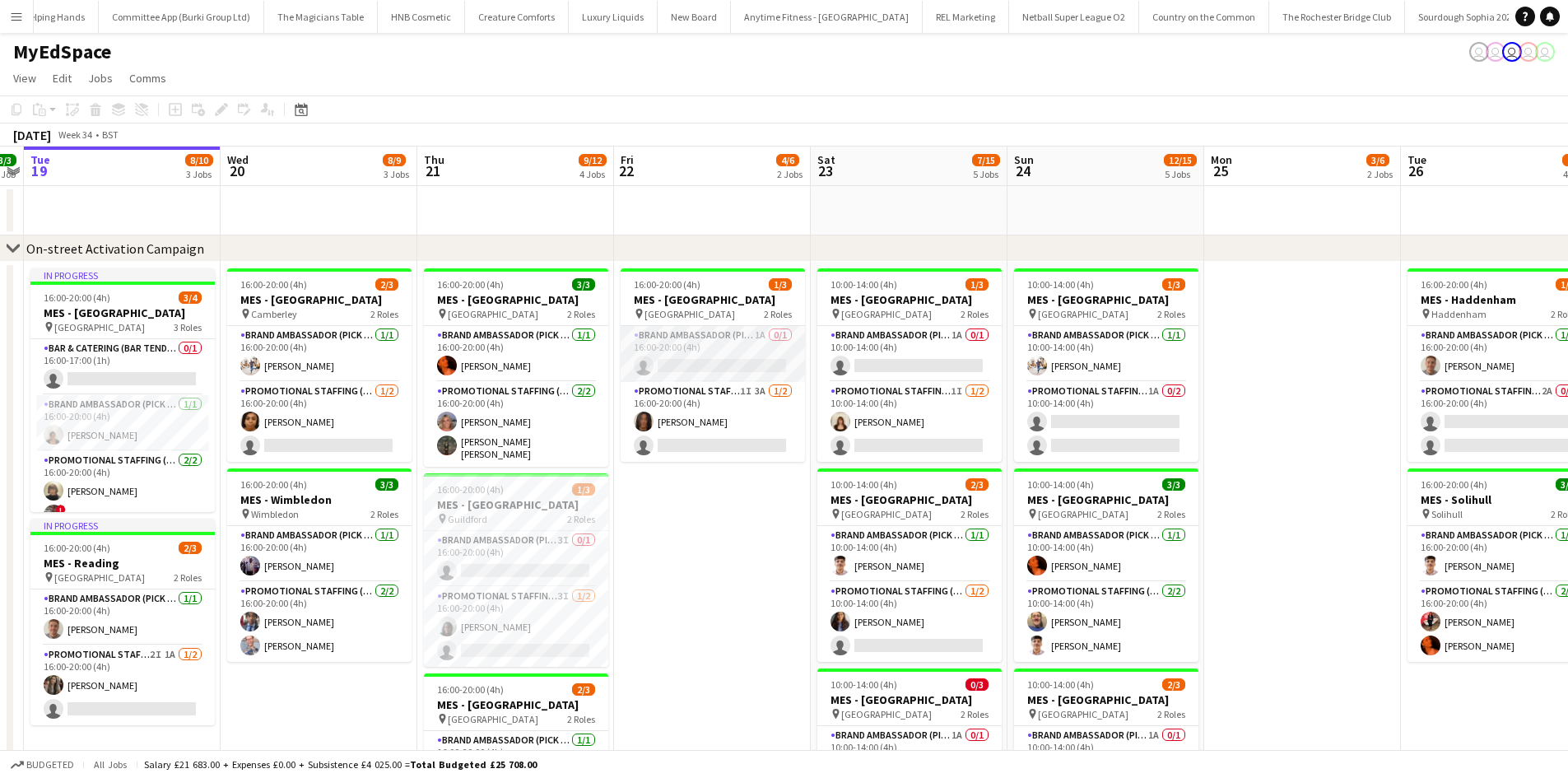
click at [766, 339] on app-card-role "Brand Ambassador (Pick up) 1A 0/1 16:00-20:00 (4h) single-neutral-actions" at bounding box center [713, 354] width 184 height 56
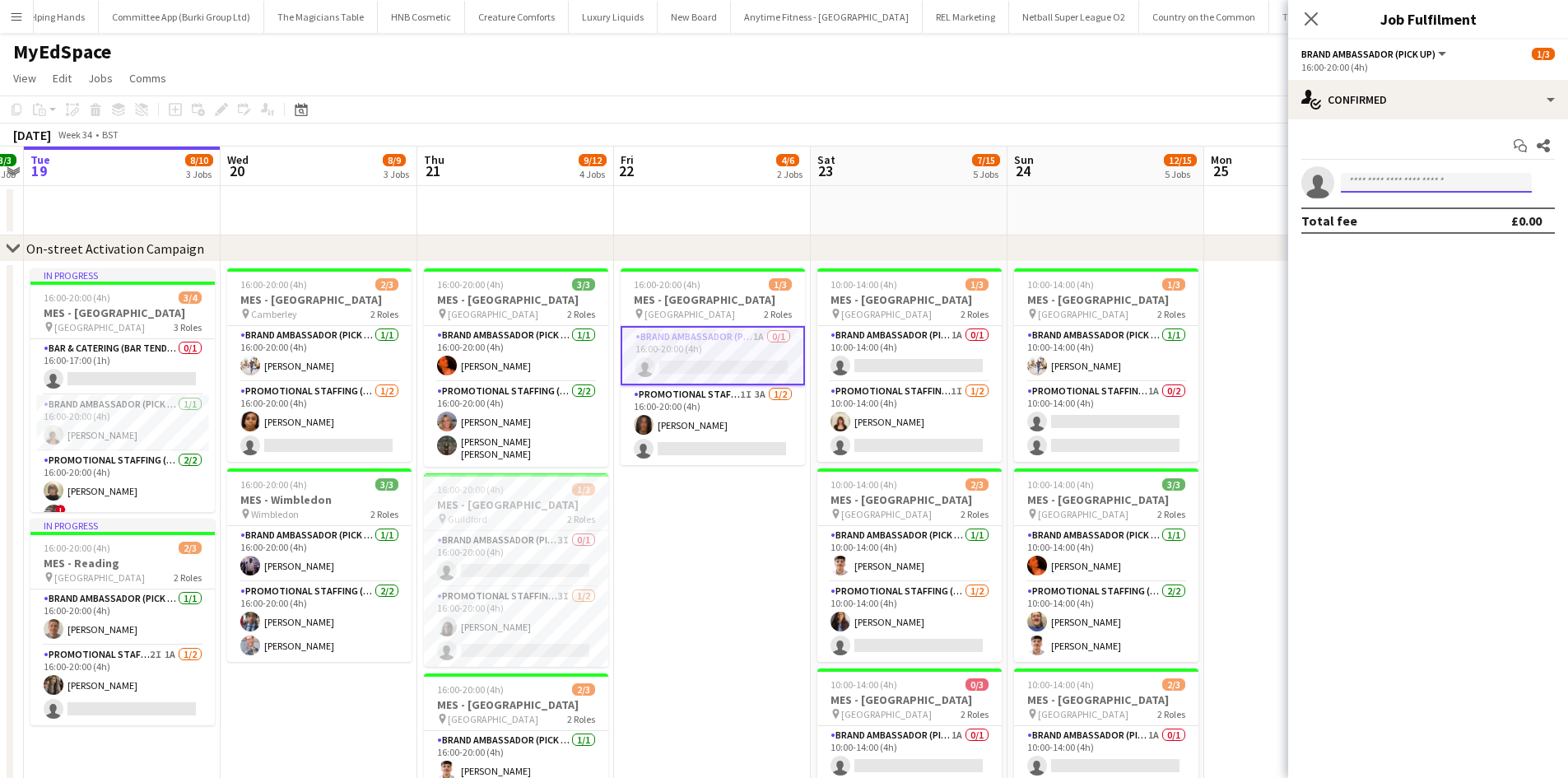
click at [1356, 180] on input at bounding box center [1436, 182] width 191 height 20
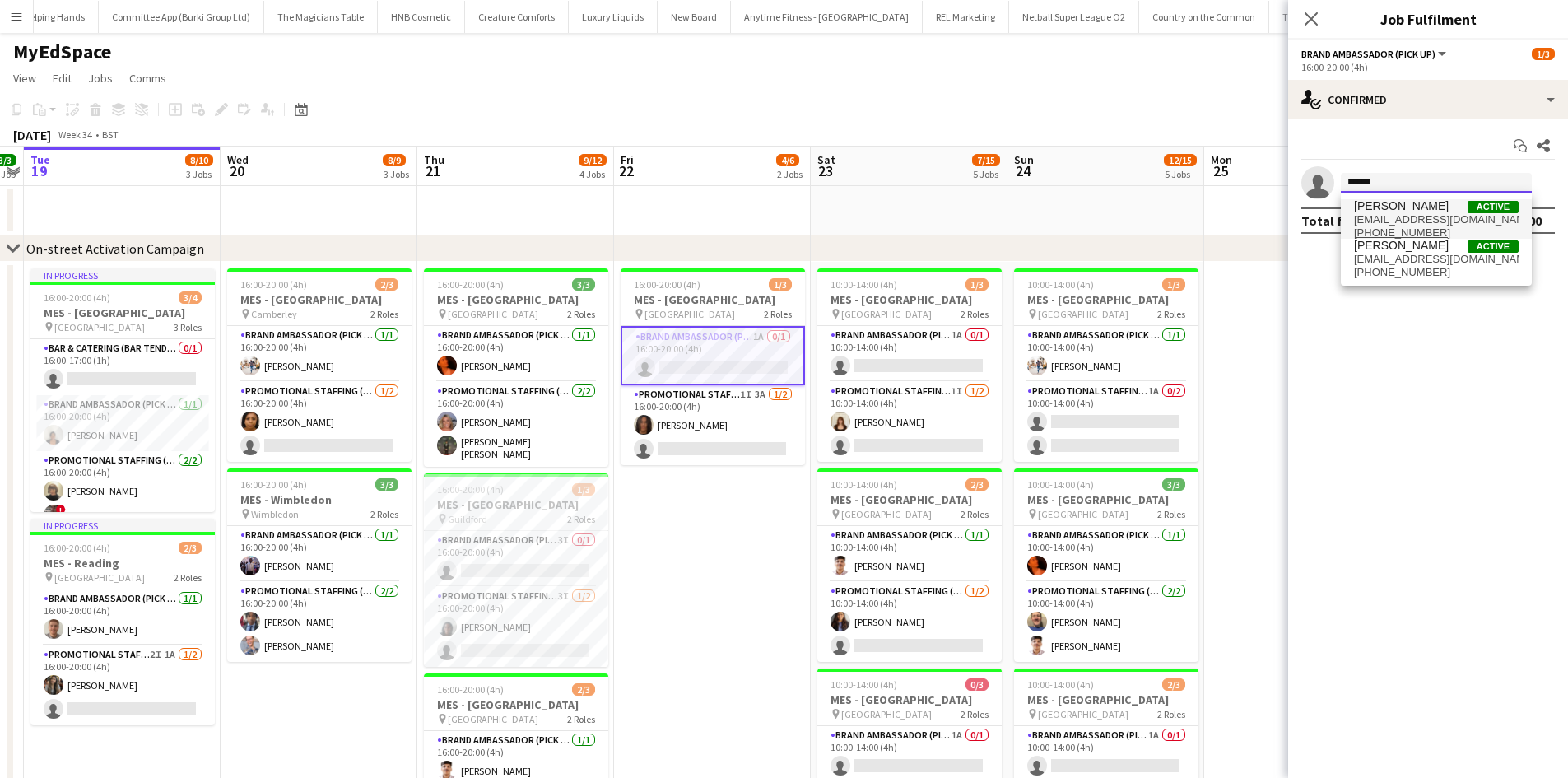
type input "******"
click at [1447, 221] on span "martingbrady@hotmail.com" at bounding box center [1435, 219] width 164 height 13
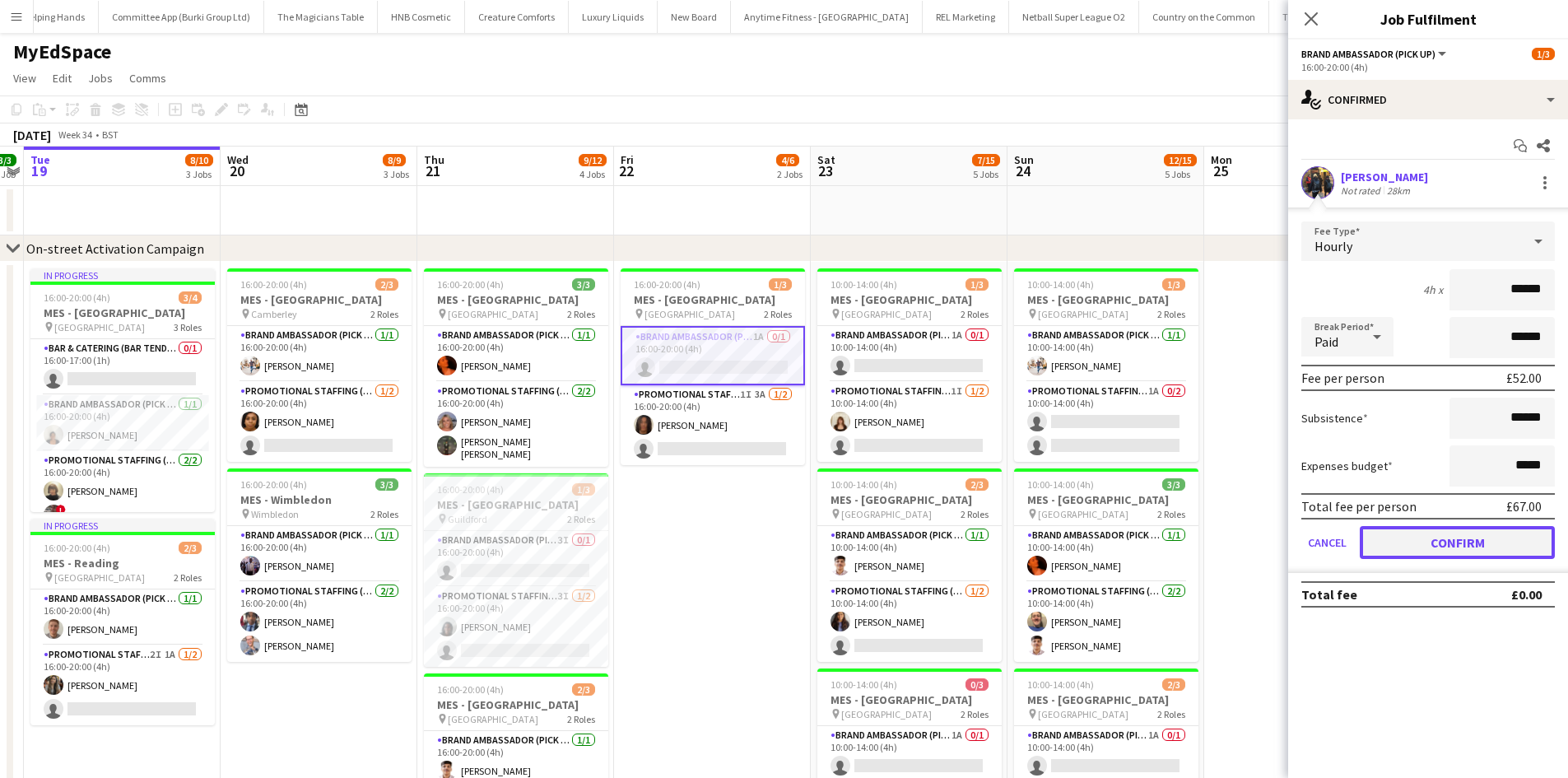
click at [1490, 536] on button "Confirm" at bounding box center [1457, 542] width 195 height 33
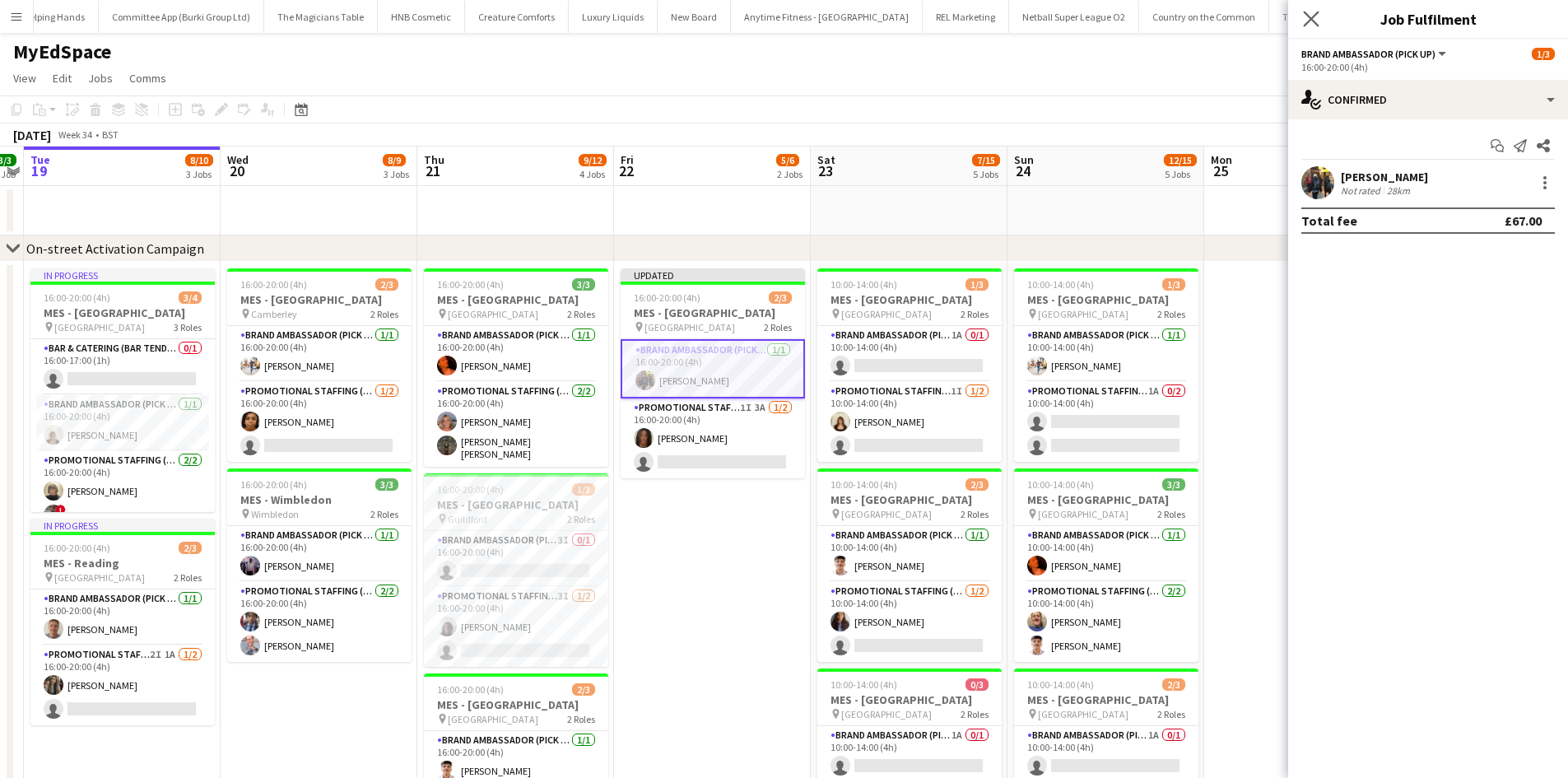
click at [1303, 17] on app-icon "Close pop-in" at bounding box center [1312, 20] width 24 height 24
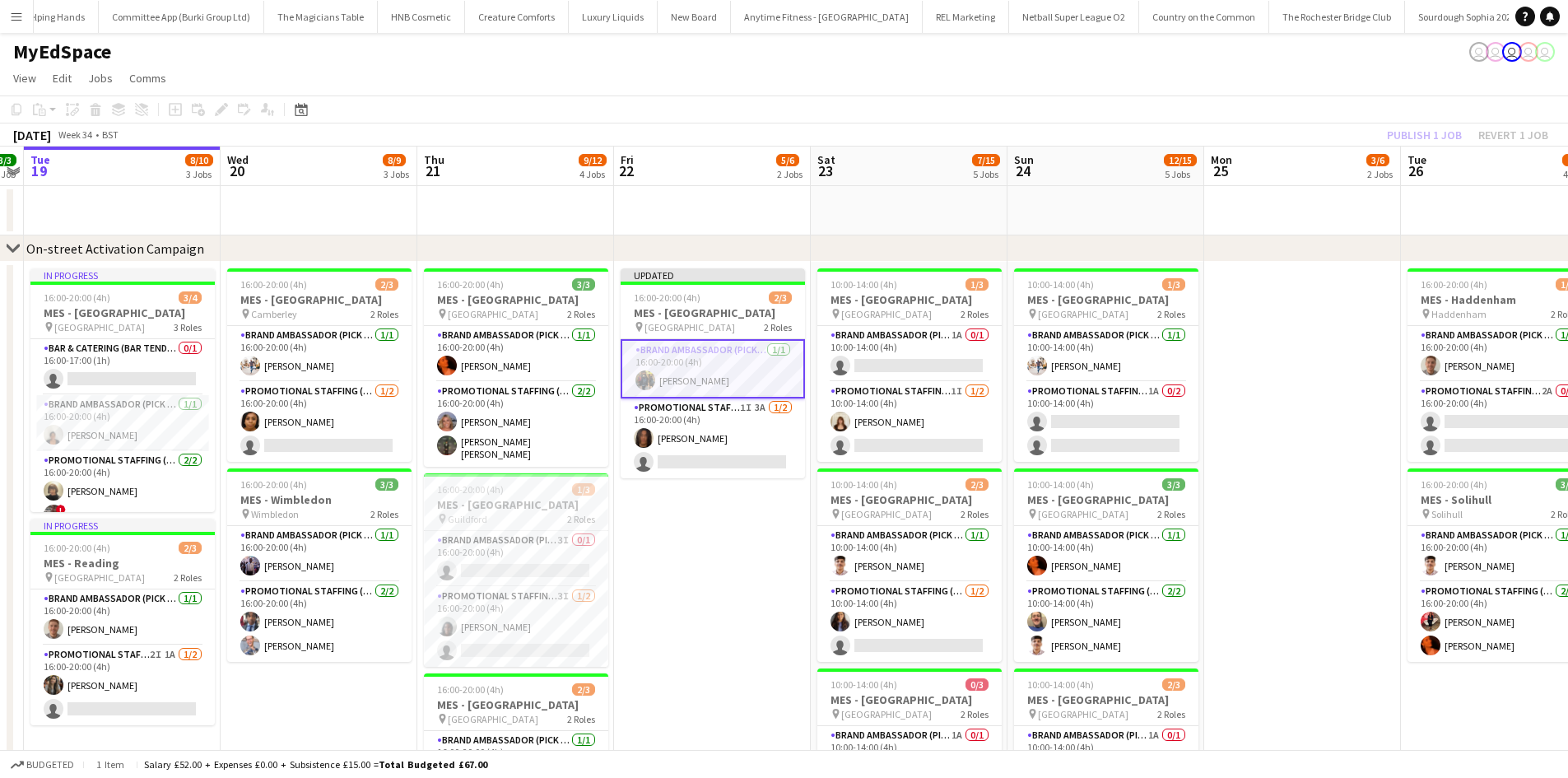
click at [1439, 144] on div "Publish 1 job Revert 1 job" at bounding box center [1466, 134] width 201 height 22
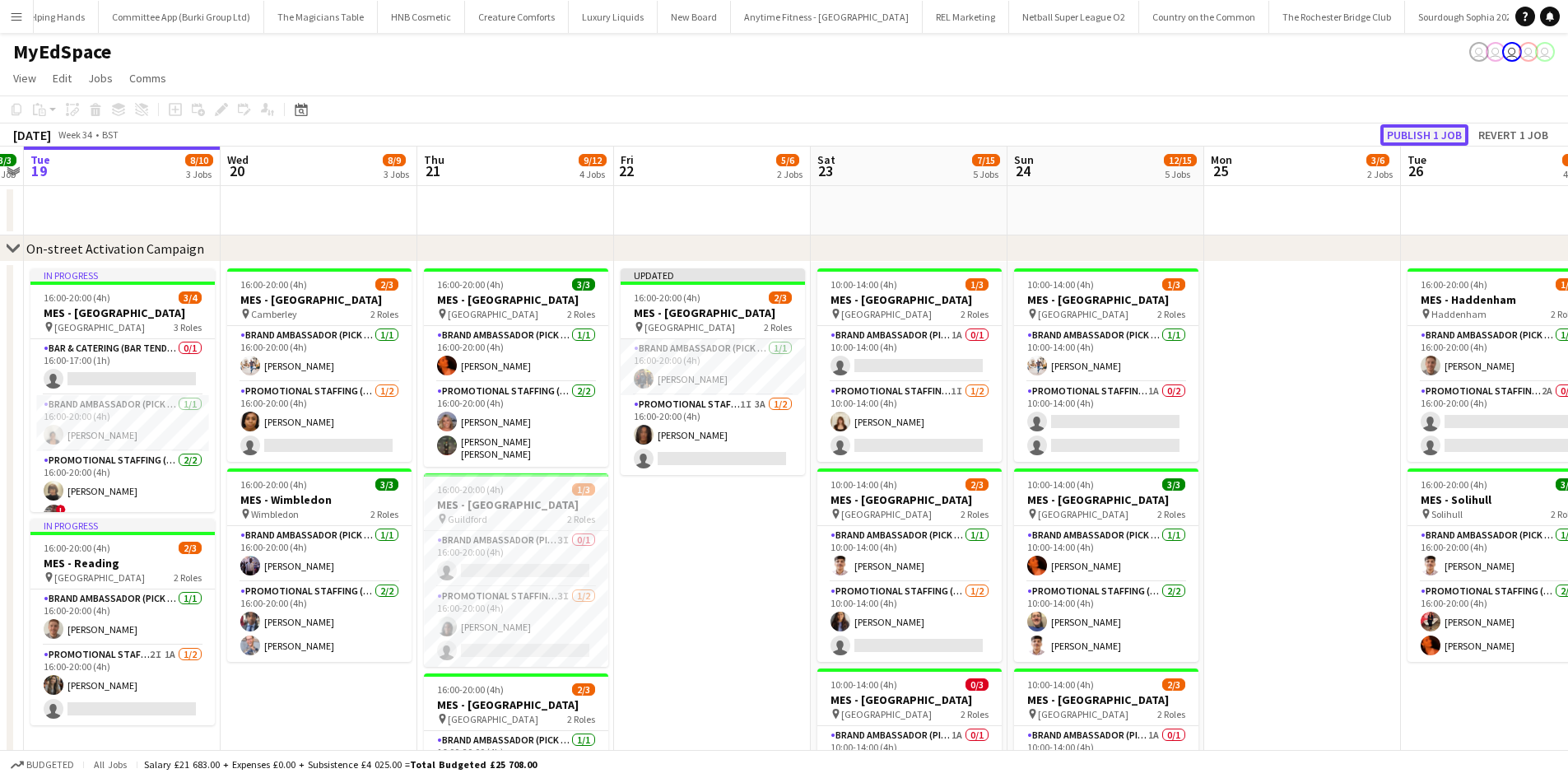
click at [1439, 129] on button "Publish 1 job" at bounding box center [1424, 134] width 88 height 22
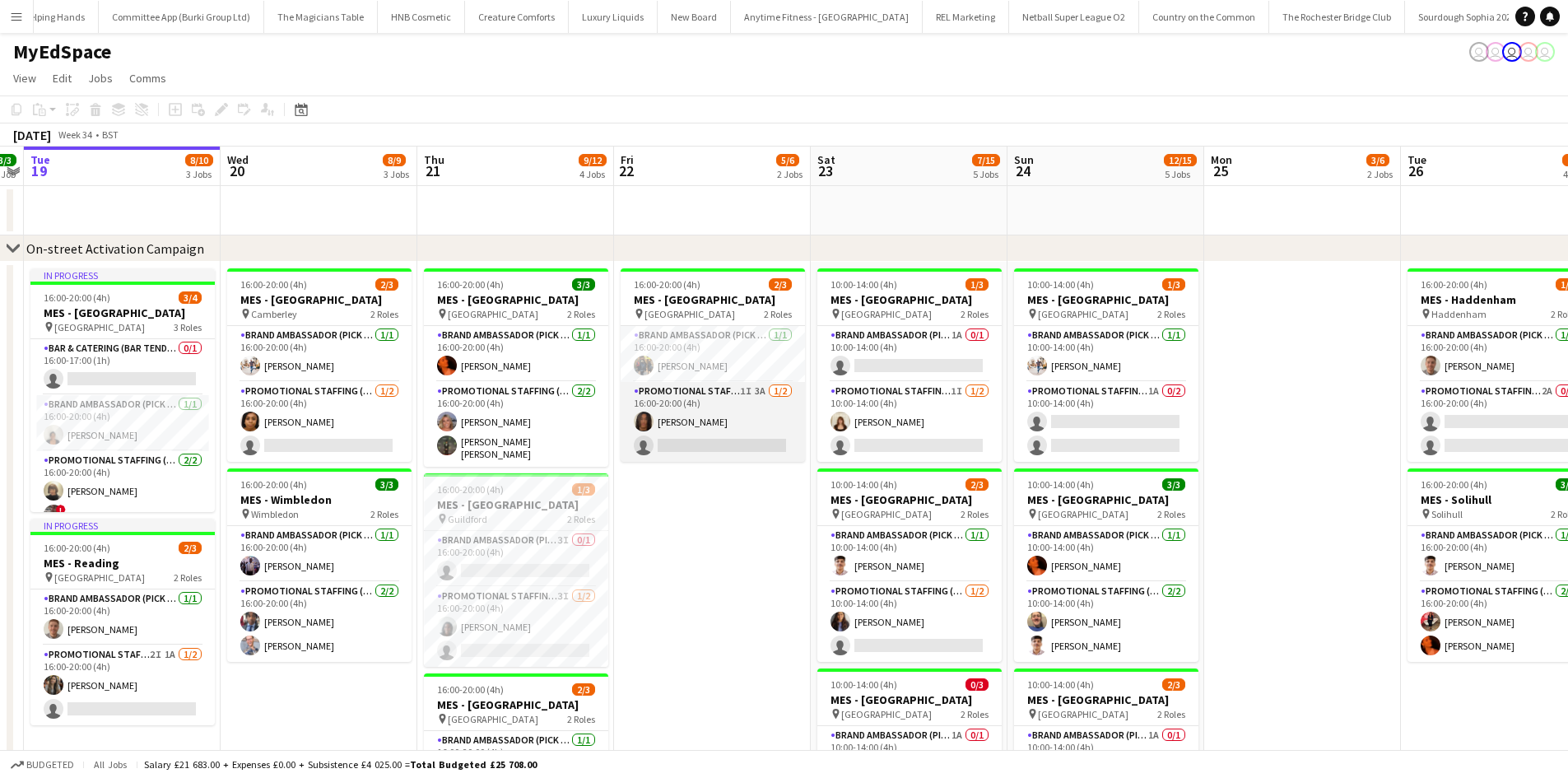
click at [752, 410] on app-card-role "Promotional Staffing (Brand Ambassadors) 1I 3A 1/2 16:00-20:00 (4h) Jazz Harper…" at bounding box center [713, 422] width 184 height 80
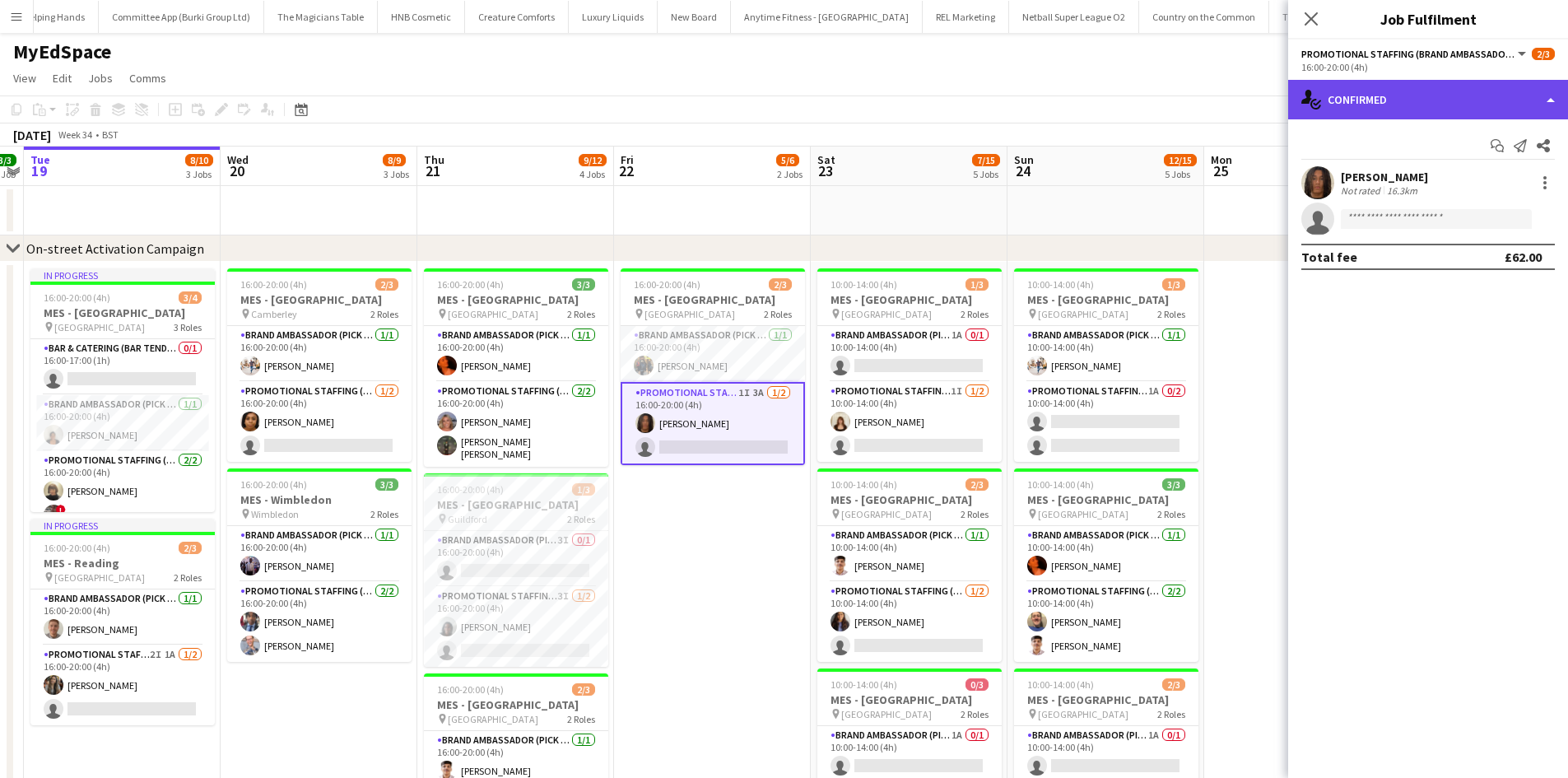
click at [1359, 112] on div "single-neutral-actions-check-2 Confirmed" at bounding box center [1427, 100] width 280 height 40
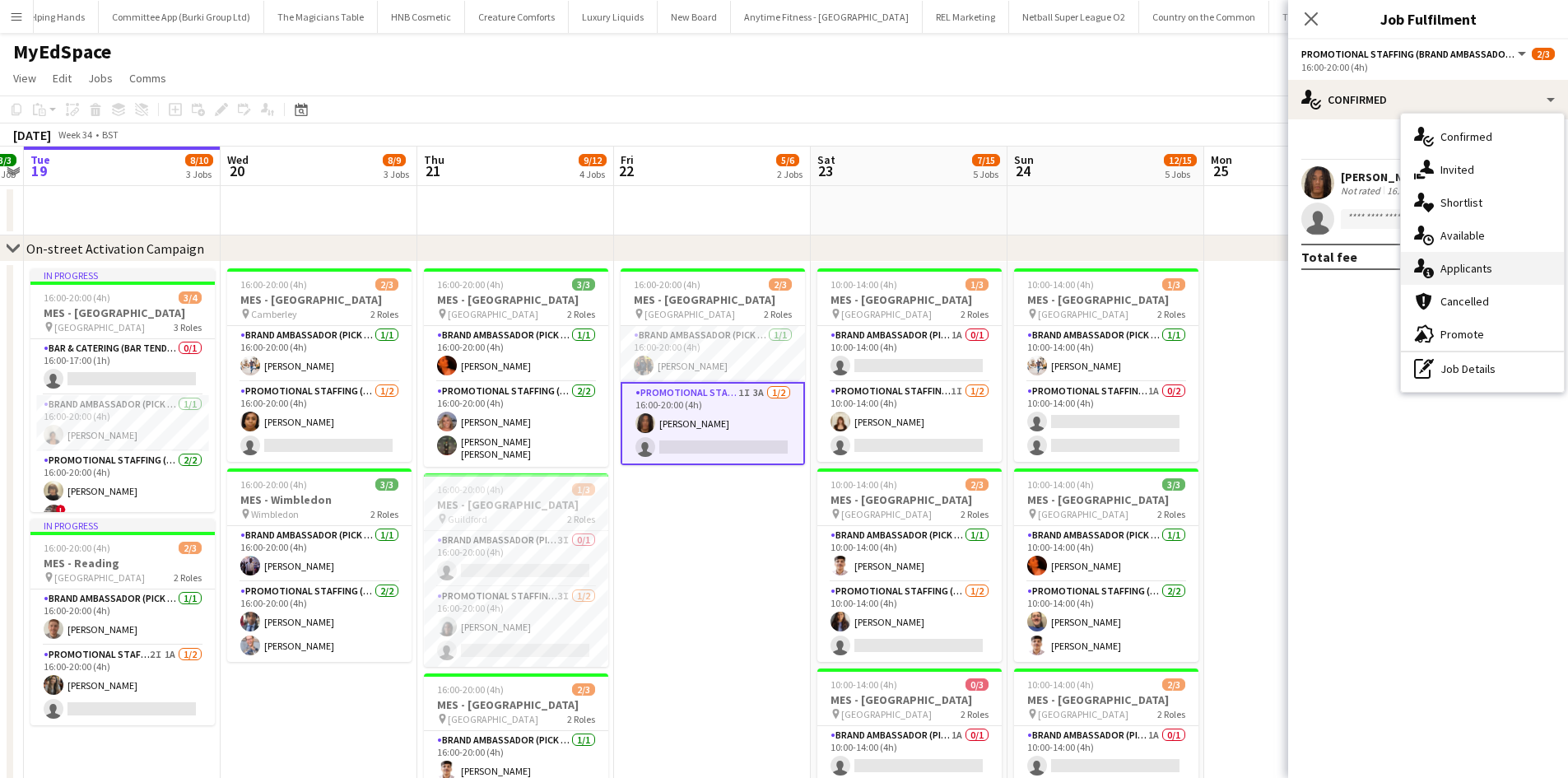
click at [1483, 281] on div "single-neutral-actions-information Applicants" at bounding box center [1481, 269] width 163 height 33
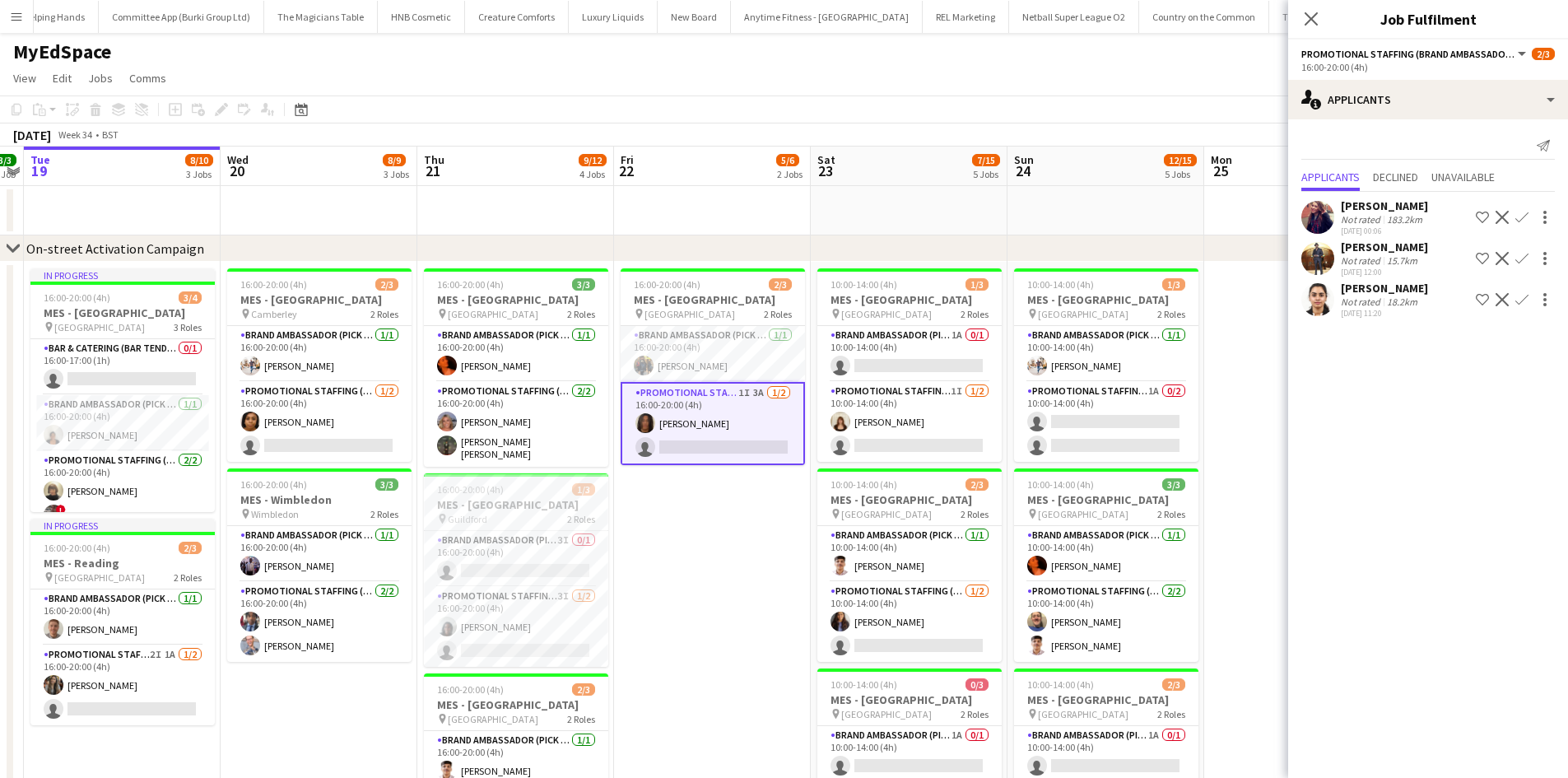
click at [1361, 218] on div "Not rated" at bounding box center [1362, 219] width 43 height 12
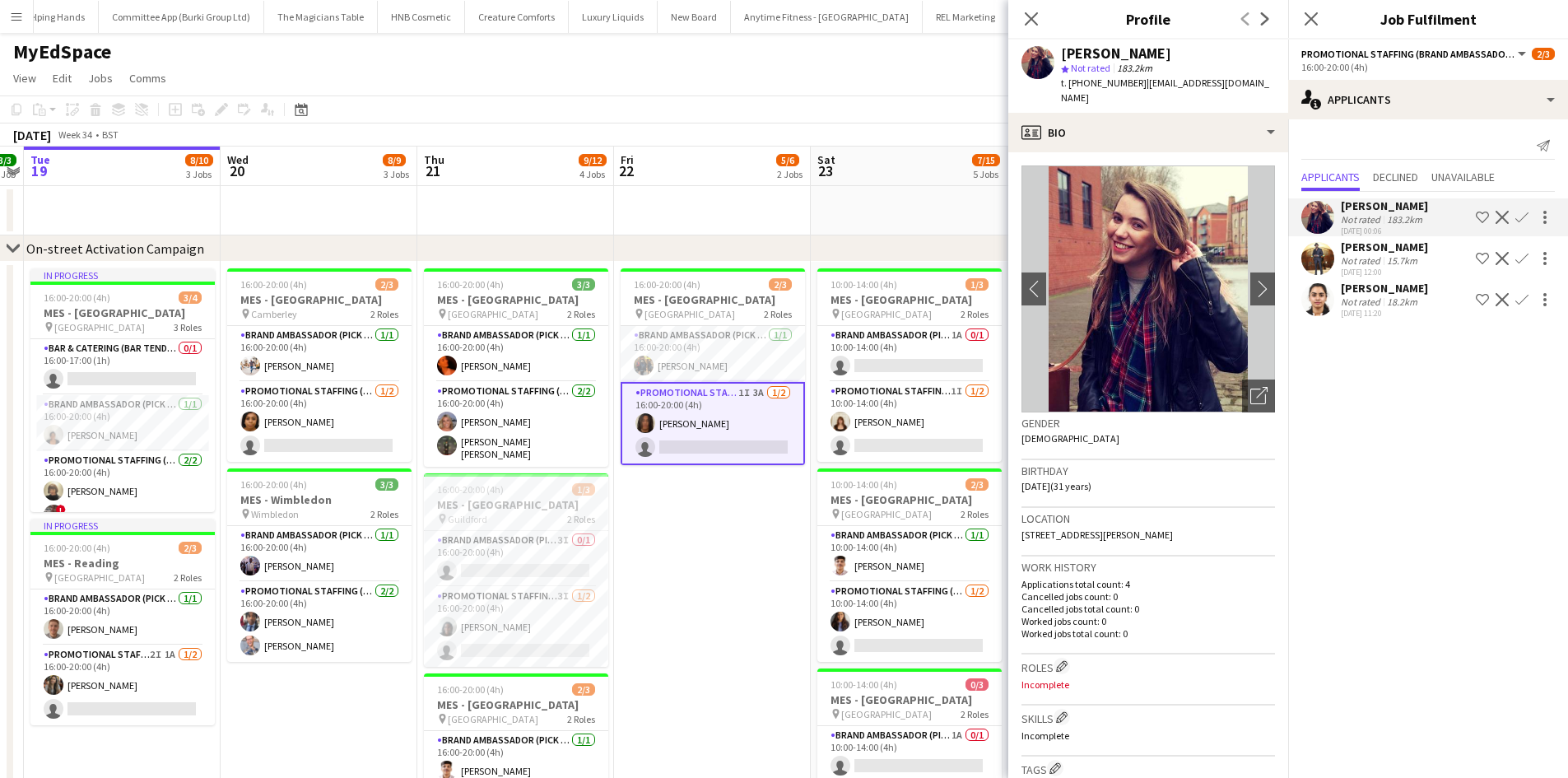
drag, startPoint x: 1067, startPoint y: 83, endPoint x: 1138, endPoint y: 82, distance: 71.0
click at [1138, 82] on span "t. +4407422541762" at bounding box center [1103, 83] width 85 height 12
copy span "+4407422541762"
click at [1369, 251] on div "Anthony Martin" at bounding box center [1384, 246] width 87 height 15
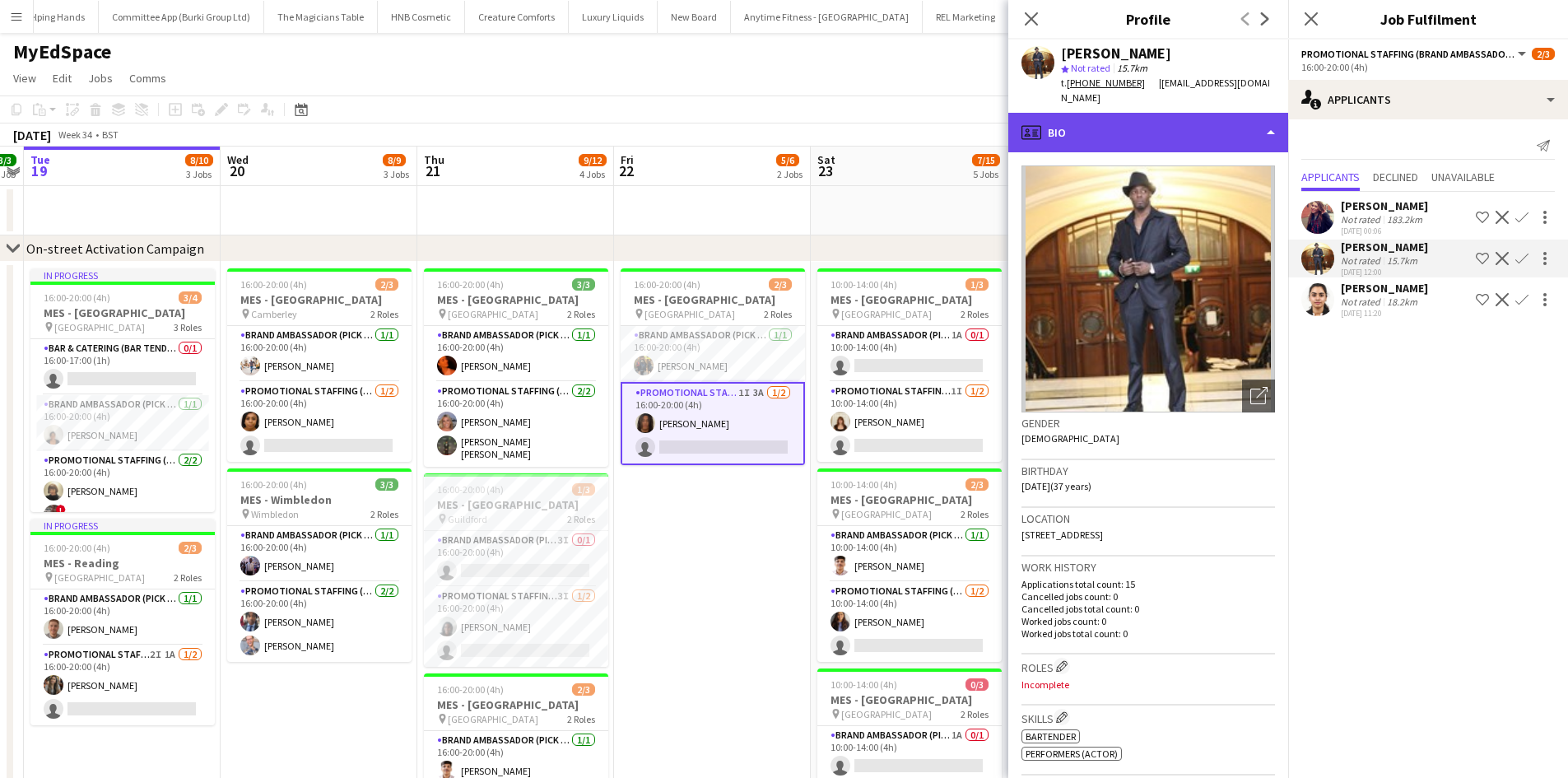
click at [1103, 148] on div "profile Bio" at bounding box center [1147, 133] width 280 height 40
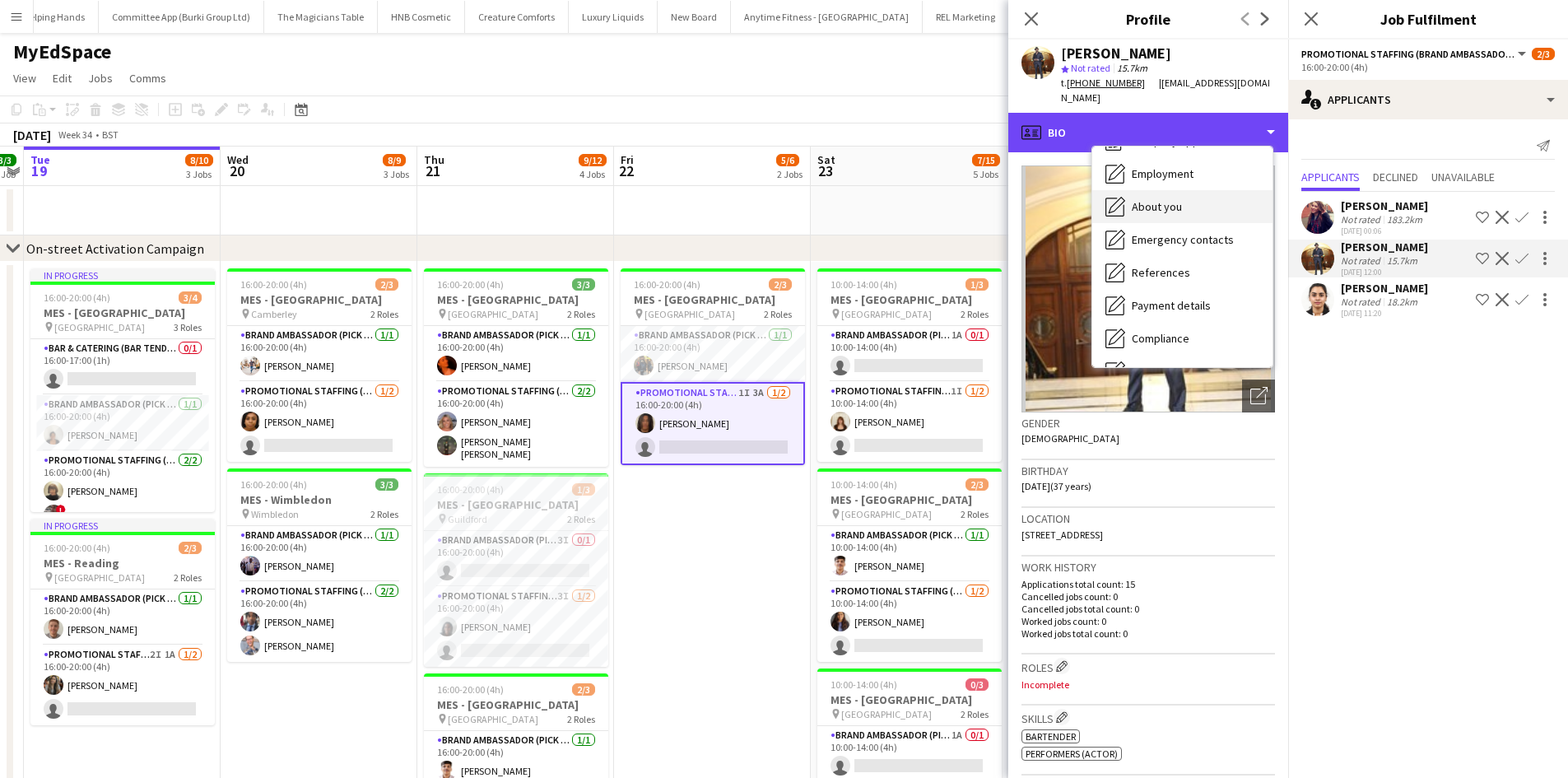
scroll to position [83, 0]
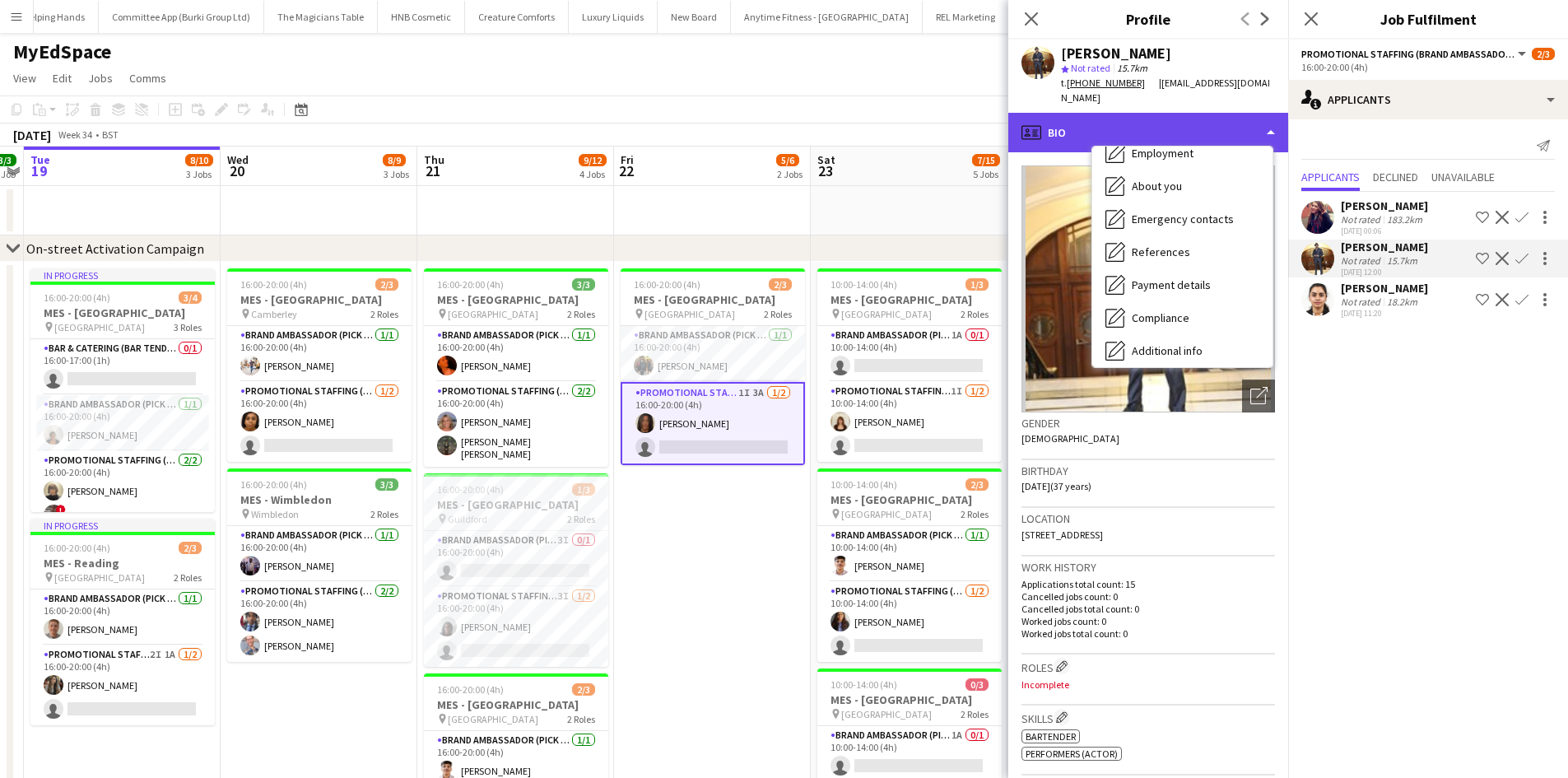
click at [1096, 114] on div "profile Bio" at bounding box center [1147, 133] width 280 height 40
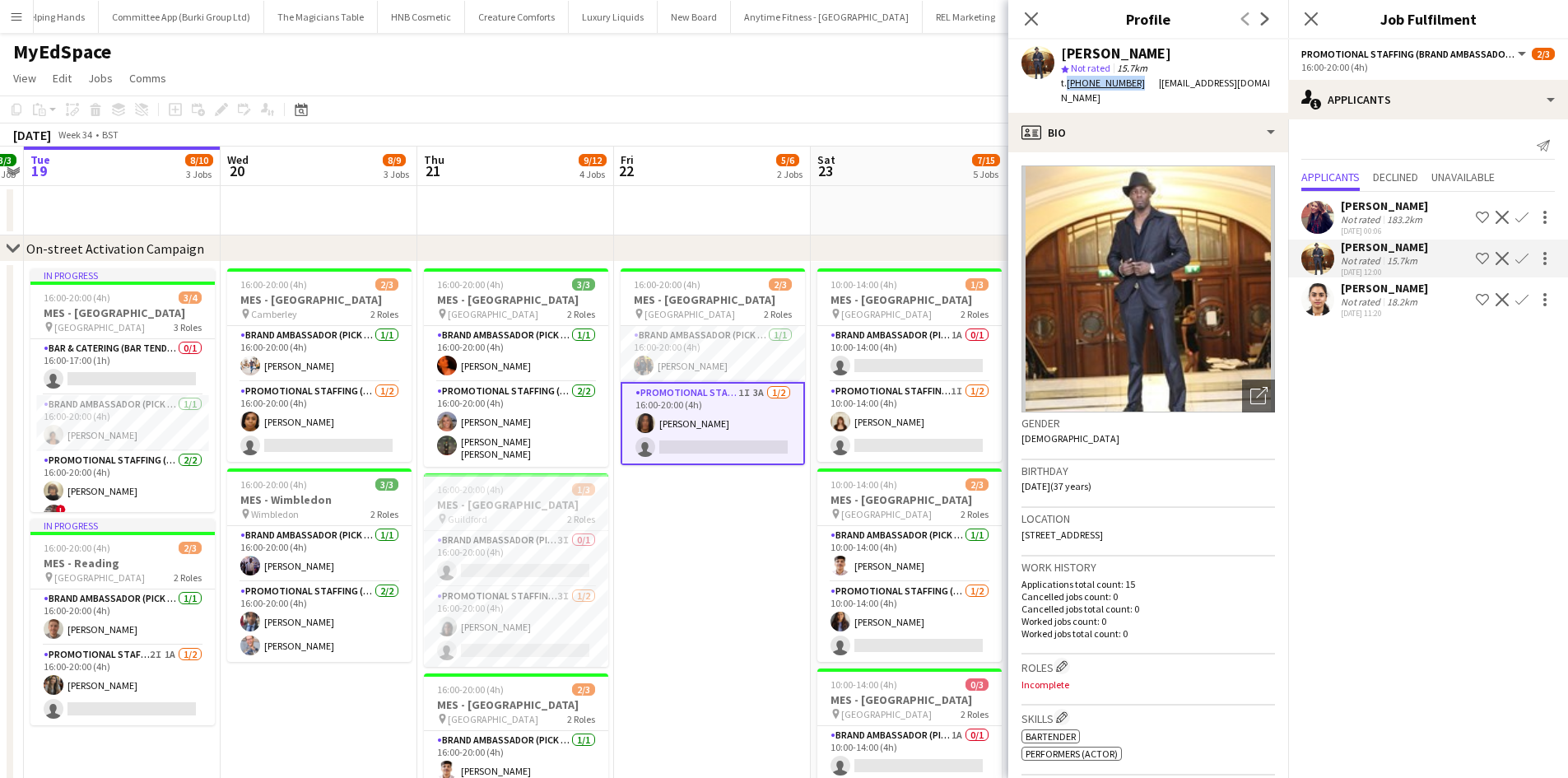
drag, startPoint x: 1065, startPoint y: 86, endPoint x: 1135, endPoint y: 83, distance: 70.1
click at [1135, 83] on div "t. +447946857123" at bounding box center [1110, 83] width 98 height 15
copy div ". +447946857123"
click at [1037, 28] on div "Close pop-in" at bounding box center [1031, 19] width 46 height 38
click at [355, 428] on app-card-role "Promotional Staffing (Brand Ambassadors) 1/2 16:00-20:00 (4h) Rania Wadea singl…" at bounding box center [319, 422] width 184 height 80
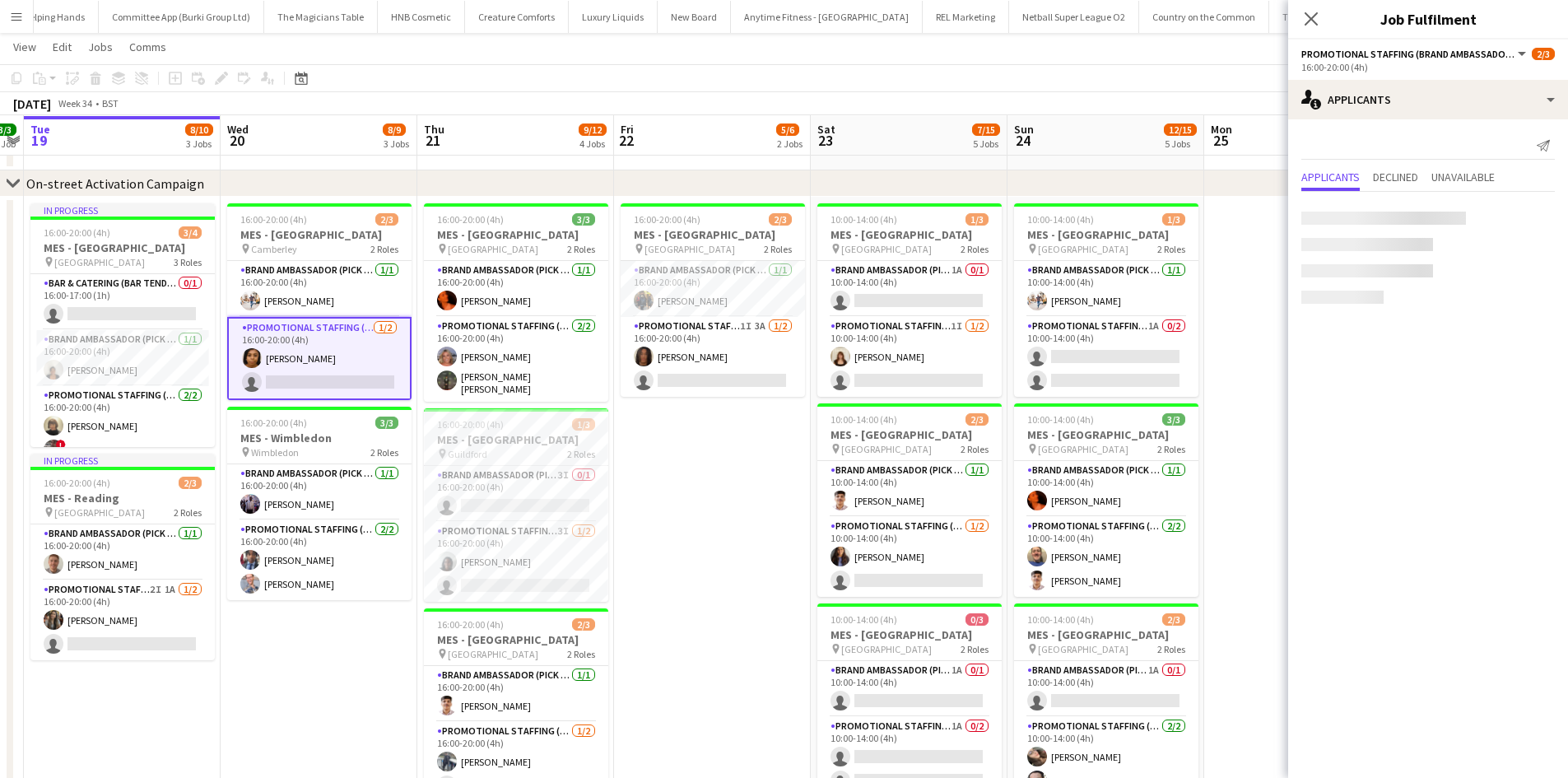
scroll to position [65, 0]
click at [456, 566] on app-card-role "Promotional Staffing (Brand Ambassadors) 3I 1/2 16:00-20:00 (4h) Tanya Mubata s…" at bounding box center [515, 560] width 184 height 80
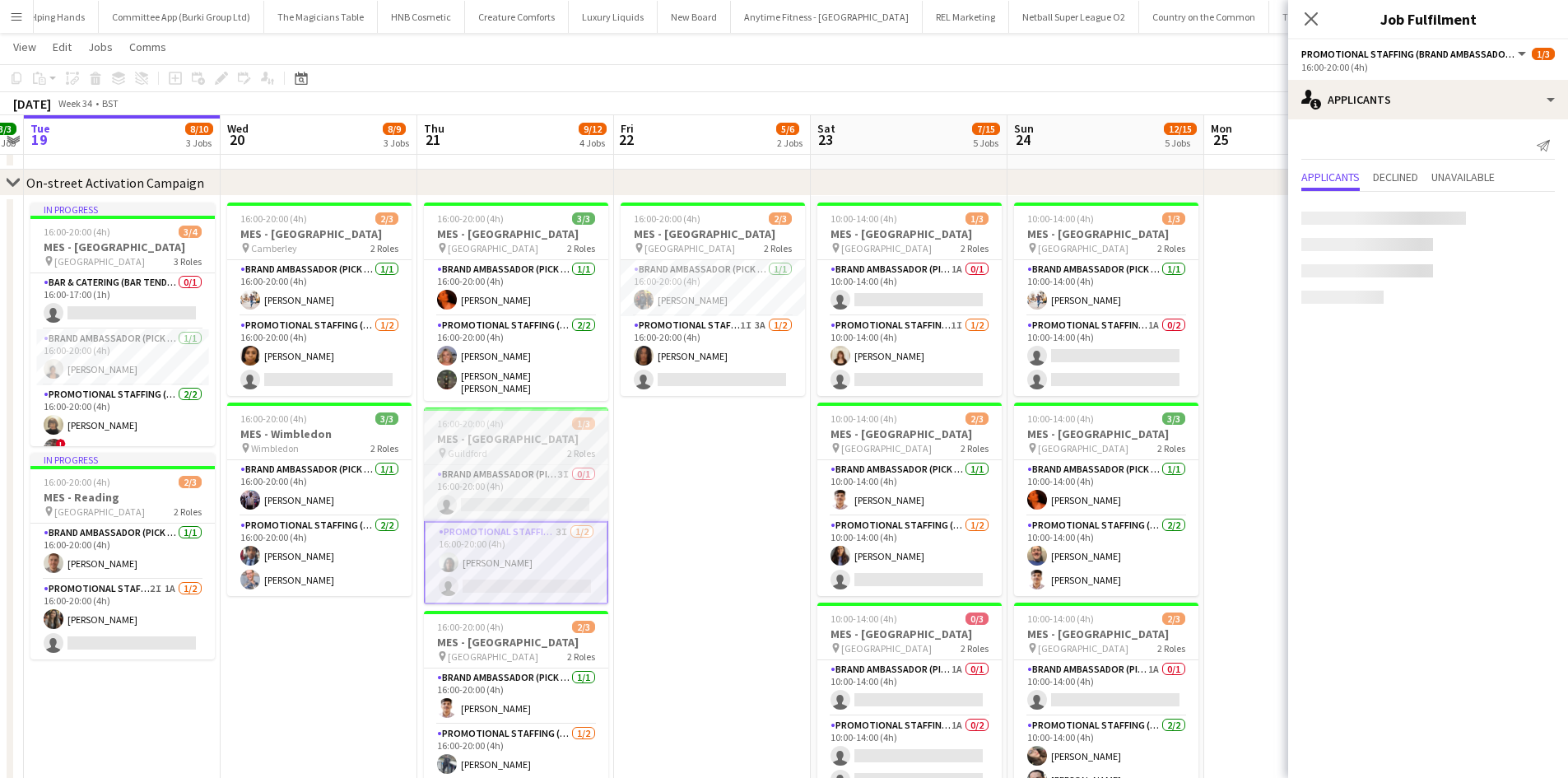
click at [556, 434] on h3 "MES - [GEOGRAPHIC_DATA]" at bounding box center [515, 438] width 184 height 15
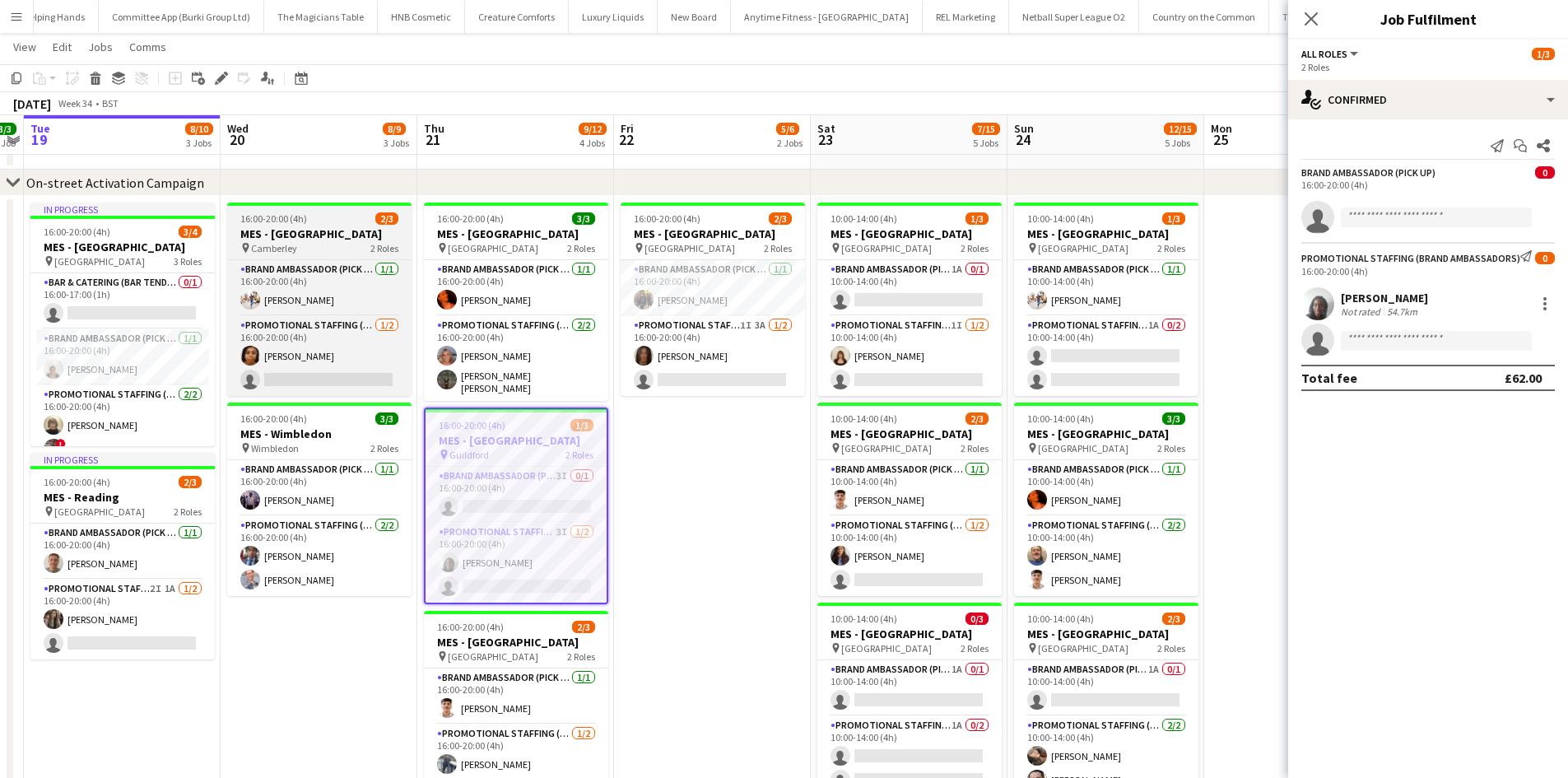
click at [316, 218] on div "16:00-20:00 (4h) 2/3" at bounding box center [319, 219] width 184 height 12
